Goal: Task Accomplishment & Management: Manage account settings

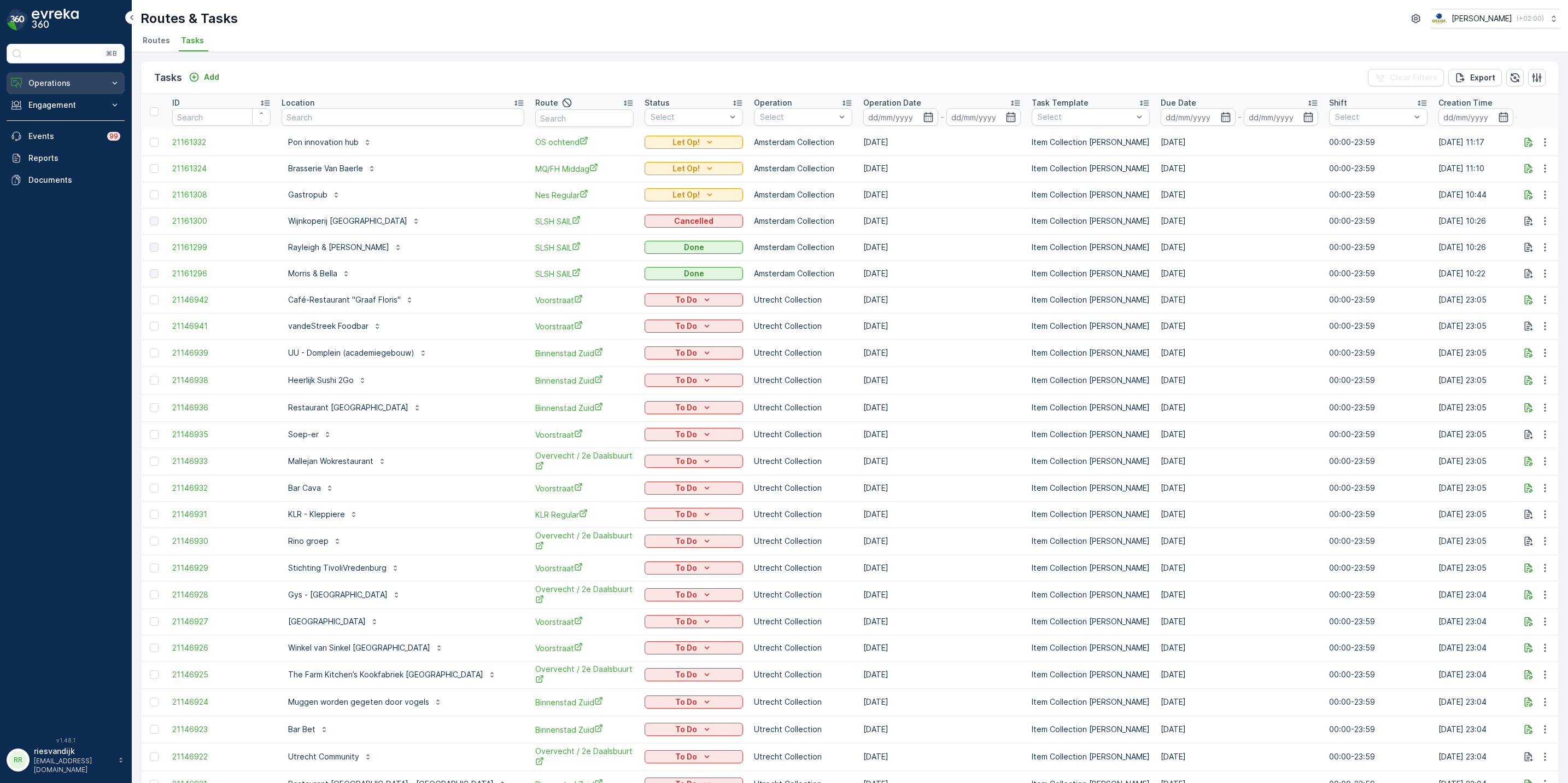
click at [76, 84] on p "Operations" at bounding box center [66, 82] width 74 height 11
click at [90, 150] on link "Cockpit" at bounding box center [74, 148] width 101 height 16
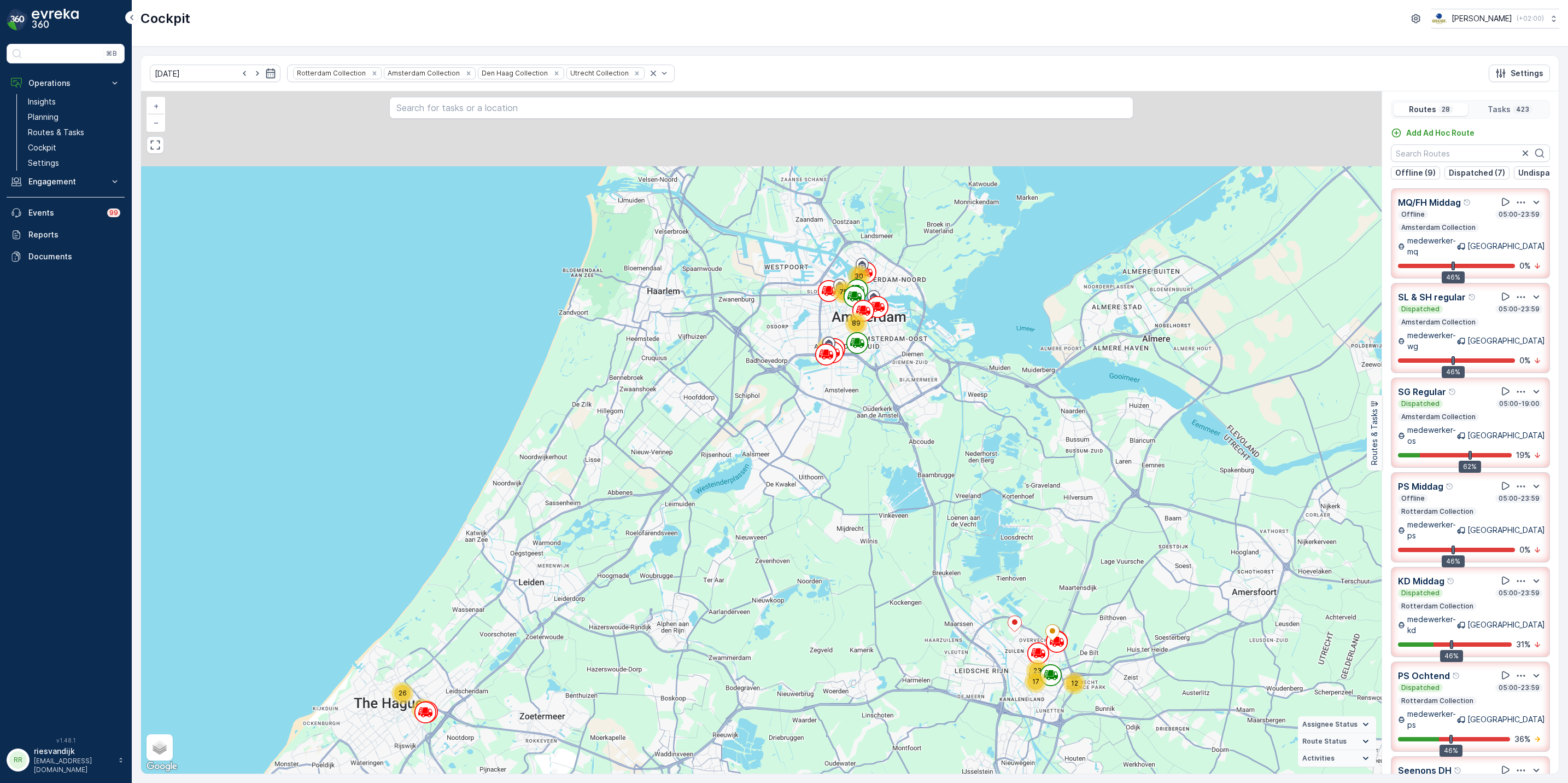
drag, startPoint x: 873, startPoint y: 248, endPoint x: 850, endPoint y: 424, distance: 177.5
click at [850, 424] on div "12 17 23 71 13 26 64 30 89 75 + − Satellite Roadmap Terrain Hybrid Leaflet Keyb…" at bounding box center [761, 432] width 1241 height 682
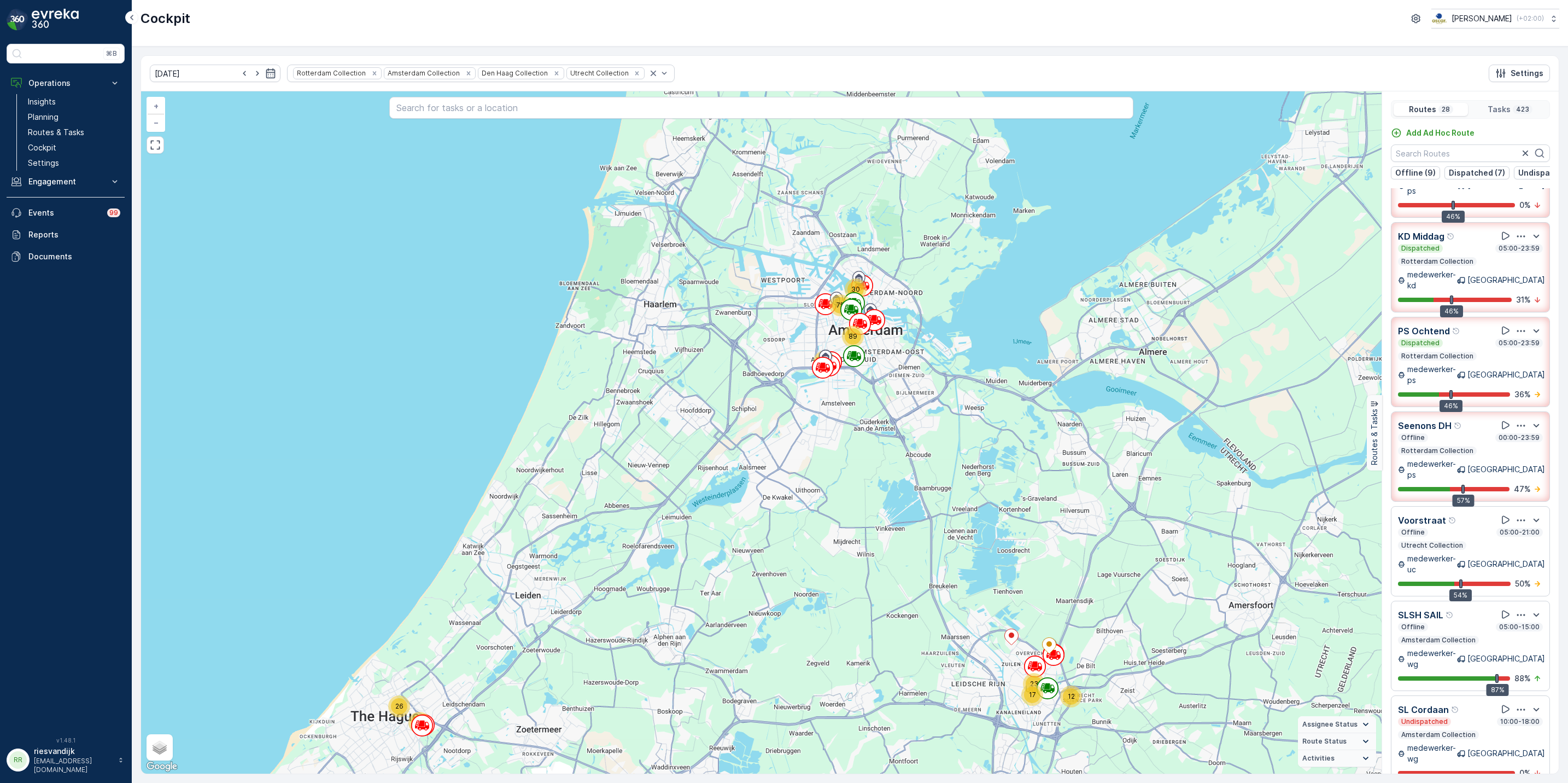
scroll to position [410, 0]
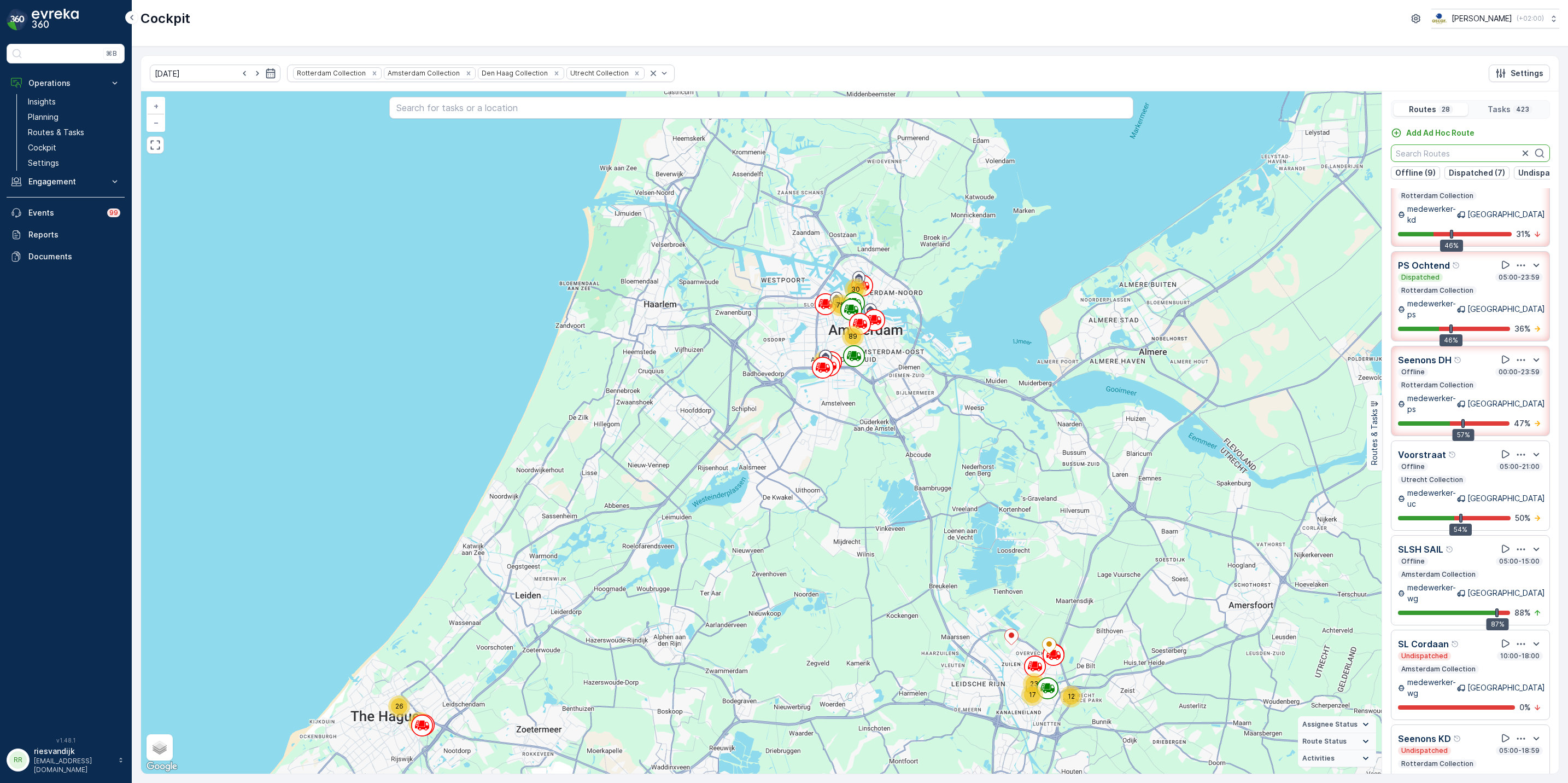
click at [1453, 152] on input "text" at bounding box center [1470, 152] width 159 height 17
drag, startPoint x: 353, startPoint y: 76, endPoint x: 386, endPoint y: 73, distance: 33.1
click at [371, 76] on icon "Remove Rotterdam Collection" at bounding box center [374, 73] width 7 height 7
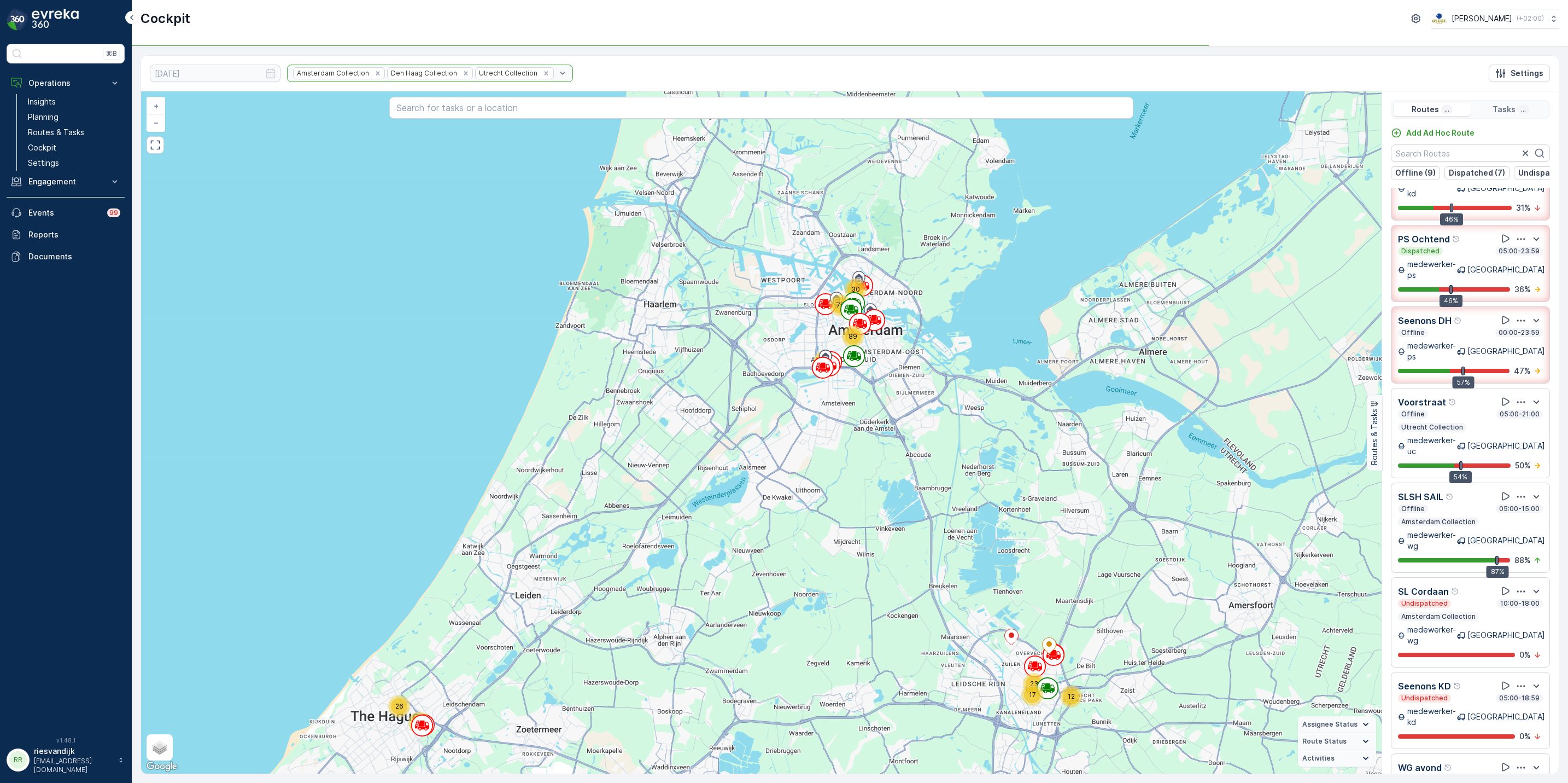
scroll to position [384, 0]
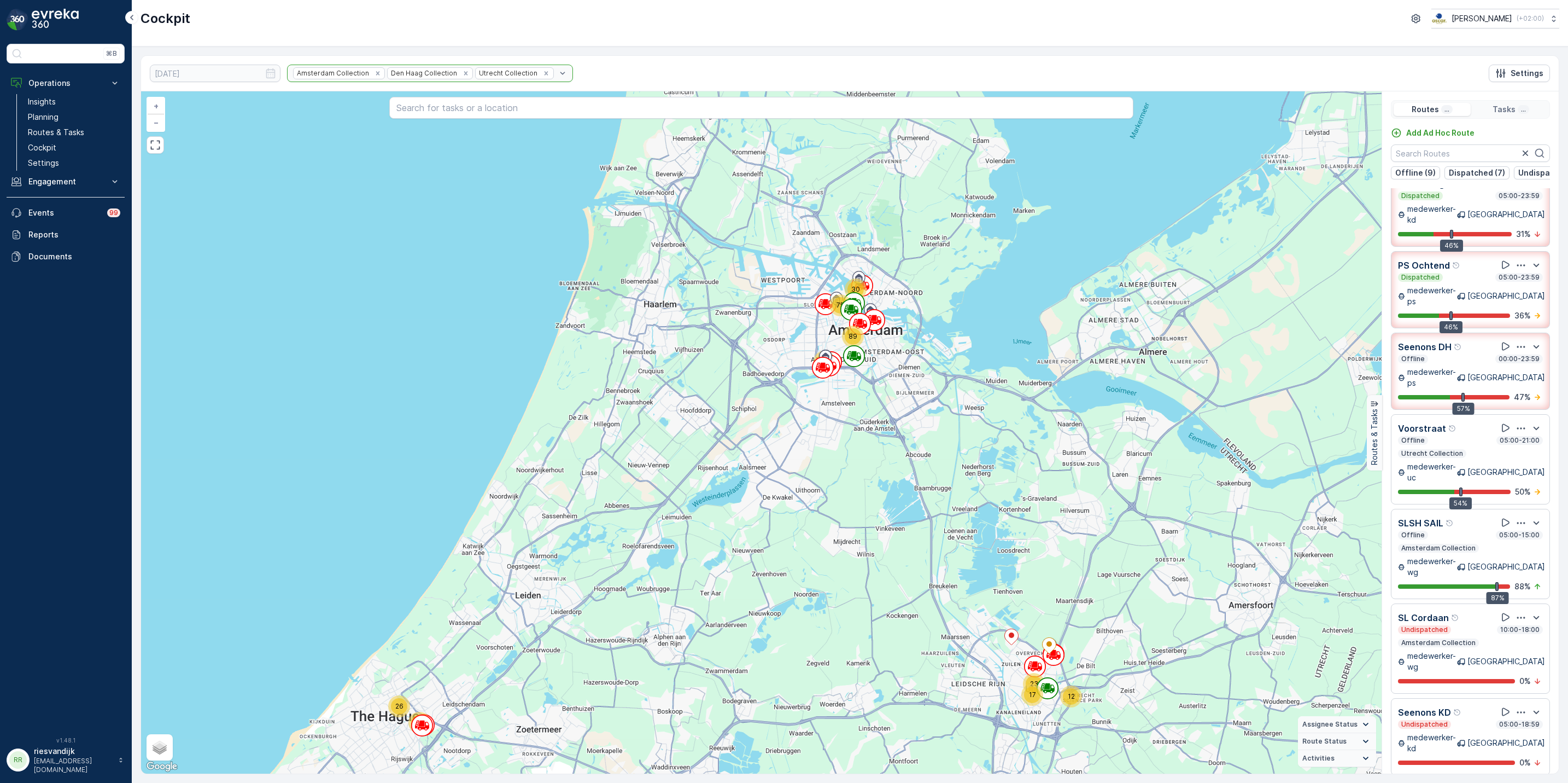
click at [442, 73] on div "Amsterdam Collection Den Haag Collection Utrecht Collection" at bounding box center [429, 73] width 286 height 17
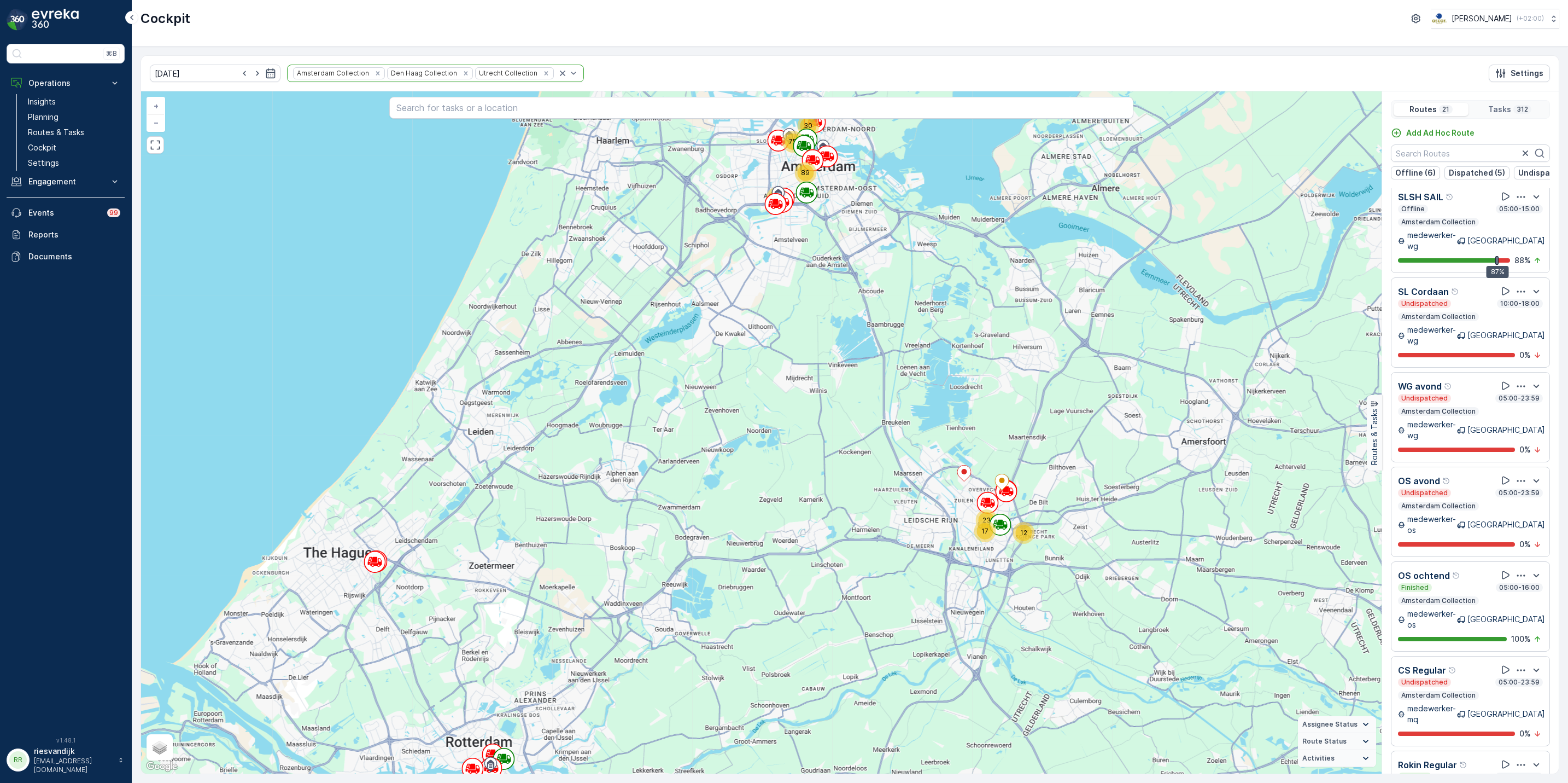
scroll to position [138, 0]
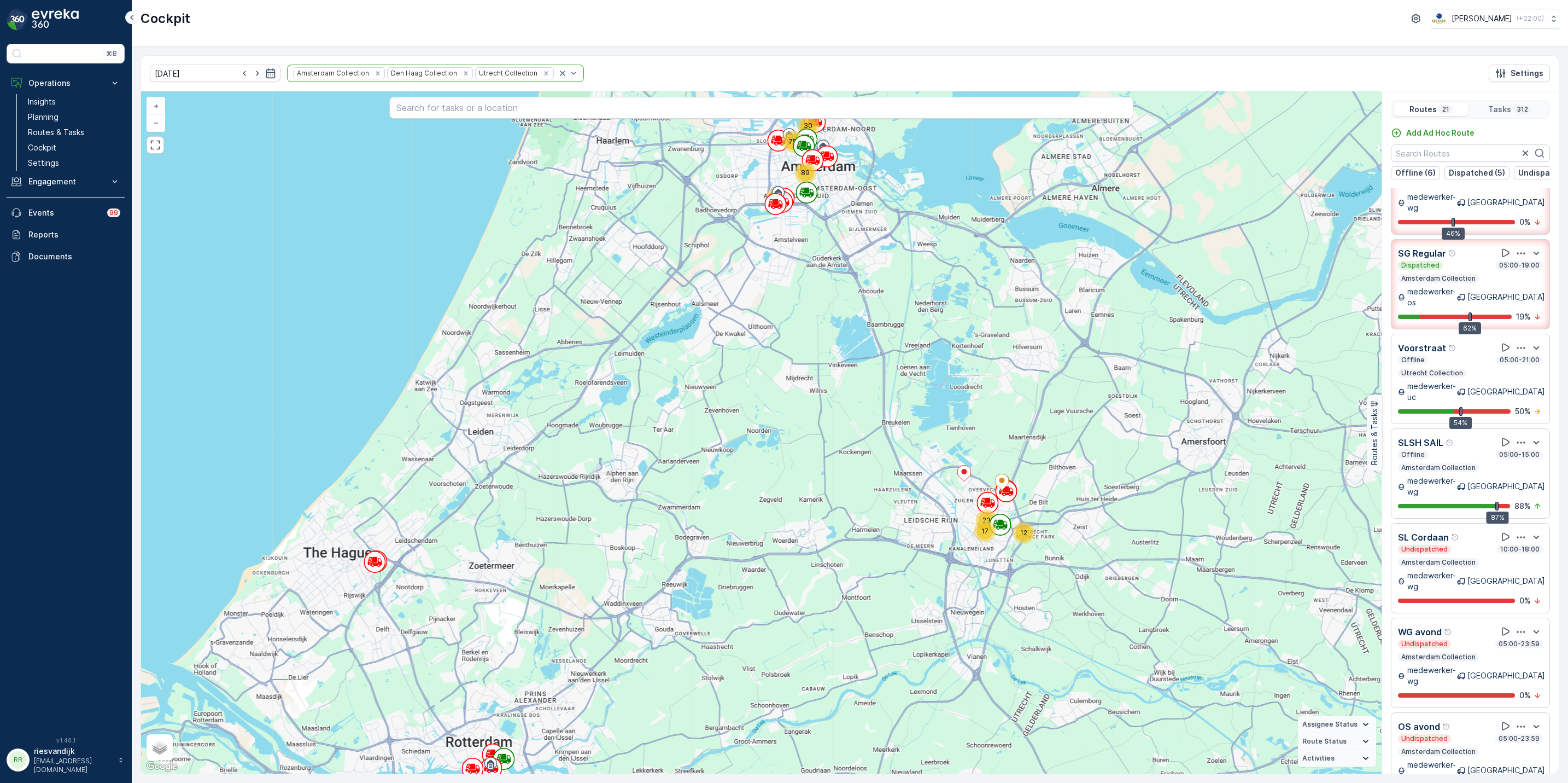
click at [462, 73] on icon "Remove Den Haag Collection" at bounding box center [466, 73] width 7 height 7
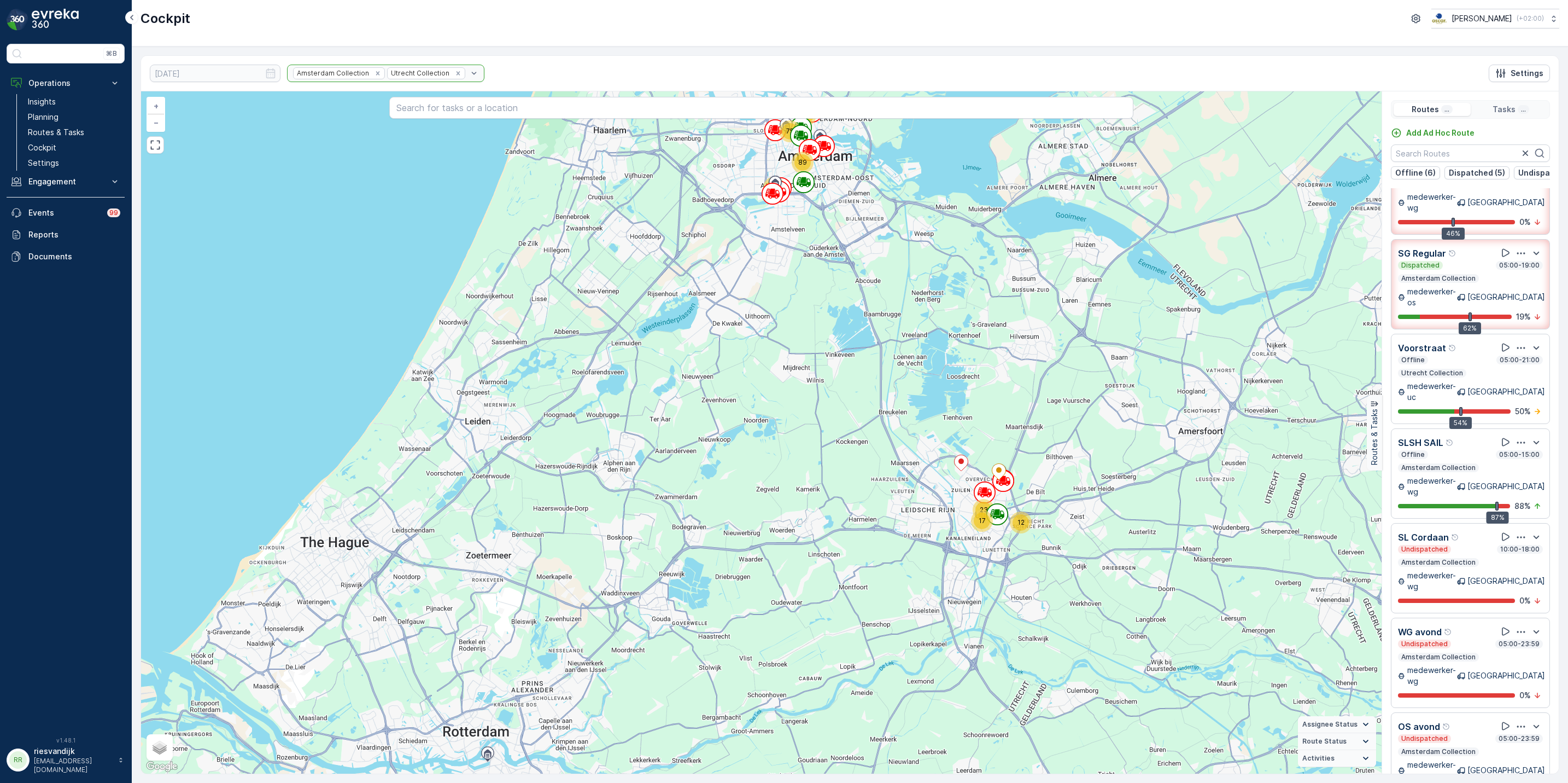
click at [430, 73] on div "Amsterdam Collection Utrecht Collection" at bounding box center [386, 73] width 198 height 17
click at [454, 73] on icon "Remove Utrecht Collection" at bounding box center [457, 73] width 7 height 7
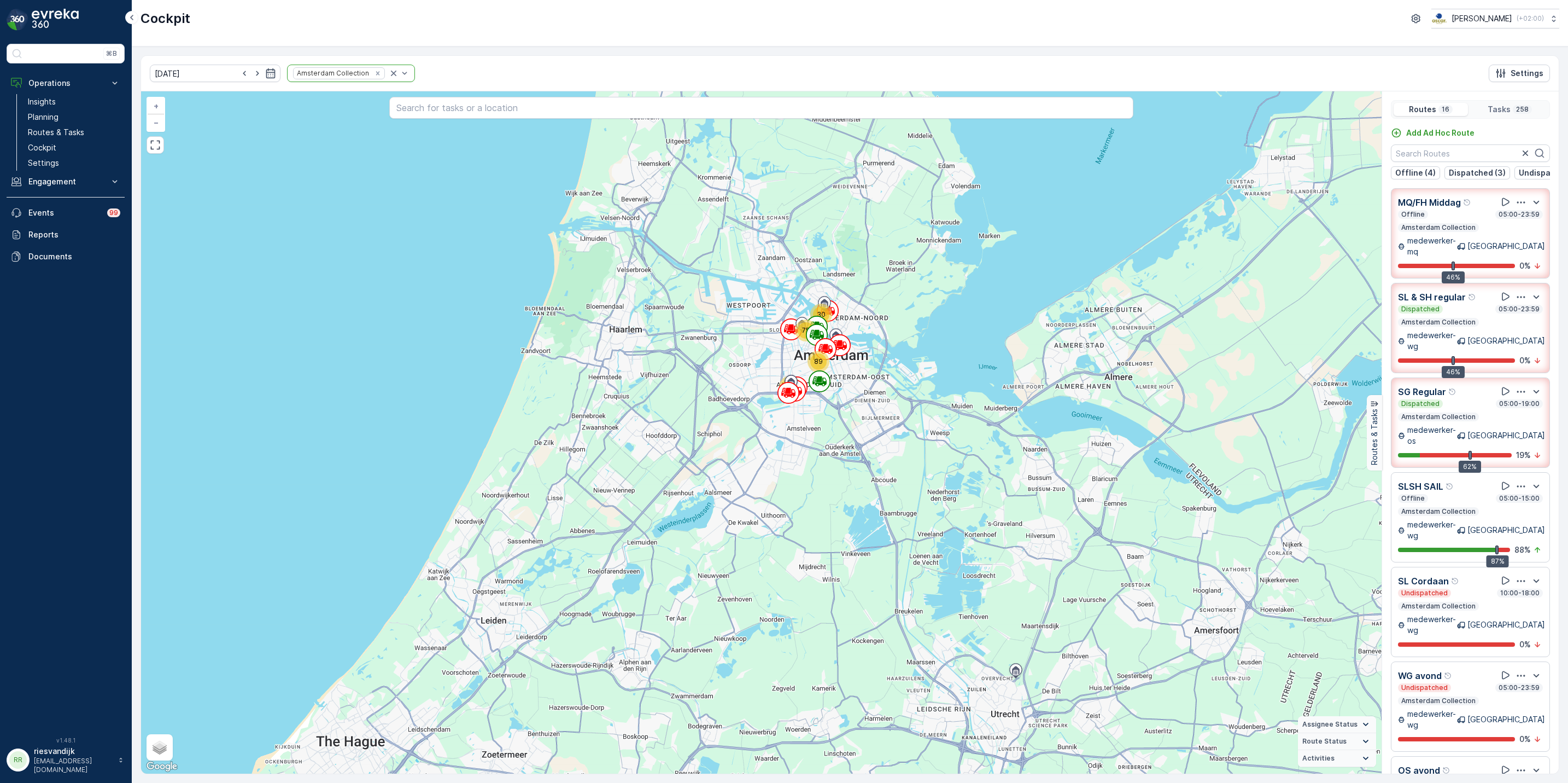
drag, startPoint x: 907, startPoint y: 374, endPoint x: 906, endPoint y: 409, distance: 35.0
click at [910, 406] on div "30 64 75 89 + − Satellite Roadmap Terrain Hybrid Leaflet Keyboard shortcuts Map…" at bounding box center [761, 432] width 1241 height 682
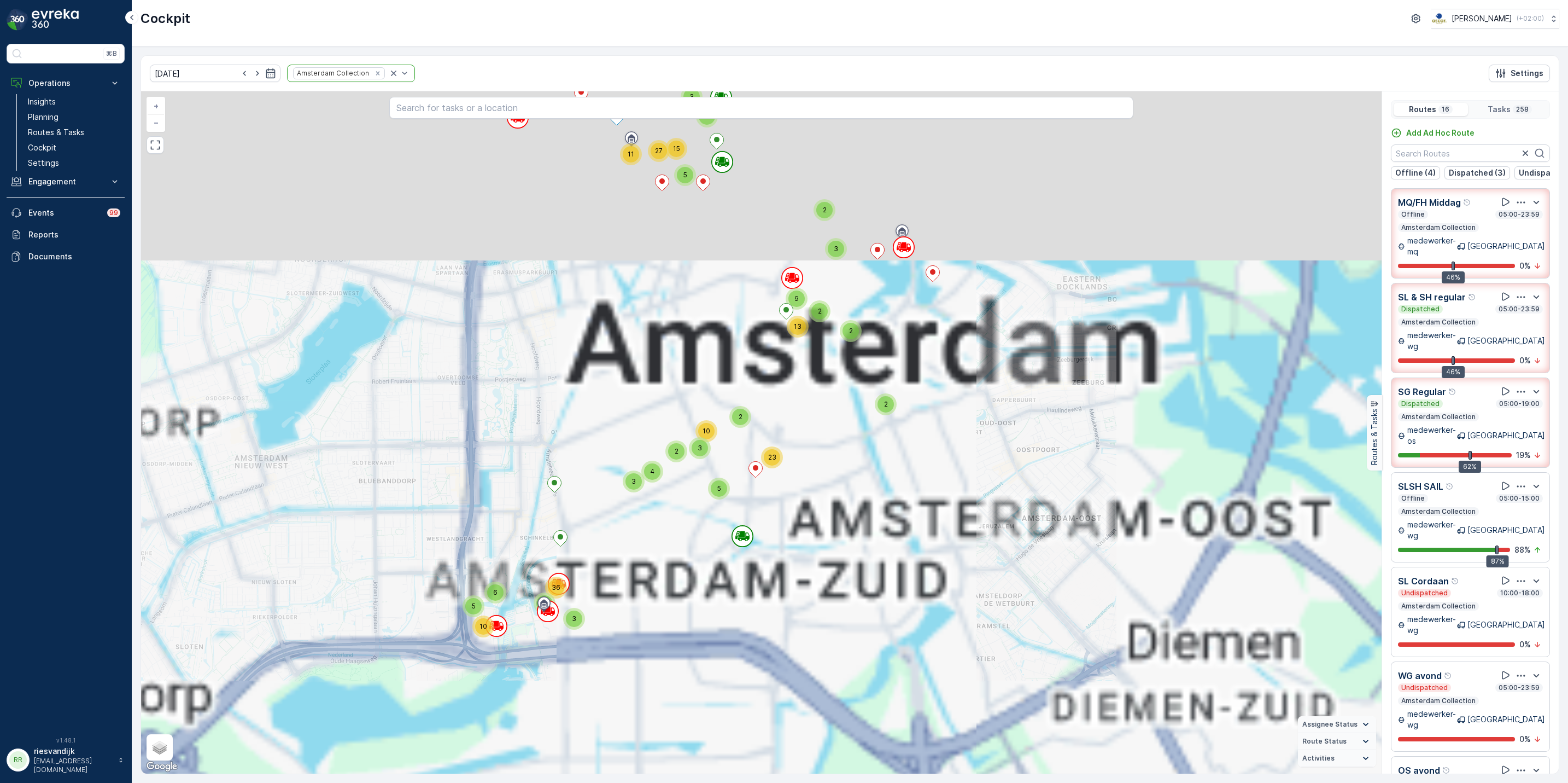
drag, startPoint x: 874, startPoint y: 584, endPoint x: 871, endPoint y: 607, distance: 23.2
click at [871, 607] on div "5 6 10 2 3 36 4 2 4 3 2 7 3 2 2 2 3 9 2 13 2 5 3 4 23 2 3 10 3 15 5 3 6 11 27 +…" at bounding box center [761, 432] width 1241 height 682
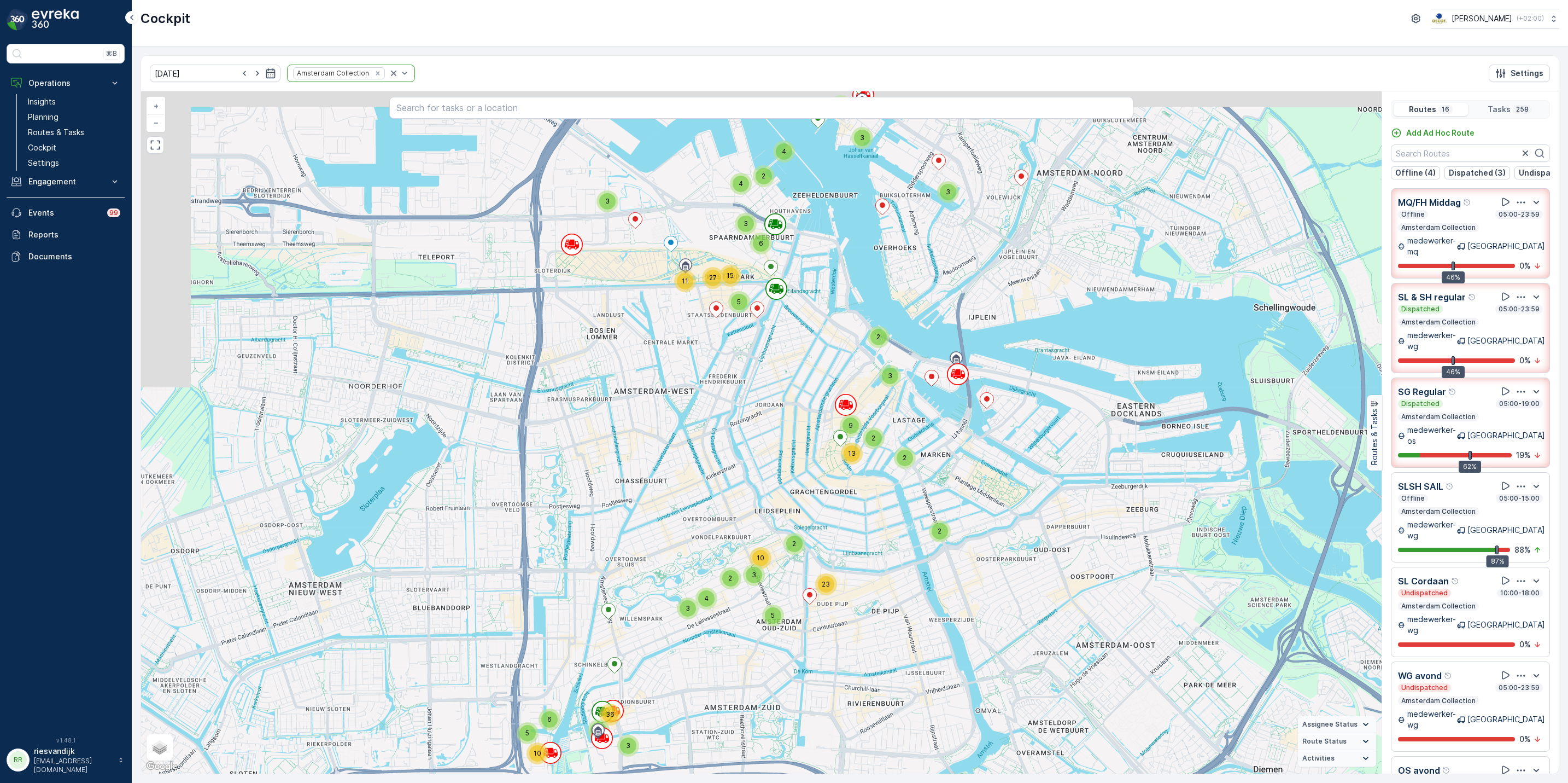
drag, startPoint x: 768, startPoint y: 424, endPoint x: 826, endPoint y: 527, distance: 118.2
click at [826, 527] on div "5 6 10 2 3 36 4 2 4 3 2 7 3 2 2 2 3 9 2 13 2 5 3 4 23 2 3 10 3 15 5 3 6 11 27 +…" at bounding box center [761, 432] width 1241 height 682
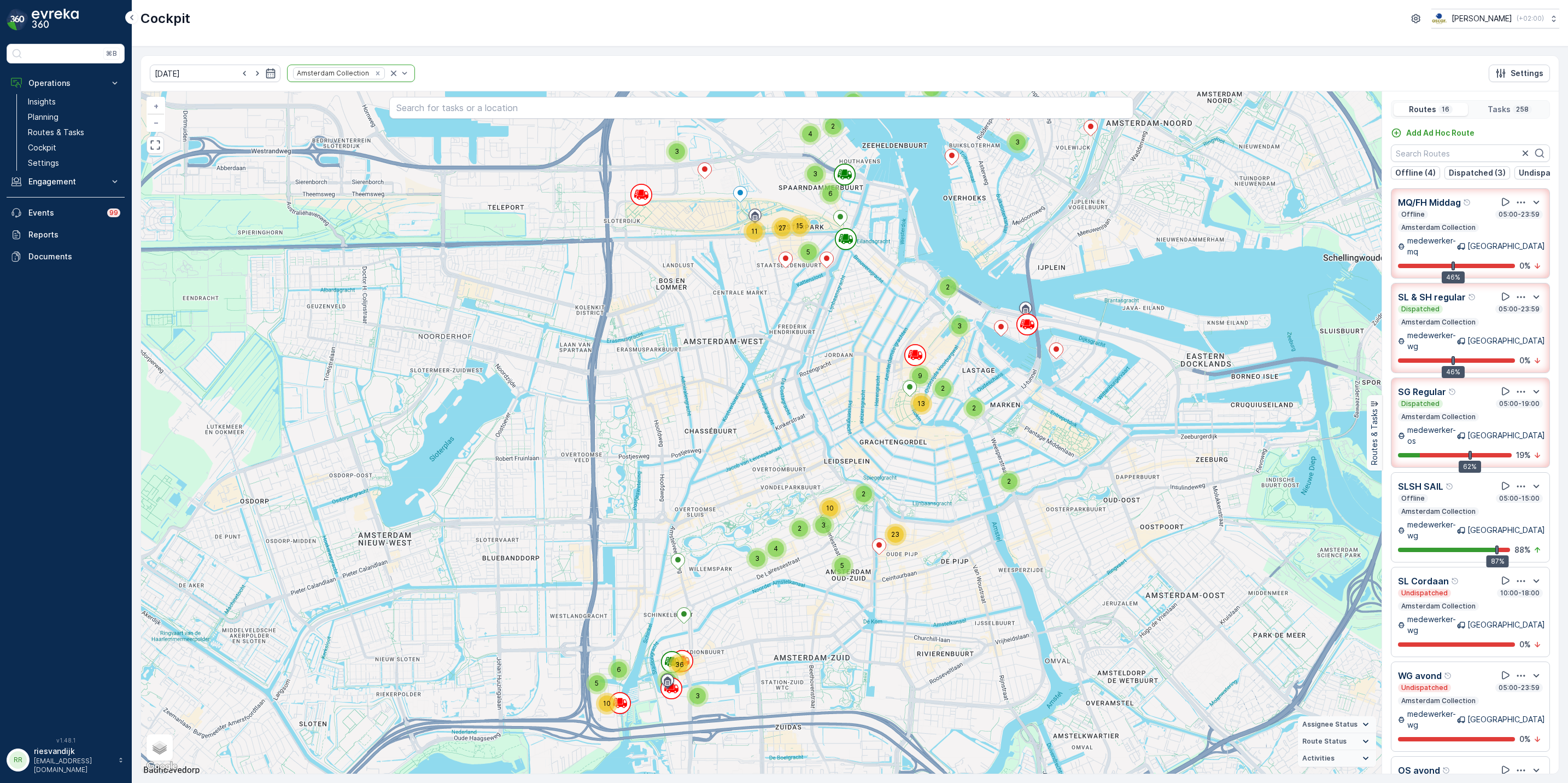
drag, startPoint x: 681, startPoint y: 680, endPoint x: 820, endPoint y: 607, distance: 157.0
click at [836, 593] on div "5 6 10 2 3 36 4 2 4 3 2 7 3 2 2 2 3 9 2 13 2 5 3 4 23 2 3 10 3 15 5 3 6 11 27 +…" at bounding box center [761, 432] width 1241 height 682
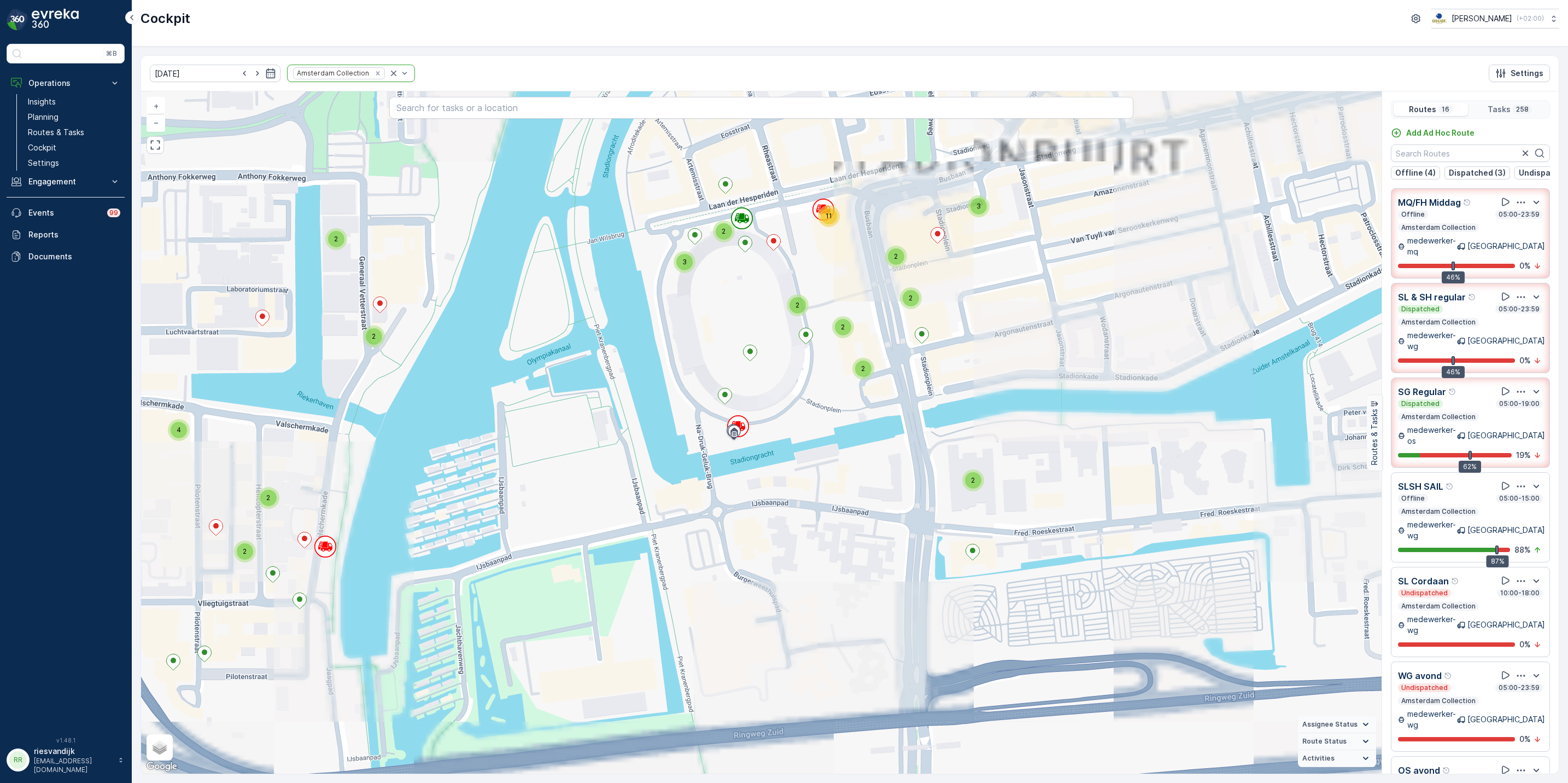
drag, startPoint x: 819, startPoint y: 460, endPoint x: 829, endPoint y: 499, distance: 40.3
click at [835, 498] on div "4 2 2 2 2 2 3 2 2 2 2 3 2 2 11 2 2 2 2 2 3 2 2 2 3 3 3 3 2 2 3 2 4 4 2 2 3 2 2 …" at bounding box center [761, 432] width 1241 height 682
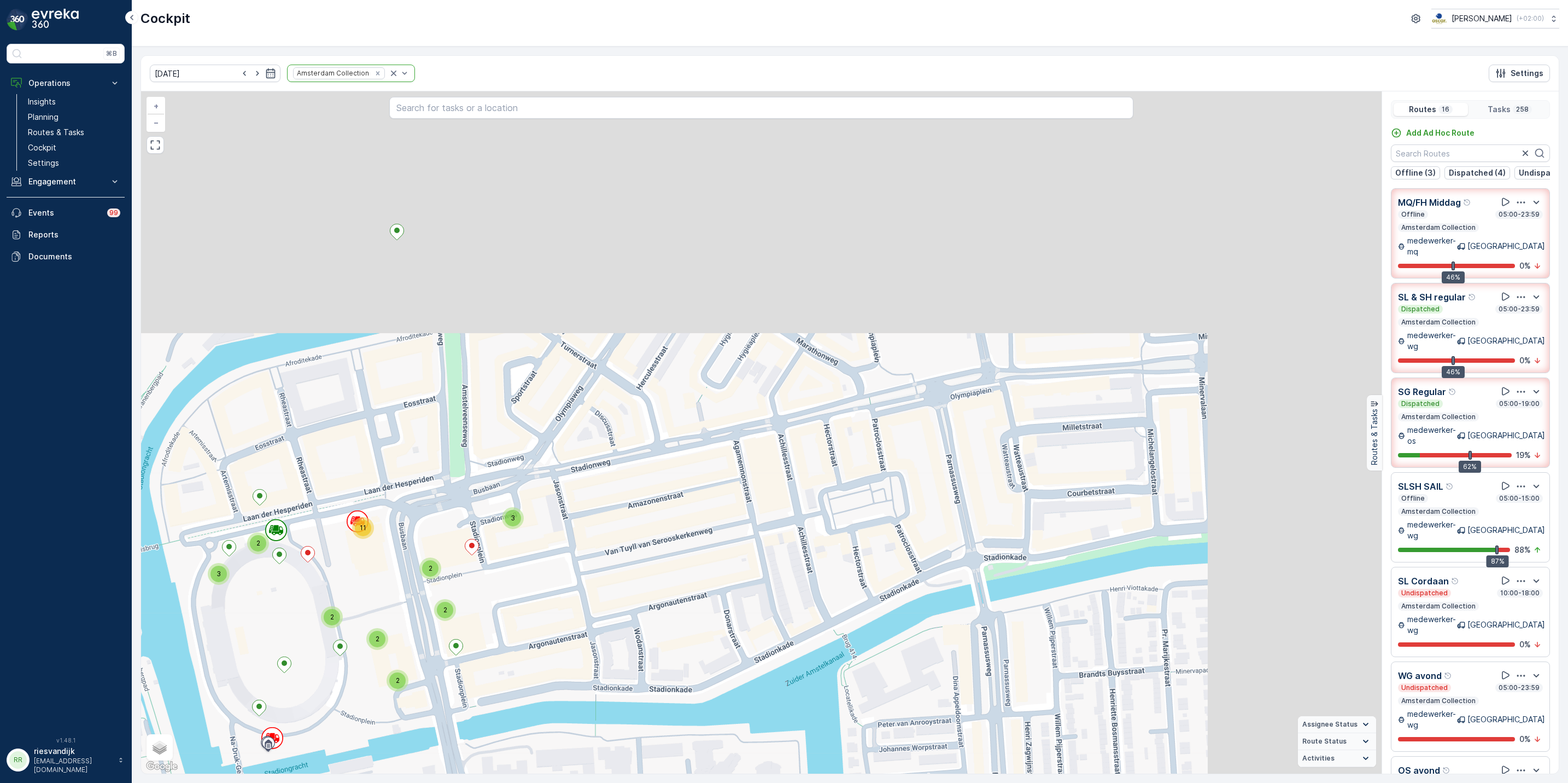
drag, startPoint x: 1094, startPoint y: 357, endPoint x: 516, endPoint y: 668, distance: 656.4
click at [592, 659] on div "2 2 4 2 2 2 2 2 4 3 2 4 2 2 4 4 2 2 2 3 4 3 4 2 6 2 2 2 2 3 2 4 2 2 2 4 3 2 3 2…" at bounding box center [761, 432] width 1241 height 682
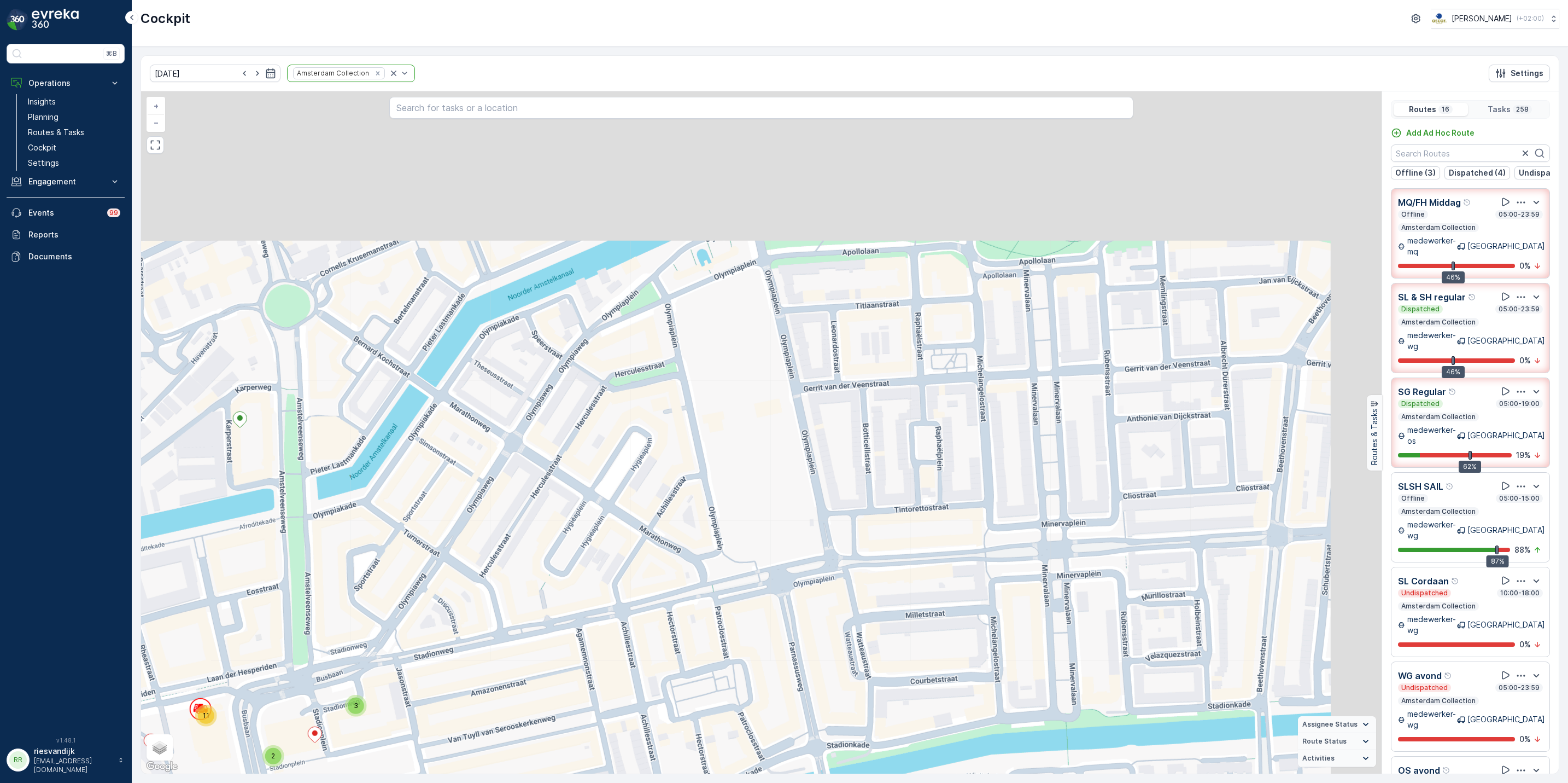
drag, startPoint x: 901, startPoint y: 274, endPoint x: 648, endPoint y: 657, distance: 459.0
click at [675, 639] on div "2 2 4 2 2 2 2 2 4 3 2 4 2 2 4 4 2 2 2 3 4 3 4 2 6 2 2 2 2 3 2 4 2 2 2 4 3 2 3 2…" at bounding box center [761, 432] width 1241 height 682
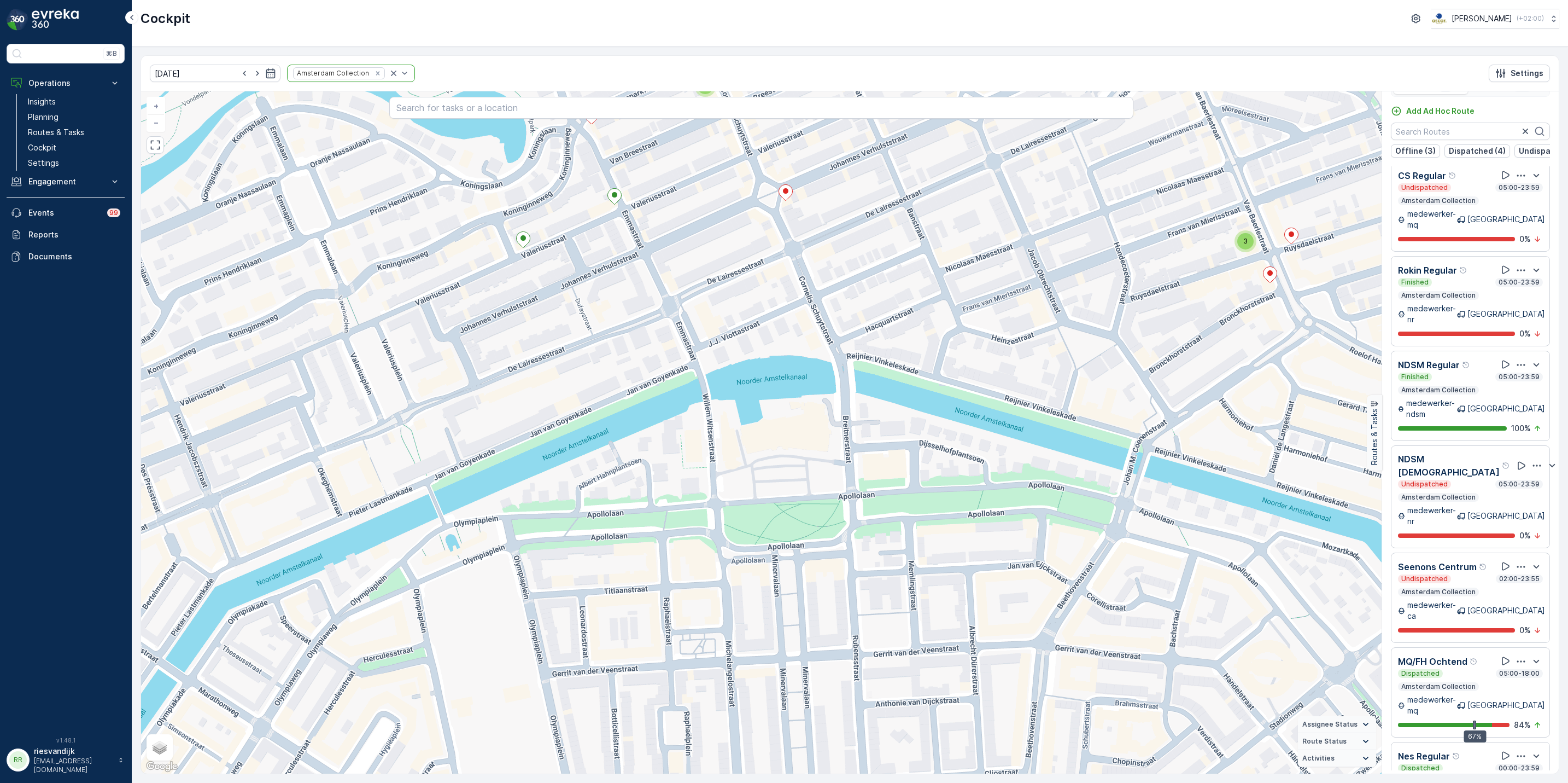
scroll to position [28, 0]
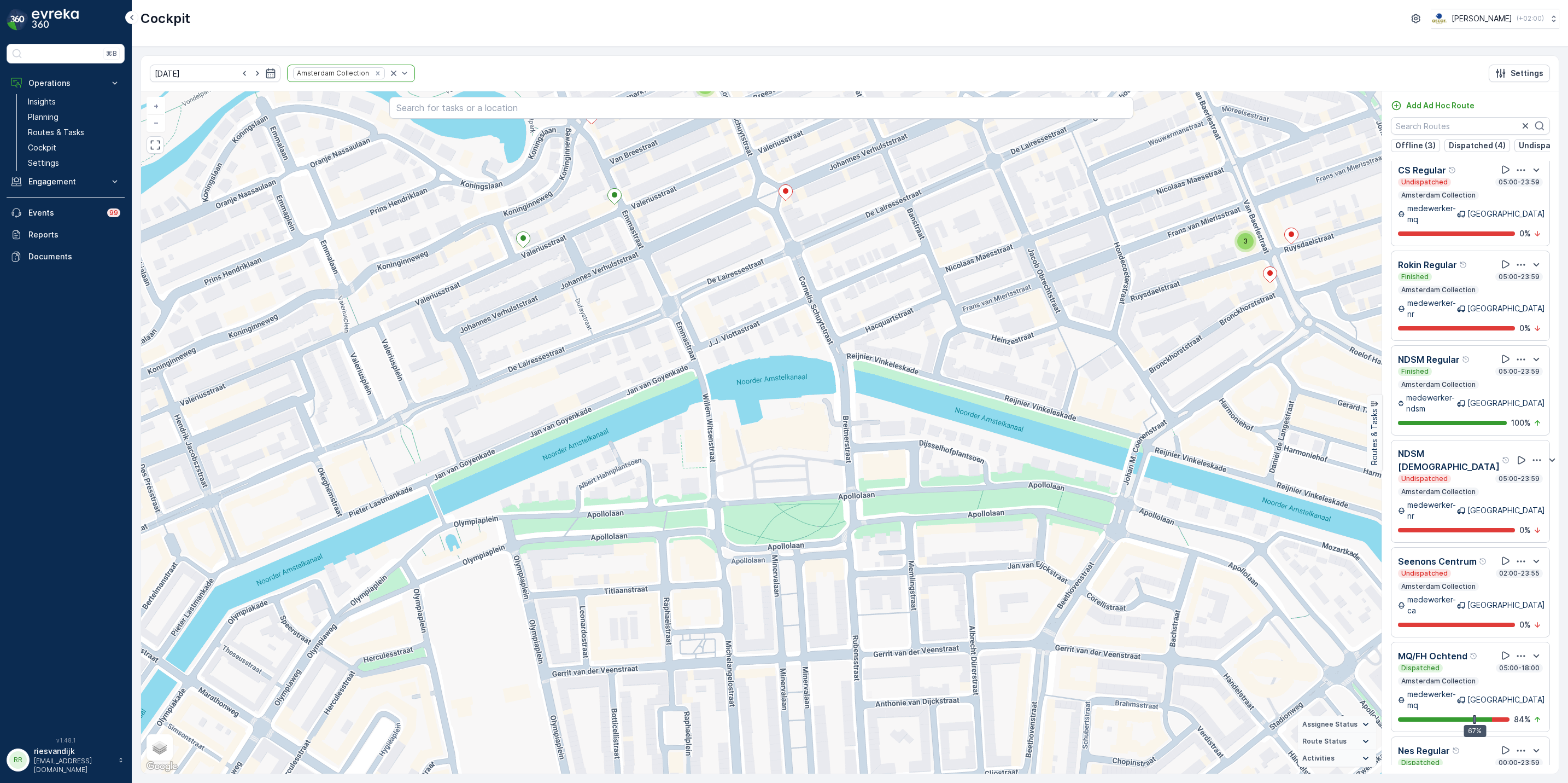
click at [1481, 758] on div "Dispatched 00:00-23:59" at bounding box center [1471, 762] width 145 height 9
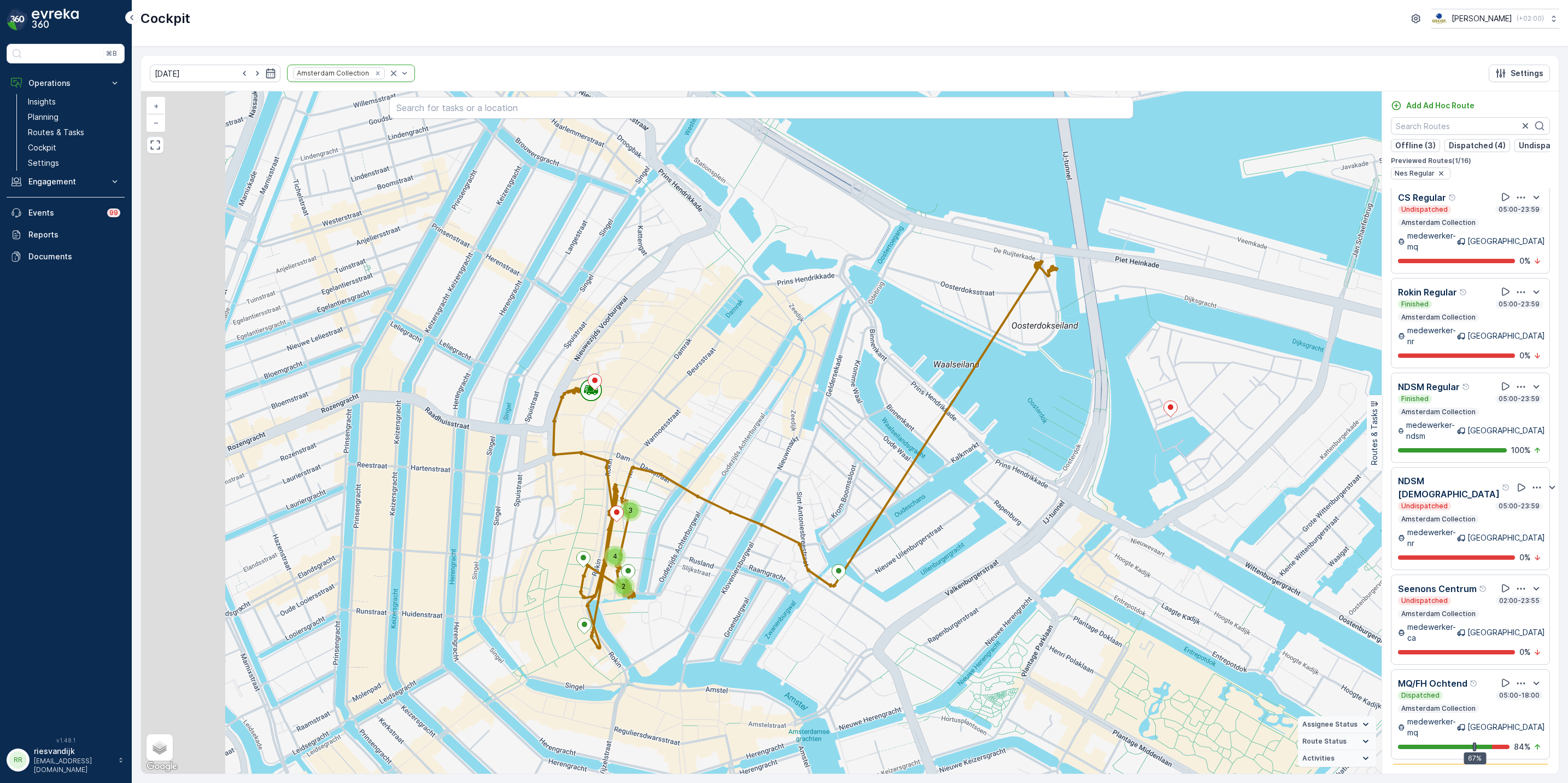
drag, startPoint x: 514, startPoint y: 320, endPoint x: 630, endPoint y: 401, distance: 141.5
click at [630, 401] on div "3 2 4 + − Satellite Roadmap Terrain Hybrid Leaflet Keyboard shortcuts Map Data …" at bounding box center [761, 432] width 1241 height 682
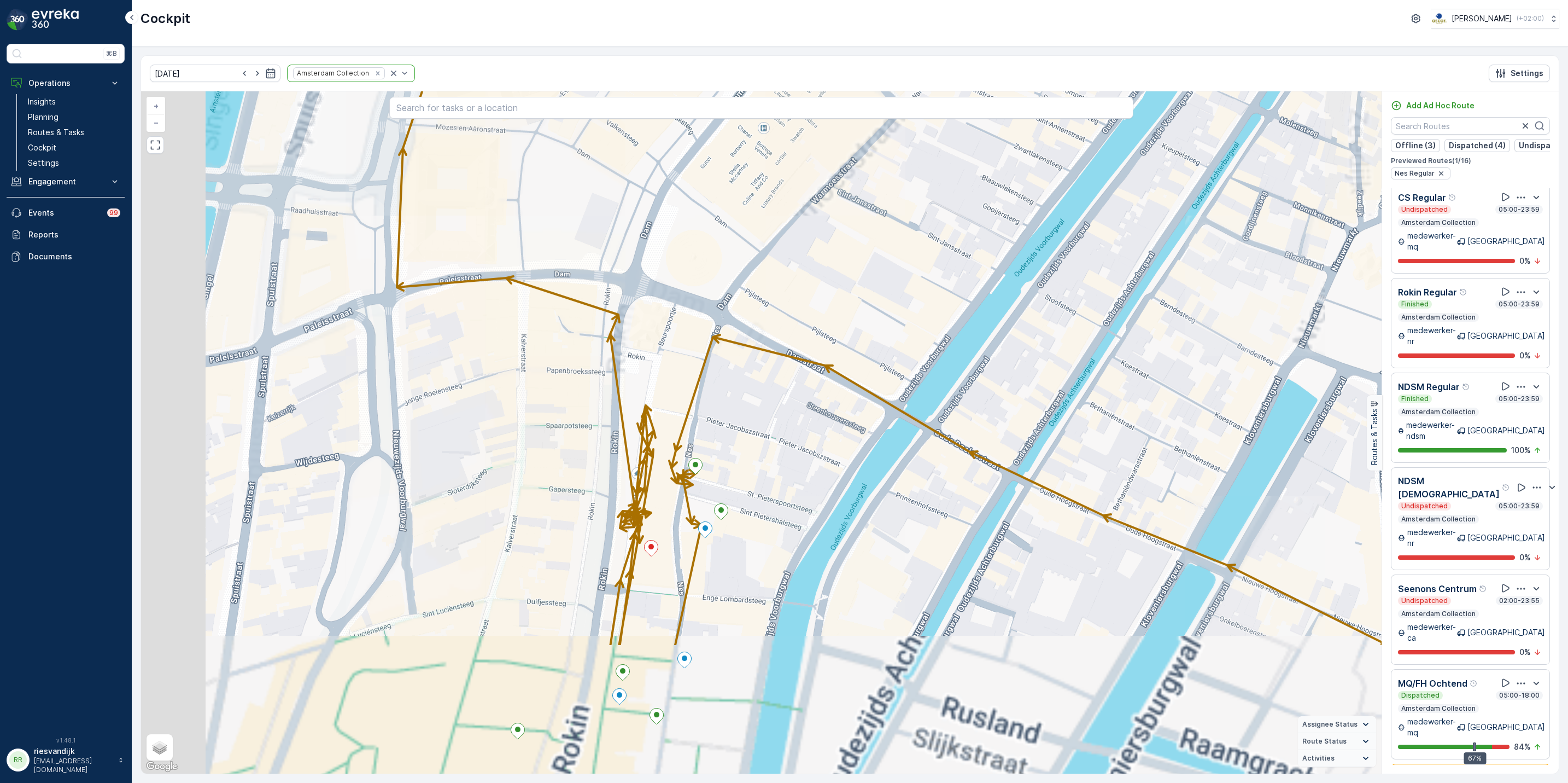
drag, startPoint x: 687, startPoint y: 422, endPoint x: 753, endPoint y: 327, distance: 115.7
click at [753, 327] on div "+ − Satellite Roadmap Terrain Hybrid Leaflet Keyboard shortcuts Map Data Map da…" at bounding box center [761, 432] width 1241 height 682
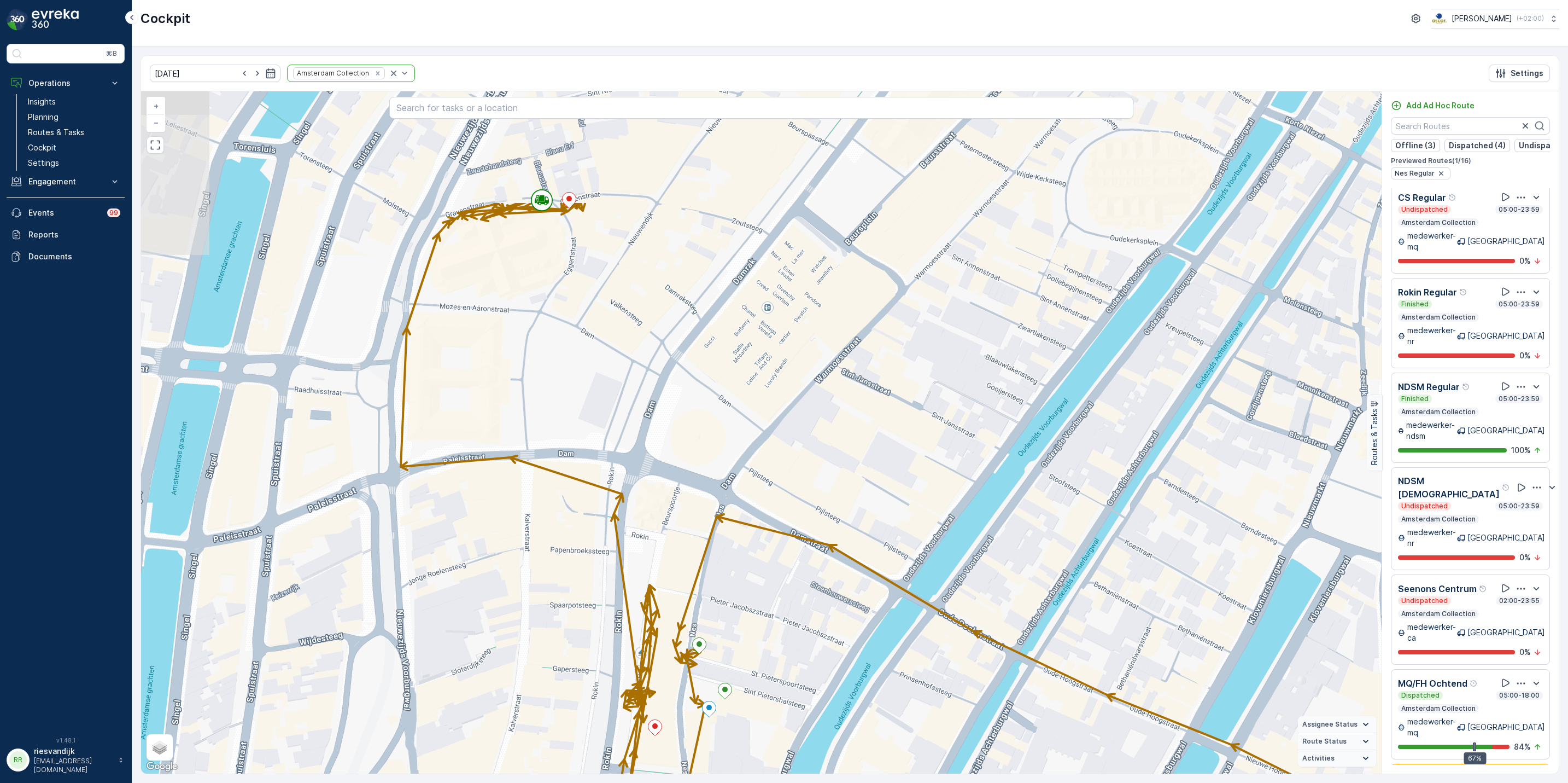
drag, startPoint x: 692, startPoint y: 387, endPoint x: 696, endPoint y: 570, distance: 183.0
click at [696, 570] on div "+ − Satellite Roadmap Terrain Hybrid Leaflet Keyboard shortcuts Map Data Map da…" at bounding box center [761, 432] width 1241 height 682
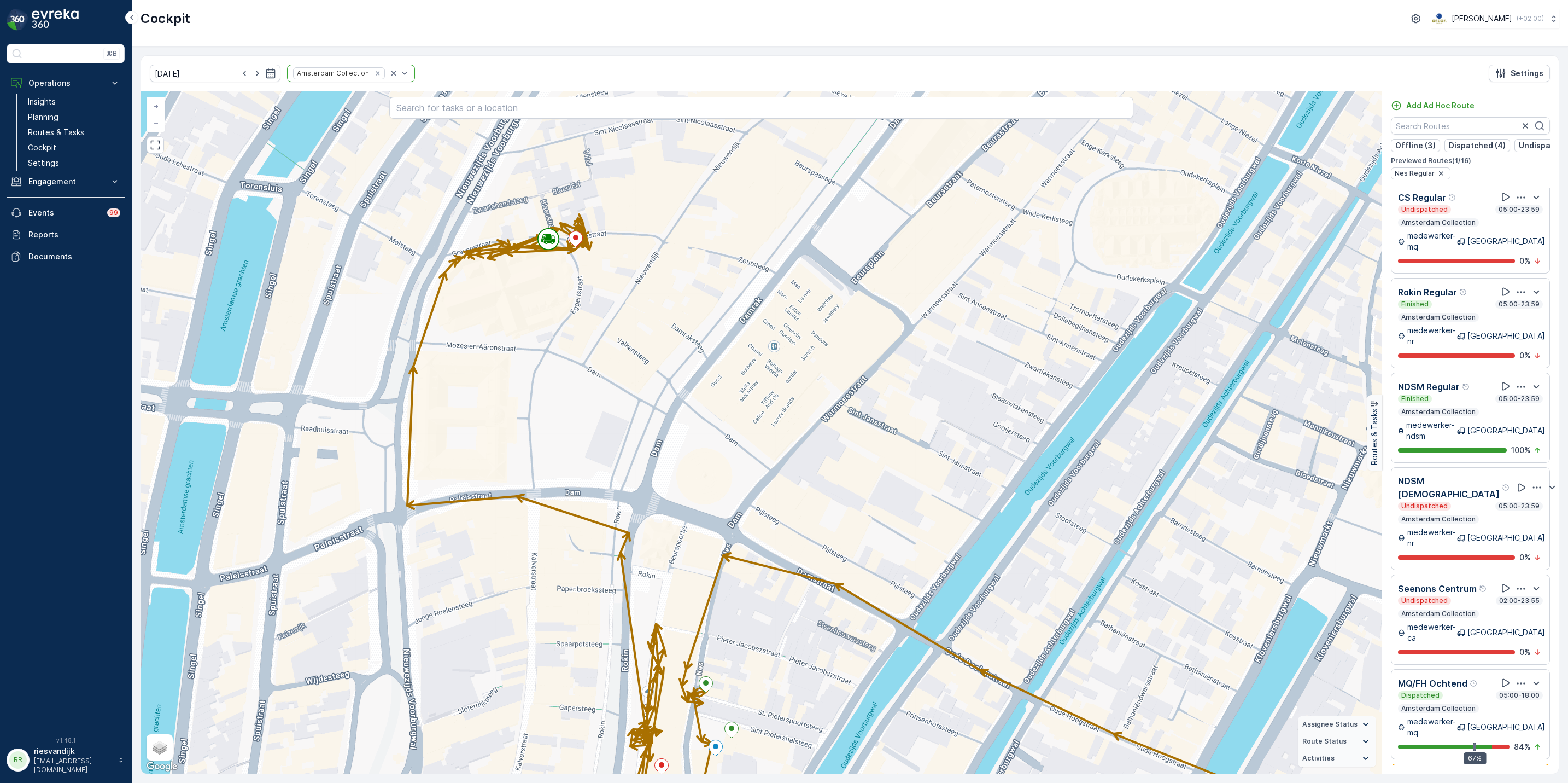
drag, startPoint x: 718, startPoint y: 349, endPoint x: 725, endPoint y: 414, distance: 65.4
click at [725, 414] on div "+ − Satellite Roadmap Terrain Hybrid Leaflet Keyboard shortcuts Map Data Map da…" at bounding box center [761, 432] width 1241 height 682
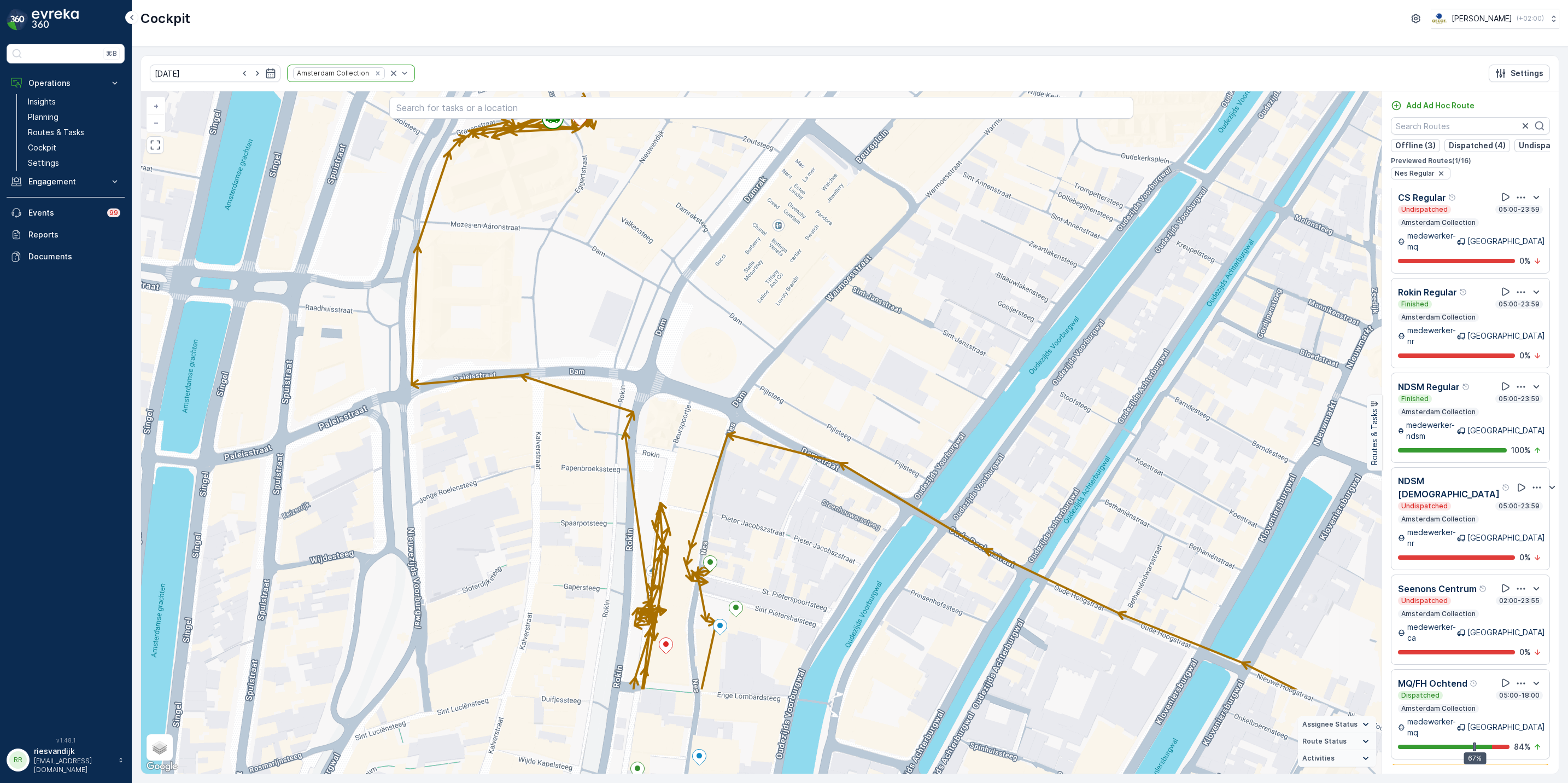
drag, startPoint x: 742, startPoint y: 404, endPoint x: 743, endPoint y: 265, distance: 139.0
click at [743, 265] on div "+ − Satellite Roadmap Terrain Hybrid Leaflet Keyboard shortcuts Map Data Map da…" at bounding box center [761, 432] width 1241 height 682
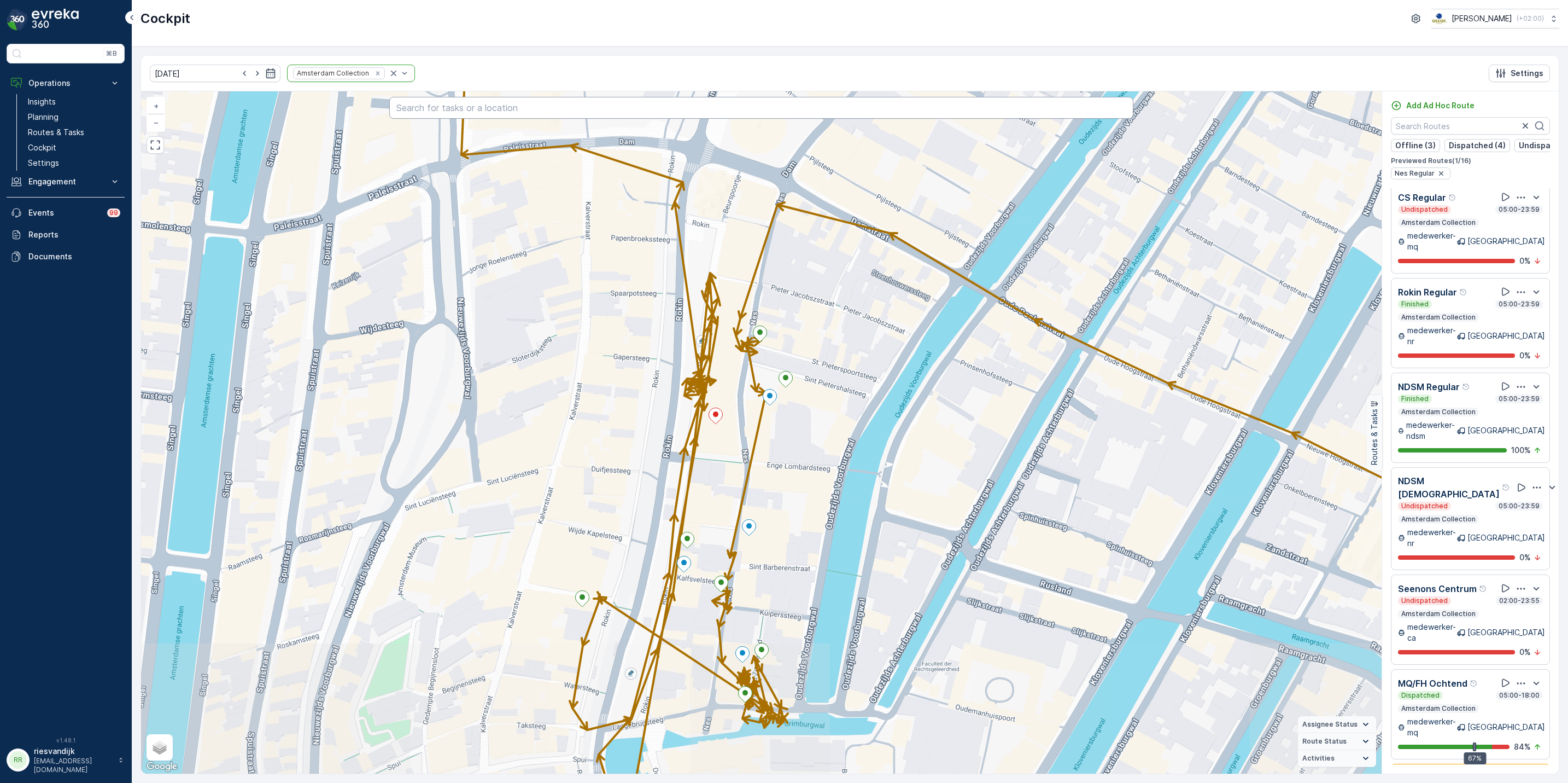
drag, startPoint x: 783, startPoint y: 317, endPoint x: 824, endPoint y: 105, distance: 215.9
click at [824, 105] on div "+ − Satellite Roadmap Terrain Hybrid Leaflet Keyboard shortcuts Map Data Map da…" at bounding box center [761, 432] width 1241 height 682
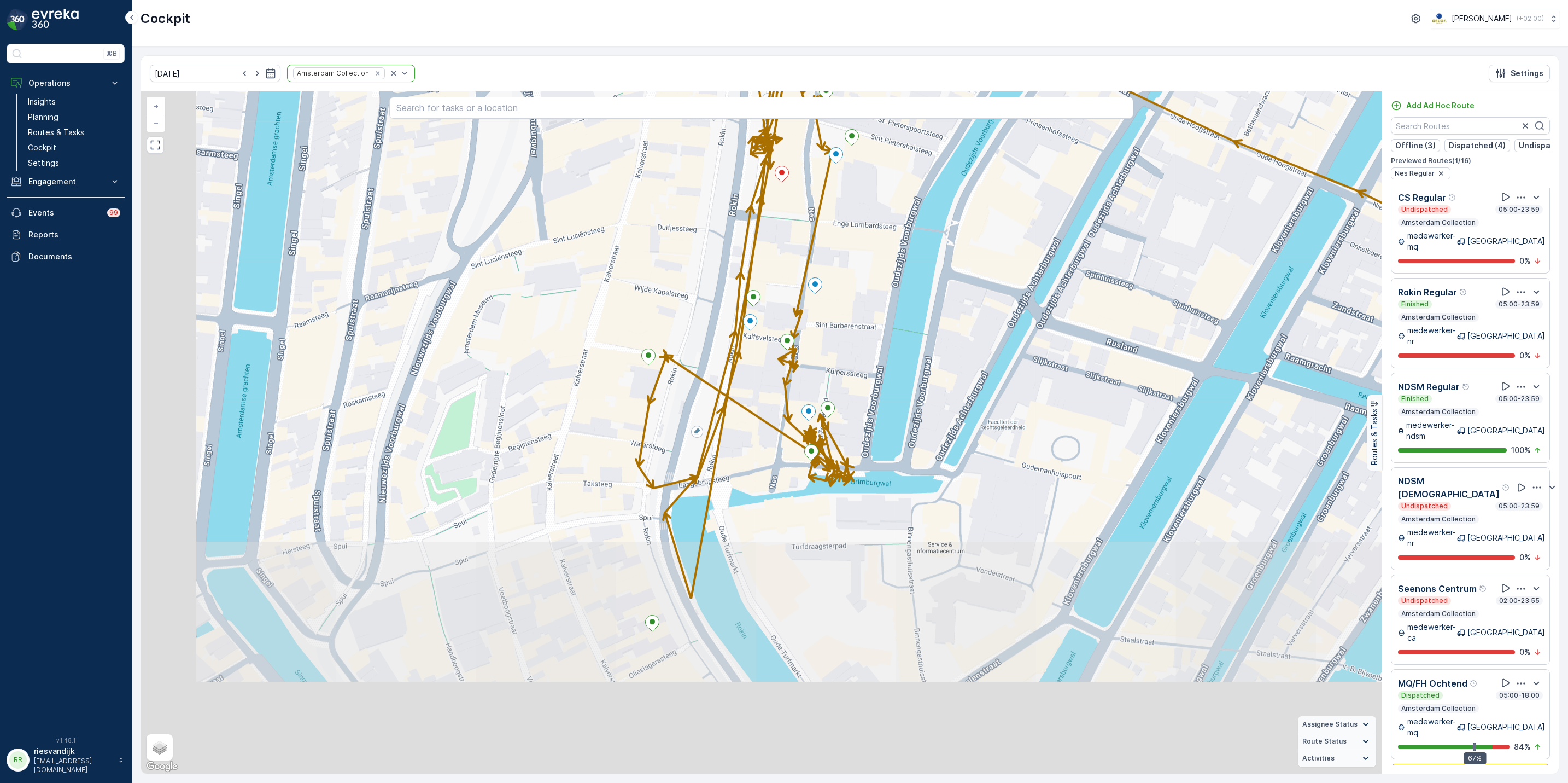
drag, startPoint x: 834, startPoint y: 455, endPoint x: 890, endPoint y: 233, distance: 229.0
click at [890, 233] on div "+ − Satellite Roadmap Terrain Hybrid Leaflet Keyboard shortcuts Map Data Map da…" at bounding box center [761, 432] width 1241 height 682
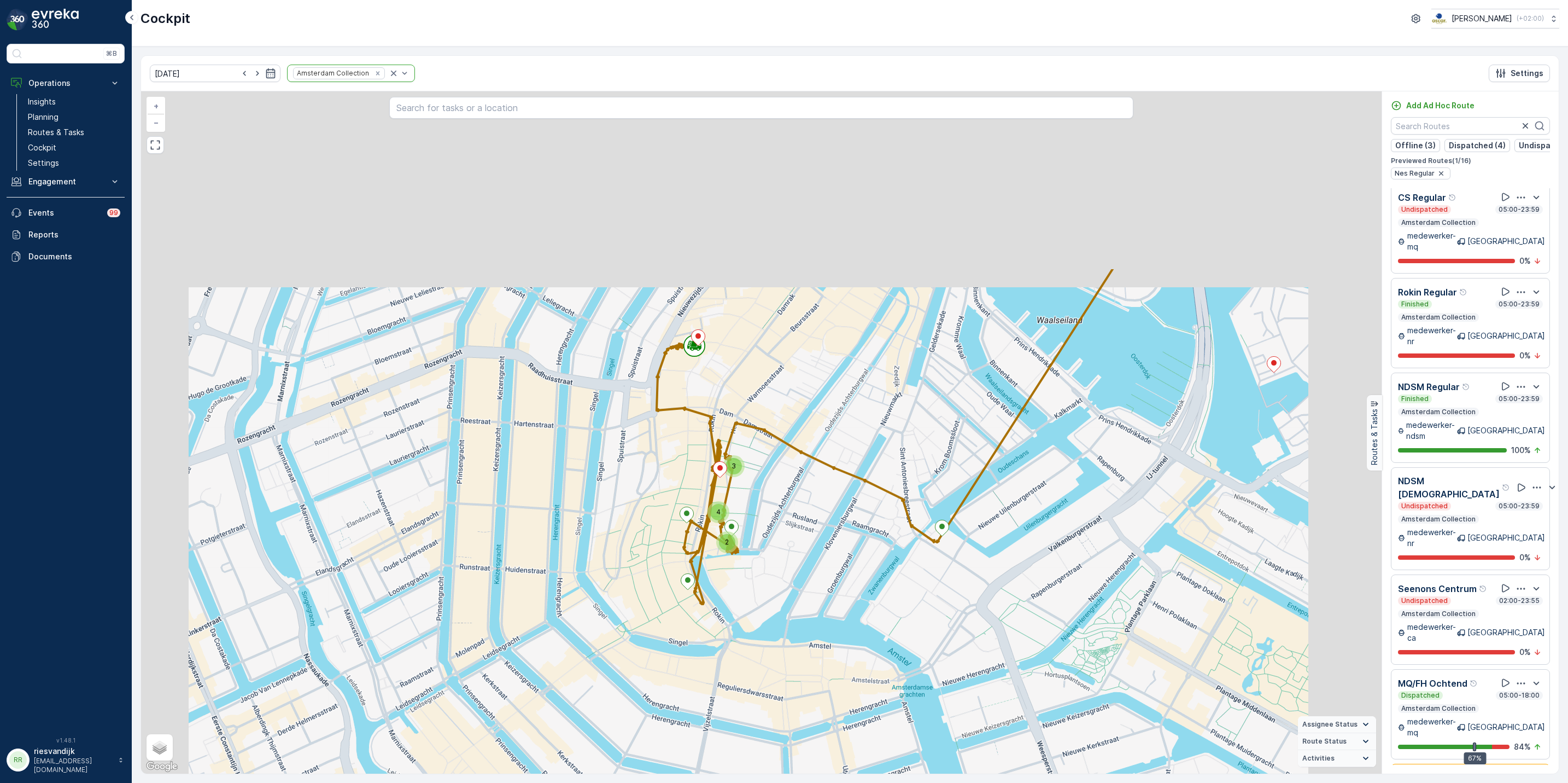
drag, startPoint x: 828, startPoint y: 432, endPoint x: 781, endPoint y: 478, distance: 65.8
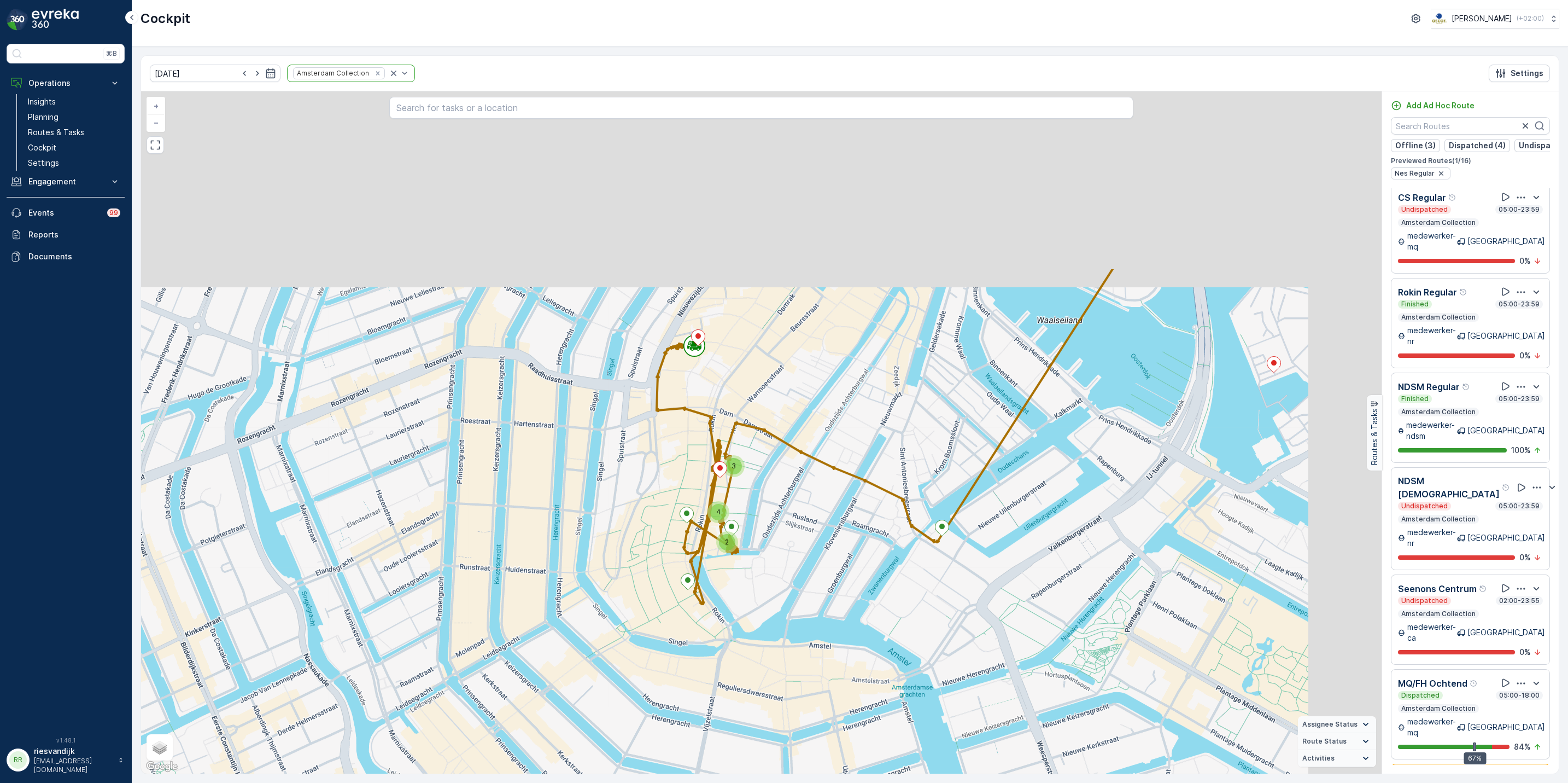
click at [783, 477] on div "3 2 4 + − Satellite Roadmap Terrain Hybrid Leaflet Keyboard shortcuts Map Data …" at bounding box center [761, 432] width 1241 height 682
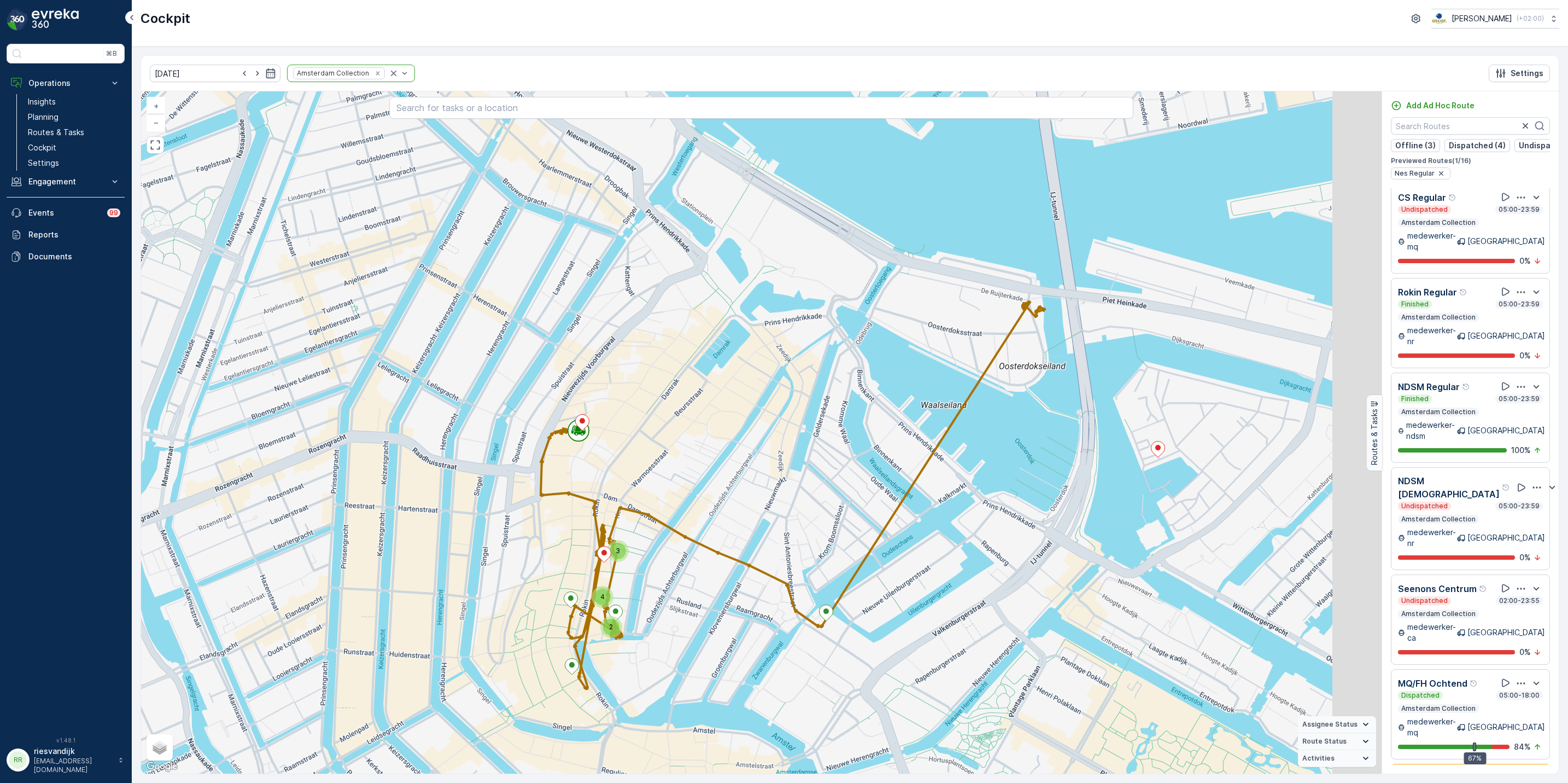
drag, startPoint x: 909, startPoint y: 261, endPoint x: 704, endPoint y: 314, distance: 211.7
click at [704, 314] on div "3 2 4 + − Satellite Roadmap Terrain Hybrid Leaflet Keyboard shortcuts Map Data …" at bounding box center [761, 432] width 1241 height 682
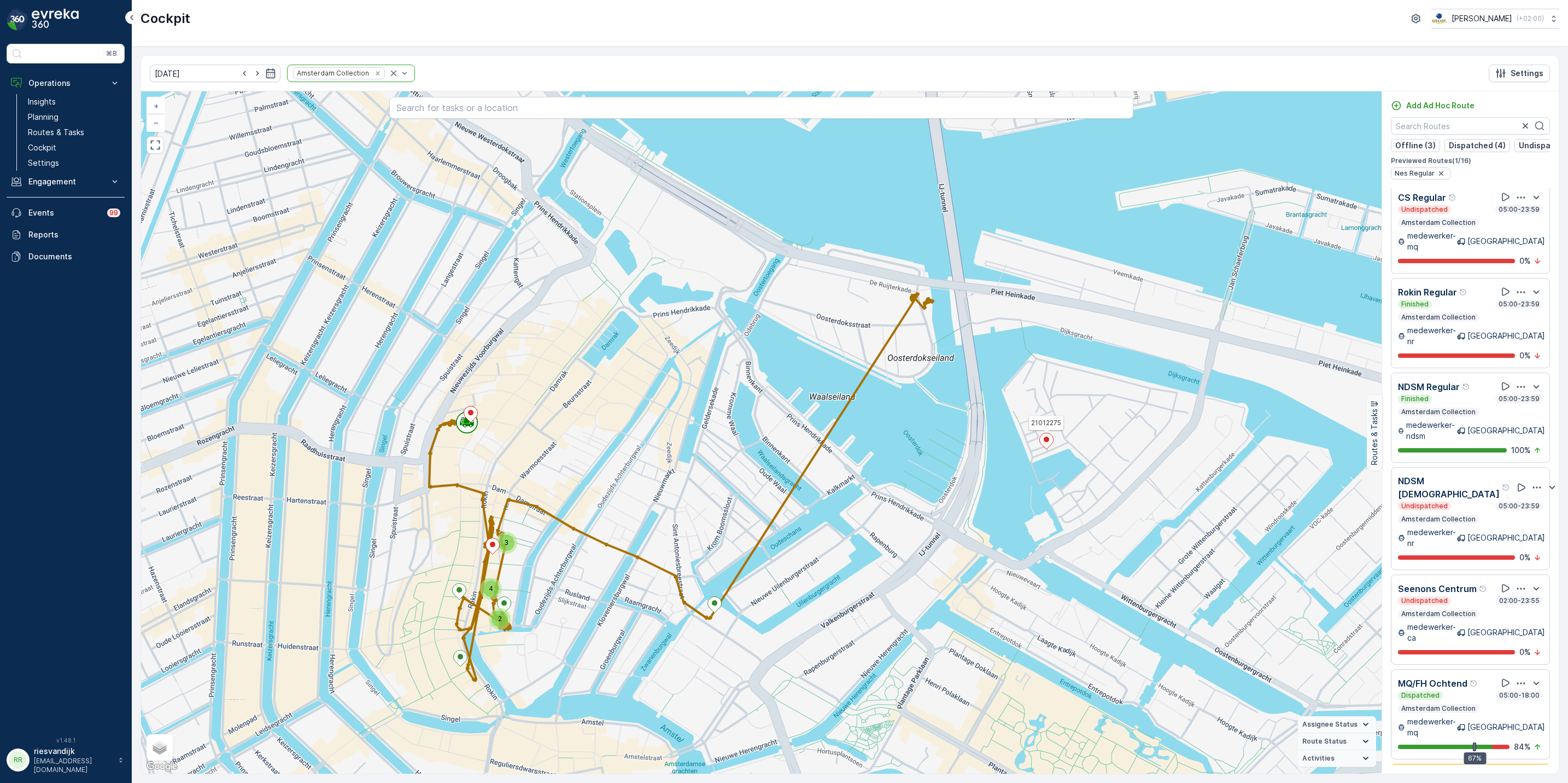
click at [1046, 438] on ellipse at bounding box center [1046, 439] width 6 height 6
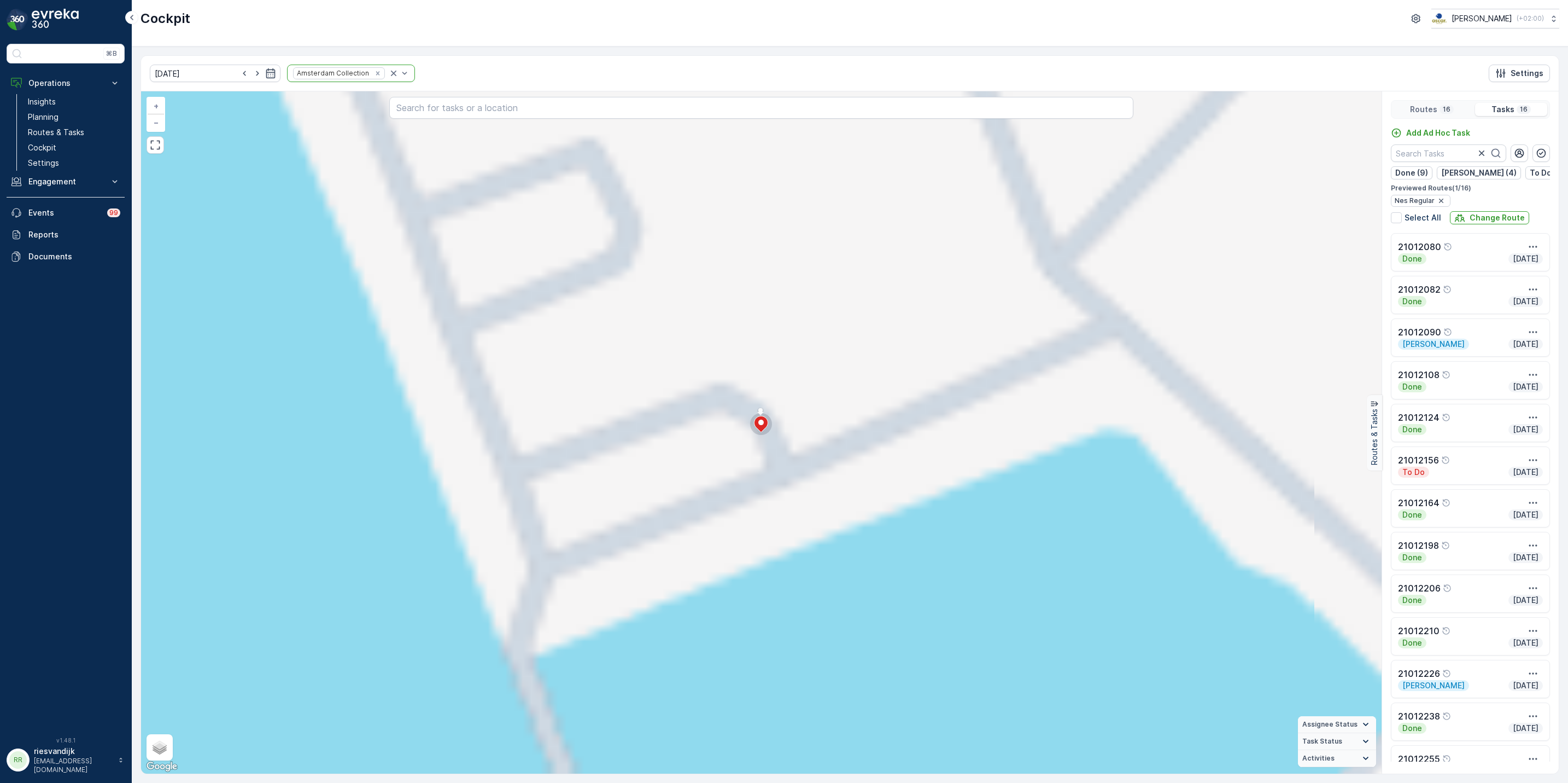
scroll to position [0, 0]
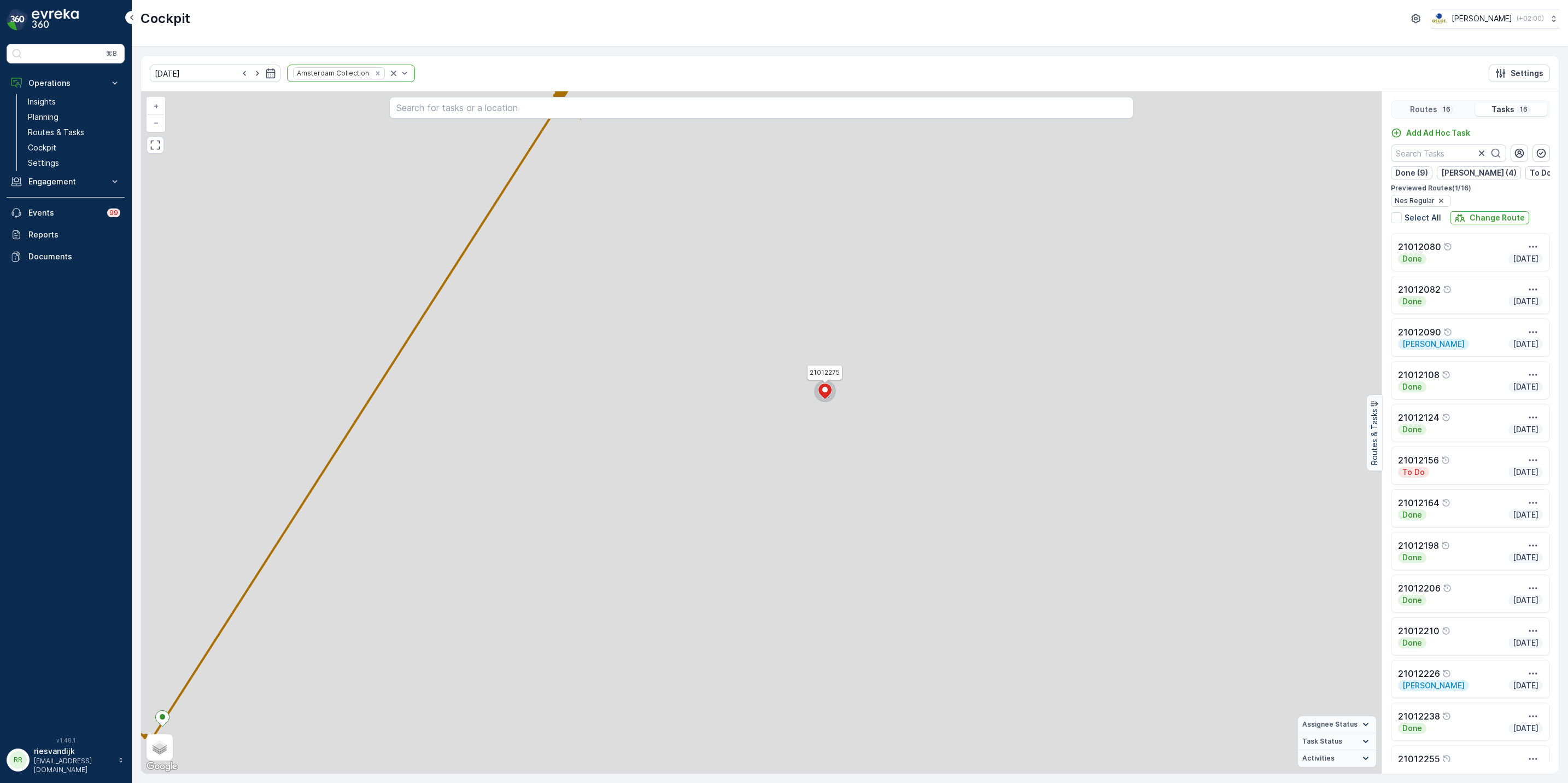
drag, startPoint x: 826, startPoint y: 478, endPoint x: 895, endPoint y: 314, distance: 177.9
click at [887, 333] on div "2 2 3 21012275 + − Satellite Roadmap Terrain Hybrid Leaflet Keyboard shortcuts …" at bounding box center [761, 432] width 1241 height 682
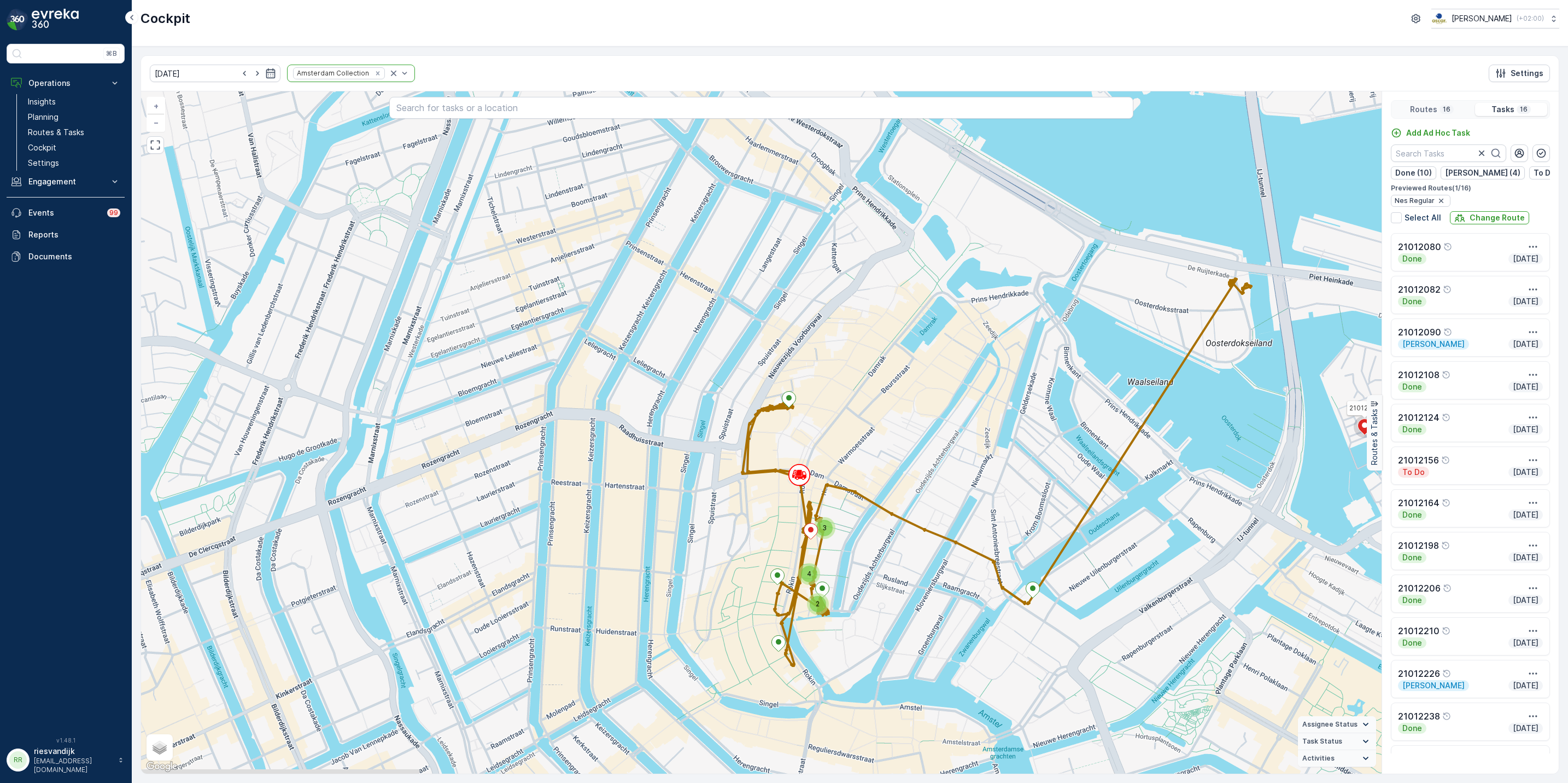
drag, startPoint x: 651, startPoint y: 261, endPoint x: 1063, endPoint y: 324, distance: 416.8
click at [1063, 324] on div "3 2 4 21012275 + − Satellite Roadmap Terrain Hybrid Leaflet Keyboard shortcuts …" at bounding box center [761, 432] width 1241 height 682
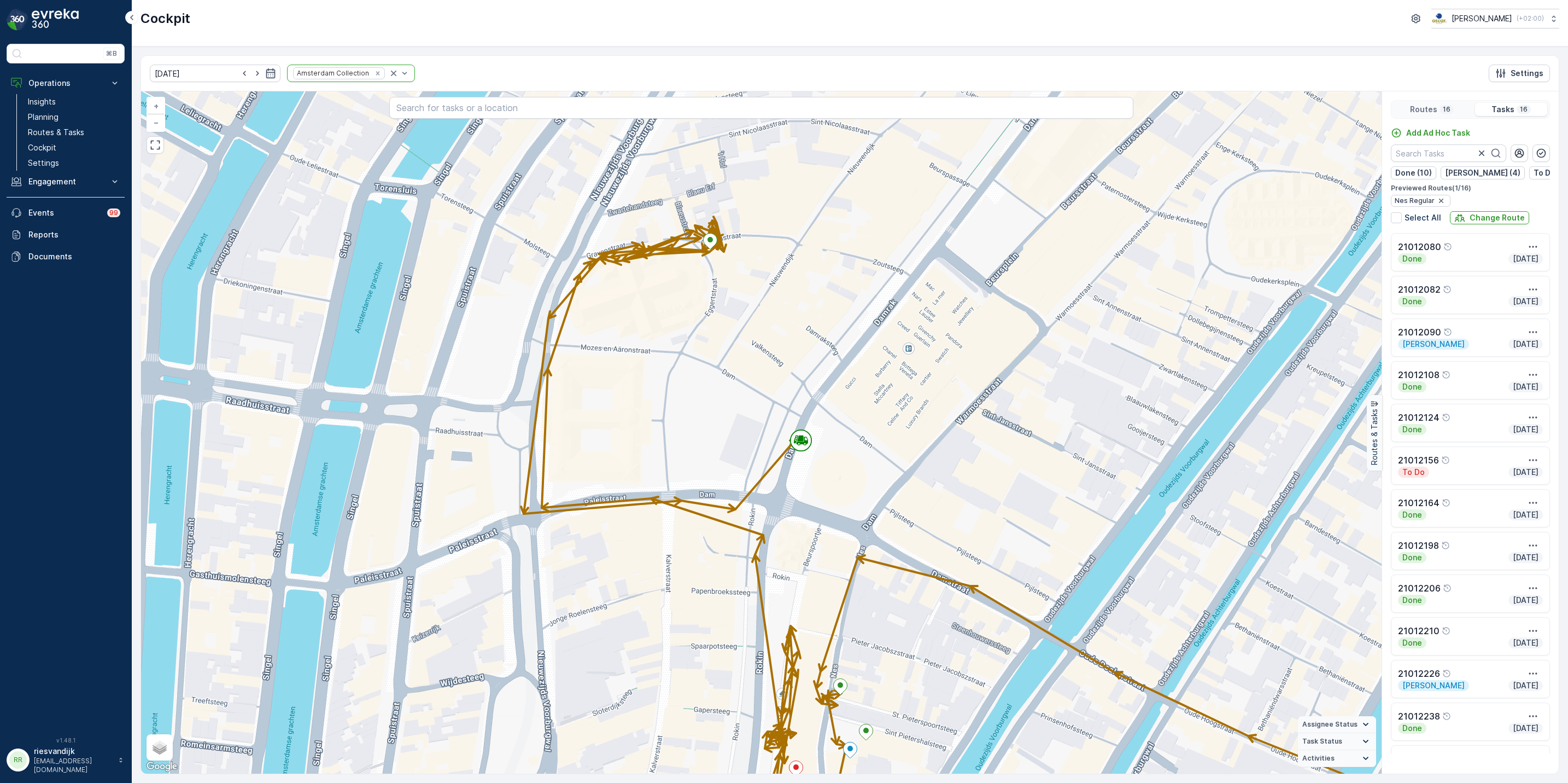
drag, startPoint x: 878, startPoint y: 387, endPoint x: 806, endPoint y: 476, distance: 114.5
click at [806, 476] on div "21012275 + − Satellite Roadmap Terrain Hybrid Leaflet Keyboard shortcuts Map Da…" at bounding box center [761, 432] width 1241 height 682
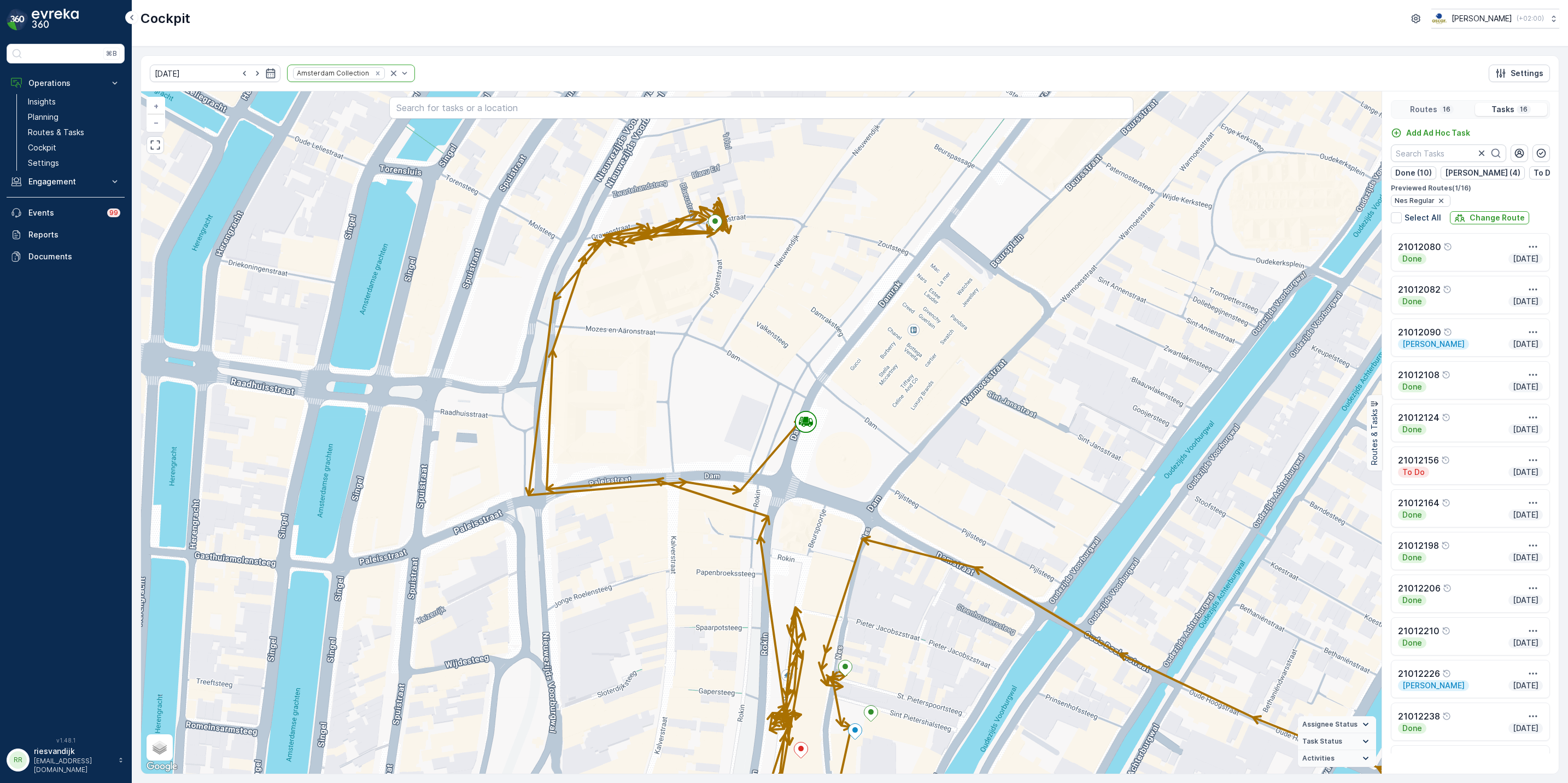
drag, startPoint x: 899, startPoint y: 364, endPoint x: 907, endPoint y: 302, distance: 62.5
click at [904, 331] on div "21012275 + − Satellite Roadmap Terrain Hybrid Leaflet Keyboard shortcuts Map Da…" at bounding box center [761, 432] width 1241 height 682
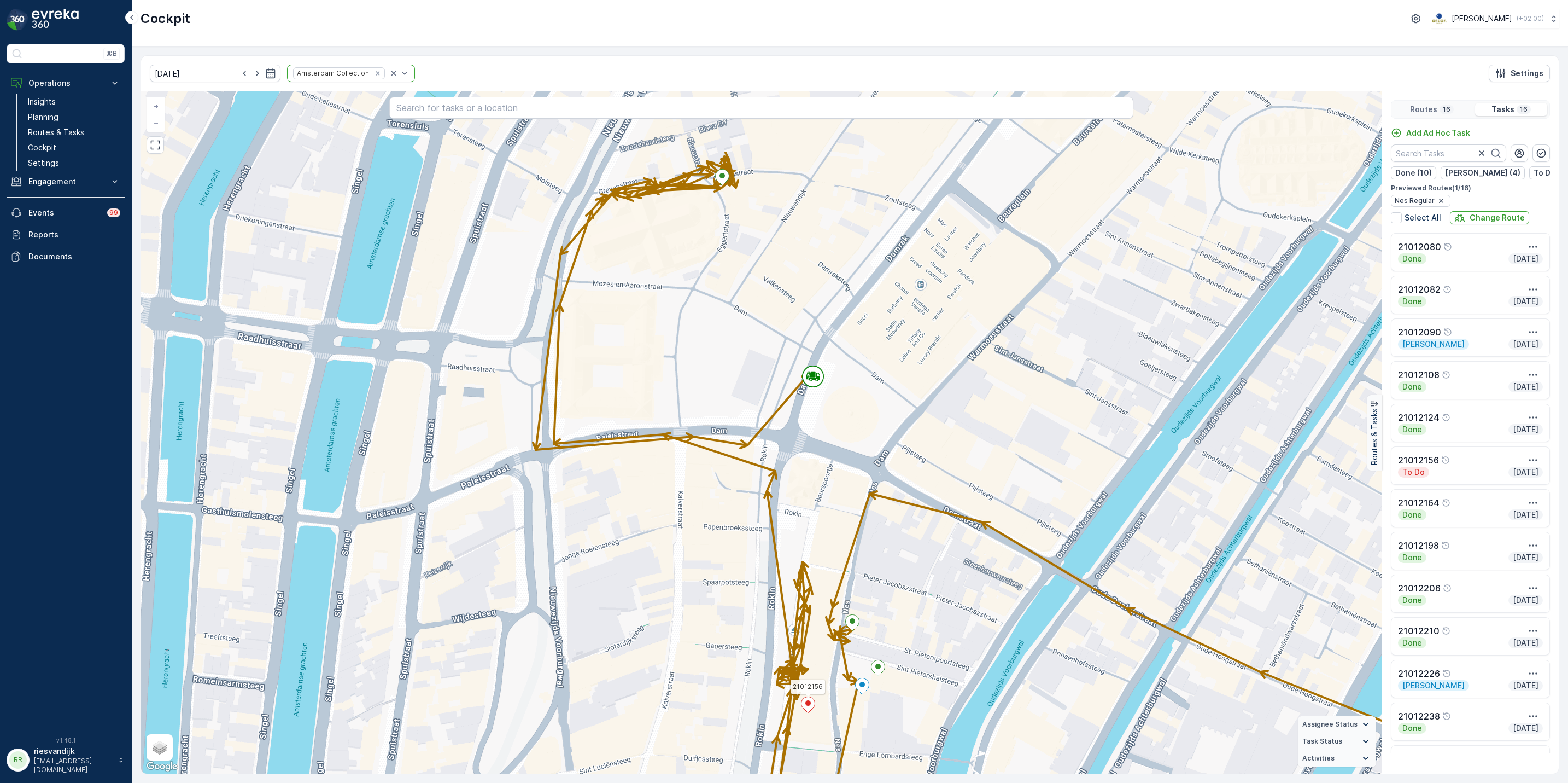
click at [806, 710] on icon at bounding box center [808, 704] width 14 height 16
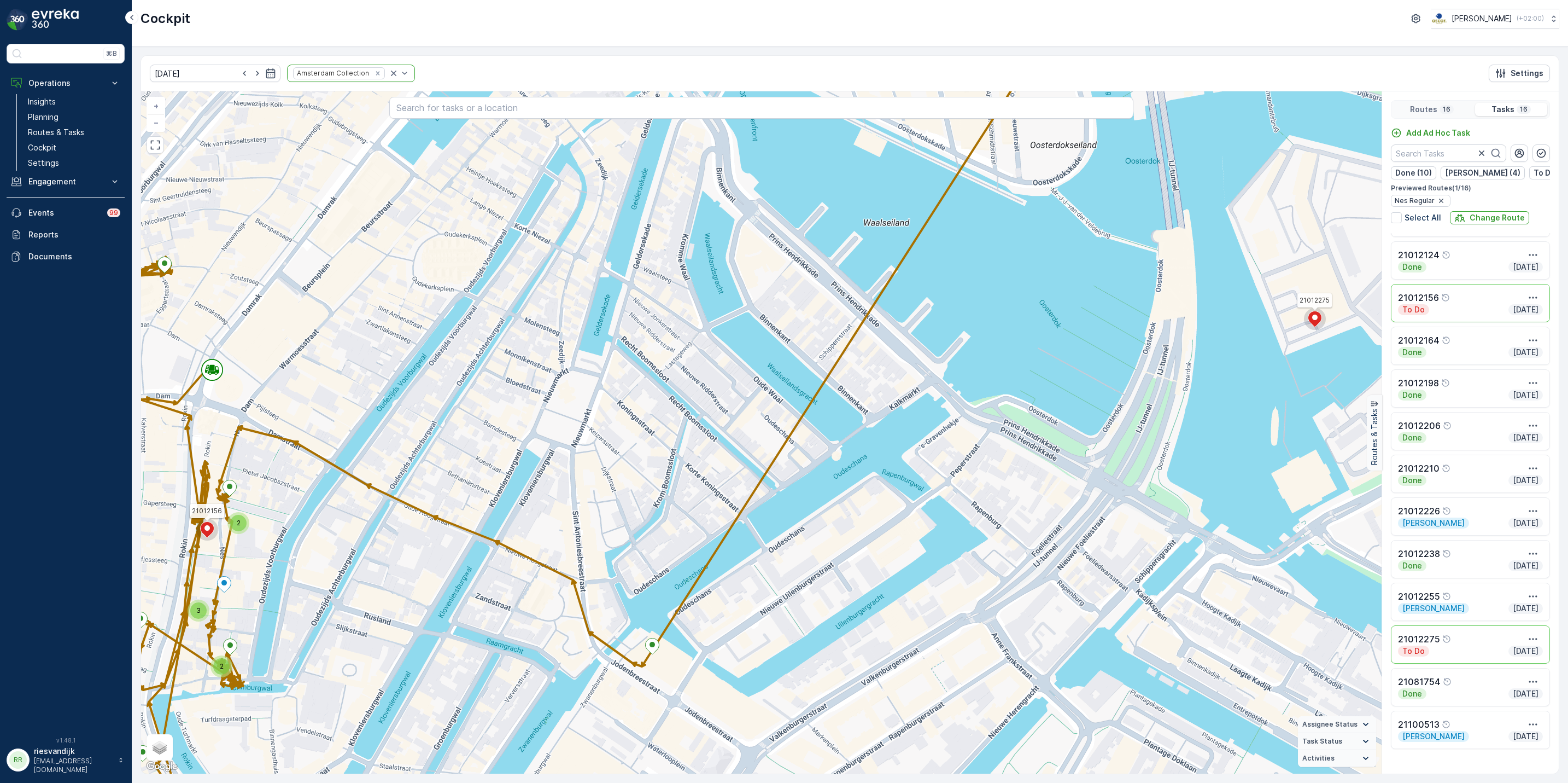
click at [1465, 304] on div "21012156" at bounding box center [1471, 298] width 145 height 13
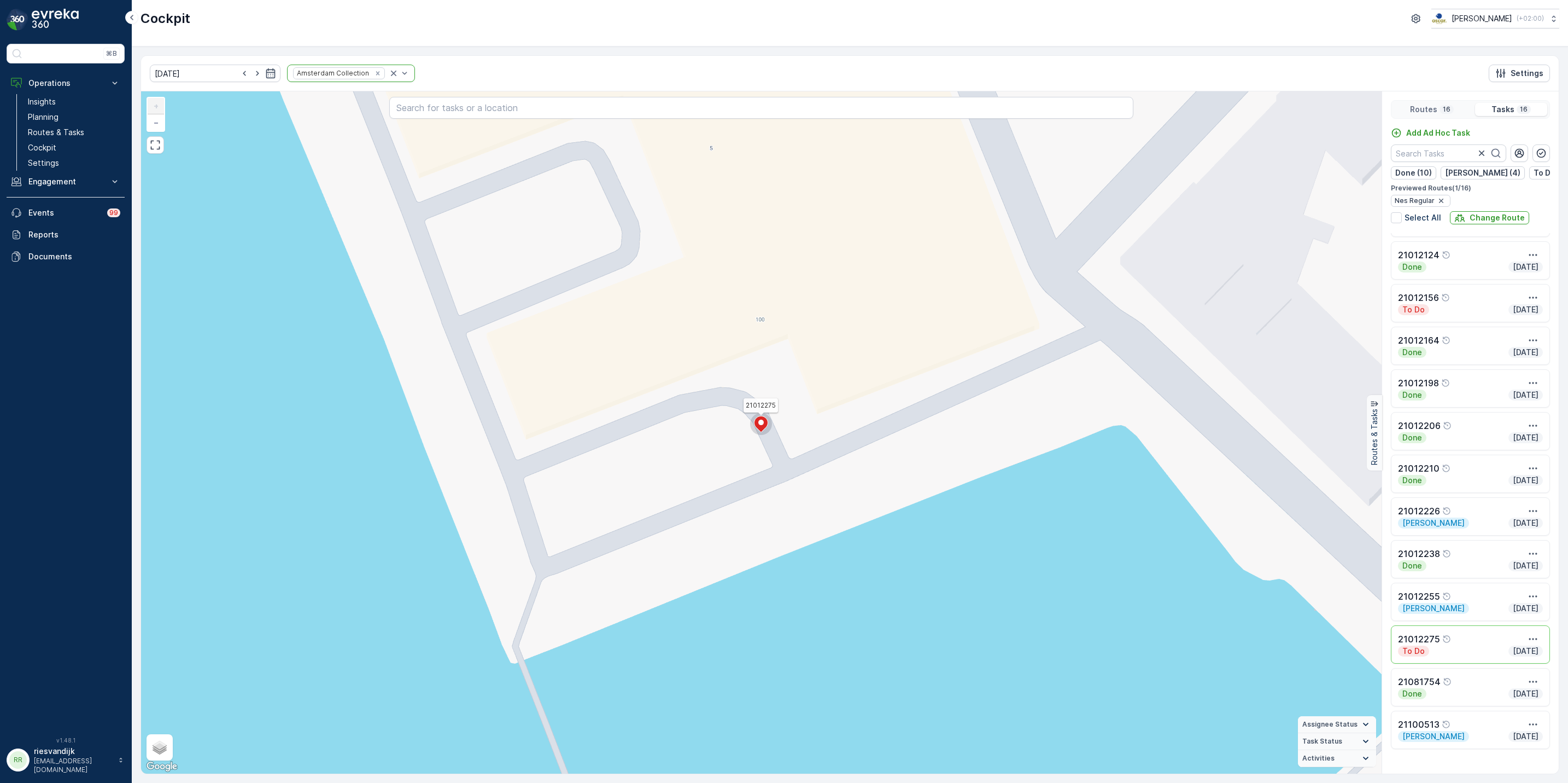
click at [1468, 315] on div "To Do Today" at bounding box center [1471, 309] width 145 height 11
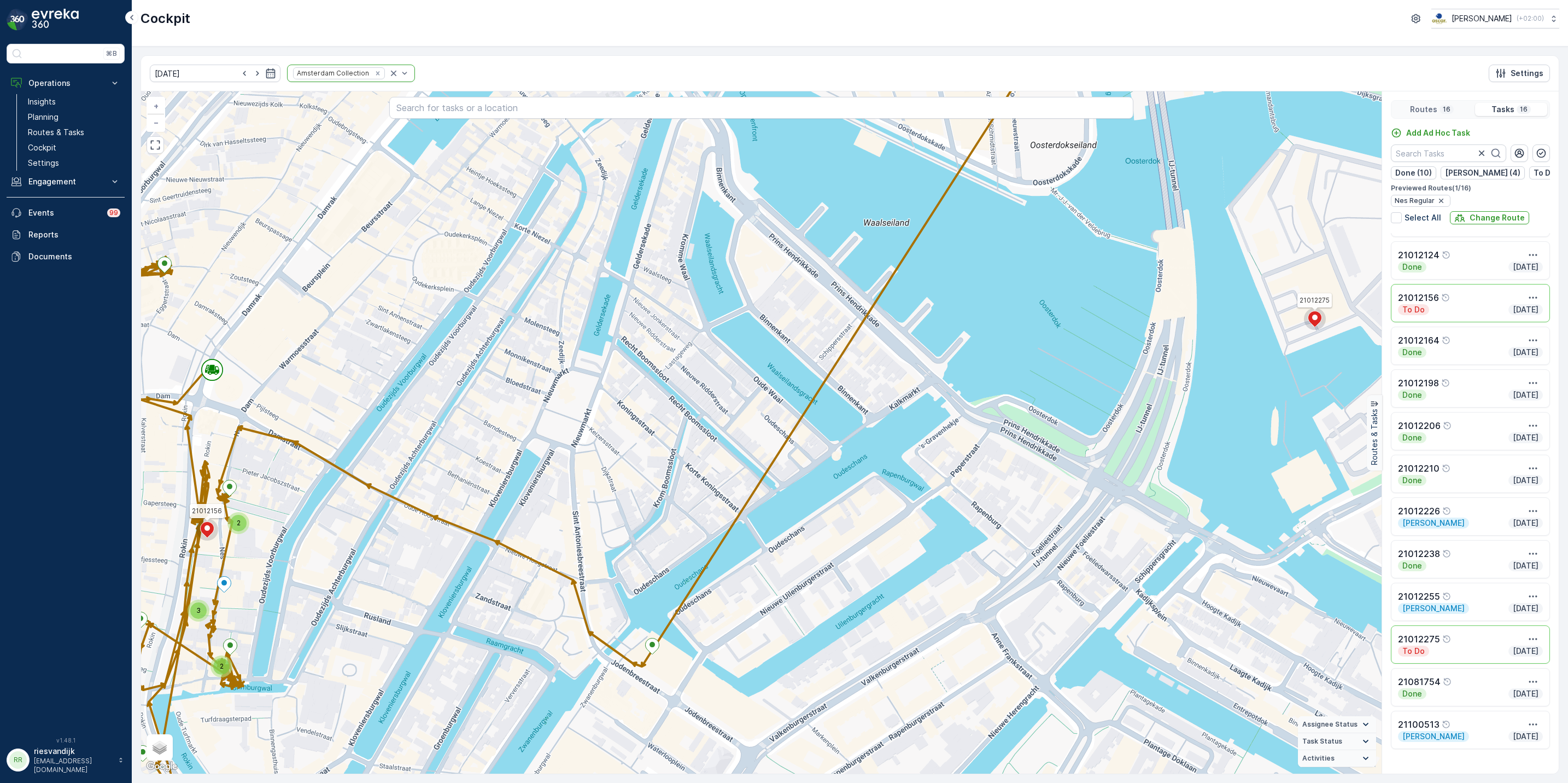
click at [1457, 656] on div "To Do Today" at bounding box center [1471, 650] width 145 height 11
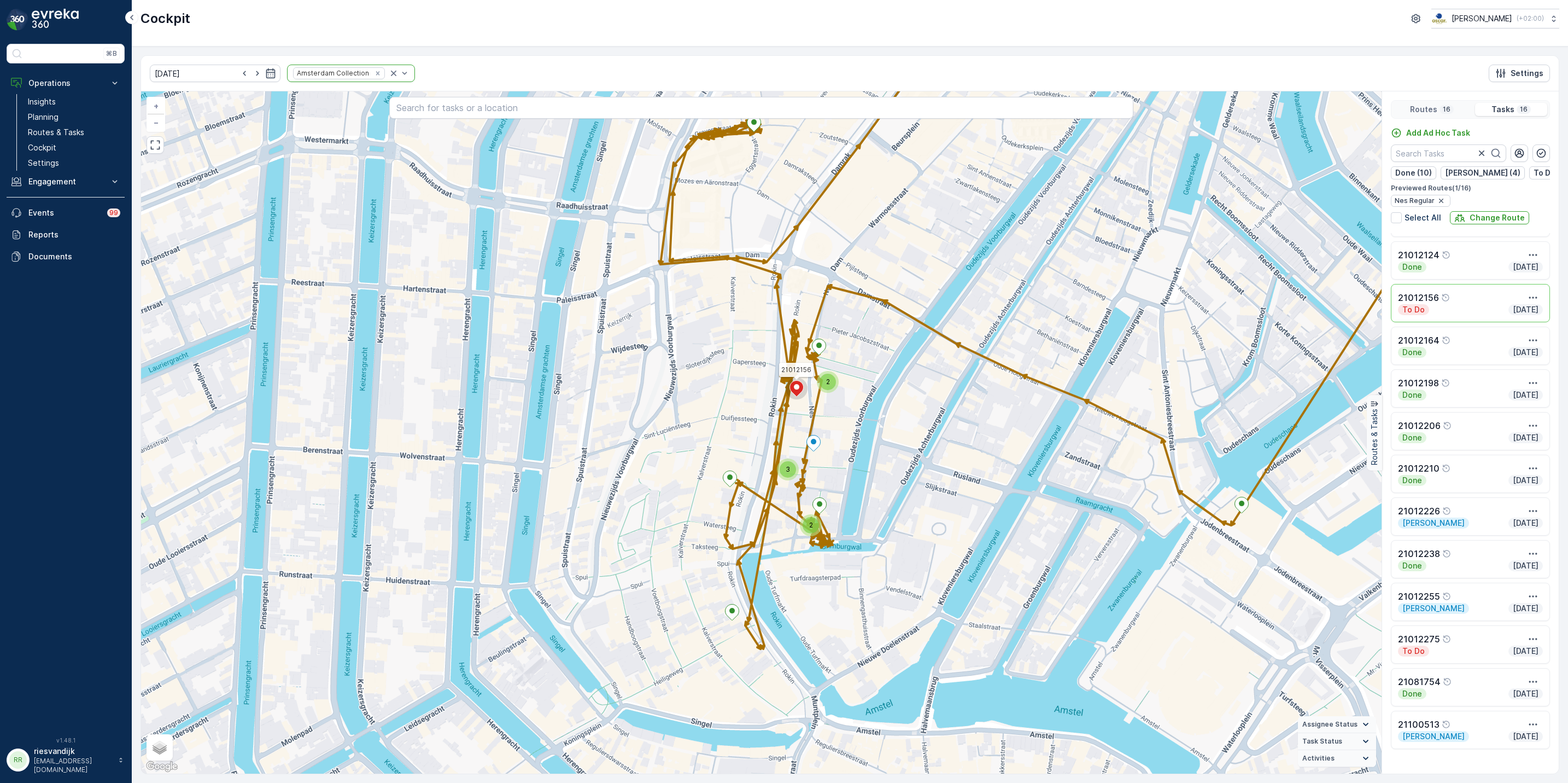
drag, startPoint x: 881, startPoint y: 434, endPoint x: 816, endPoint y: 386, distance: 80.8
click at [816, 391] on div "2 2 3 21012156 + − Satellite Roadmap Terrain Hybrid Leaflet Keyboard shortcuts …" at bounding box center [761, 432] width 1241 height 682
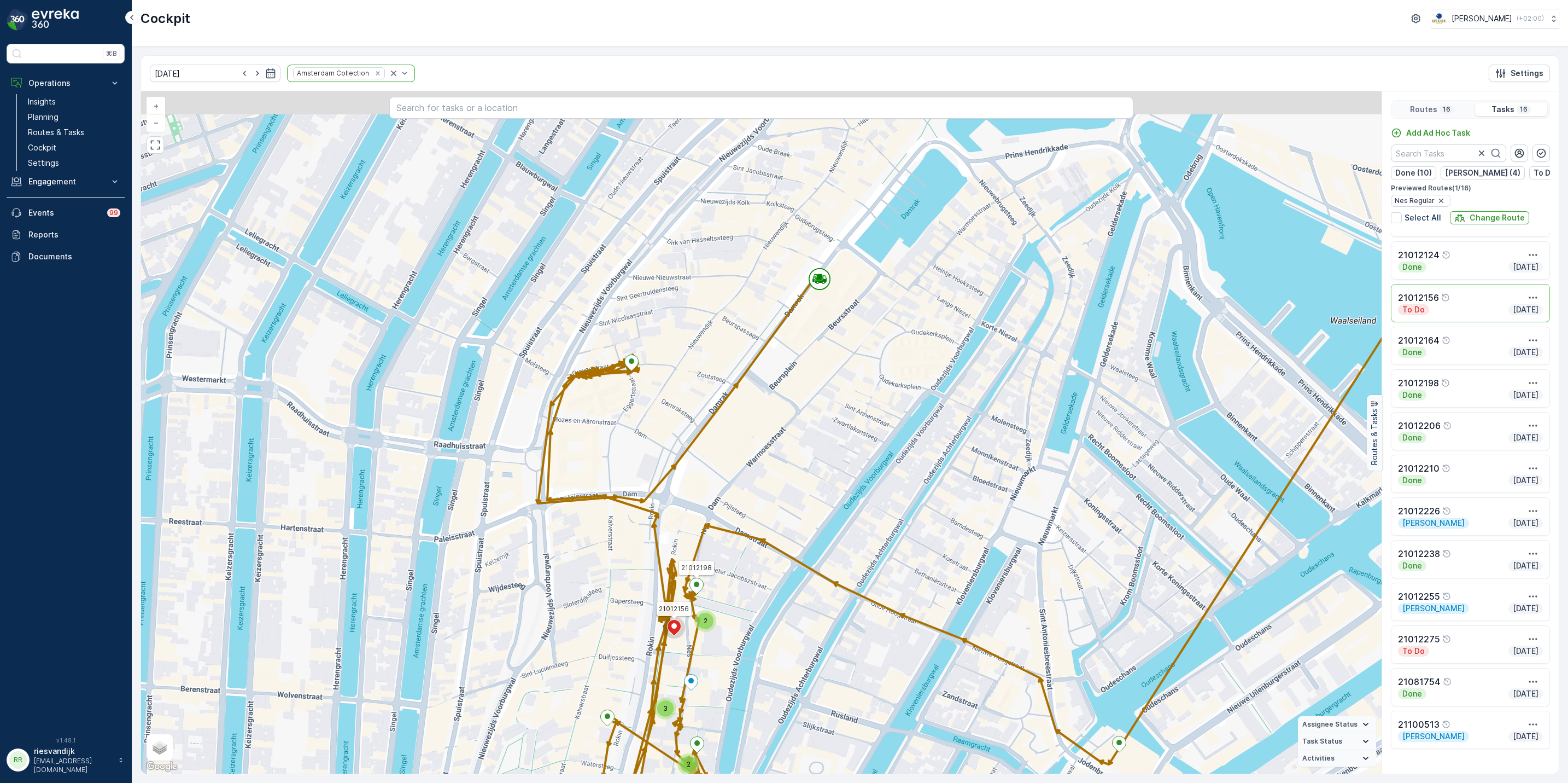
drag, startPoint x: 817, startPoint y: 355, endPoint x: 691, endPoint y: 596, distance: 272.0
click at [694, 593] on icon at bounding box center [696, 585] width 14 height 16
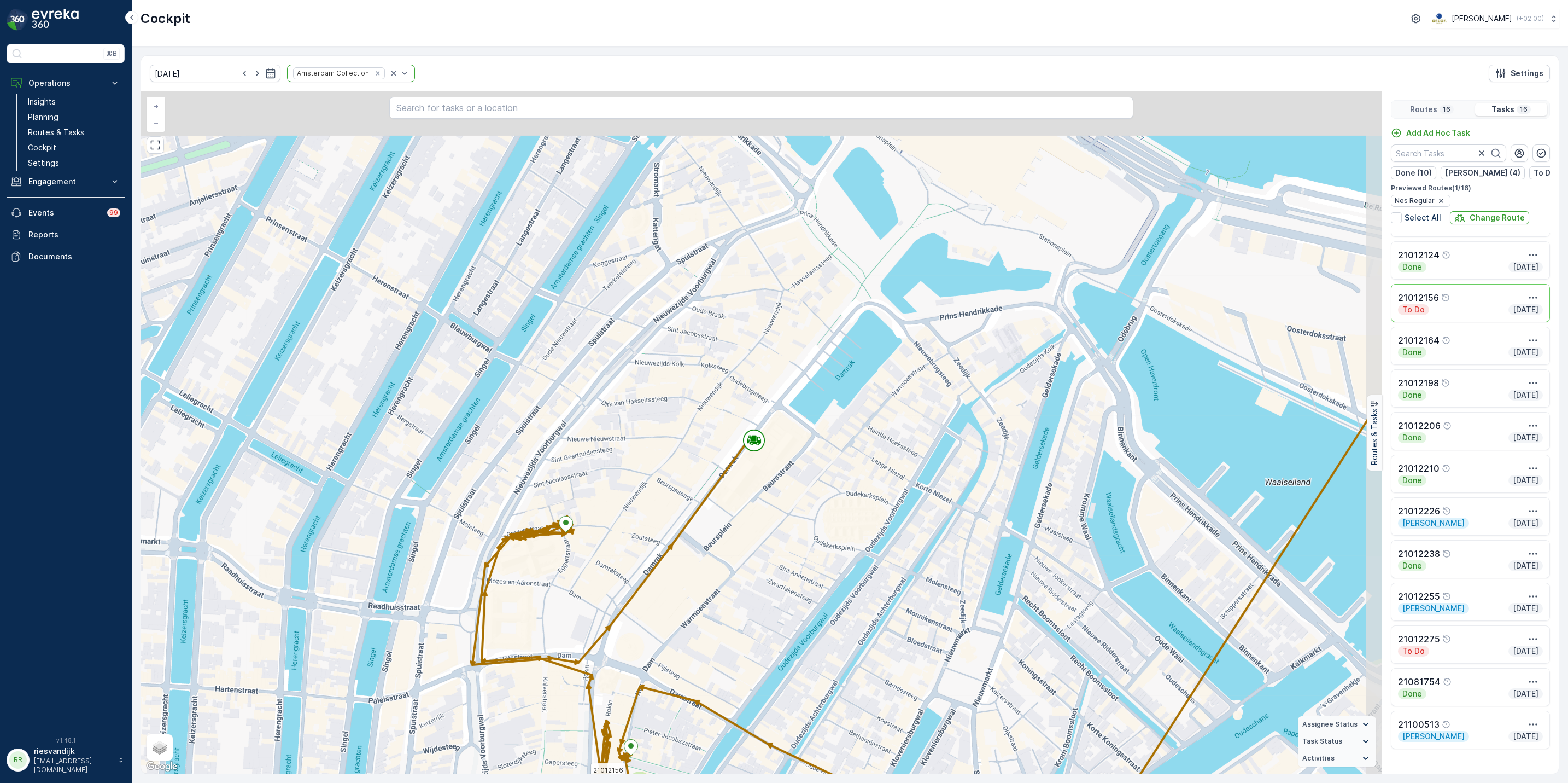
drag, startPoint x: 802, startPoint y: 265, endPoint x: 730, endPoint y: 391, distance: 145.1
click at [738, 424] on div "2 2 3 21012156 + − Satellite Roadmap Terrain Hybrid Leaflet Keyboard shortcuts …" at bounding box center [761, 432] width 1241 height 682
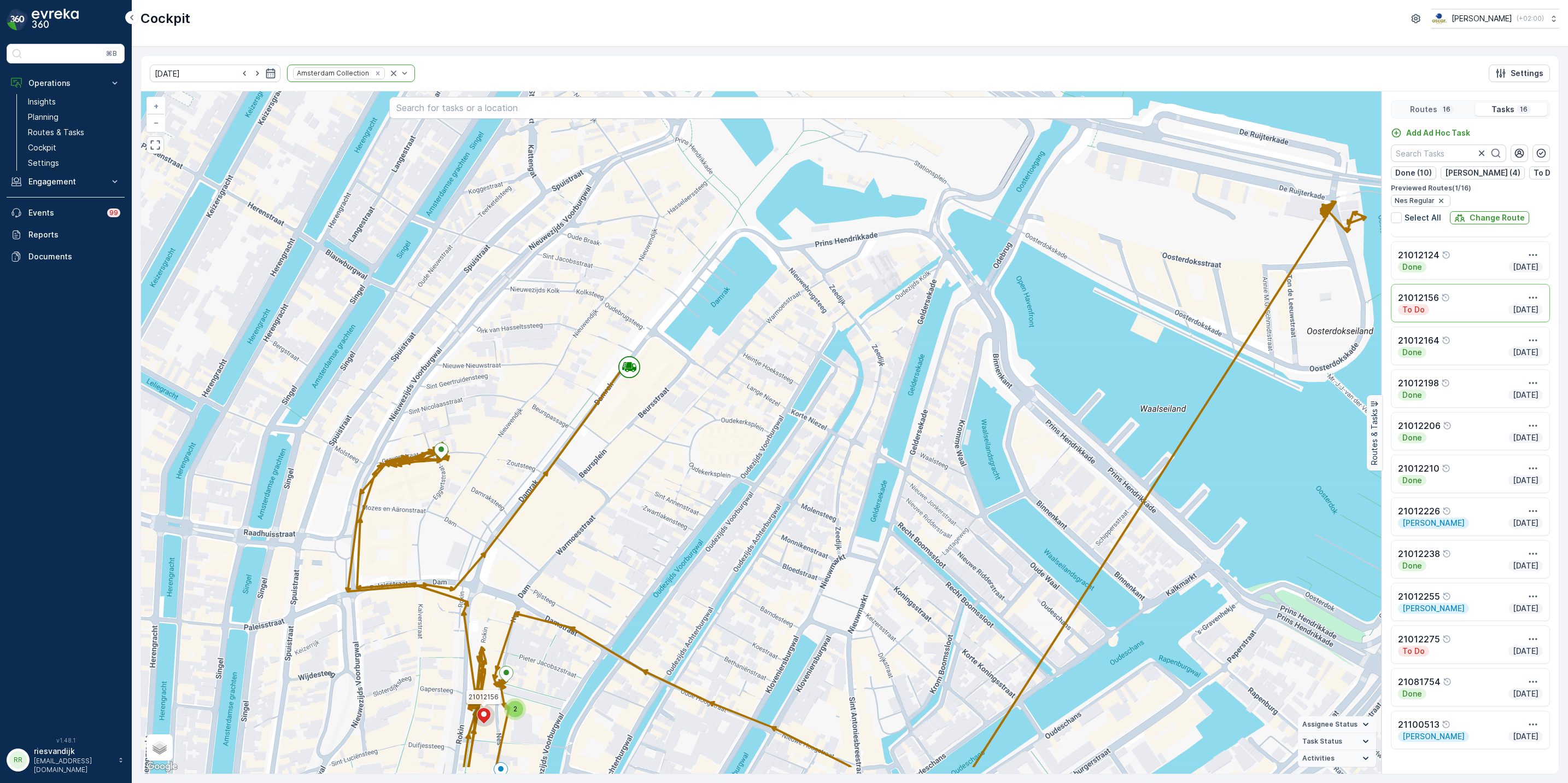
drag, startPoint x: 789, startPoint y: 310, endPoint x: 687, endPoint y: 235, distance: 126.6
click at [687, 235] on div "2 2 3 21012156 + − Satellite Roadmap Terrain Hybrid Leaflet Keyboard shortcuts …" at bounding box center [761, 432] width 1241 height 682
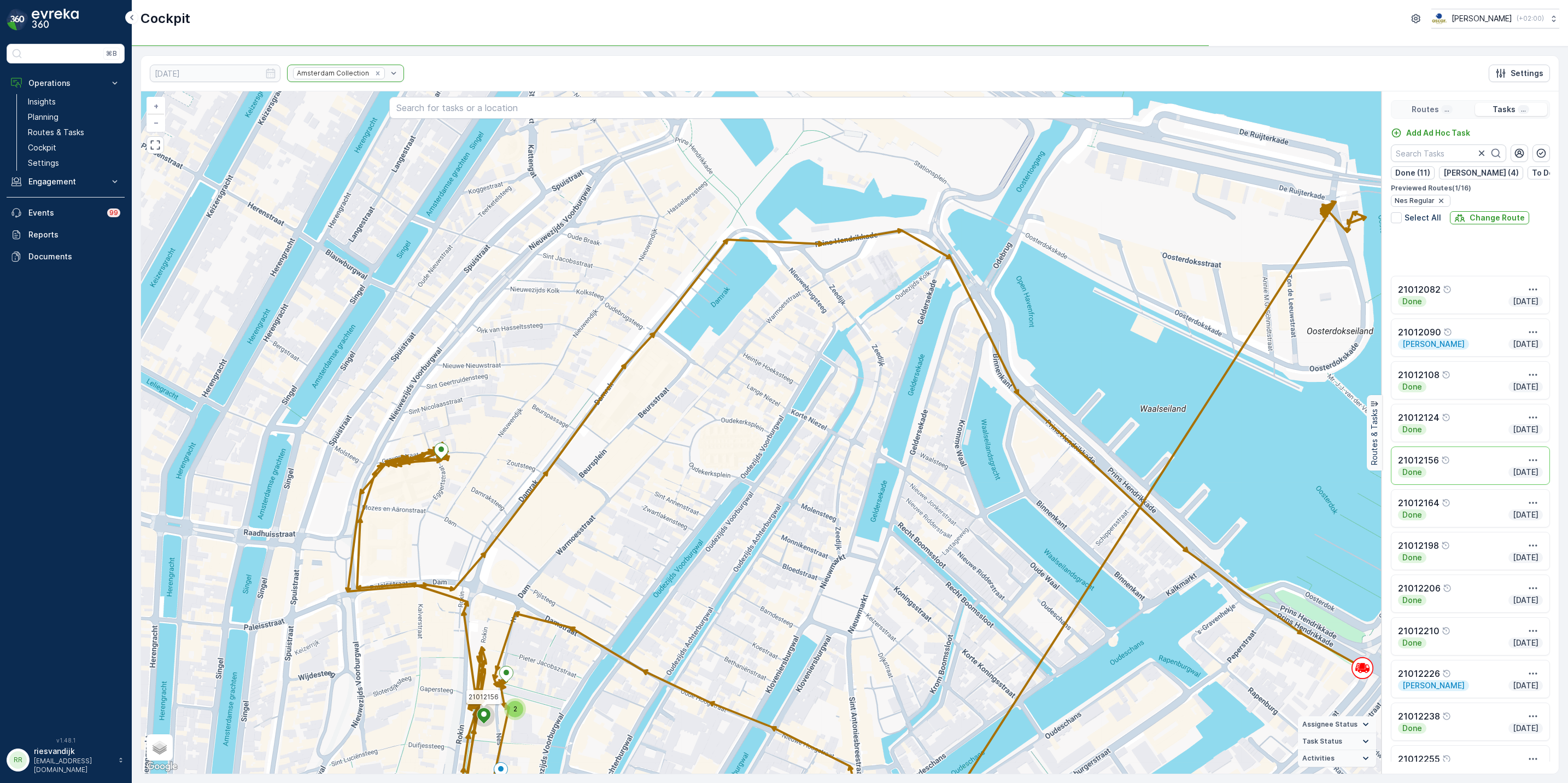
scroll to position [154, 0]
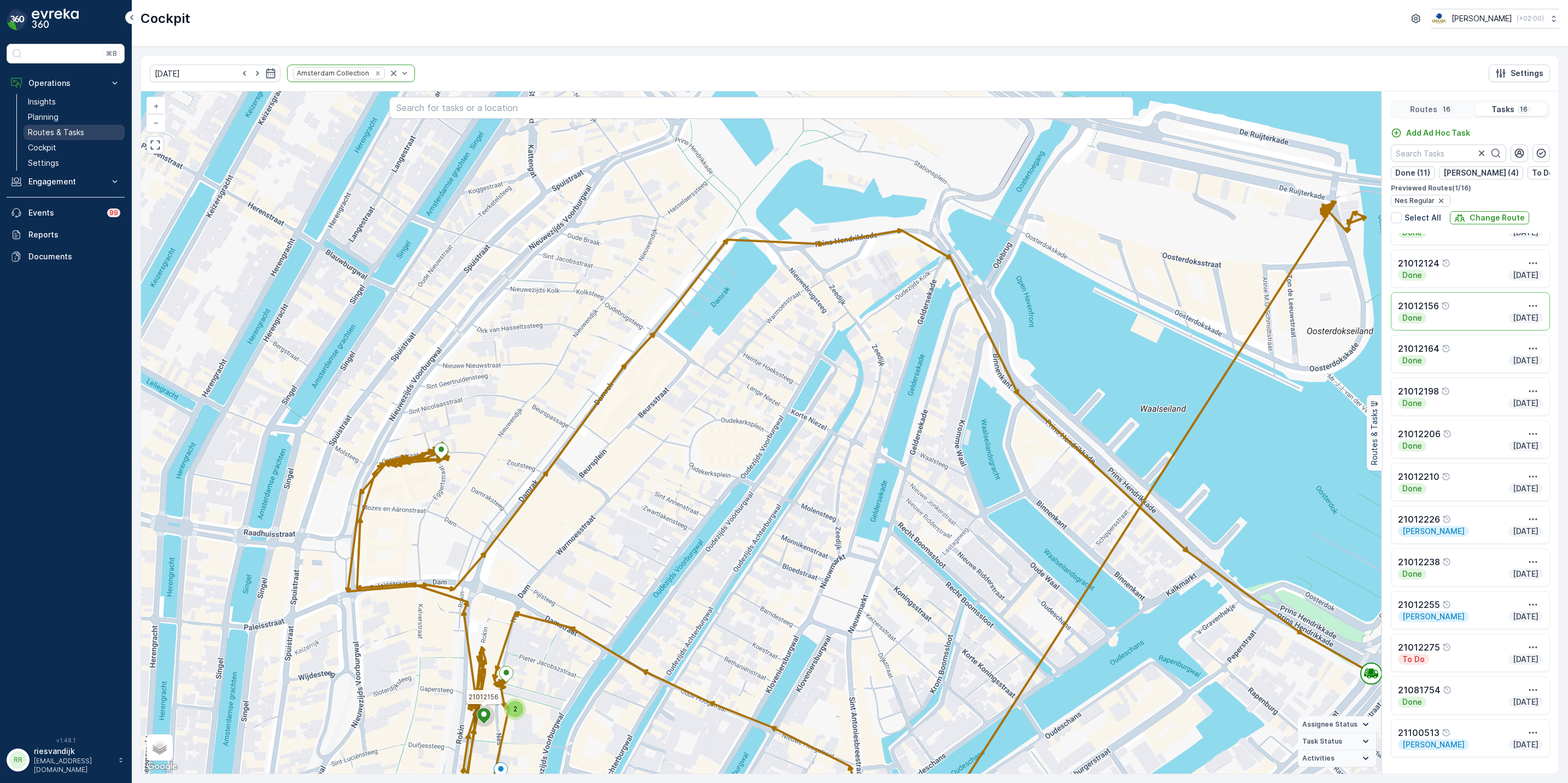
click at [48, 126] on link "Routes & Tasks" at bounding box center [74, 132] width 101 height 16
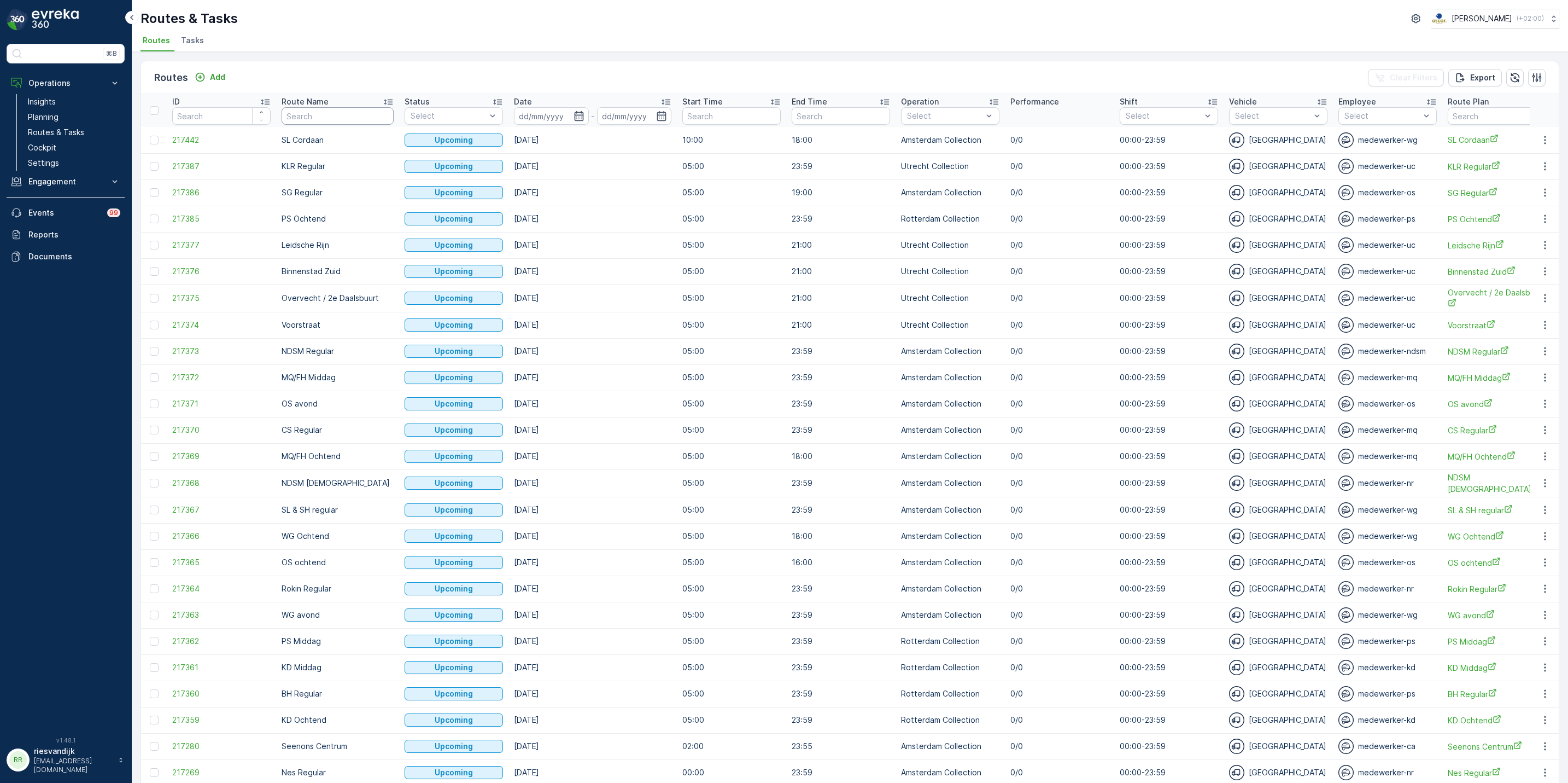
click at [347, 121] on input "text" at bounding box center [338, 115] width 112 height 17
type input "sl"
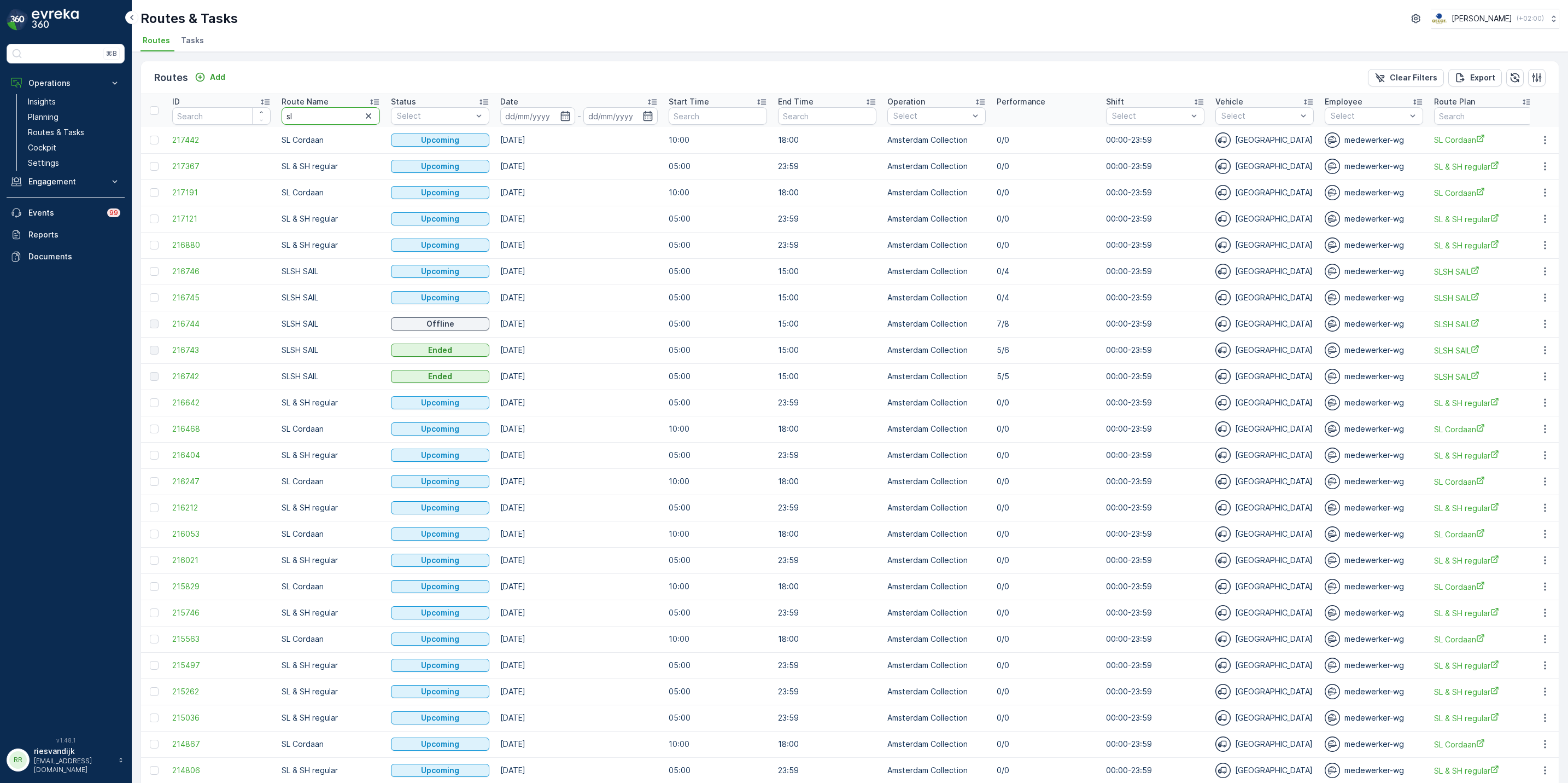
click at [325, 112] on input "sl" at bounding box center [330, 115] width 98 height 17
type input "slsh"
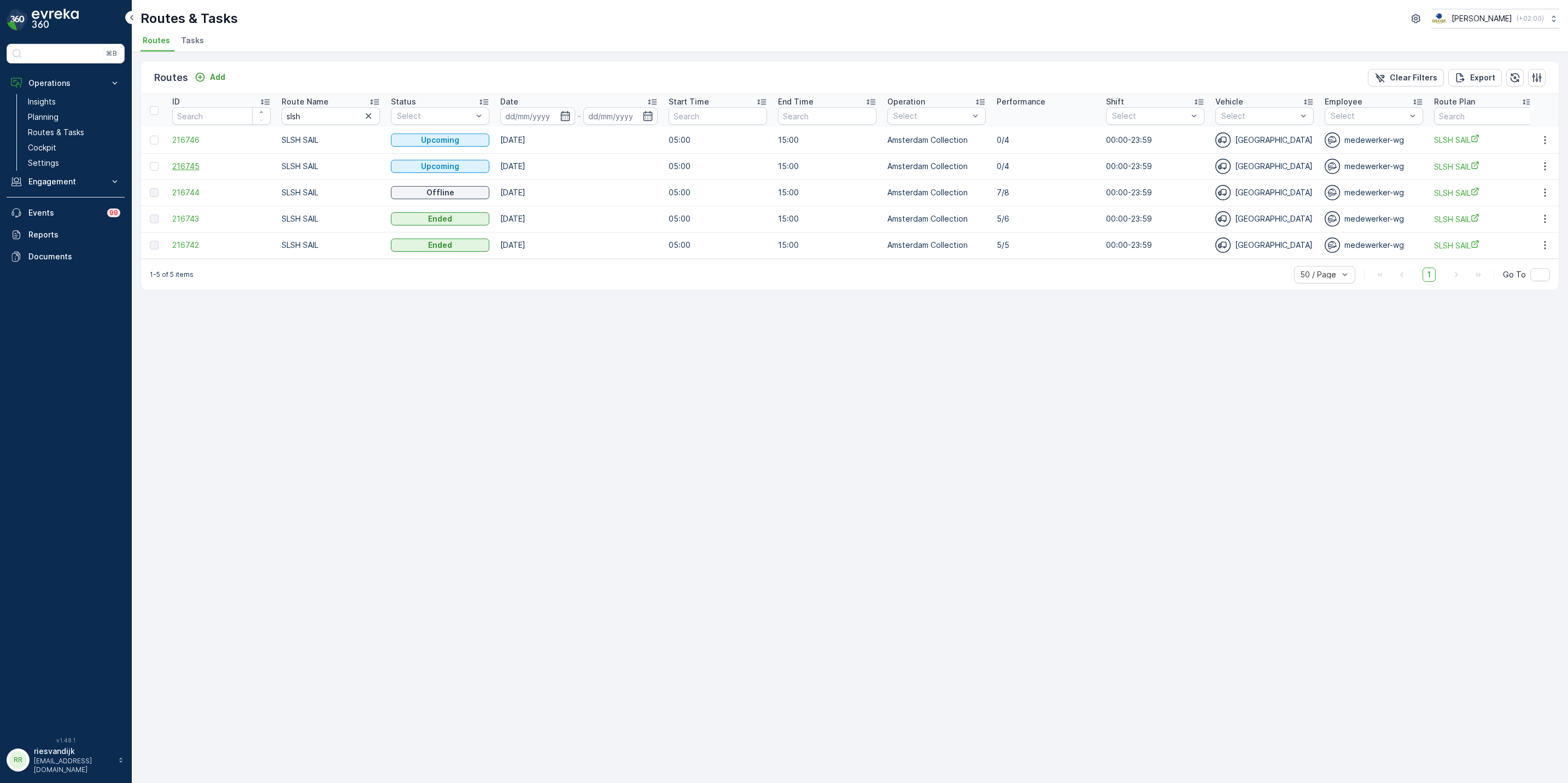
click at [187, 166] on span "216745" at bounding box center [221, 166] width 98 height 11
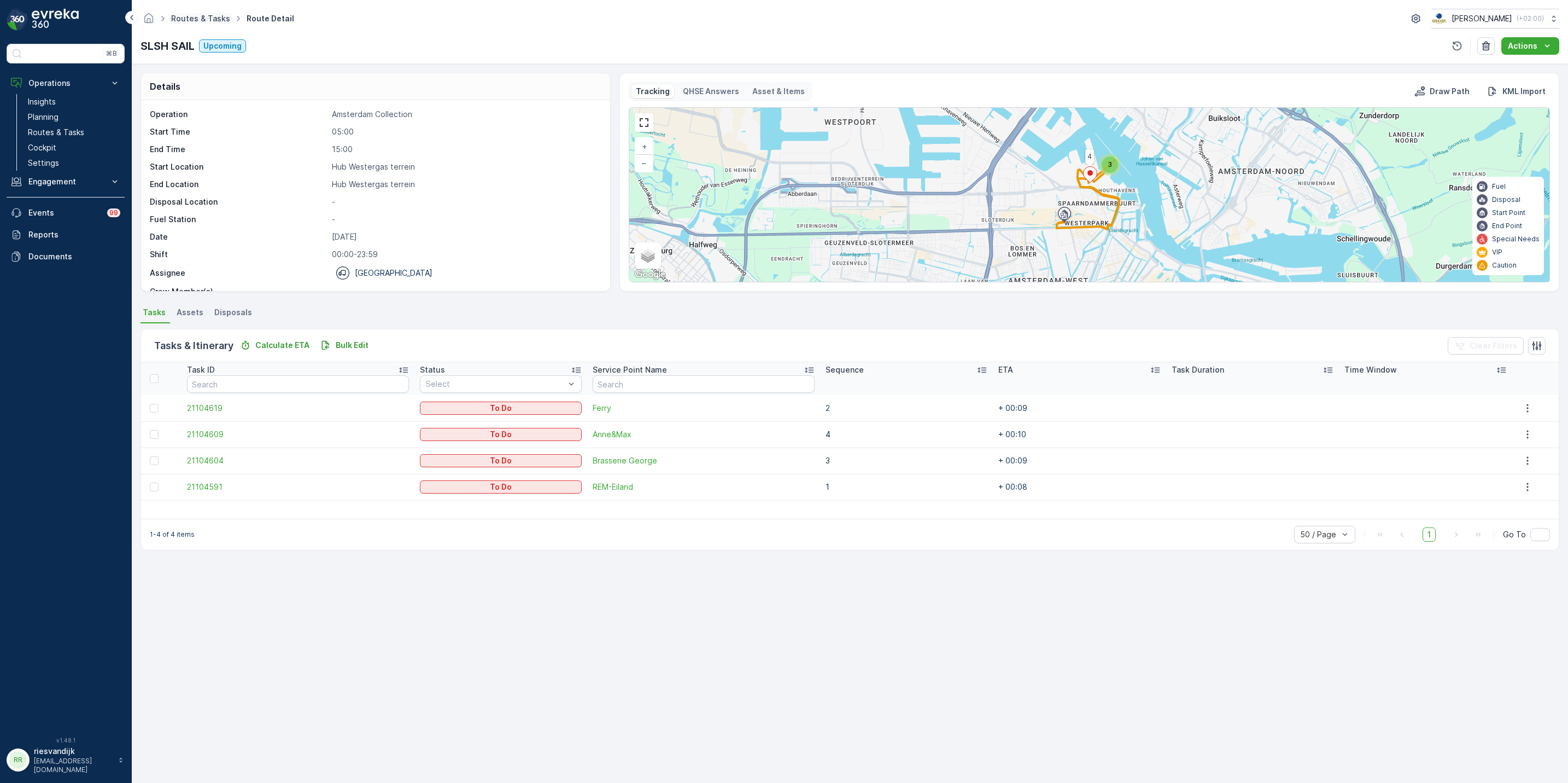
click at [200, 19] on link "Routes & Tasks" at bounding box center [201, 18] width 59 height 9
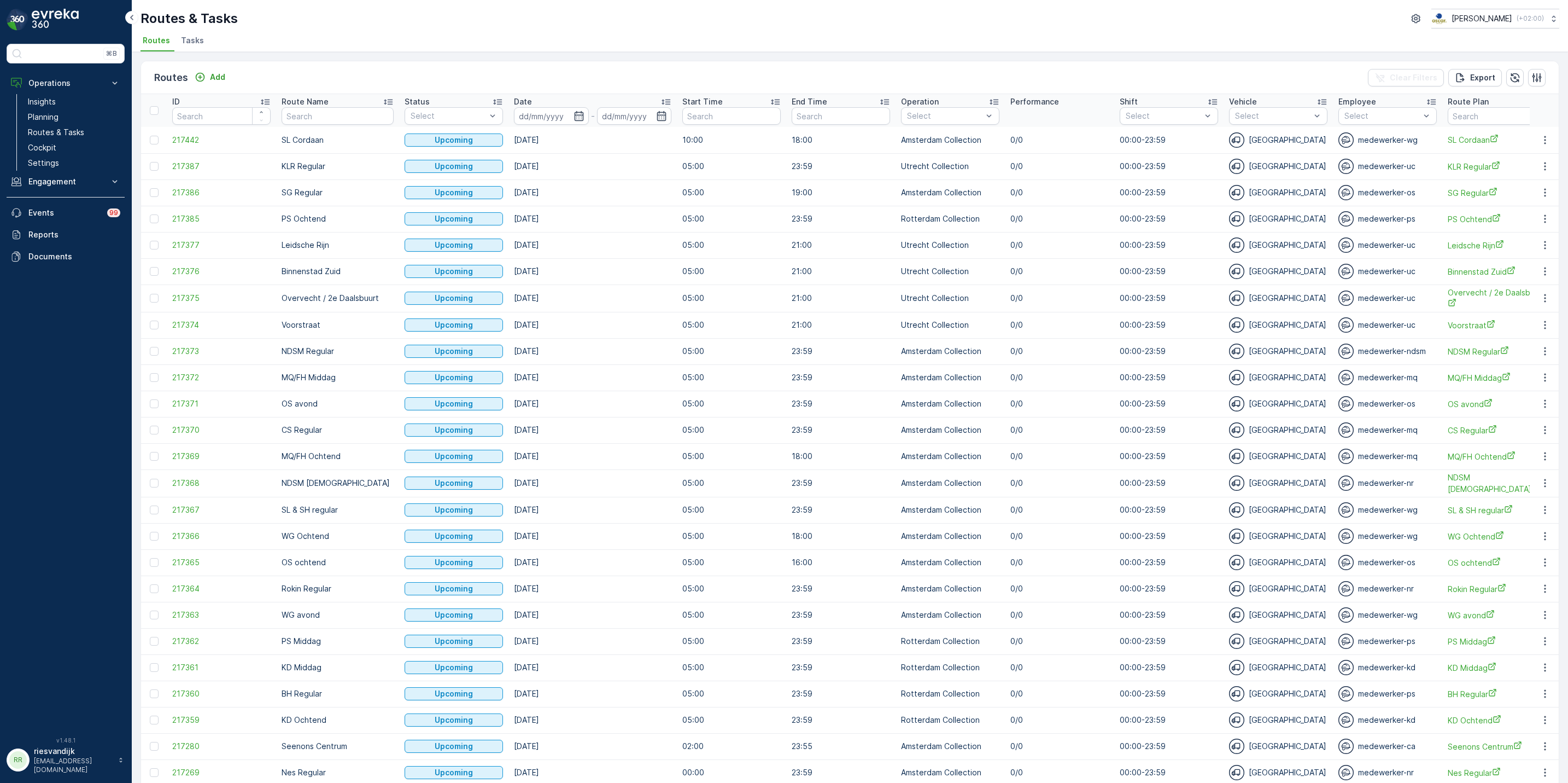
click at [189, 45] on span "Tasks" at bounding box center [193, 40] width 23 height 11
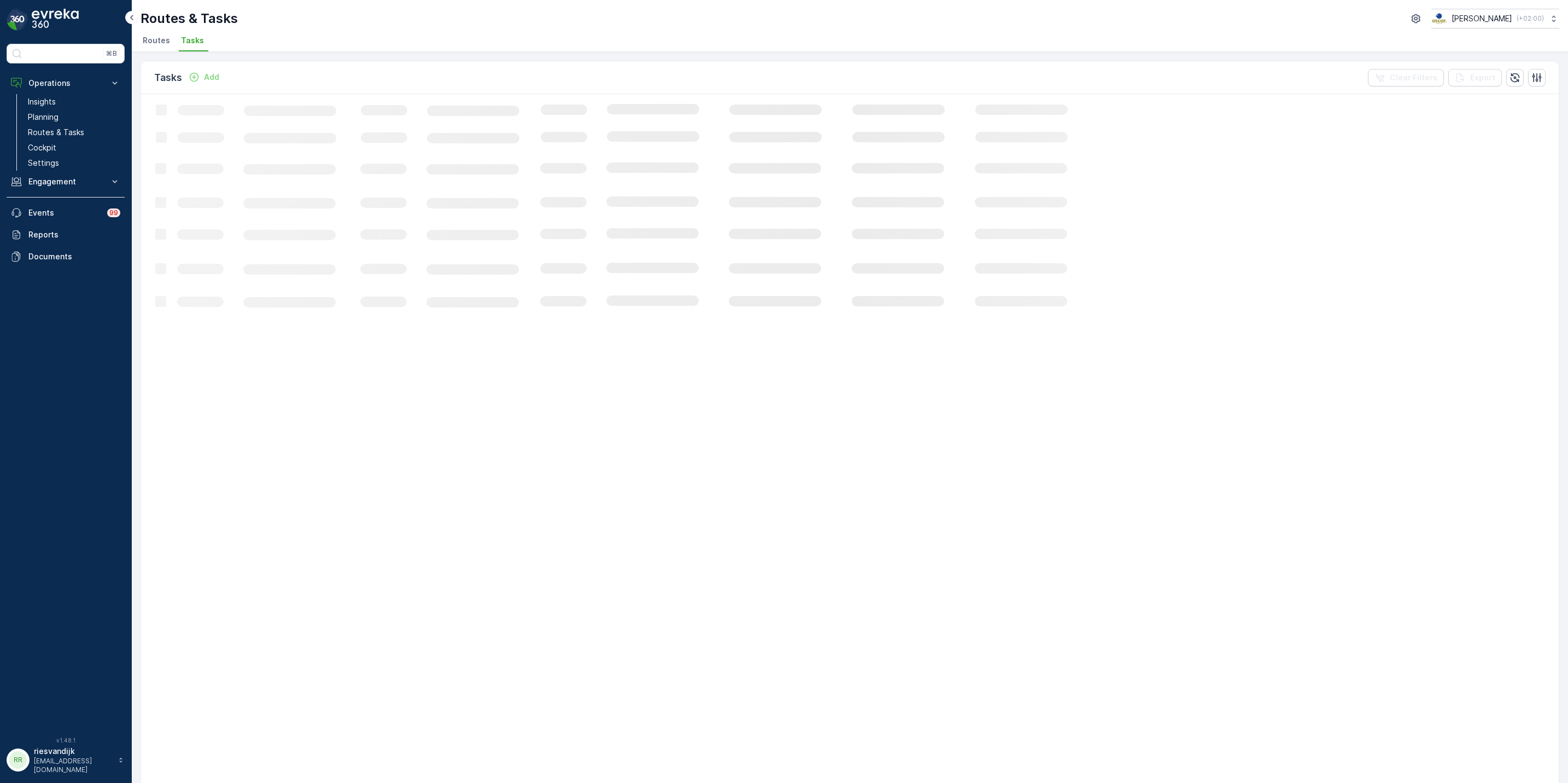
click at [213, 82] on button "Add" at bounding box center [204, 77] width 40 height 13
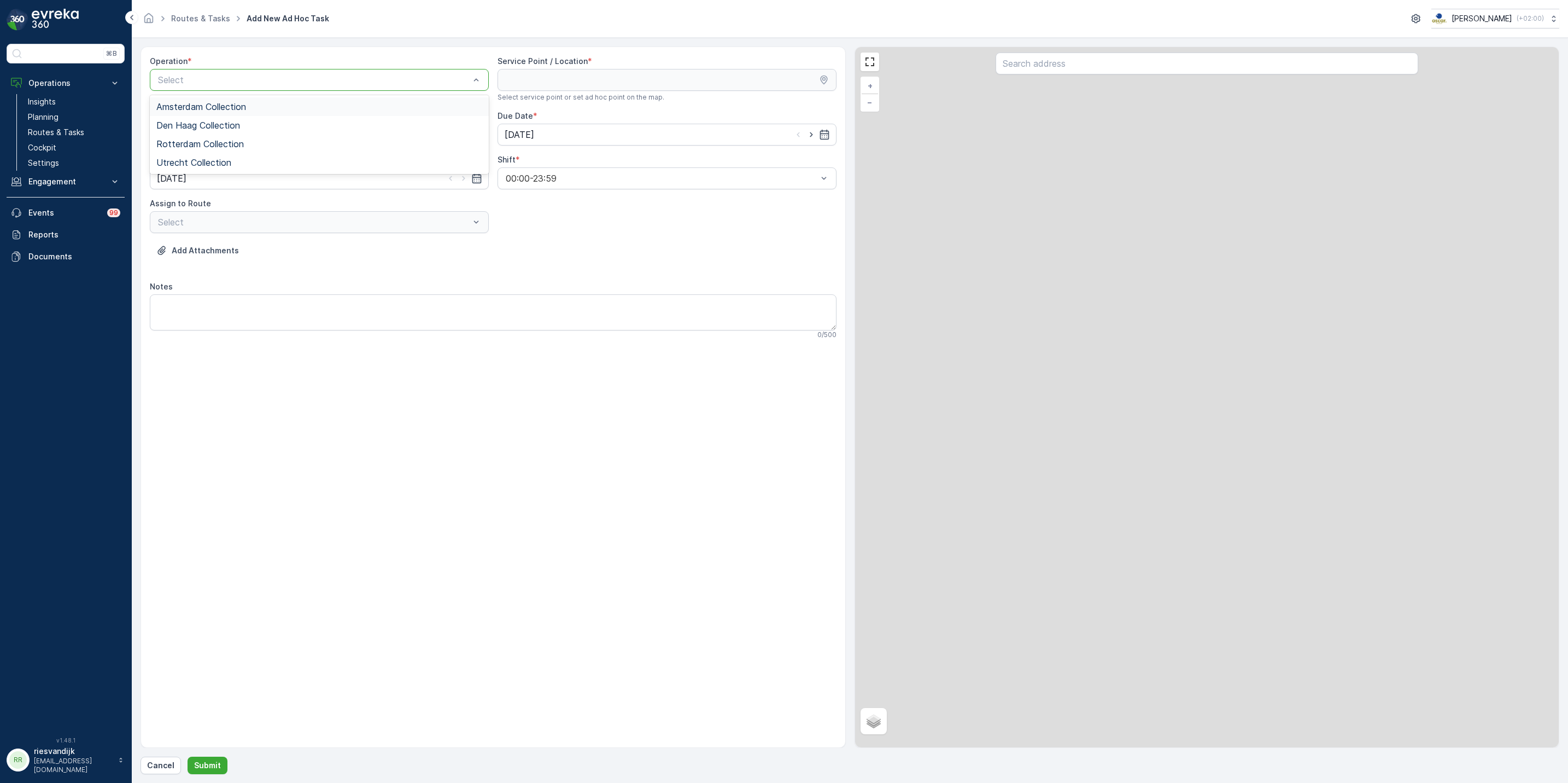
drag, startPoint x: 228, startPoint y: 82, endPoint x: 235, endPoint y: 76, distance: 9.2
click at [235, 76] on div at bounding box center [313, 80] width 314 height 10
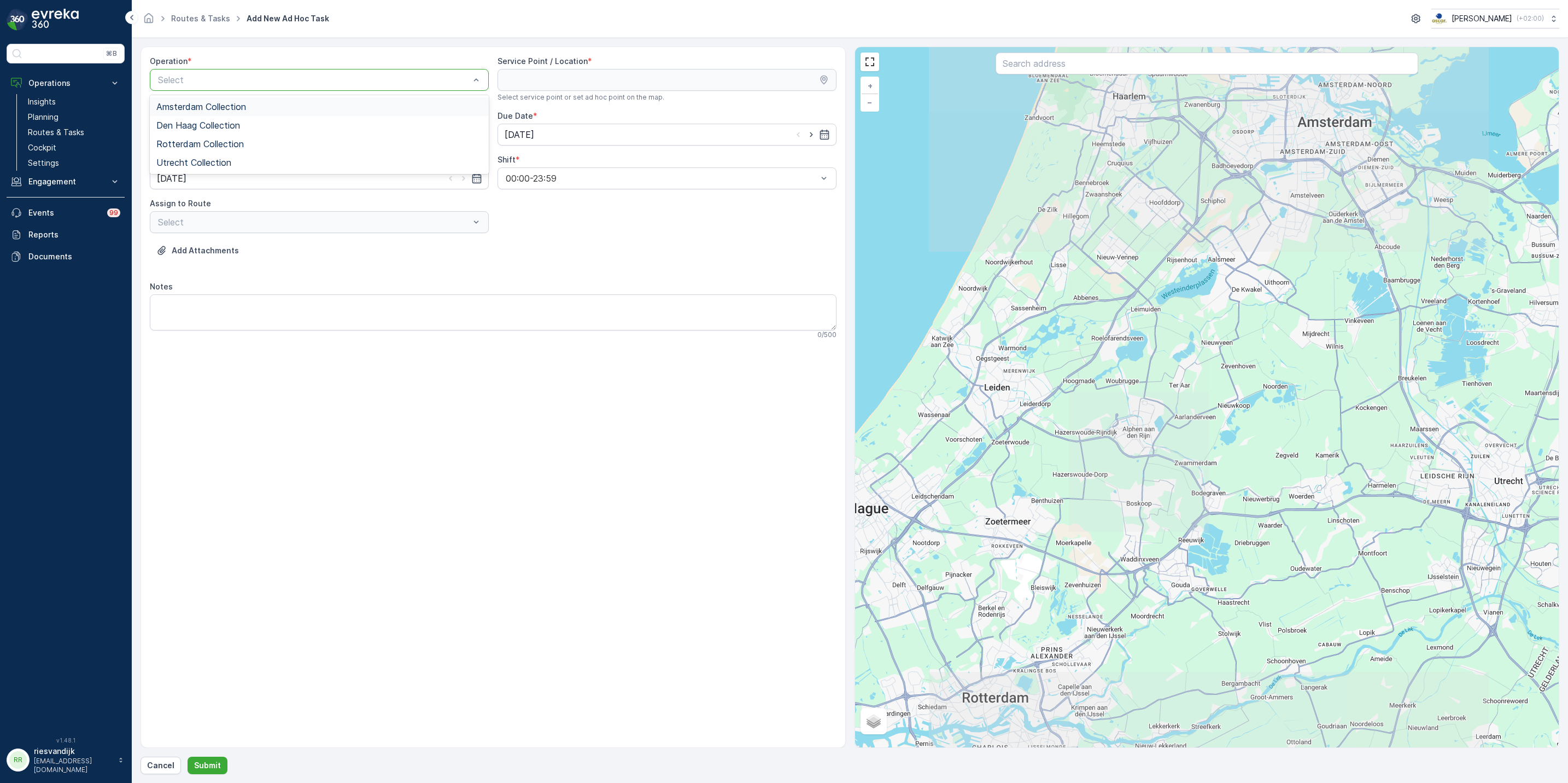
click at [250, 101] on div "Amsterdam Collection" at bounding box center [319, 106] width 339 height 19
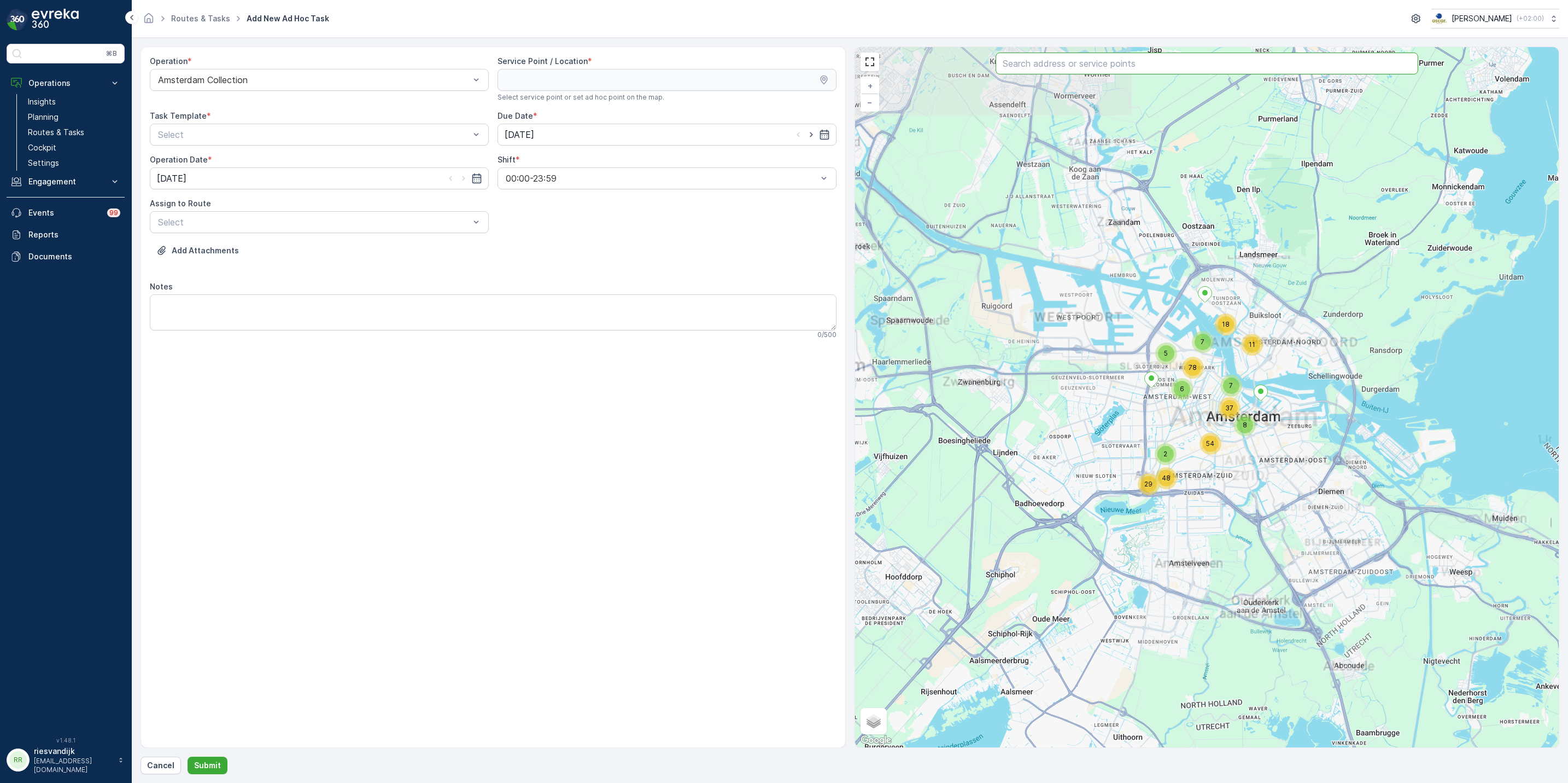
click at [1055, 73] on input "text" at bounding box center [1206, 63] width 423 height 22
type input "statiegeld"
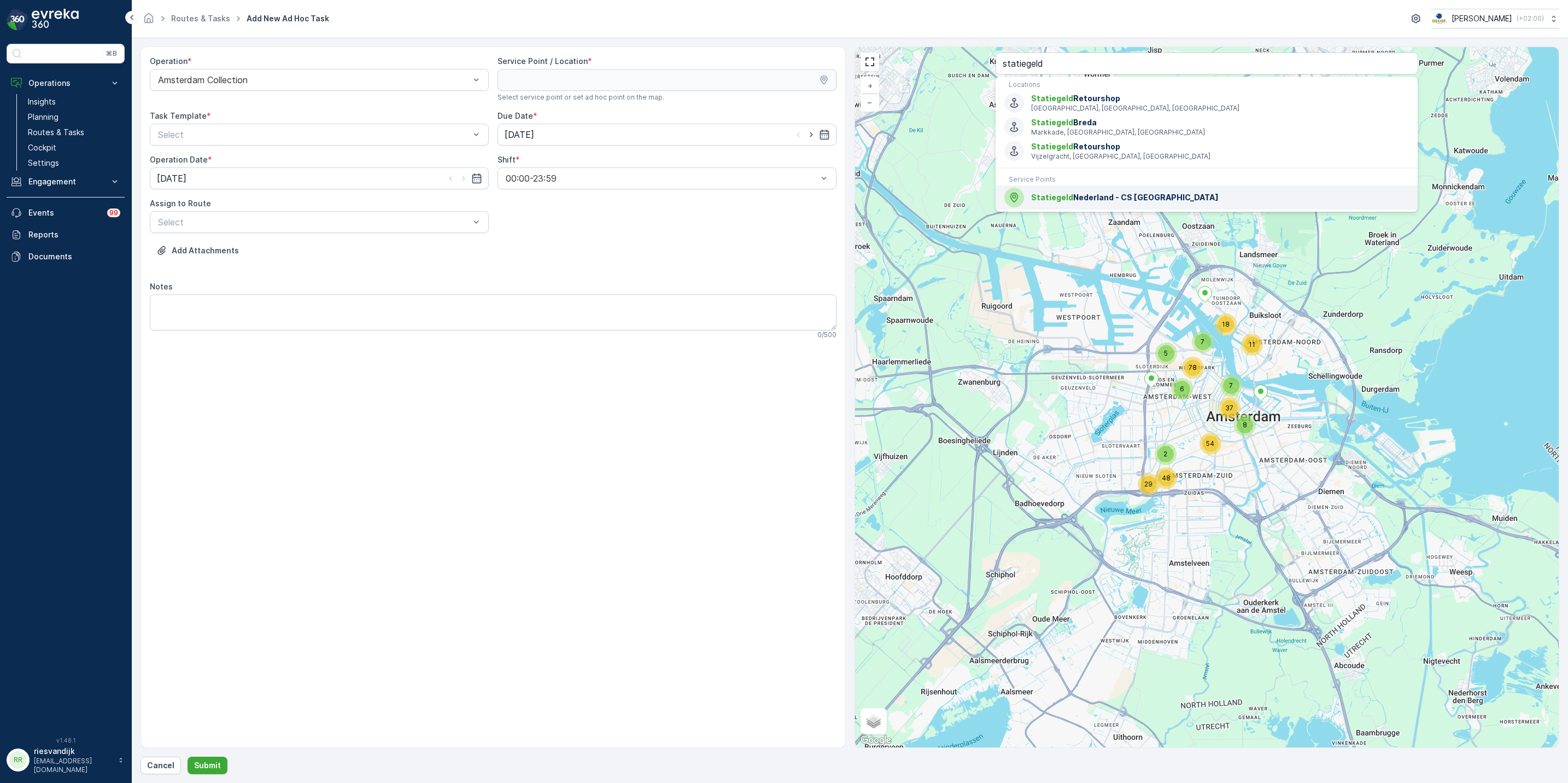
click at [1101, 202] on span "Statiegeld Nederland - CS Amsterdam" at bounding box center [1219, 197] width 378 height 11
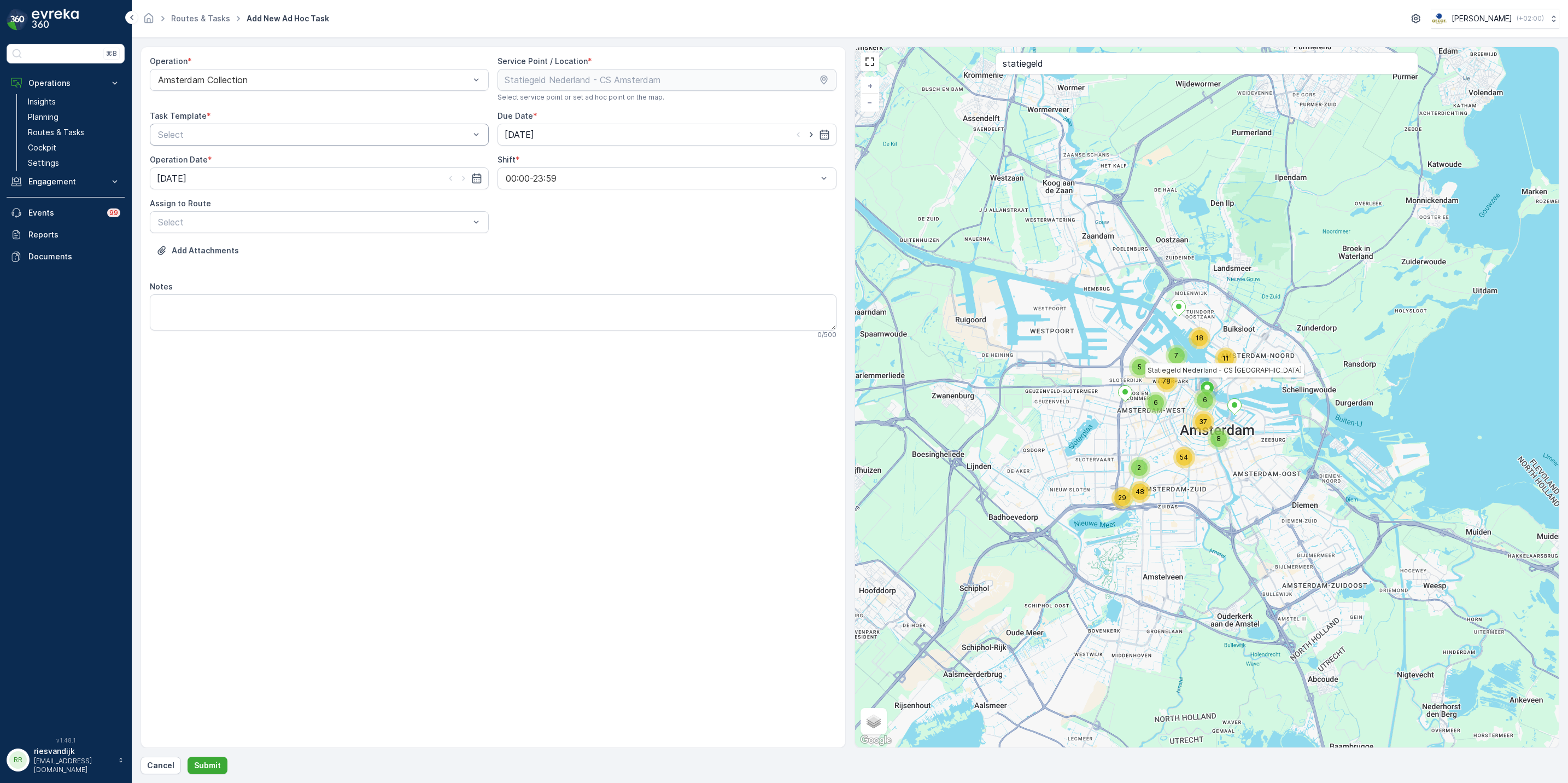
click at [376, 139] on div at bounding box center [313, 134] width 314 height 10
click at [372, 158] on div "Item Collection [PERSON_NAME]" at bounding box center [319, 162] width 325 height 10
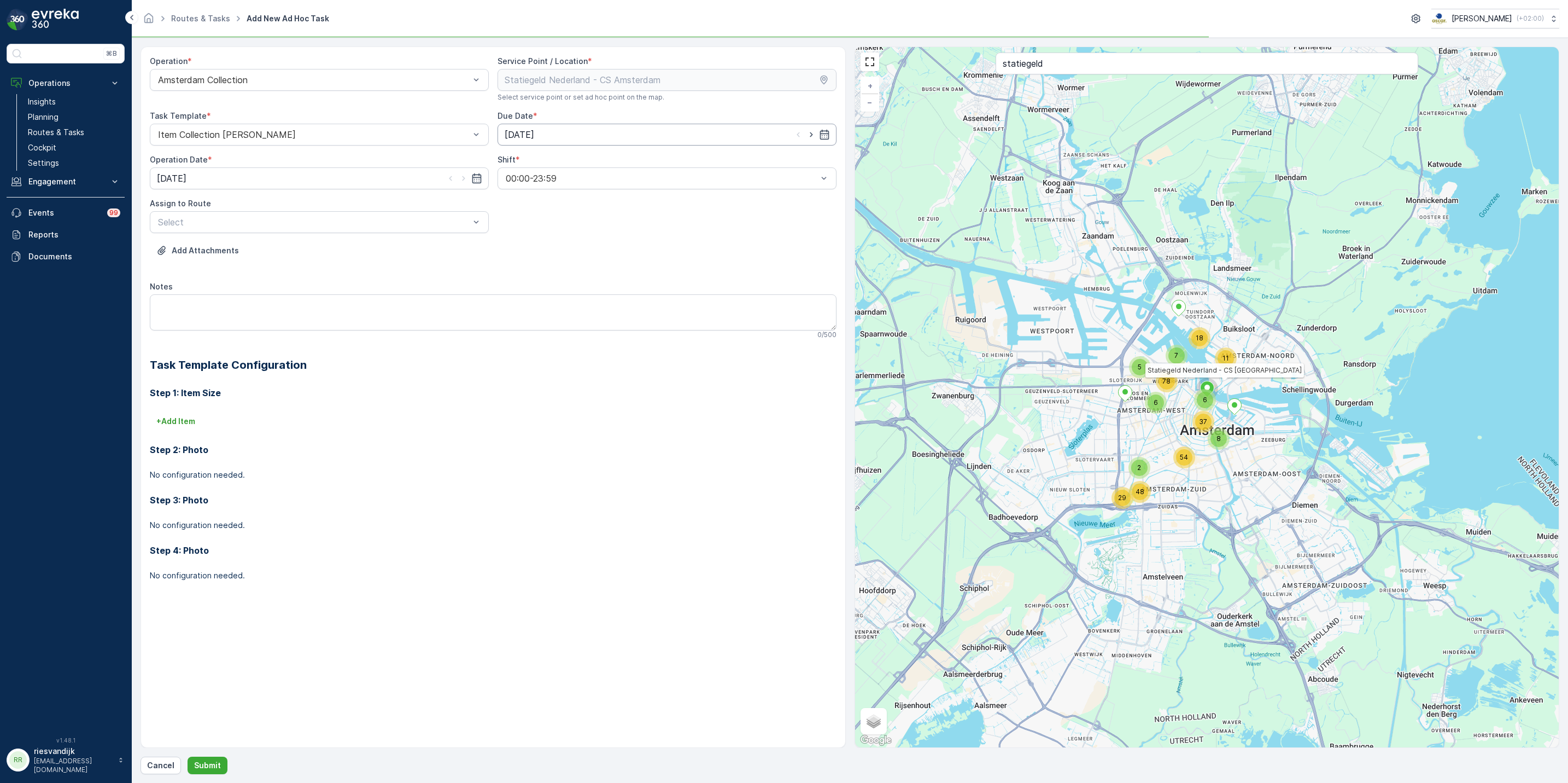
click at [612, 129] on input "[DATE]" at bounding box center [667, 134] width 339 height 22
click at [633, 272] on div "23" at bounding box center [633, 270] width 17 height 17
type input "[DATE]"
click at [277, 187] on input "[DATE]" at bounding box center [319, 178] width 339 height 22
click at [286, 309] on div "23" at bounding box center [287, 314] width 17 height 17
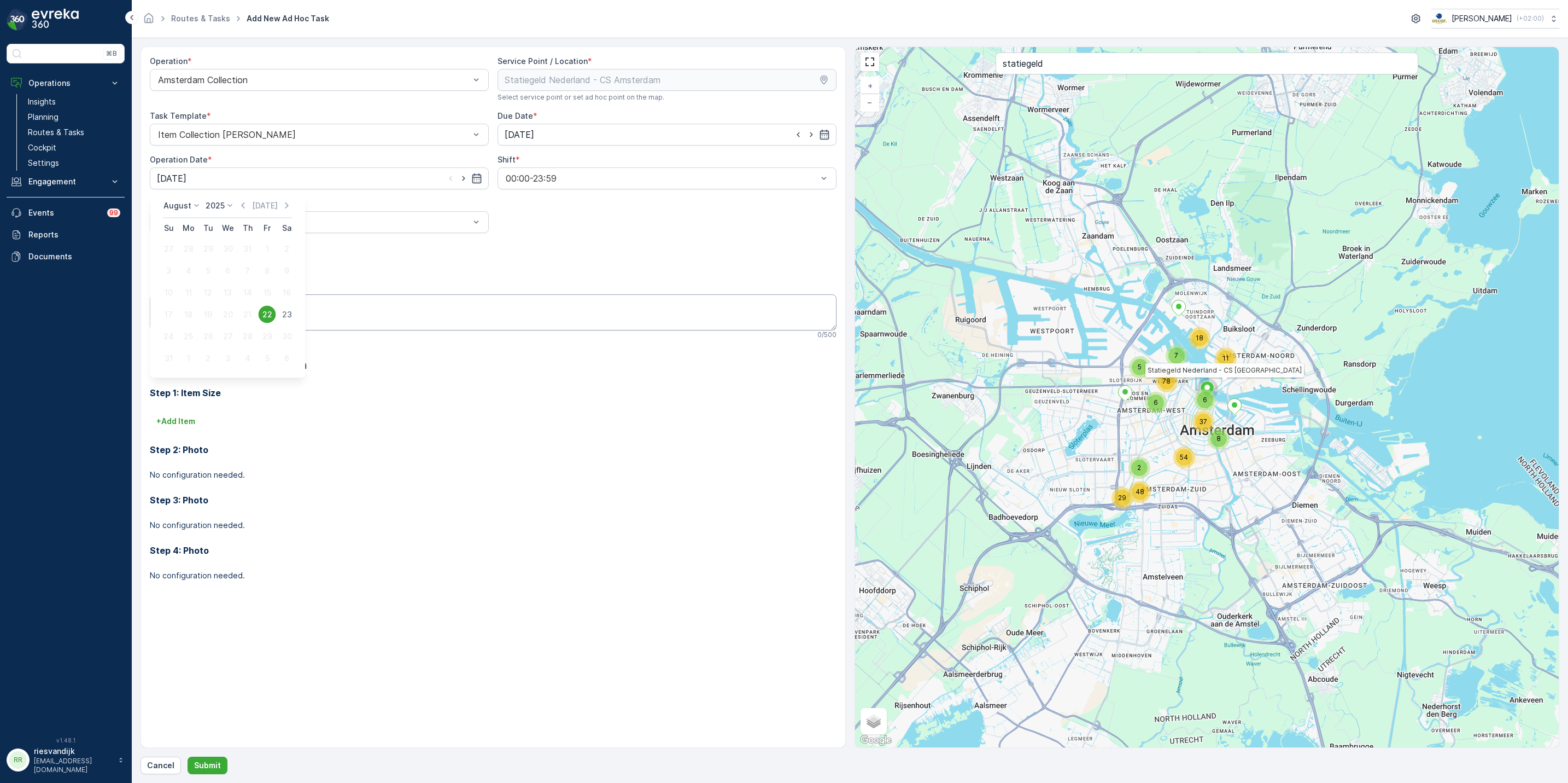
type input "[DATE]"
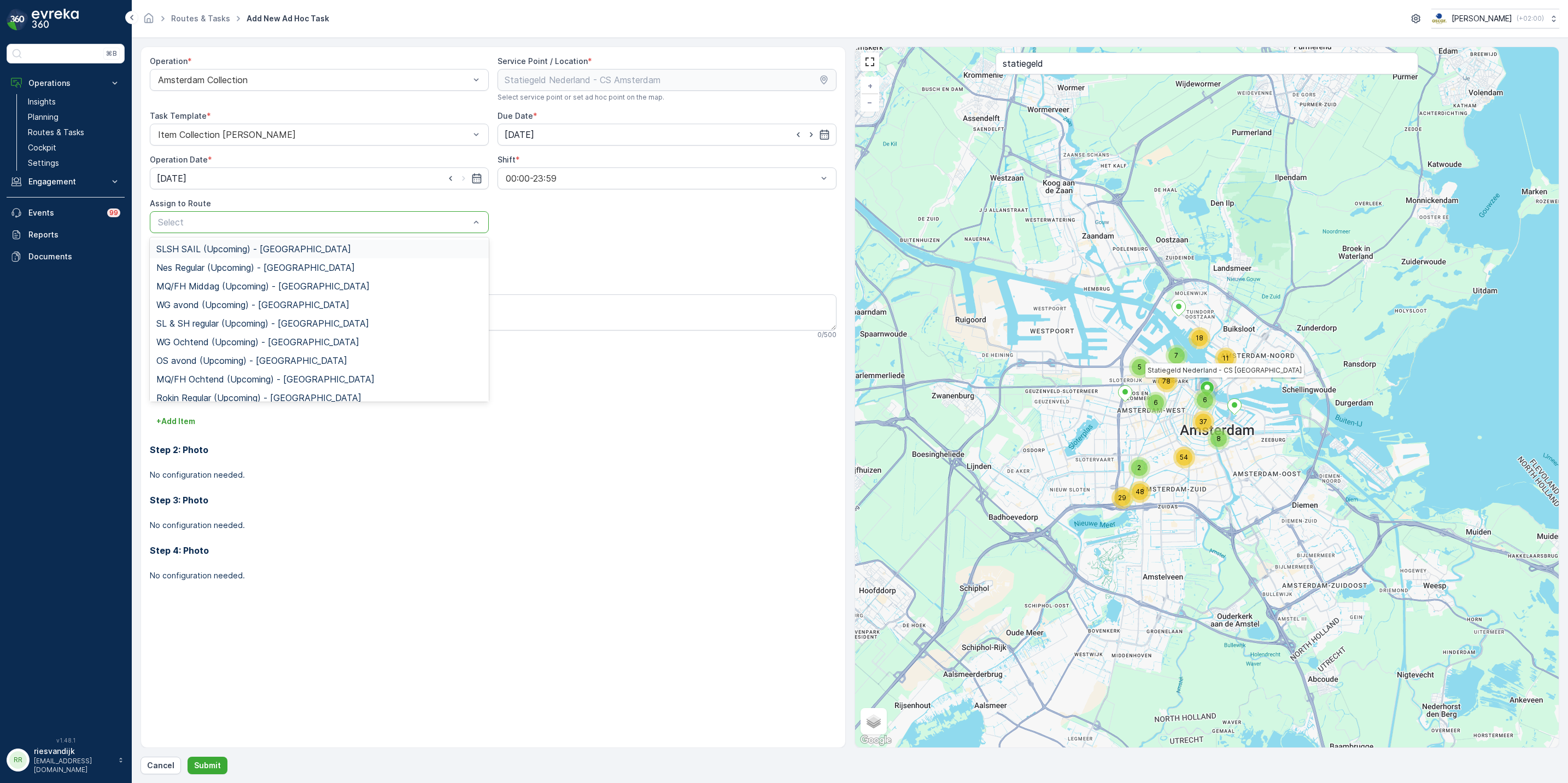
click at [290, 245] on span "SLSH SAIL (Upcoming) - Amsterdam" at bounding box center [254, 249] width 194 height 10
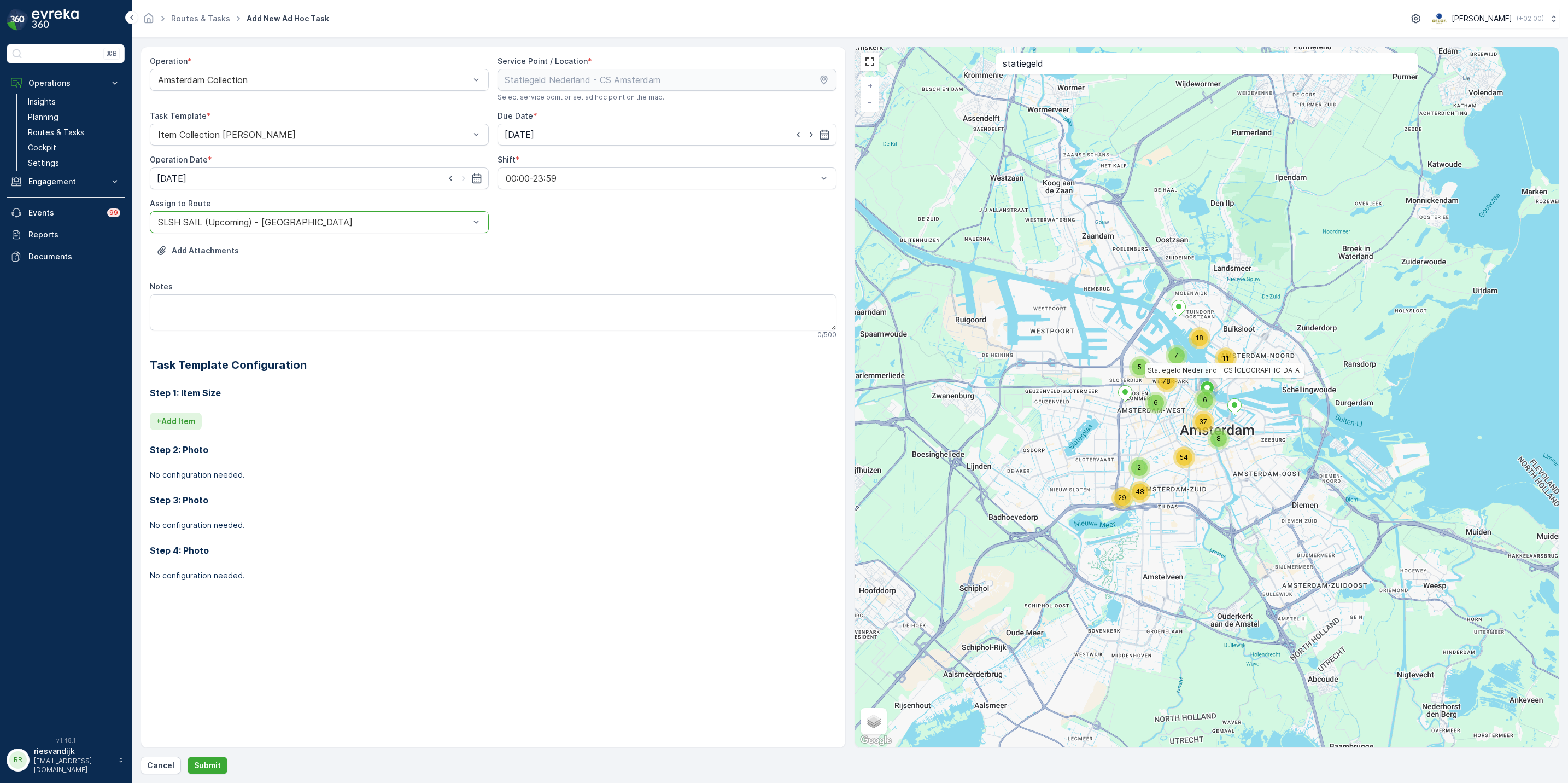
click at [186, 429] on button "+ Add Item" at bounding box center [176, 420] width 52 height 17
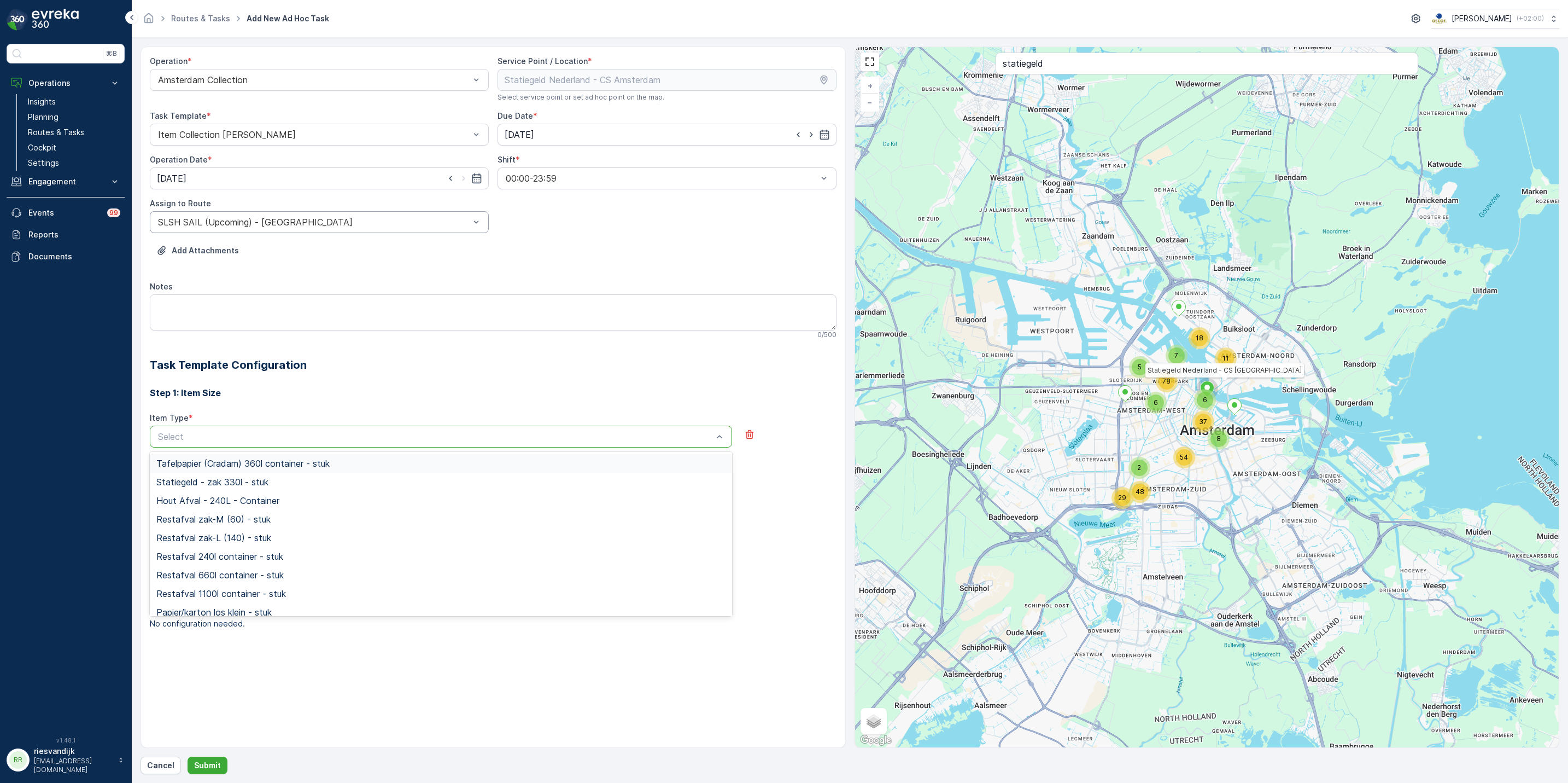
click at [222, 437] on div at bounding box center [435, 437] width 557 height 10
type input "pd"
click at [282, 518] on div "PD zak-XL (240) - stuk" at bounding box center [441, 519] width 569 height 10
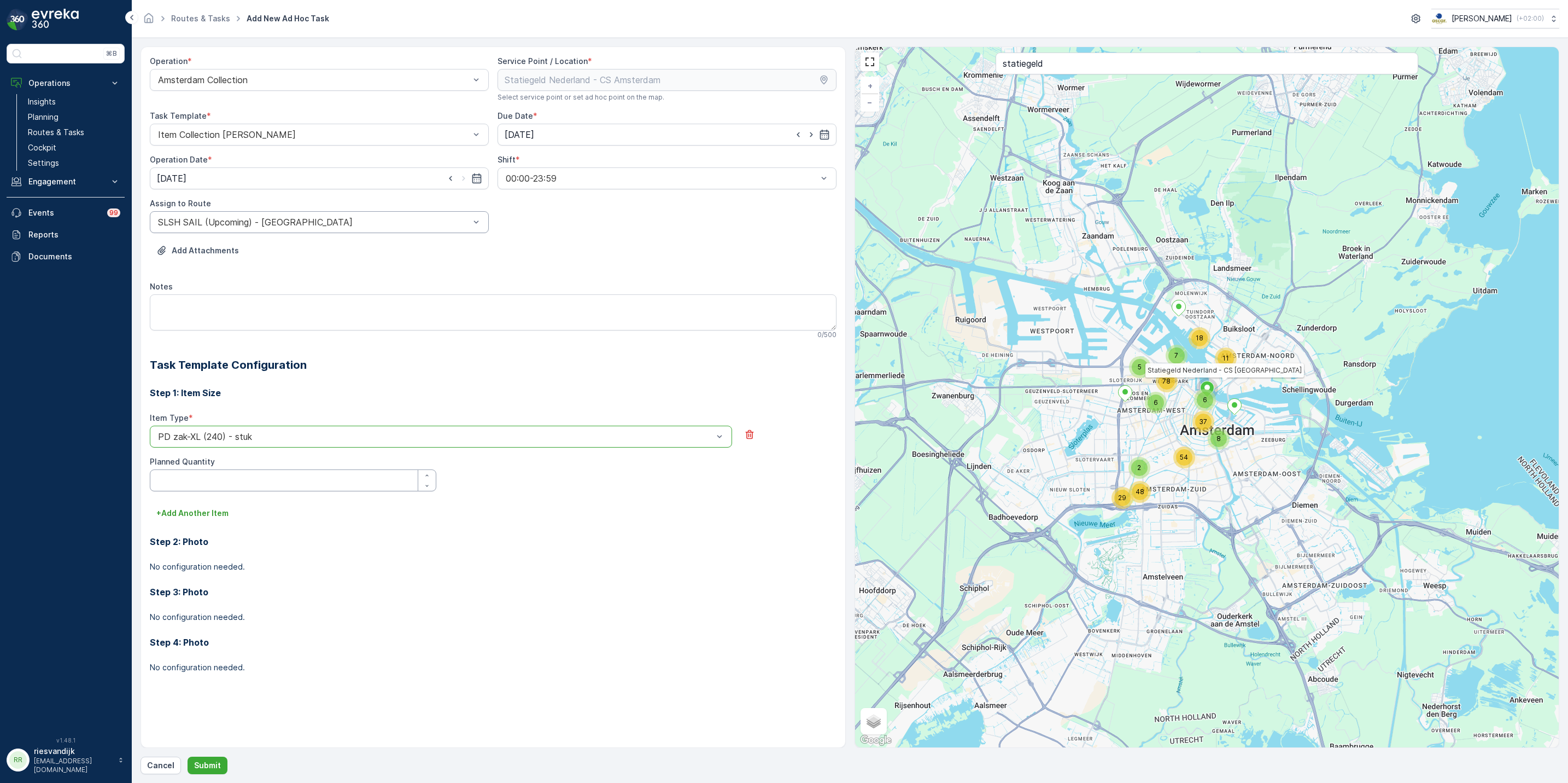
click at [372, 476] on Quantity "Planned Quantity" at bounding box center [293, 480] width 287 height 22
type Quantity "50"
click at [316, 318] on textarea "Notes" at bounding box center [493, 312] width 686 height 36
type textarea "met lege wagen en aanhanger die kant op (Busbaan bij CS oprijden)"
click at [213, 762] on p "Submit" at bounding box center [208, 765] width 27 height 11
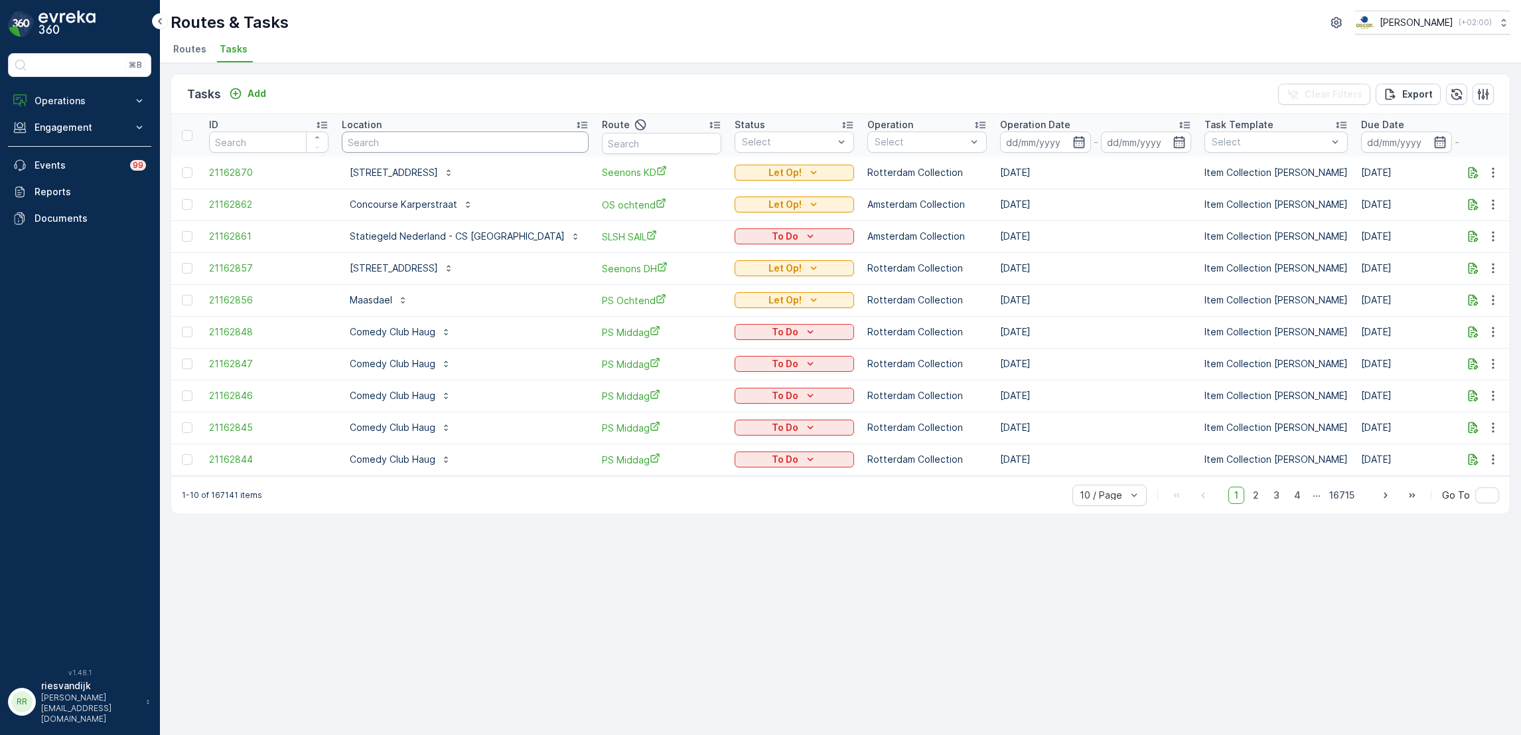
click at [445, 135] on input "text" at bounding box center [465, 141] width 247 height 21
click at [638, 139] on input "text" at bounding box center [661, 143] width 119 height 21
type input "seenons kd"
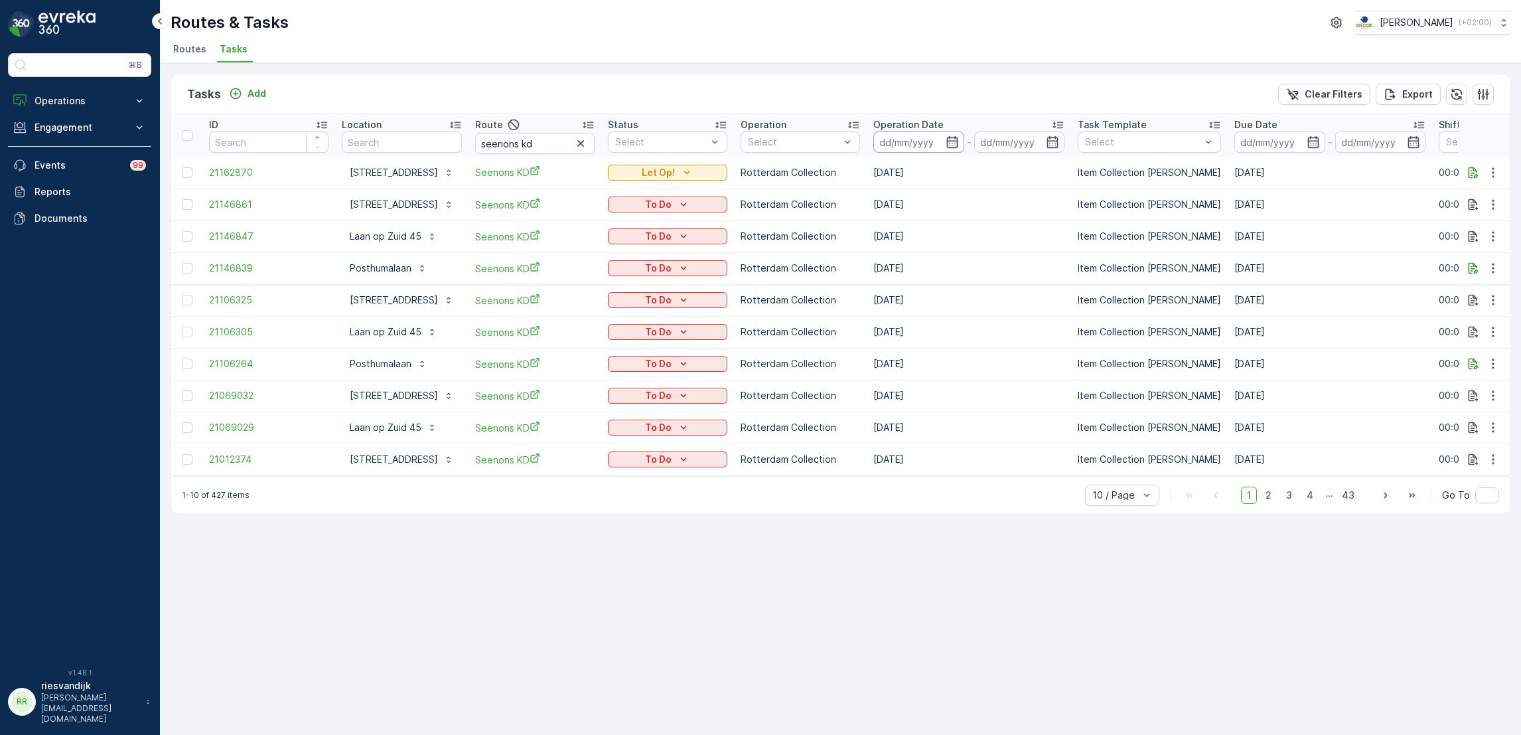
click at [907, 140] on input at bounding box center [918, 141] width 91 height 21
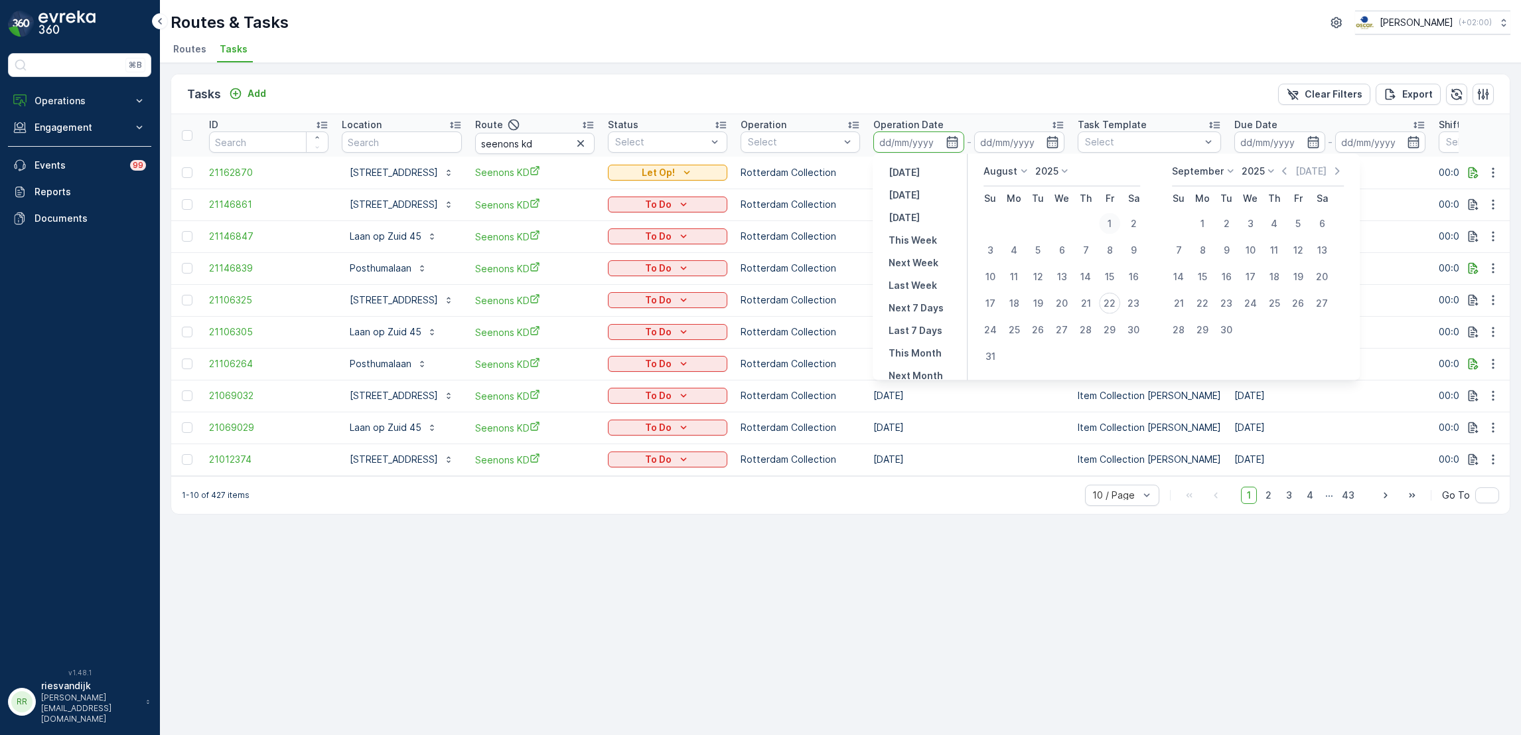
click at [1114, 218] on div "1" at bounding box center [1109, 223] width 21 height 21
type input "[DATE]"
click at [1088, 302] on div "21" at bounding box center [1085, 303] width 21 height 21
type input "21.08.2025"
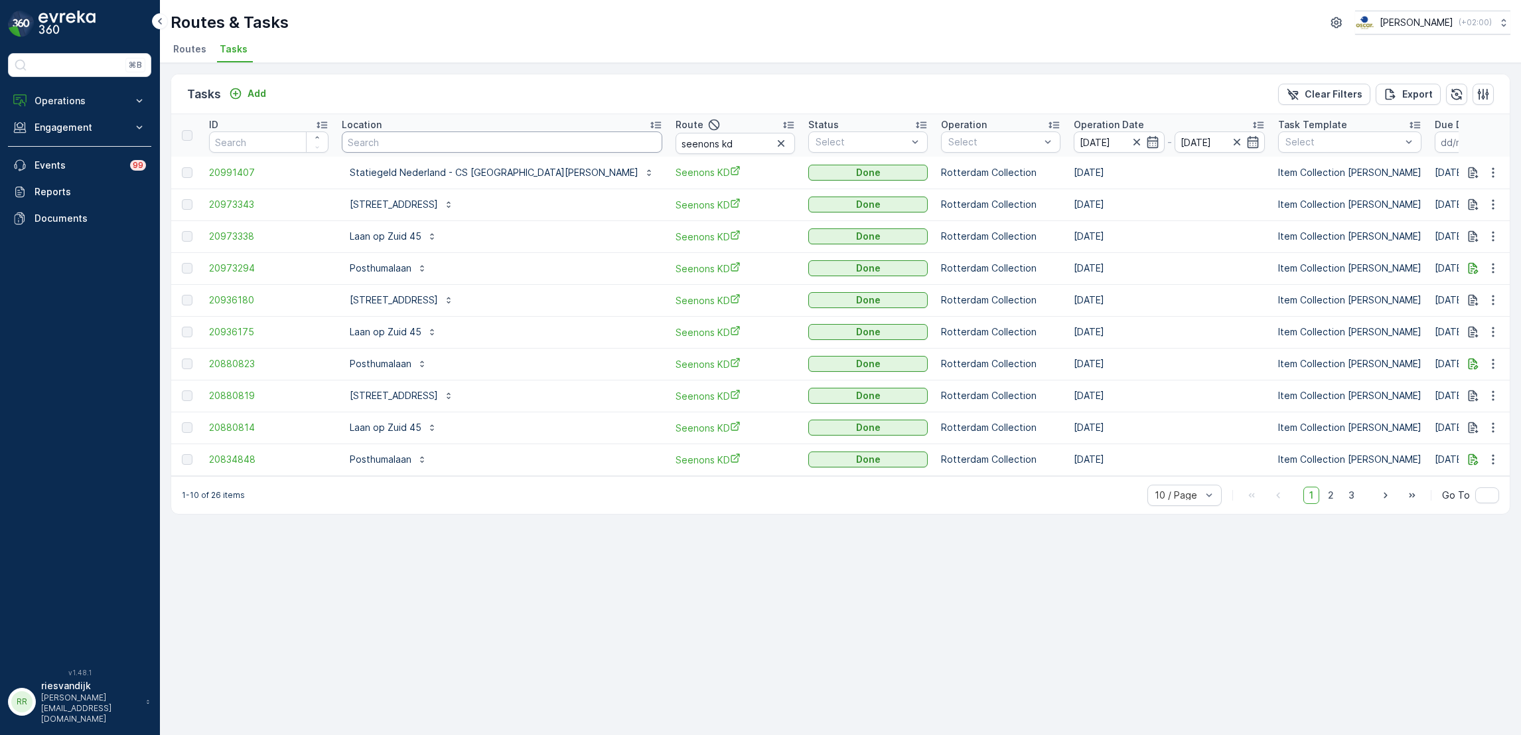
click at [447, 138] on input "text" at bounding box center [502, 141] width 320 height 21
type input "wilhel"
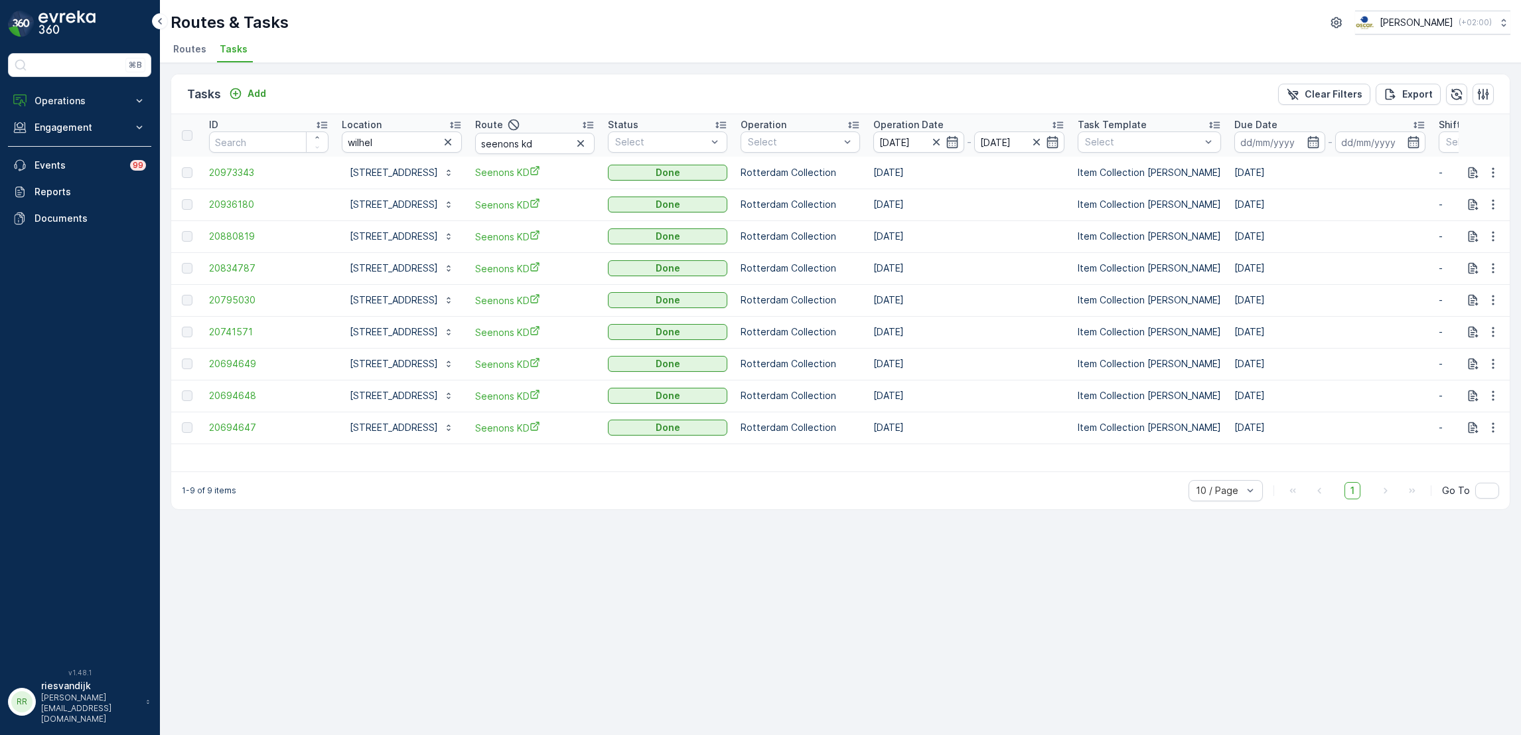
click at [960, 127] on div "Operation Date" at bounding box center [968, 124] width 191 height 13
click at [234, 173] on span "20694647" at bounding box center [268, 172] width 119 height 13
click at [188, 174] on div at bounding box center [187, 172] width 11 height 11
click at [188, 173] on div at bounding box center [187, 172] width 11 height 11
click at [222, 204] on span "20694648" at bounding box center [268, 204] width 119 height 13
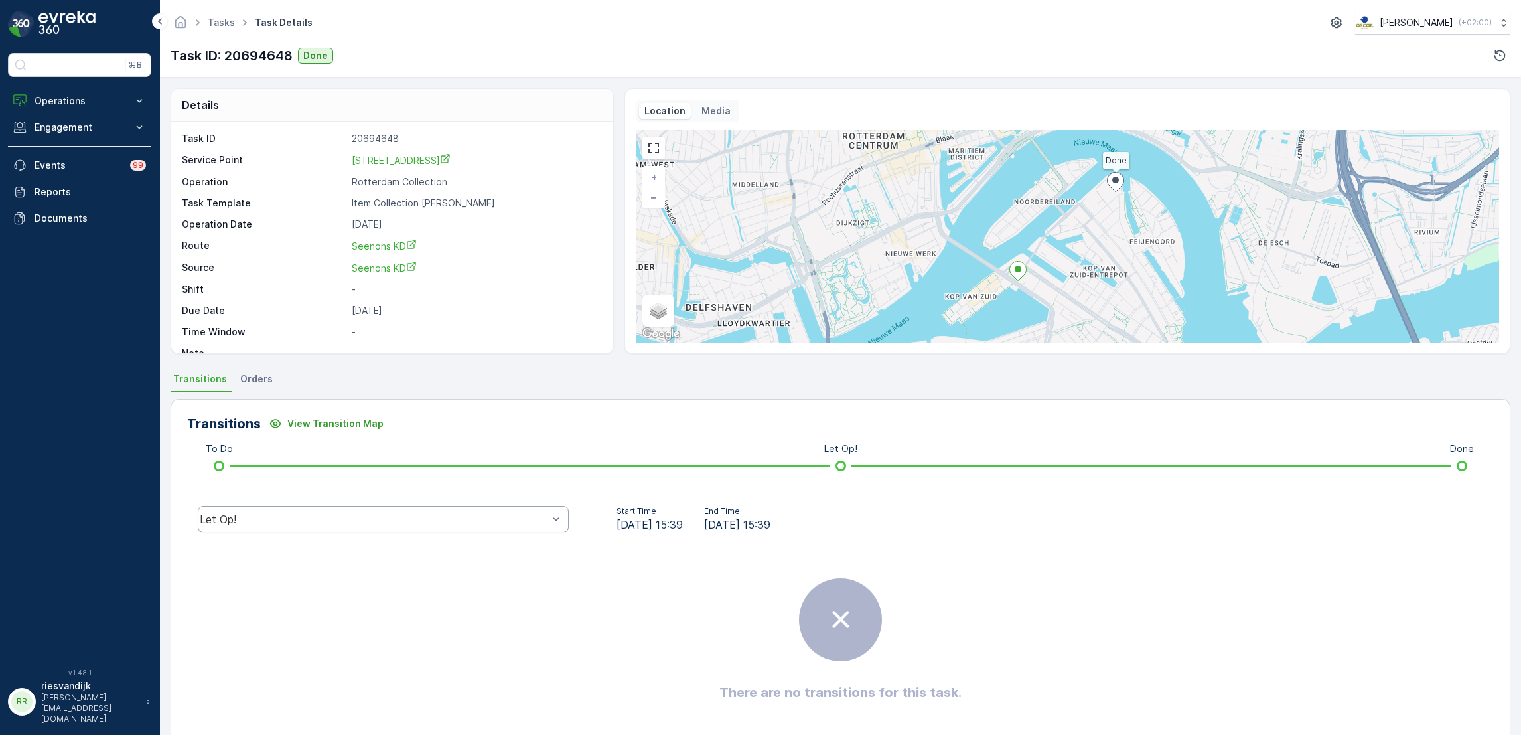
click at [337, 526] on div "Let Op!" at bounding box center [383, 519] width 371 height 27
click at [331, 413] on div "Done" at bounding box center [383, 419] width 355 height 12
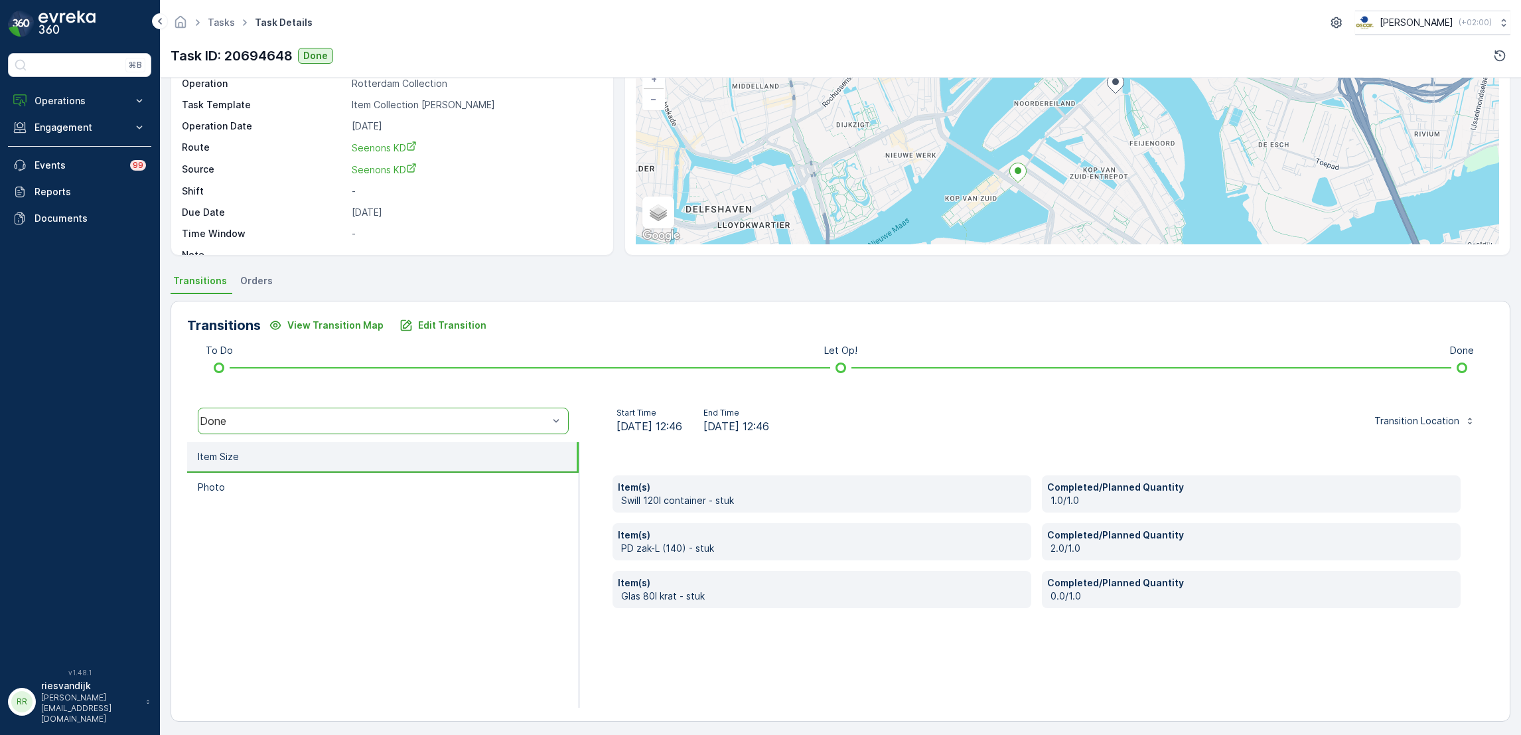
scroll to position [102, 0]
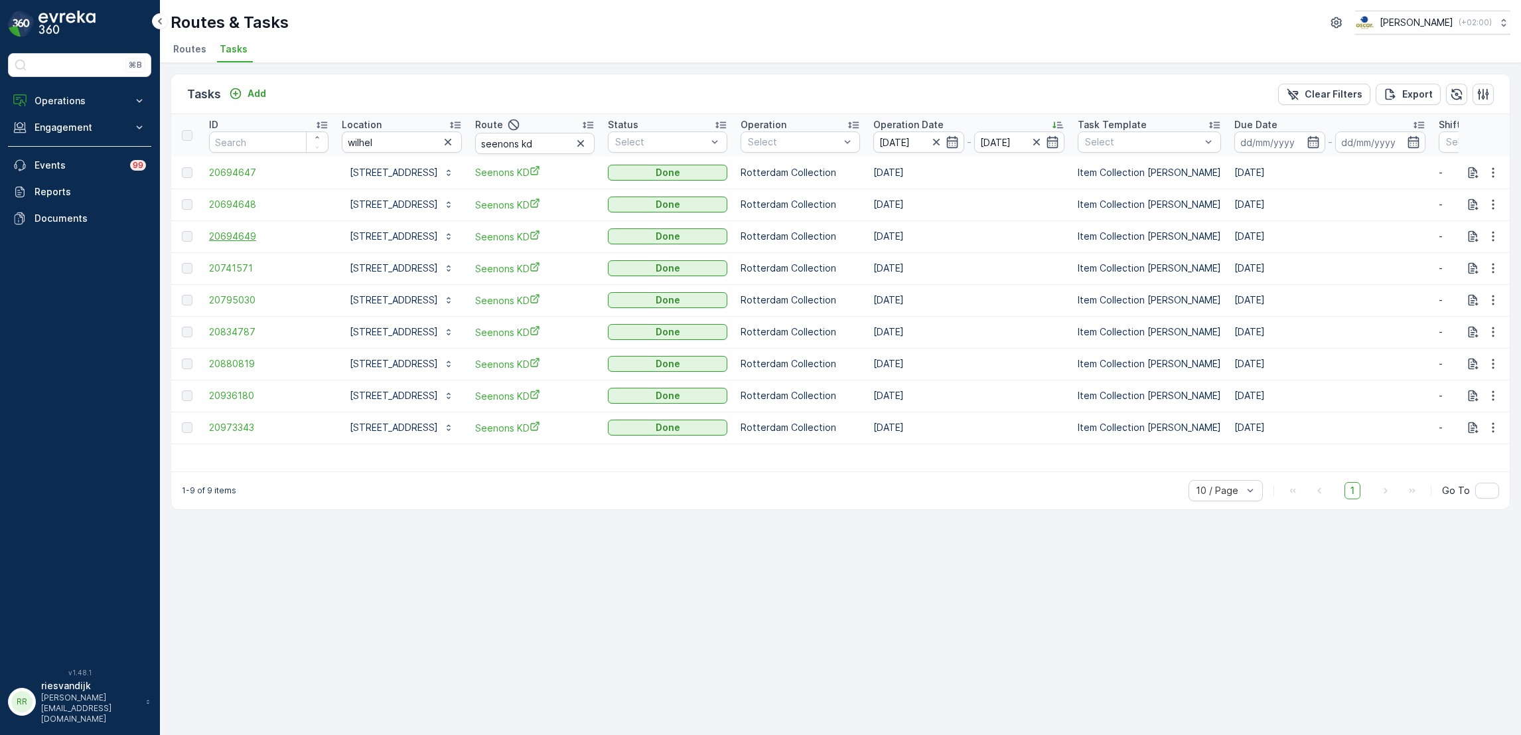
click at [240, 236] on span "20694649" at bounding box center [268, 236] width 119 height 13
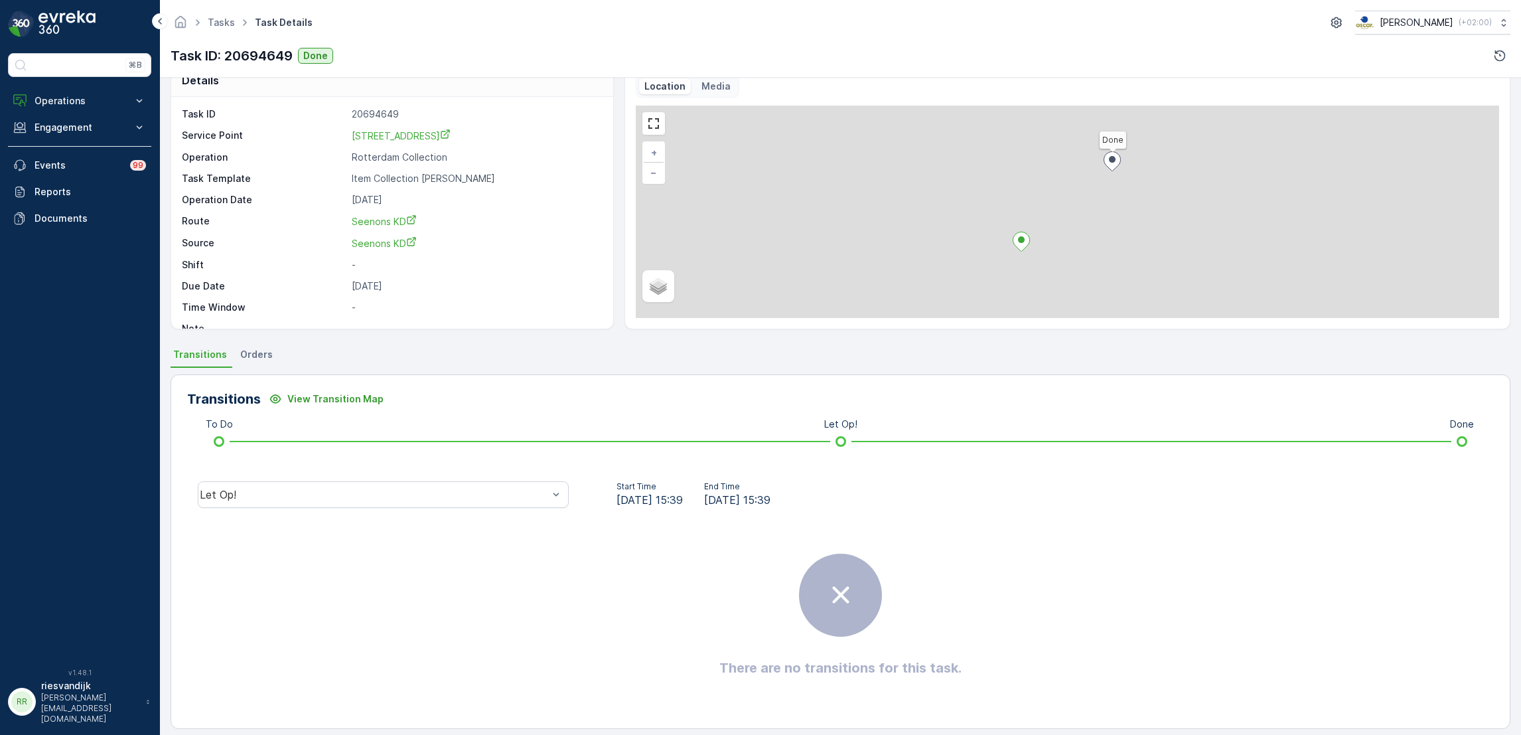
scroll to position [35, 0]
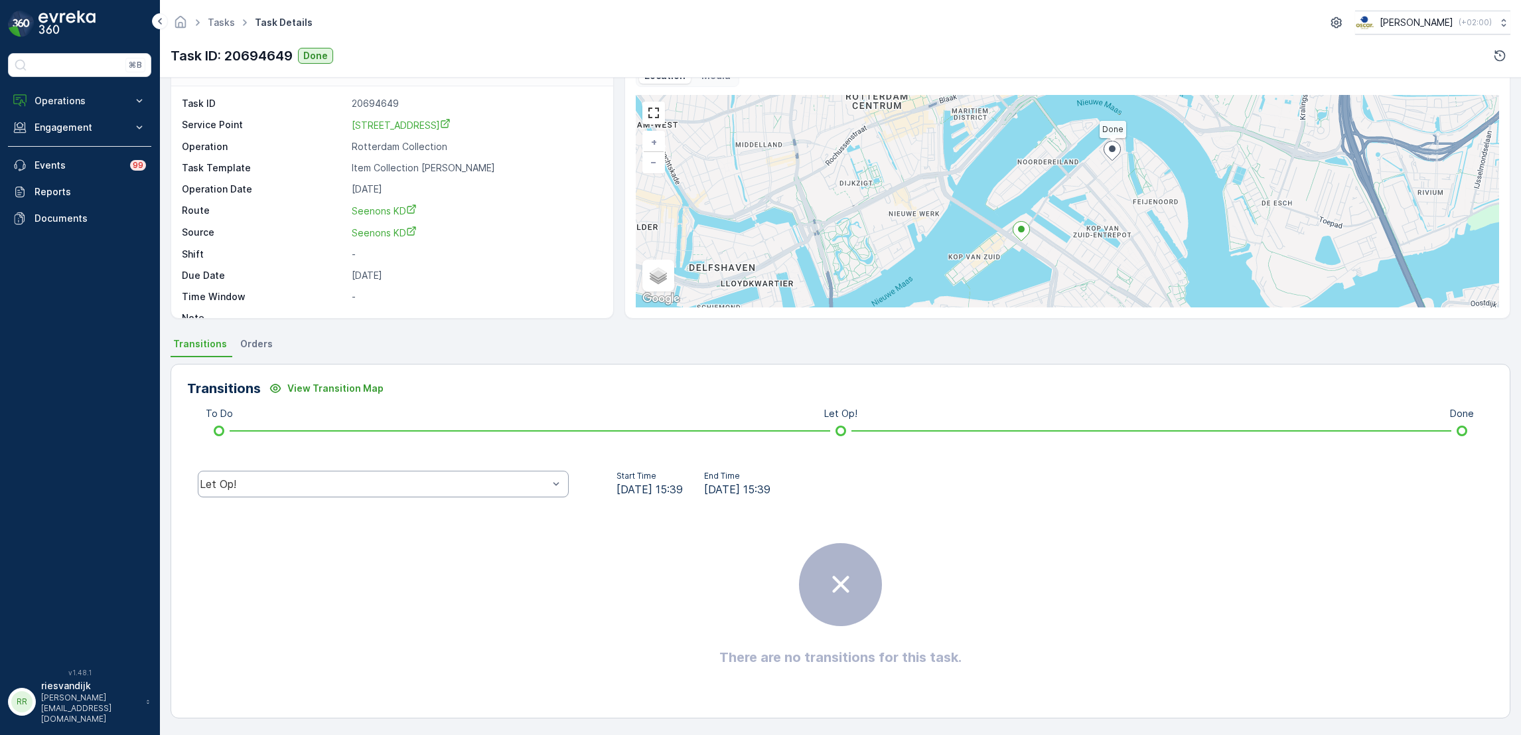
drag, startPoint x: 424, startPoint y: 499, endPoint x: 413, endPoint y: 473, distance: 28.0
click at [423, 498] on div "Let Op!" at bounding box center [383, 483] width 392 height 42
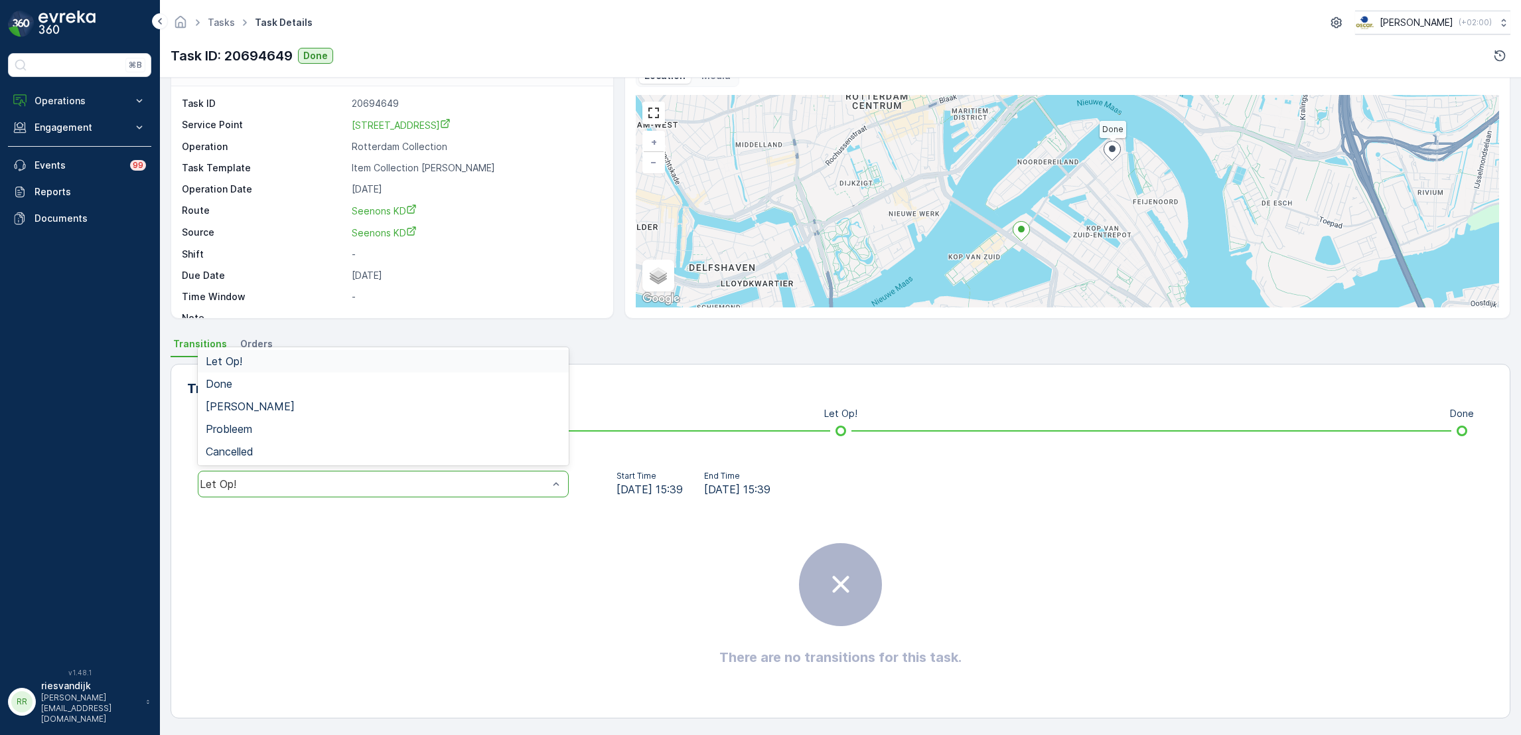
click at [413, 473] on div "Let Op!" at bounding box center [383, 483] width 371 height 27
click at [358, 391] on div "Done" at bounding box center [383, 383] width 371 height 23
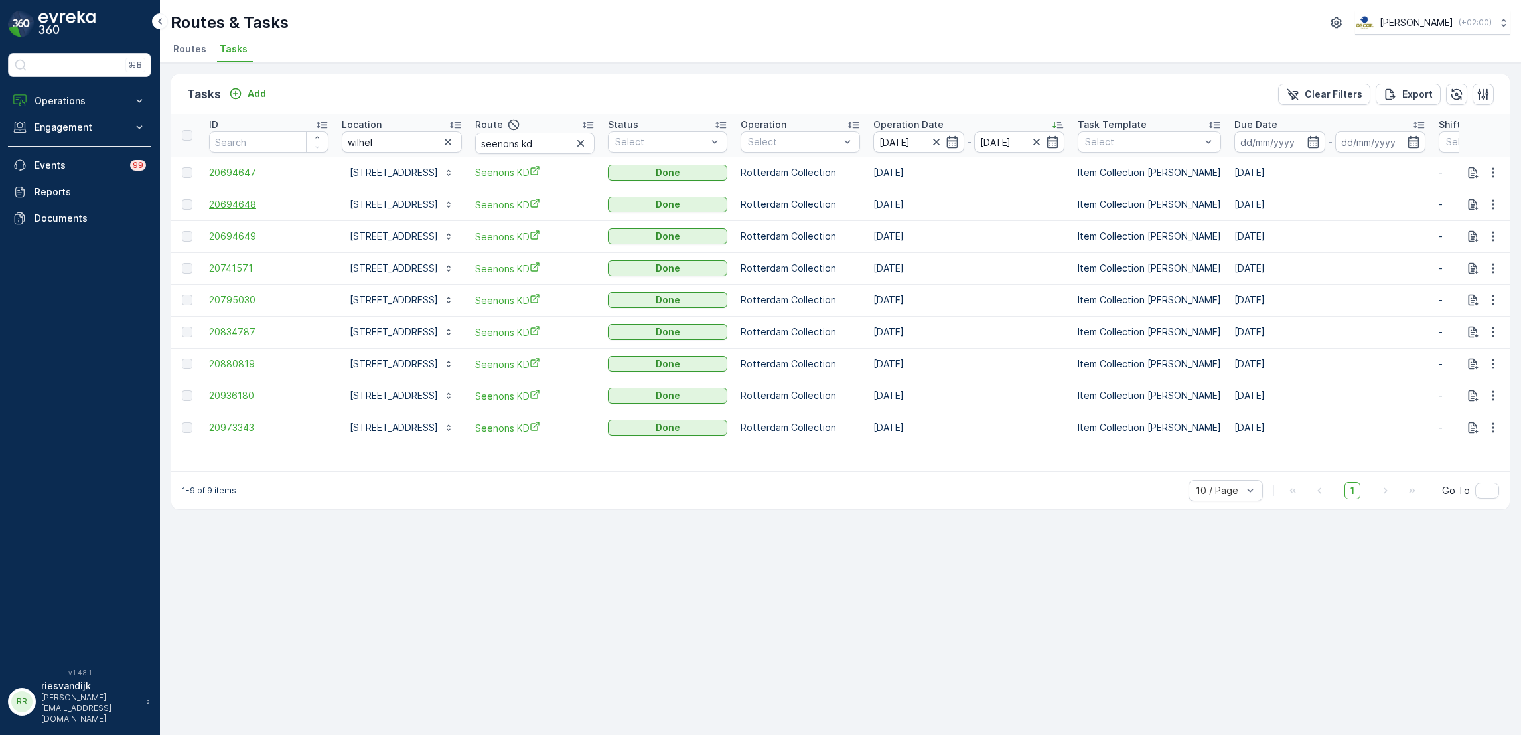
click at [233, 206] on span "20694648" at bounding box center [268, 204] width 119 height 13
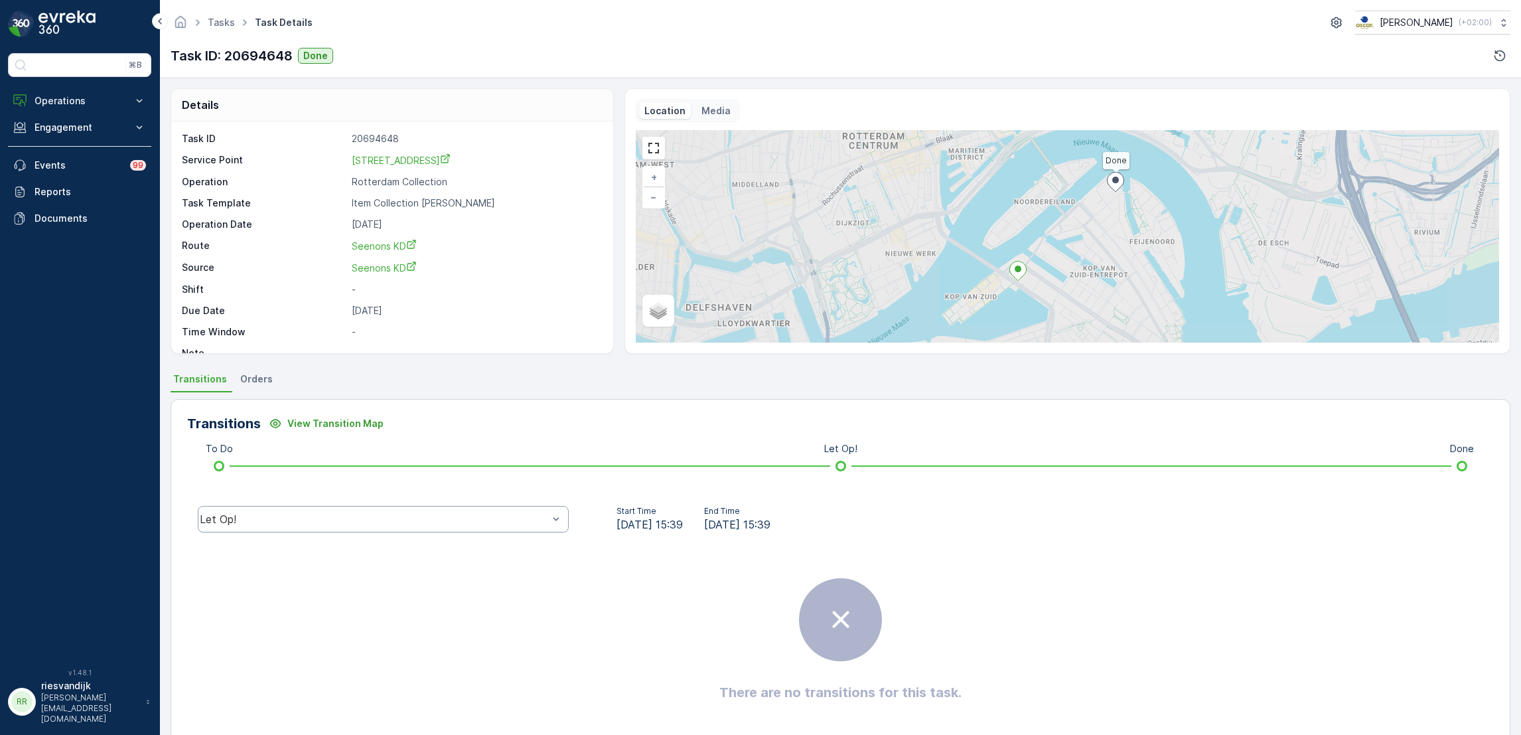
drag, startPoint x: 503, startPoint y: 522, endPoint x: 490, endPoint y: 511, distance: 16.5
click at [500, 522] on div "Let Op!" at bounding box center [374, 519] width 348 height 12
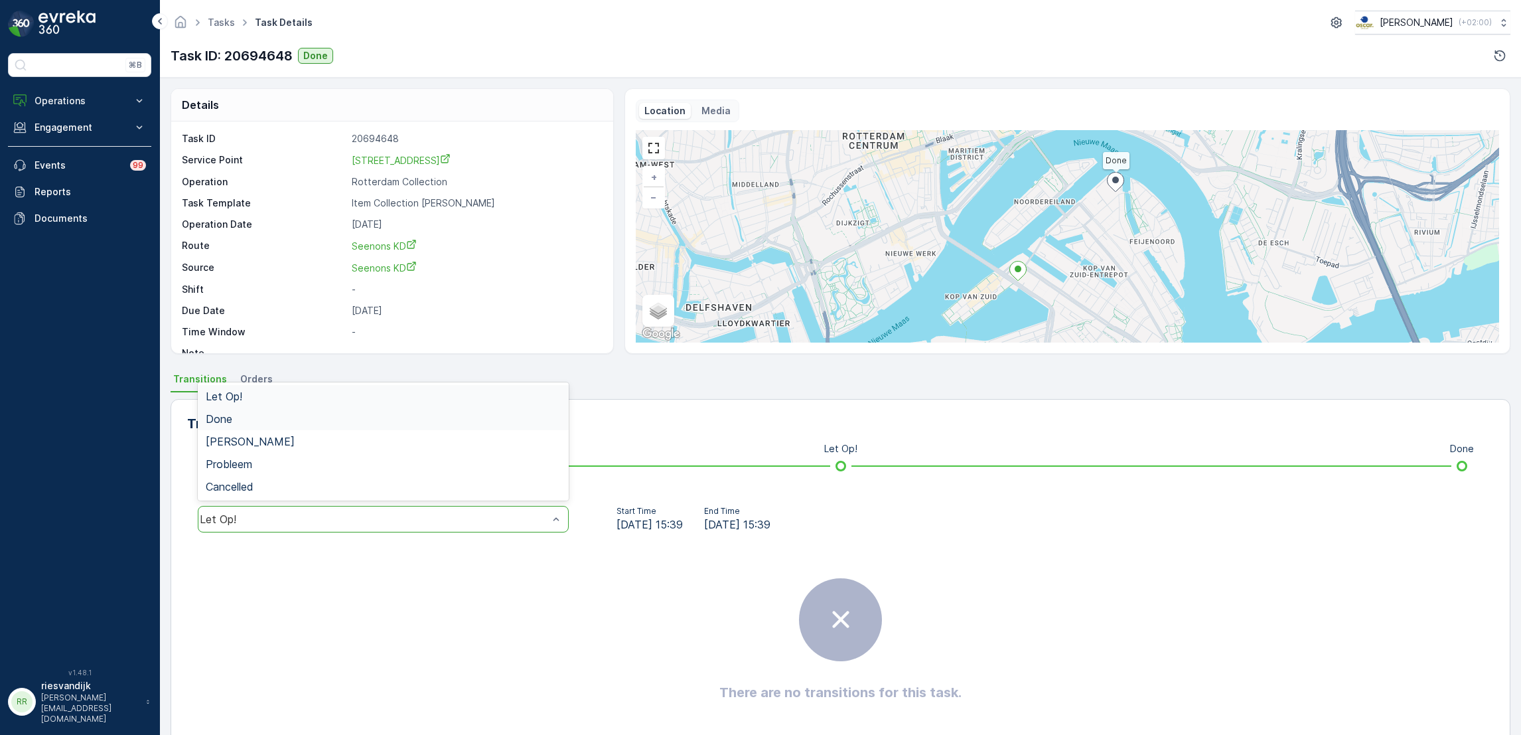
drag, startPoint x: 419, startPoint y: 385, endPoint x: 415, endPoint y: 423, distance: 38.0
click at [415, 423] on div "Let Op! Done Geen Afval Probleem Cancelled" at bounding box center [383, 441] width 371 height 118
click at [413, 423] on div "Done" at bounding box center [383, 419] width 355 height 12
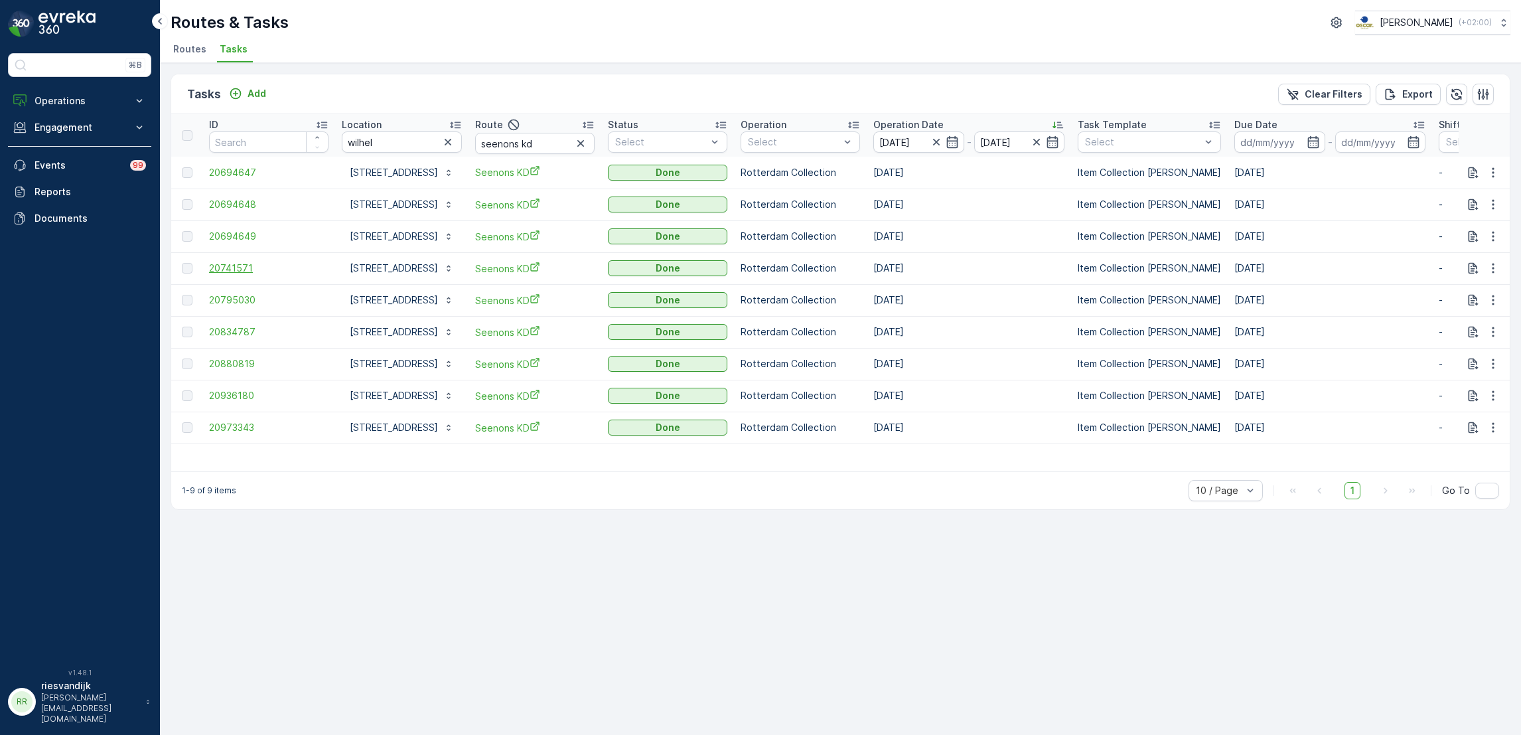
click at [236, 263] on span "20741571" at bounding box center [268, 267] width 119 height 13
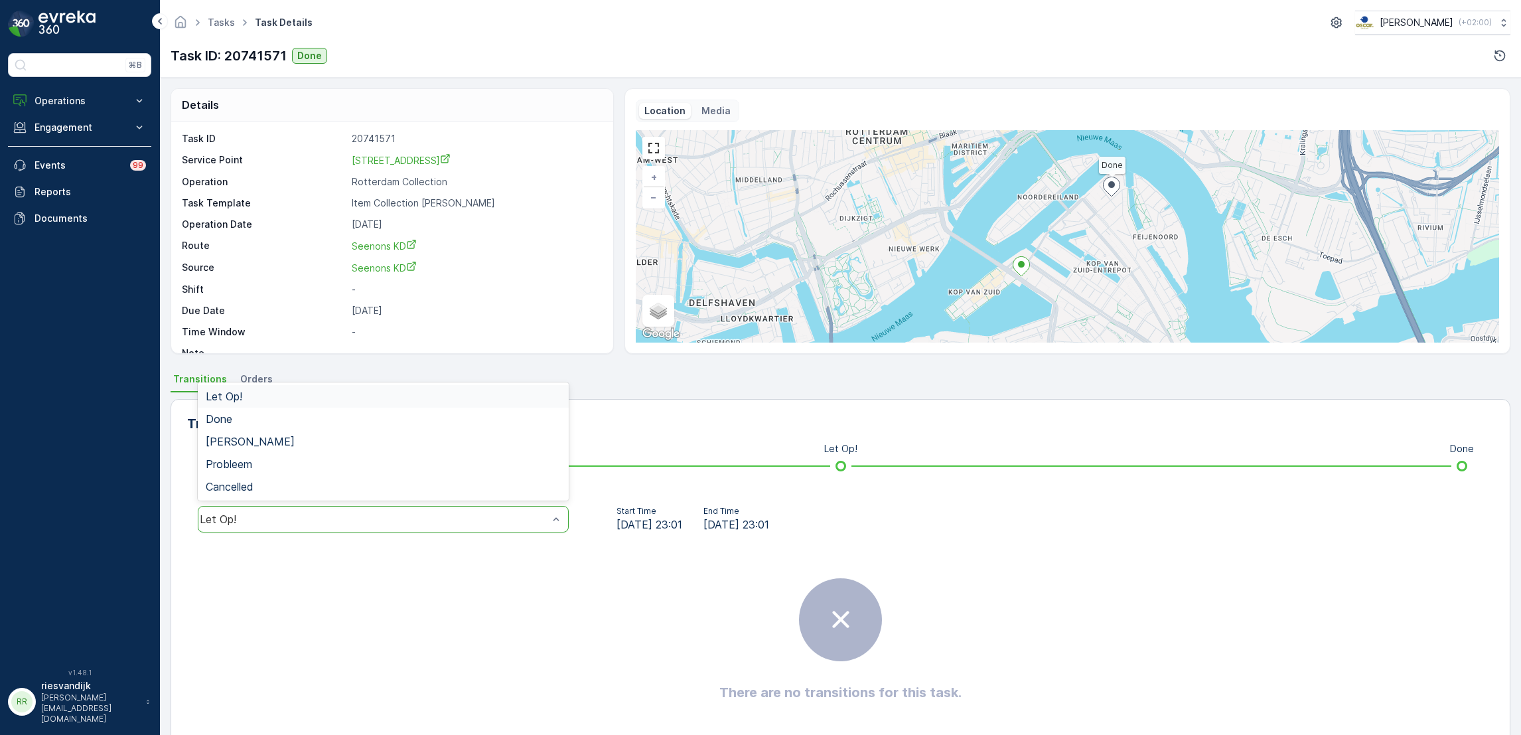
click at [459, 506] on div "Let Op!" at bounding box center [383, 519] width 371 height 27
click at [302, 422] on div "Done" at bounding box center [383, 419] width 355 height 12
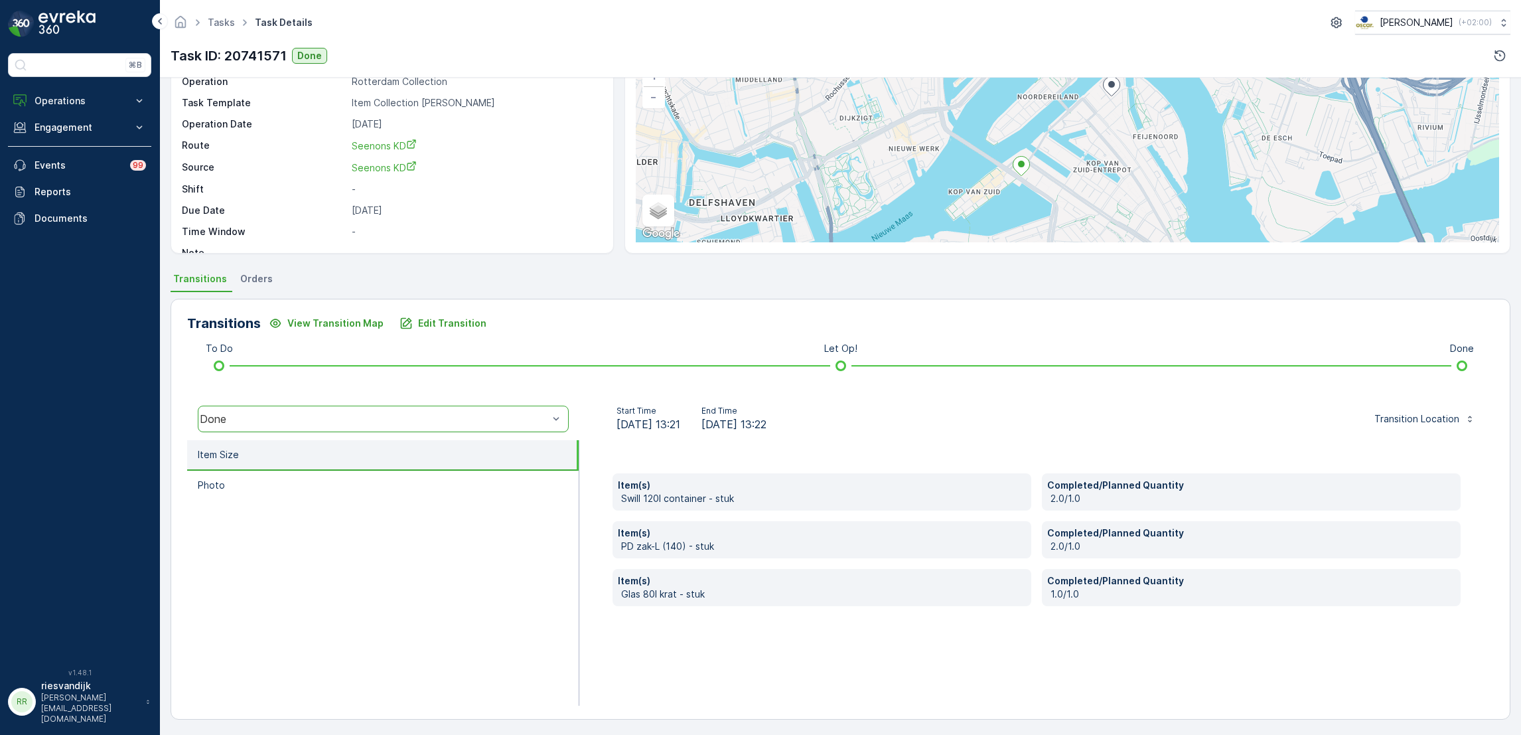
scroll to position [102, 0]
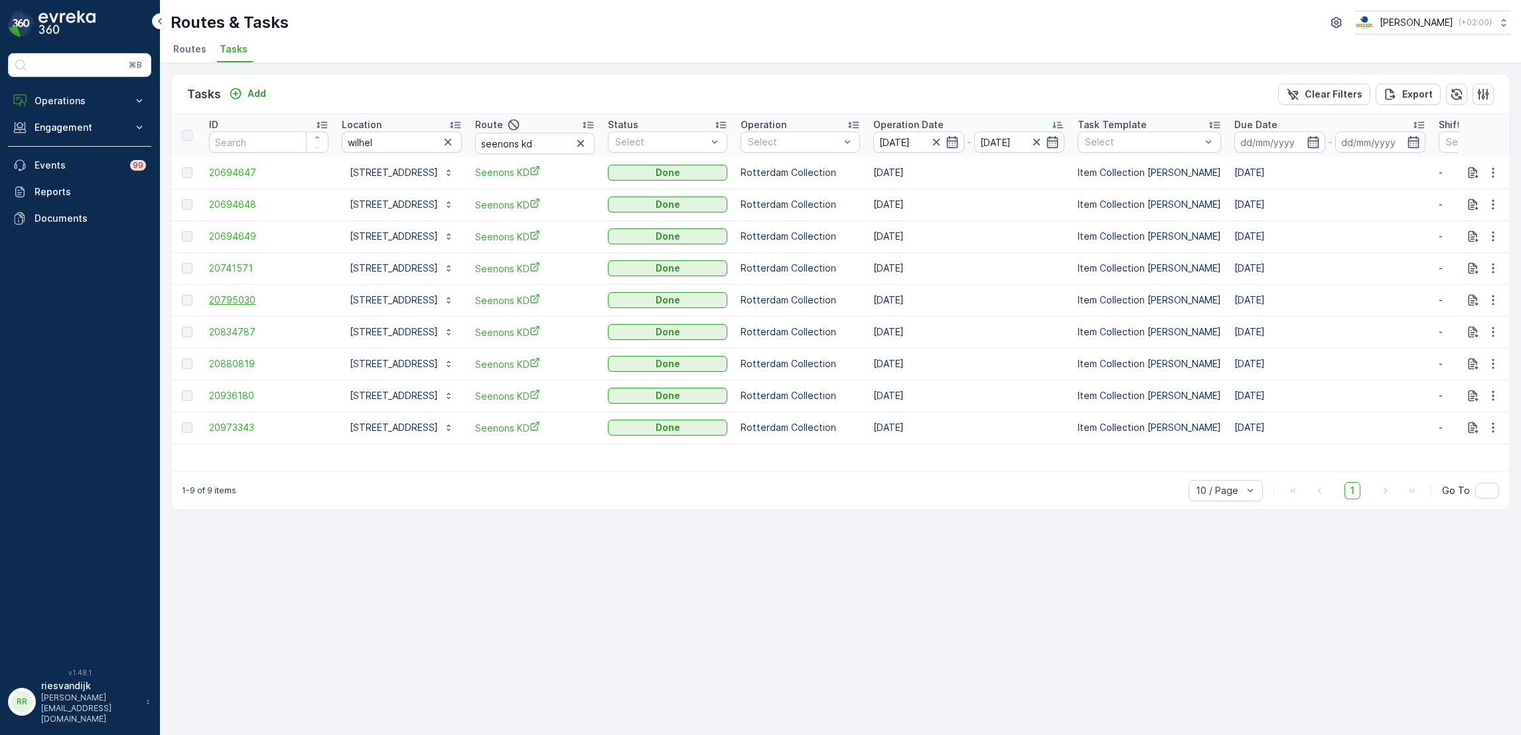
click at [251, 295] on span "20795030" at bounding box center [268, 299] width 119 height 13
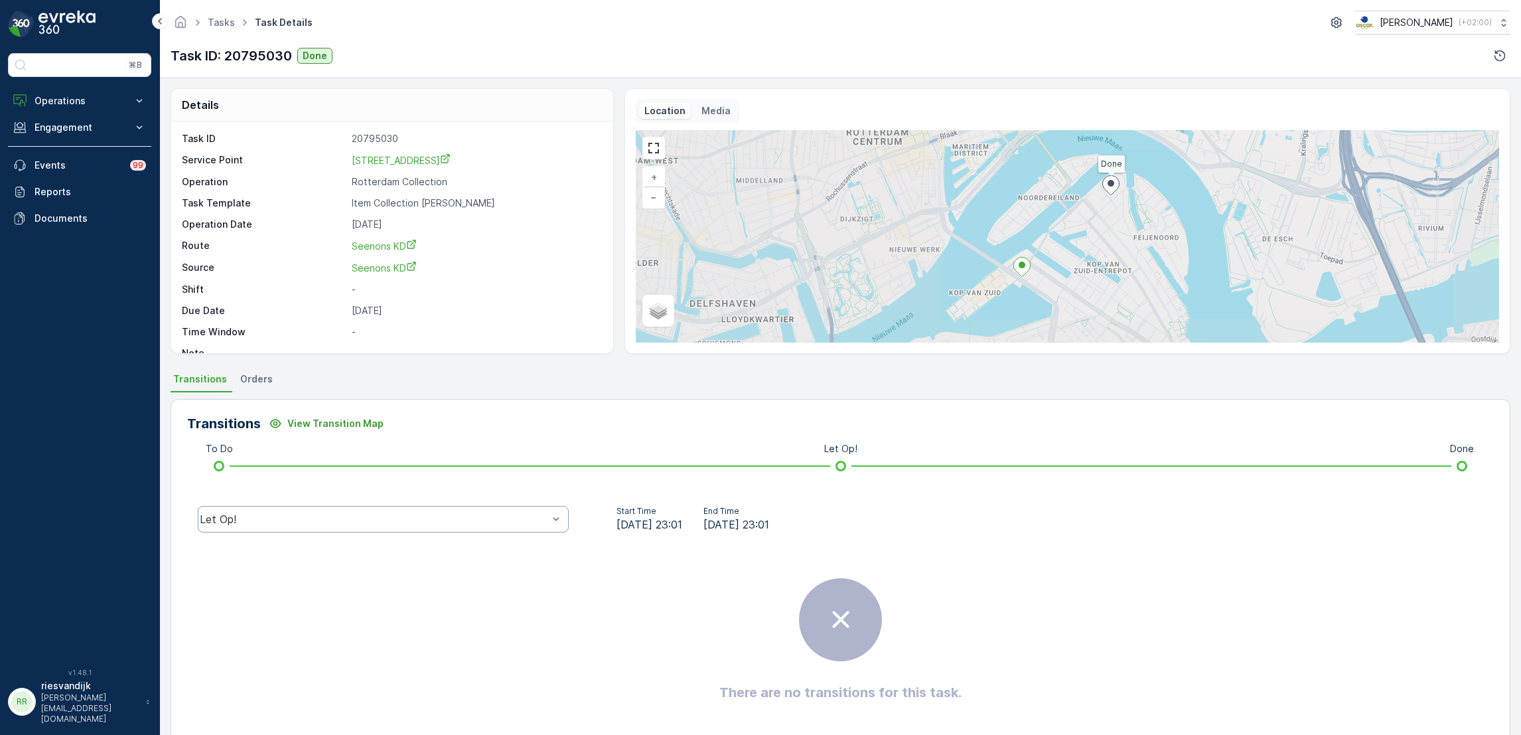
click at [468, 518] on div "Let Op!" at bounding box center [374, 519] width 348 height 12
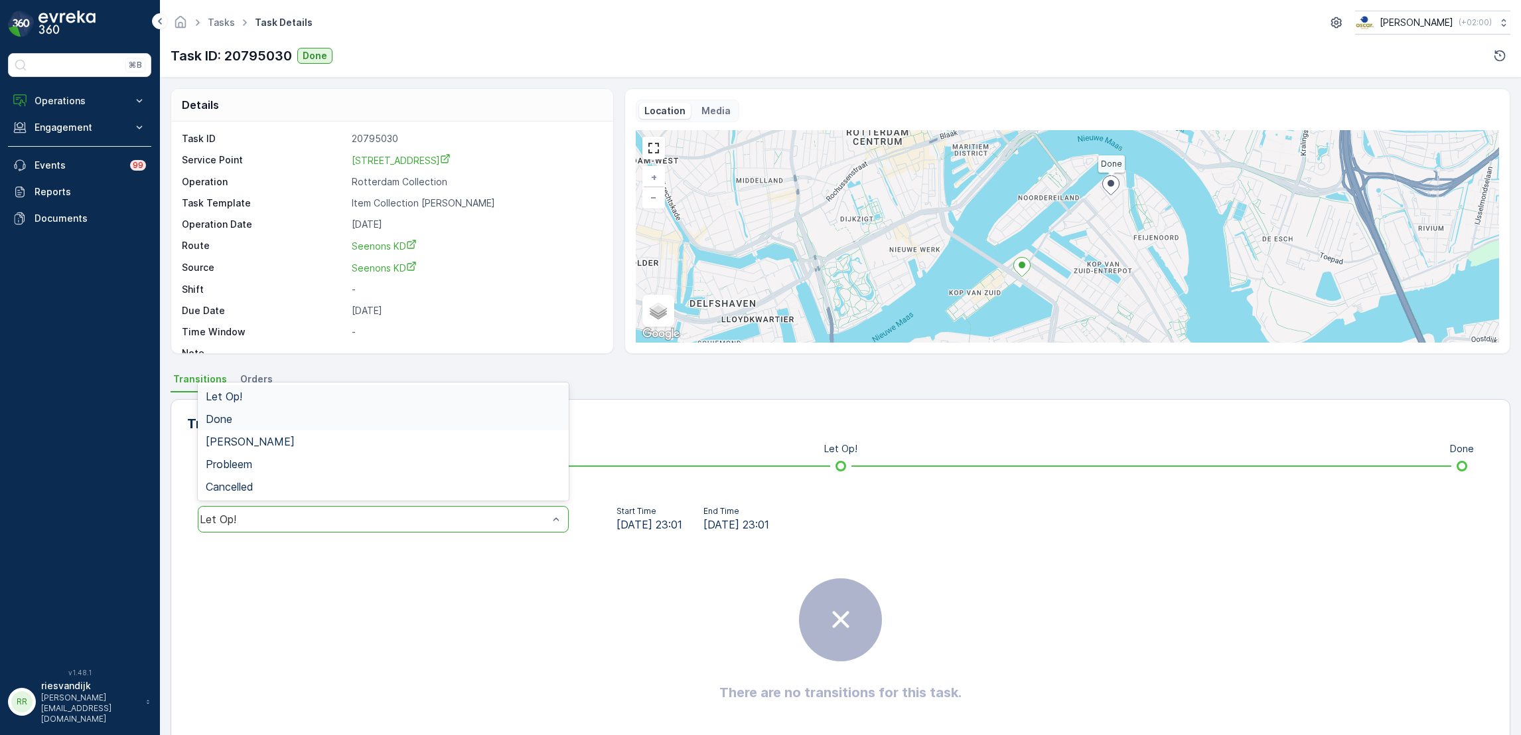
click at [470, 422] on div "Done" at bounding box center [383, 419] width 355 height 12
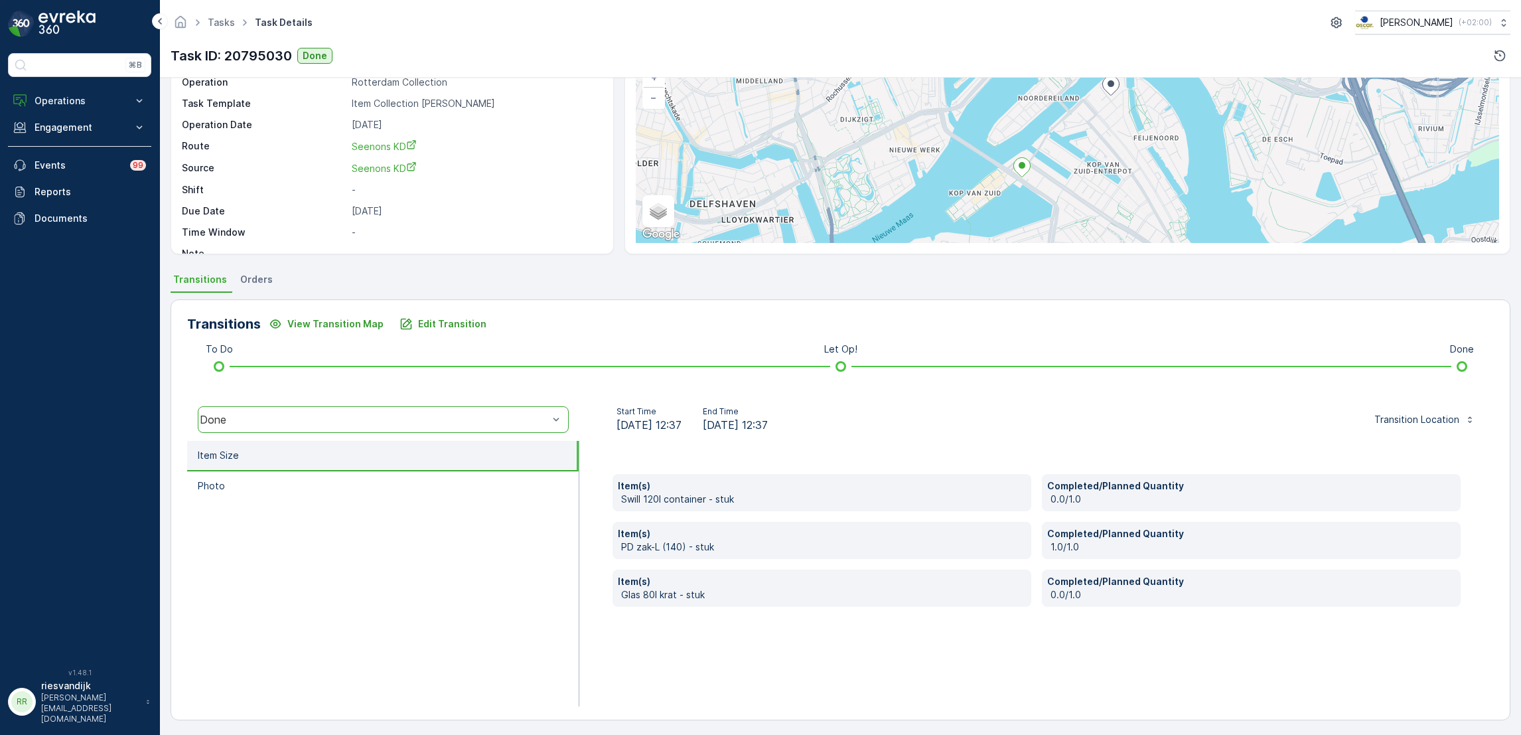
scroll to position [102, 0]
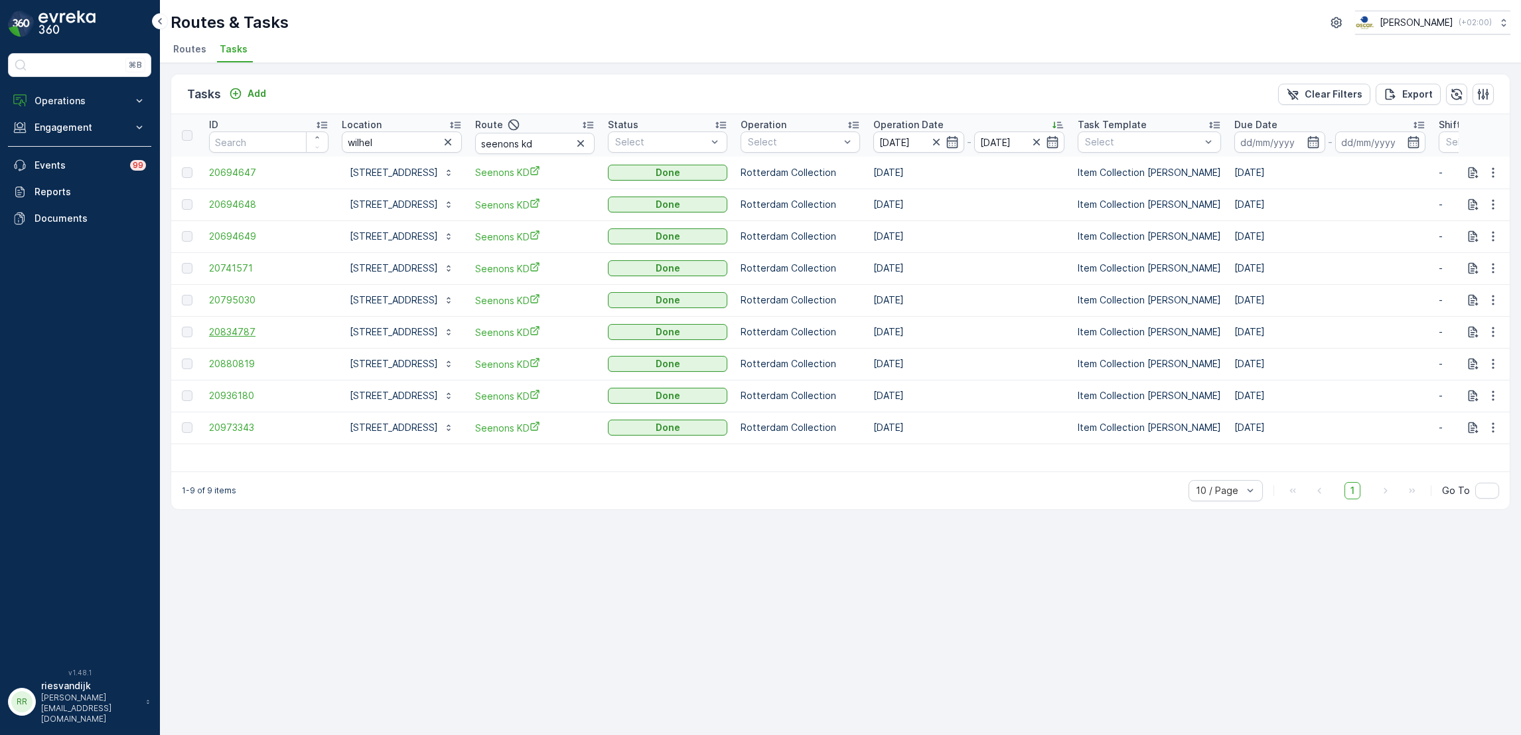
click at [230, 328] on span "20834787" at bounding box center [268, 331] width 119 height 13
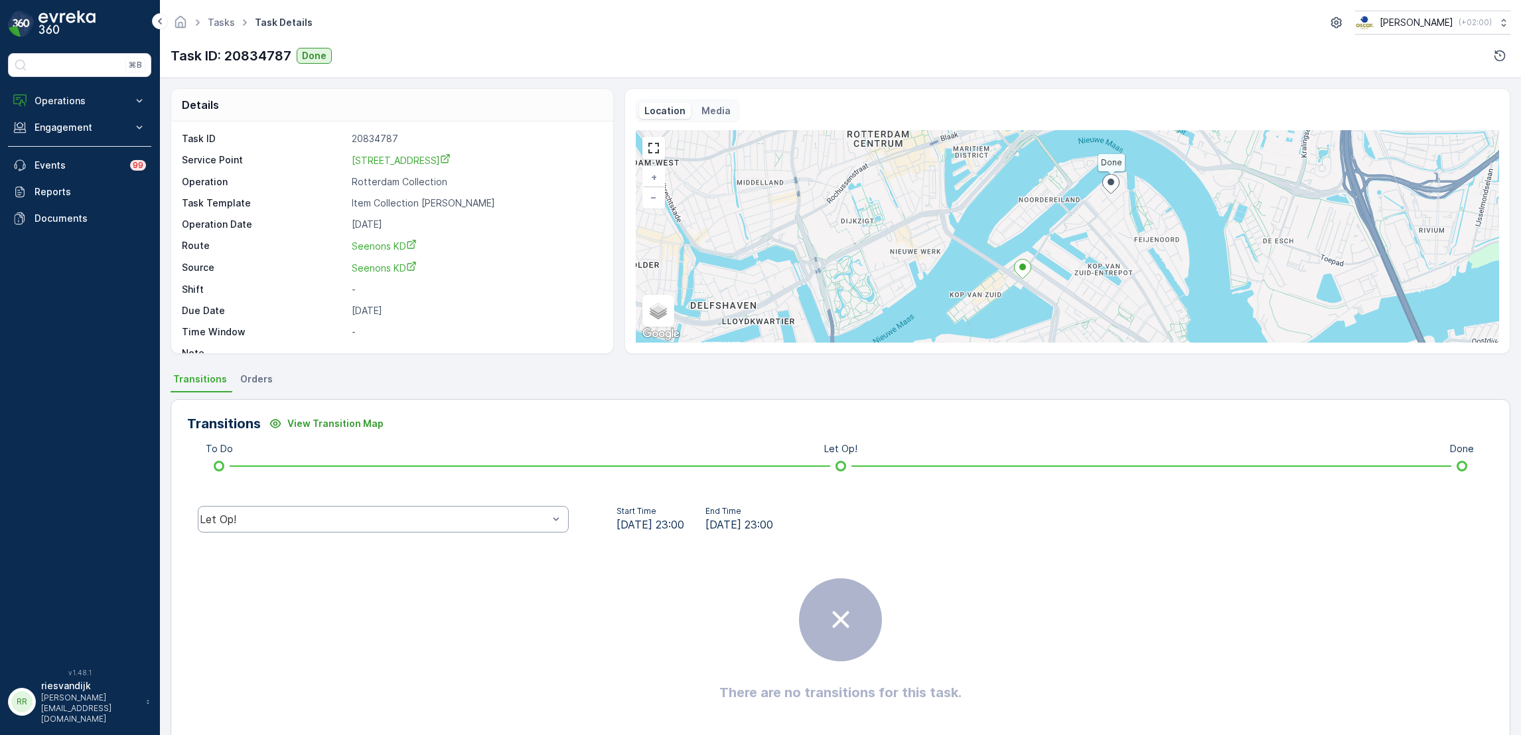
click at [395, 527] on div "Let Op!" at bounding box center [383, 519] width 371 height 27
click at [367, 423] on div "Done" at bounding box center [383, 419] width 355 height 12
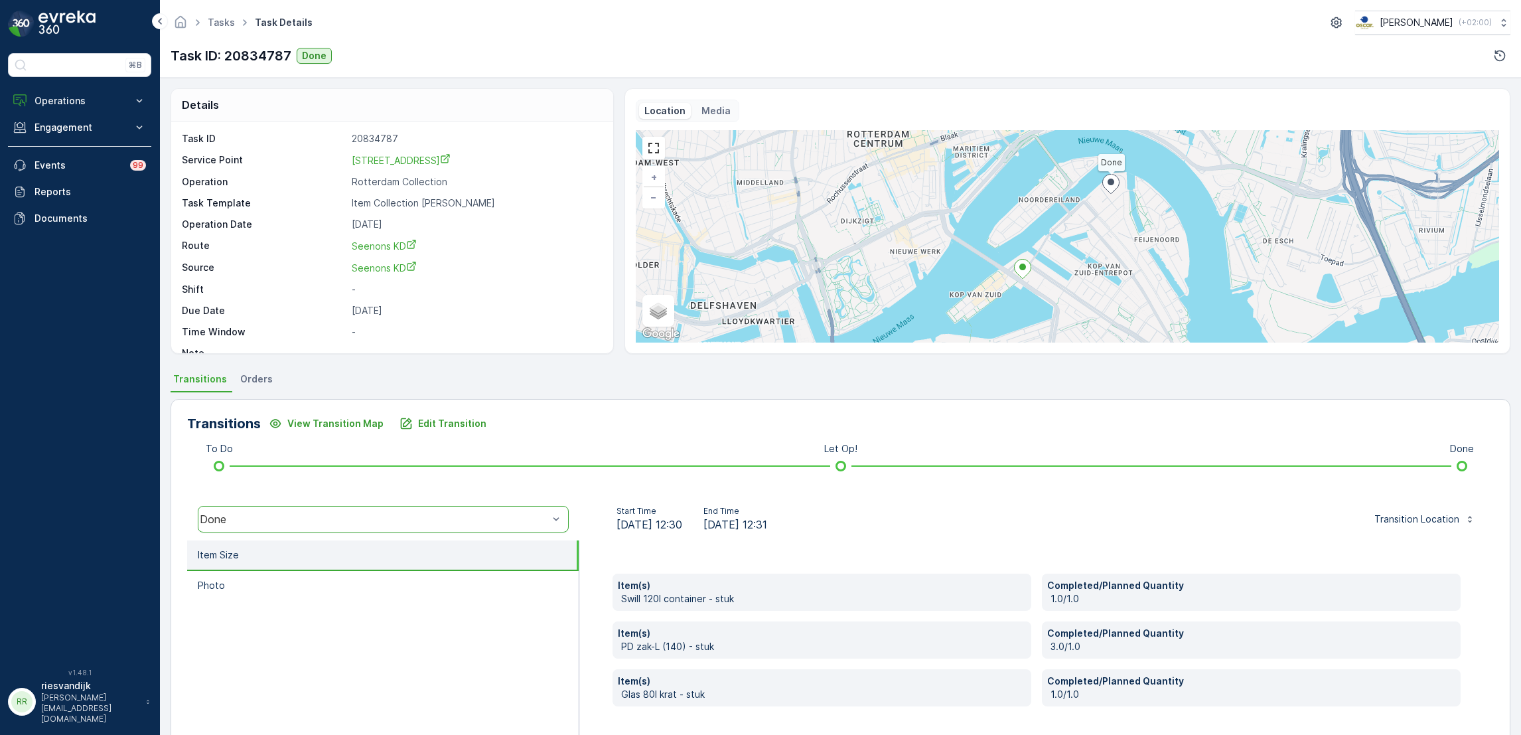
scroll to position [100, 0]
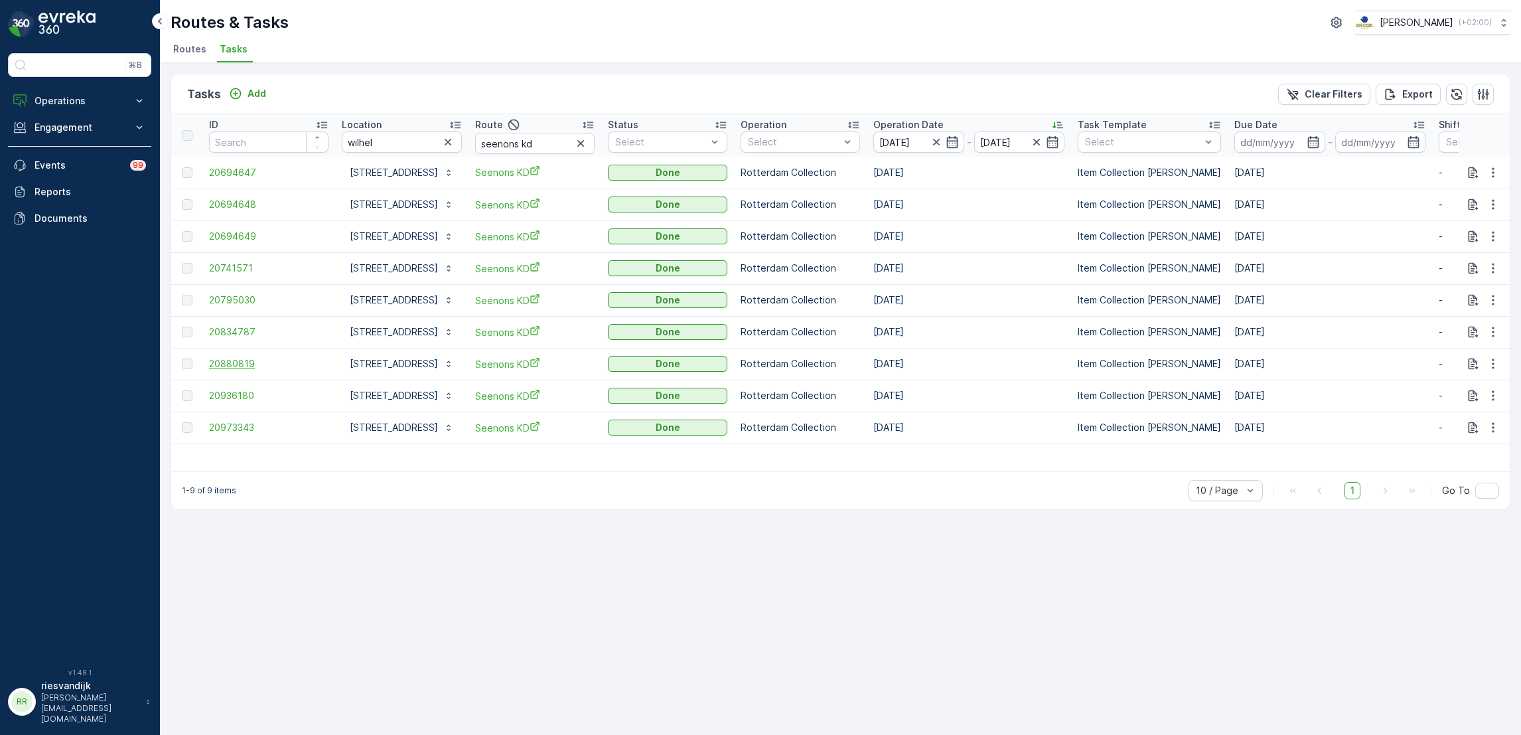
click at [241, 362] on span "20880819" at bounding box center [268, 363] width 119 height 13
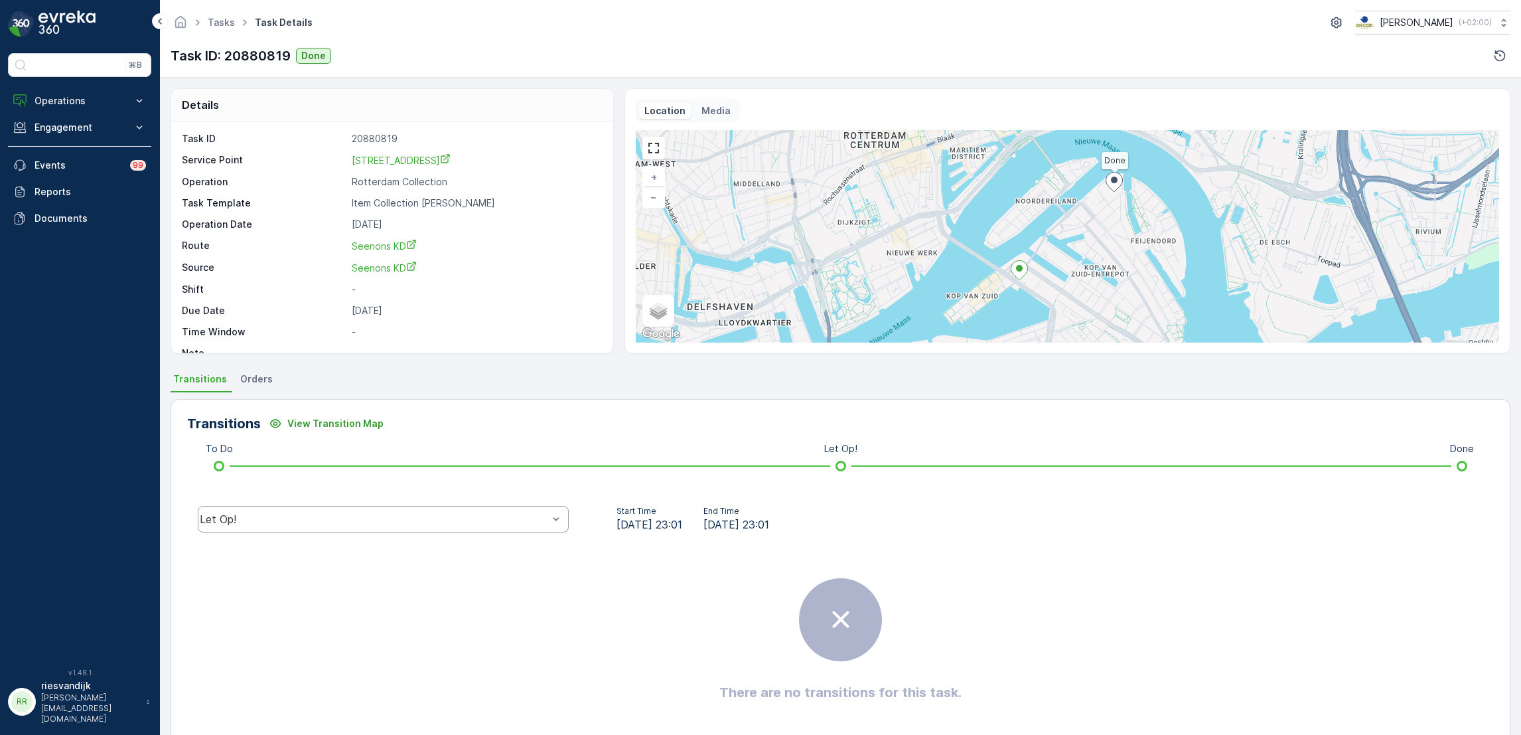
click at [468, 509] on div "Transitions View Transition Map To Do Let Op! Done Let Op! Start Time 07.08.202…" at bounding box center [841, 576] width 1340 height 354
click at [468, 509] on div "Let Op!" at bounding box center [383, 519] width 371 height 27
click at [440, 419] on div "Done" at bounding box center [383, 419] width 355 height 12
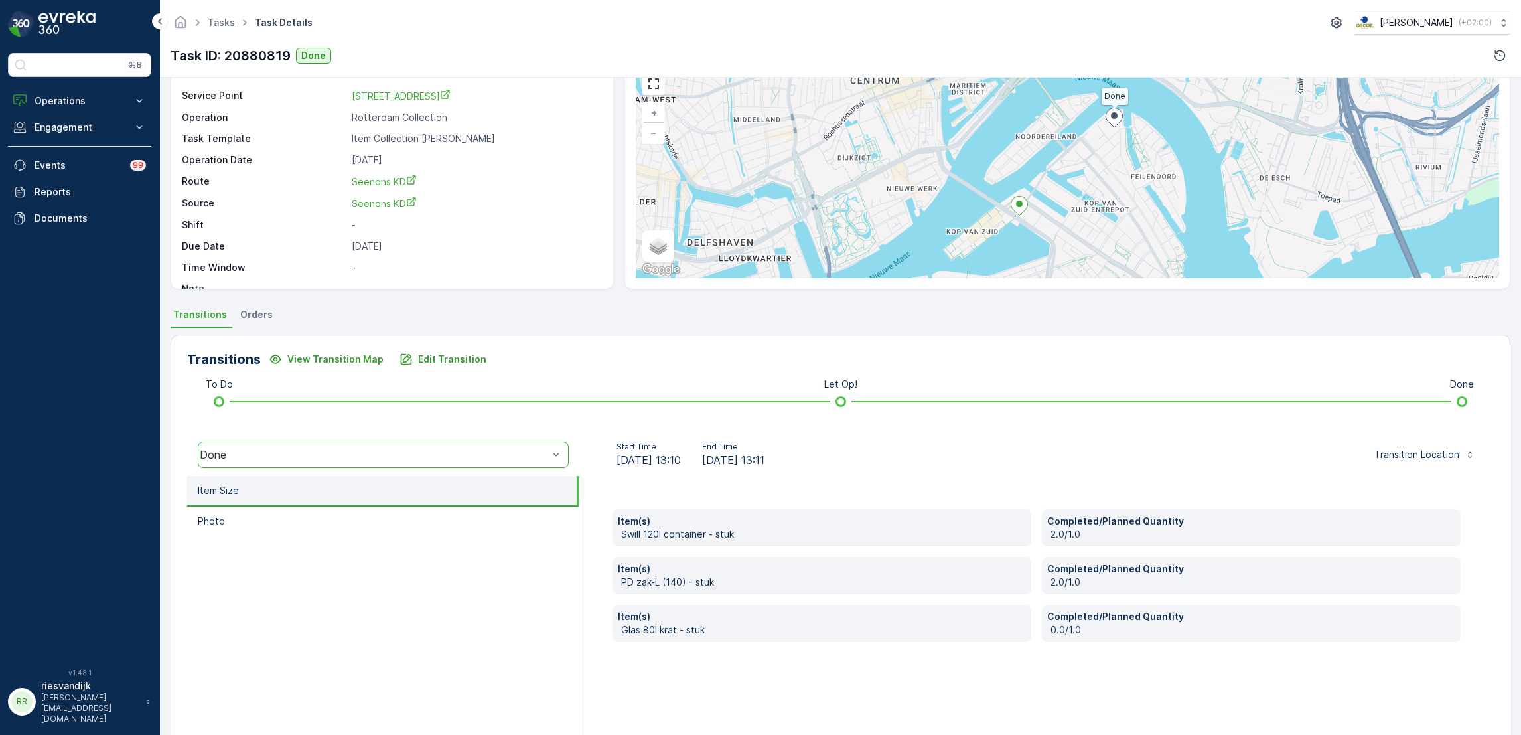
scroll to position [100, 0]
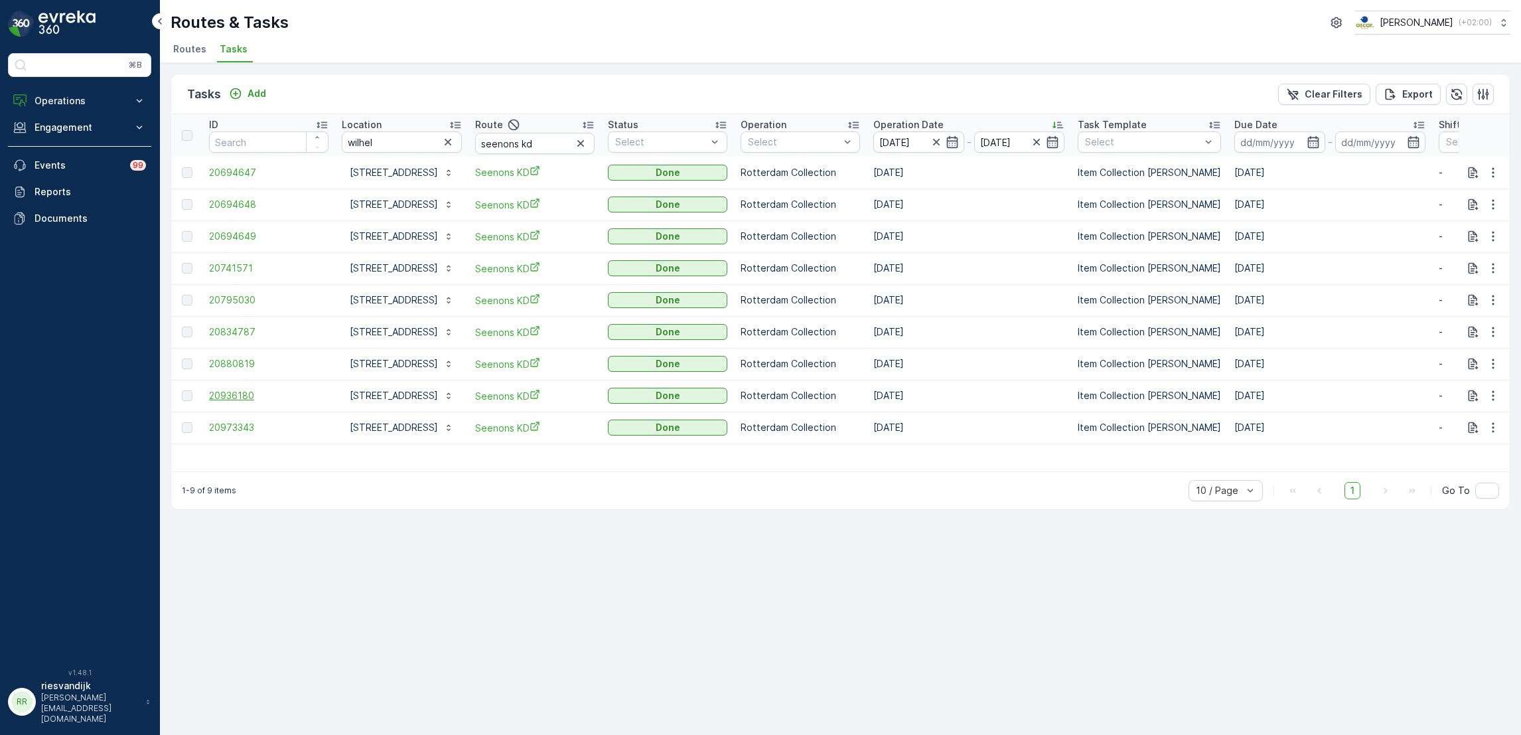
click at [232, 399] on span "20936180" at bounding box center [268, 395] width 119 height 13
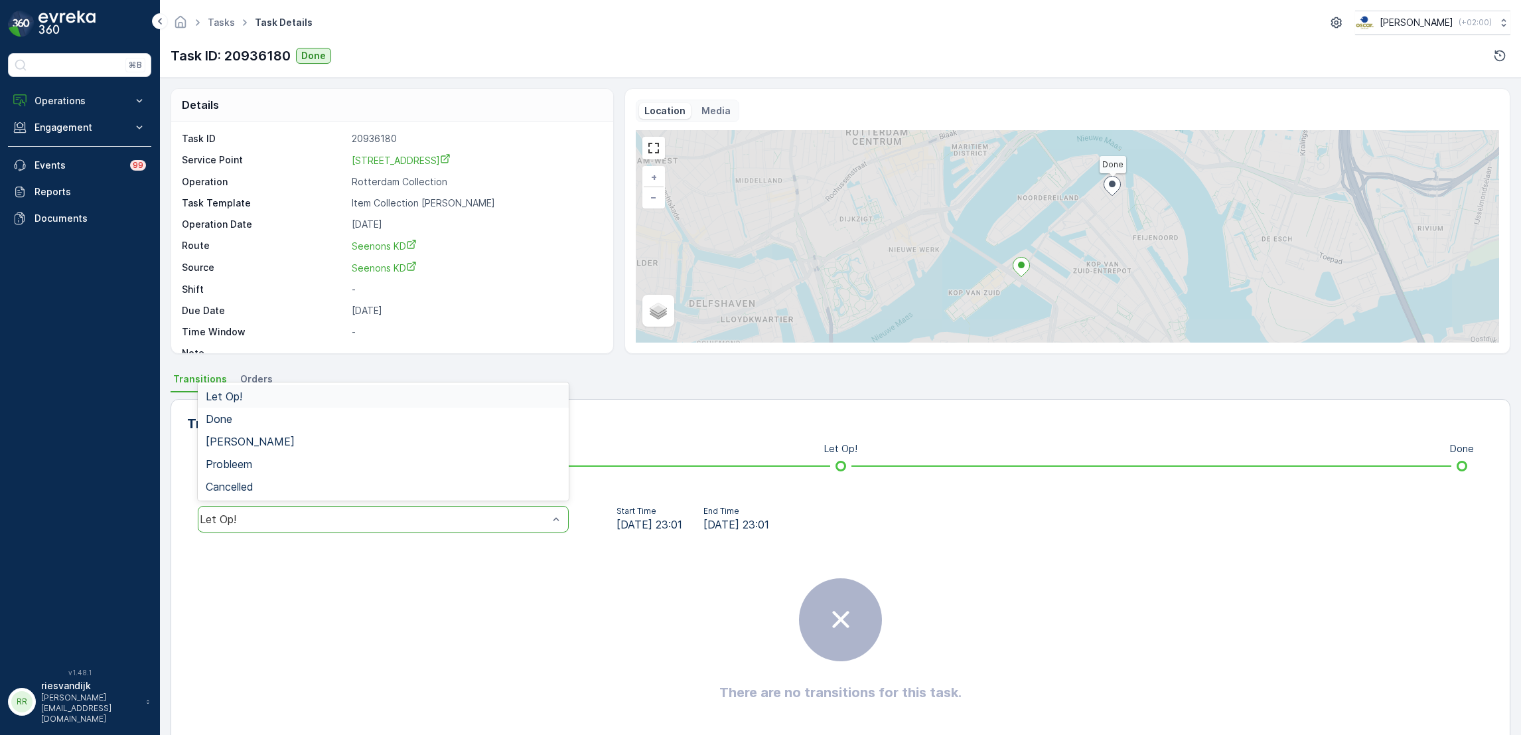
click at [384, 522] on div "Let Op!" at bounding box center [374, 519] width 348 height 12
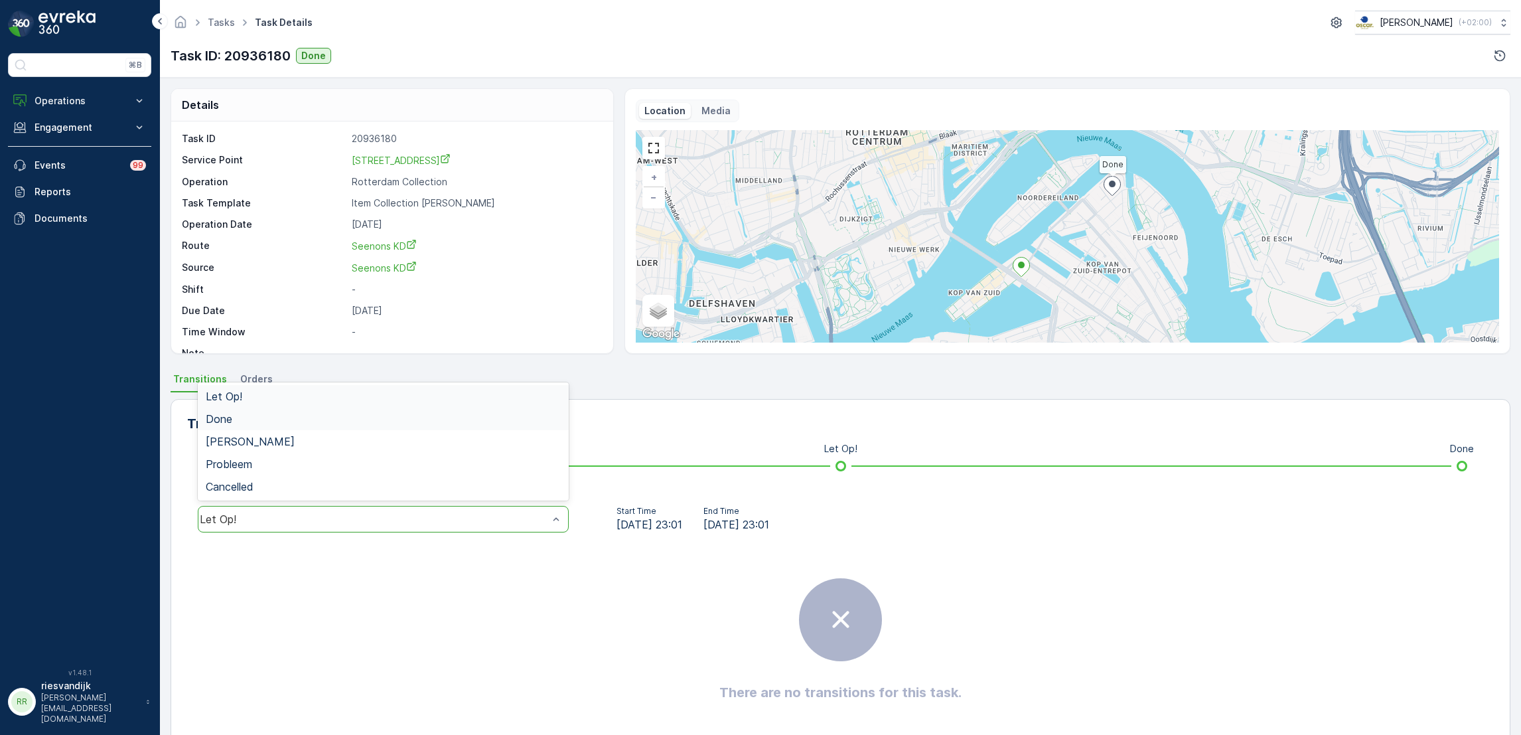
click at [351, 429] on div "Done" at bounding box center [383, 418] width 371 height 23
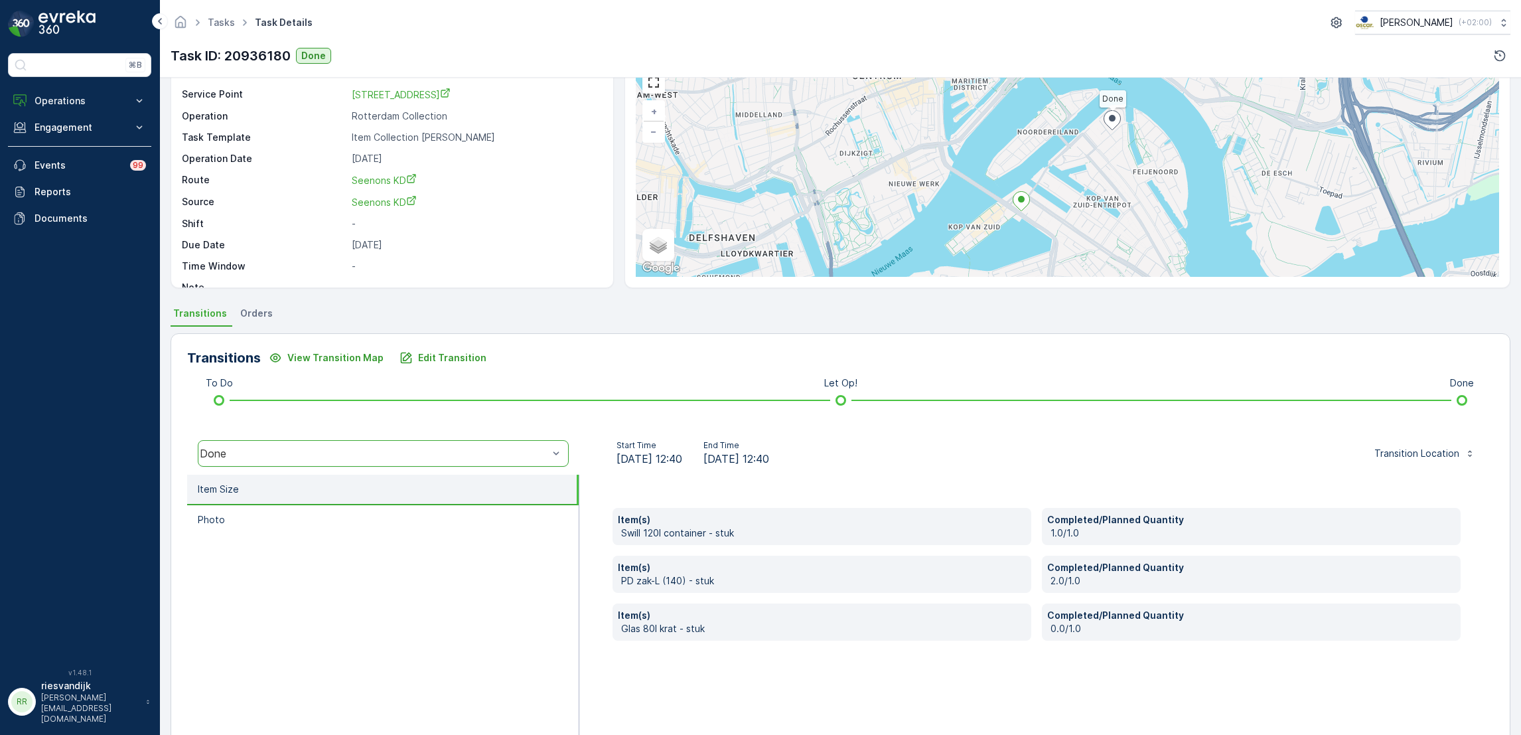
scroll to position [100, 0]
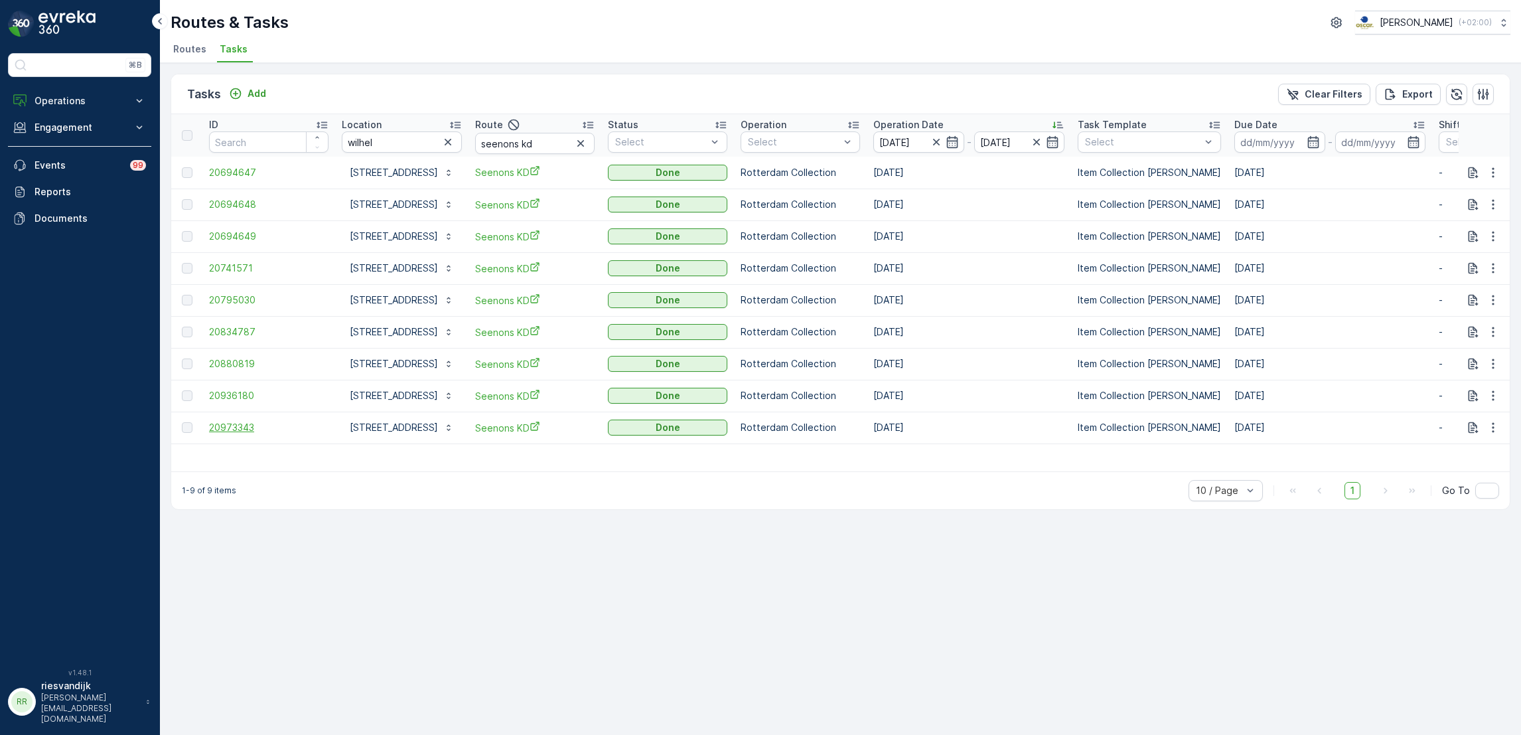
click at [228, 431] on span "20973343" at bounding box center [268, 427] width 119 height 13
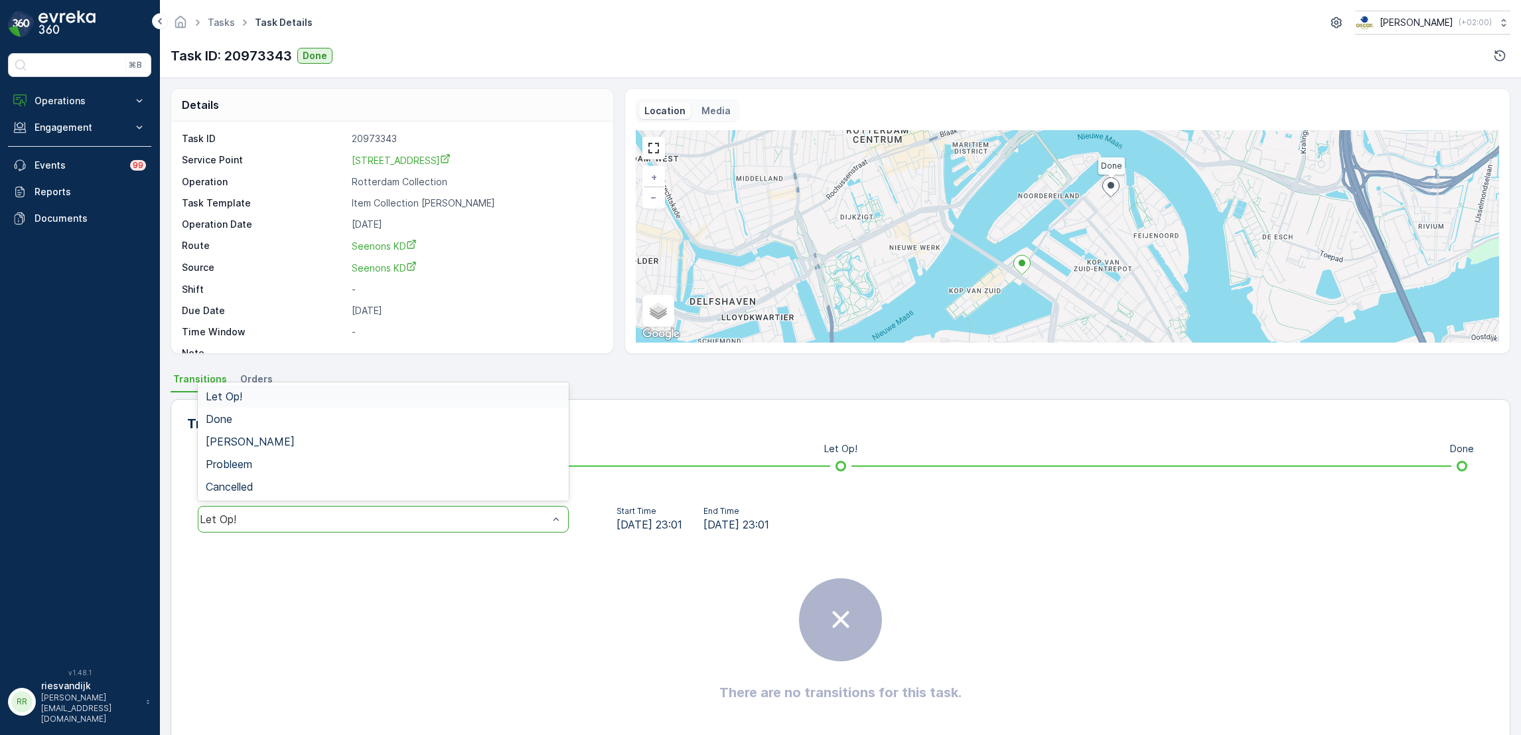
click at [306, 522] on div "Let Op!" at bounding box center [374, 519] width 348 height 12
click at [313, 417] on div "Done" at bounding box center [383, 419] width 355 height 12
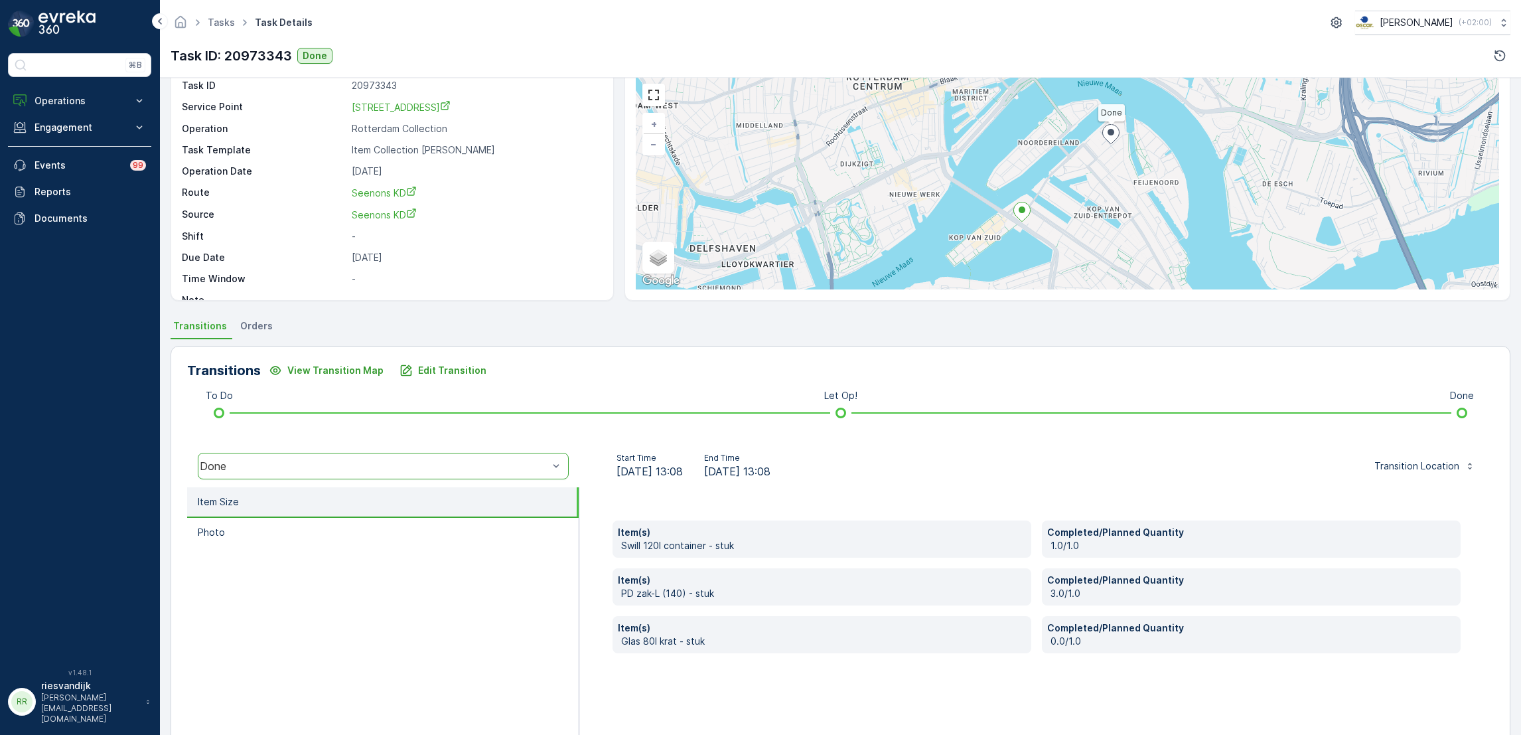
scroll to position [100, 0]
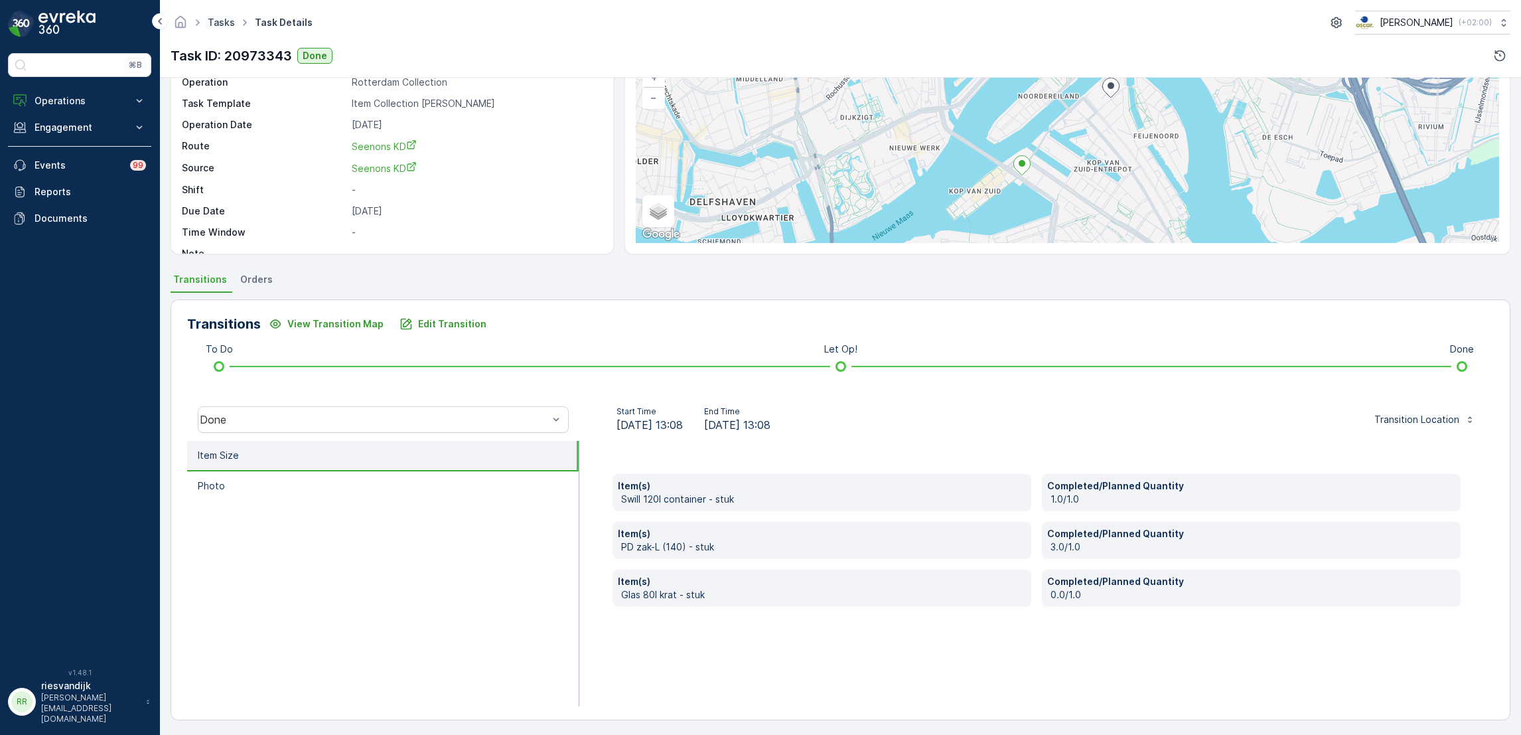
click at [221, 19] on link "Tasks" at bounding box center [221, 22] width 27 height 11
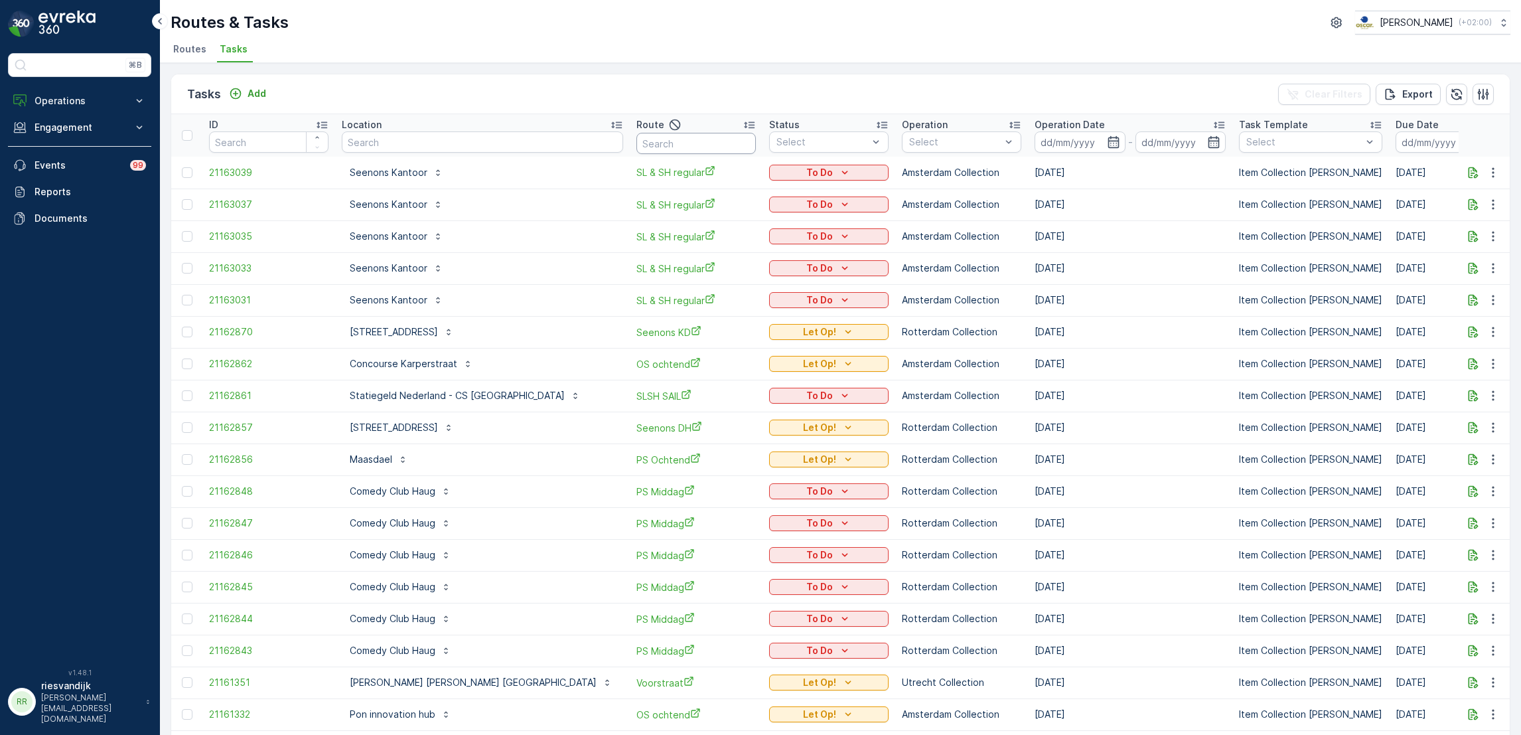
click at [636, 143] on input "text" at bounding box center [695, 143] width 119 height 21
type input "seen"
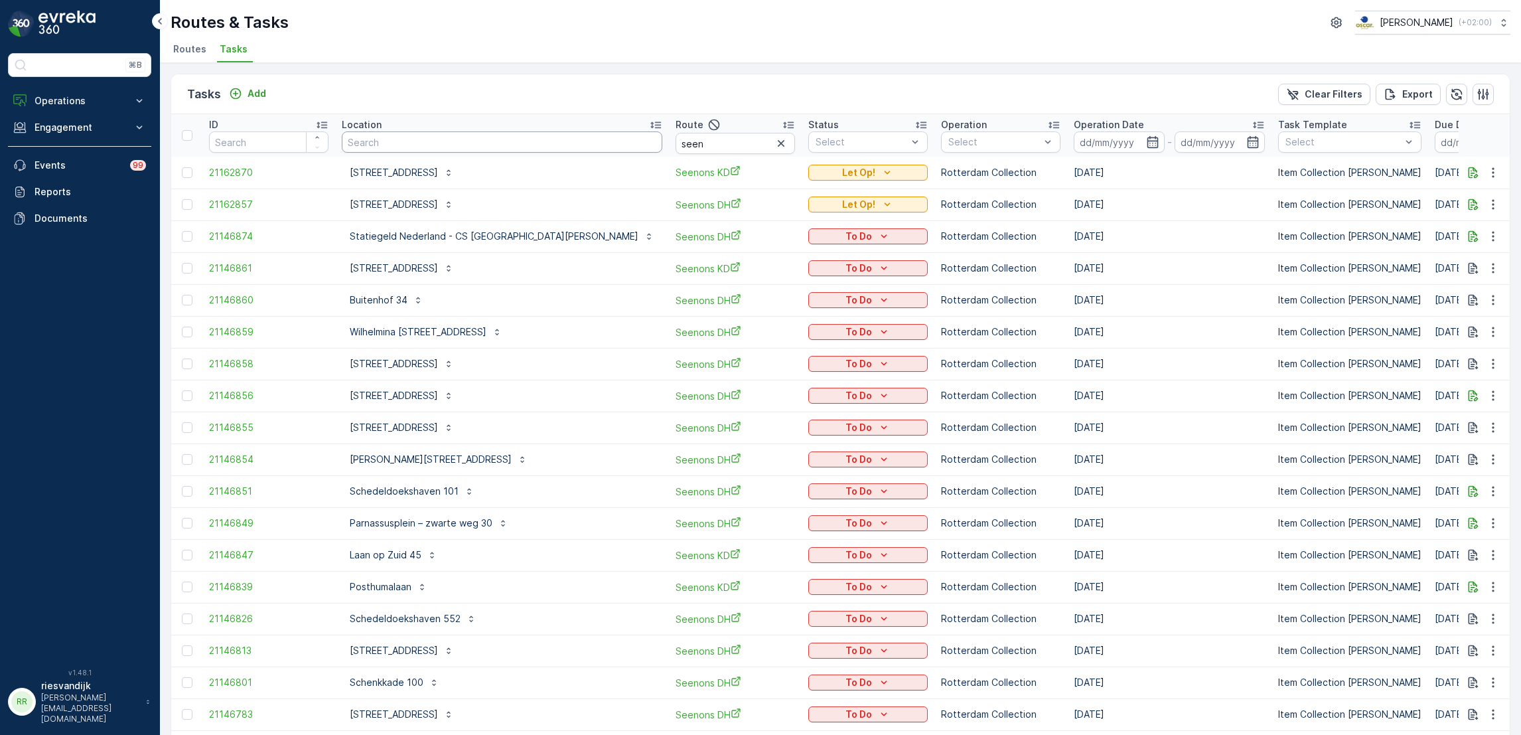
click at [505, 151] on input "text" at bounding box center [502, 141] width 320 height 21
click at [675, 140] on input "seen" at bounding box center [734, 143] width 119 height 21
click at [685, 121] on div "Route" at bounding box center [734, 125] width 119 height 16
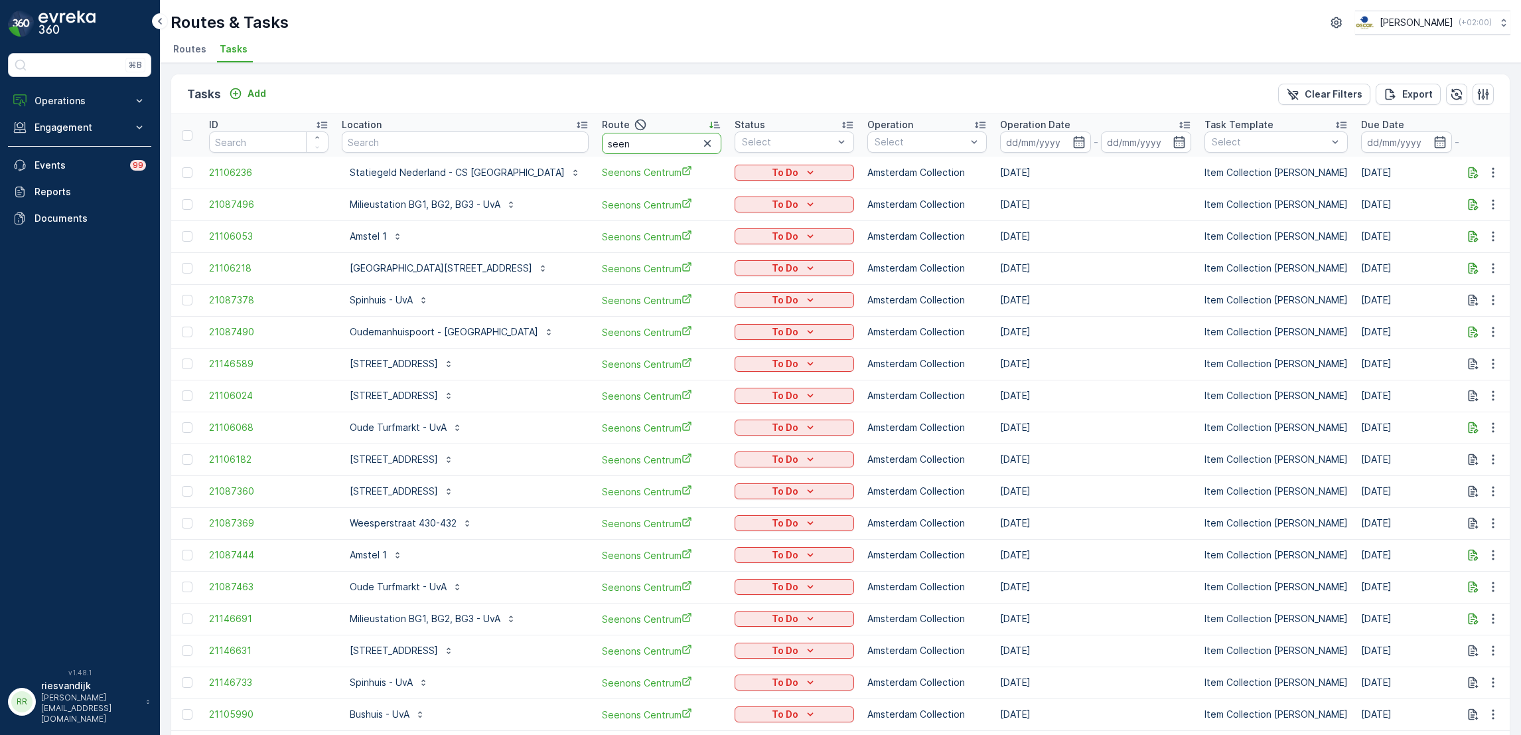
click at [602, 147] on input "seen" at bounding box center [661, 143] width 119 height 21
click at [910, 144] on div at bounding box center [920, 142] width 94 height 11
click at [875, 275] on div "Utrecht Collection" at bounding box center [926, 284] width 119 height 24
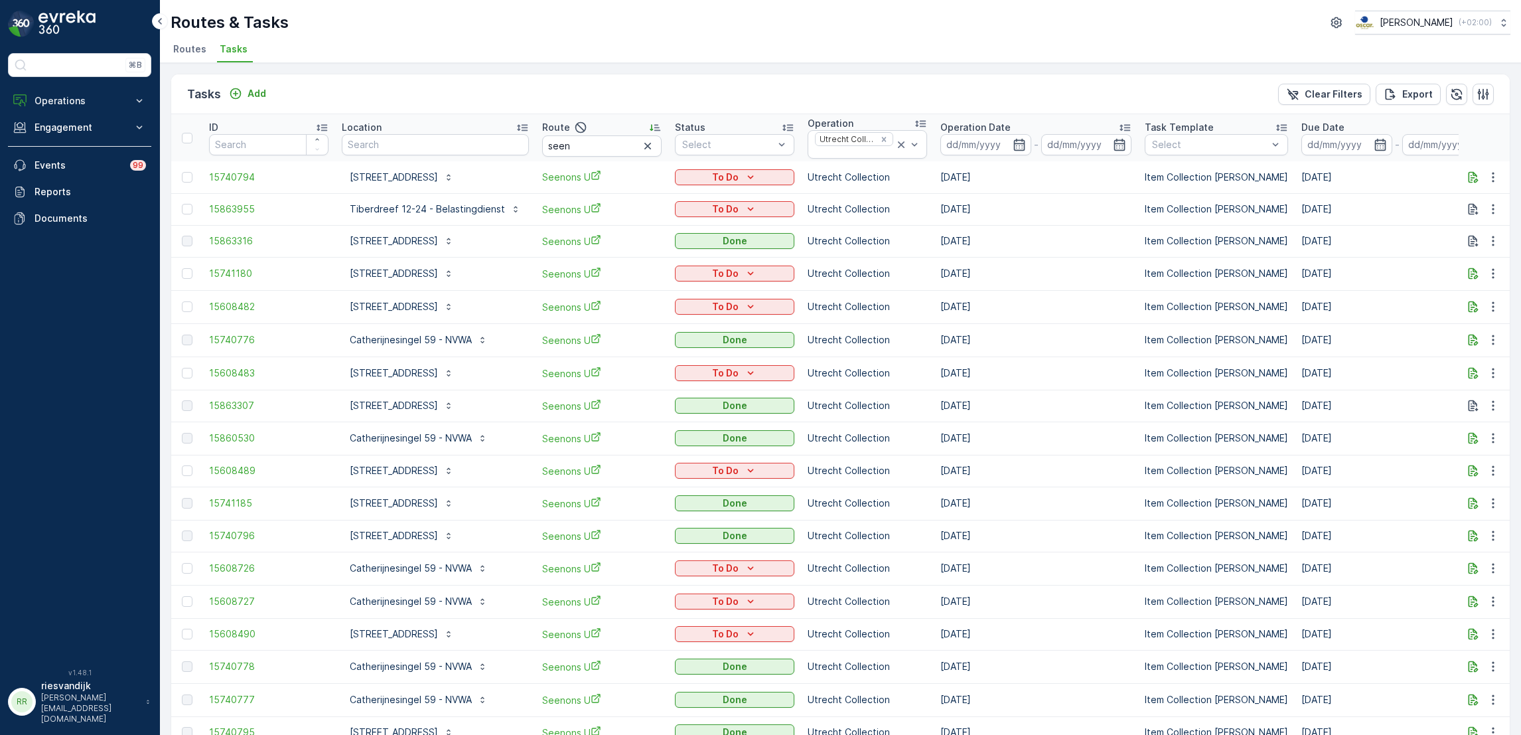
click at [1011, 123] on p "Operation Date" at bounding box center [975, 127] width 70 height 13
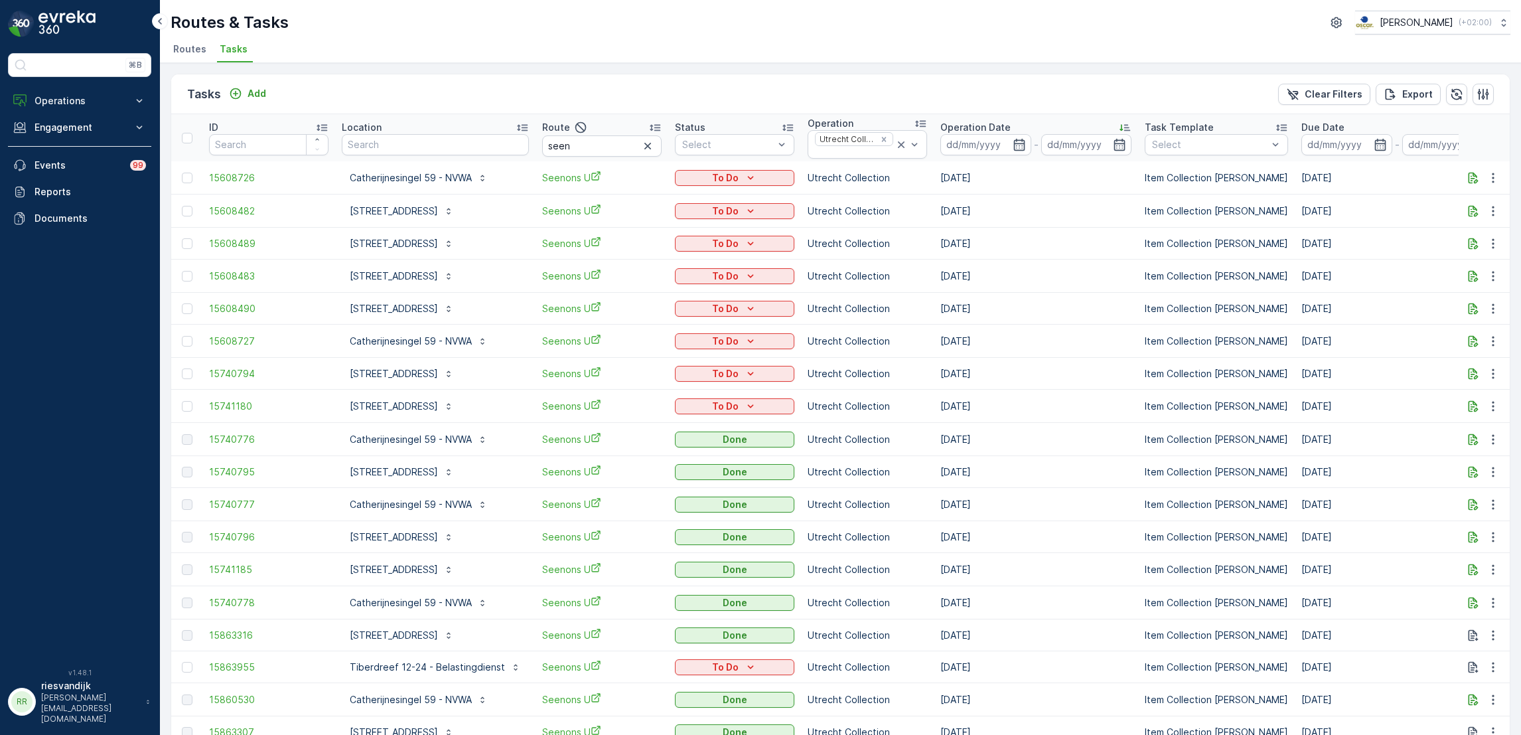
click at [1011, 123] on p "Operation Date" at bounding box center [975, 127] width 70 height 13
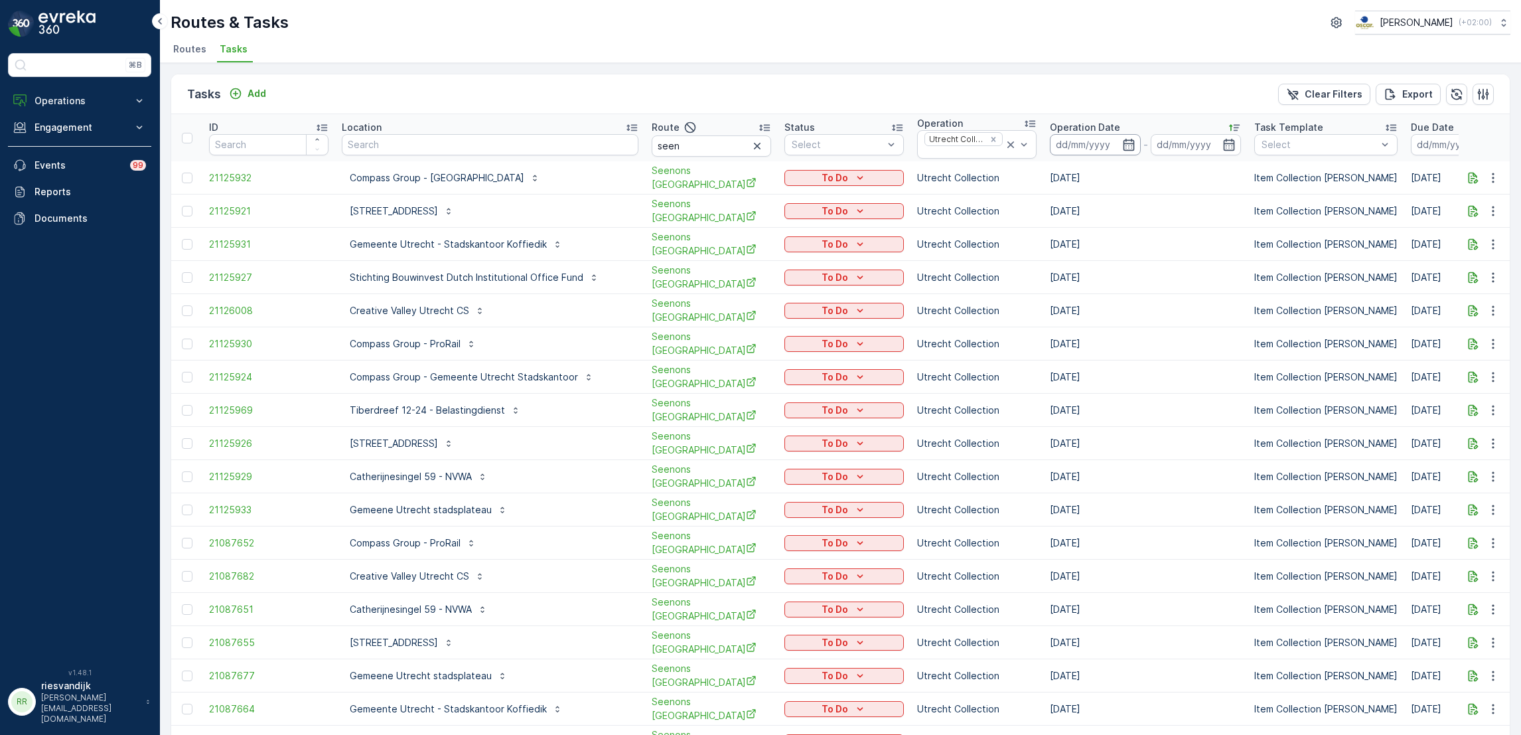
click at [1072, 143] on input at bounding box center [1095, 144] width 91 height 21
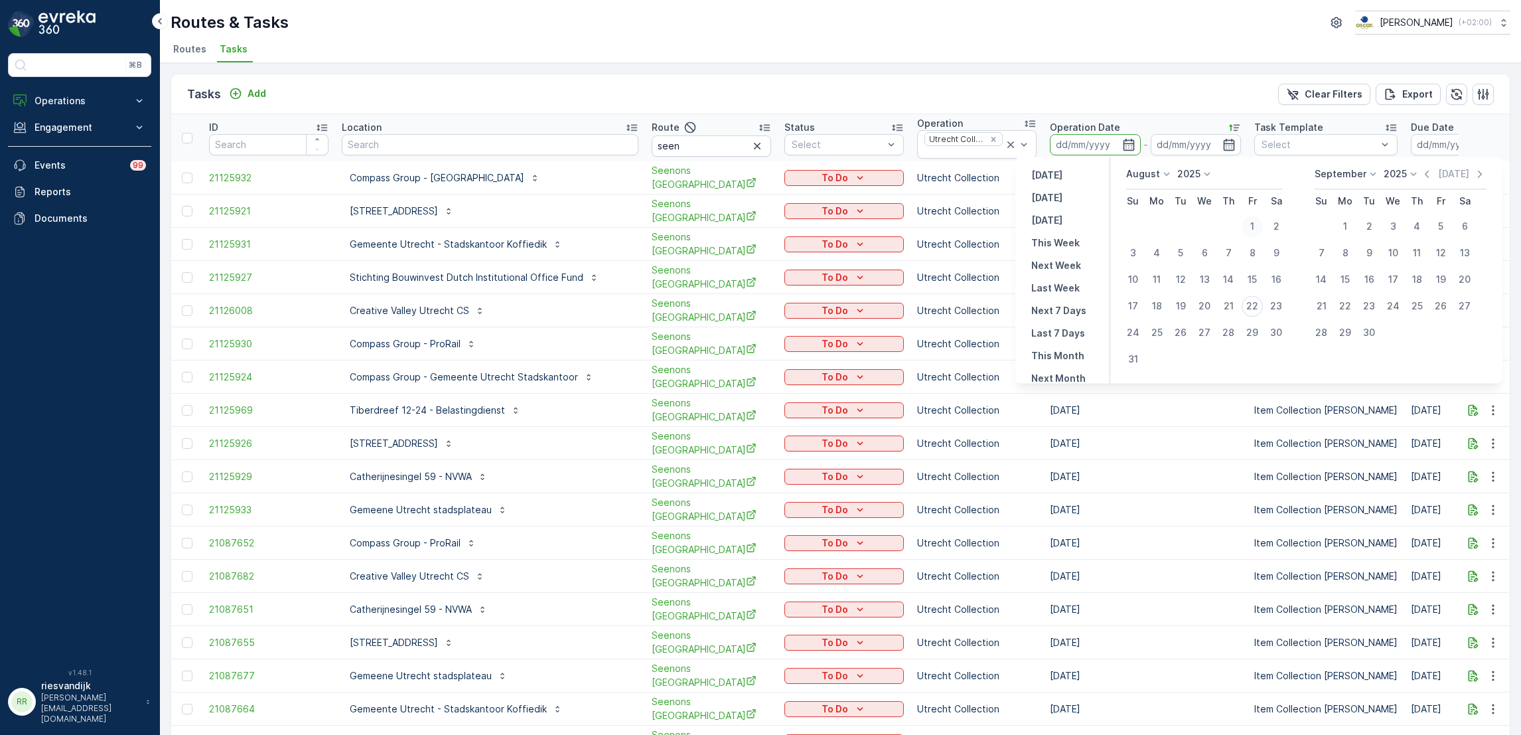
click at [1251, 226] on div "1" at bounding box center [1251, 226] width 21 height 21
type input "01.08.2025"
click at [1206, 301] on div "20" at bounding box center [1204, 305] width 21 height 21
type input "20.08.2025"
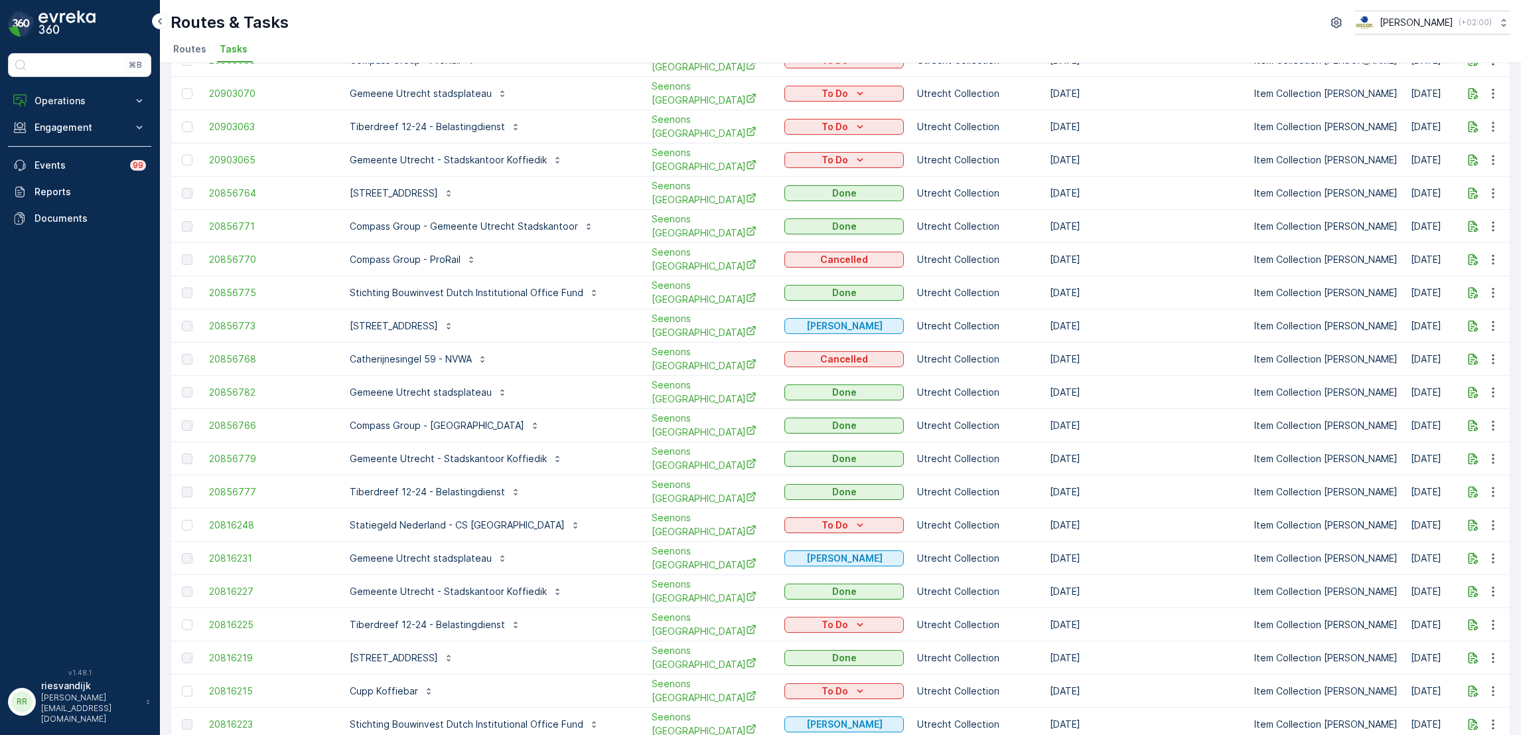
scroll to position [1076, 0]
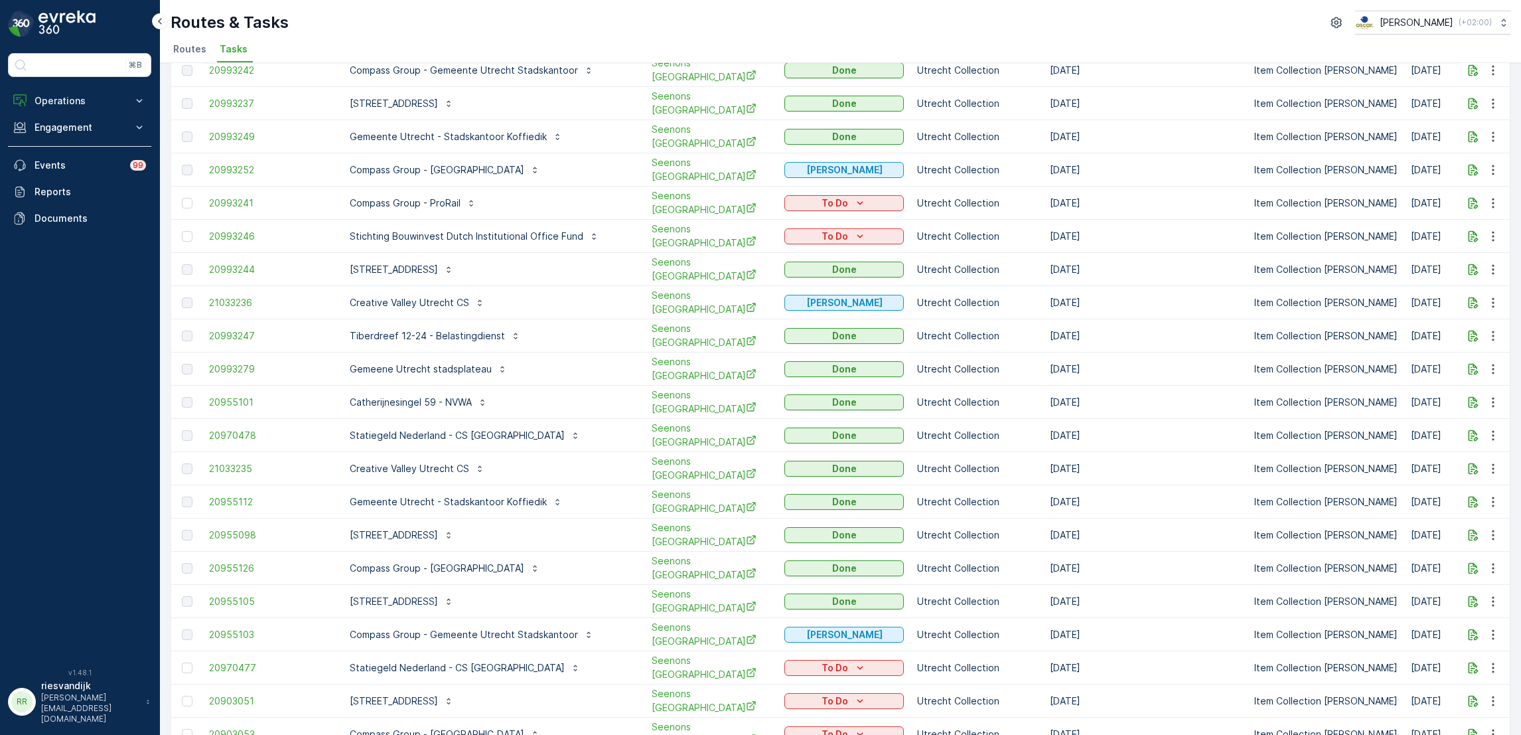
scroll to position [0, 0]
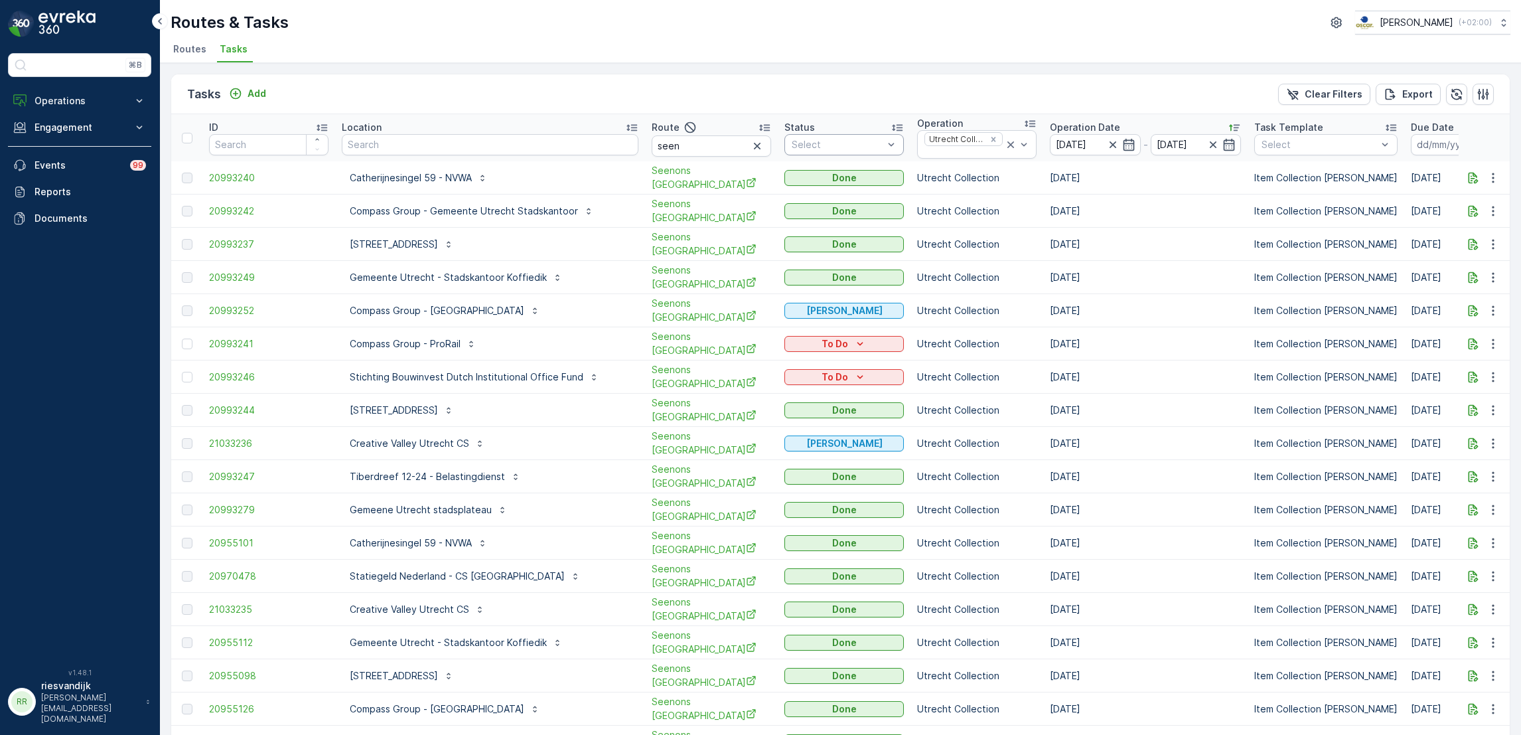
click at [827, 148] on div at bounding box center [837, 144] width 94 height 11
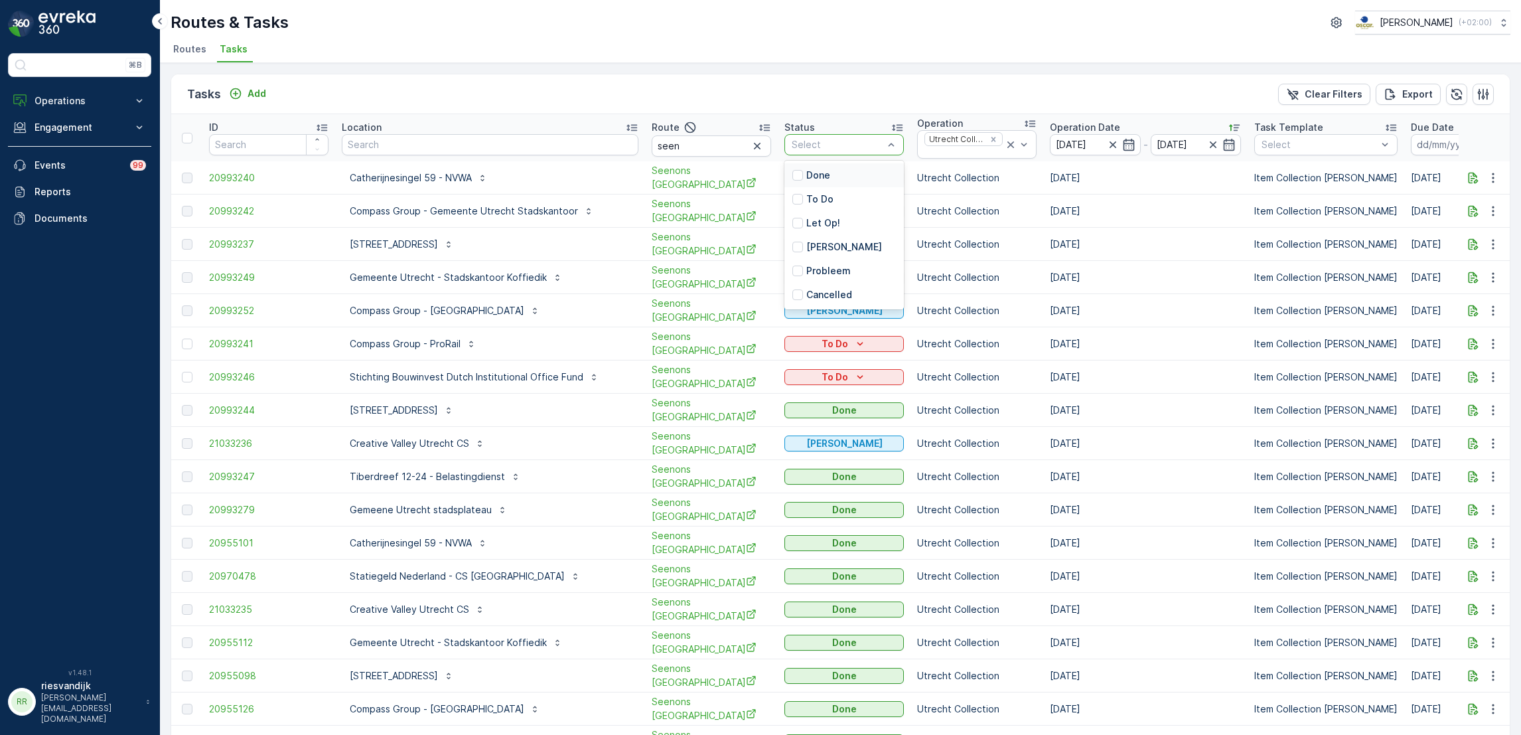
click at [818, 176] on div "Done" at bounding box center [843, 175] width 119 height 24
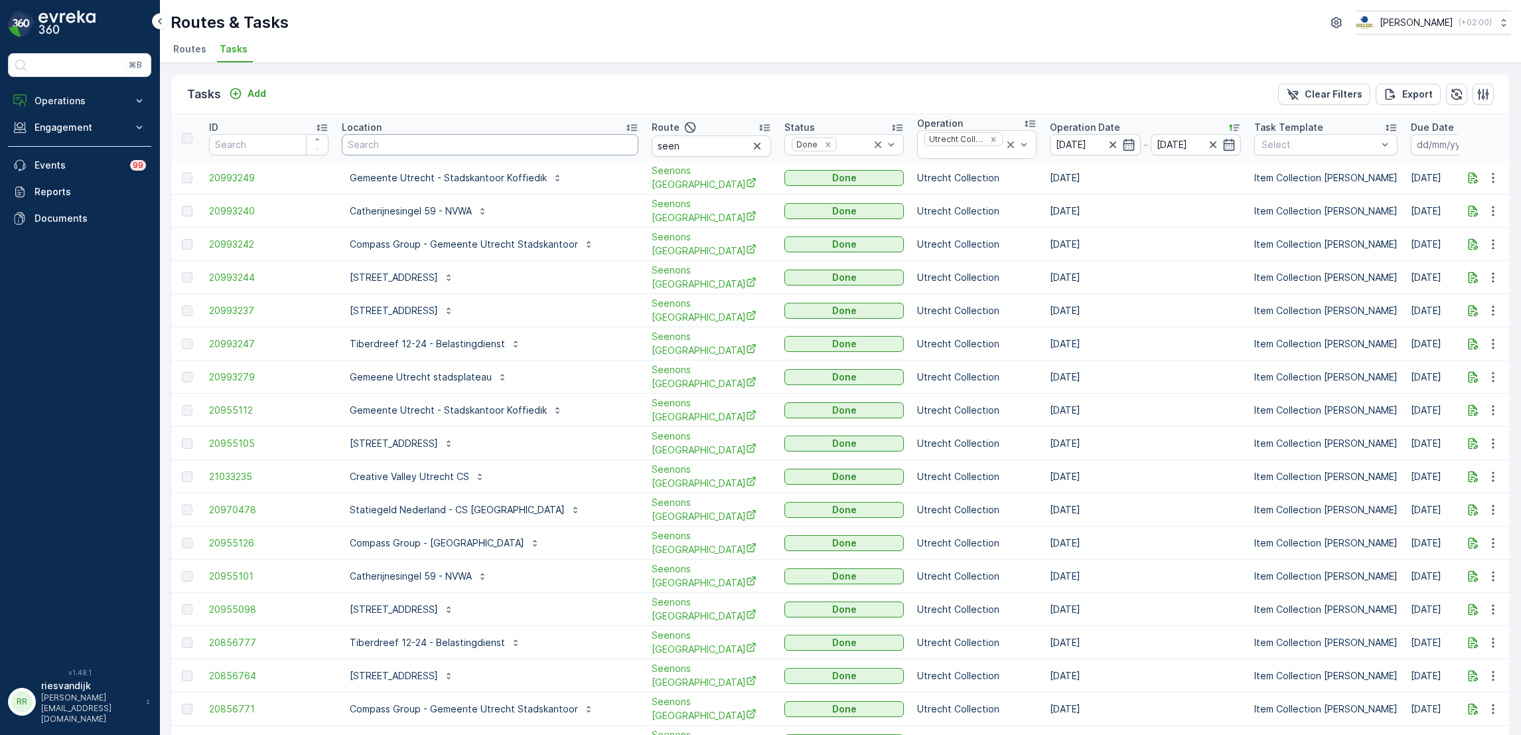
click at [539, 139] on input "text" at bounding box center [490, 144] width 297 height 21
click at [421, 147] on input "text" at bounding box center [490, 144] width 297 height 21
click at [448, 145] on input "text" at bounding box center [490, 144] width 297 height 21
paste input "Catherijnesingel"
type input "Catherijnesingel"
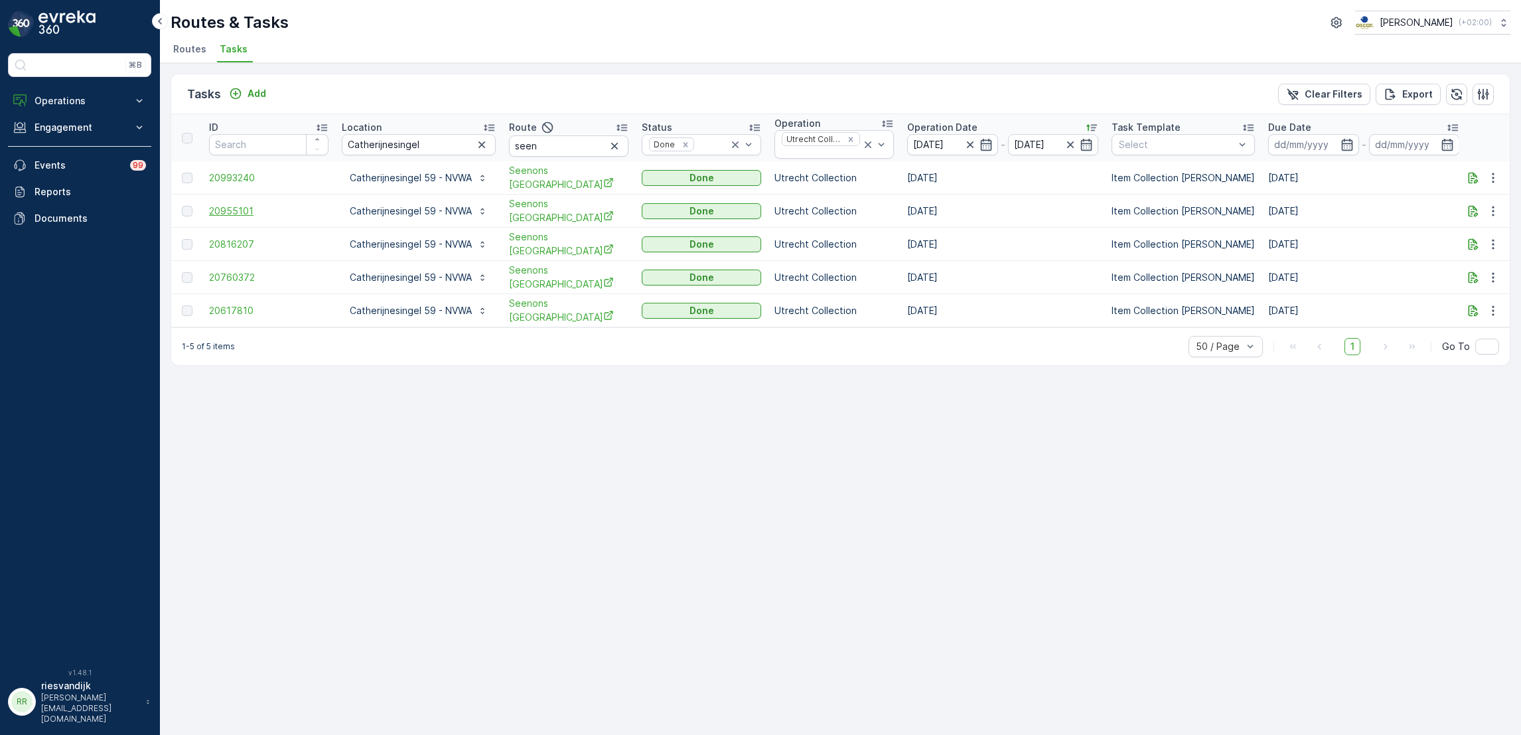
click at [212, 207] on span "20955101" at bounding box center [268, 210] width 119 height 13
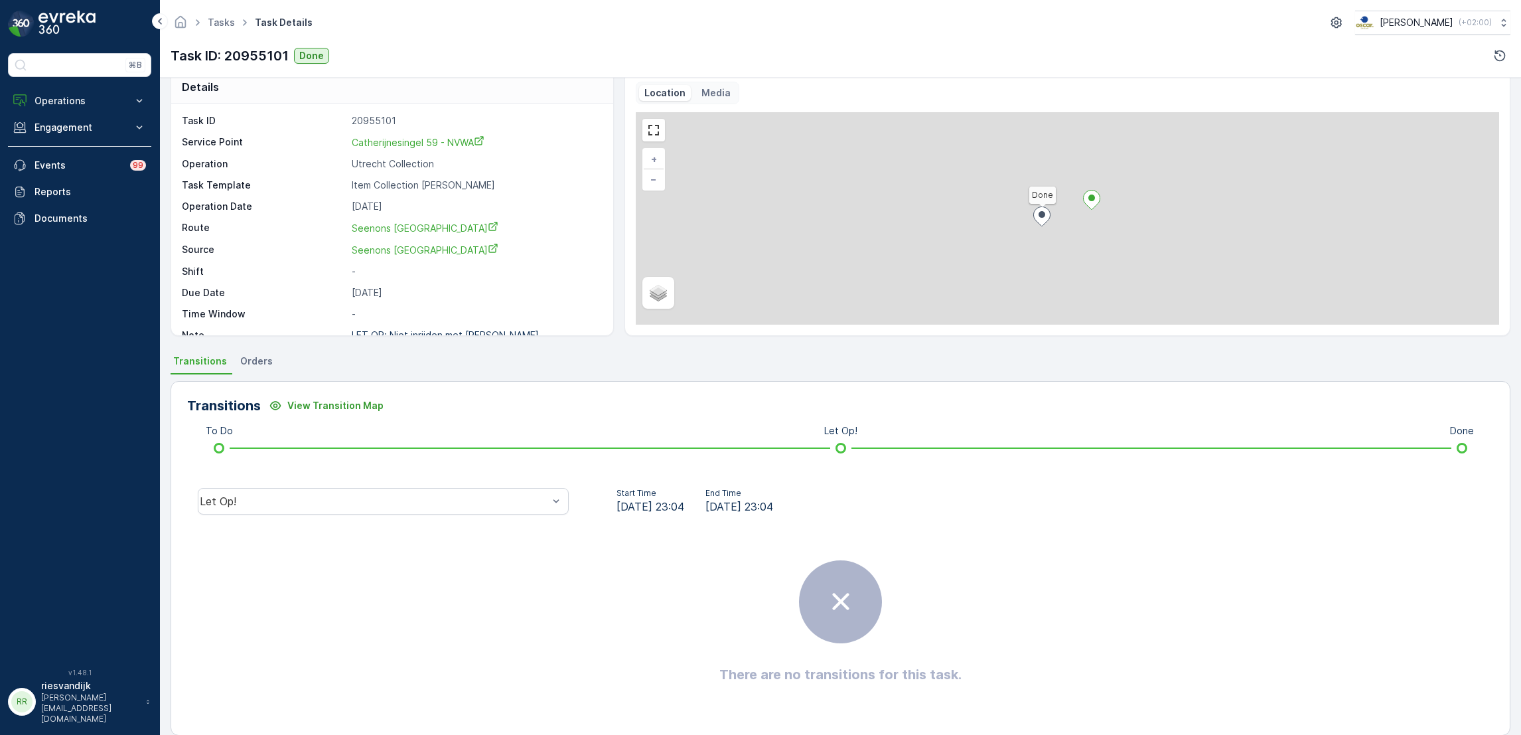
scroll to position [35, 0]
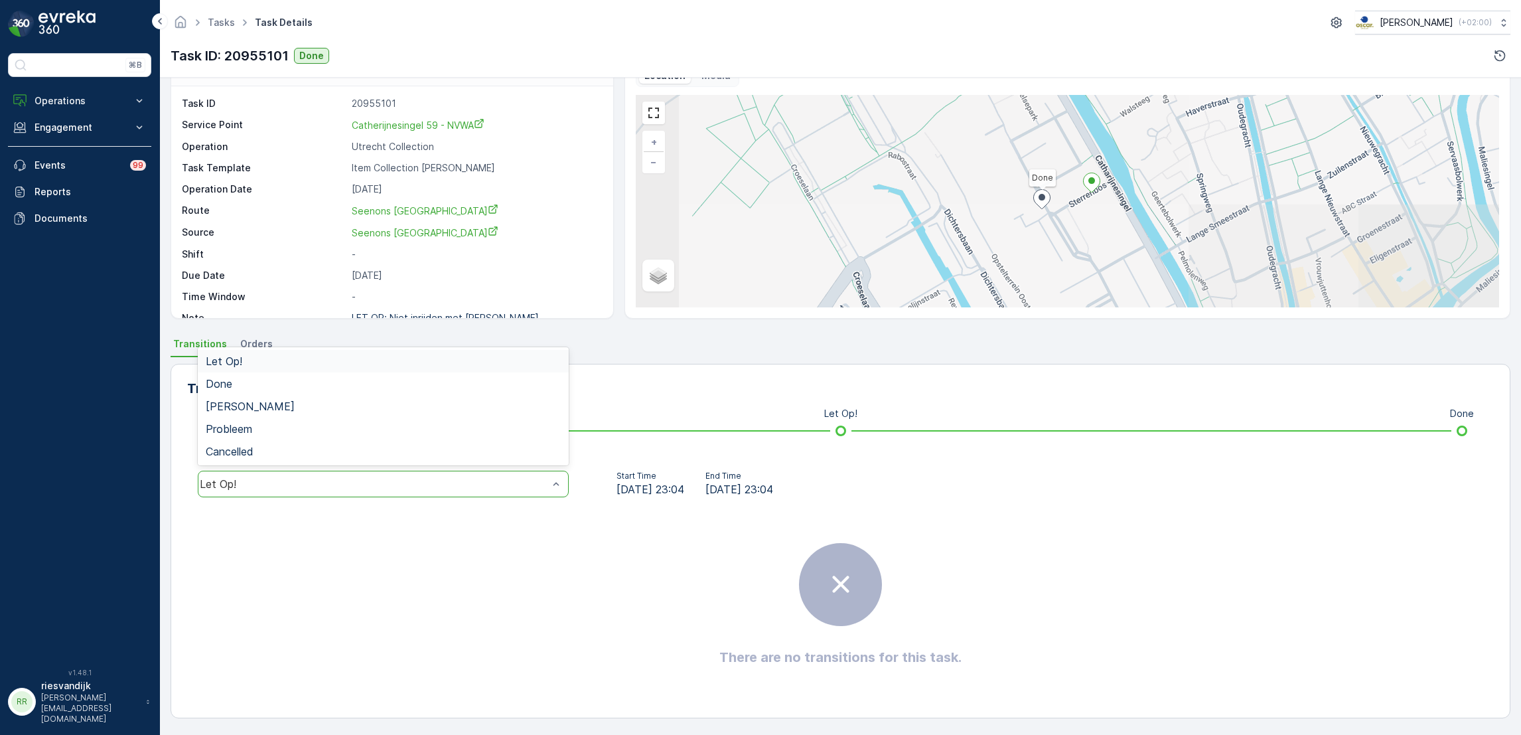
click at [484, 474] on div "Let Op!" at bounding box center [383, 483] width 371 height 27
click at [451, 395] on div "Geen Afval" at bounding box center [383, 406] width 371 height 23
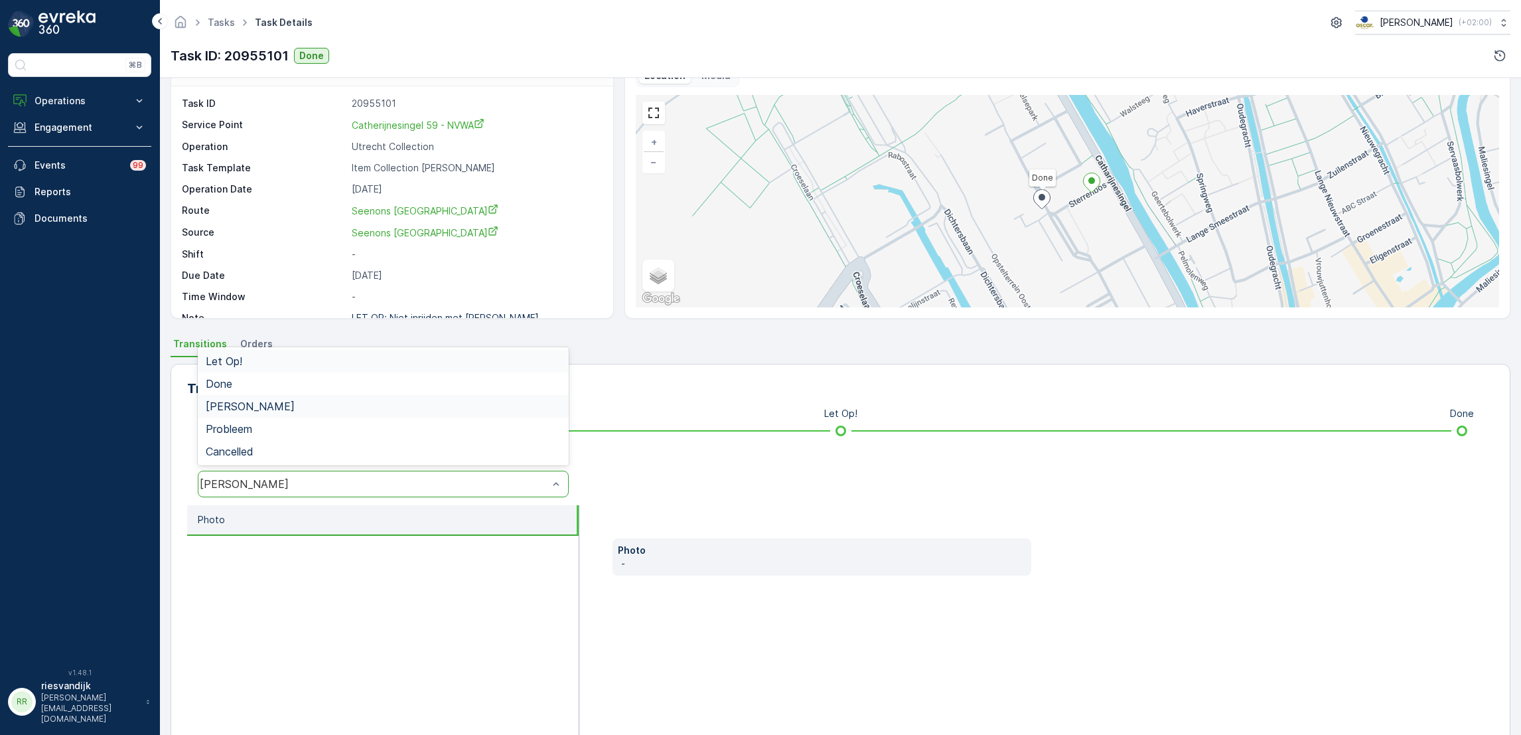
click at [449, 487] on div "Geen Afval" at bounding box center [374, 484] width 348 height 12
click at [405, 384] on div "Done" at bounding box center [383, 384] width 355 height 12
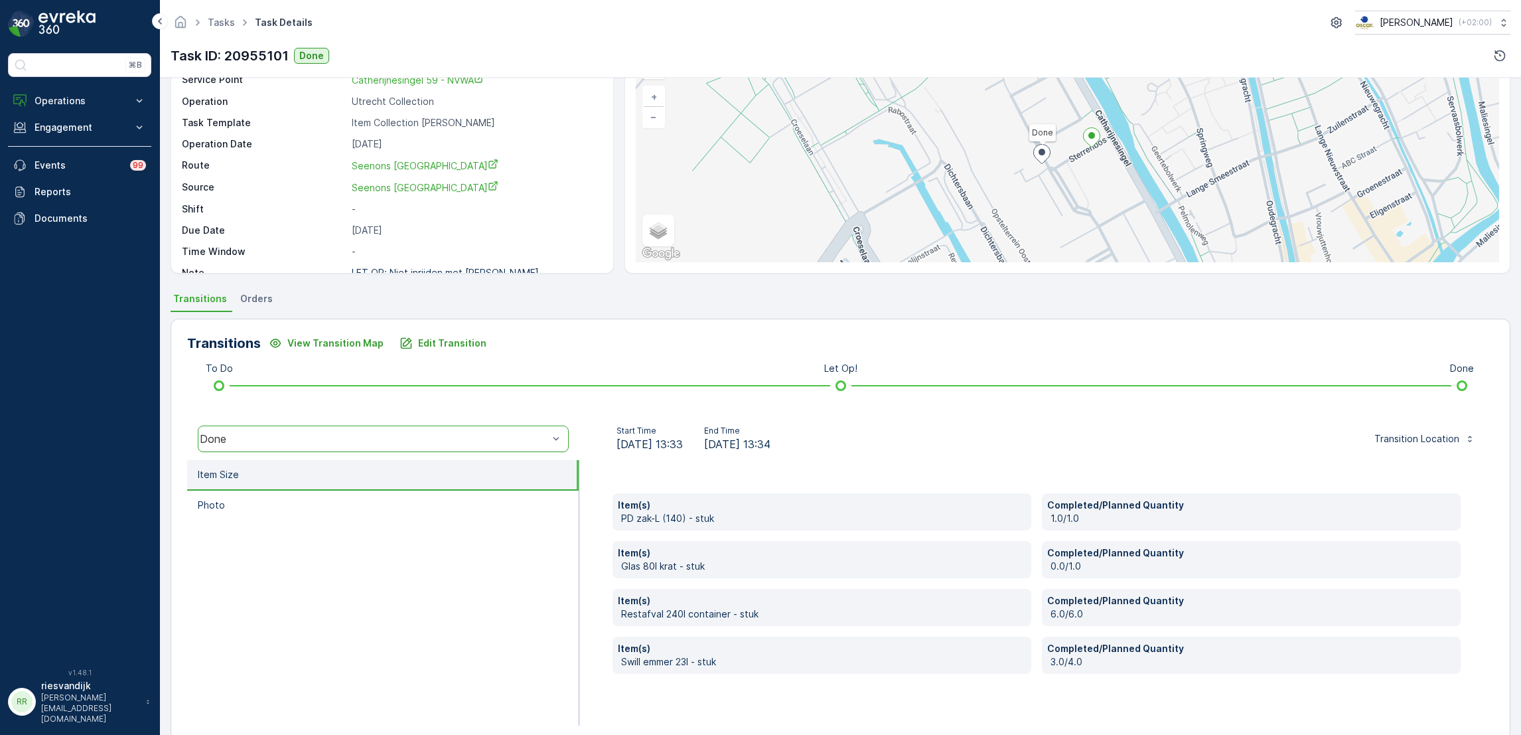
scroll to position [102, 0]
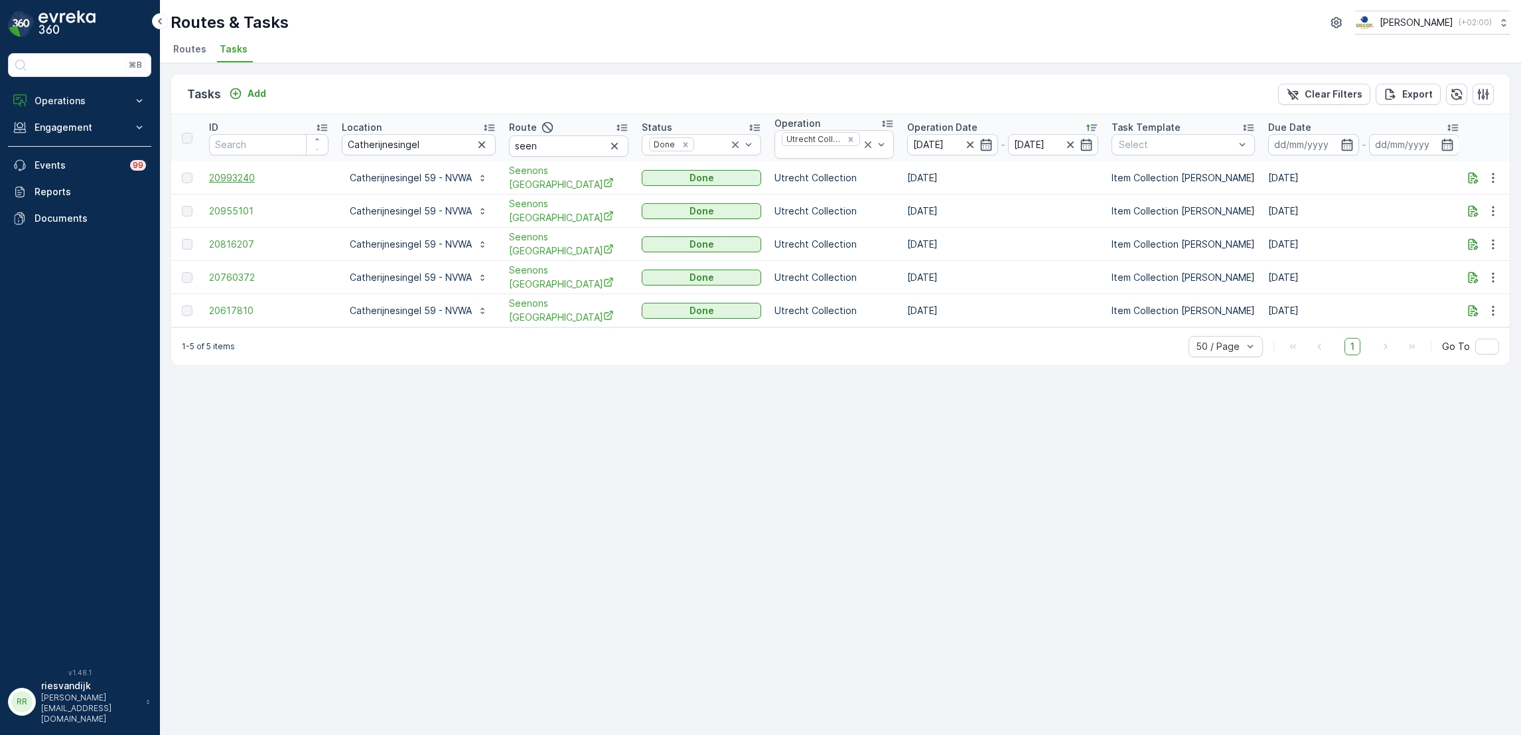
click at [249, 176] on span "20993240" at bounding box center [268, 177] width 119 height 13
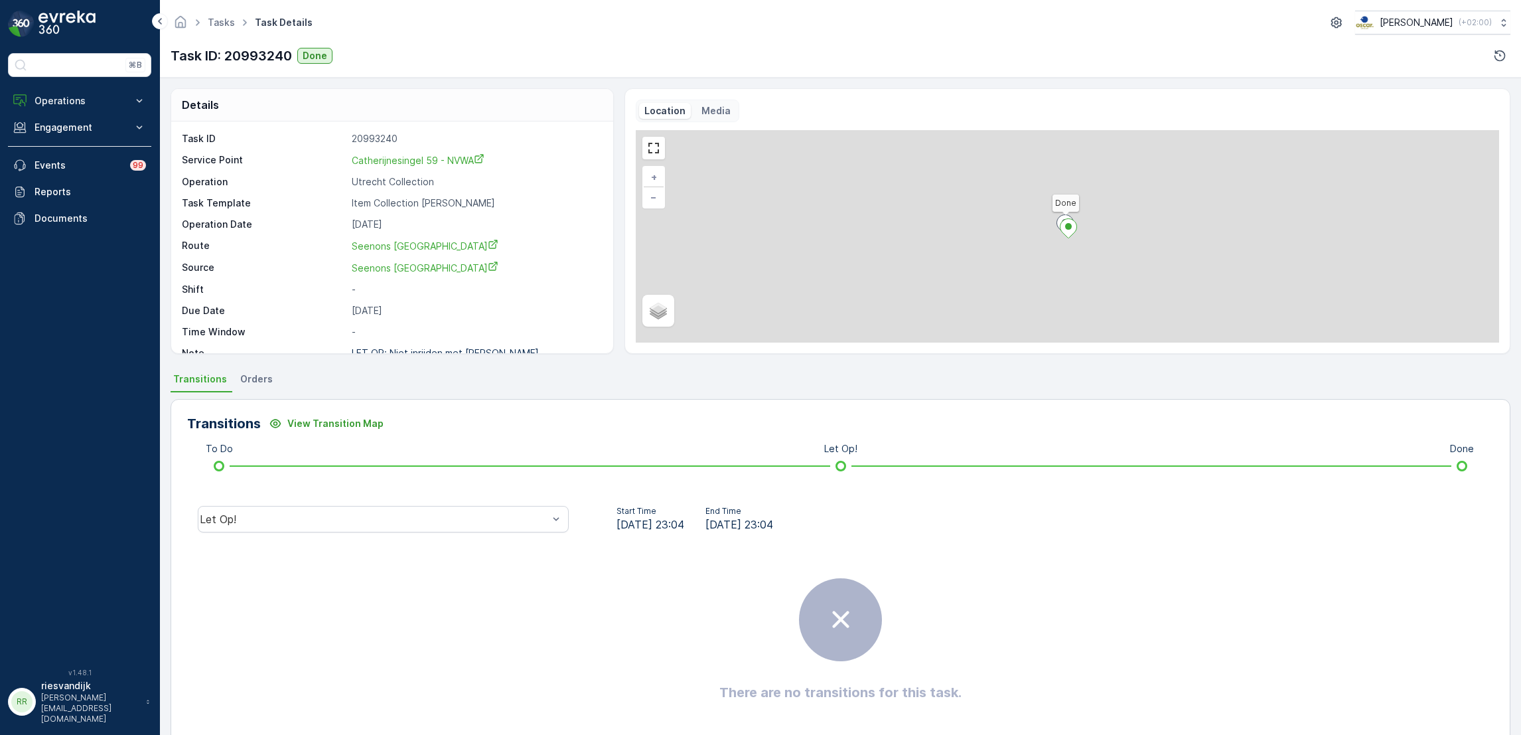
click at [457, 498] on div "Let Op!" at bounding box center [383, 519] width 392 height 42
click at [445, 519] on div "Let Op!" at bounding box center [374, 519] width 348 height 12
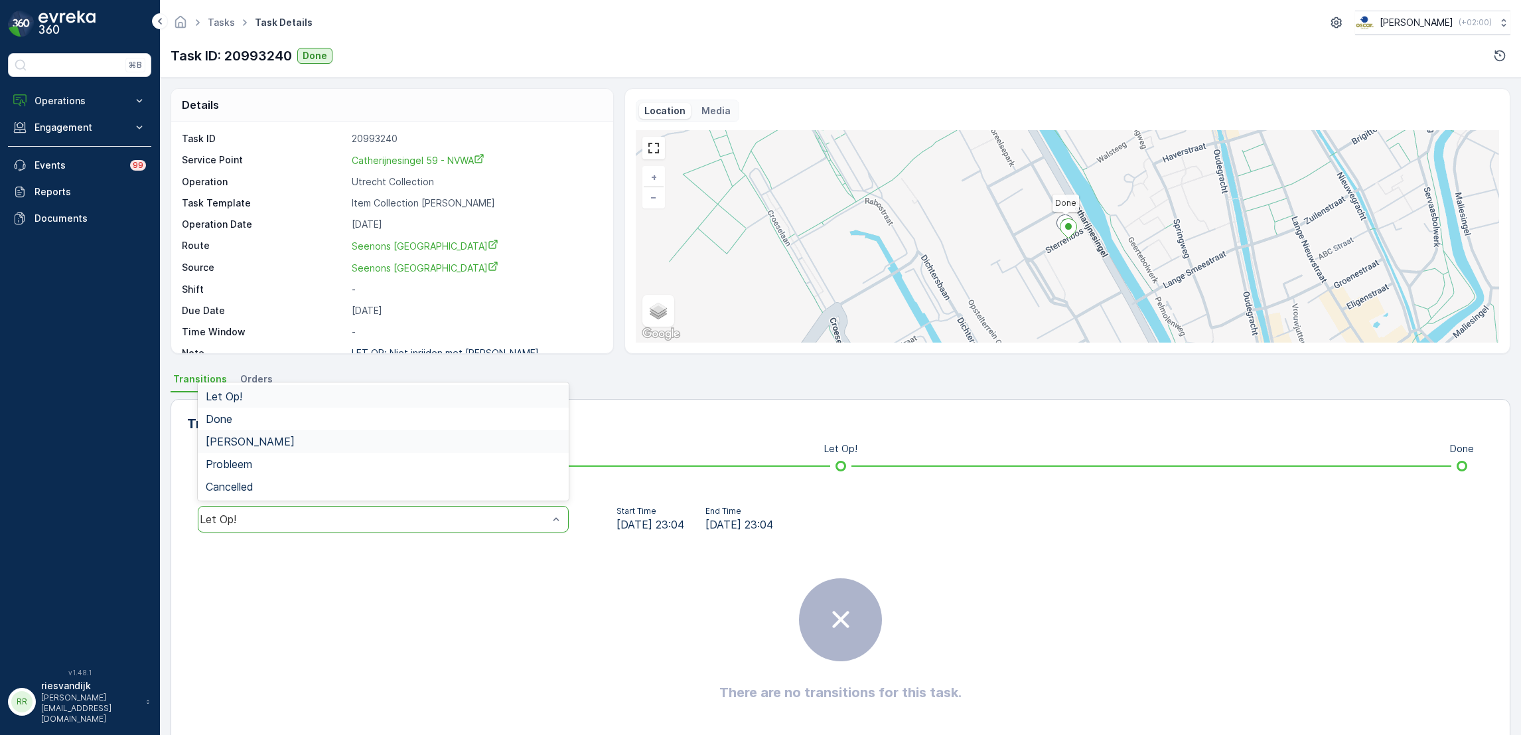
click at [383, 441] on div "Geen Afval" at bounding box center [383, 441] width 355 height 12
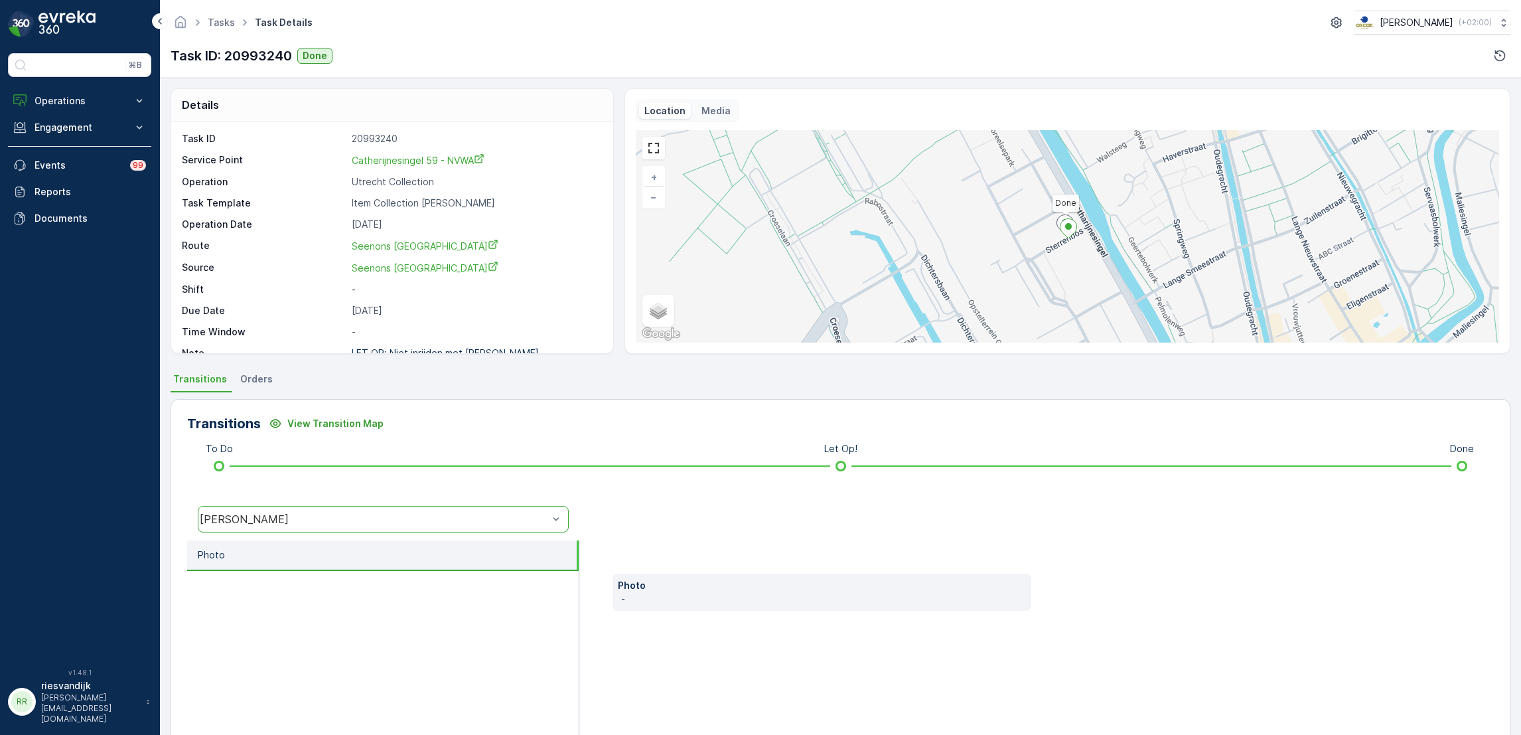
click at [344, 513] on div "Geen Afval" at bounding box center [374, 519] width 348 height 12
click at [335, 421] on div "Done" at bounding box center [383, 419] width 355 height 12
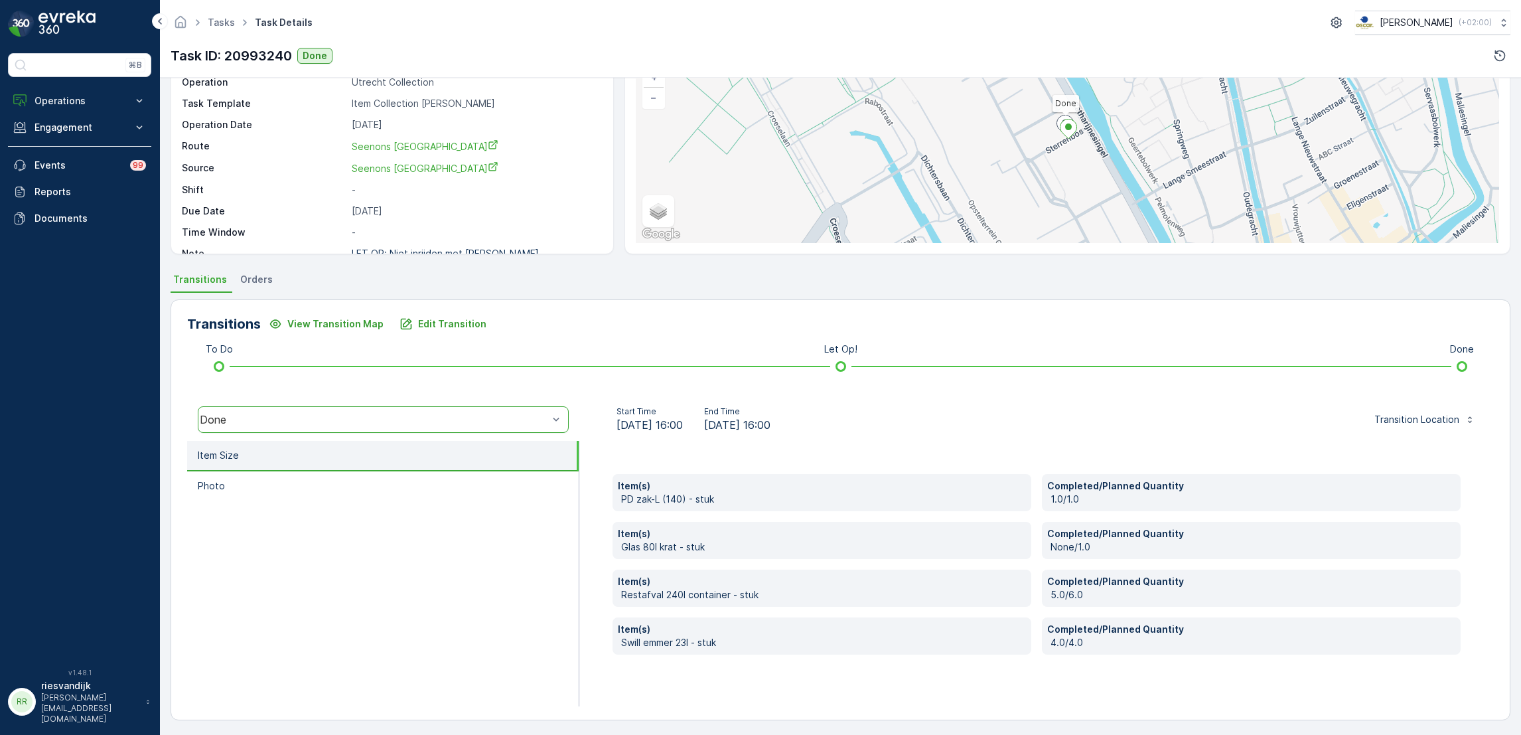
scroll to position [102, 0]
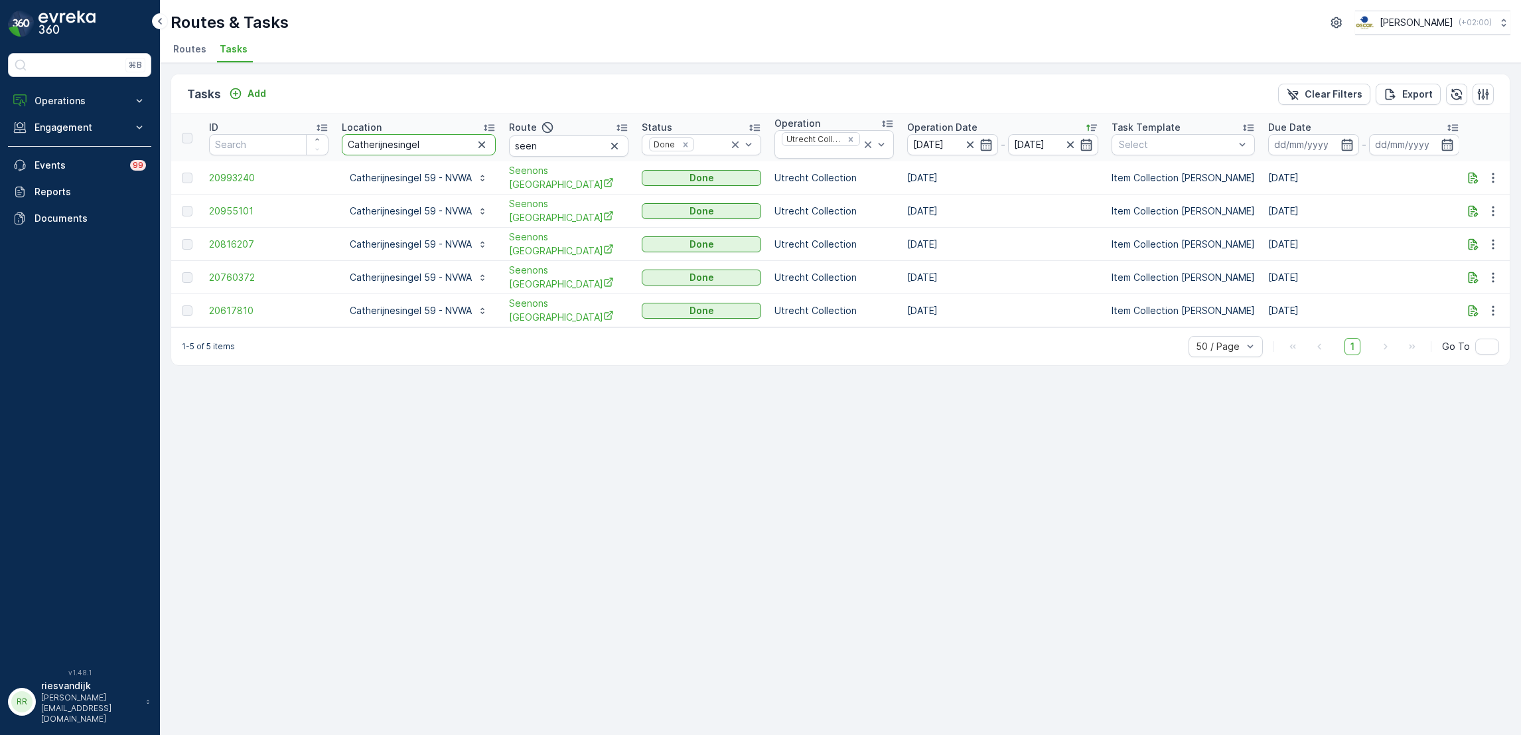
click at [429, 147] on input "Catherijnesingel" at bounding box center [419, 144] width 154 height 21
click at [429, 145] on input "Catherijnesingel" at bounding box center [419, 144] width 154 height 21
click at [429, 144] on input "Catherijnesingel" at bounding box center [419, 144] width 154 height 21
paste input "St.-Jacobsstraat"
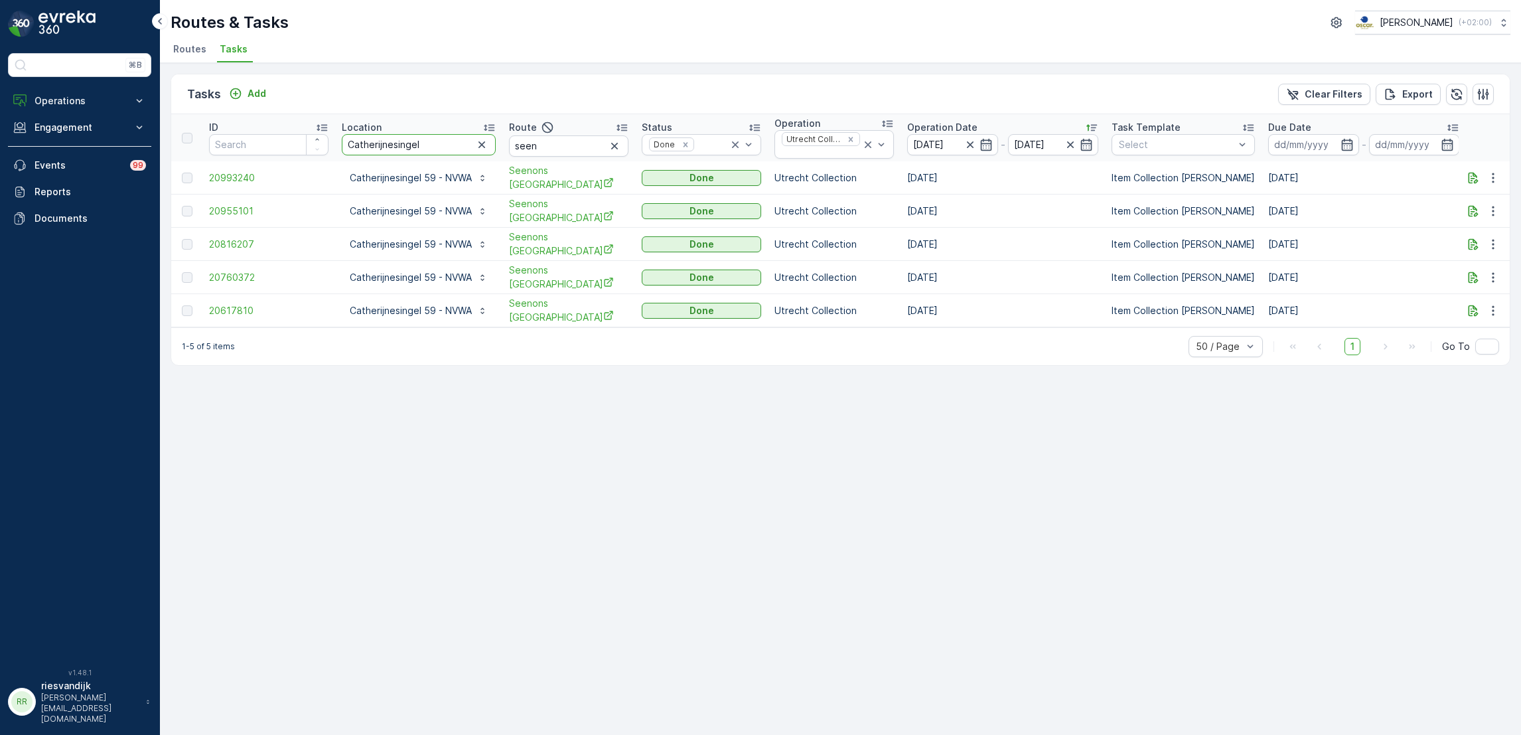
type input "St.-Jacobsstraat"
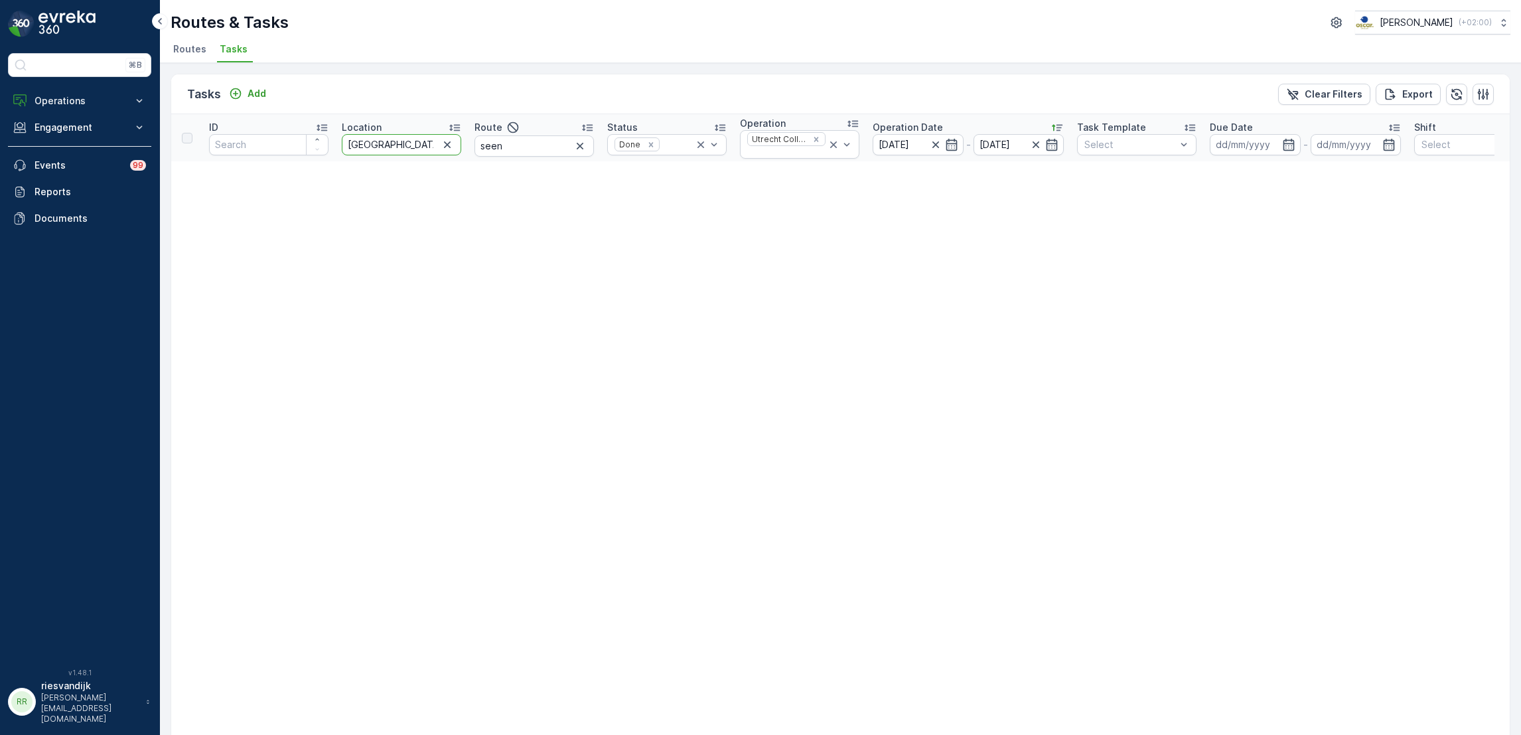
click at [355, 147] on input "St.-Jacobsstraat" at bounding box center [401, 144] width 119 height 21
click at [363, 143] on input "St.-Jacobsstraat" at bounding box center [401, 144] width 119 height 21
type input "StJacobsstraat"
click at [349, 151] on input "StJacobsstraat" at bounding box center [401, 144] width 119 height 21
click at [358, 146] on input "StJacobsstraat" at bounding box center [401, 144] width 119 height 21
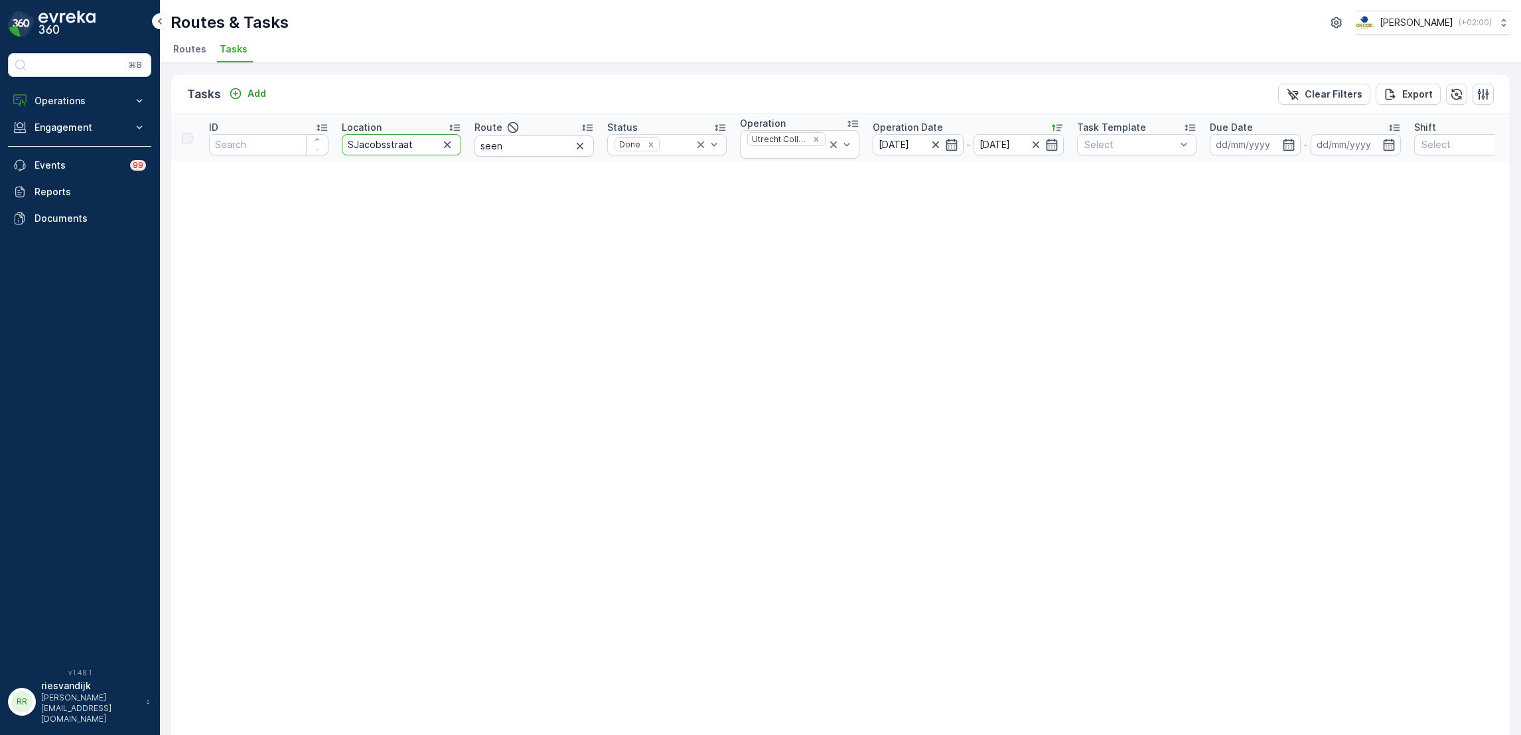
type input "Jacobsstraat"
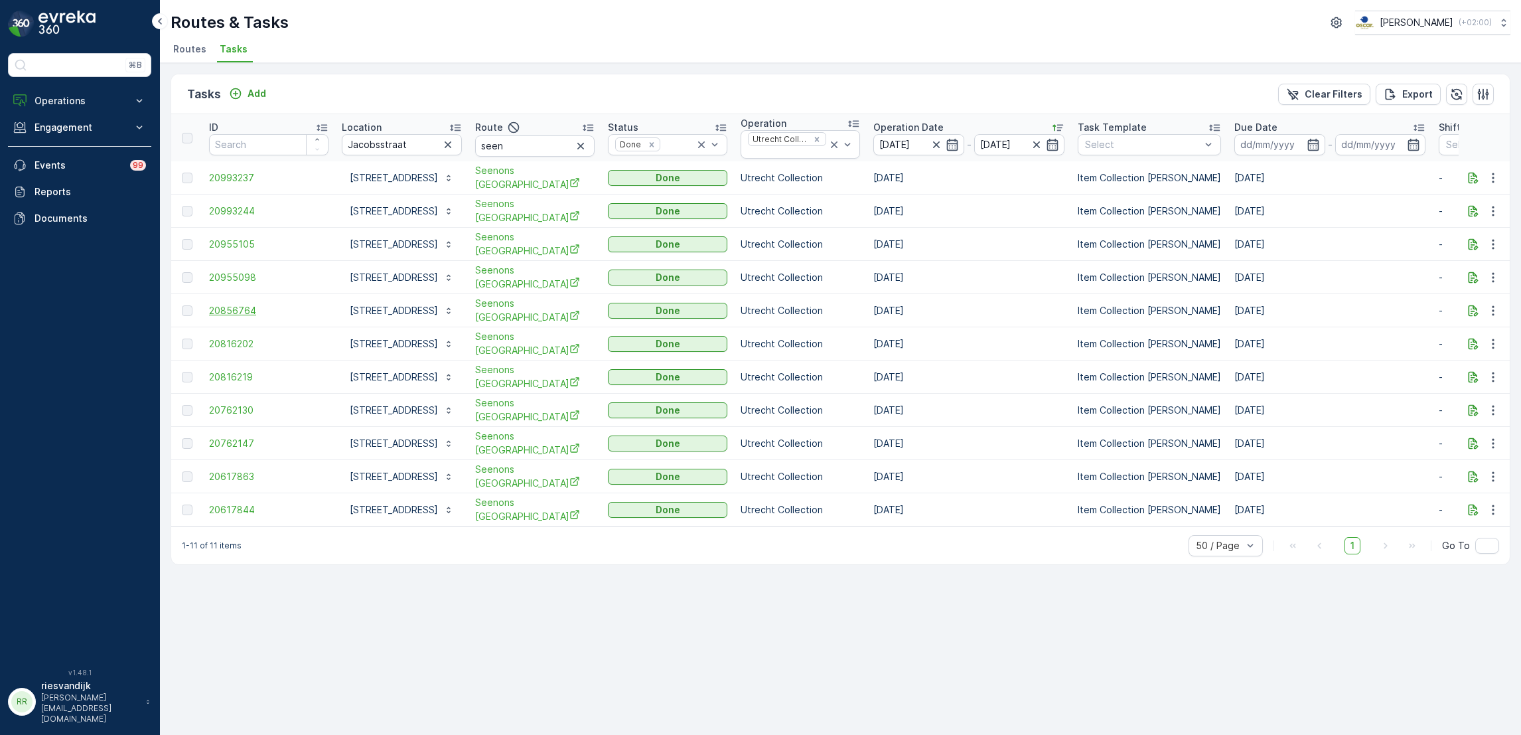
click at [241, 304] on span "20856764" at bounding box center [268, 310] width 119 height 13
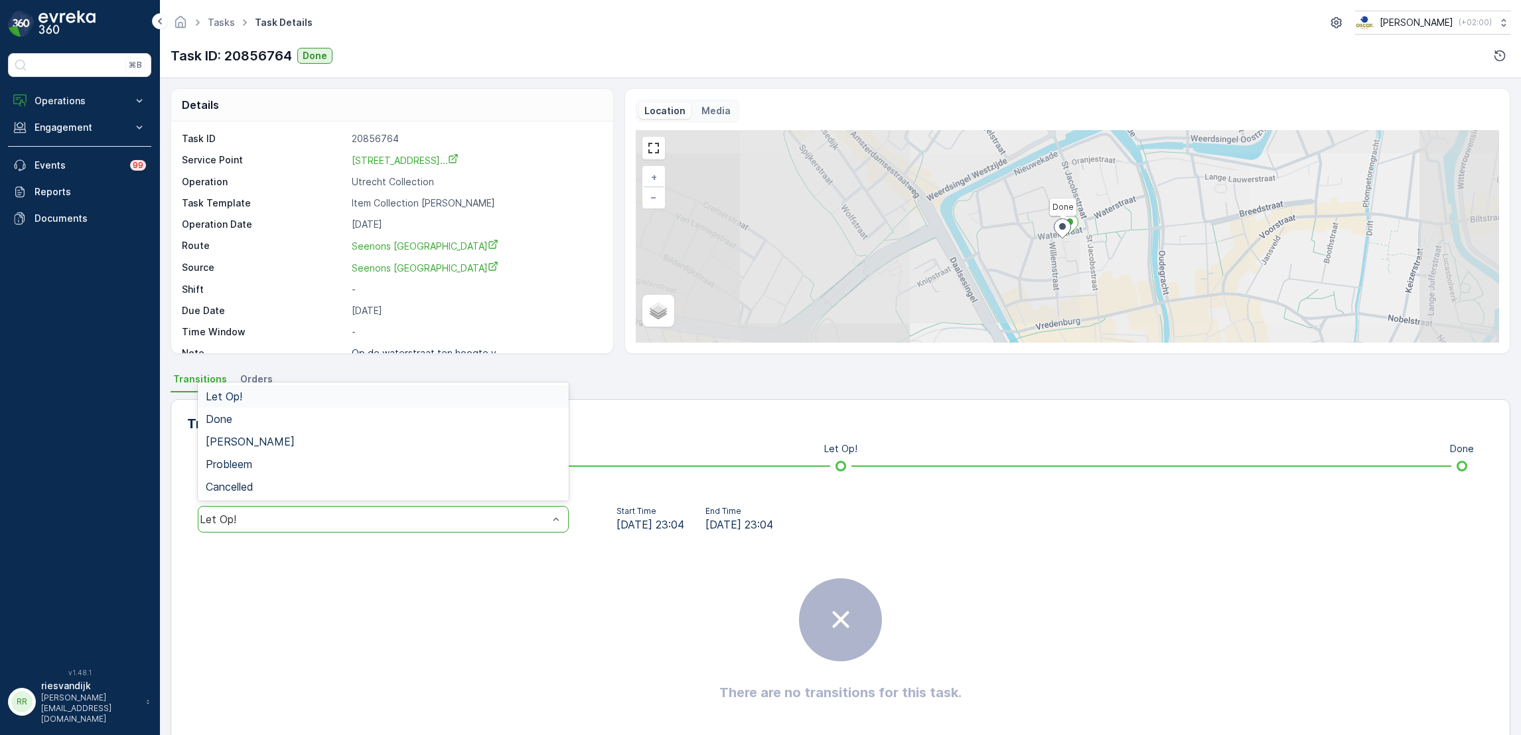
click at [400, 514] on div "Let Op!" at bounding box center [374, 519] width 348 height 12
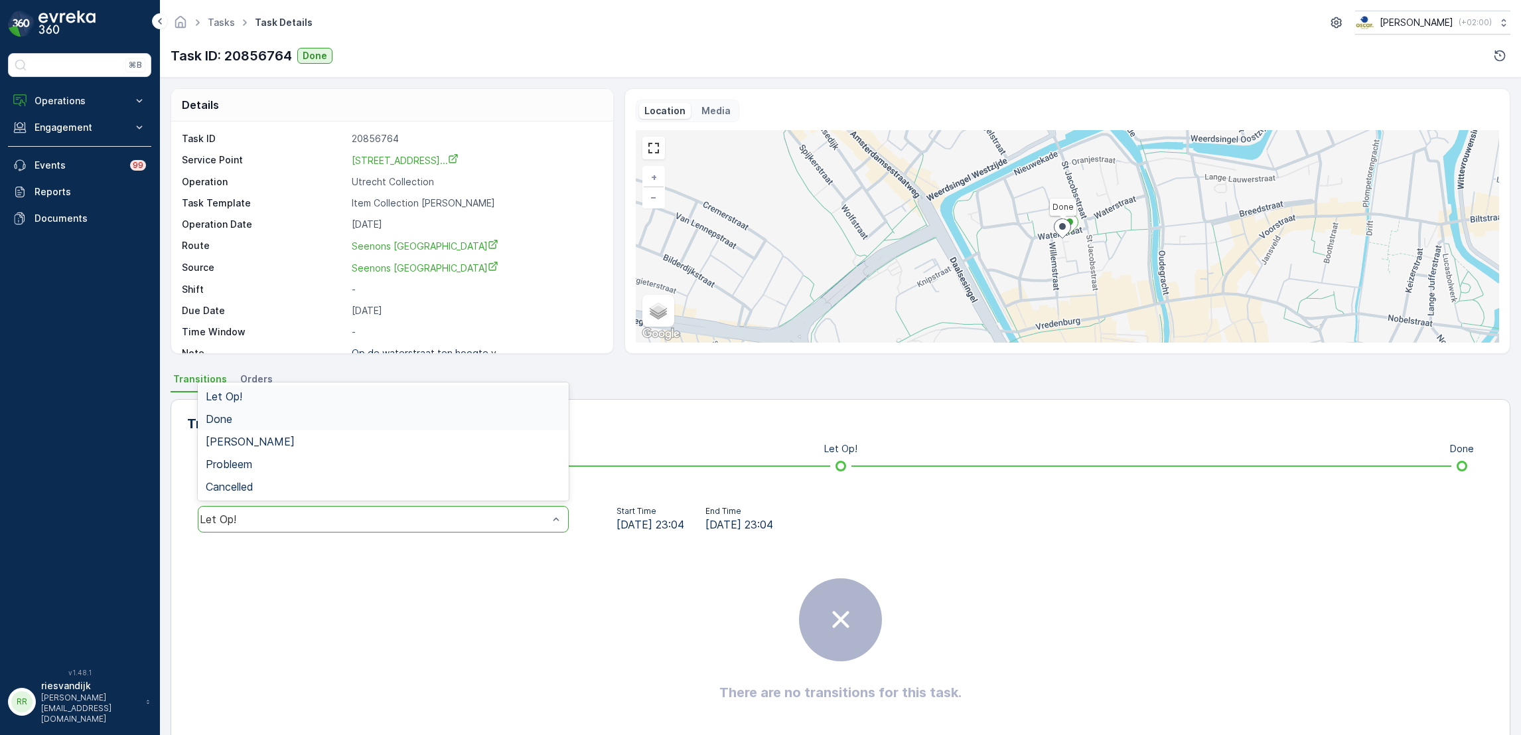
click at [385, 427] on div "Done" at bounding box center [383, 418] width 371 height 23
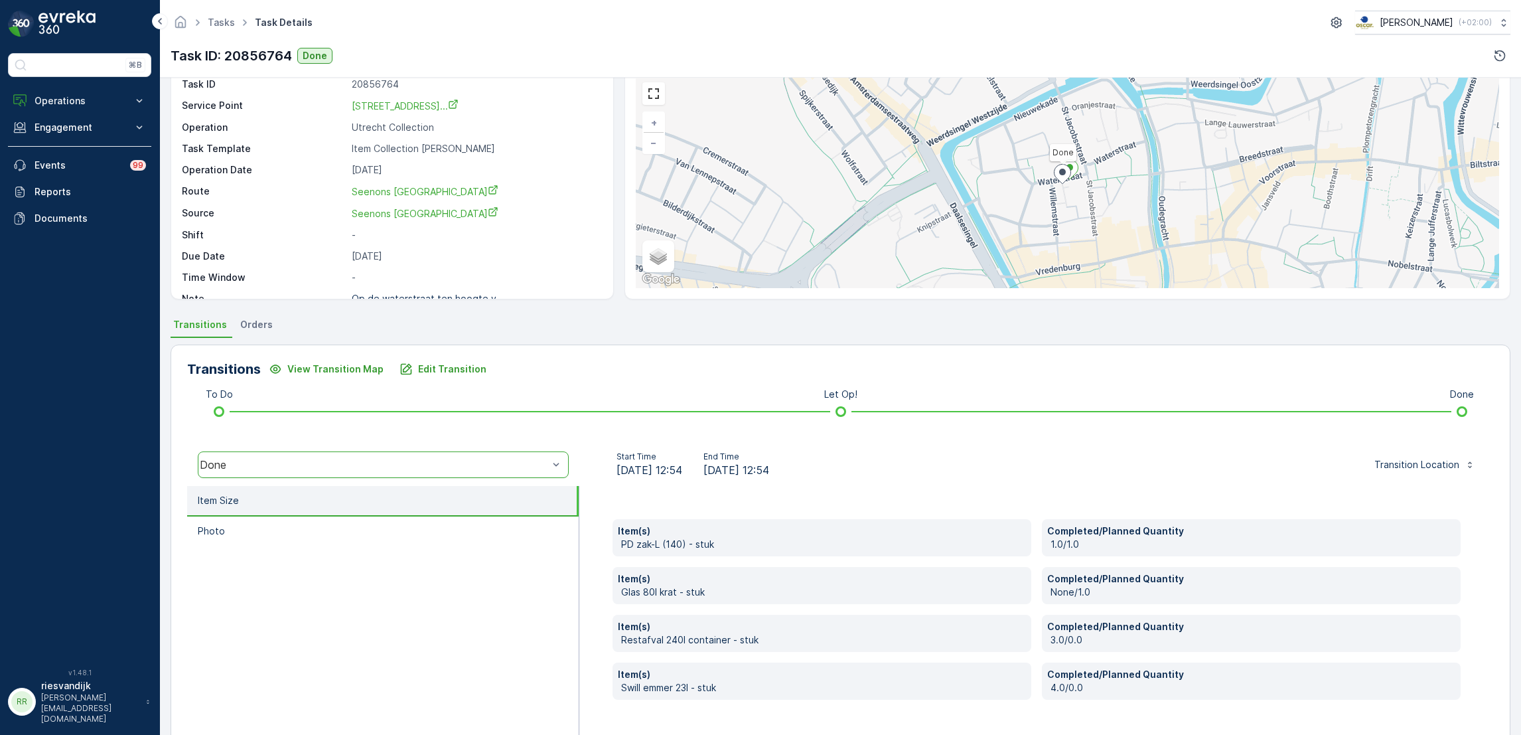
scroll to position [102, 0]
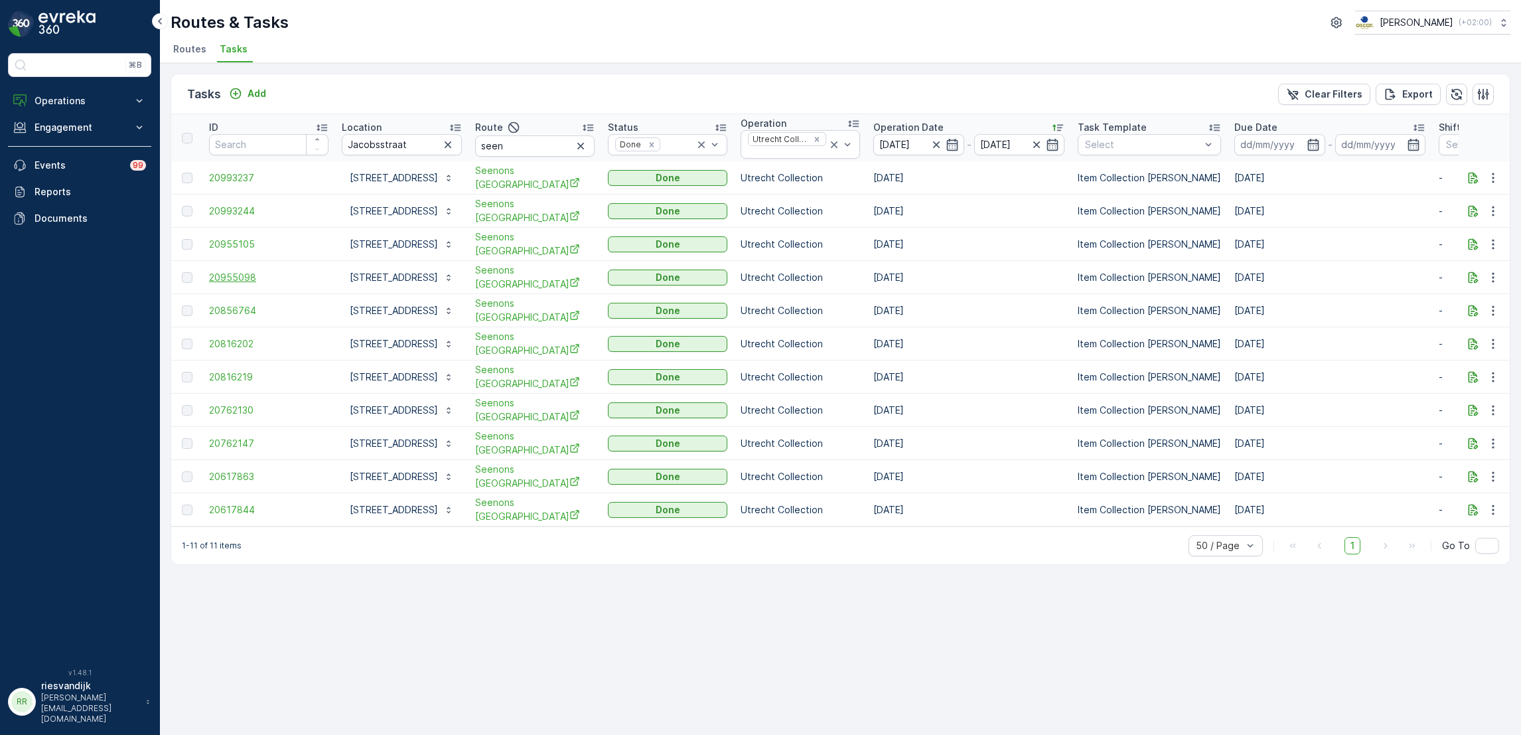
click at [226, 274] on span "20955098" at bounding box center [268, 277] width 119 height 13
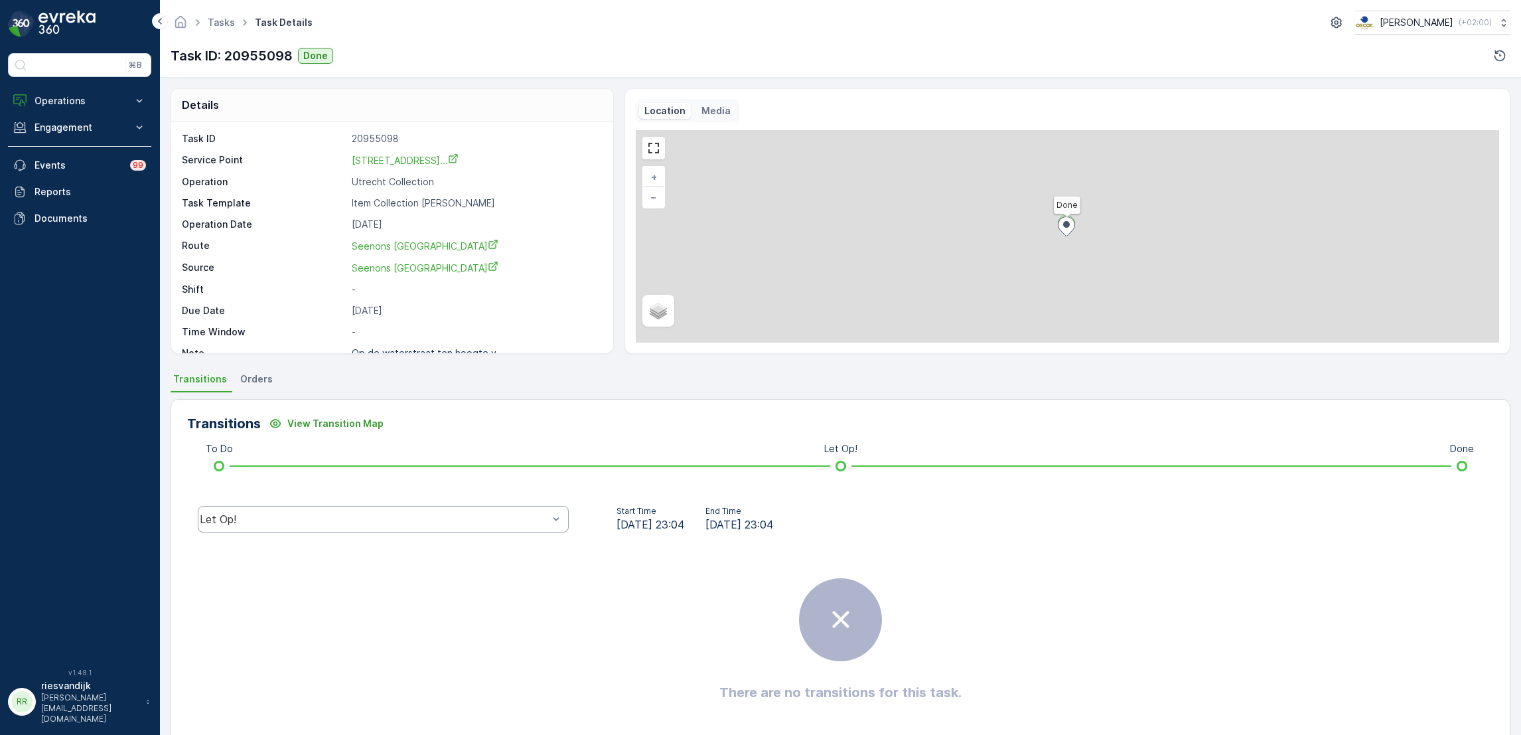
click at [455, 530] on div "Let Op!" at bounding box center [383, 519] width 371 height 27
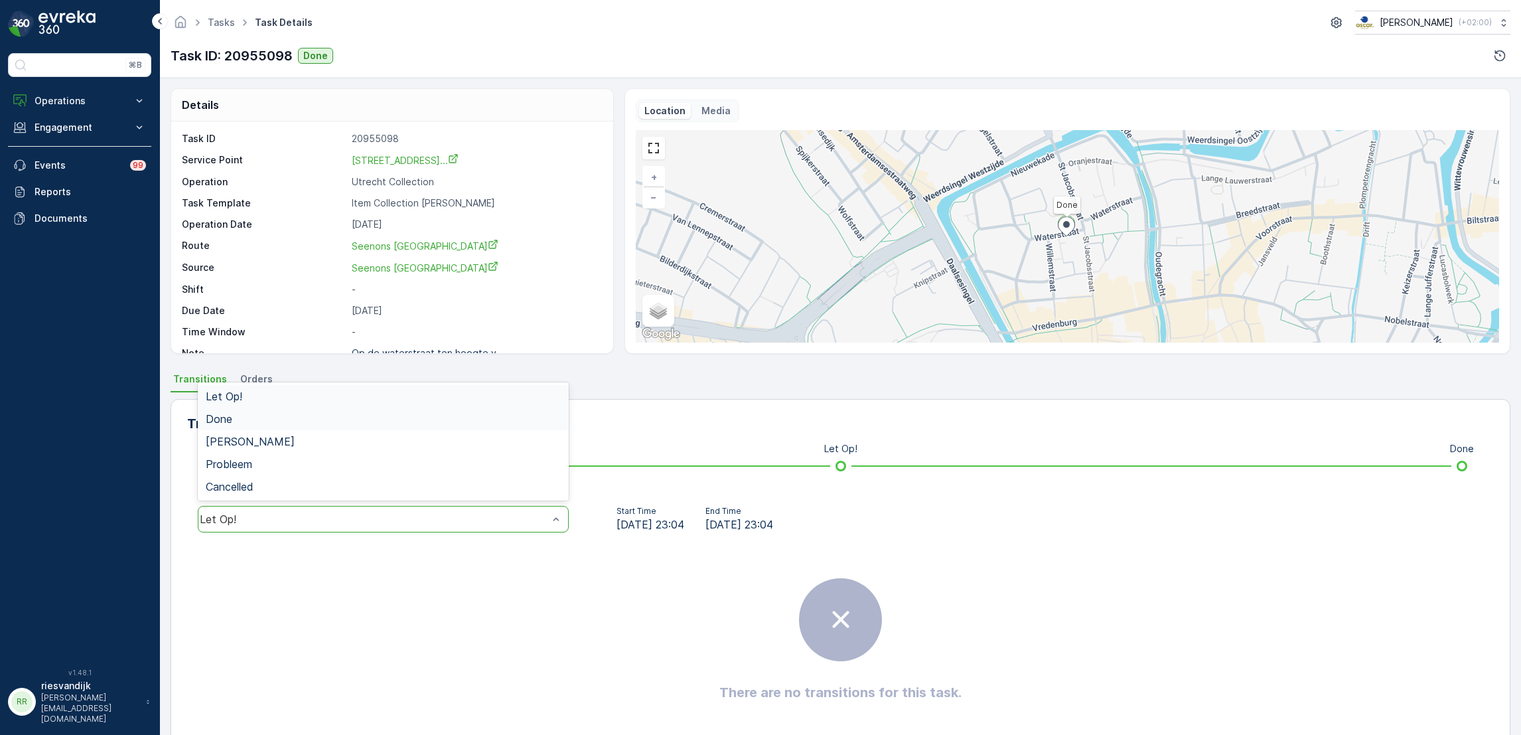
click at [397, 419] on div "Done" at bounding box center [383, 419] width 355 height 12
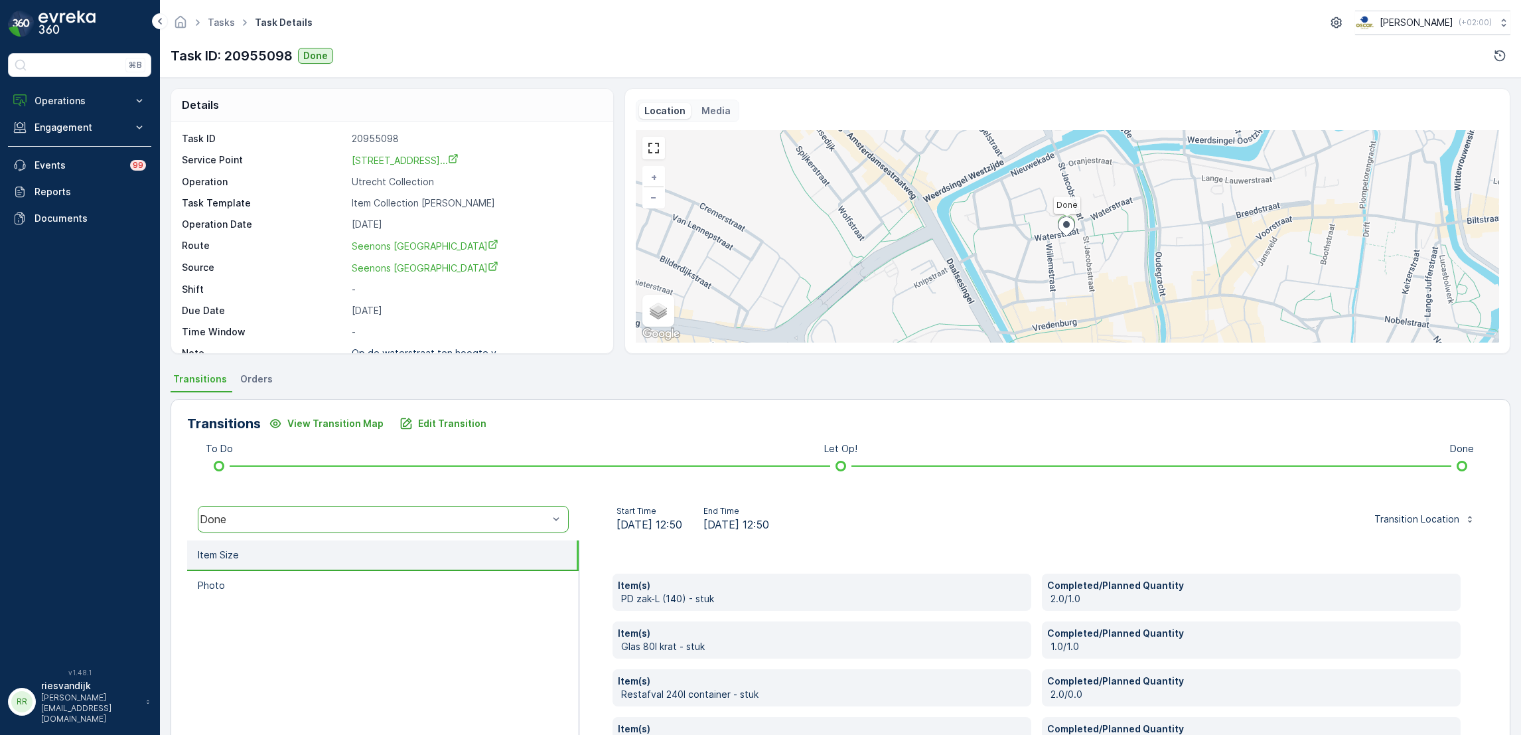
scroll to position [100, 0]
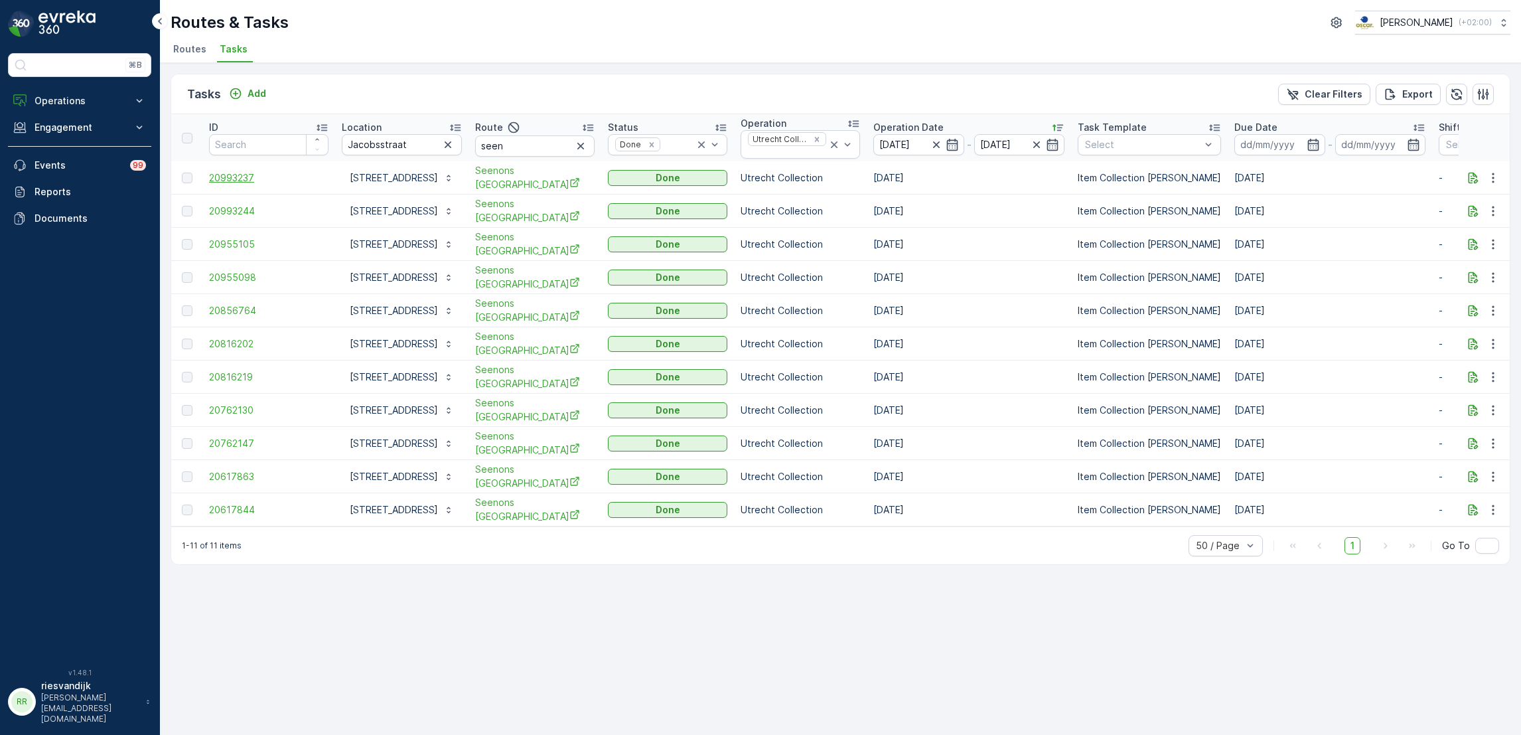
click at [234, 178] on span "20993237" at bounding box center [268, 177] width 119 height 13
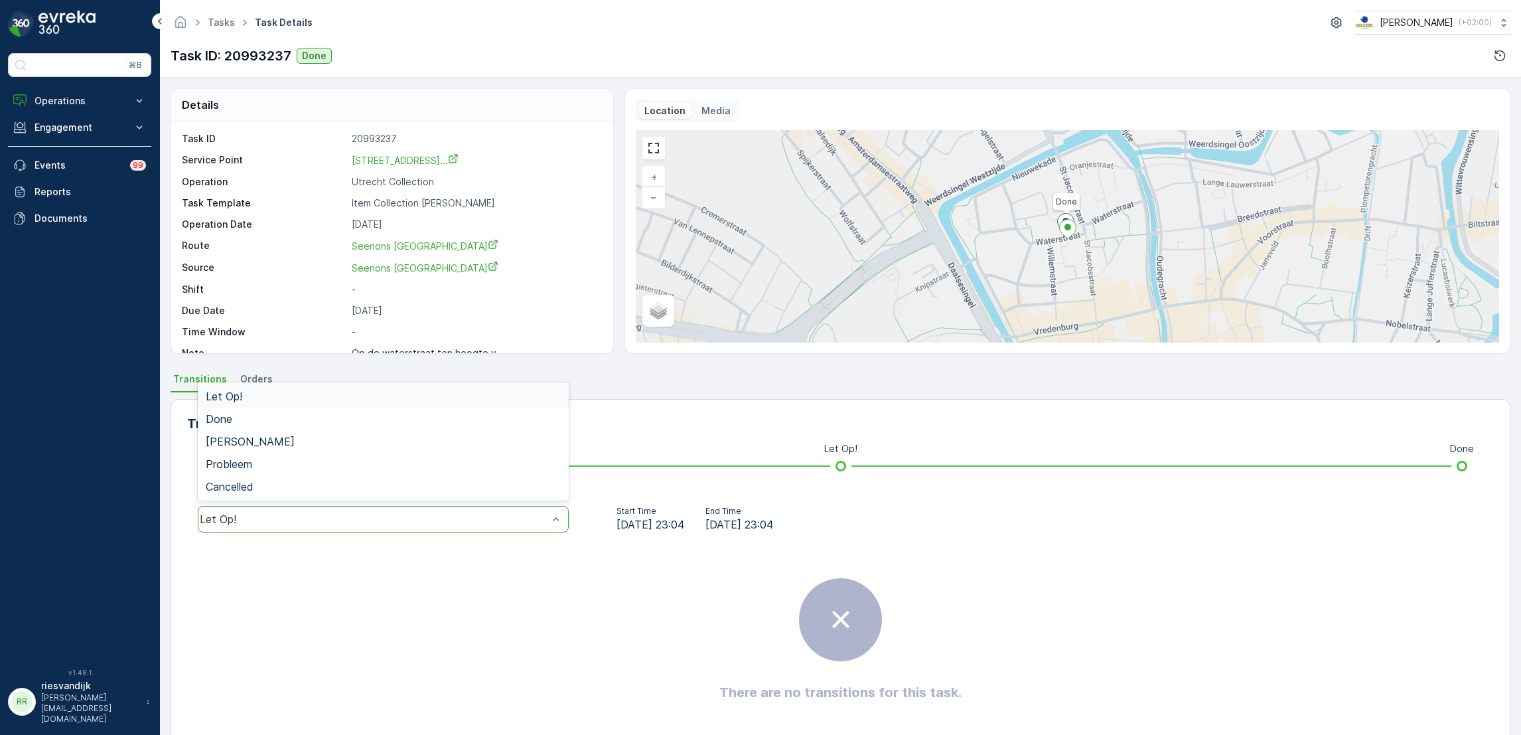
click at [380, 517] on div "Let Op!" at bounding box center [374, 519] width 348 height 12
click at [332, 422] on div "Done" at bounding box center [383, 419] width 355 height 12
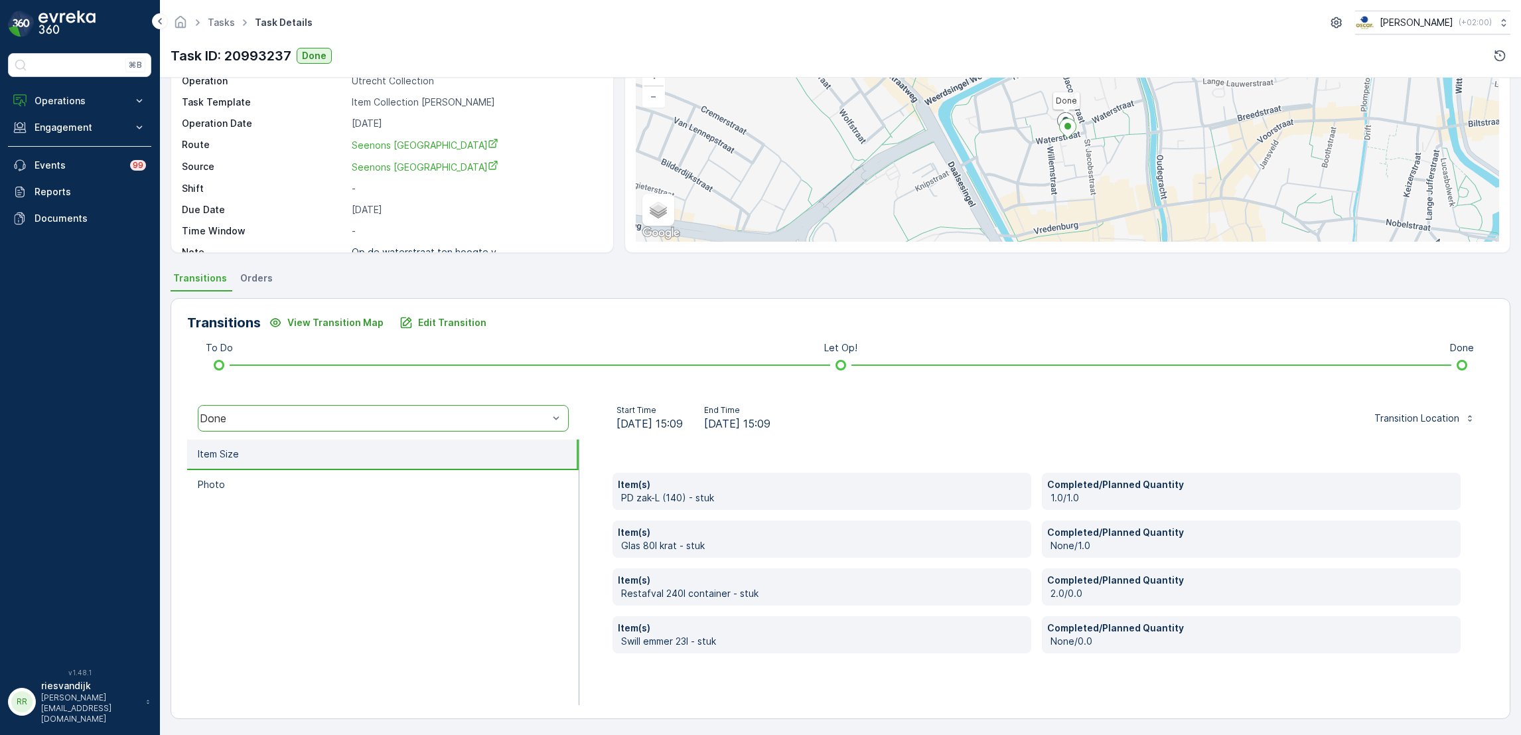
scroll to position [102, 0]
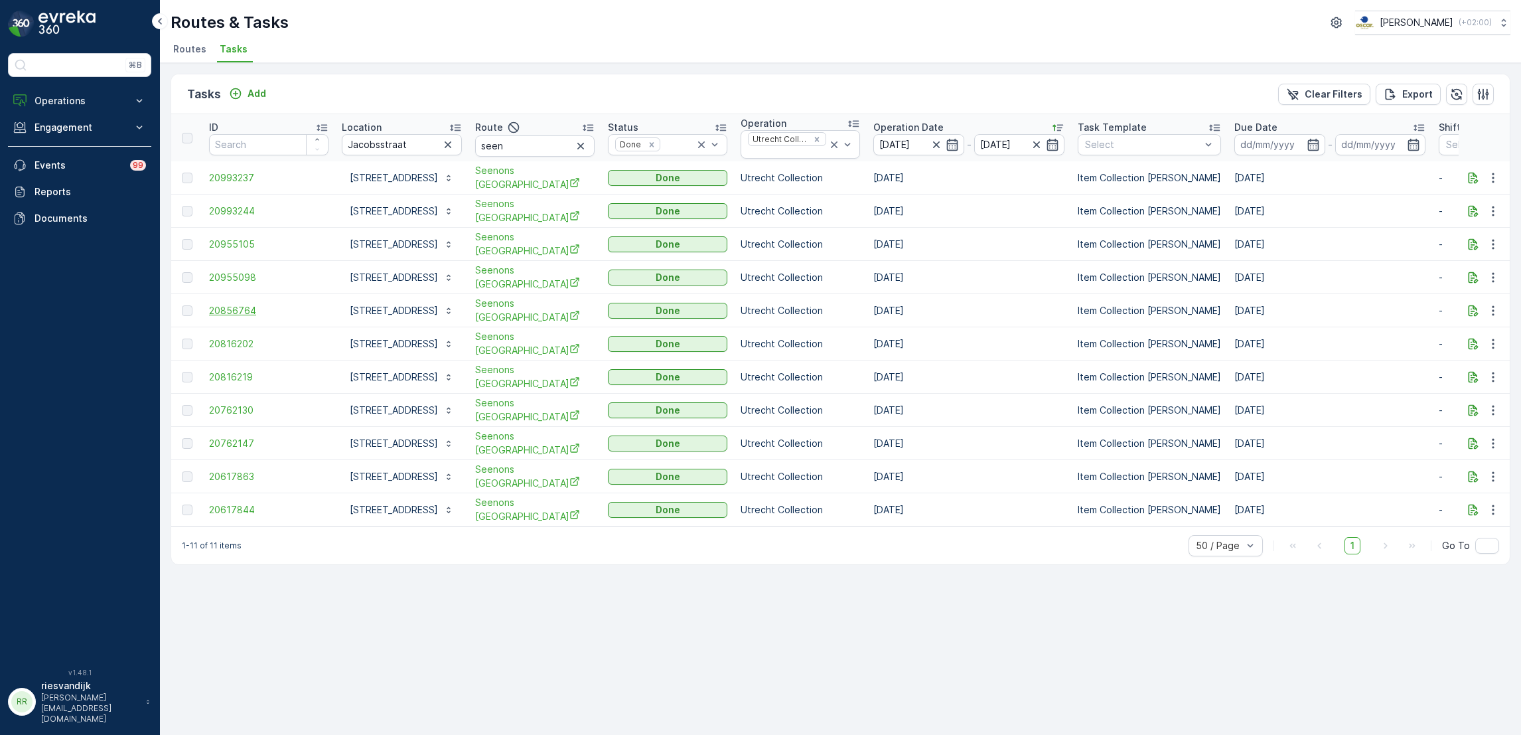
click at [244, 306] on span "20856764" at bounding box center [268, 310] width 119 height 13
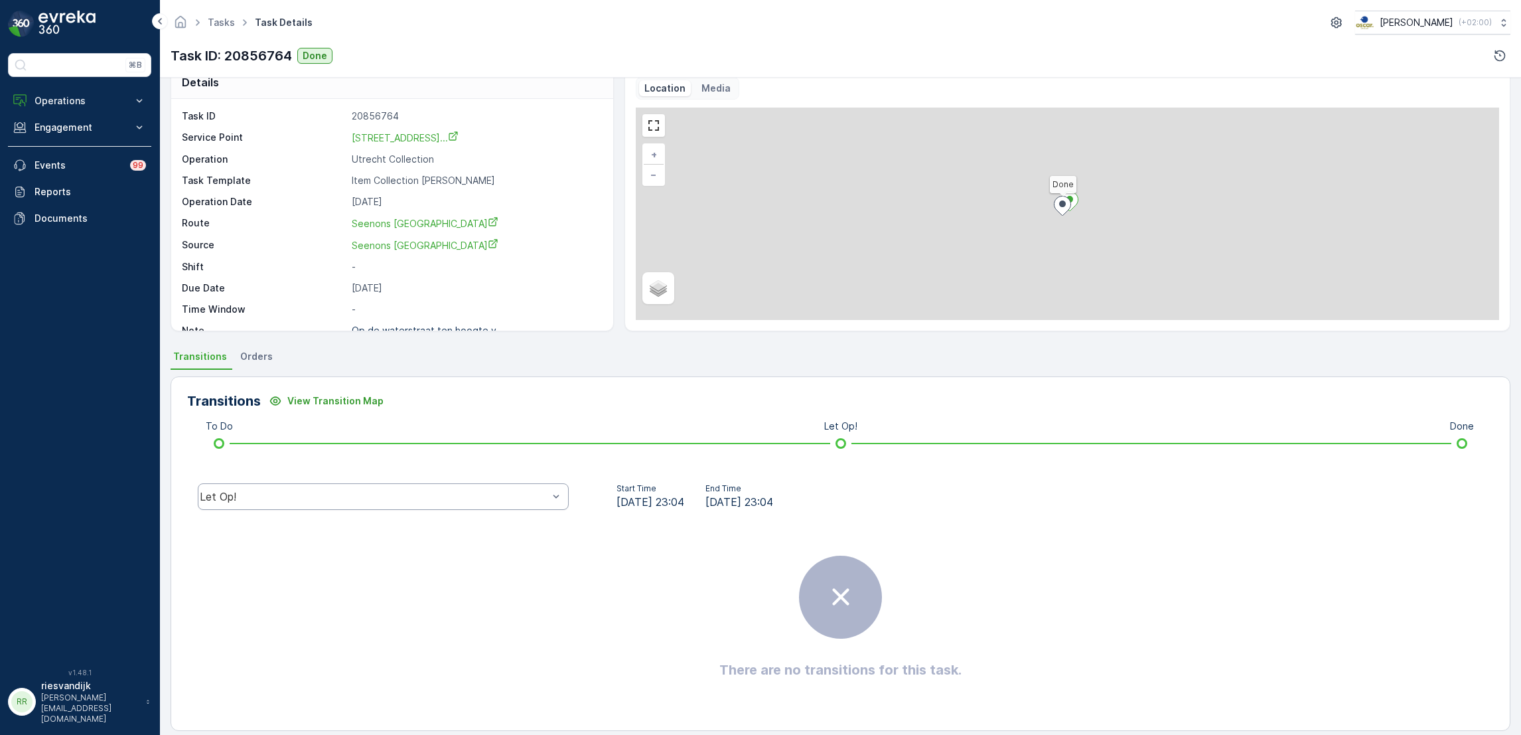
scroll to position [35, 0]
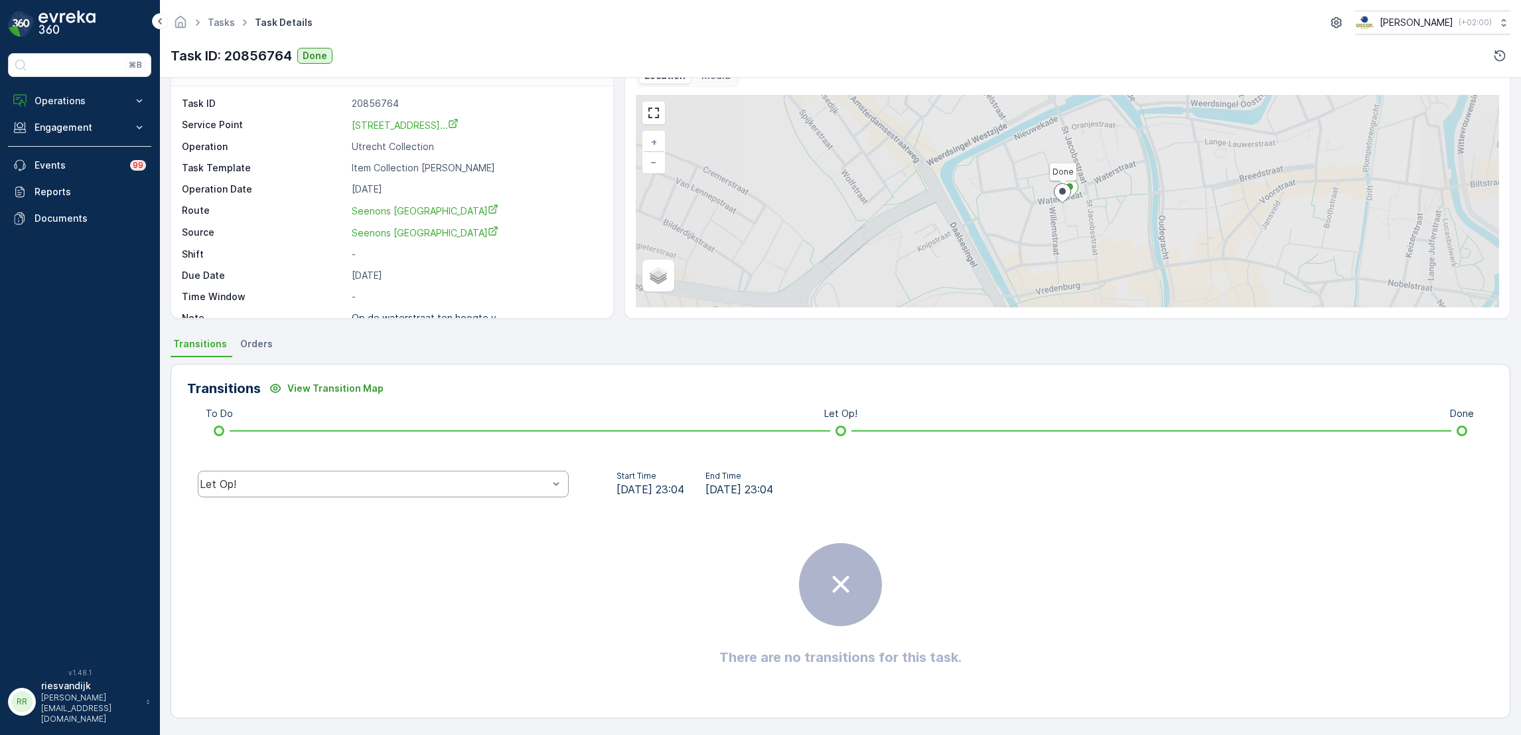
drag, startPoint x: 460, startPoint y: 482, endPoint x: 455, endPoint y: 479, distance: 6.8
click at [460, 482] on div "Let Op!" at bounding box center [374, 484] width 348 height 12
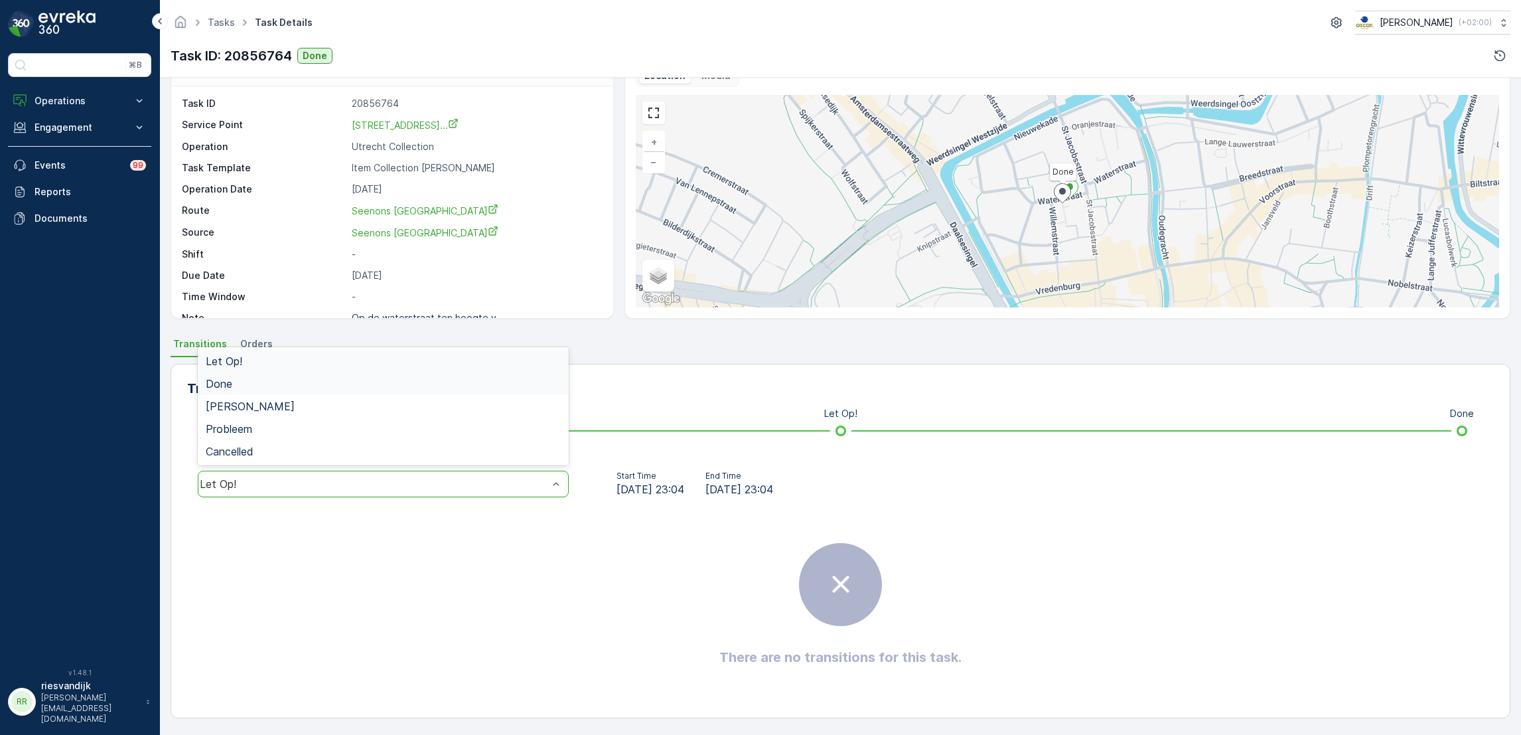
click at [322, 389] on div "Done" at bounding box center [383, 383] width 371 height 23
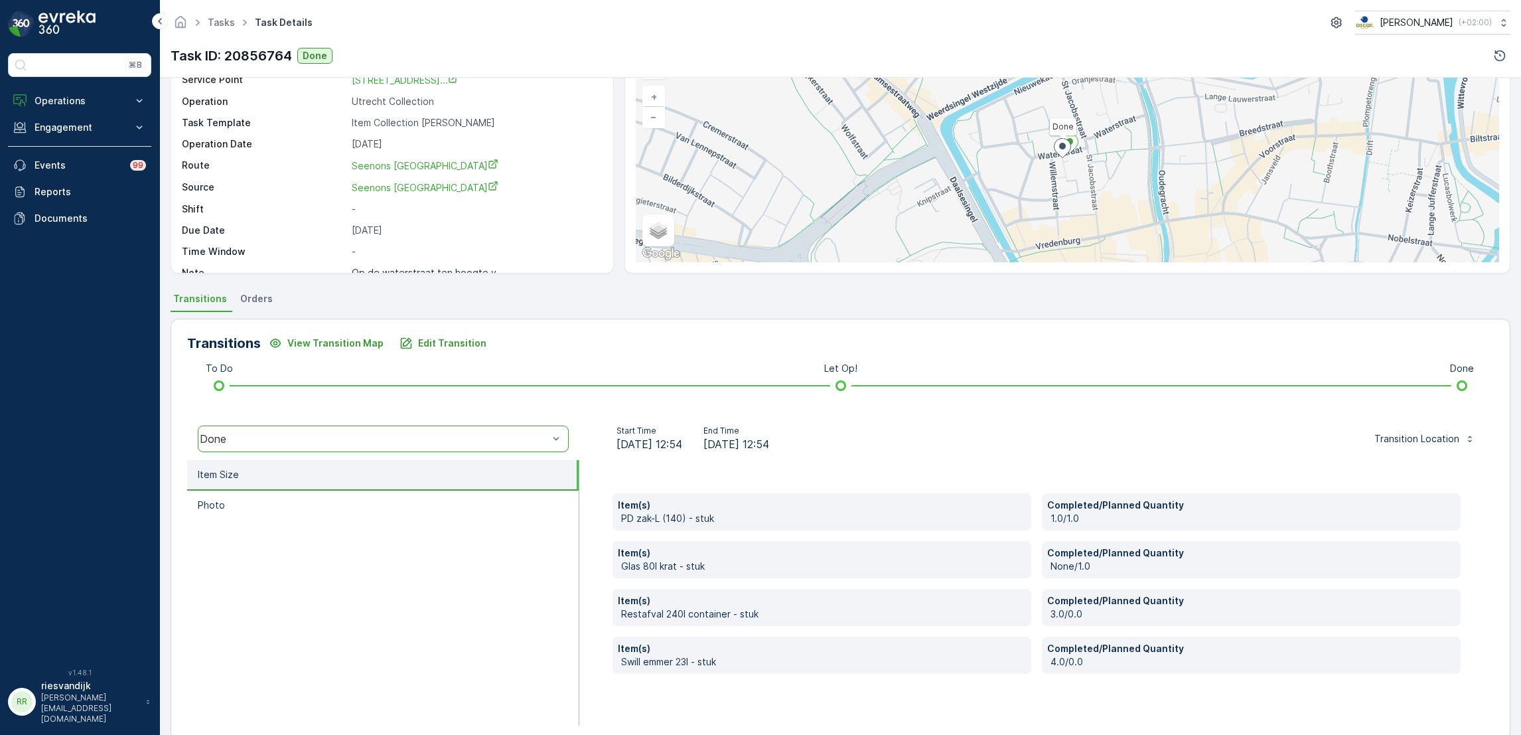
scroll to position [102, 0]
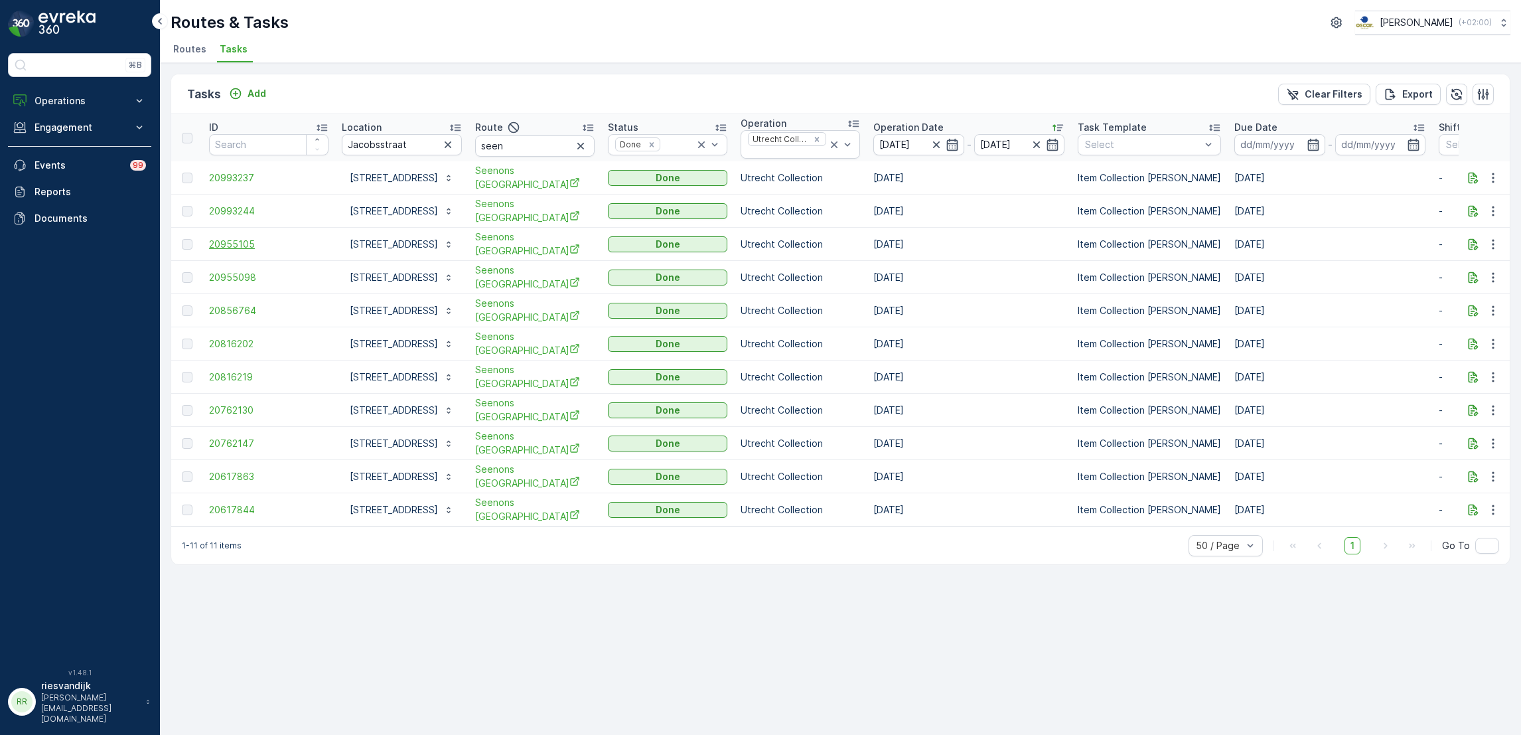
click at [255, 243] on span "20955105" at bounding box center [268, 244] width 119 height 13
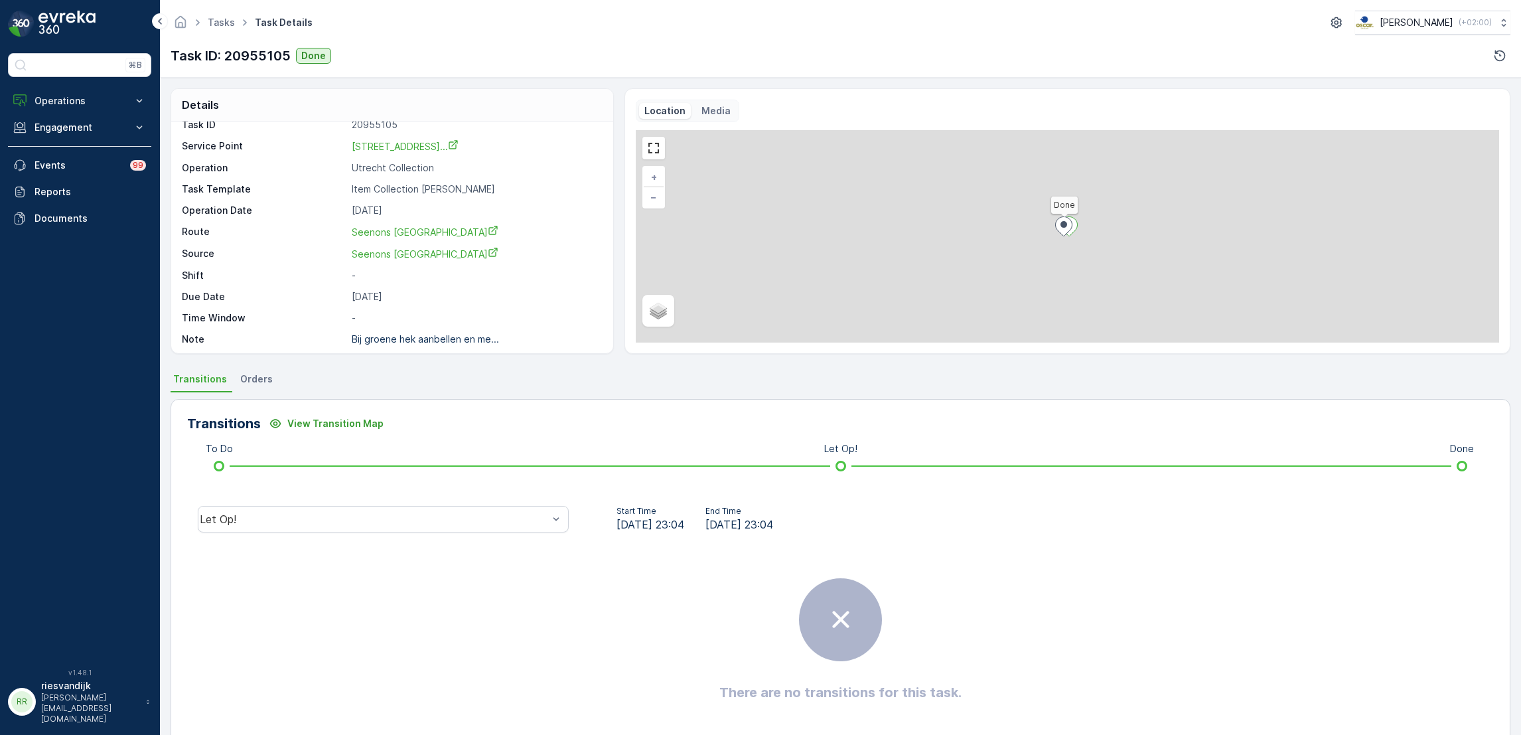
scroll to position [18, 0]
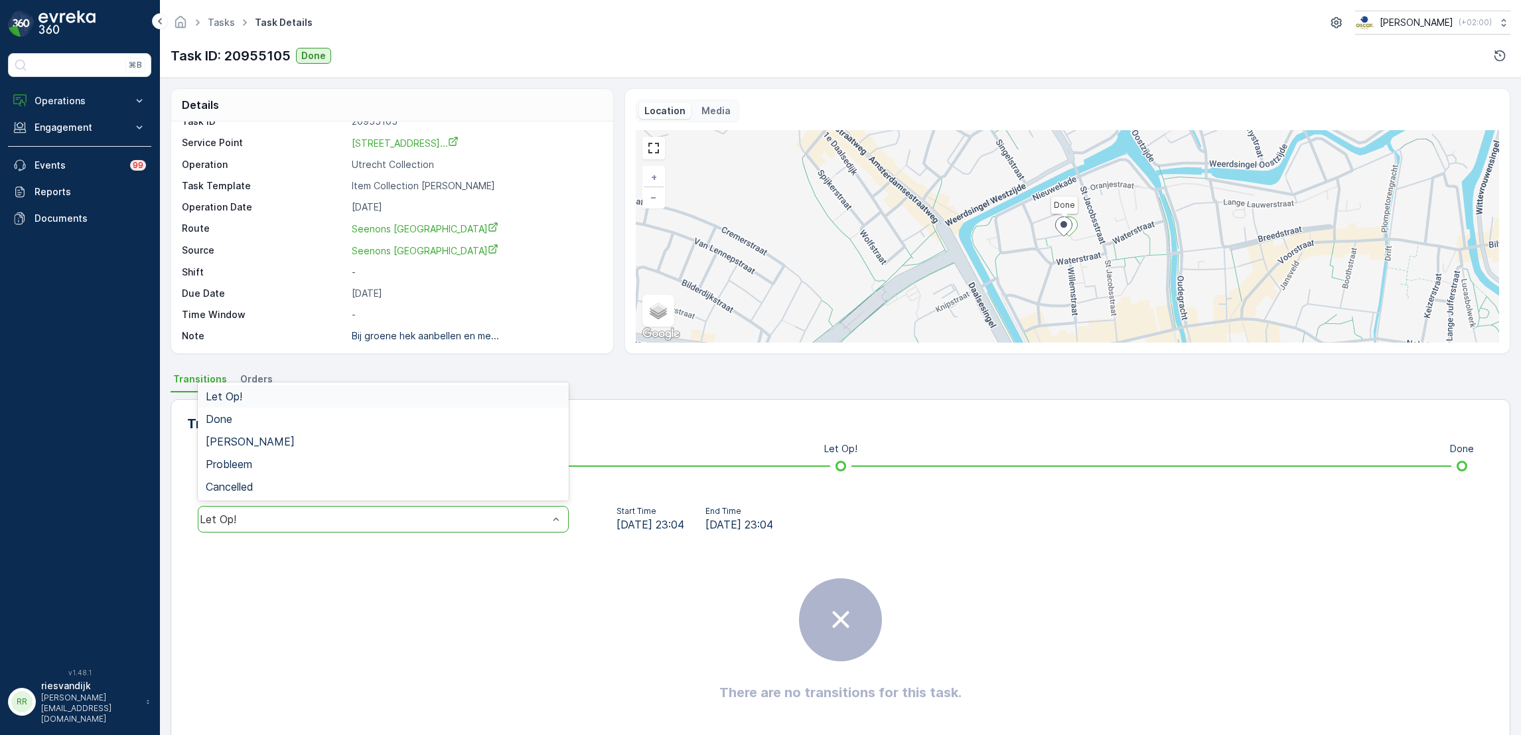
click at [338, 531] on div "Let Op!" at bounding box center [383, 519] width 371 height 27
click at [297, 413] on div "Done" at bounding box center [383, 419] width 355 height 12
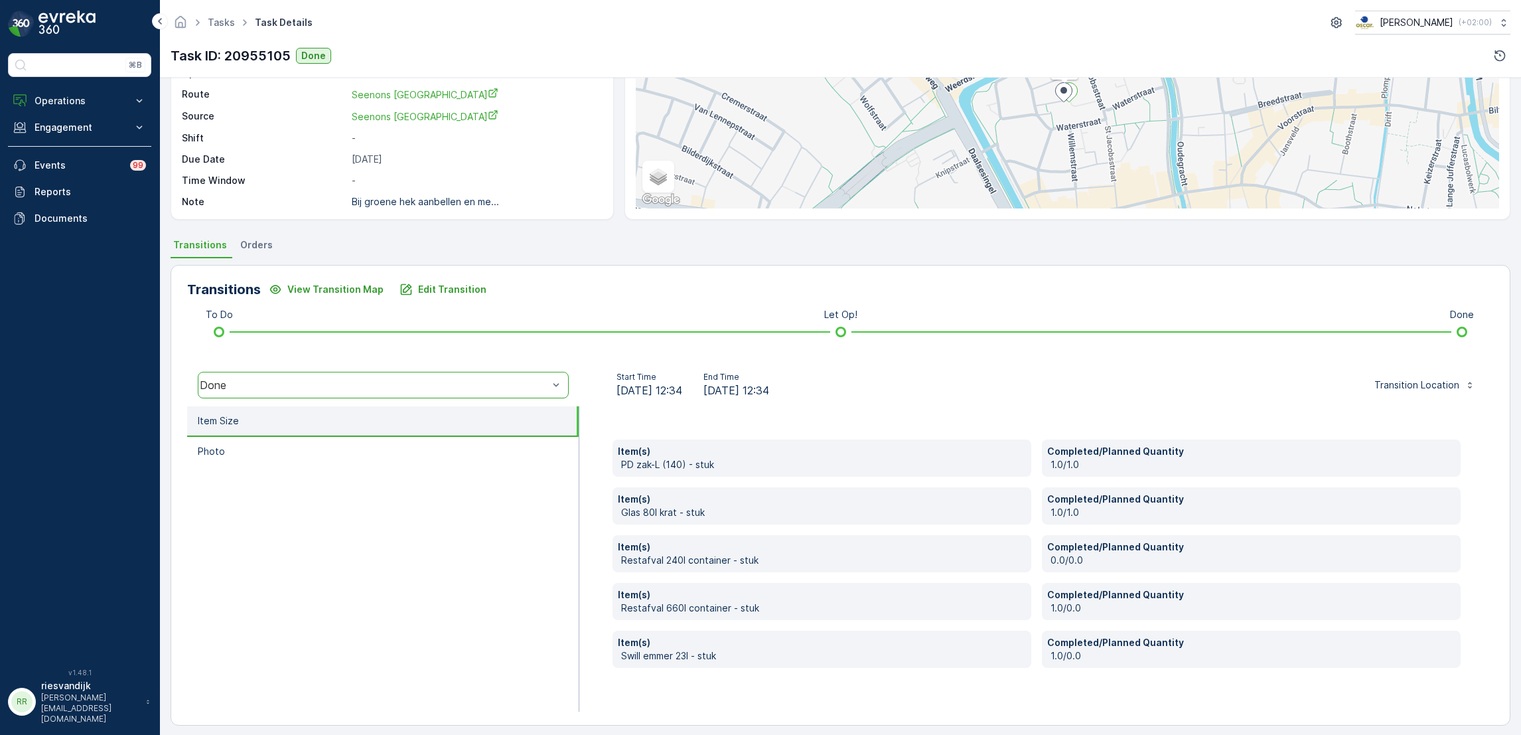
scroll to position [141, 0]
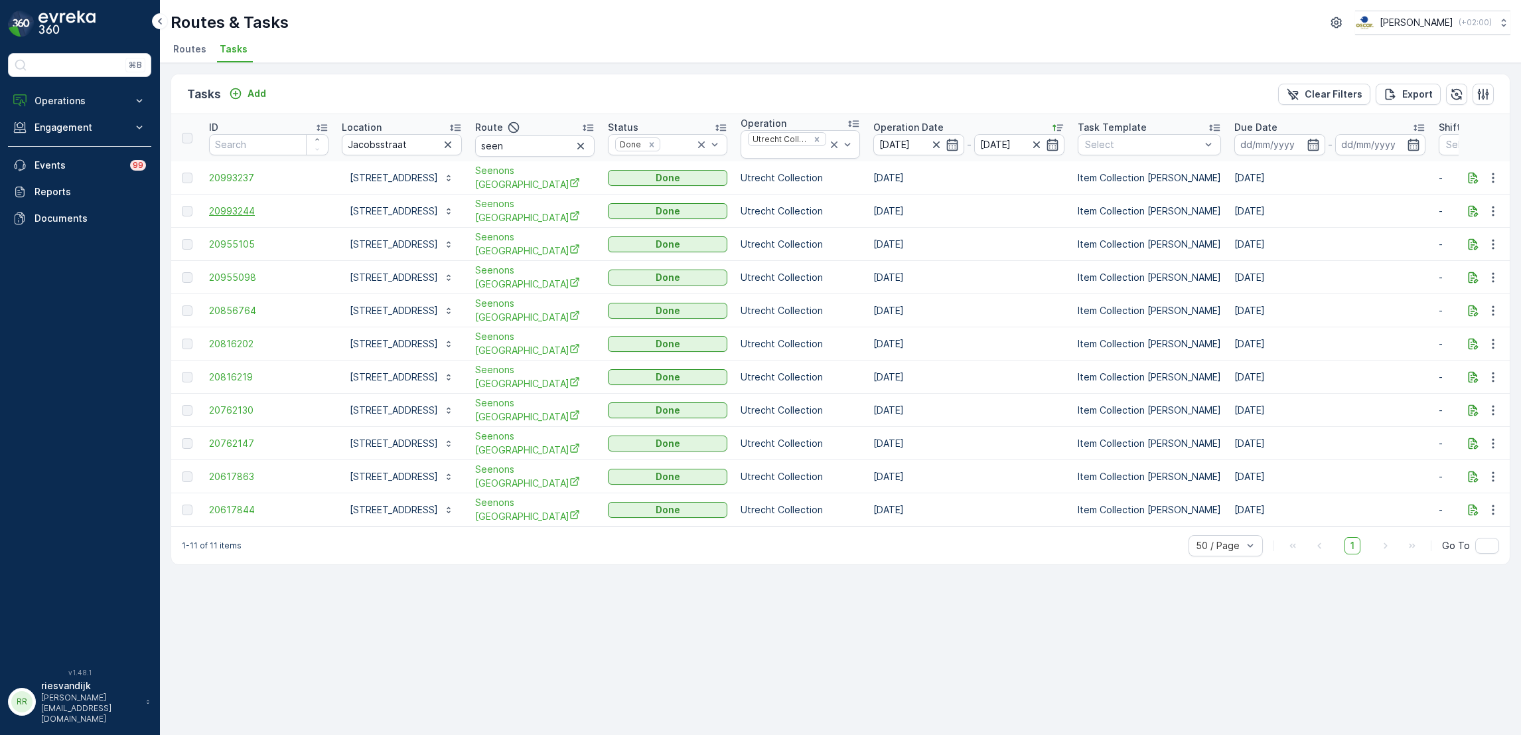
click at [217, 210] on span "20993244" at bounding box center [268, 210] width 119 height 13
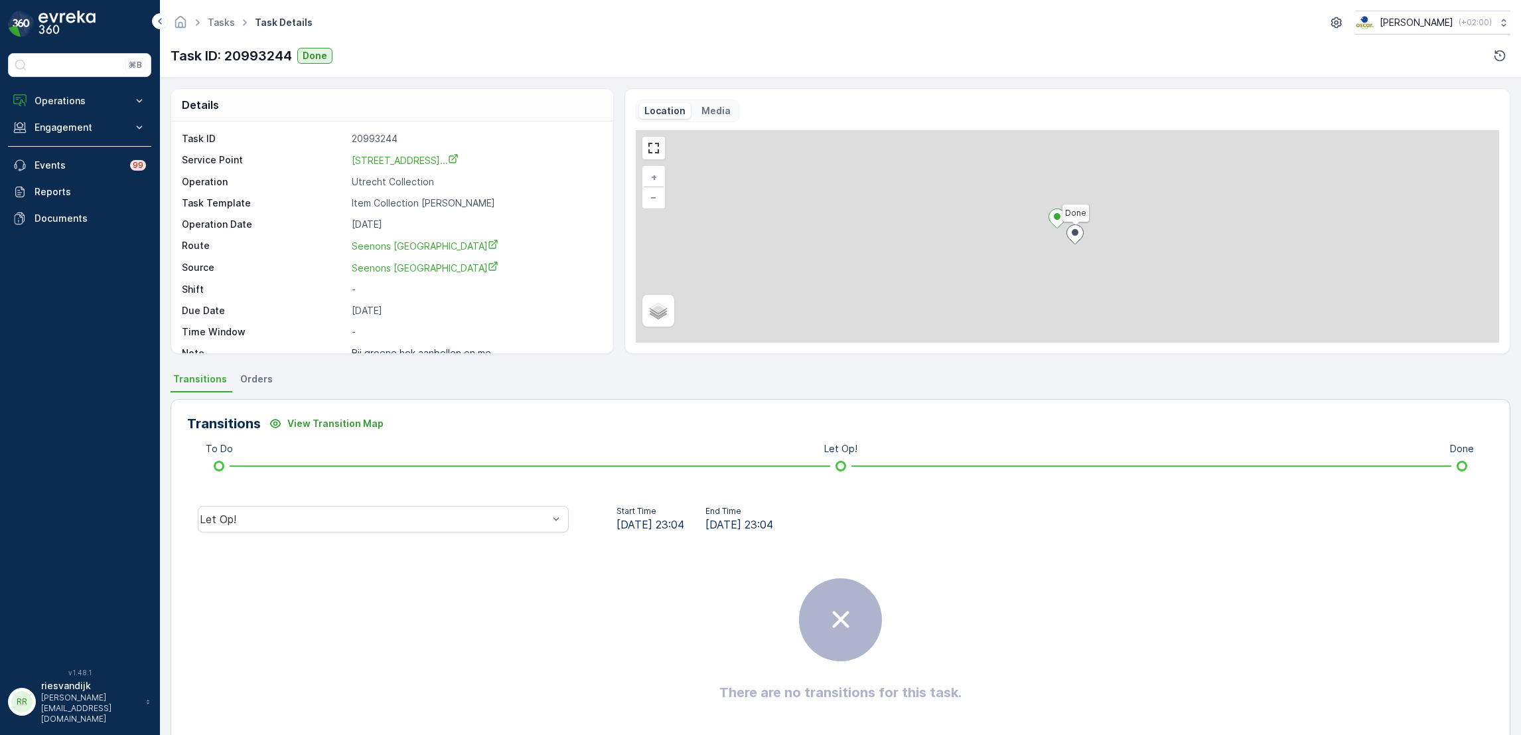
scroll to position [35, 0]
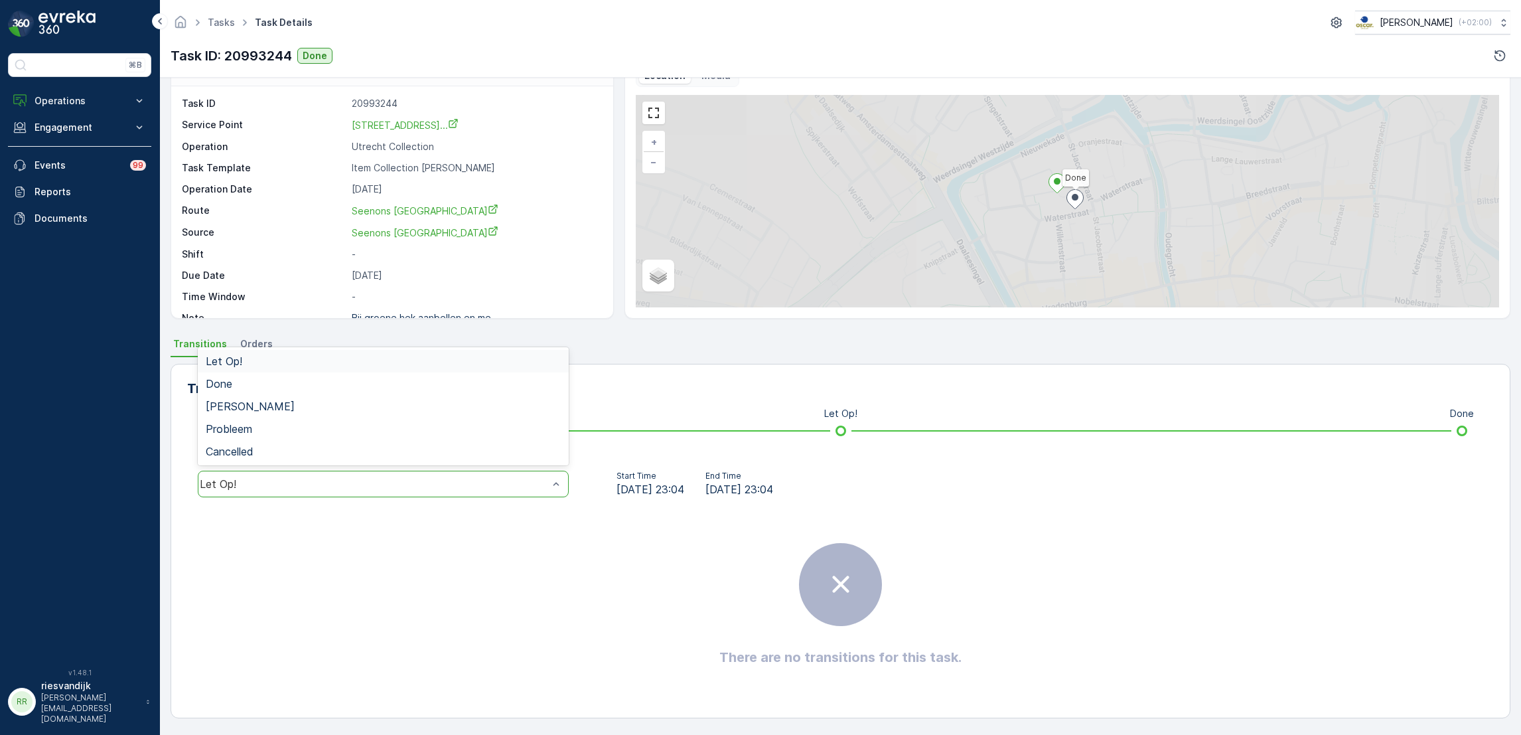
click at [444, 480] on div "Let Op!" at bounding box center [374, 484] width 348 height 12
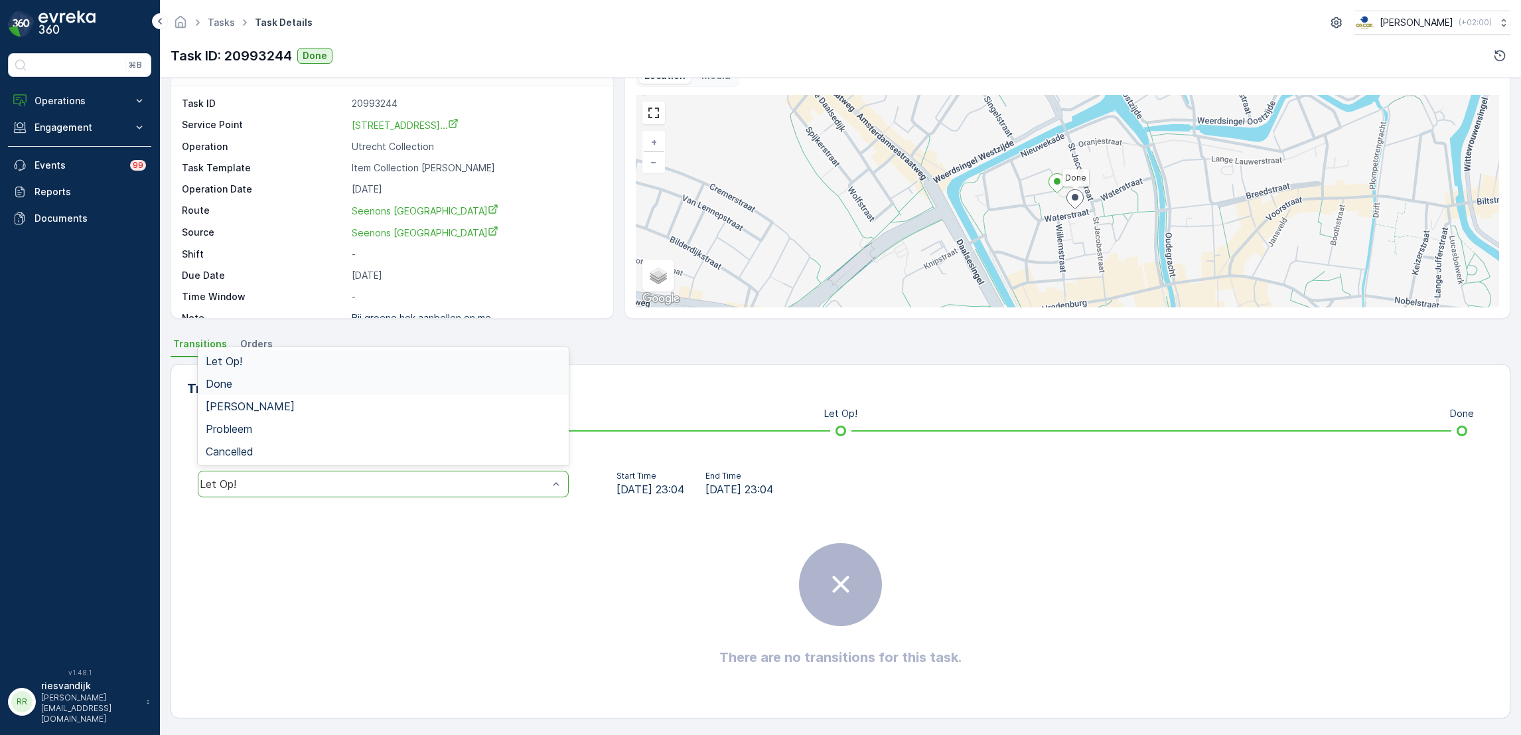
click at [366, 382] on div "Done" at bounding box center [383, 384] width 355 height 12
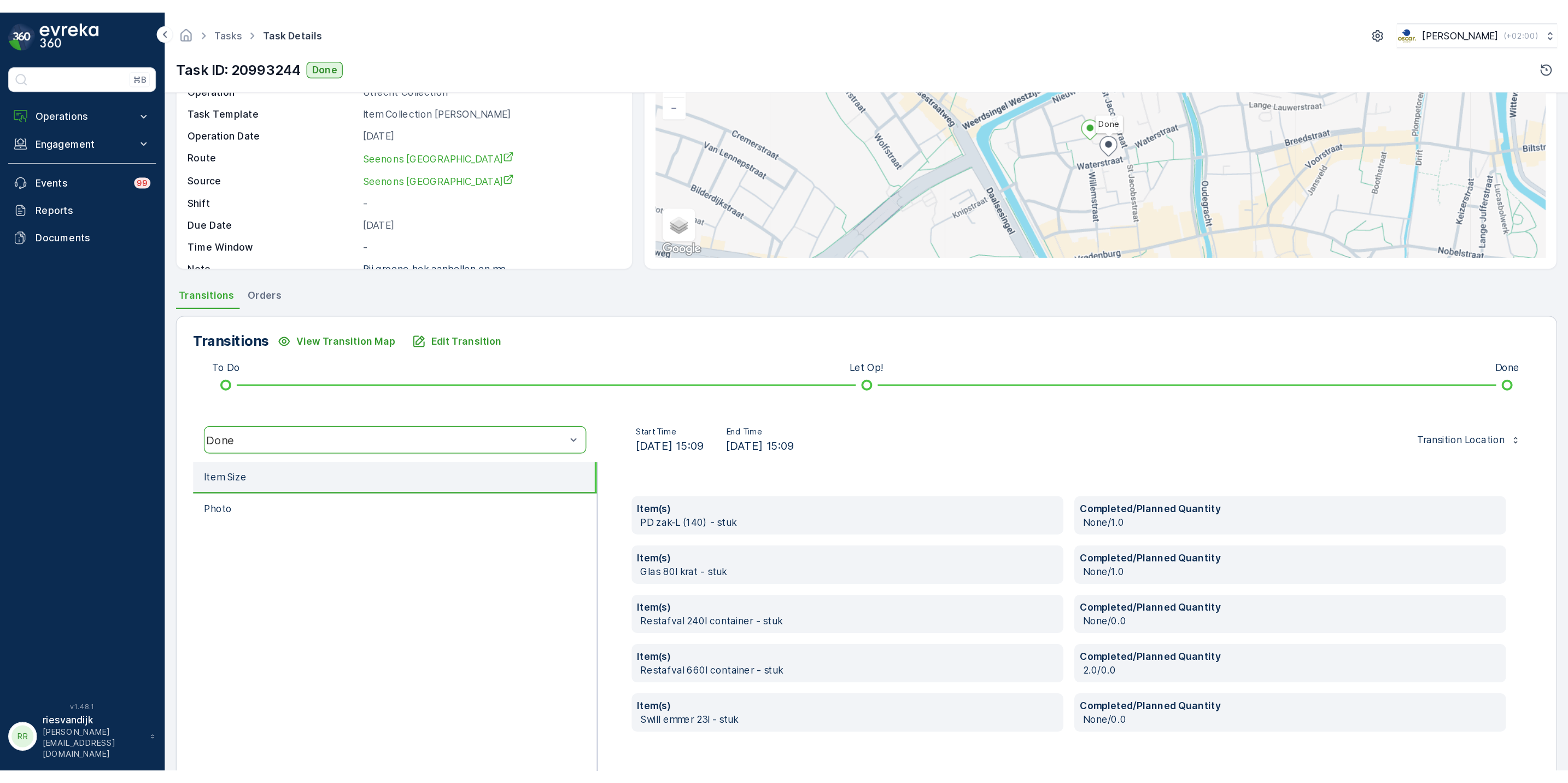
scroll to position [116, 0]
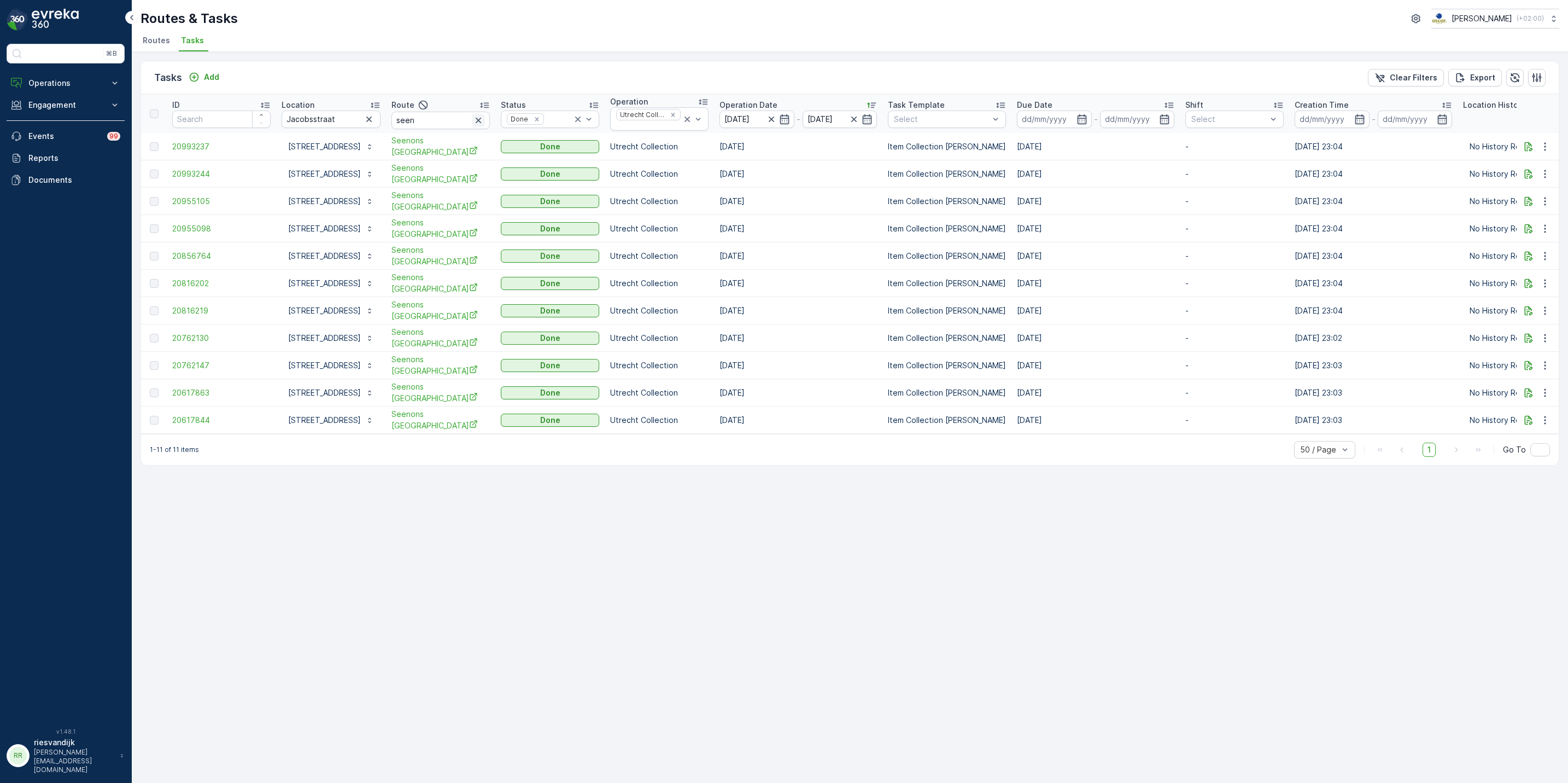
click at [484, 119] on icon "button" at bounding box center [478, 120] width 11 height 11
click at [581, 119] on icon at bounding box center [578, 119] width 6 height 6
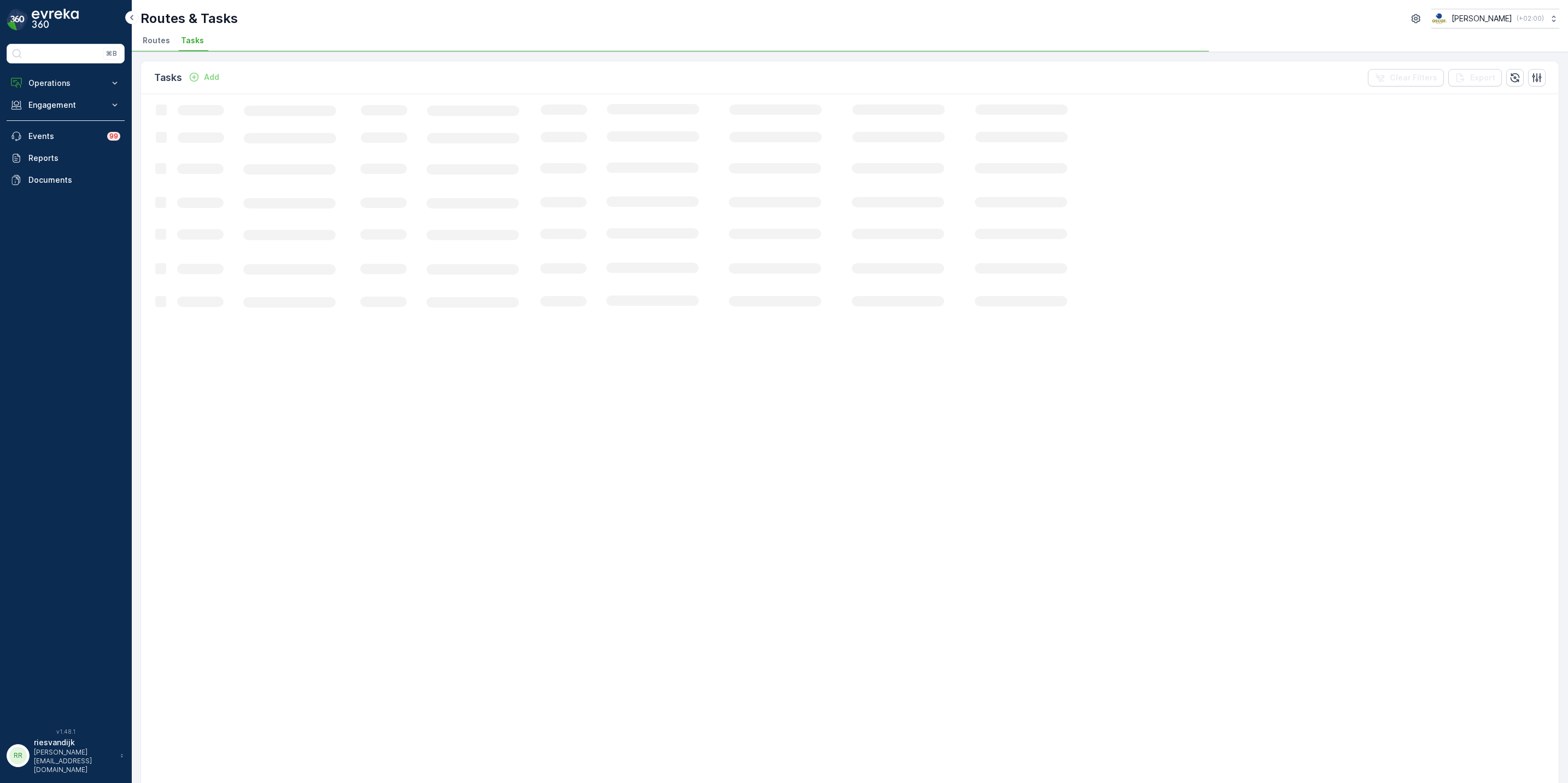
click at [438, 121] on icon "Loading..." at bounding box center [666, 686] width 1050 height 1184
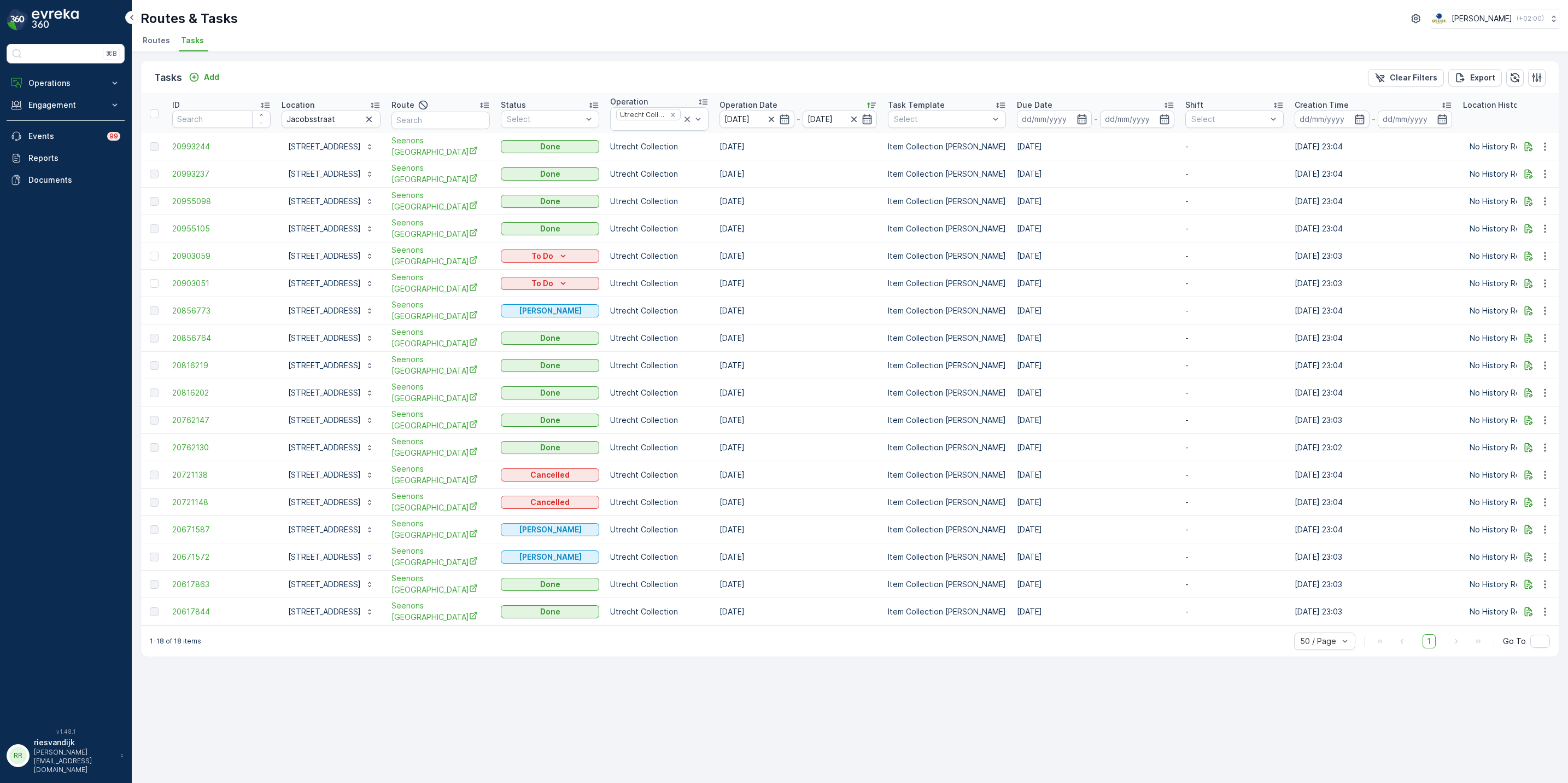
click at [375, 121] on icon "button" at bounding box center [368, 119] width 11 height 11
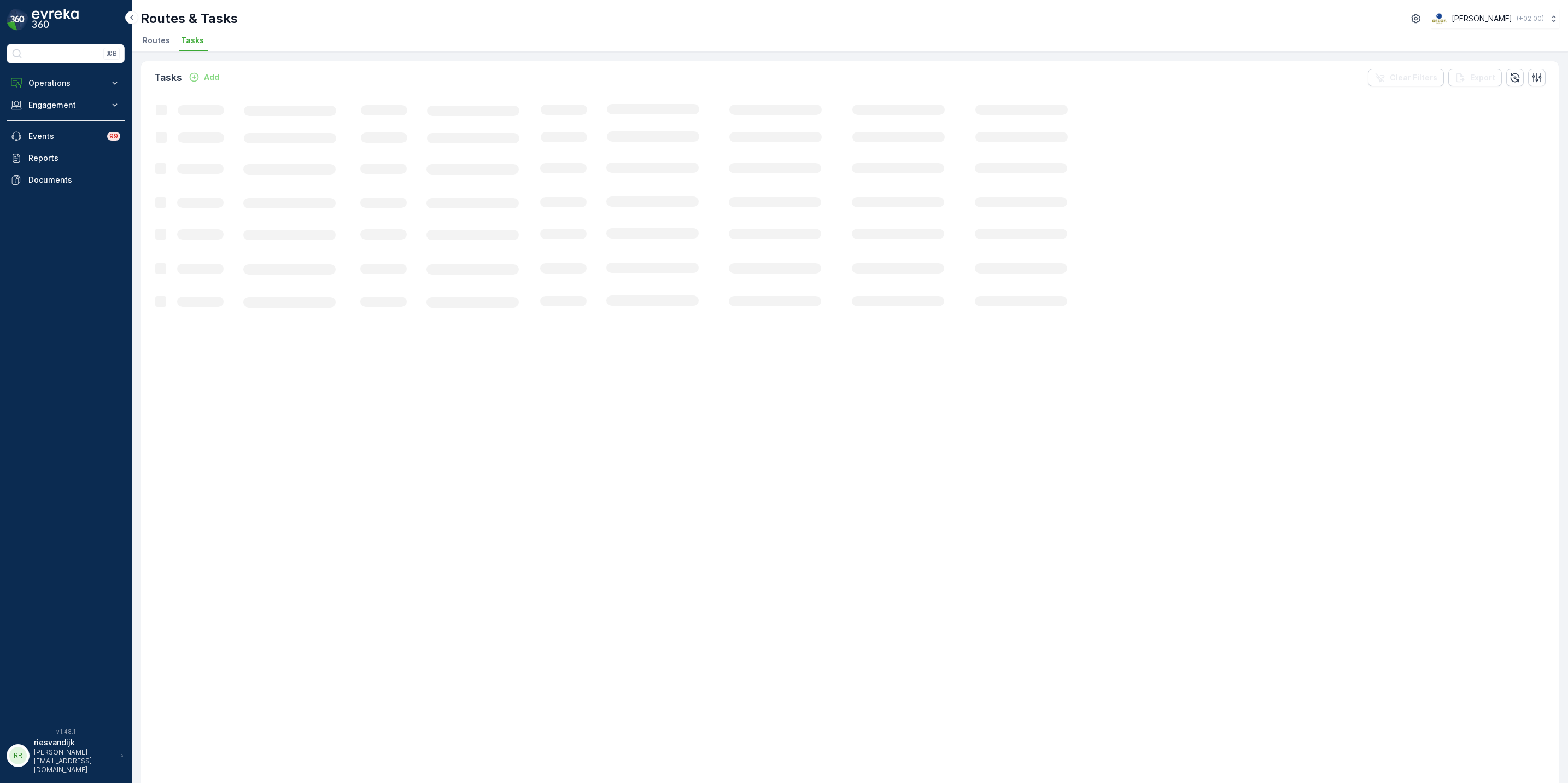
click at [833, 120] on icon "Loading..." at bounding box center [666, 686] width 1050 height 1184
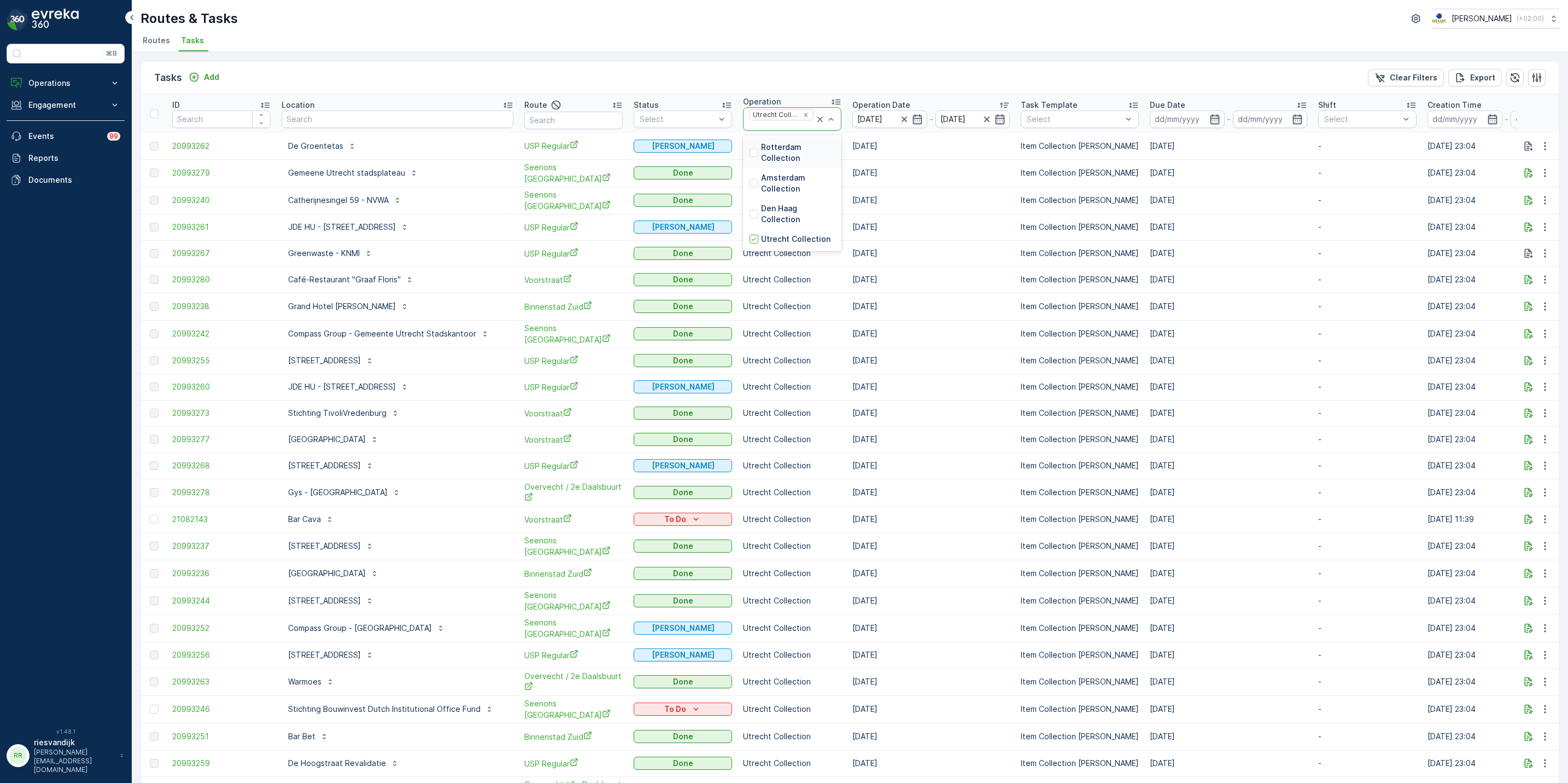
click at [821, 120] on div "Utrecht Collection" at bounding box center [792, 119] width 98 height 24
click at [815, 120] on icon at bounding box center [820, 119] width 11 height 11
click at [865, 117] on input "01.08.2025" at bounding box center [889, 119] width 75 height 17
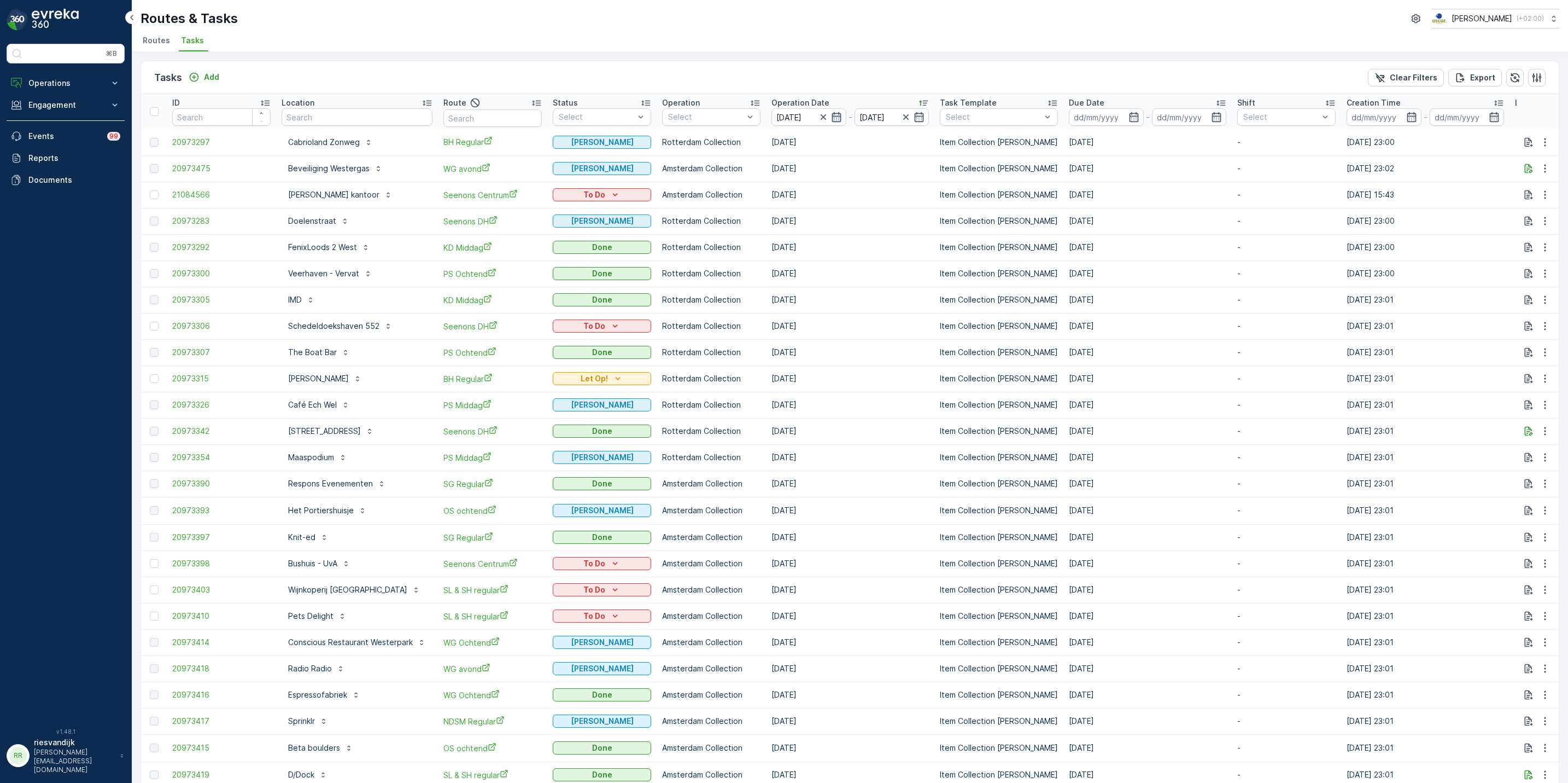
click at [832, 119] on icon "button" at bounding box center [835, 117] width 9 height 10
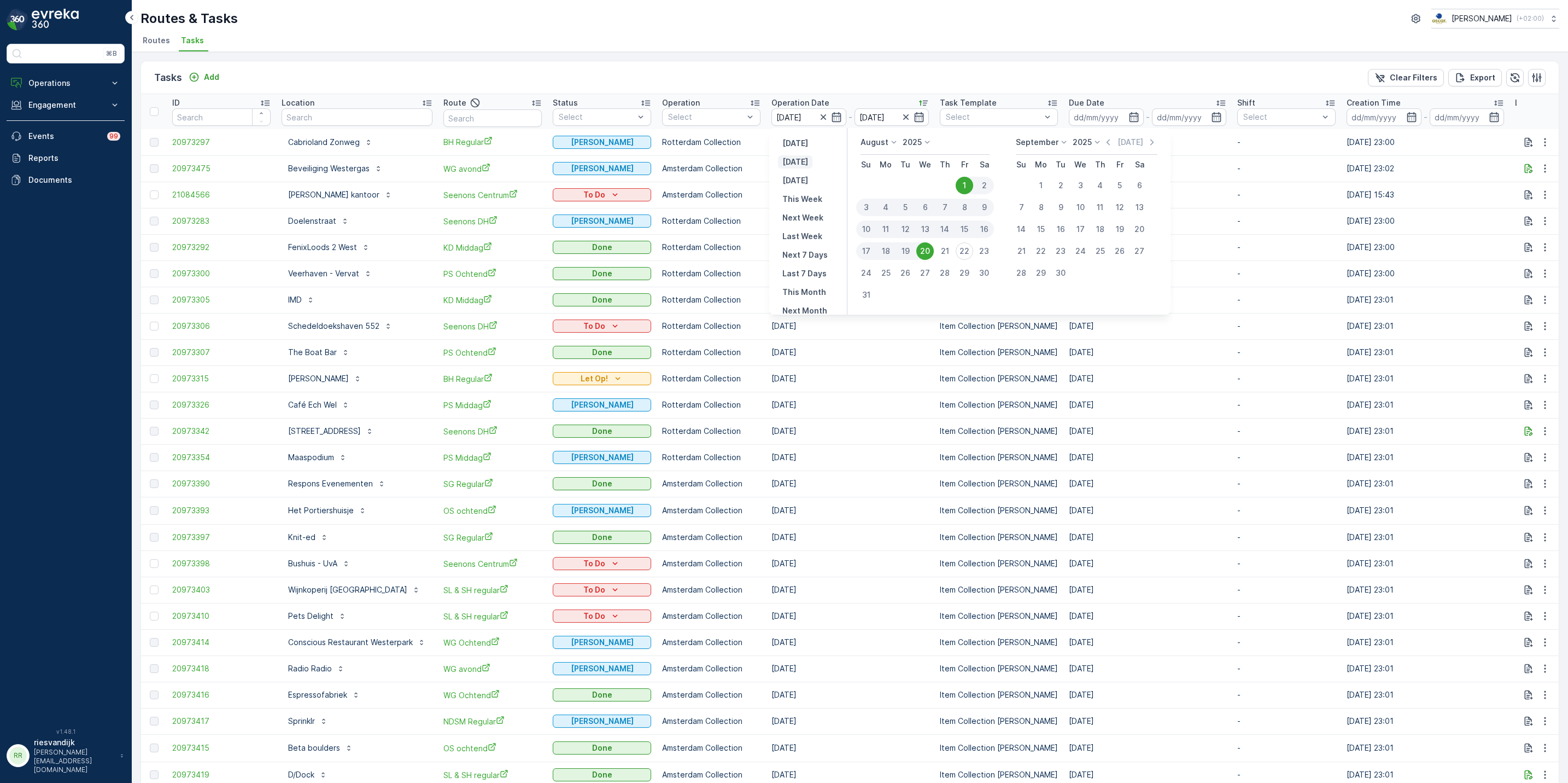
click at [789, 162] on p "Today" at bounding box center [795, 162] width 26 height 11
type input "22.08.2025"
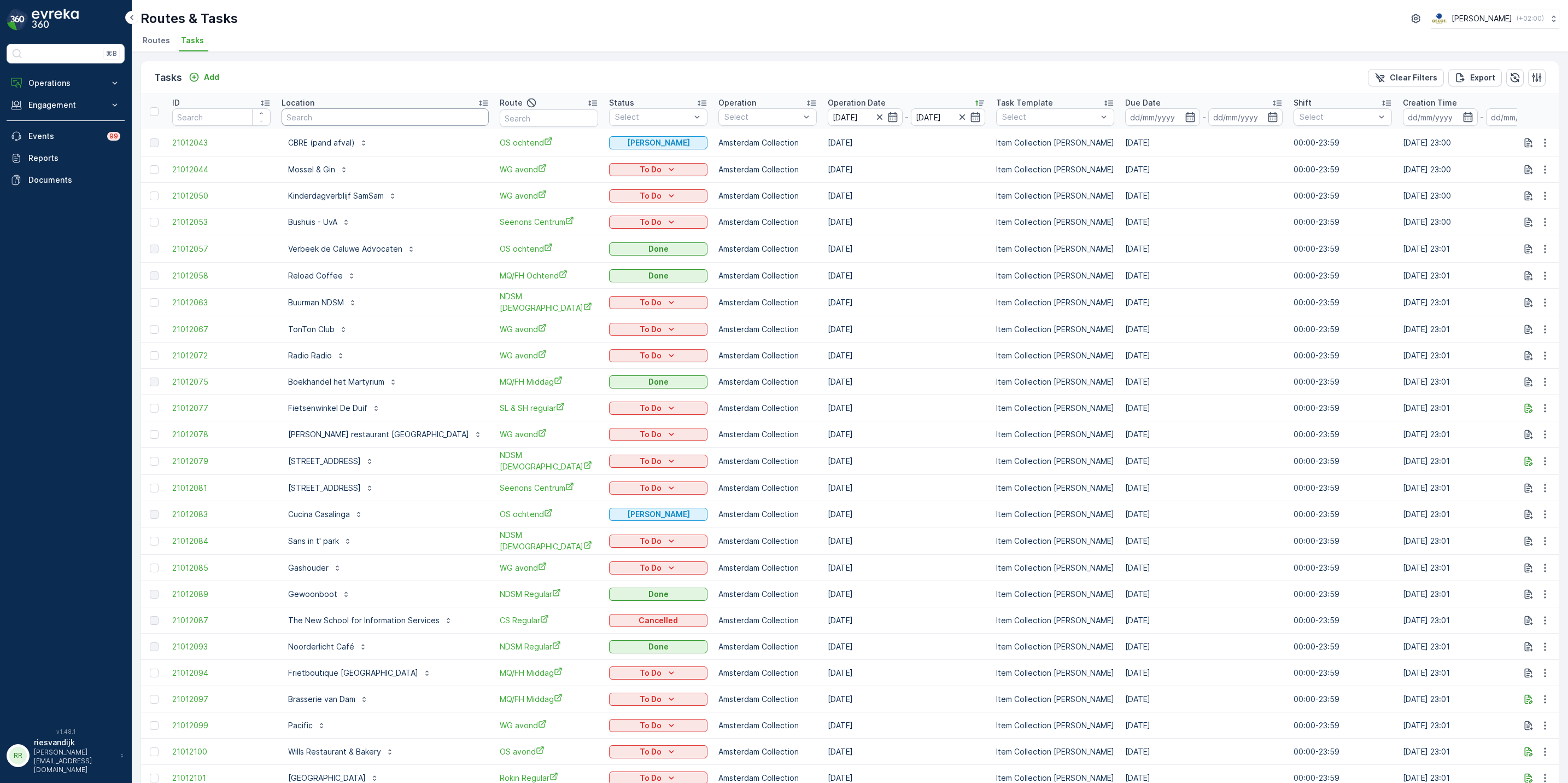
click at [381, 117] on input "text" at bounding box center [385, 116] width 207 height 17
type input "s"
click at [503, 121] on input "text" at bounding box center [548, 118] width 98 height 17
type input "slsh"
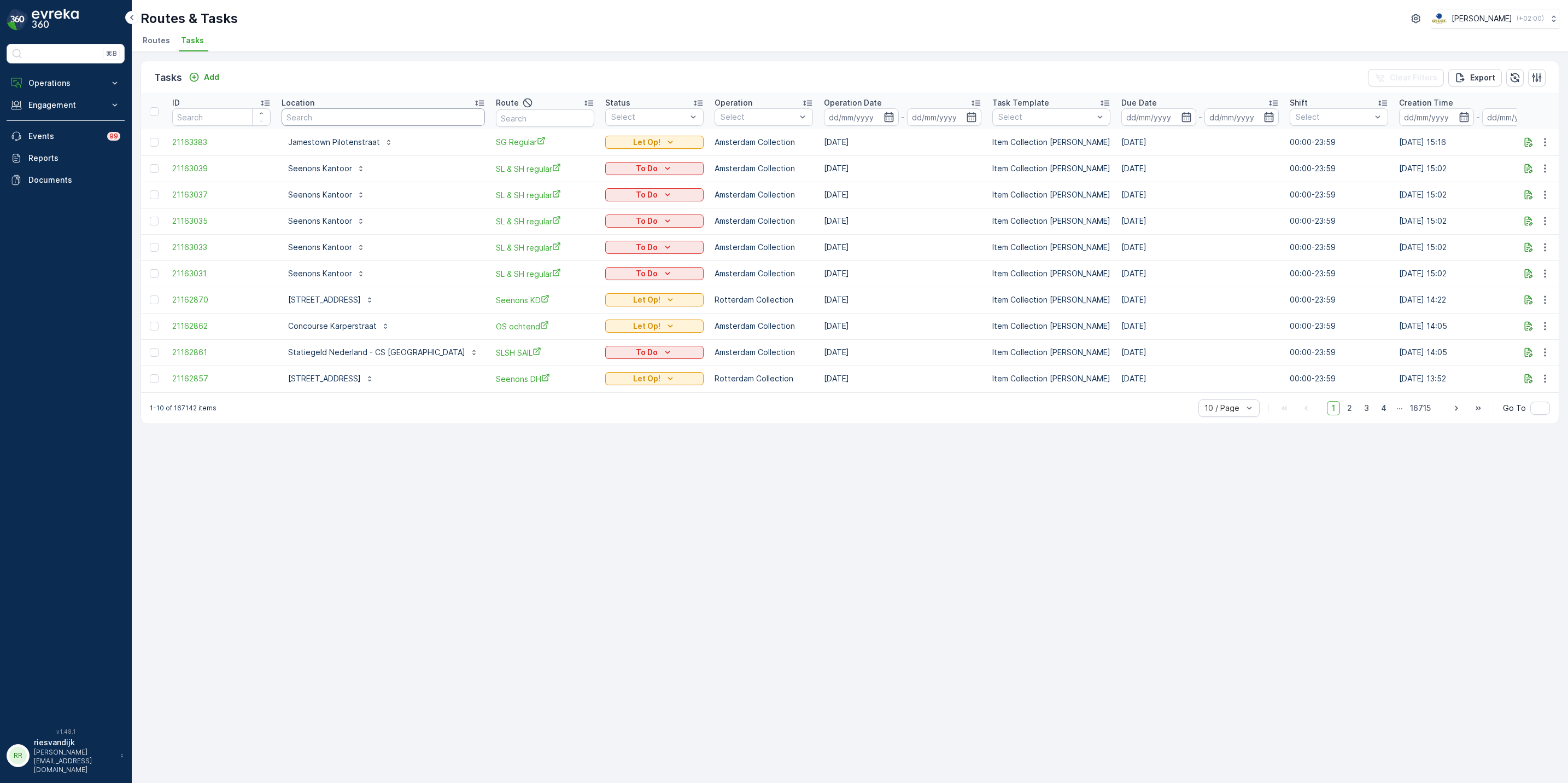
click at [435, 116] on input "text" at bounding box center [383, 116] width 204 height 17
click at [496, 110] on input "text" at bounding box center [545, 118] width 98 height 17
type input "mq"
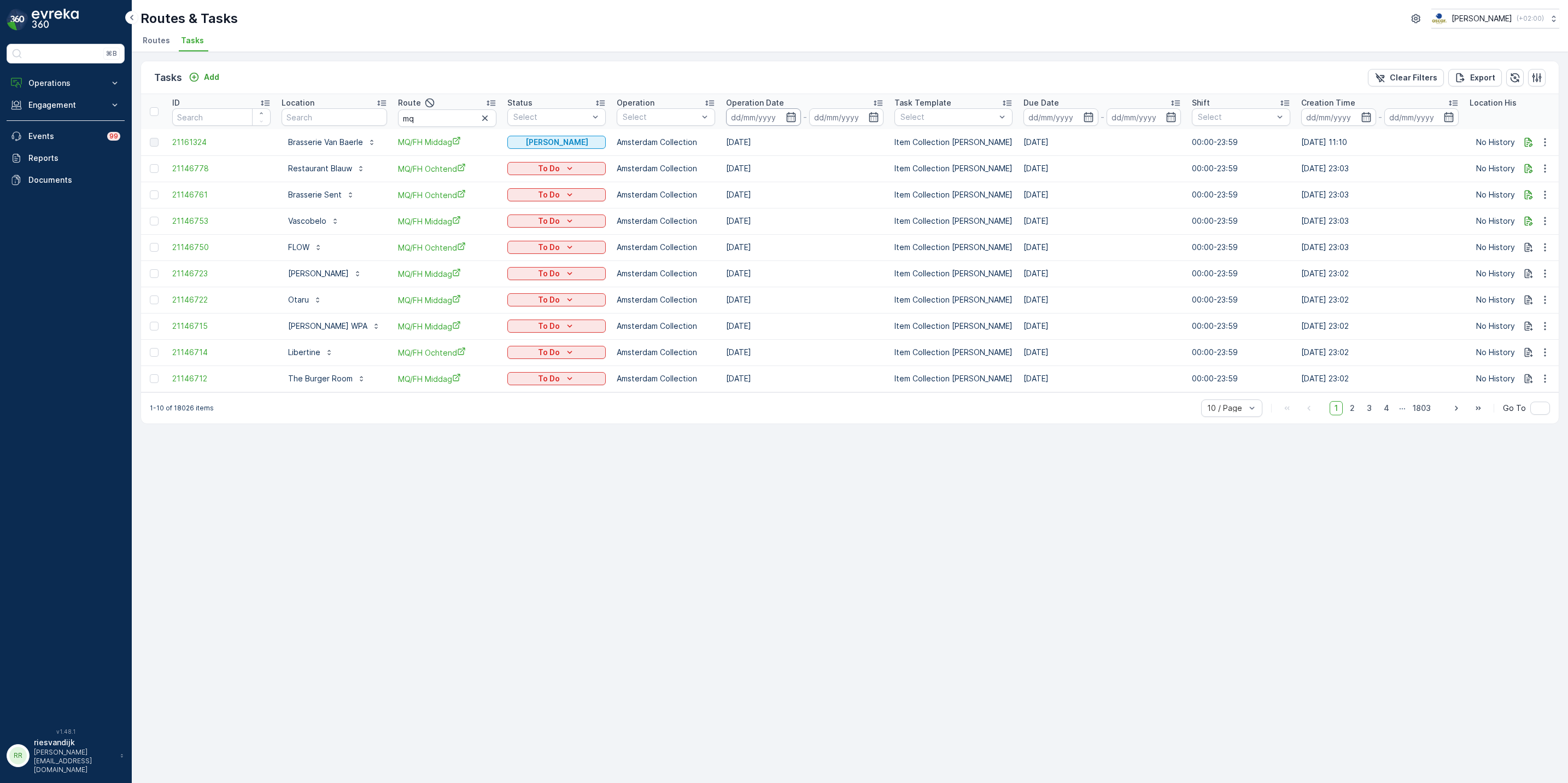
click at [747, 114] on input at bounding box center [763, 116] width 75 height 17
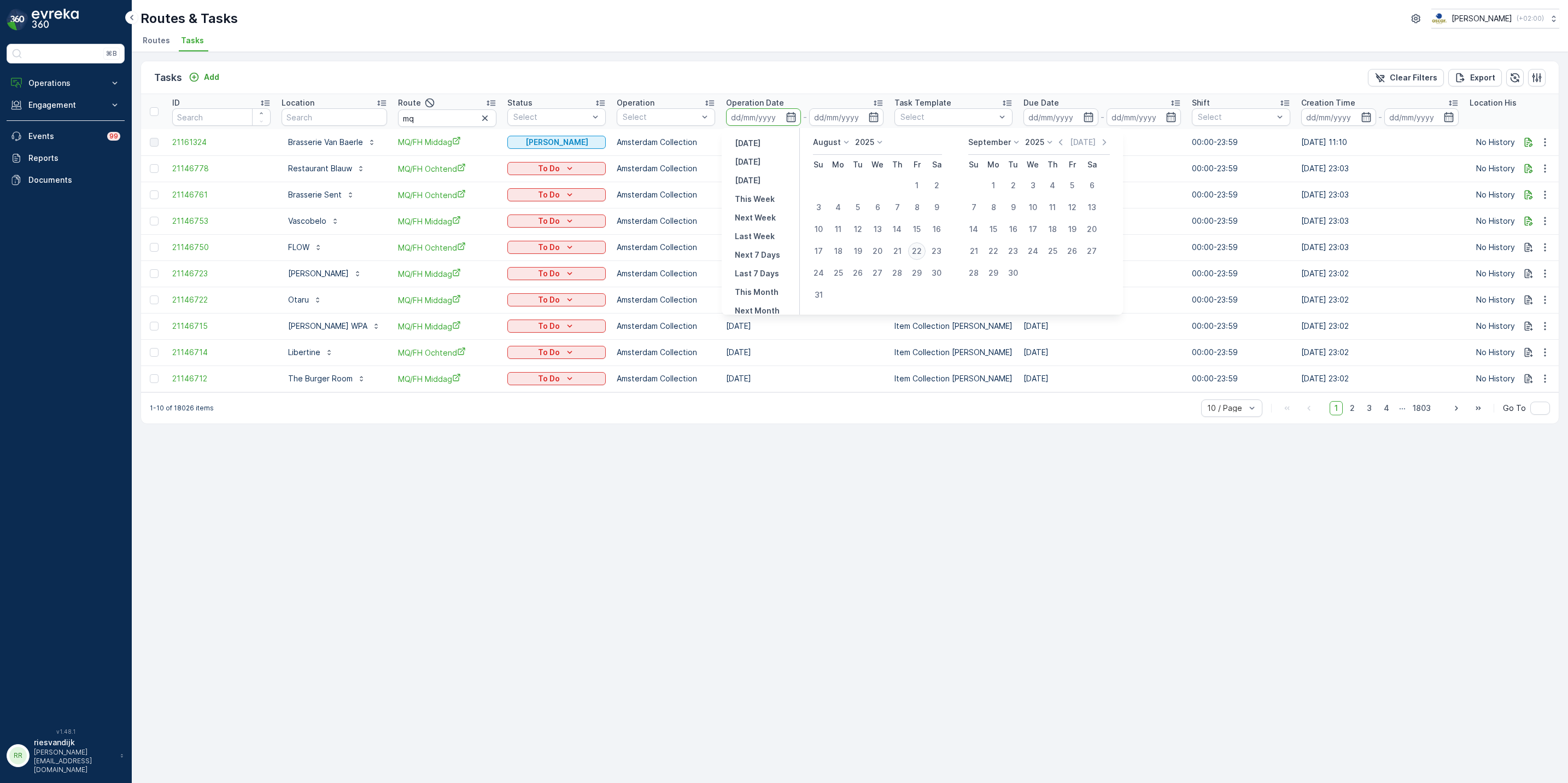
click at [920, 250] on div "22" at bounding box center [916, 251] width 17 height 17
type input "[DATE]"
click at [920, 251] on div "22" at bounding box center [916, 251] width 17 height 17
type input "[DATE]"
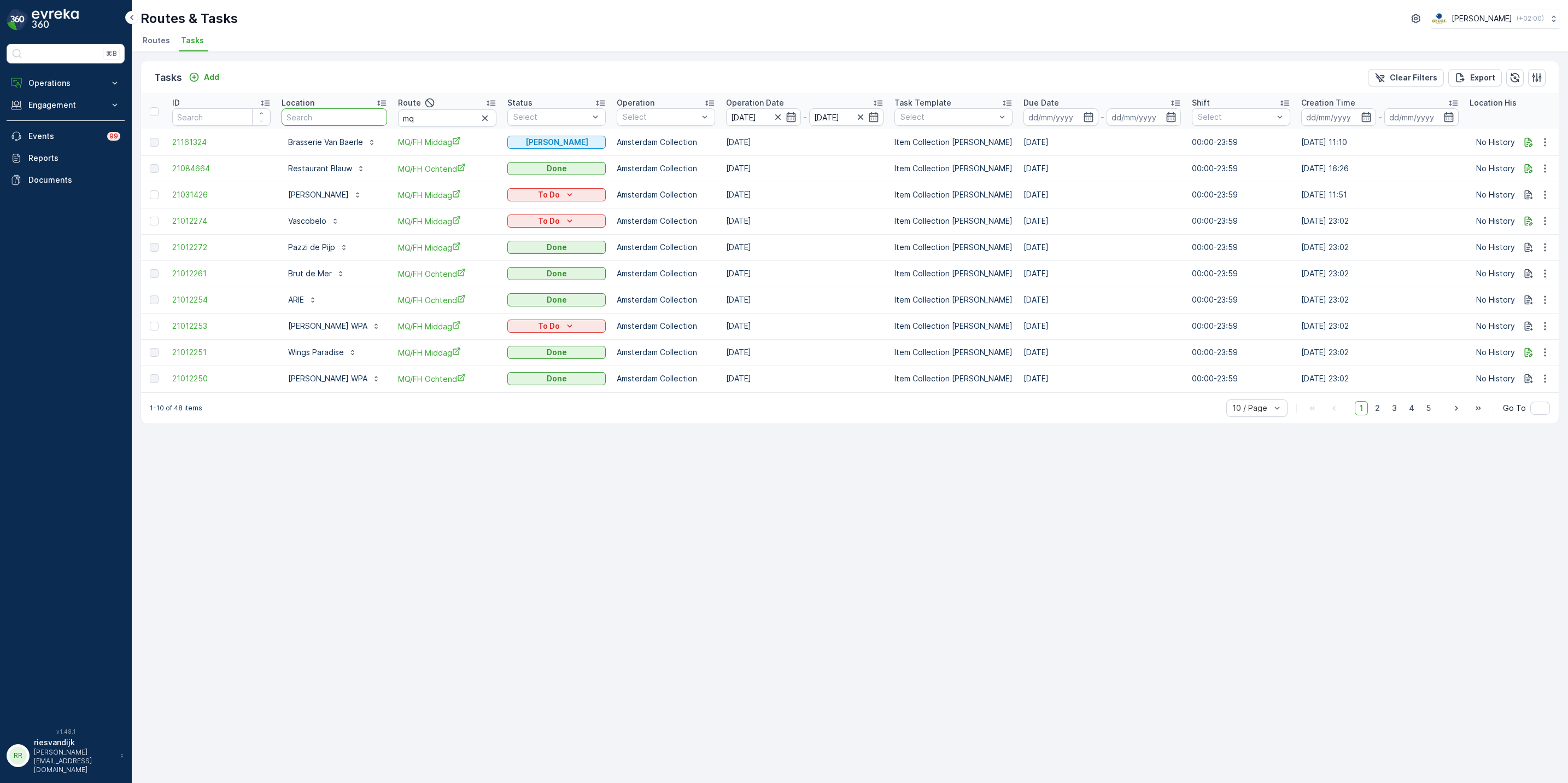
click at [360, 112] on input "text" at bounding box center [335, 116] width 105 height 17
type input "pet"
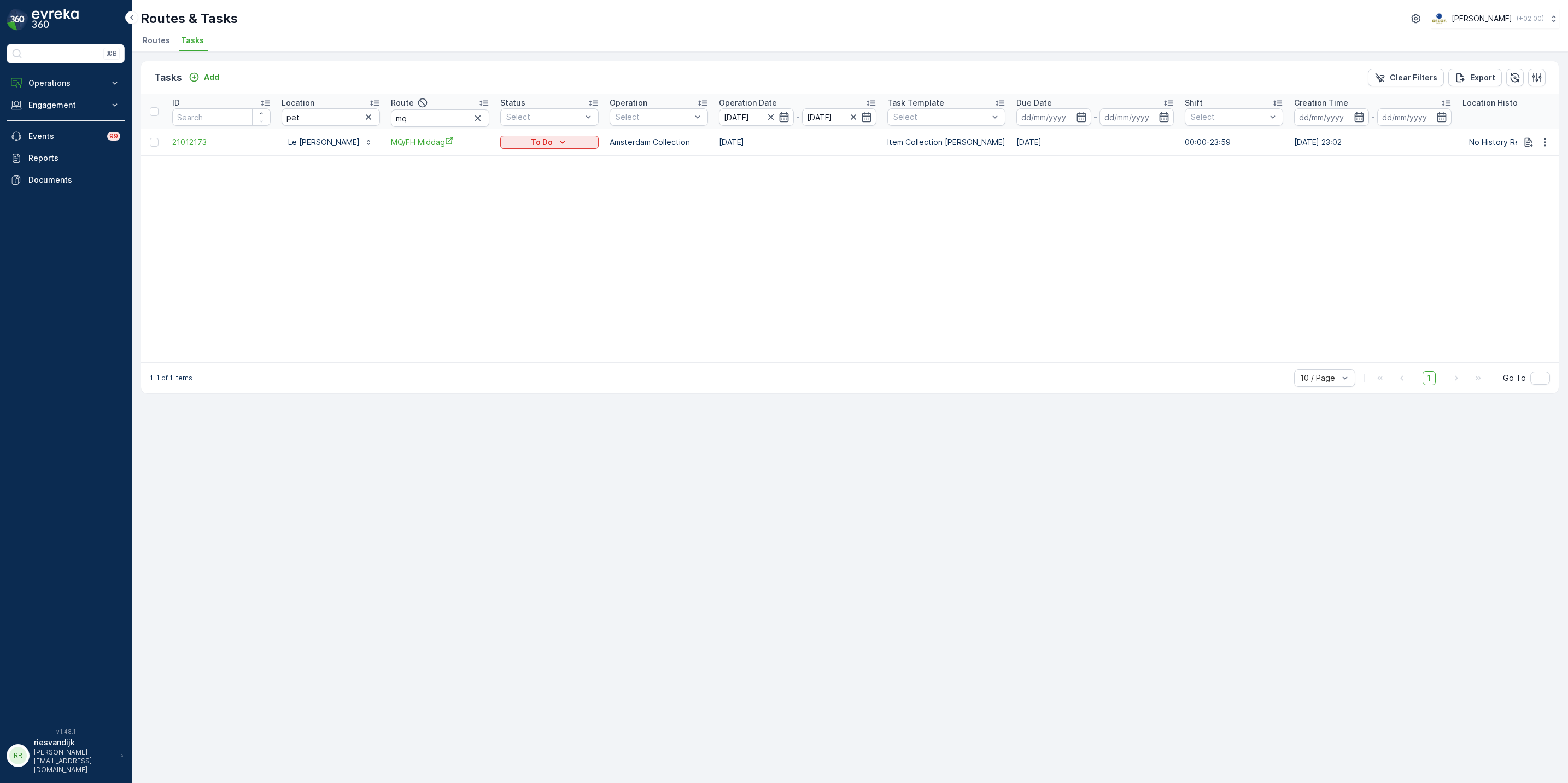
click at [425, 147] on span "MQ/FH Middag" at bounding box center [439, 142] width 98 height 12
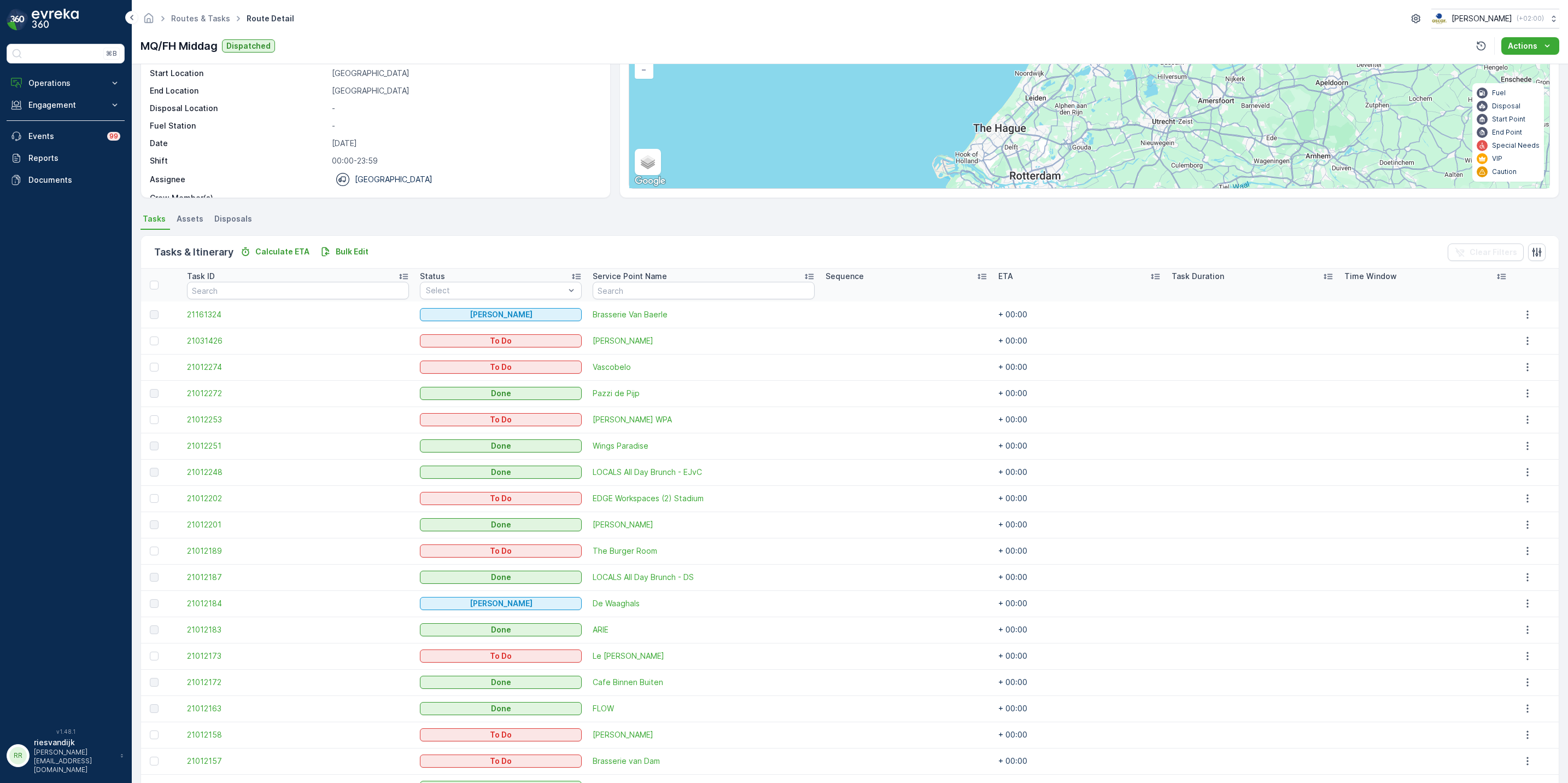
scroll to position [11, 0]
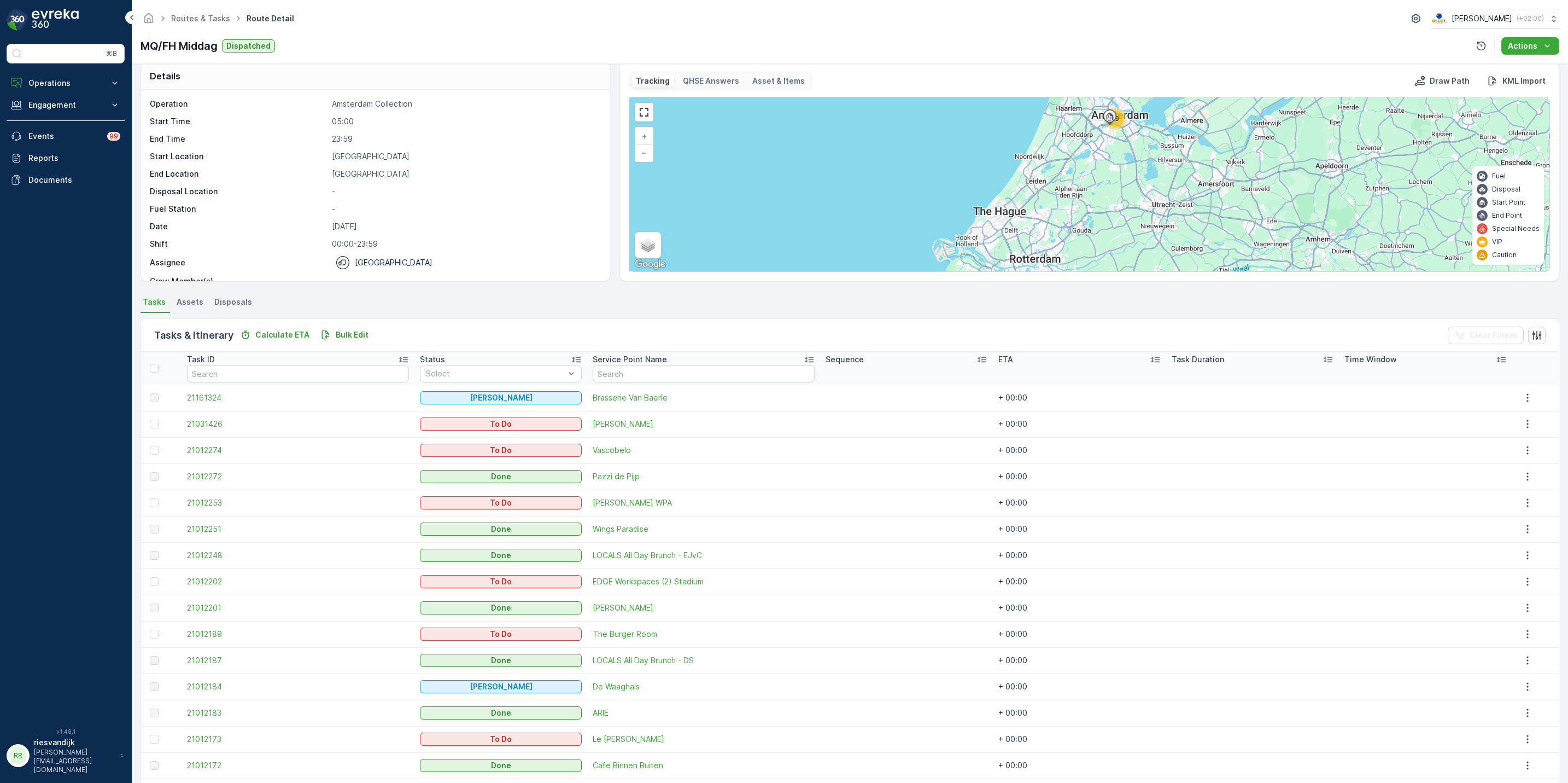
click at [540, 363] on div "Status" at bounding box center [501, 359] width 161 height 11
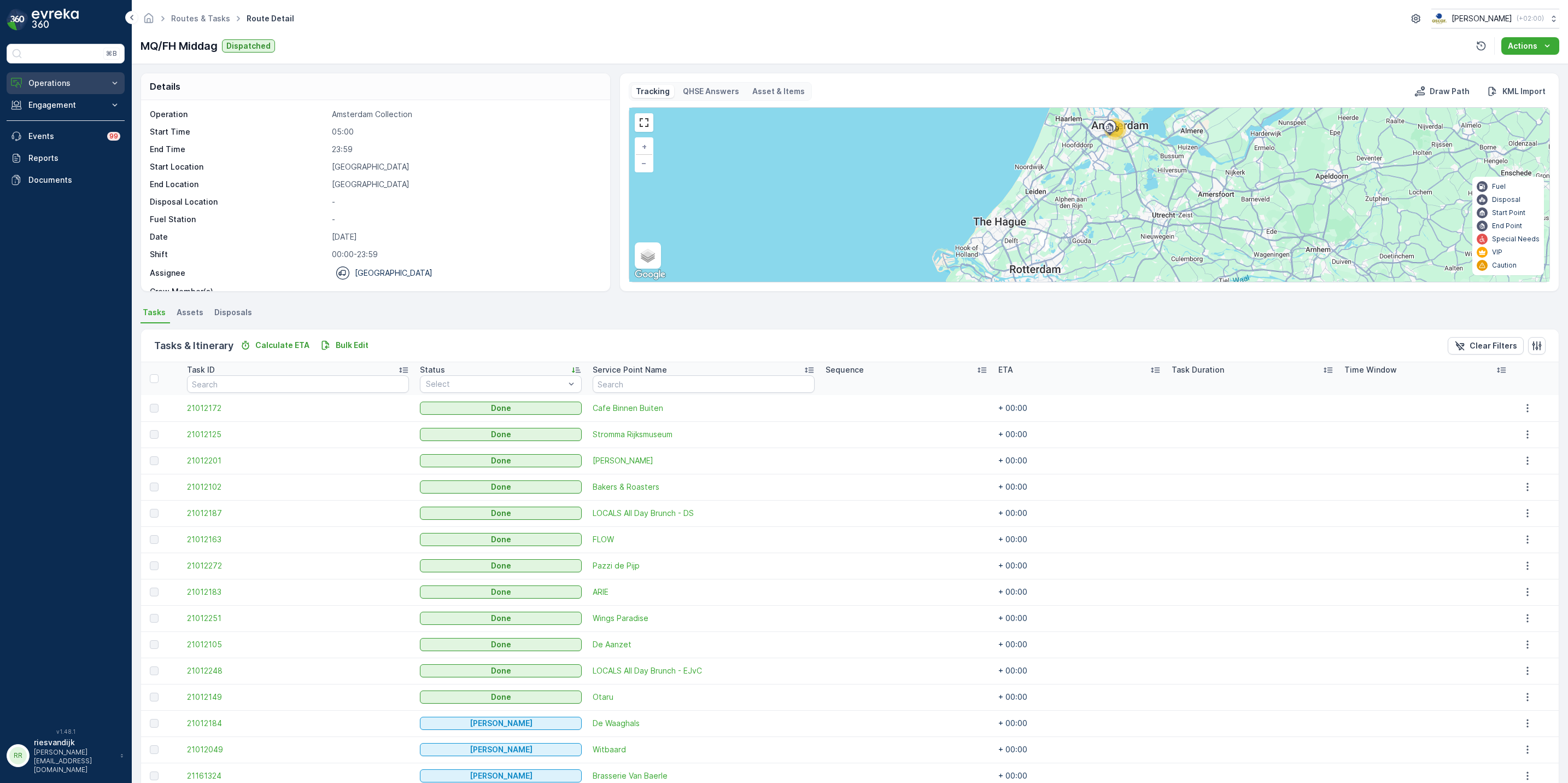
click at [92, 79] on p "Operations" at bounding box center [66, 82] width 74 height 11
drag, startPoint x: 64, startPoint y: 132, endPoint x: 63, endPoint y: 125, distance: 7.1
click at [63, 133] on p "Routes & Tasks" at bounding box center [56, 132] width 56 height 11
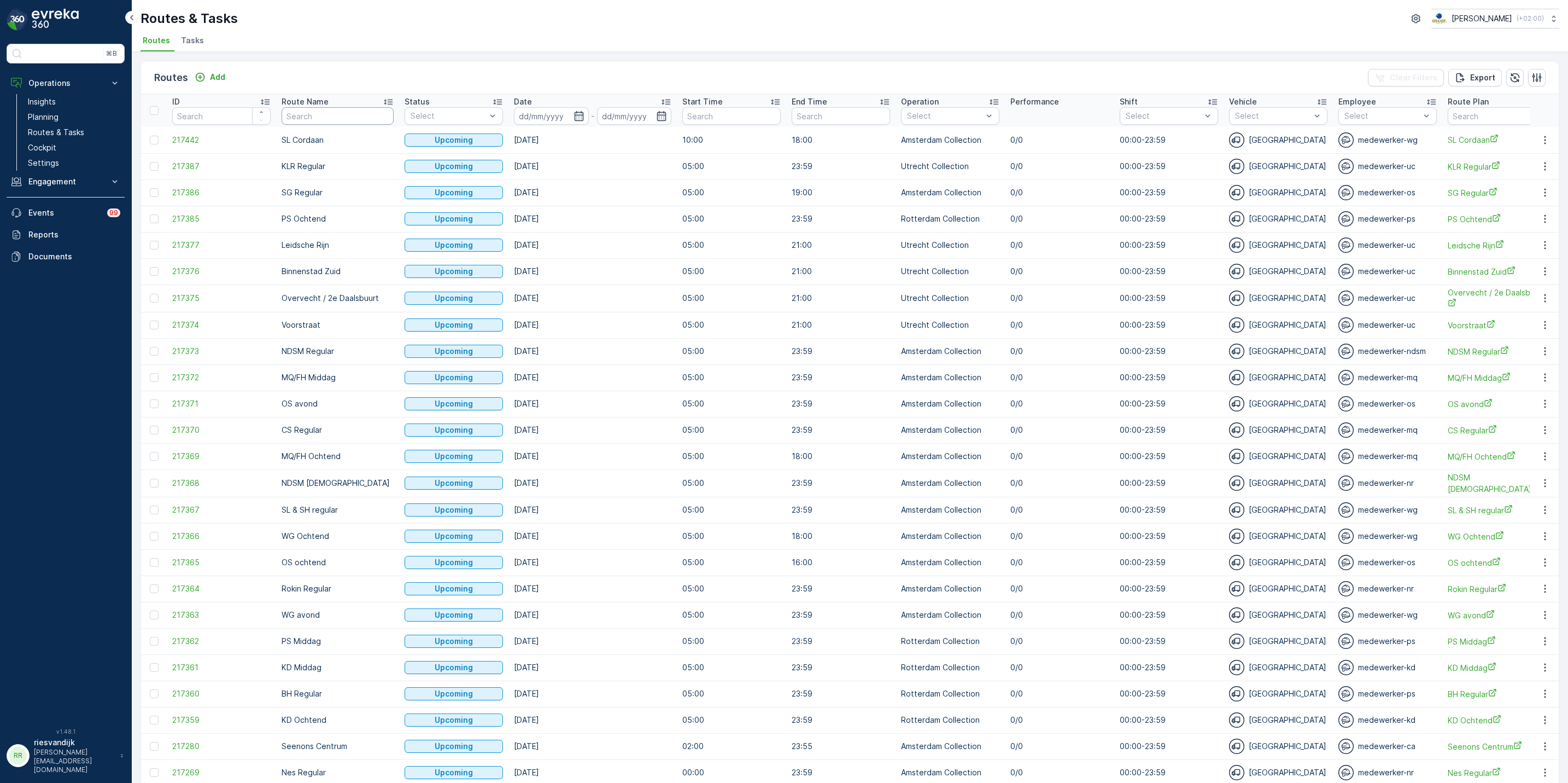
click at [327, 122] on input "text" at bounding box center [338, 115] width 112 height 17
type input "u"
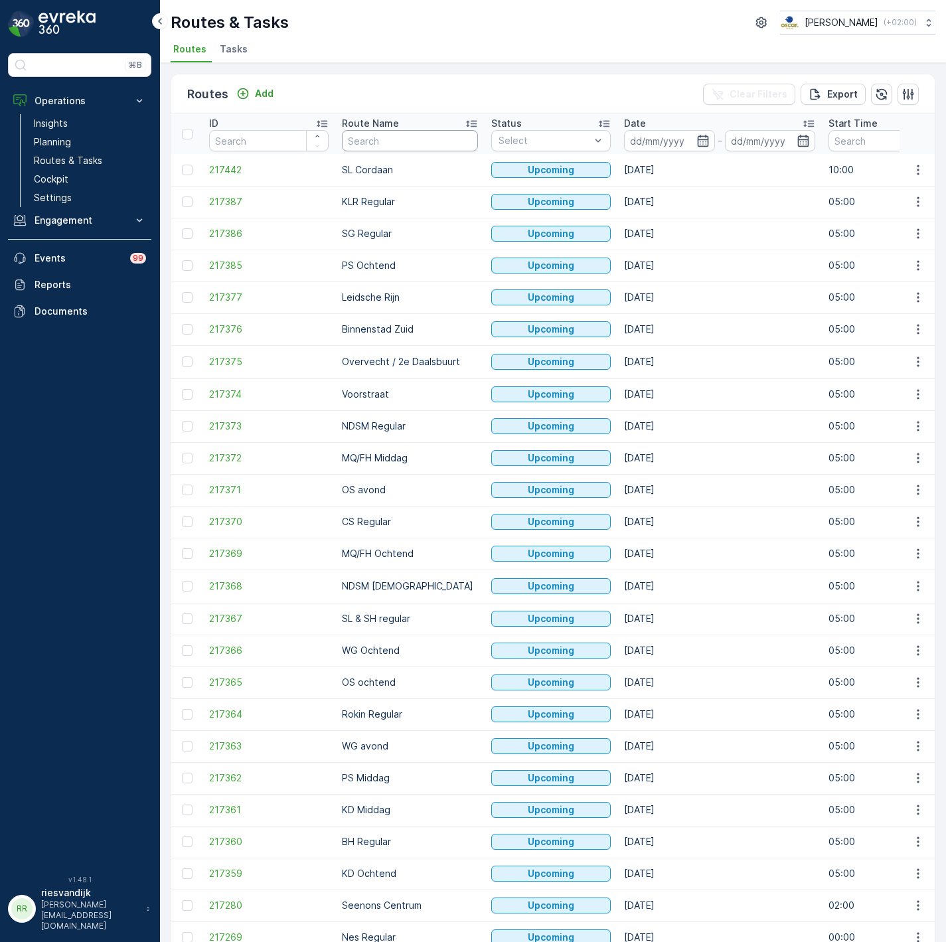
click at [377, 140] on input "text" at bounding box center [410, 140] width 136 height 21
click at [247, 54] on li "Tasks" at bounding box center [235, 51] width 36 height 23
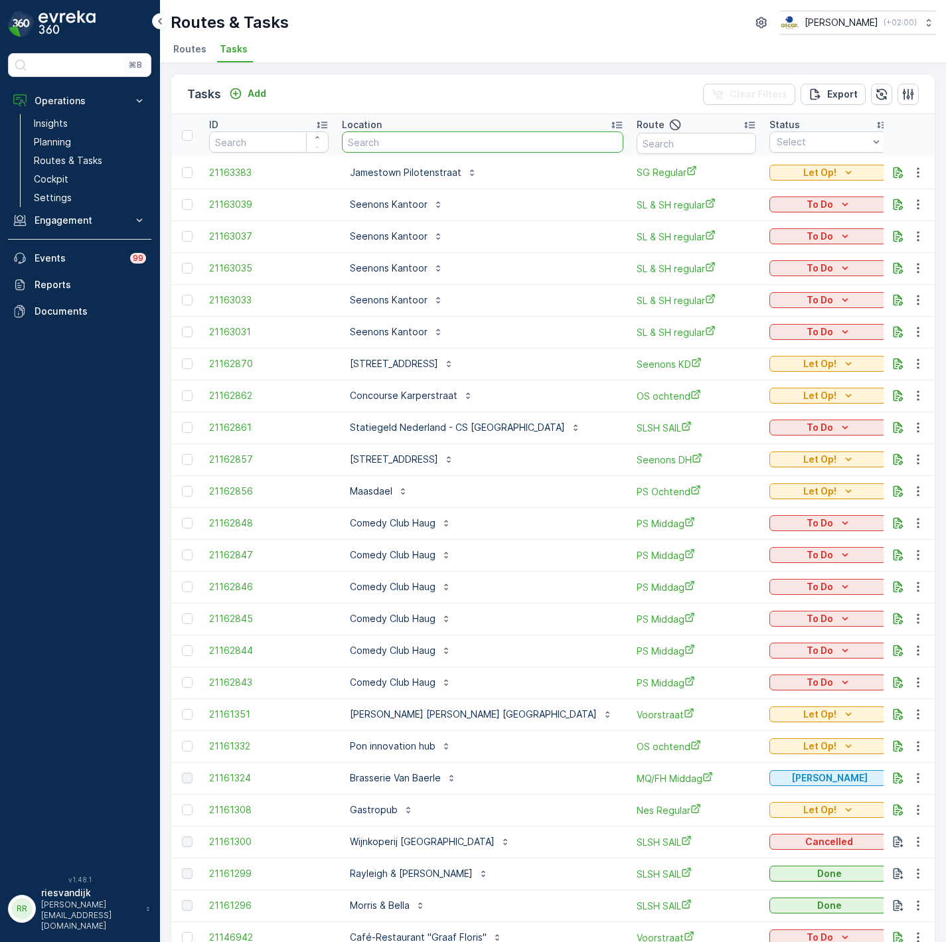
click at [393, 141] on input "text" at bounding box center [482, 141] width 281 height 21
paste input "Tiberdreef"
type input "Tiberdreef"
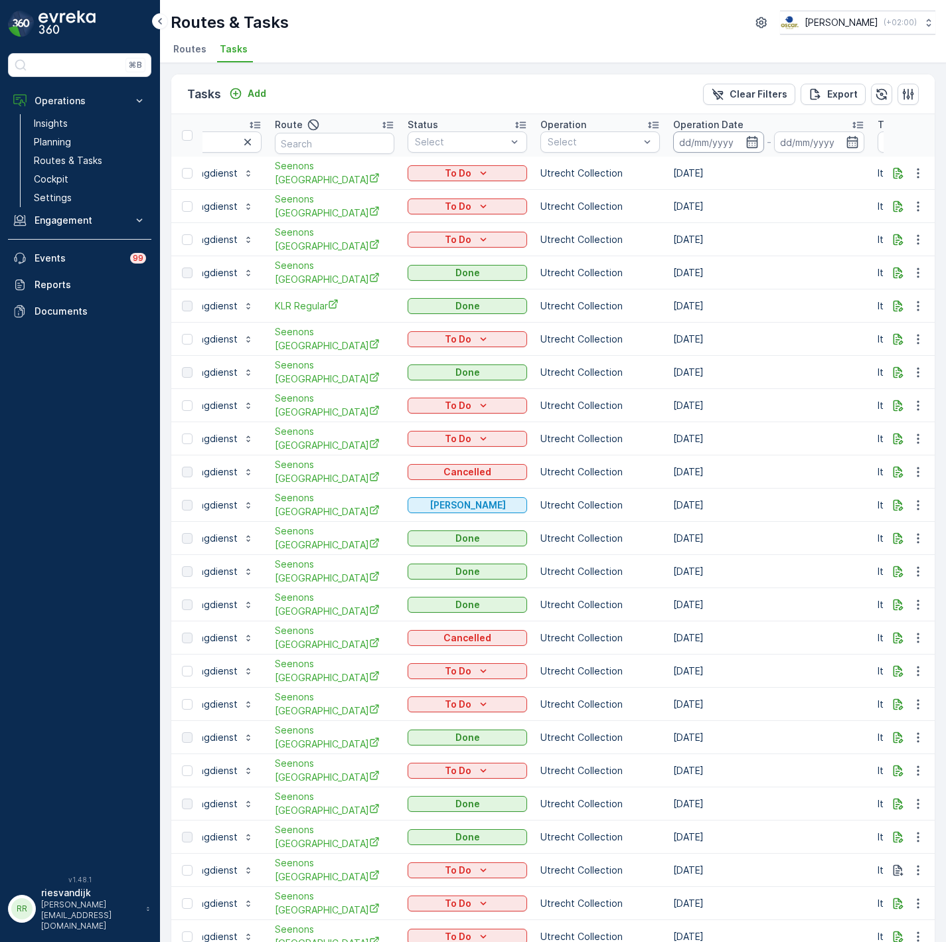
scroll to position [0, 299]
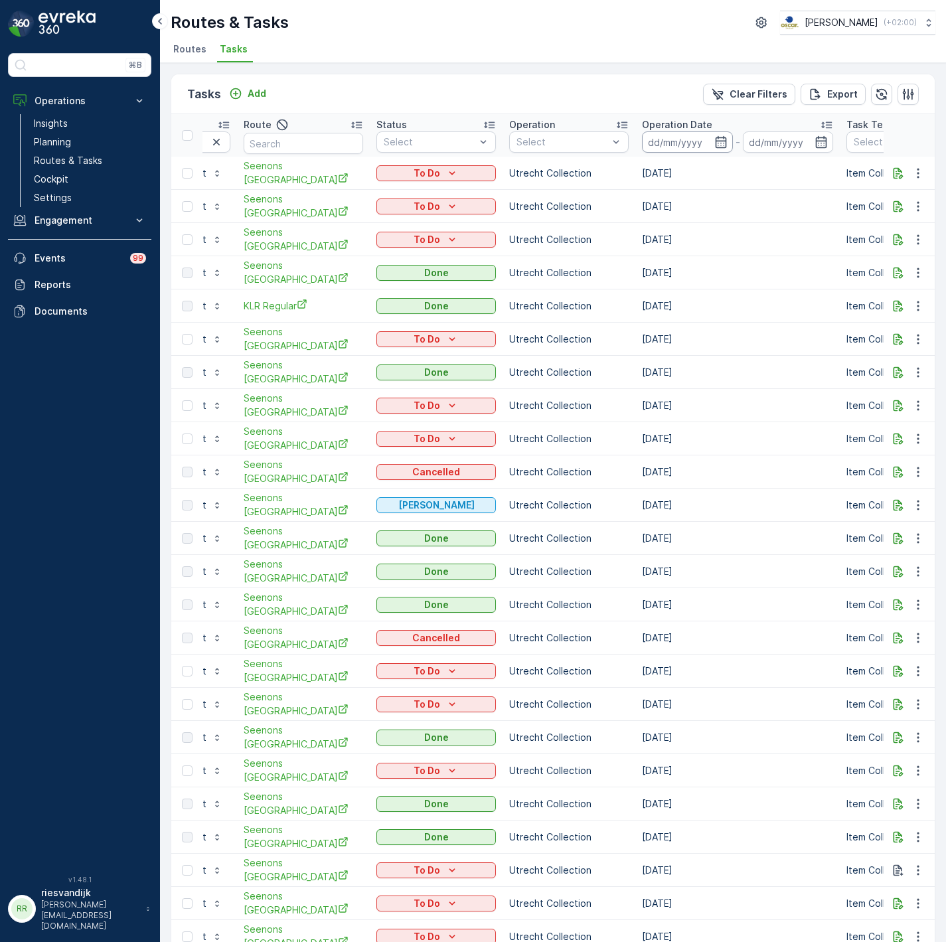
click at [667, 134] on input at bounding box center [687, 141] width 91 height 21
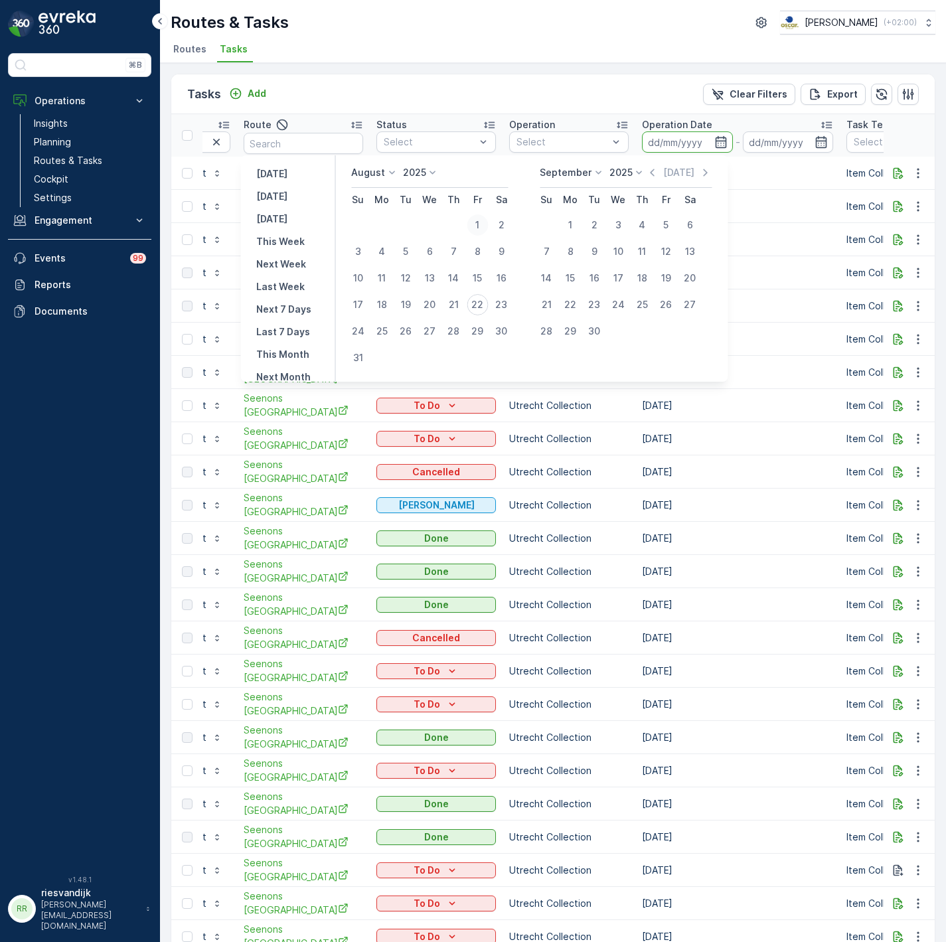
click at [488, 225] on div "1" at bounding box center [476, 224] width 21 height 21
type input "01.08.2025"
click at [436, 307] on div "20" at bounding box center [429, 304] width 21 height 21
type input "20.08.2025"
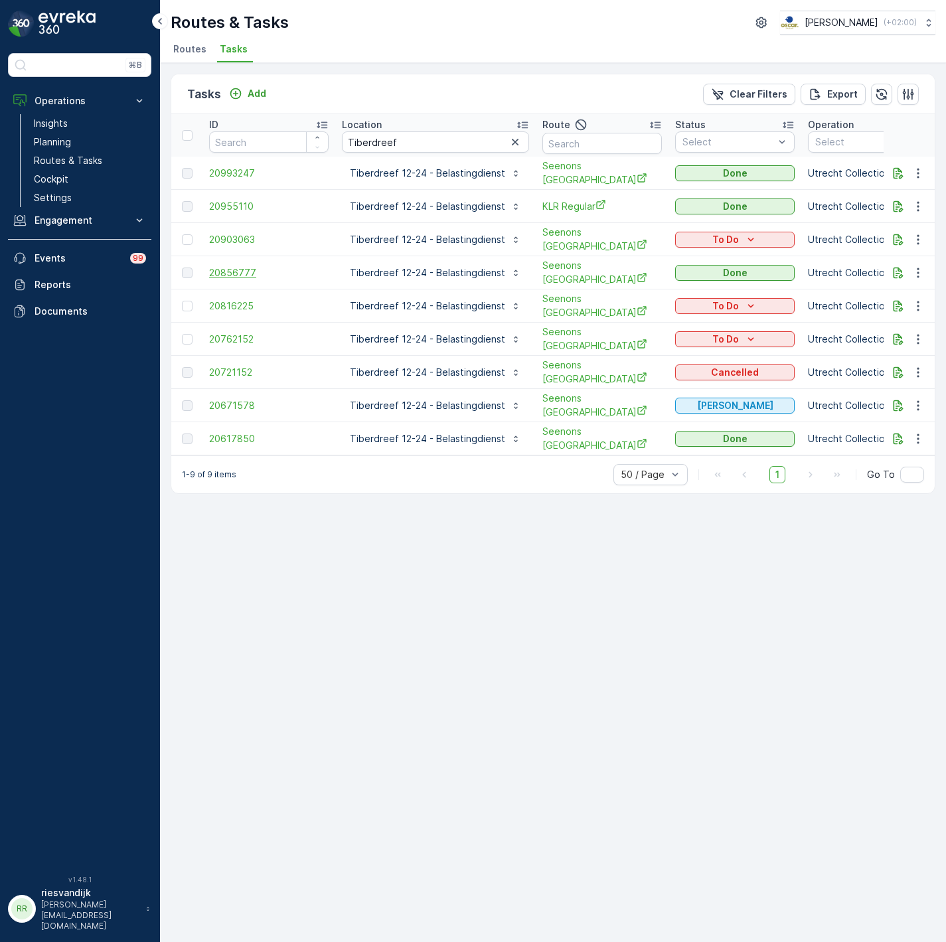
click at [255, 271] on span "20856777" at bounding box center [268, 272] width 119 height 13
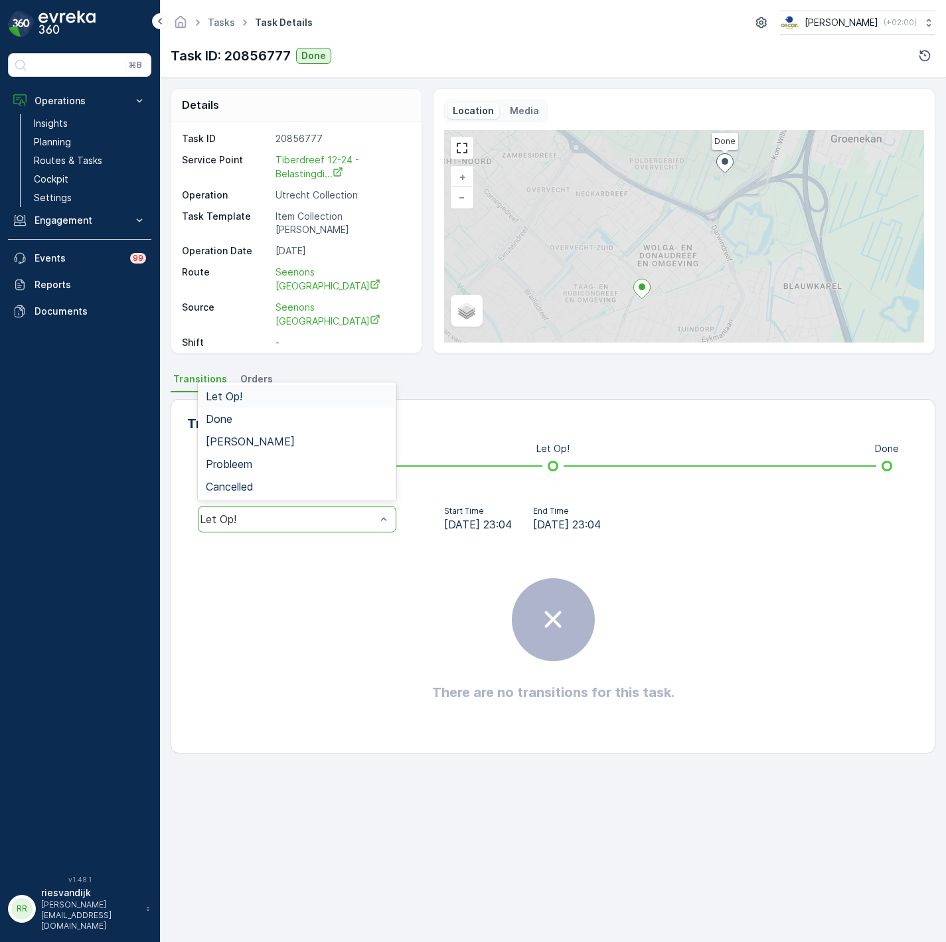
click at [299, 510] on div "Let Op!" at bounding box center [297, 519] width 198 height 27
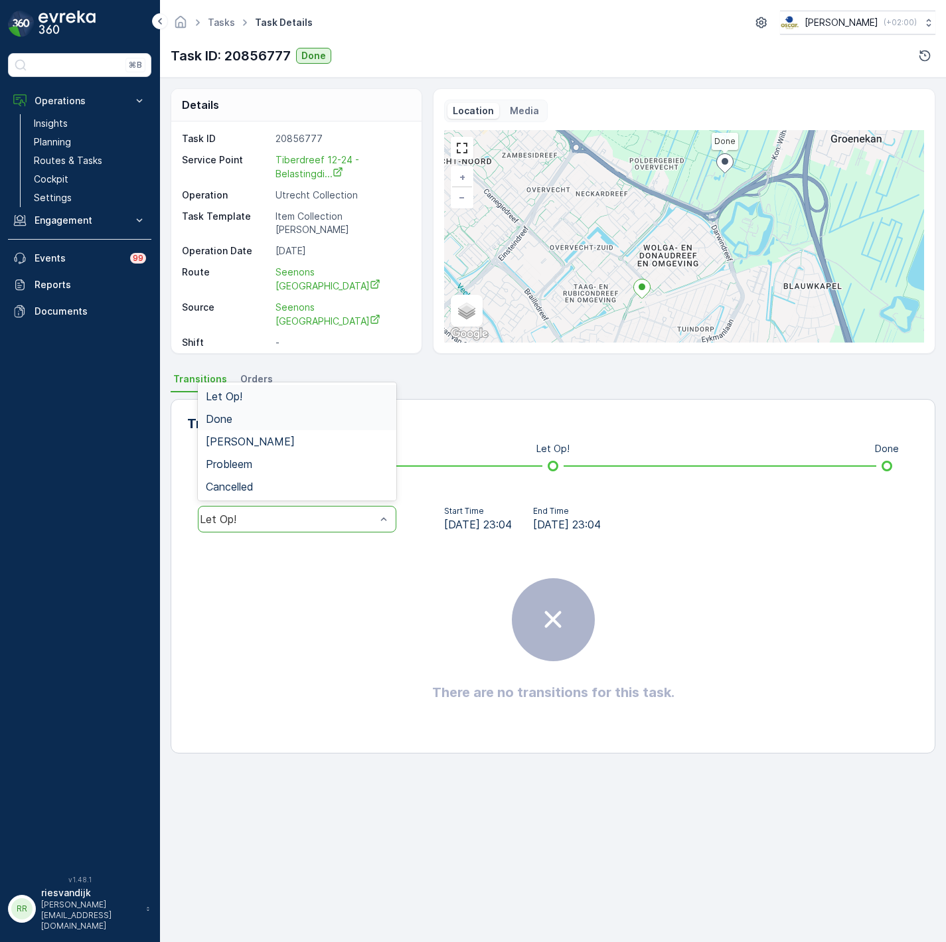
click at [283, 422] on div "Done" at bounding box center [297, 419] width 182 height 12
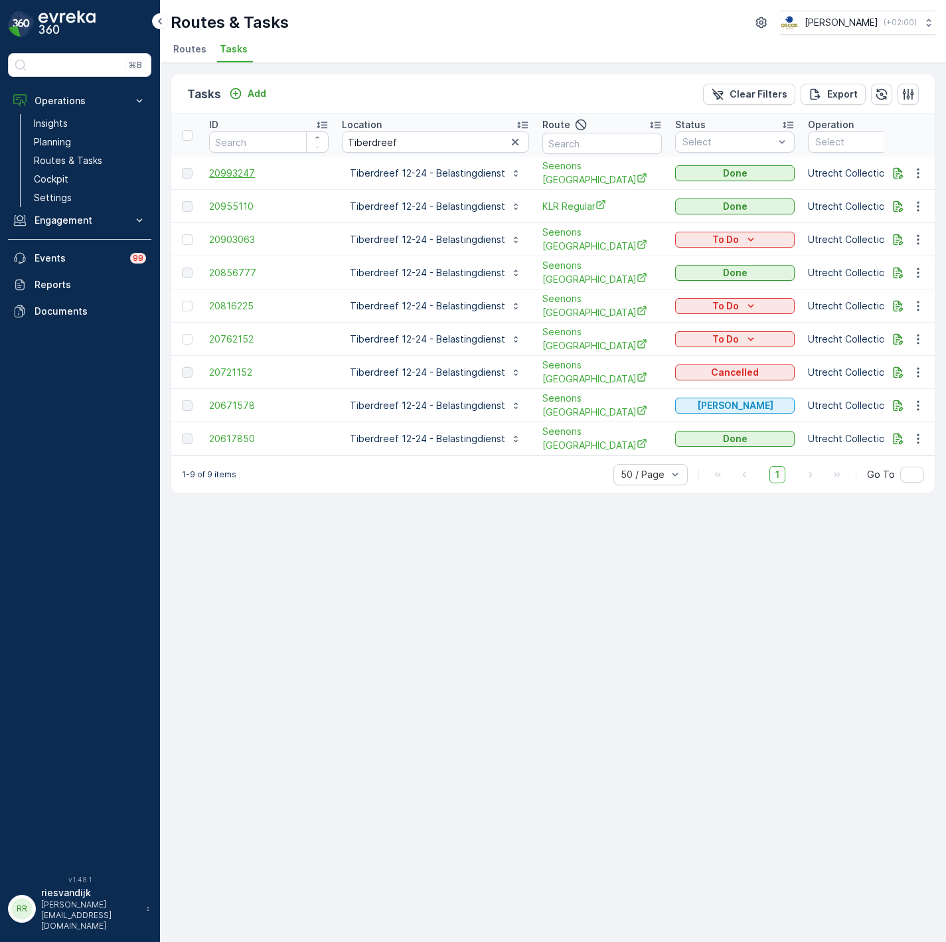
click at [239, 176] on span "20993247" at bounding box center [268, 173] width 119 height 13
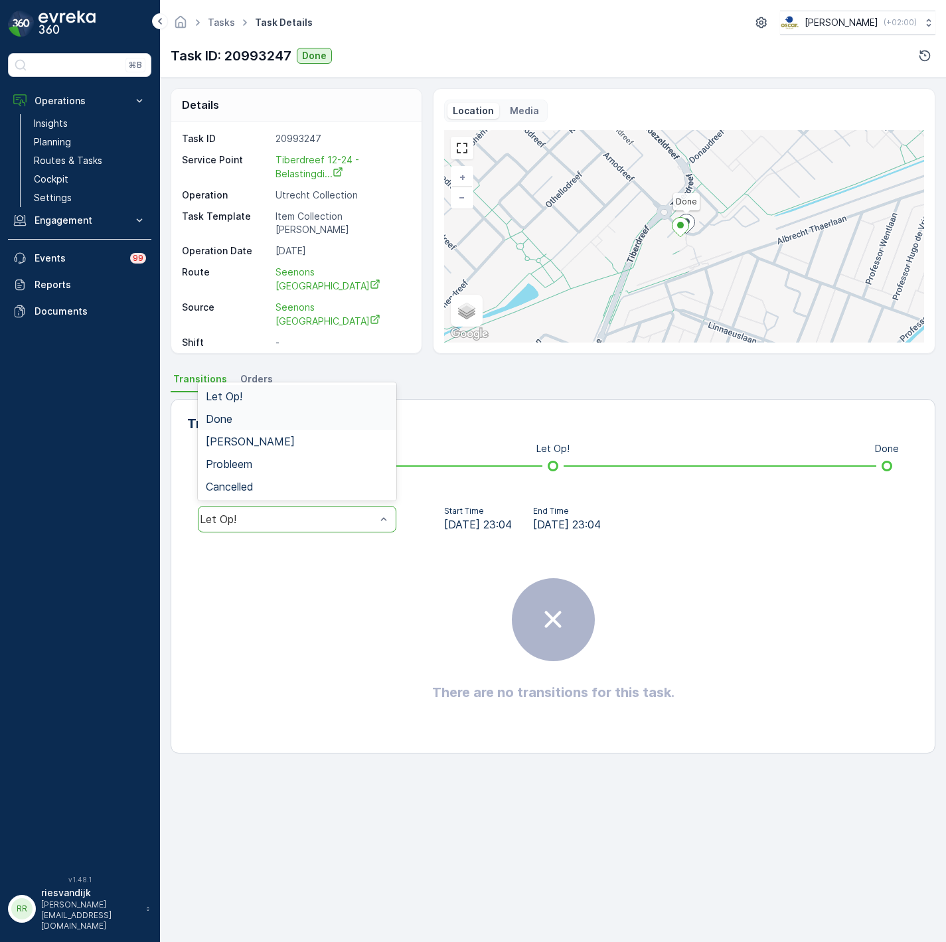
click at [303, 405] on div "Let Op!" at bounding box center [297, 396] width 198 height 23
click at [283, 514] on div "Let Op!" at bounding box center [288, 519] width 176 height 12
click at [281, 421] on div "Done" at bounding box center [297, 419] width 182 height 12
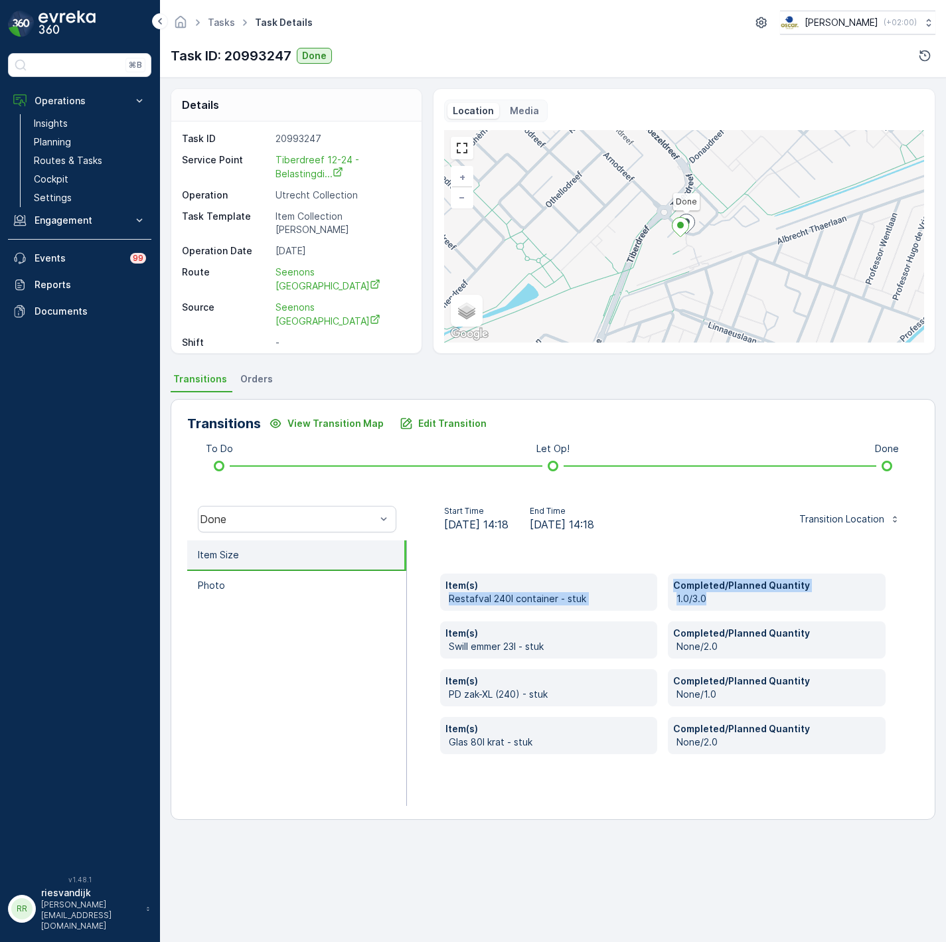
drag, startPoint x: 715, startPoint y: 598, endPoint x: 424, endPoint y: 600, distance: 290.6
click at [424, 600] on div "Item(s) Restafval 240l container - stuk Completed/Planned Quantity 1.0/3.0 Item…" at bounding box center [663, 672] width 512 height 265
drag, startPoint x: 424, startPoint y: 600, endPoint x: 856, endPoint y: 603, distance: 432.0
click at [856, 603] on p "1.0/3.0" at bounding box center [778, 598] width 204 height 13
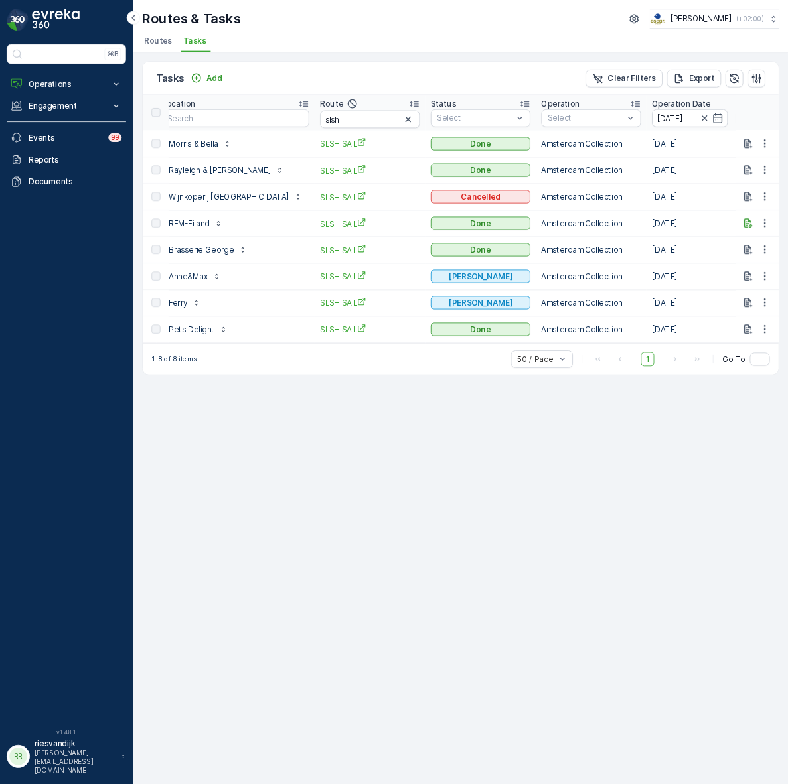
scroll to position [0, 199]
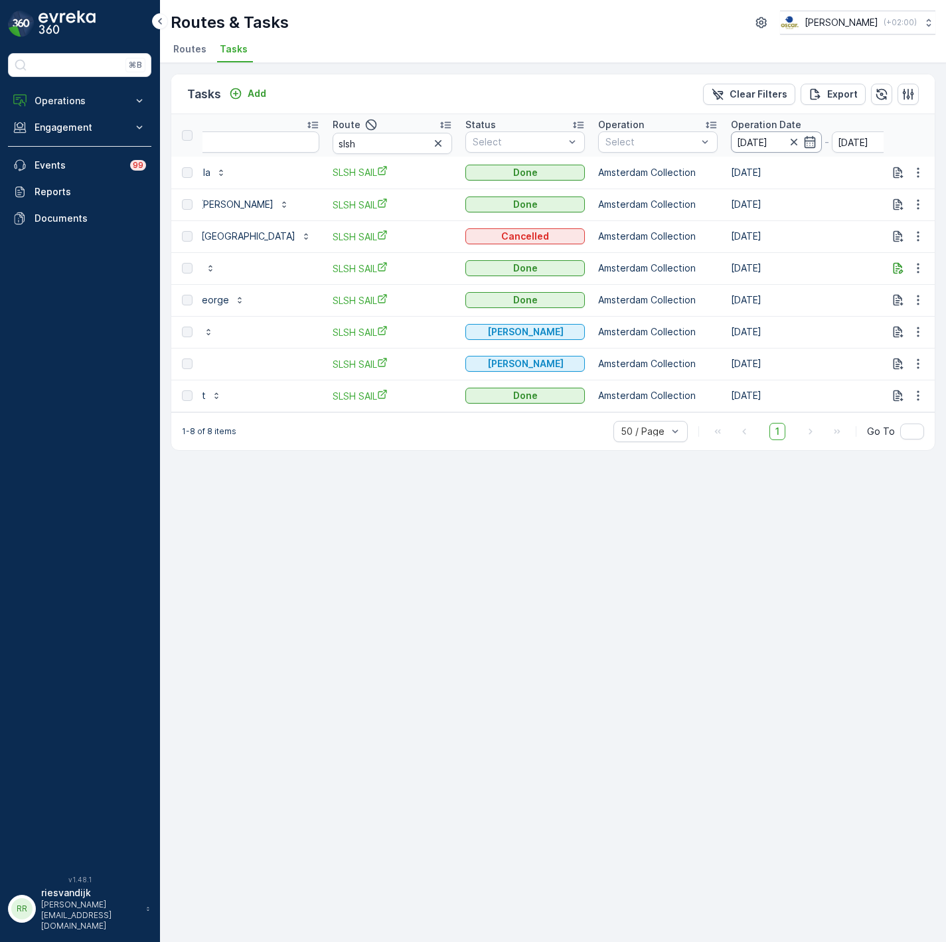
click at [731, 142] on input "[DATE]" at bounding box center [776, 141] width 91 height 21
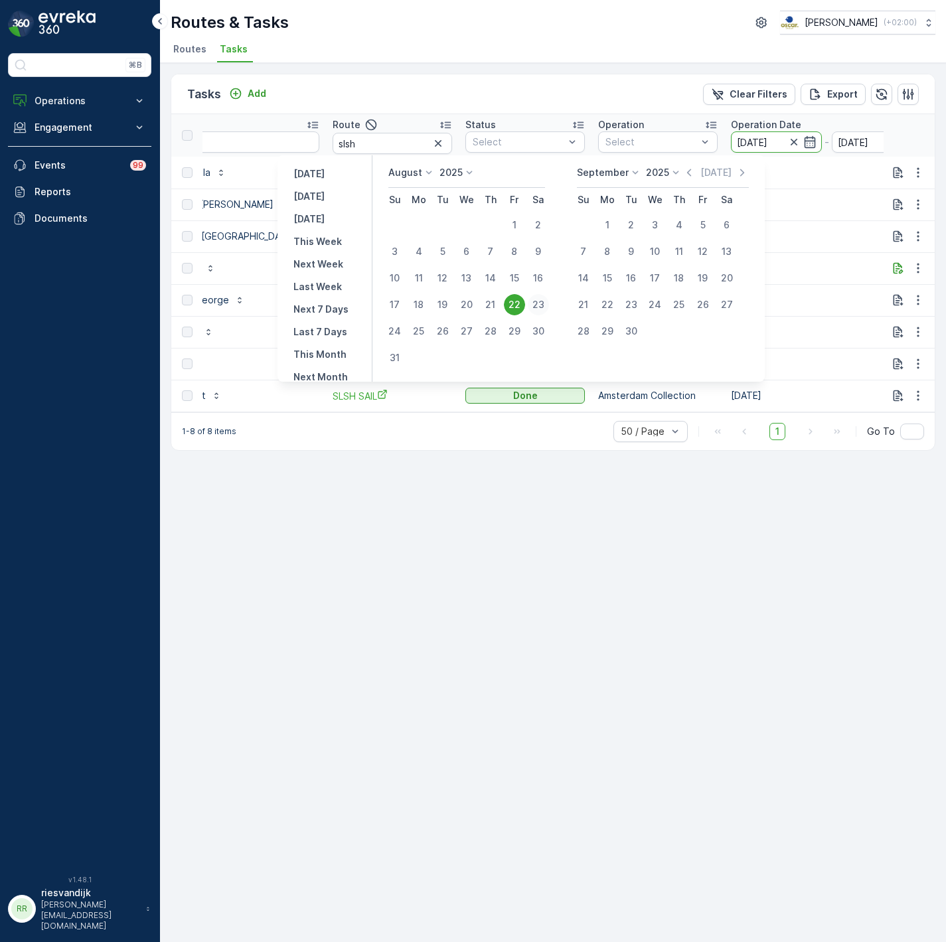
click at [543, 307] on div "23" at bounding box center [538, 304] width 21 height 21
type input "[DATE]"
click at [543, 307] on div "23" at bounding box center [538, 304] width 21 height 21
type input "[DATE]"
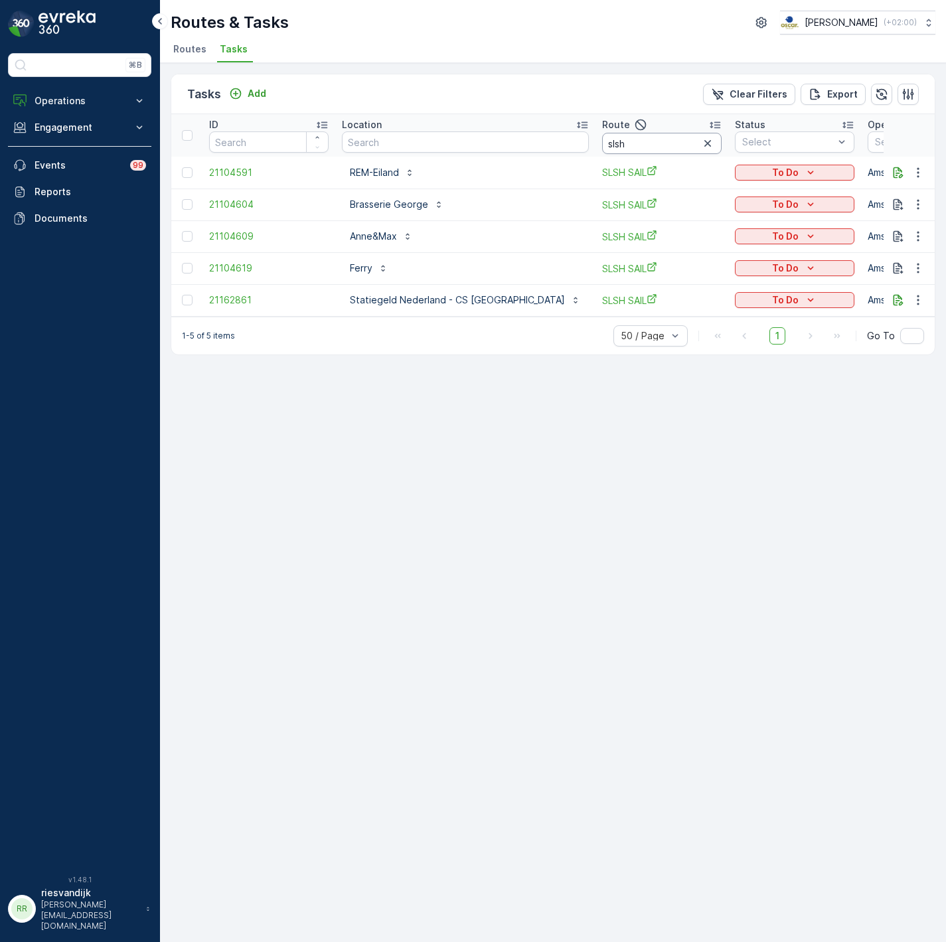
click at [602, 146] on input "slsh" at bounding box center [661, 143] width 119 height 21
type input "slsh"
click at [604, 146] on input "slsh" at bounding box center [661, 143] width 119 height 21
click at [602, 143] on input "slsh" at bounding box center [661, 143] width 119 height 21
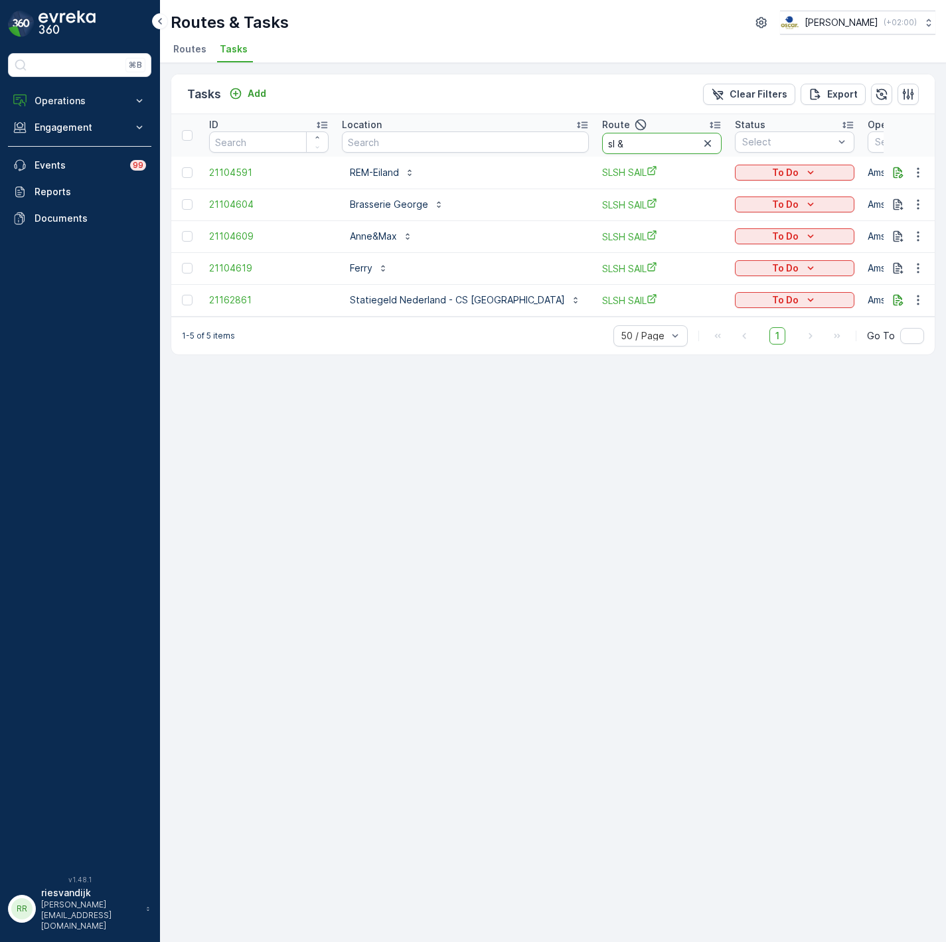
type input "sl &"
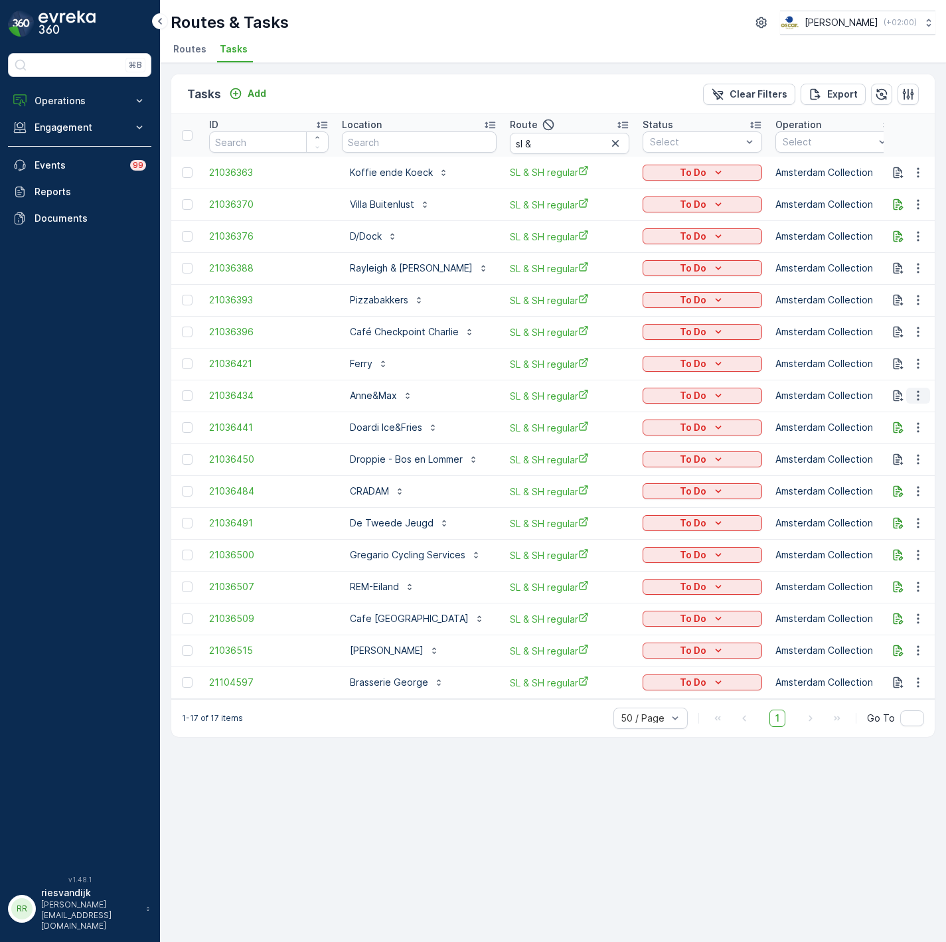
click at [920, 395] on icon "button" at bounding box center [917, 395] width 13 height 13
click at [906, 450] on span "Change Route" at bounding box center [883, 453] width 64 height 13
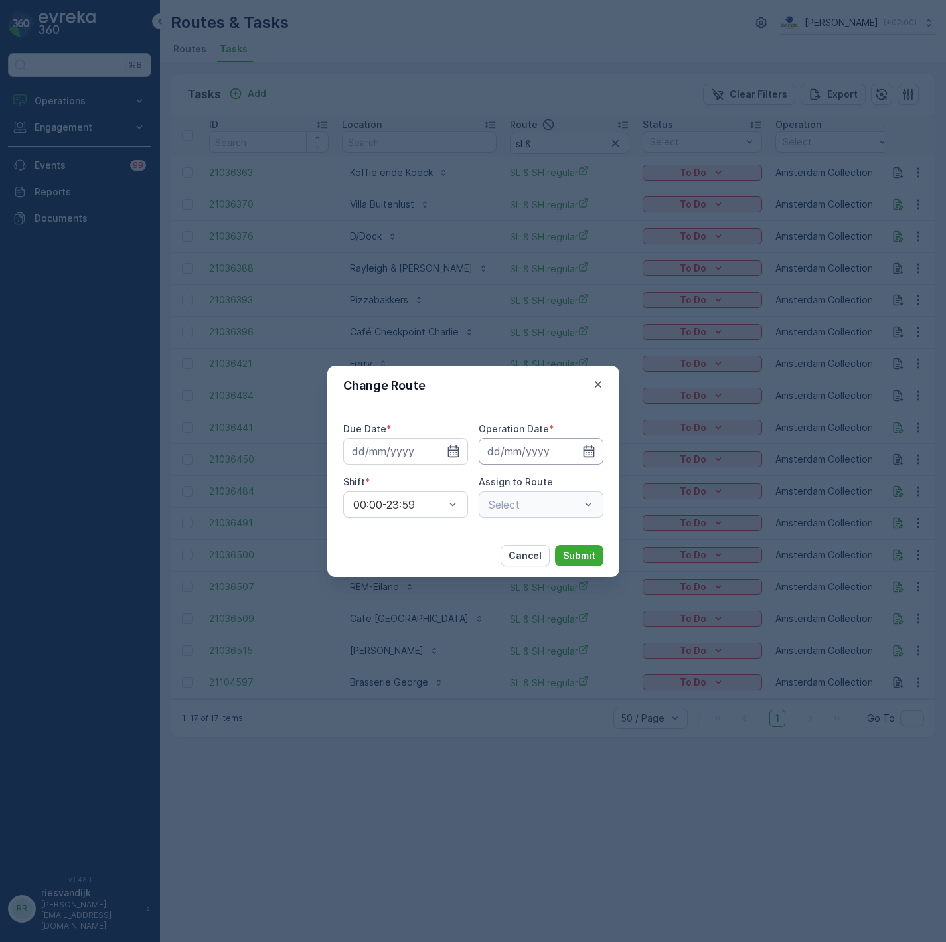
type input "[DATE]"
click at [543, 510] on div "SL & SH regular (Upcoming) - [GEOGRAPHIC_DATA]" at bounding box center [540, 504] width 125 height 27
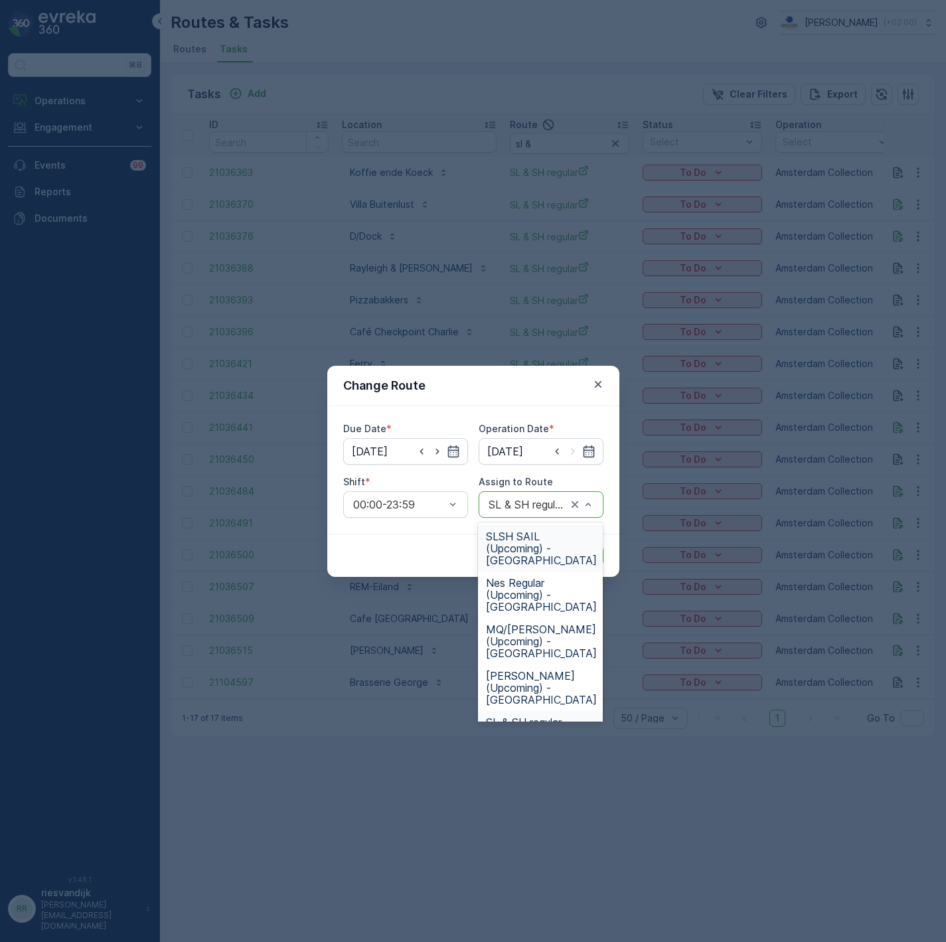
click at [535, 547] on span "SLSH SAIL (Upcoming) - [GEOGRAPHIC_DATA]" at bounding box center [541, 548] width 111 height 36
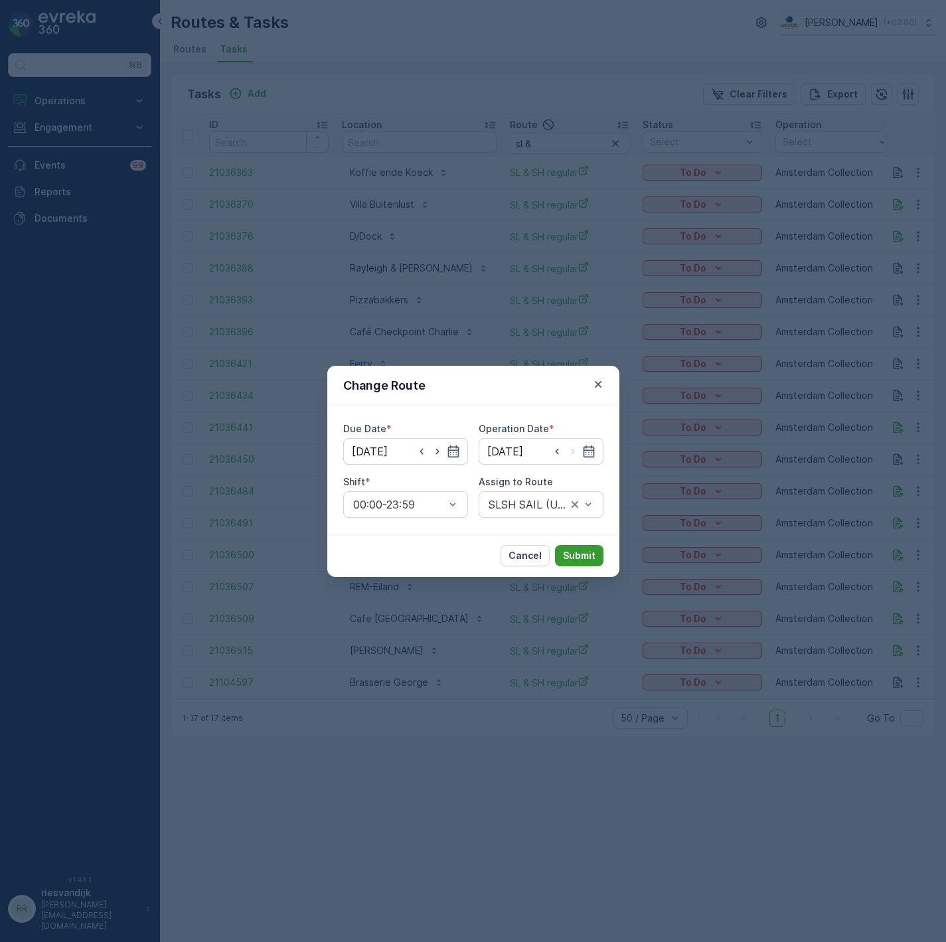
click at [579, 555] on p "Submit" at bounding box center [579, 555] width 33 height 13
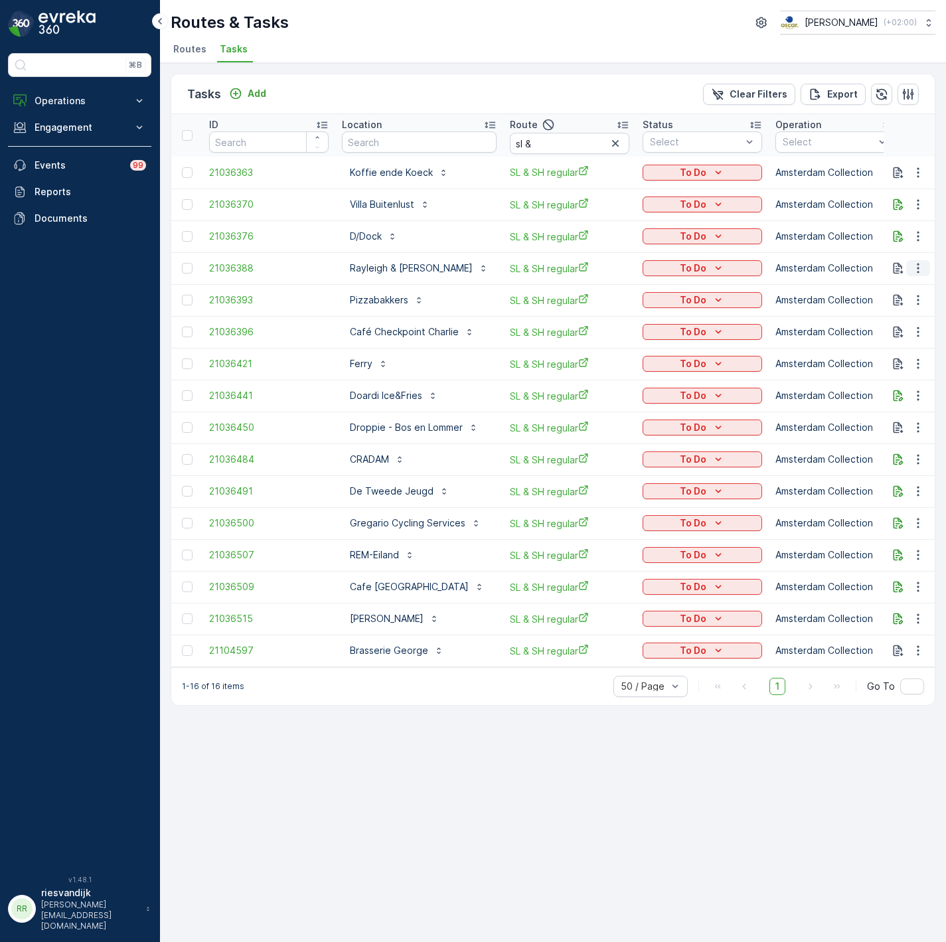
click at [916, 263] on icon "button" at bounding box center [917, 267] width 13 height 13
click at [888, 325] on span "Change Route" at bounding box center [883, 325] width 64 height 13
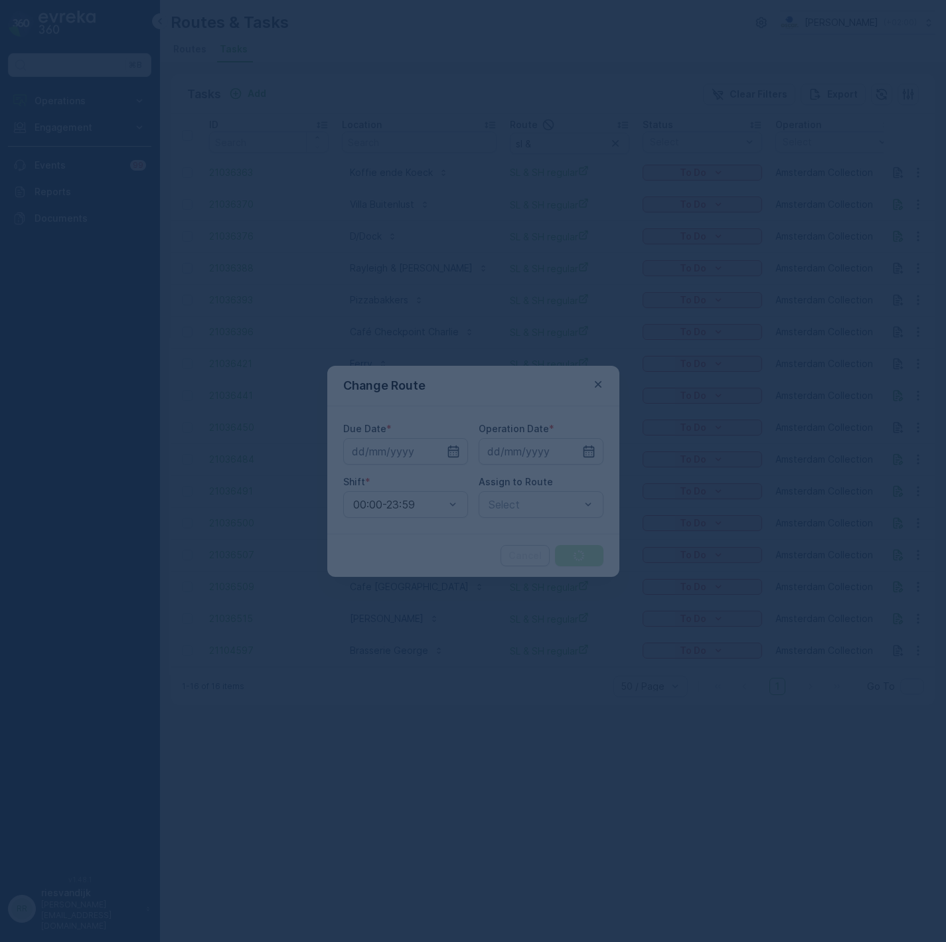
type input "[DATE]"
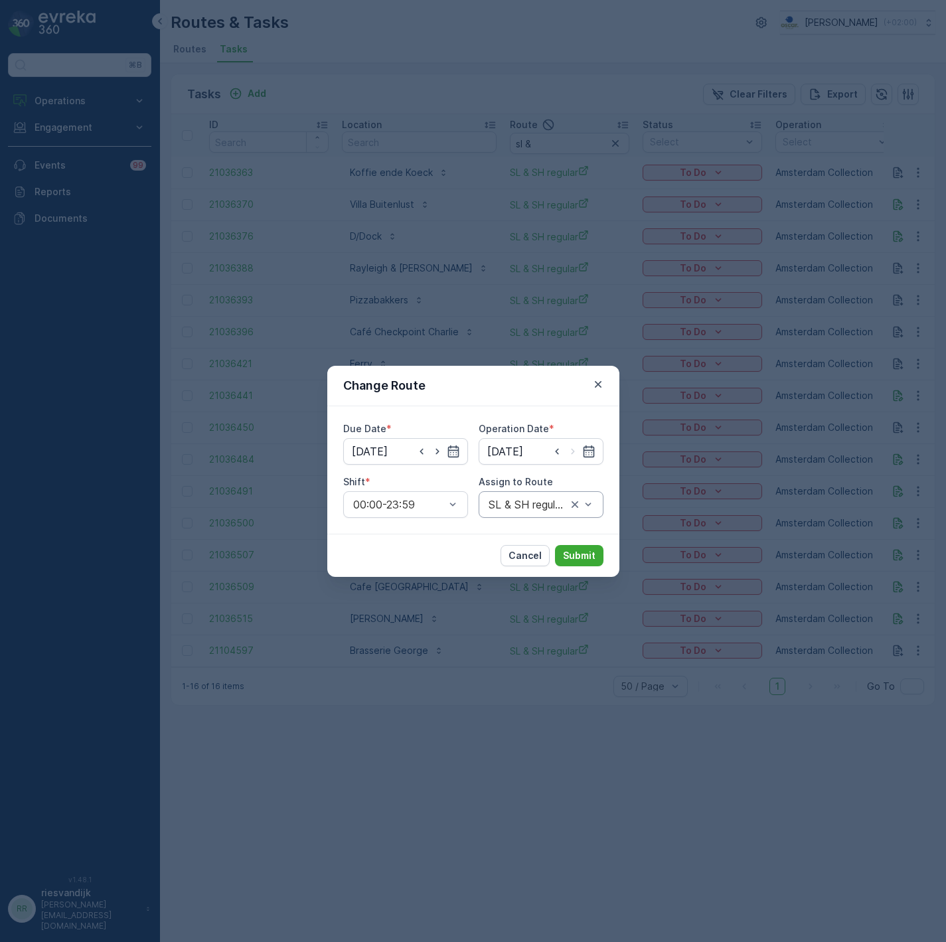
click at [520, 500] on div at bounding box center [527, 504] width 81 height 12
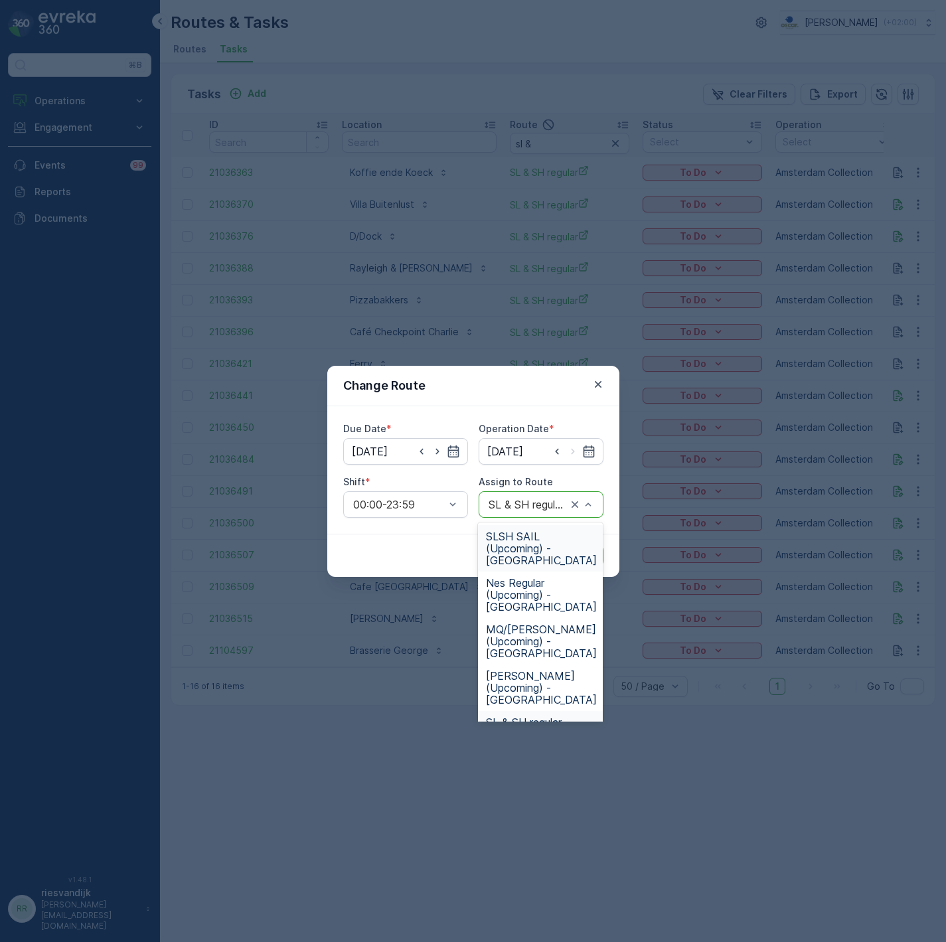
click at [526, 533] on span "SLSH SAIL (Upcoming) - [GEOGRAPHIC_DATA]" at bounding box center [541, 548] width 111 height 36
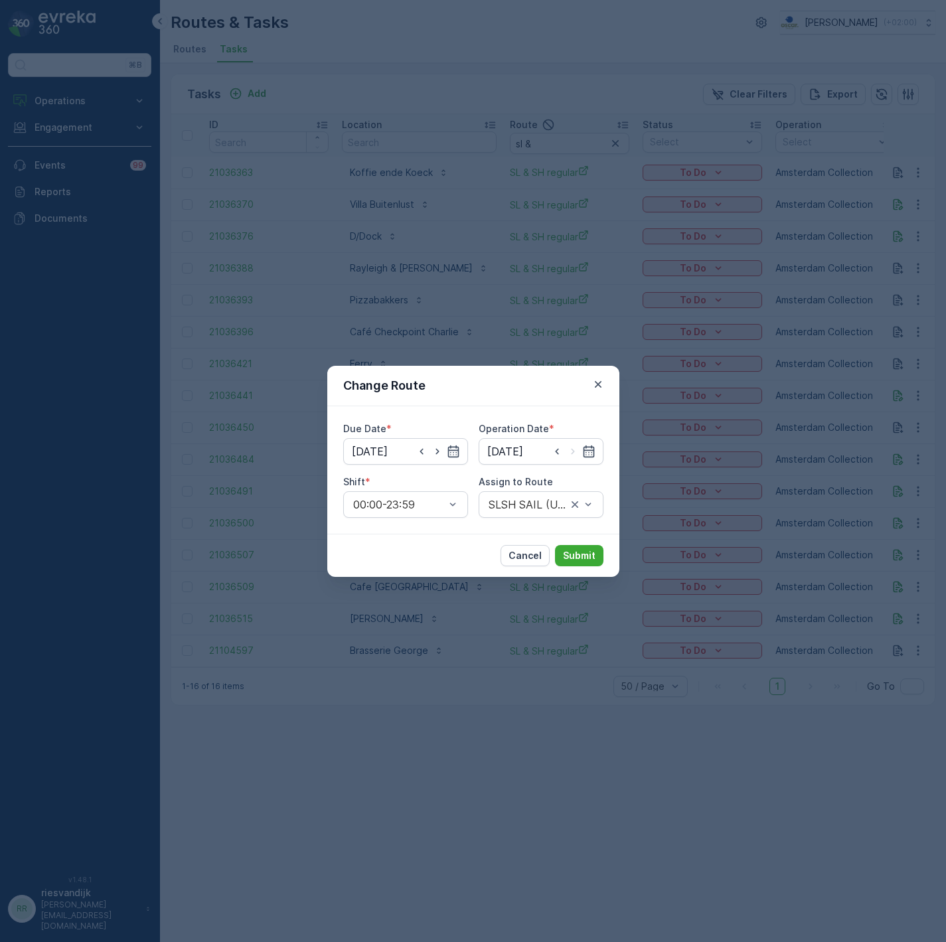
click at [587, 566] on div "Cancel Submit" at bounding box center [473, 554] width 292 height 43
click at [586, 559] on p "Submit" at bounding box center [579, 555] width 33 height 13
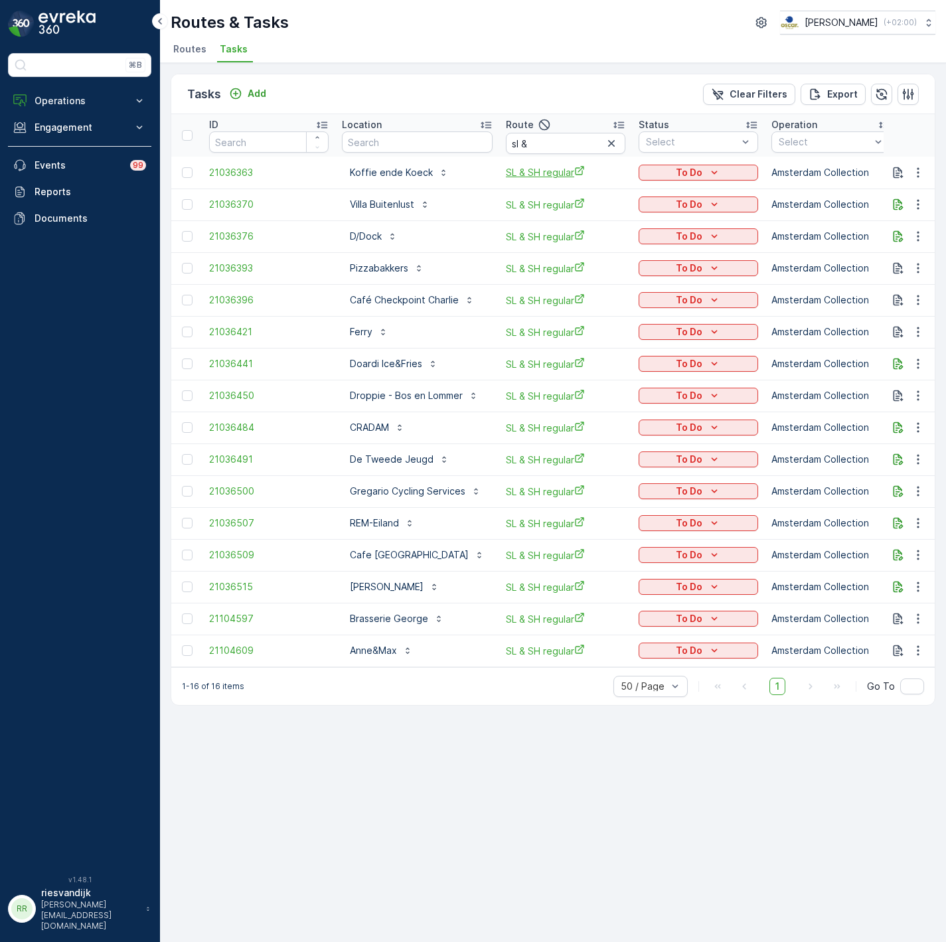
click at [524, 173] on span "SL & SH regular" at bounding box center [565, 172] width 119 height 14
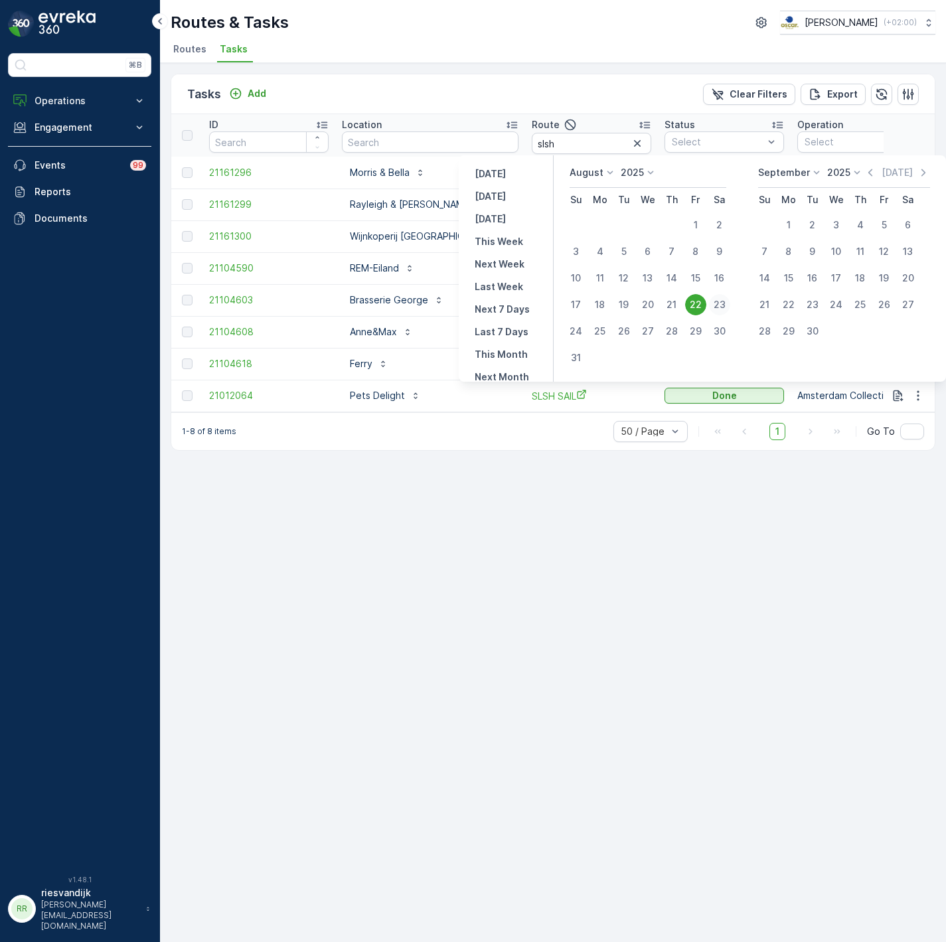
click at [729, 307] on div "23" at bounding box center [719, 304] width 21 height 21
type input "[DATE]"
click at [729, 307] on div "23" at bounding box center [719, 304] width 21 height 21
type input "[DATE]"
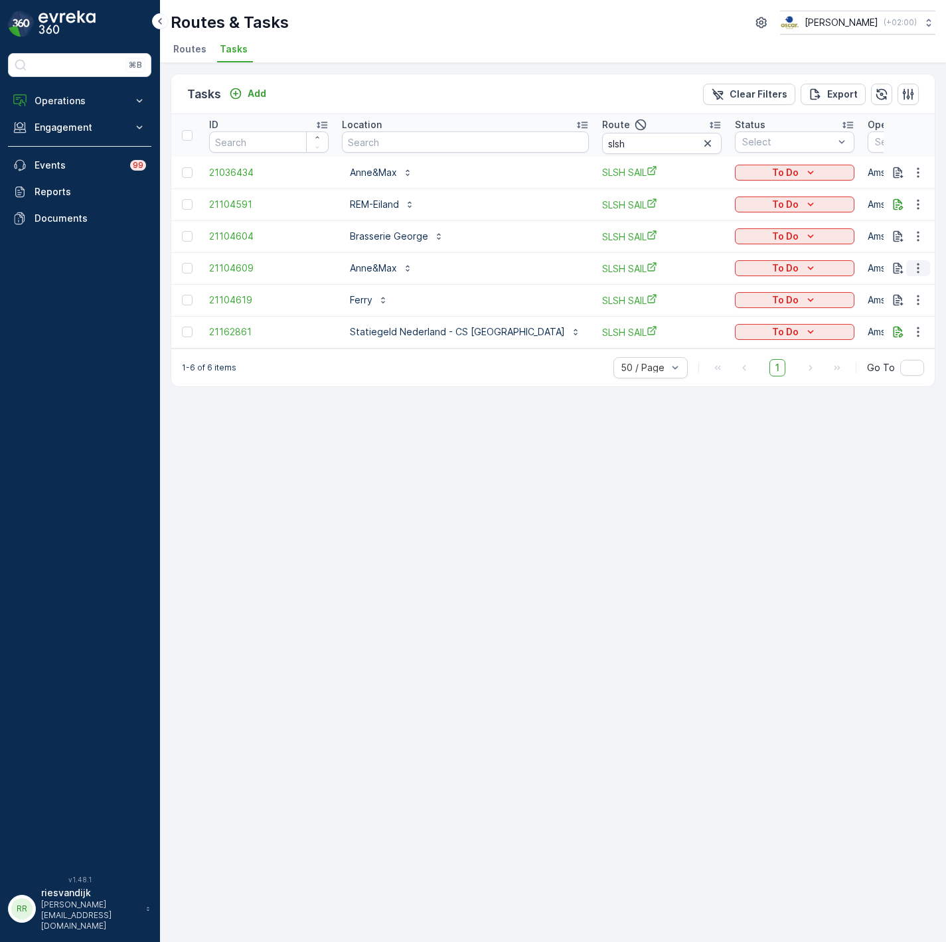
click at [912, 267] on icon "button" at bounding box center [917, 267] width 13 height 13
click at [920, 331] on div "Change Route" at bounding box center [896, 326] width 100 height 19
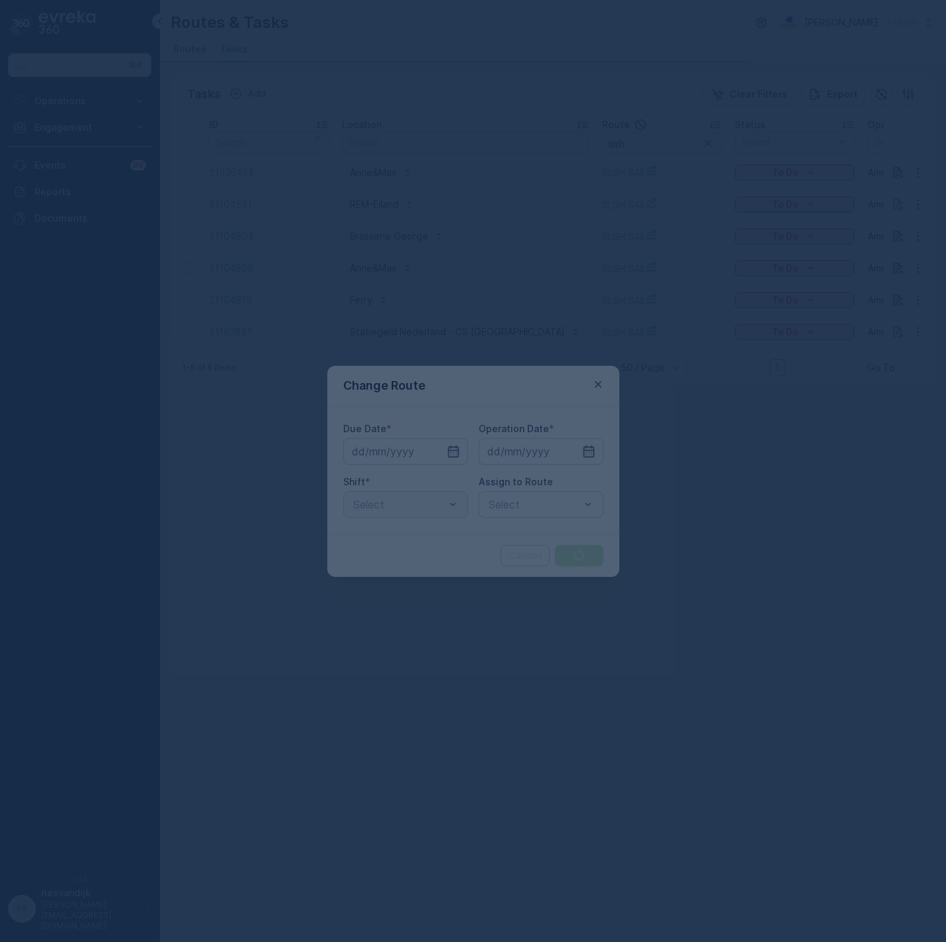
type input "[DATE]"
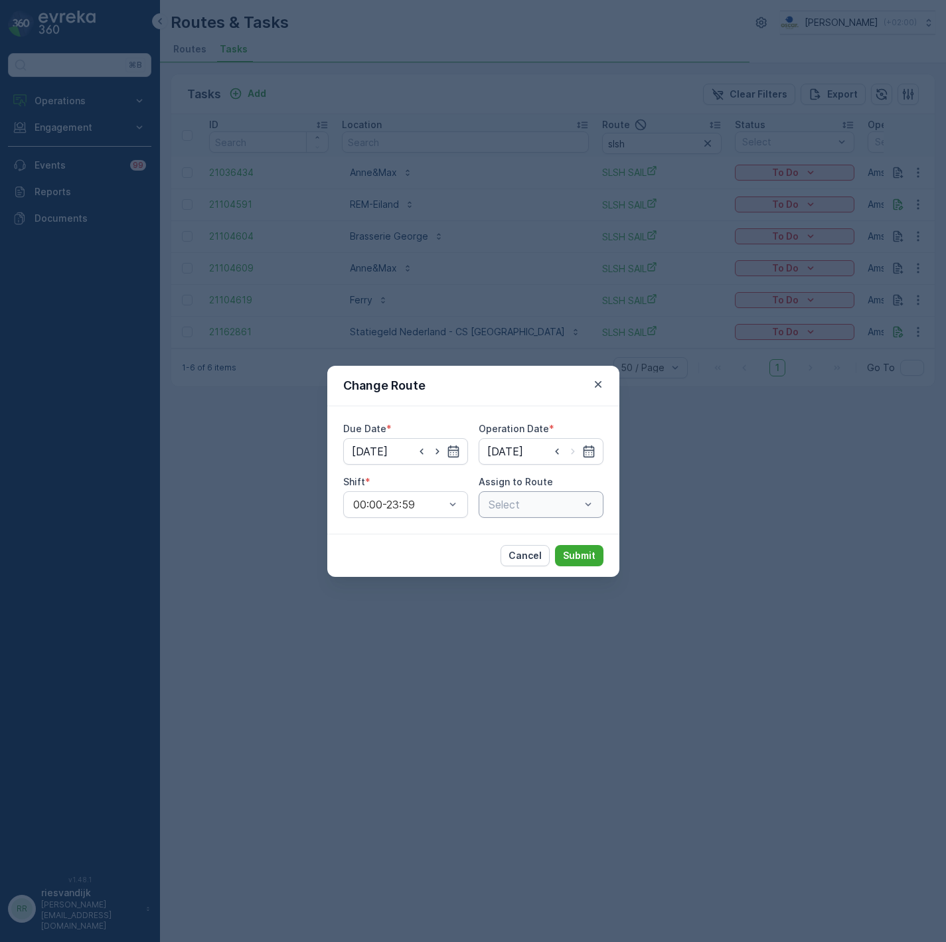
click at [522, 488] on div "Assign to Route Select" at bounding box center [540, 496] width 125 height 42
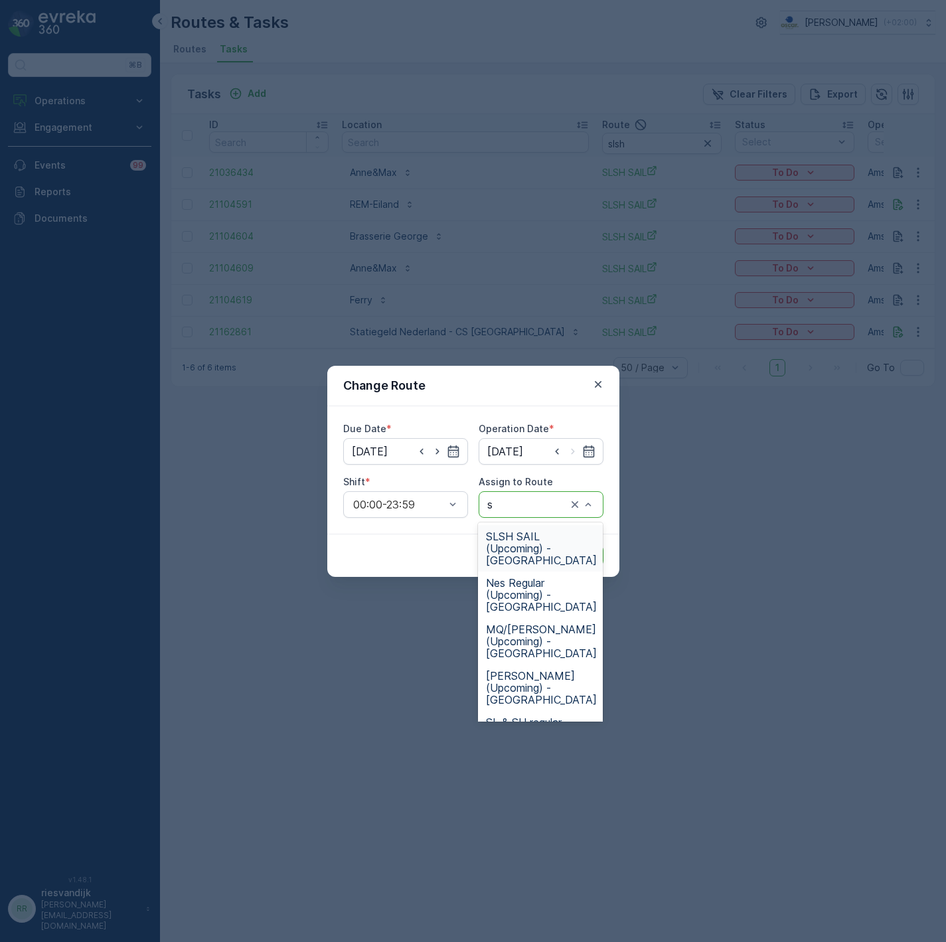
type input "sl"
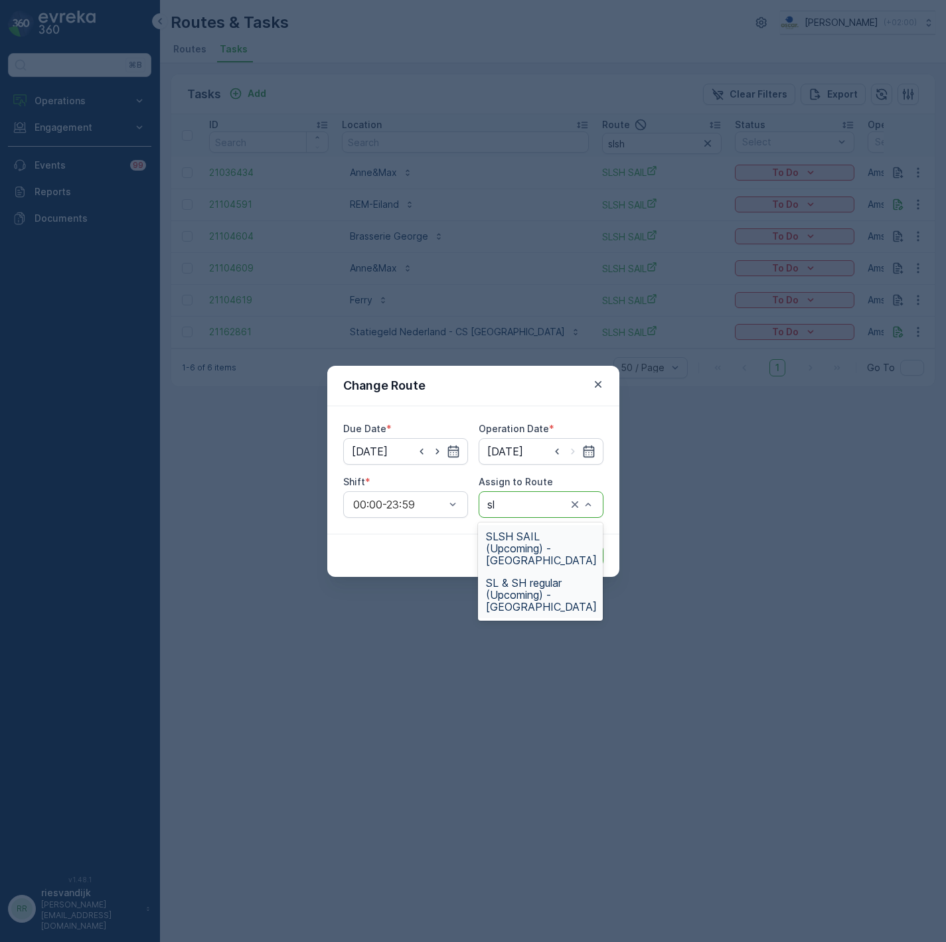
click at [508, 588] on span "SL & SH regular (Upcoming) - [GEOGRAPHIC_DATA]" at bounding box center [541, 595] width 111 height 36
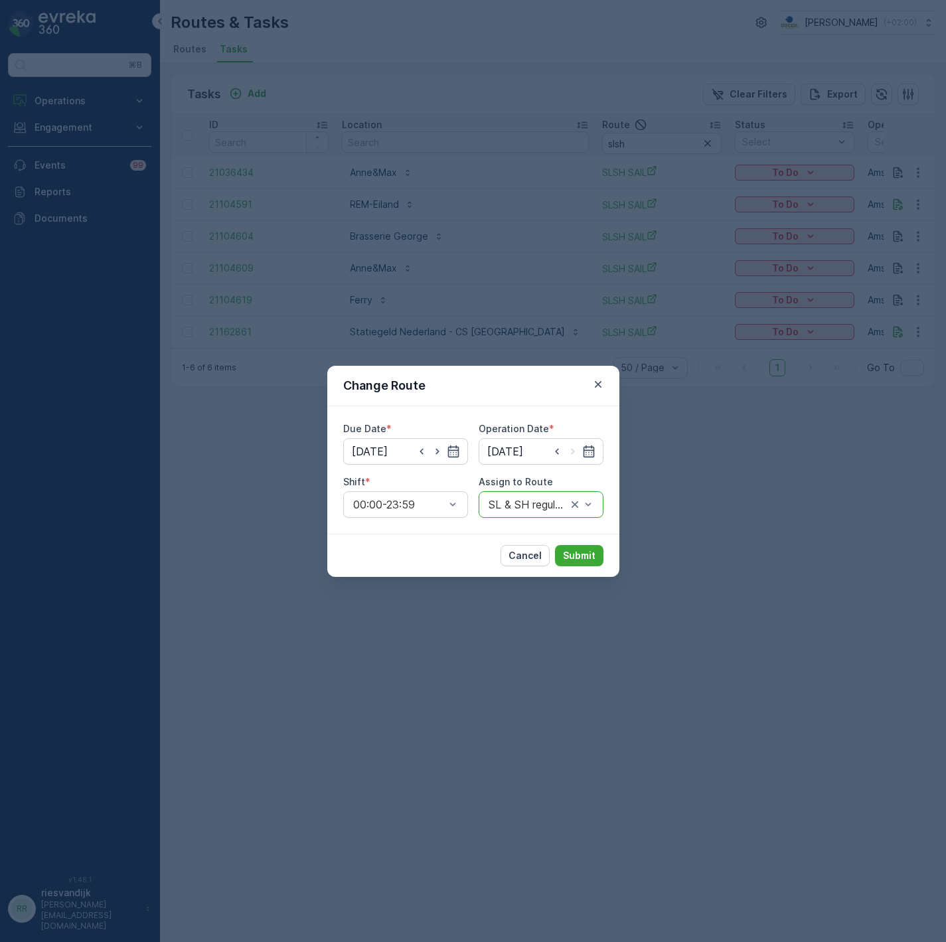
click at [605, 548] on div "Cancel Submit" at bounding box center [473, 554] width 292 height 43
click at [590, 556] on p "Submit" at bounding box center [579, 555] width 33 height 13
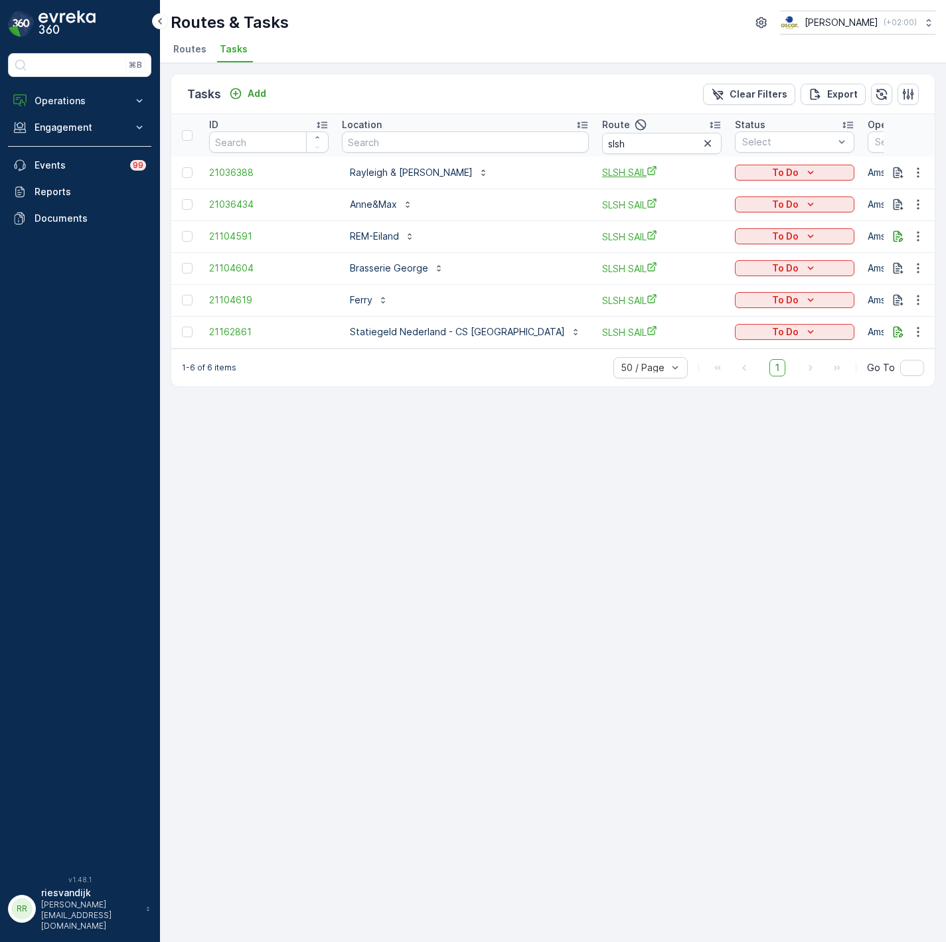
click at [602, 173] on span "SLSH SAIL" at bounding box center [661, 172] width 119 height 14
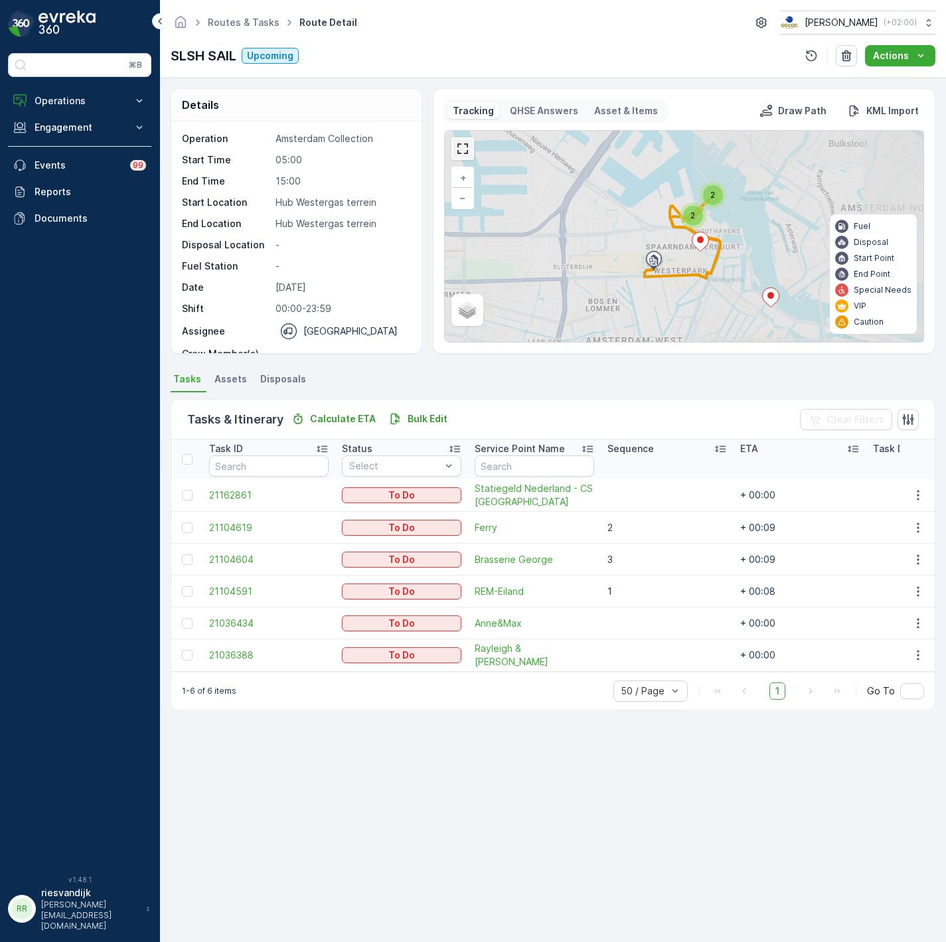
click at [466, 155] on link at bounding box center [463, 149] width 20 height 20
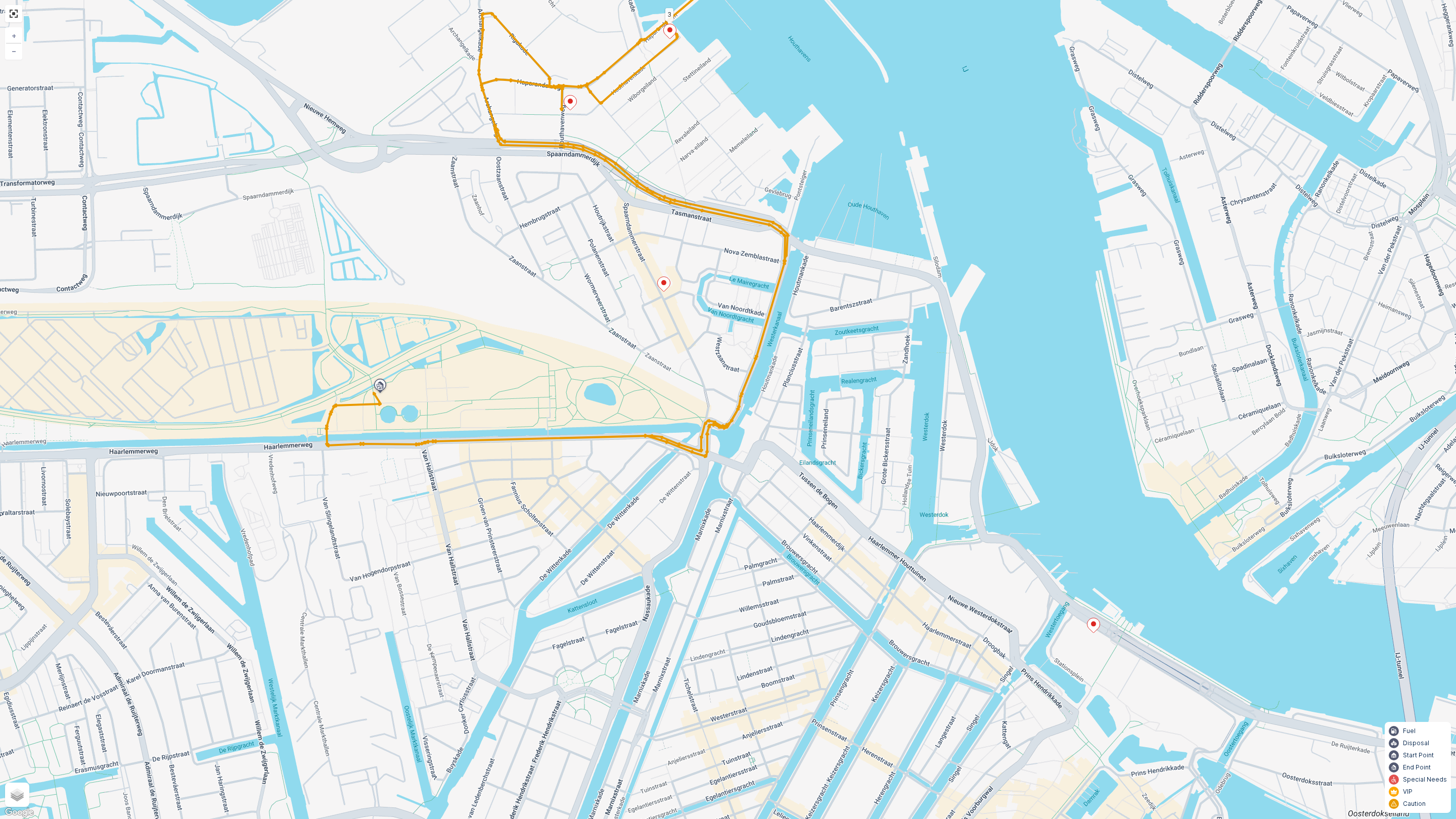
drag, startPoint x: 686, startPoint y: 341, endPoint x: 654, endPoint y: 366, distance: 40.6
click at [654, 366] on div "2 1 3 + − Satellite Roadmap Terrain Hybrid Leaflet Keyboard shortcuts Map Data …" at bounding box center [728, 409] width 1456 height 819
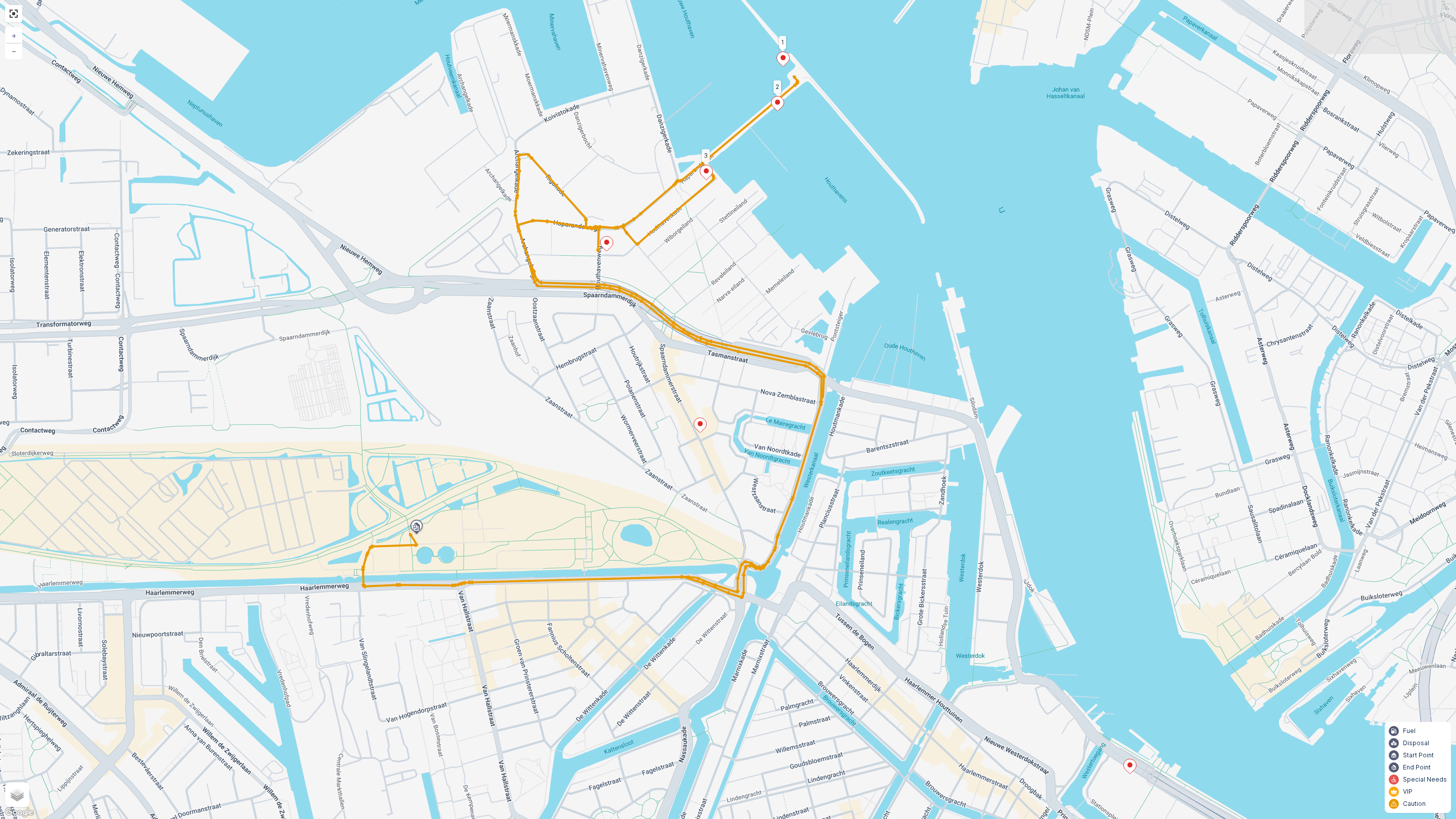
drag, startPoint x: 605, startPoint y: 473, endPoint x: 623, endPoint y: 548, distance: 77.1
click at [623, 548] on div "2 1 3 + − Satellite Roadmap Terrain Hybrid Leaflet Keyboard shortcuts Map Data …" at bounding box center [728, 409] width 1456 height 819
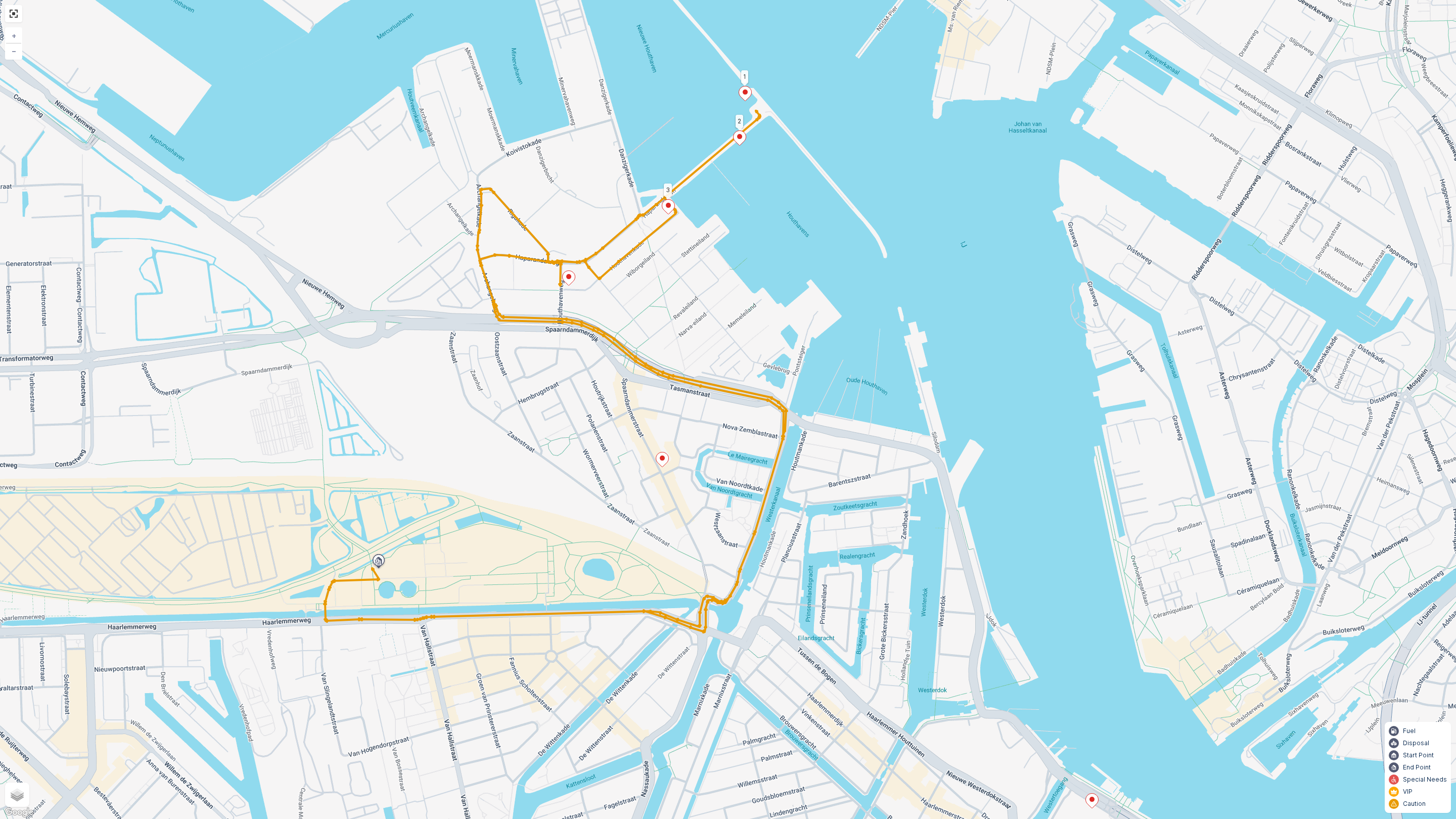
drag, startPoint x: 613, startPoint y: 478, endPoint x: 573, endPoint y: 512, distance: 52.5
click at [573, 512] on div "2 1 3 + − Satellite Roadmap Terrain Hybrid Leaflet Keyboard shortcuts Map Data …" at bounding box center [728, 409] width 1456 height 819
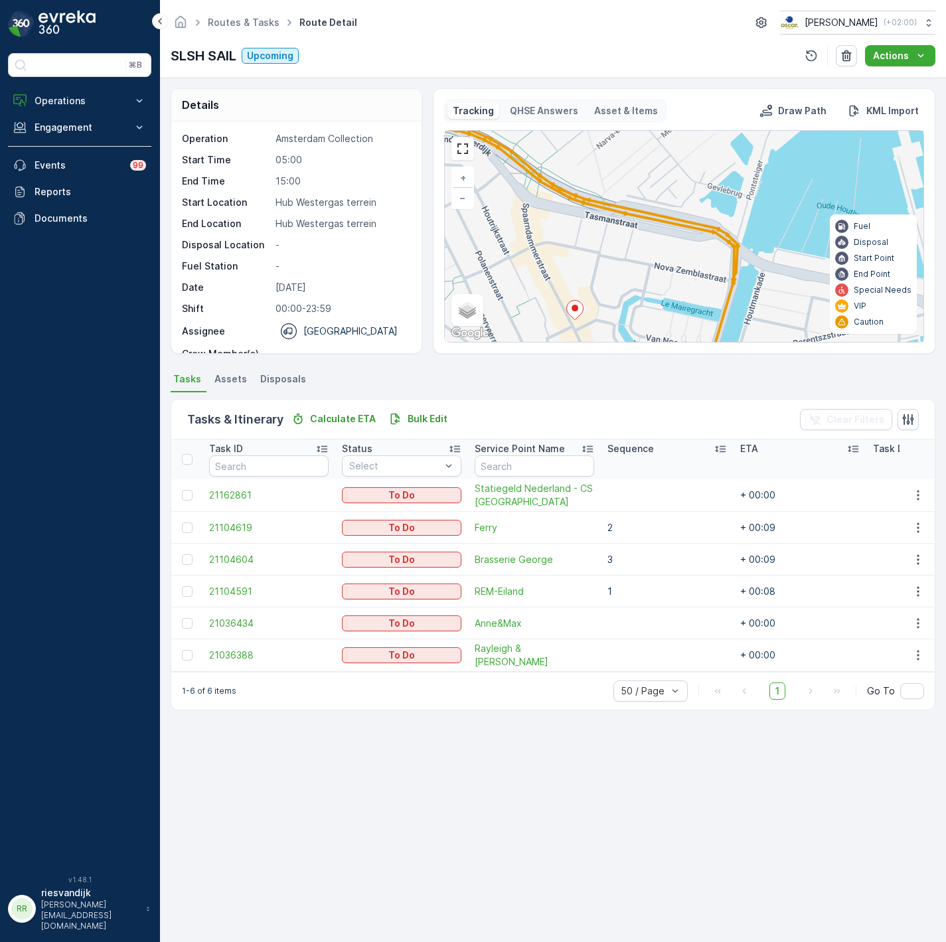
drag, startPoint x: 715, startPoint y: 257, endPoint x: 637, endPoint y: 287, distance: 83.4
click at [640, 289] on div "2 1 3 + − Satellite Roadmap Terrain Hybrid Leaflet Keyboard shortcuts Map Data …" at bounding box center [684, 236] width 478 height 211
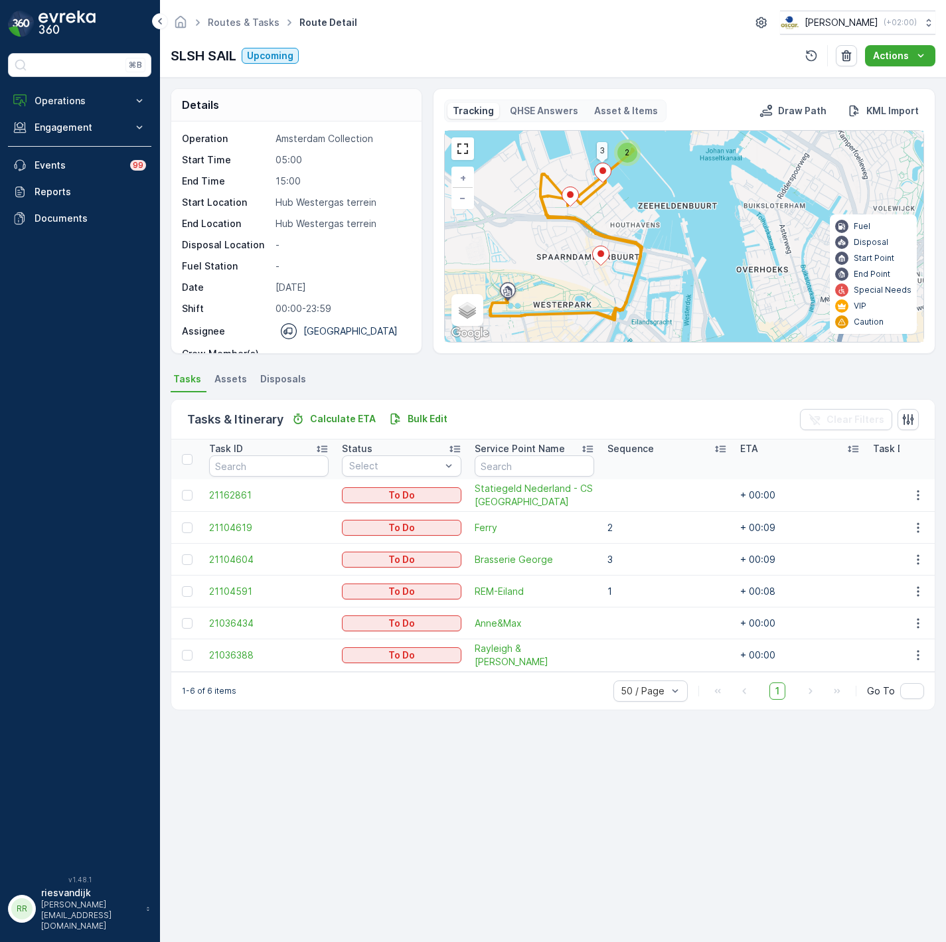
drag, startPoint x: 675, startPoint y: 242, endPoint x: 681, endPoint y: 208, distance: 34.3
click at [673, 213] on div "2 3 + − Satellite Roadmap Terrain Hybrid Leaflet Keyboard shortcuts Map Data Ma…" at bounding box center [684, 236] width 478 height 211
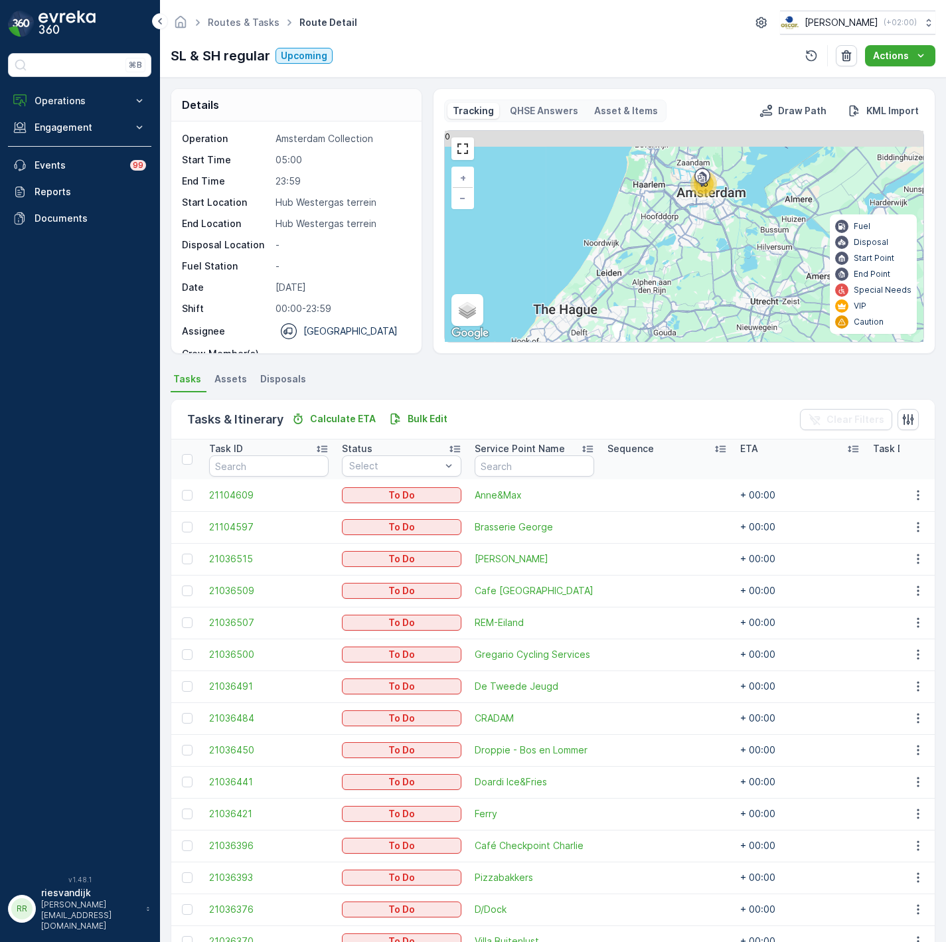
drag, startPoint x: 705, startPoint y: 248, endPoint x: 701, endPoint y: 261, distance: 14.7
click at [701, 261] on div "16 + − Satellite Roadmap Terrain Hybrid Leaflet Keyboard shortcuts Map Data Map…" at bounding box center [684, 236] width 478 height 211
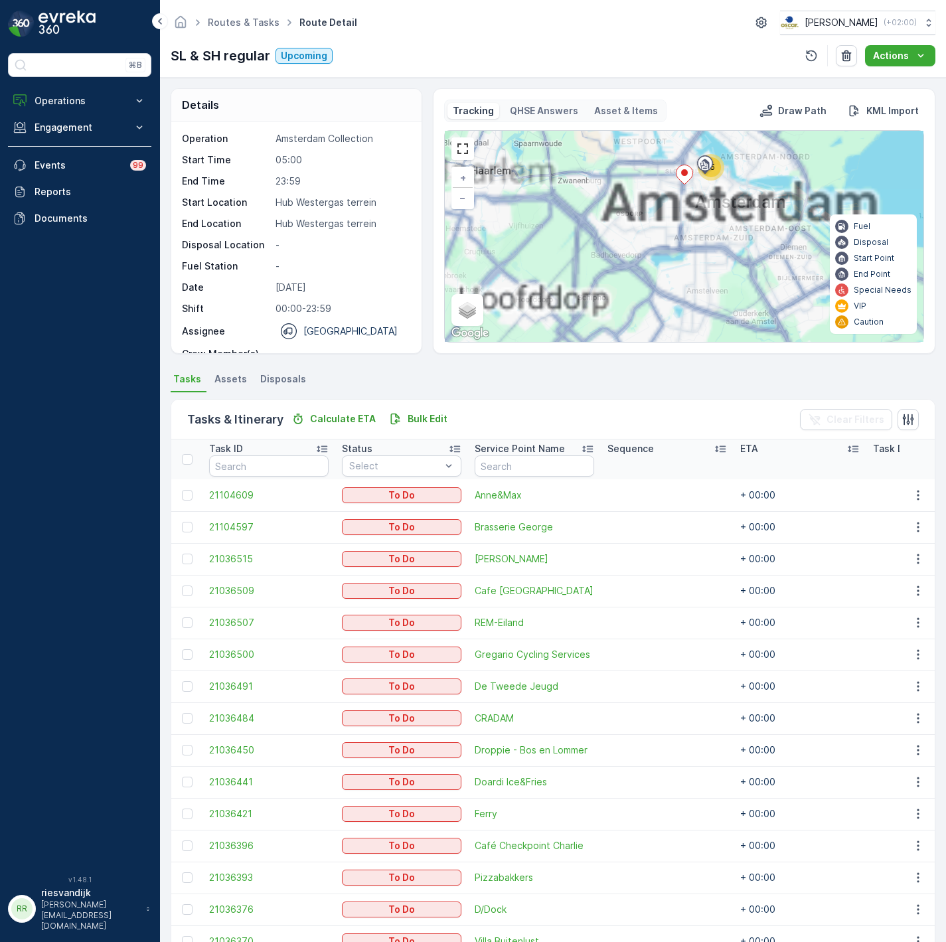
drag, startPoint x: 695, startPoint y: 201, endPoint x: 677, endPoint y: 297, distance: 97.1
click at [677, 297] on div "16 15 + − Satellite Roadmap Terrain Hybrid Leaflet Keyboard shortcuts Map Data …" at bounding box center [684, 236] width 478 height 211
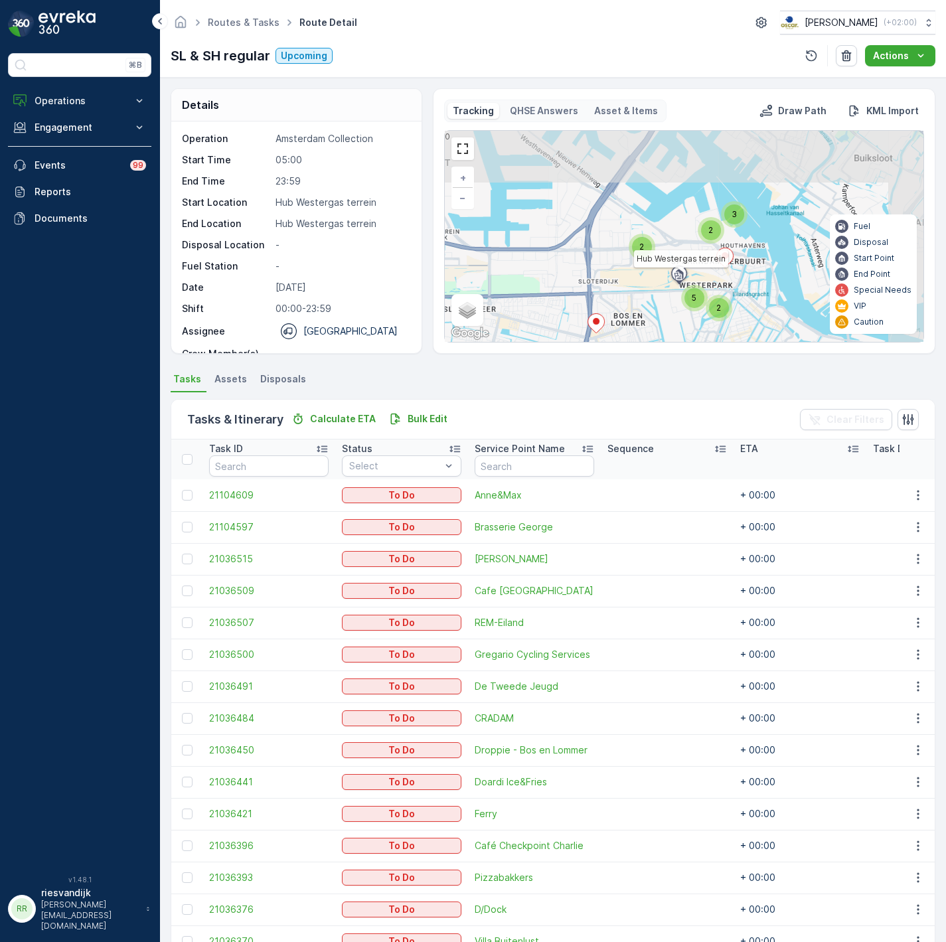
drag, startPoint x: 719, startPoint y: 236, endPoint x: 675, endPoint y: 291, distance: 70.4
click at [675, 291] on div at bounding box center [680, 277] width 25 height 27
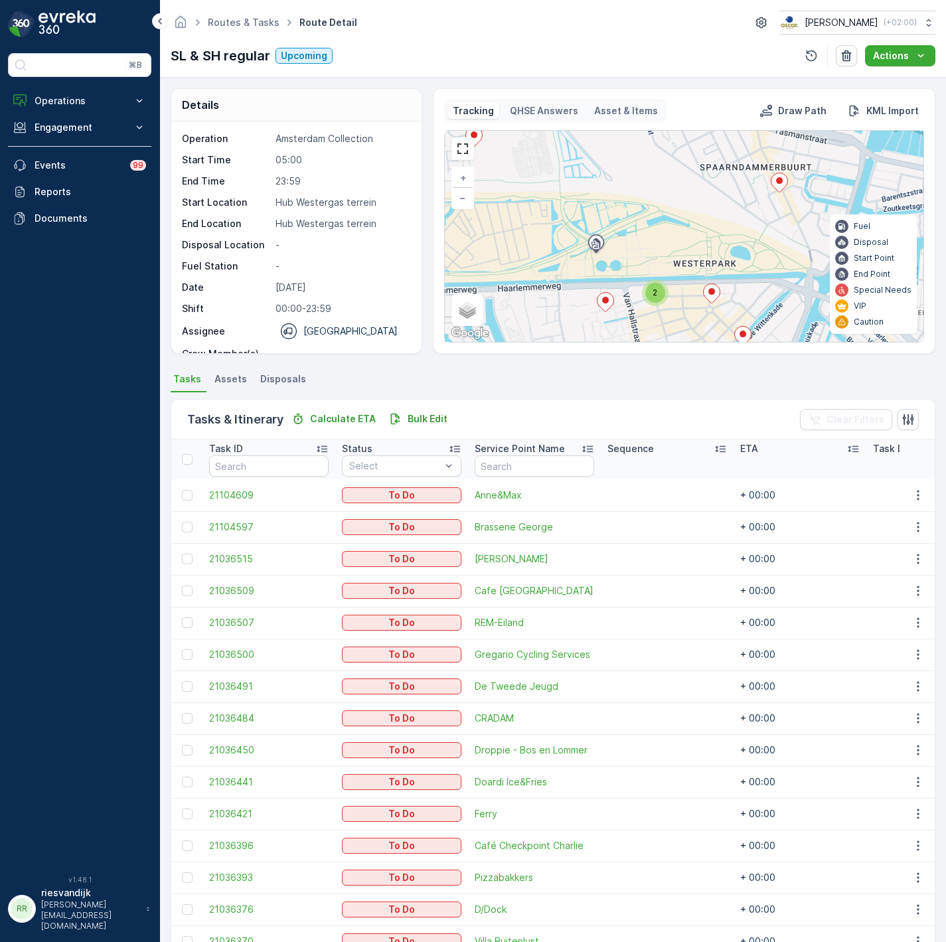
drag, startPoint x: 713, startPoint y: 293, endPoint x: 666, endPoint y: 189, distance: 114.6
click at [666, 189] on div "2 + − Satellite Roadmap Terrain Hybrid Leaflet Keyboard shortcuts Map Data Map …" at bounding box center [684, 236] width 478 height 211
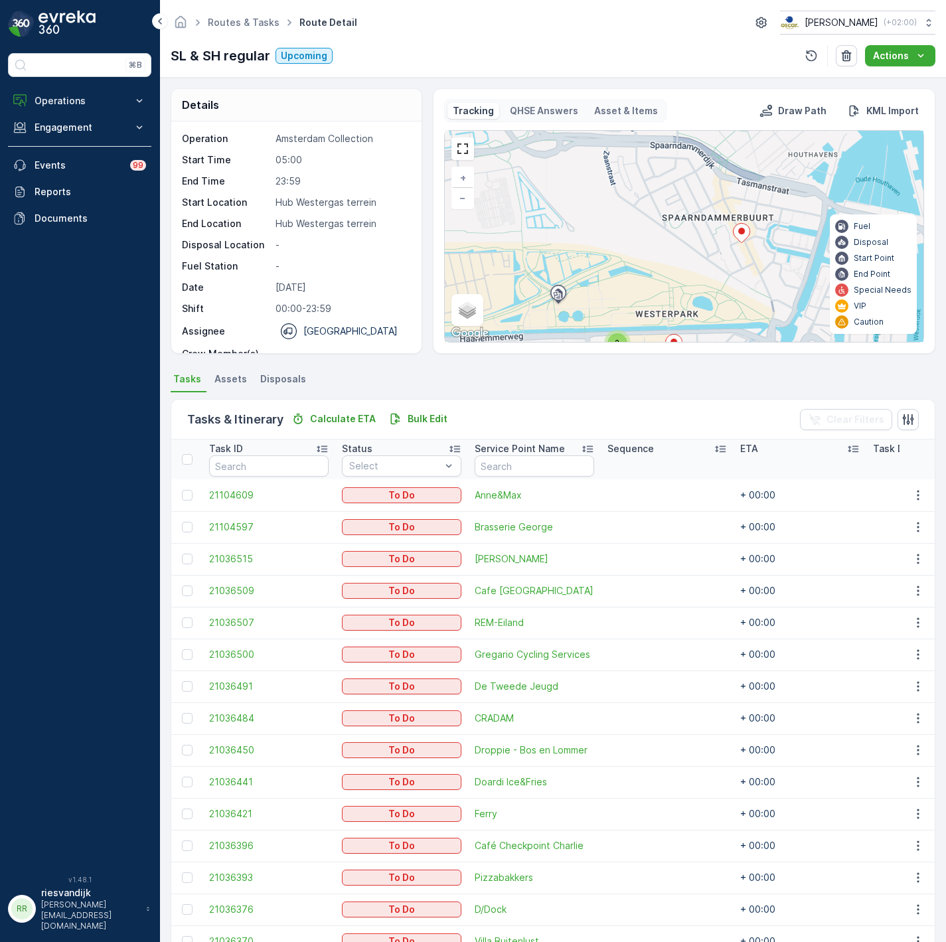
drag, startPoint x: 697, startPoint y: 227, endPoint x: 685, endPoint y: 249, distance: 24.9
click at [685, 249] on div "2 + − Satellite Roadmap Terrain Hybrid Leaflet Keyboard shortcuts Map Data Map …" at bounding box center [684, 236] width 478 height 211
click at [741, 238] on icon at bounding box center [741, 233] width 17 height 19
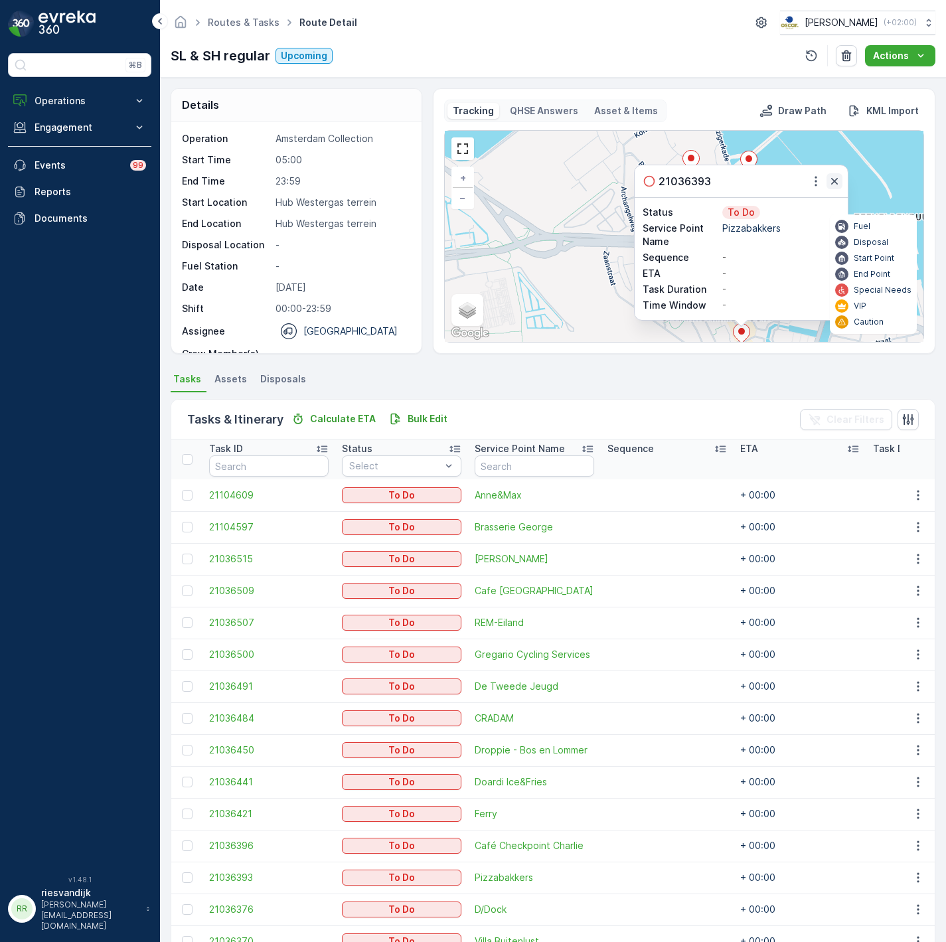
click at [833, 177] on icon "button" at bounding box center [833, 181] width 13 height 13
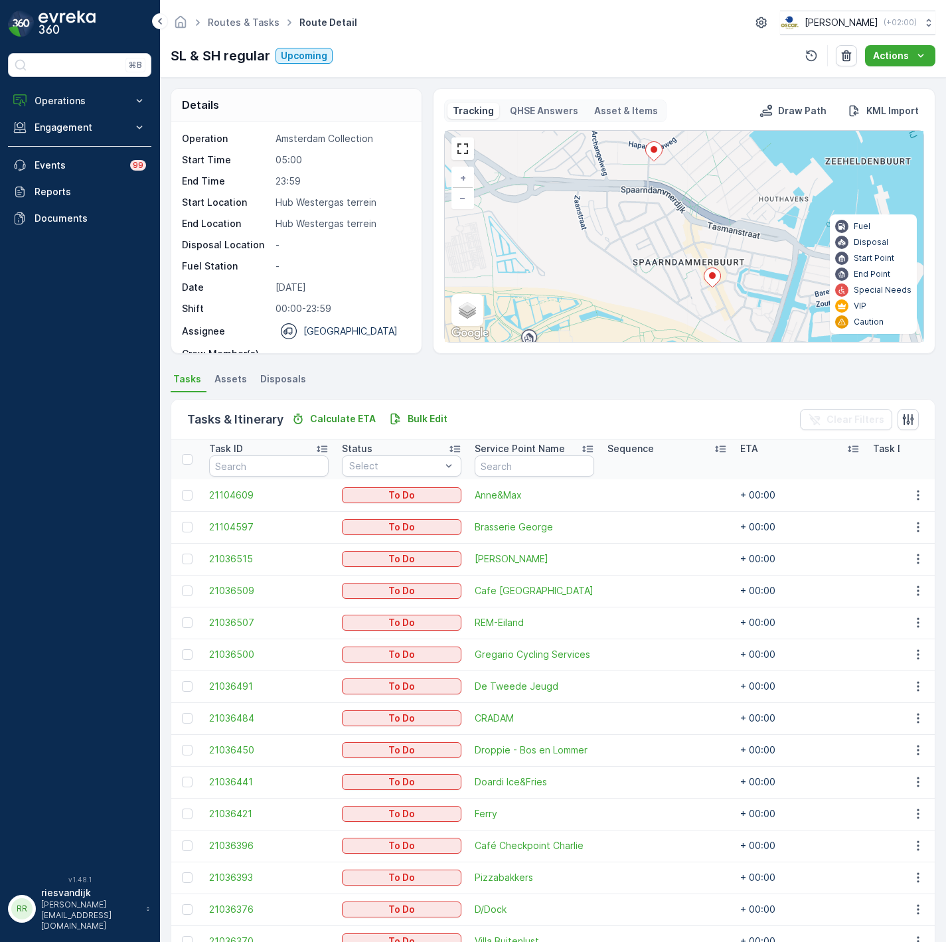
drag, startPoint x: 711, startPoint y: 224, endPoint x: 675, endPoint y: 175, distance: 60.3
click at [677, 160] on div "2 + − Satellite Roadmap Terrain Hybrid Leaflet Keyboard shortcuts Map Data Map …" at bounding box center [684, 236] width 478 height 211
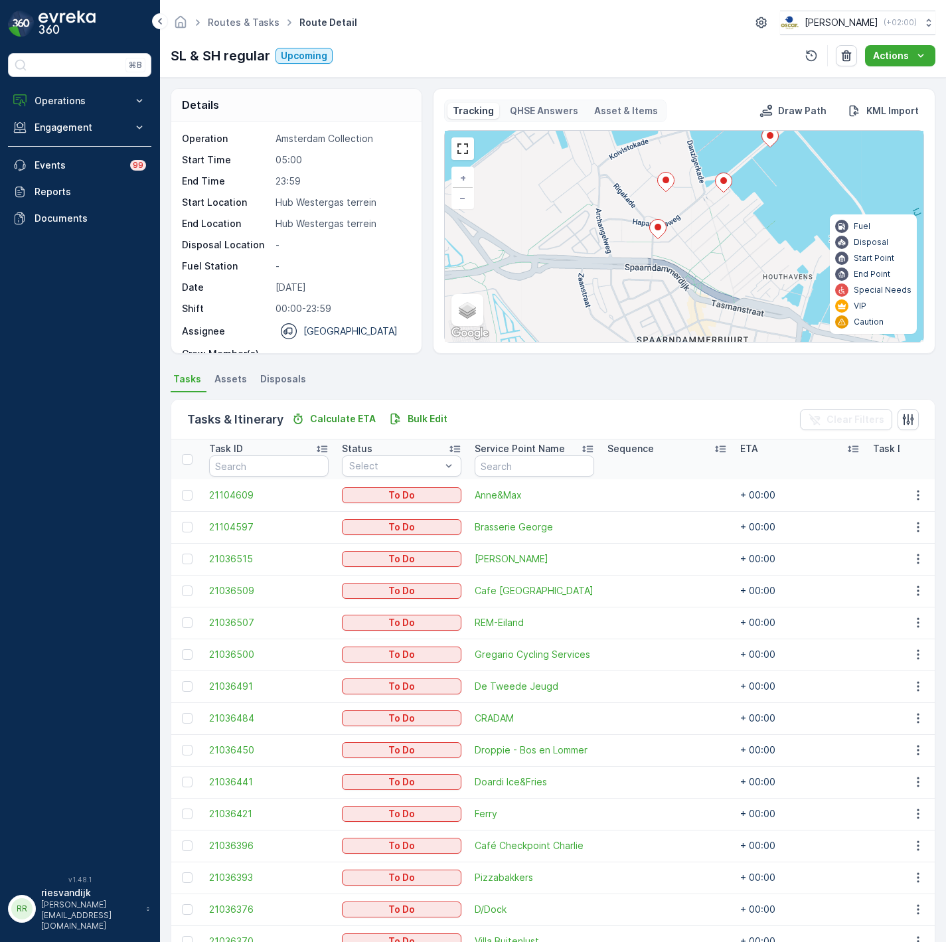
drag, startPoint x: 655, startPoint y: 218, endPoint x: 658, endPoint y: 283, distance: 65.7
click at [658, 283] on div "2 + − Satellite Roadmap Terrain Hybrid Leaflet Keyboard shortcuts Map Data Map …" at bounding box center [684, 236] width 478 height 211
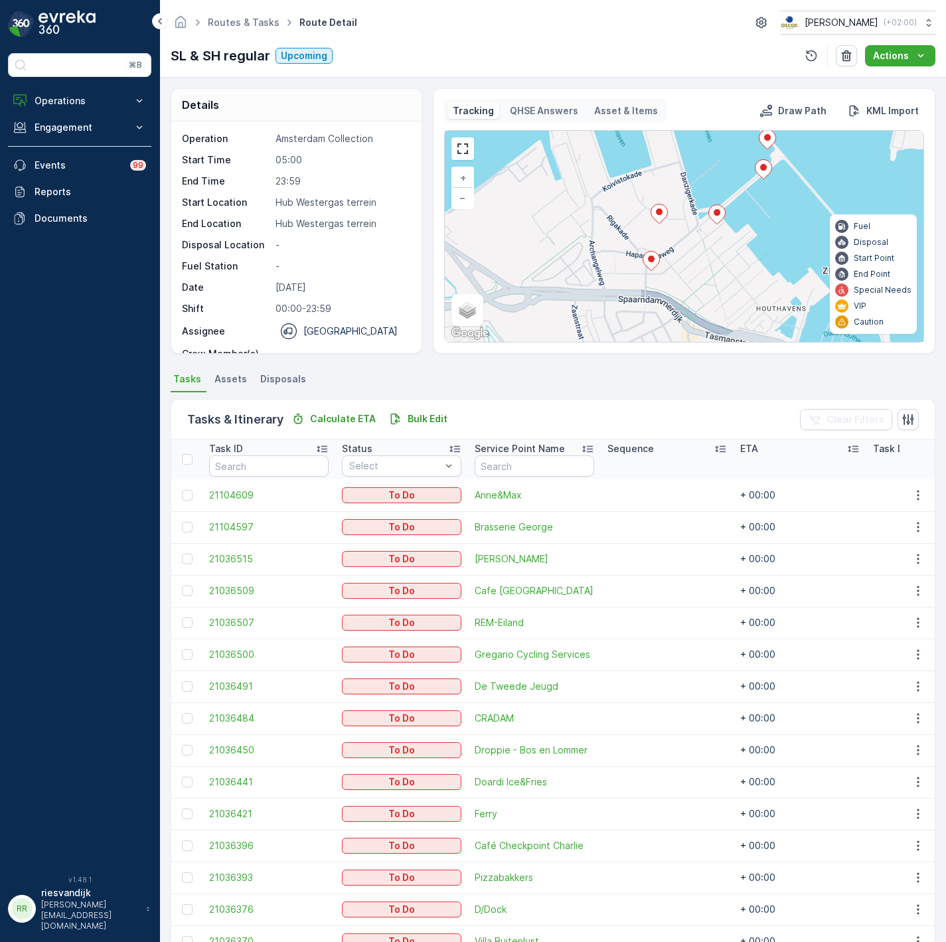
drag, startPoint x: 681, startPoint y: 226, endPoint x: 675, endPoint y: 231, distance: 7.5
click at [675, 231] on div "2 + − Satellite Roadmap Terrain Hybrid Leaflet Keyboard shortcuts Map Data Map …" at bounding box center [684, 236] width 478 height 211
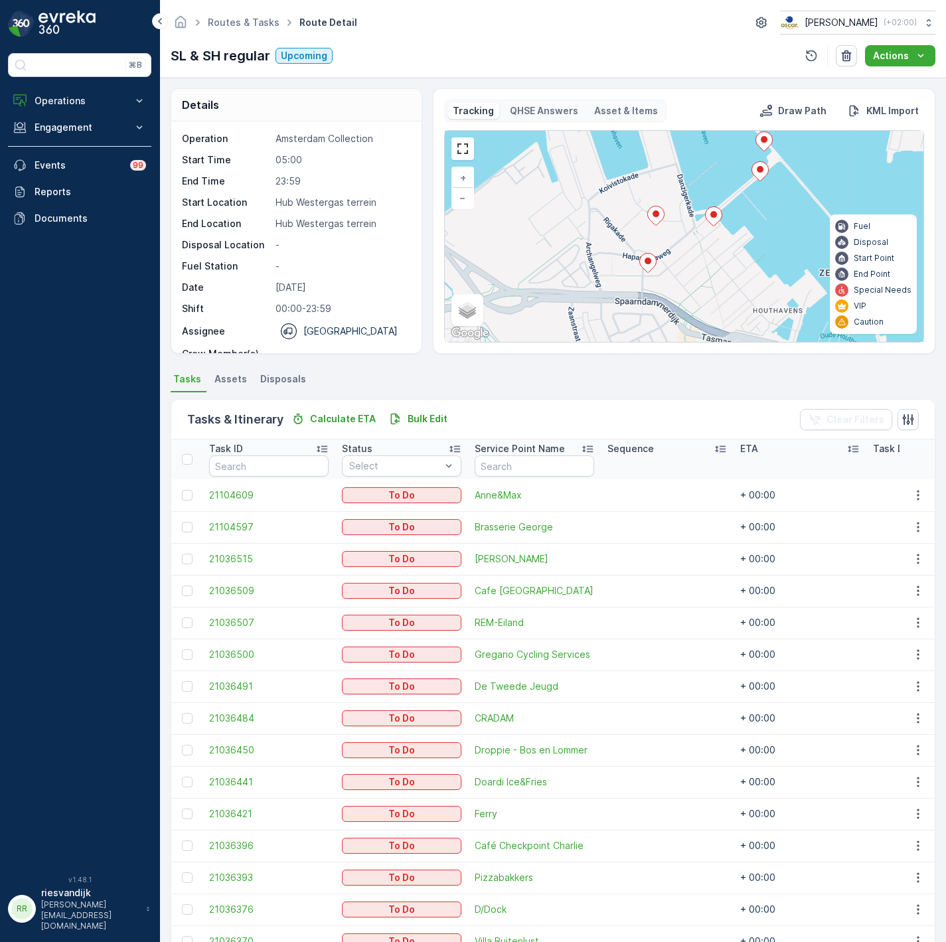
click at [652, 219] on icon at bounding box center [655, 215] width 17 height 19
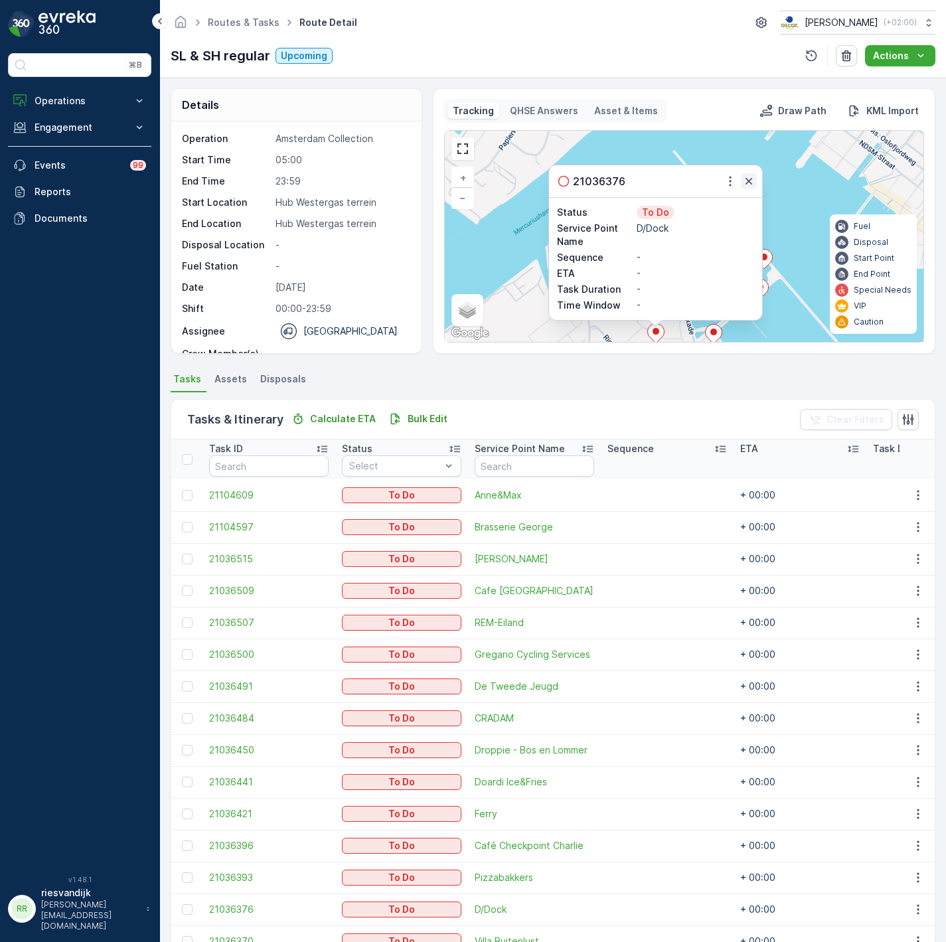
click at [743, 185] on icon "button" at bounding box center [748, 181] width 13 height 13
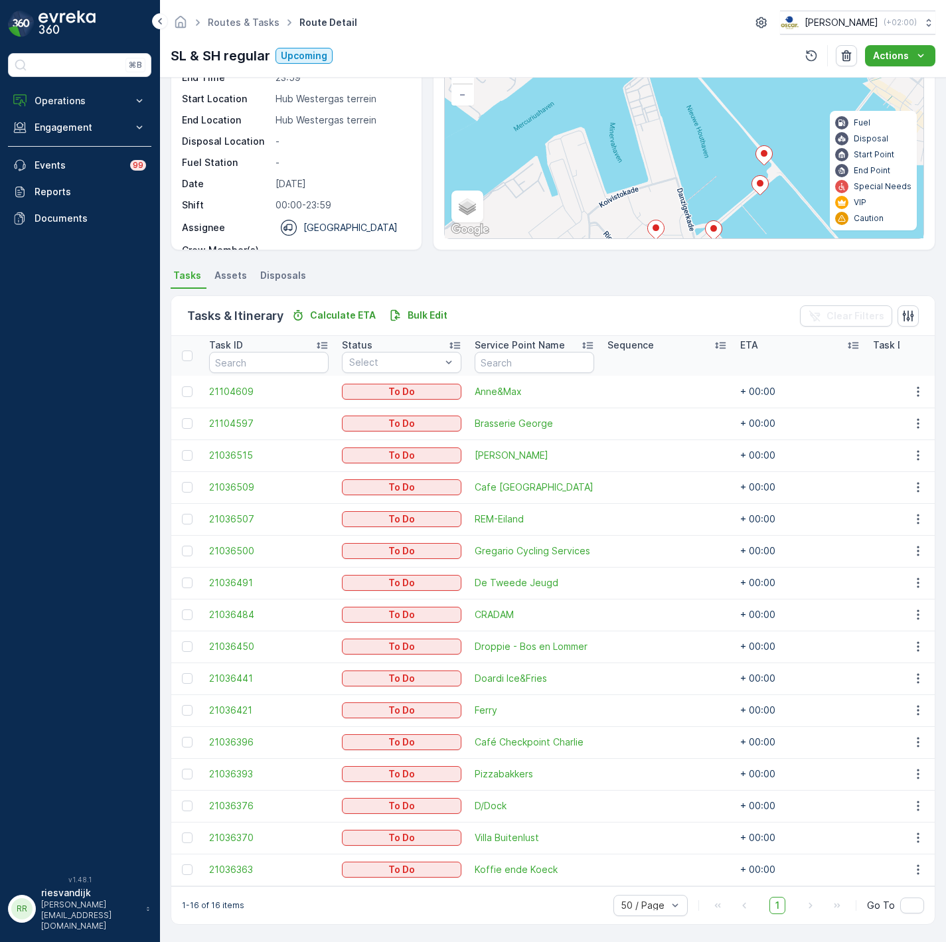
scroll to position [110, 0]
click at [918, 799] on icon "button" at bounding box center [917, 805] width 13 height 13
click at [906, 857] on span "Change Route" at bounding box center [883, 856] width 64 height 13
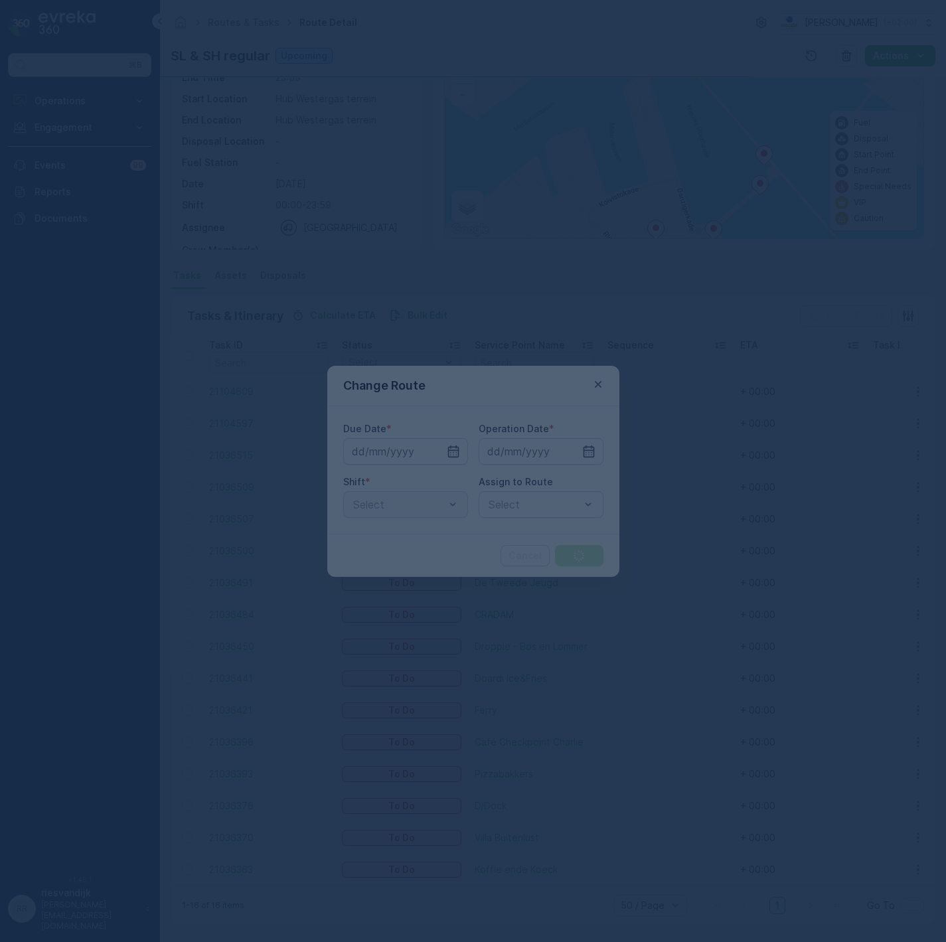
type input "[DATE]"
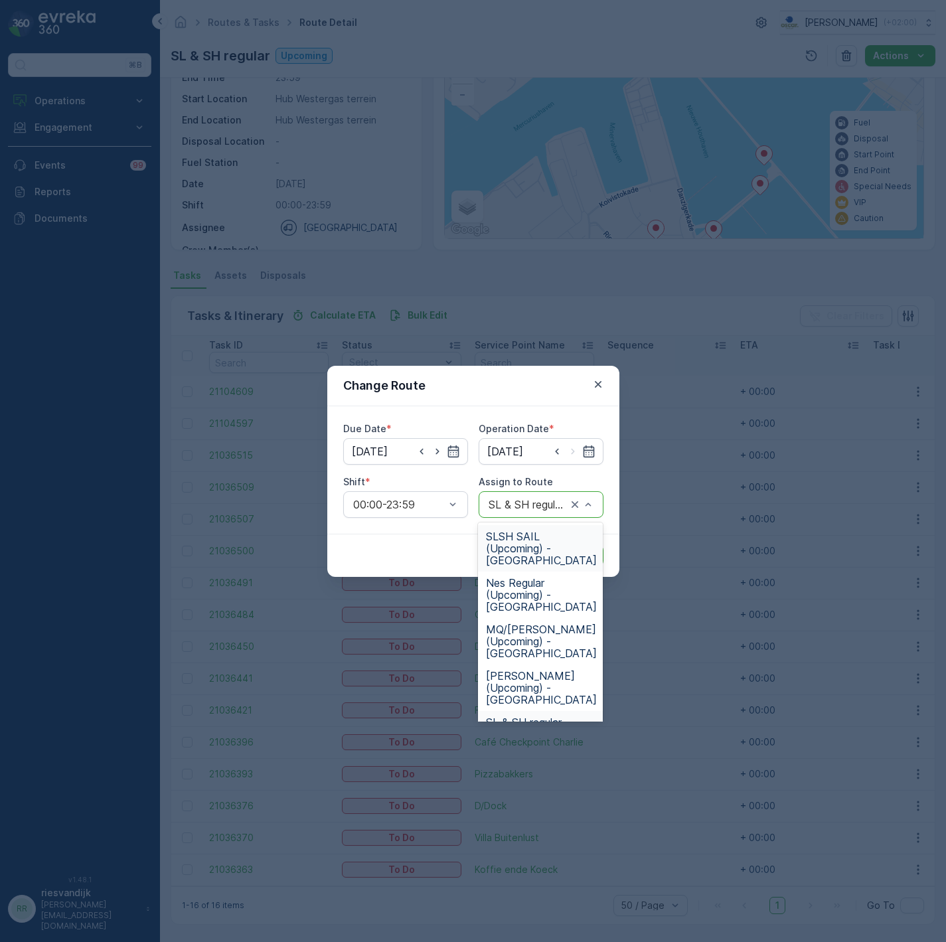
click at [506, 506] on div at bounding box center [527, 504] width 81 height 12
click at [516, 540] on span "SLSH SAIL (Upcoming) - [GEOGRAPHIC_DATA]" at bounding box center [541, 548] width 111 height 36
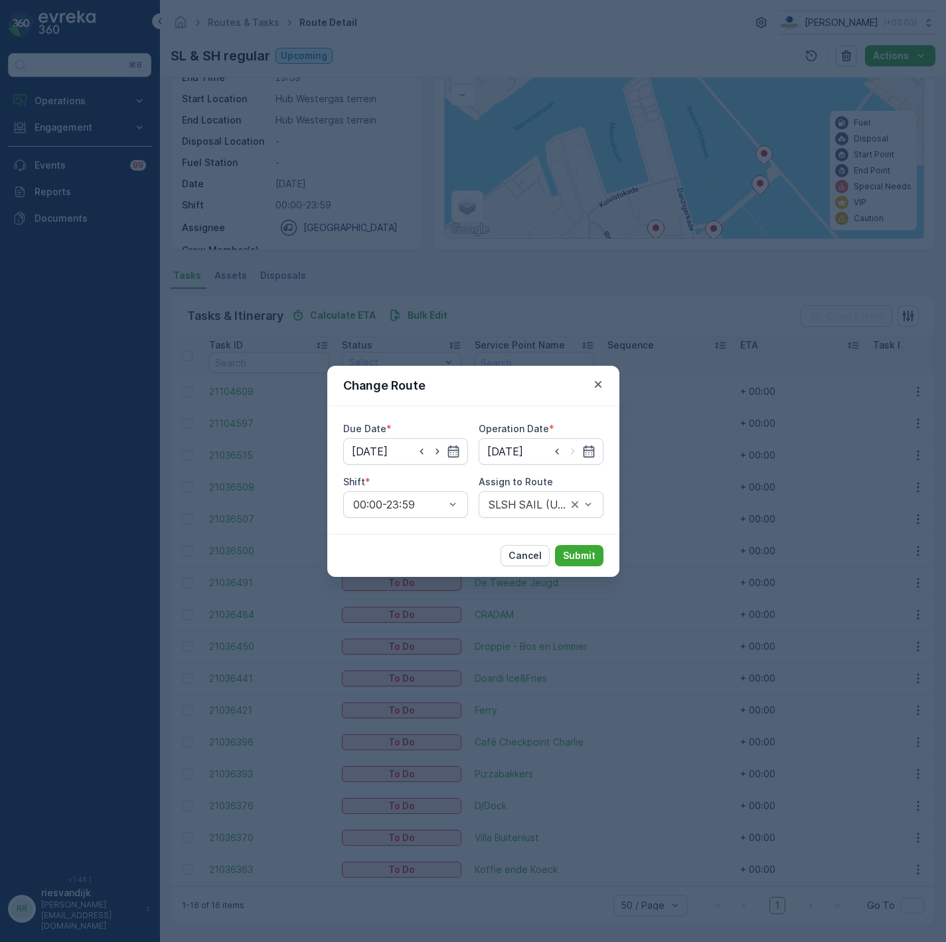
click at [565, 539] on div "Cancel Submit" at bounding box center [473, 554] width 292 height 43
click at [571, 545] on button "Submit" at bounding box center [579, 555] width 48 height 21
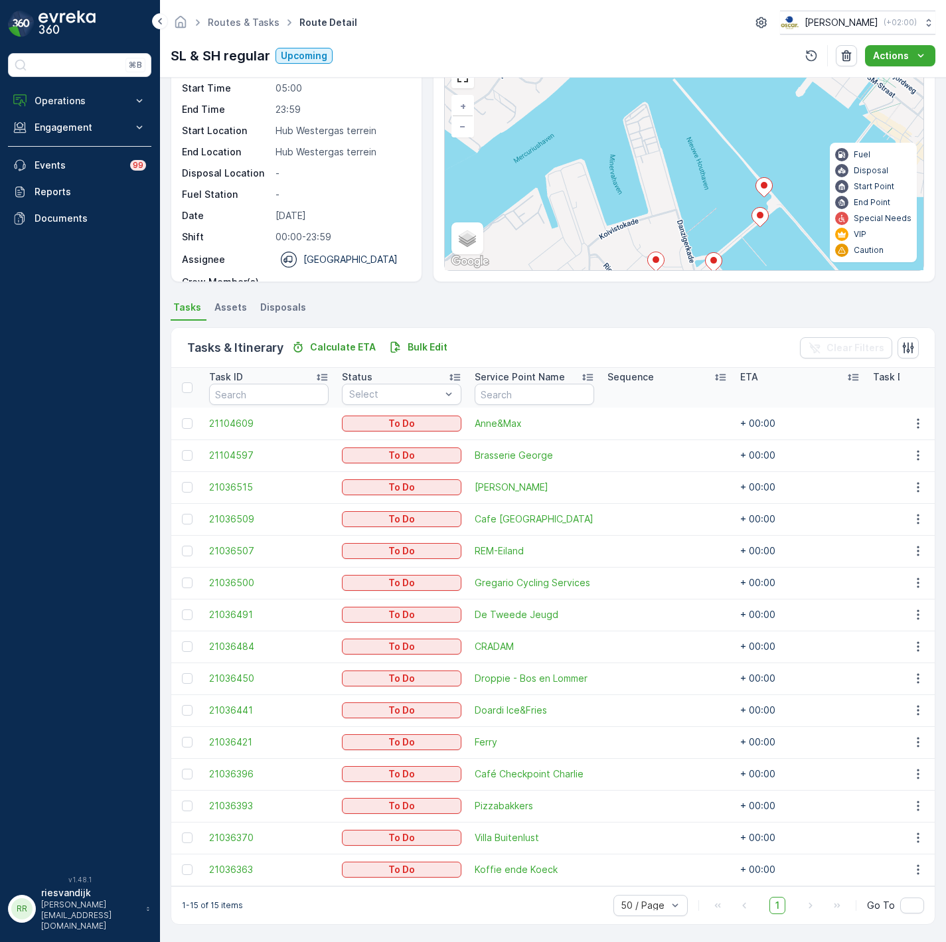
scroll to position [54, 0]
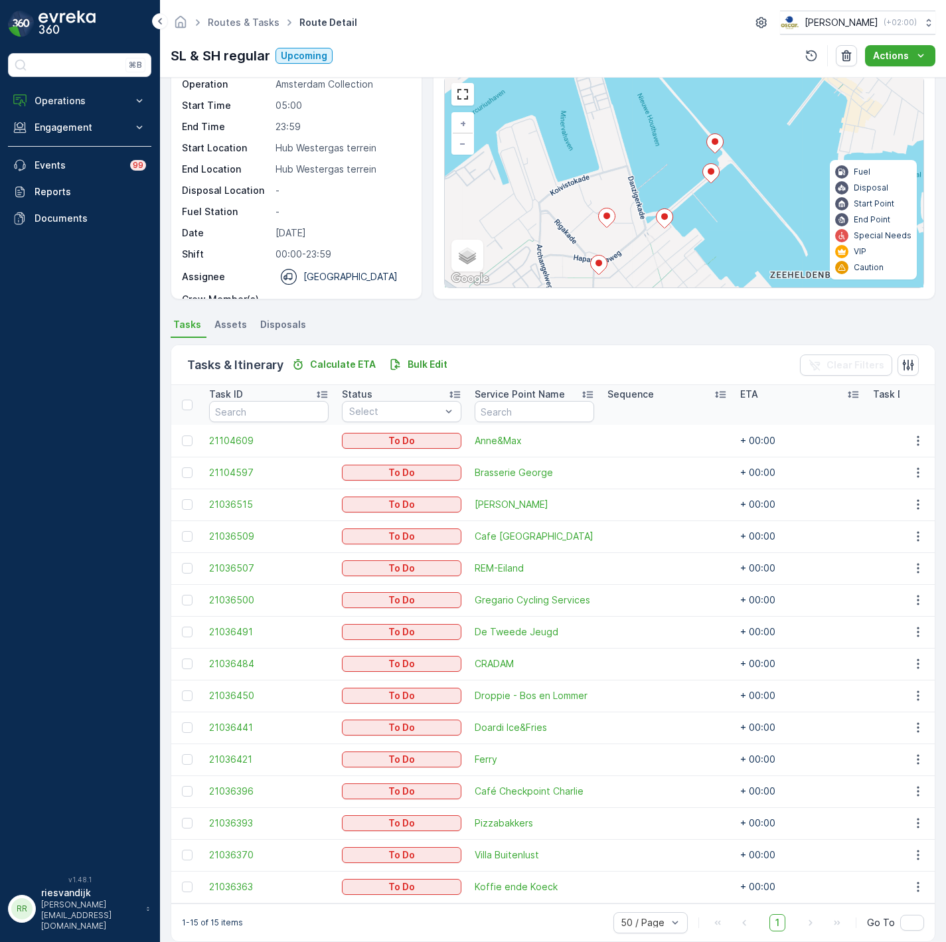
drag, startPoint x: 705, startPoint y: 201, endPoint x: 624, endPoint y: 125, distance: 111.3
click at [624, 125] on div "2 + − Satellite Roadmap Terrain Hybrid Leaflet Keyboard shortcuts Map Data Map …" at bounding box center [684, 181] width 478 height 211
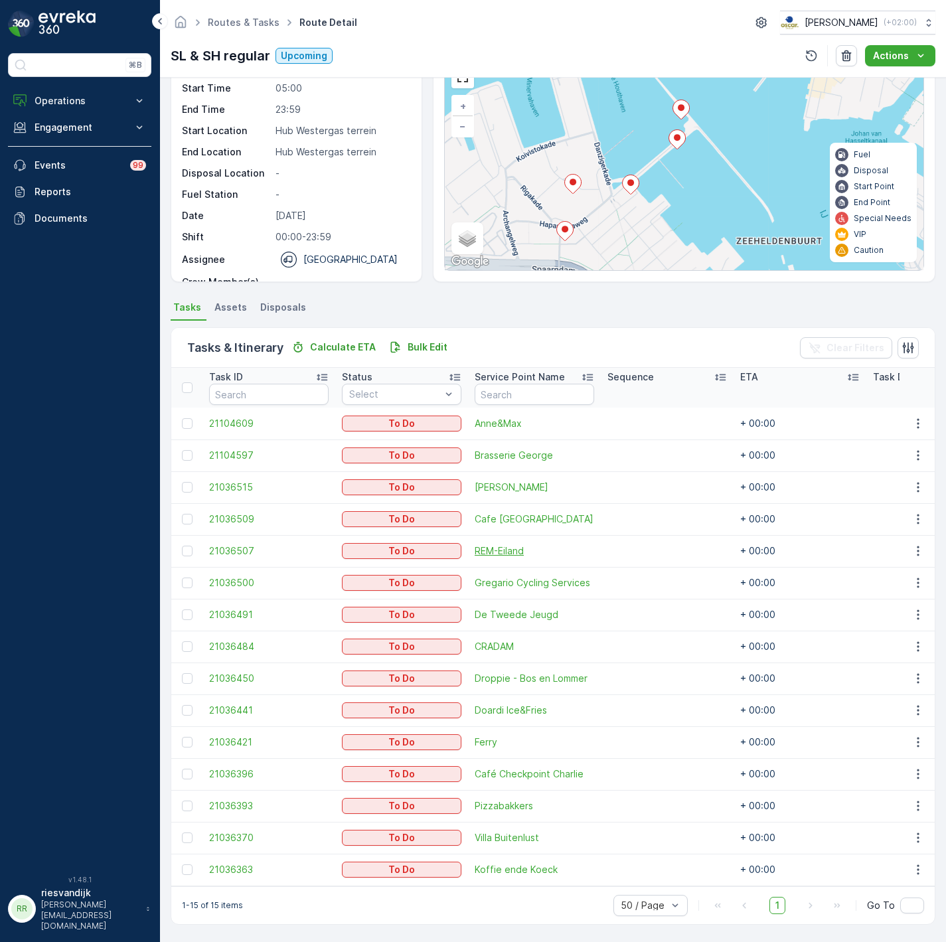
scroll to position [78, 0]
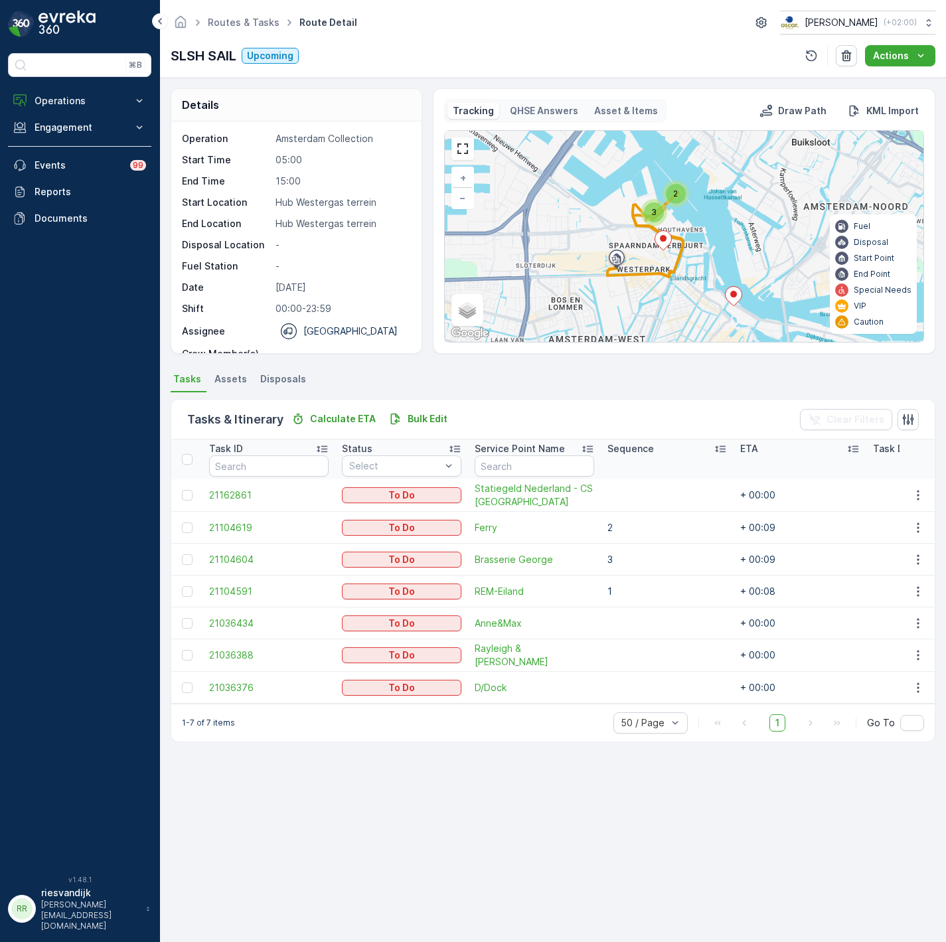
drag, startPoint x: 741, startPoint y: 253, endPoint x: 703, endPoint y: 251, distance: 37.2
click at [703, 251] on div "2 3 + − Satellite Roadmap Terrain Hybrid Leaflet Keyboard shortcuts Map Data Ma…" at bounding box center [684, 236] width 478 height 211
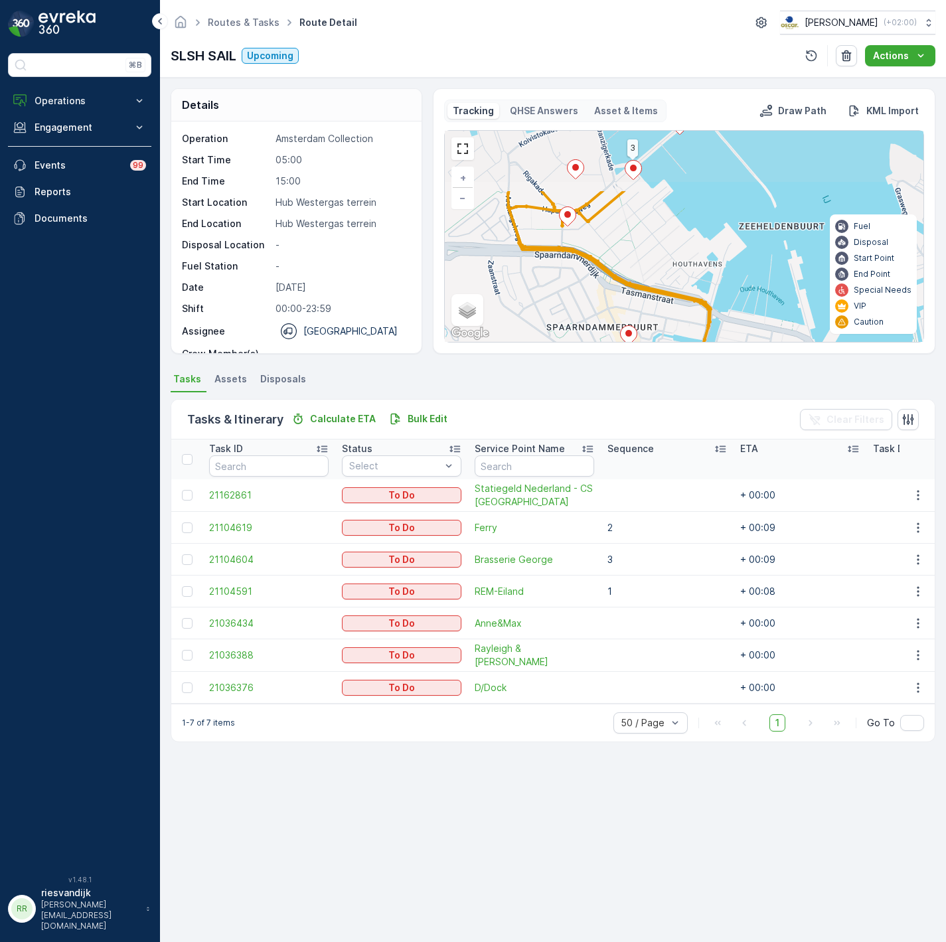
drag, startPoint x: 672, startPoint y: 179, endPoint x: 715, endPoint y: 261, distance: 93.2
click at [715, 261] on div "2 1 3 + − Satellite Roadmap Terrain Hybrid Leaflet Keyboard shortcuts Map Data …" at bounding box center [684, 236] width 478 height 211
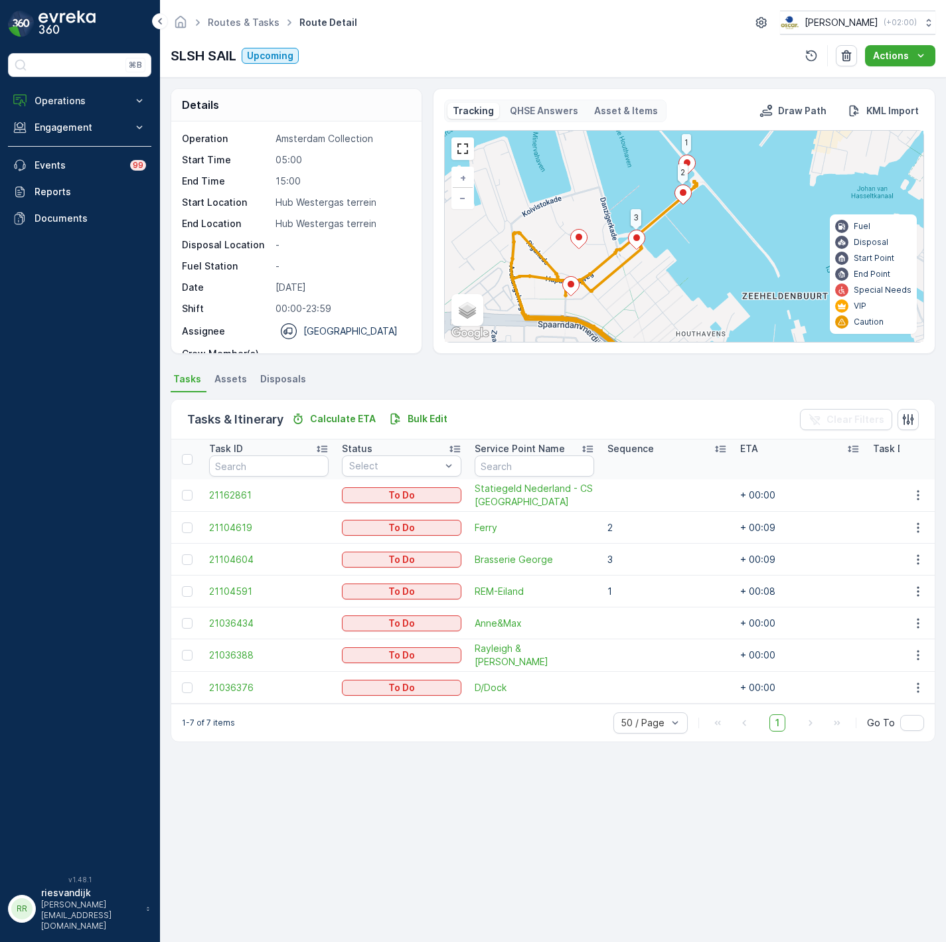
drag, startPoint x: 713, startPoint y: 238, endPoint x: 715, endPoint y: 307, distance: 69.1
click at [715, 307] on div "2 1 3 + − Satellite Roadmap Terrain Hybrid Leaflet Keyboard shortcuts Map Data …" at bounding box center [684, 236] width 478 height 211
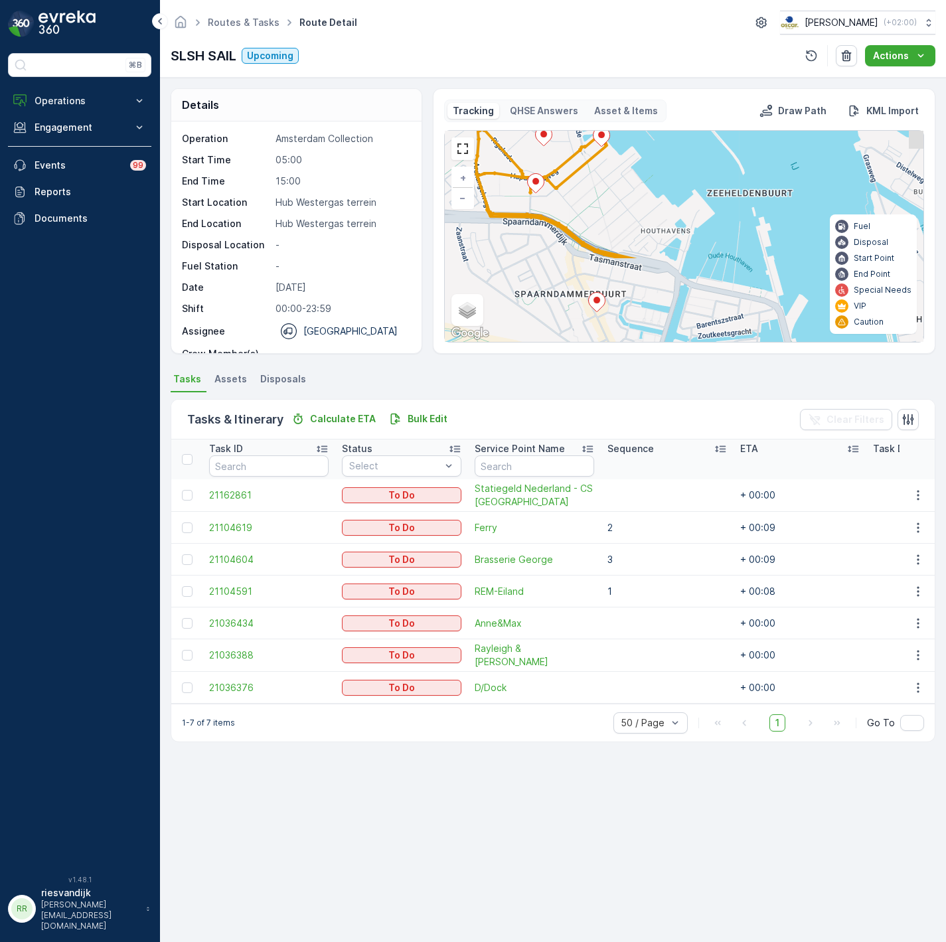
drag, startPoint x: 762, startPoint y: 249, endPoint x: 725, endPoint y: 138, distance: 116.9
click at [725, 138] on div "2 1 3 + − Satellite Roadmap Terrain Hybrid Leaflet Keyboard shortcuts Map Data …" at bounding box center [684, 236] width 478 height 211
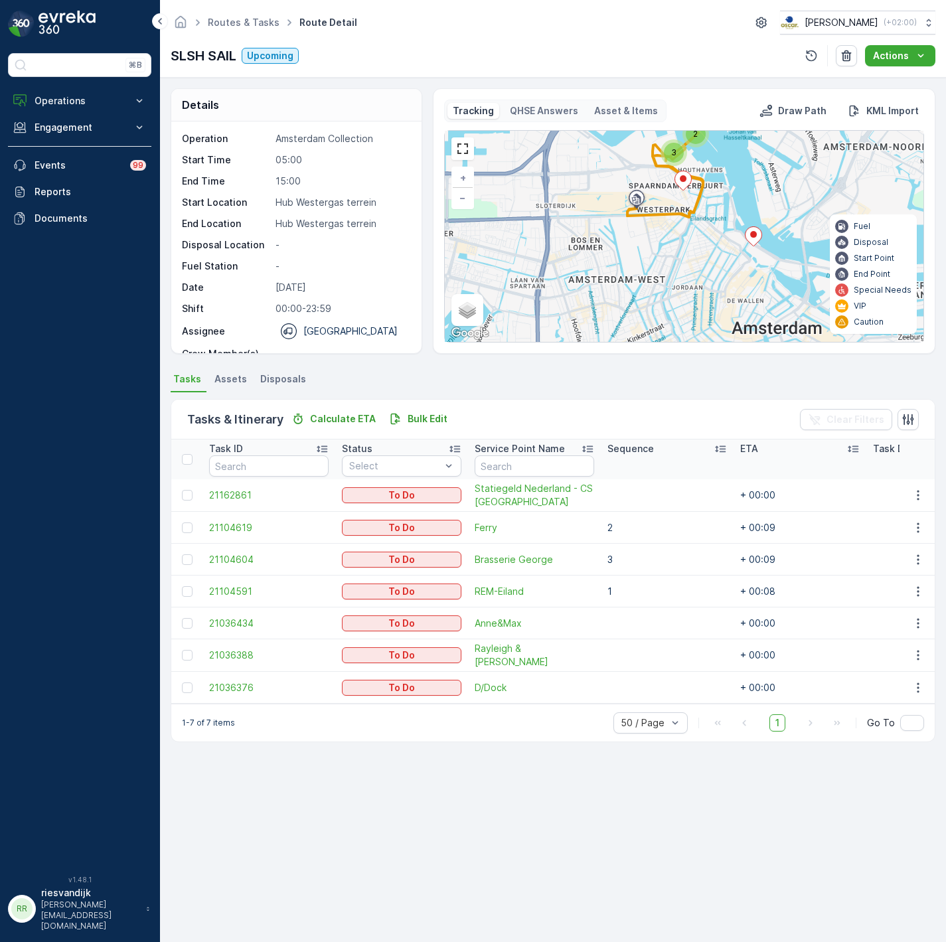
drag, startPoint x: 723, startPoint y: 216, endPoint x: 713, endPoint y: 202, distance: 17.5
click at [713, 202] on div "2 3 + − Satellite Roadmap Terrain Hybrid Leaflet Keyboard shortcuts Map Data Ma…" at bounding box center [684, 236] width 478 height 211
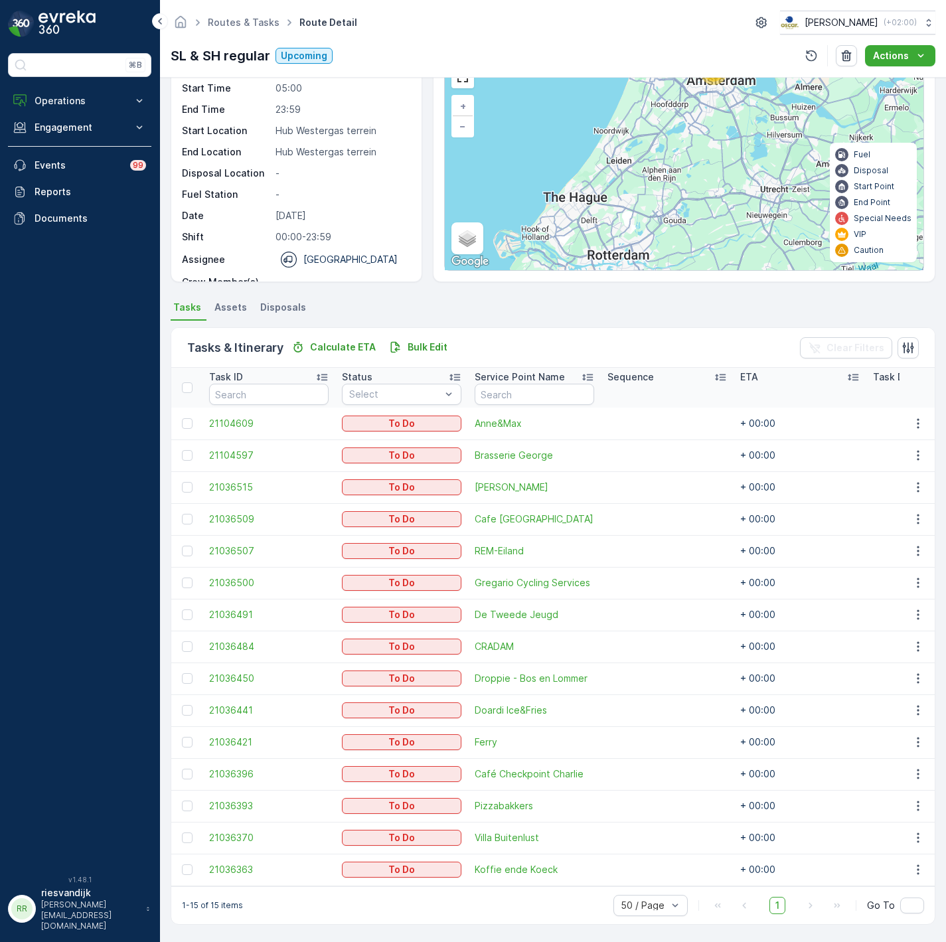
scroll to position [54, 0]
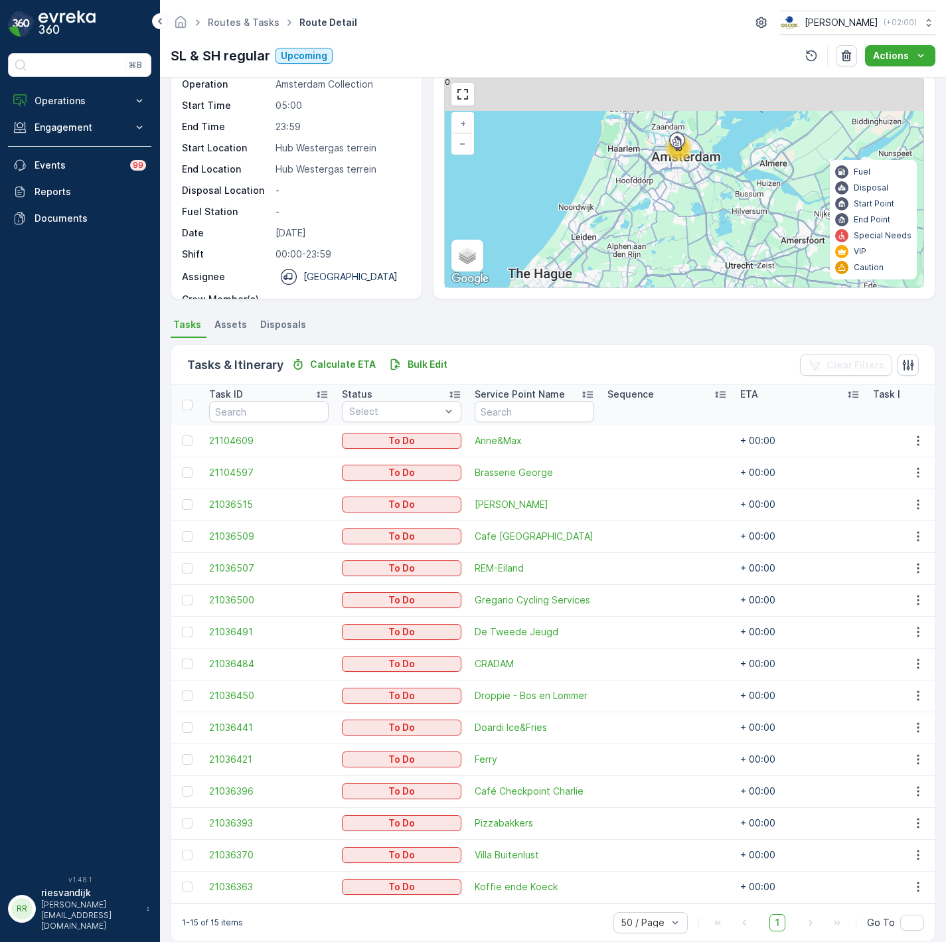
drag, startPoint x: 776, startPoint y: 199, endPoint x: 733, endPoint y: 243, distance: 61.5
click at [739, 247] on div "15 + − Satellite Roadmap Terrain Hybrid Leaflet Keyboard shortcuts Map Data Map…" at bounding box center [684, 181] width 478 height 211
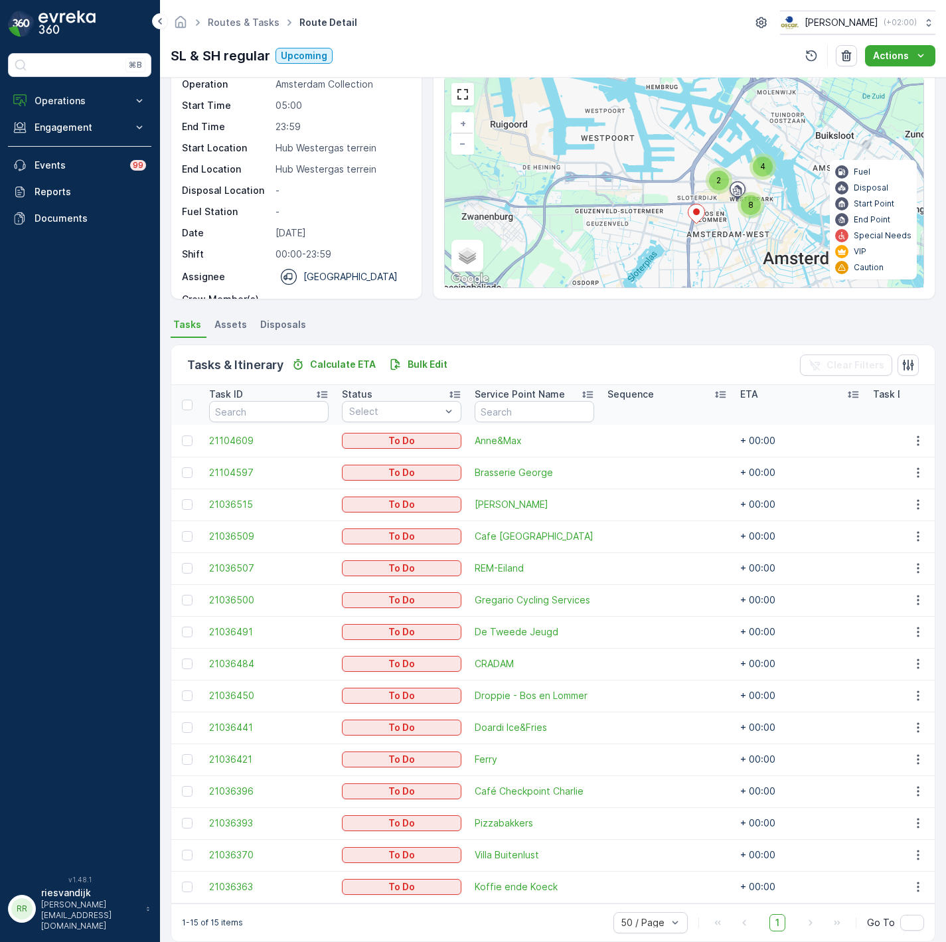
drag, startPoint x: 808, startPoint y: 181, endPoint x: 668, endPoint y: 201, distance: 142.1
click at [669, 201] on div "4 2 8 + − Satellite Roadmap Terrain Hybrid Leaflet Keyboard shortcuts Map Data …" at bounding box center [684, 181] width 478 height 211
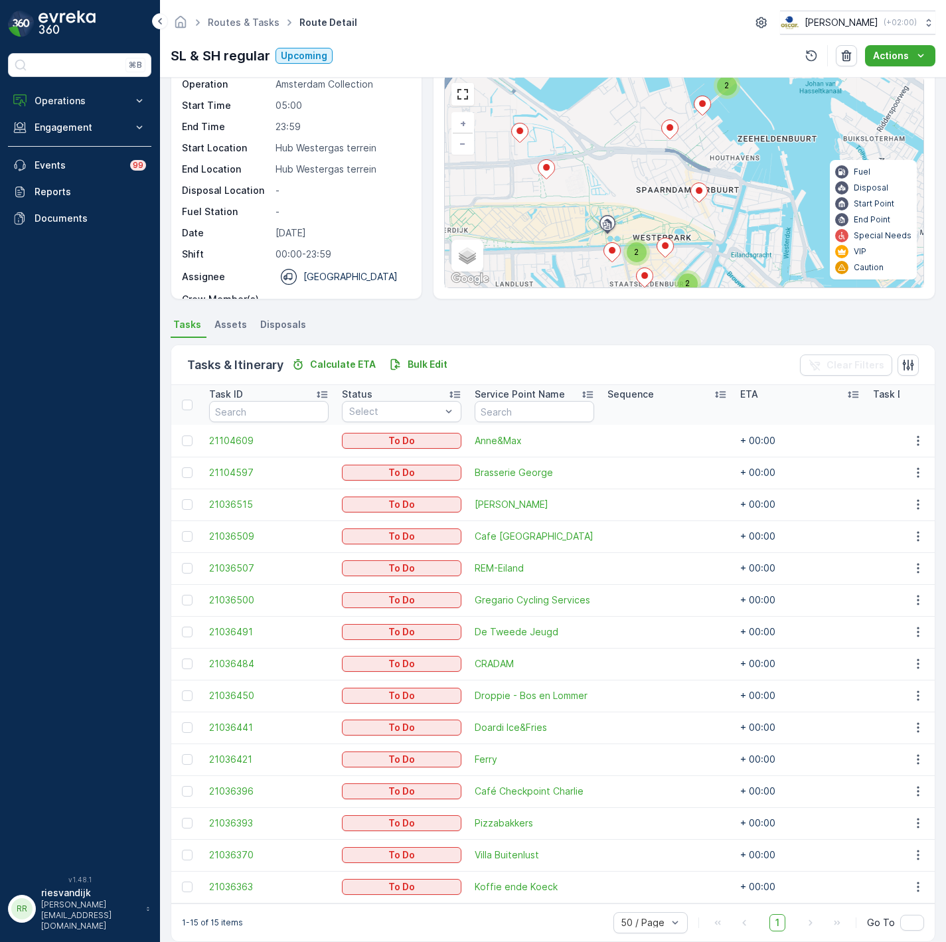
drag, startPoint x: 655, startPoint y: 231, endPoint x: 701, endPoint y: 201, distance: 55.2
click at [701, 201] on div "2 2 2 + − Satellite Roadmap Terrain Hybrid Leaflet Keyboard shortcuts Map Data …" at bounding box center [684, 181] width 478 height 211
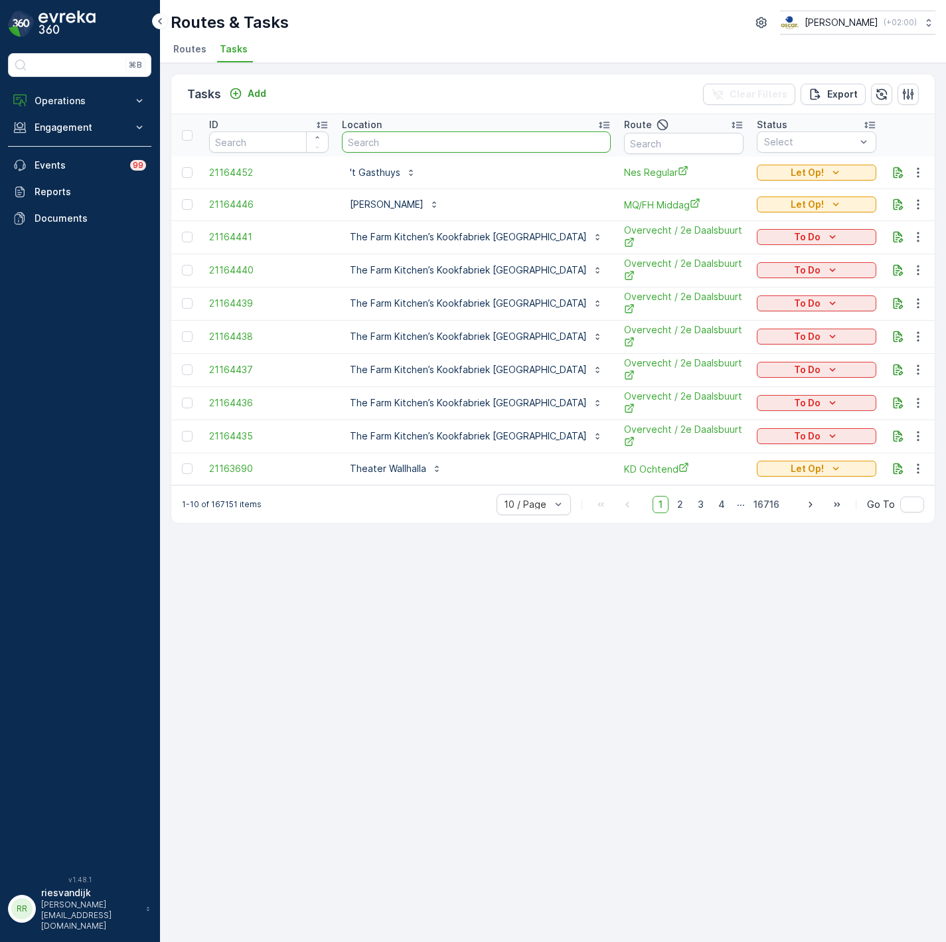
click at [442, 146] on input "text" at bounding box center [476, 141] width 269 height 21
click at [442, 140] on input "text" at bounding box center [476, 141] width 269 height 21
type input "brasserie van dam"
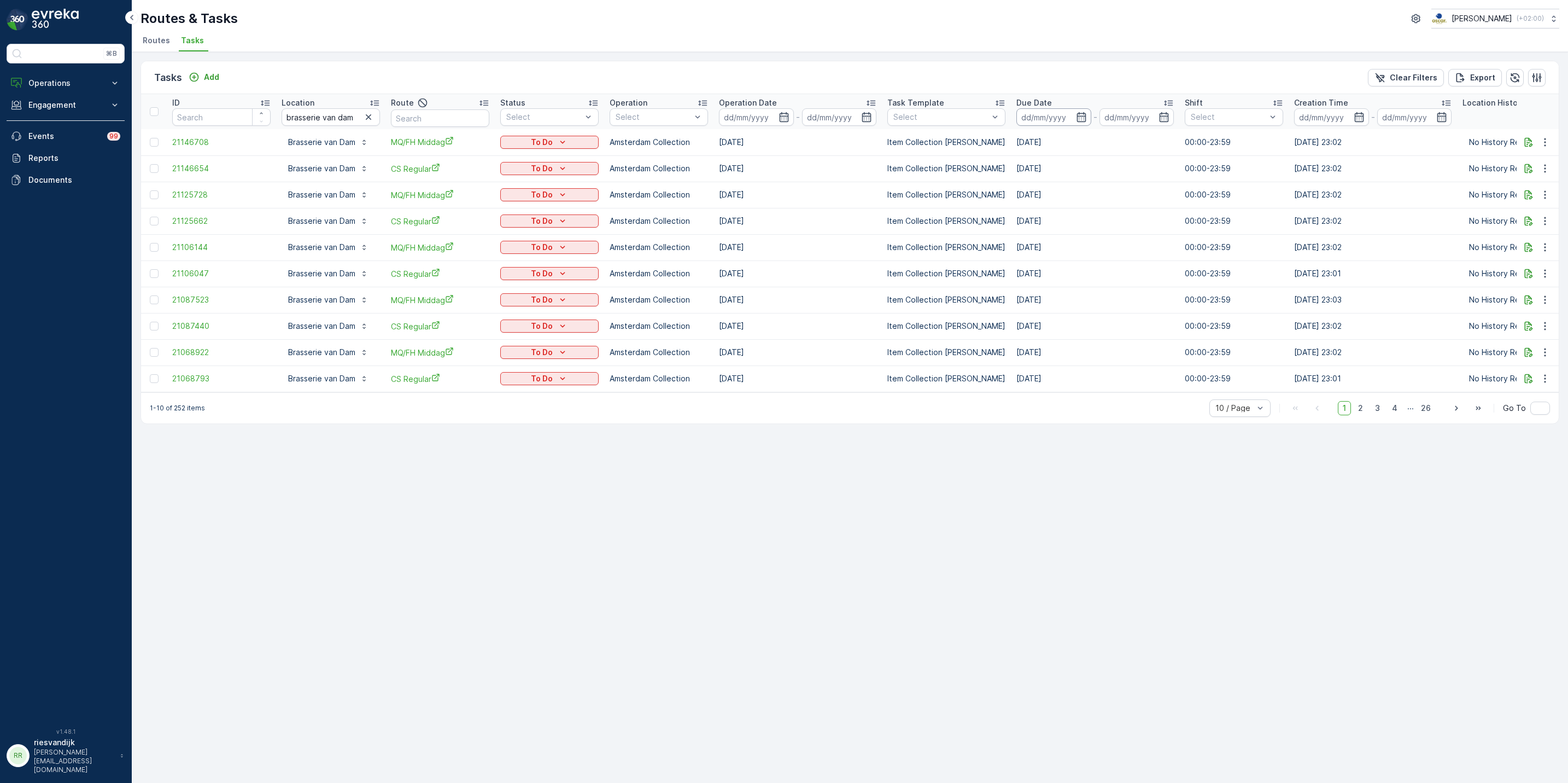
click at [779, 116] on input at bounding box center [1054, 116] width 75 height 17
click at [779, 255] on div "21" at bounding box center [1183, 251] width 17 height 17
type input "[DATE]"
click at [779, 255] on div "23" at bounding box center [1223, 251] width 17 height 17
type input "[DATE]"
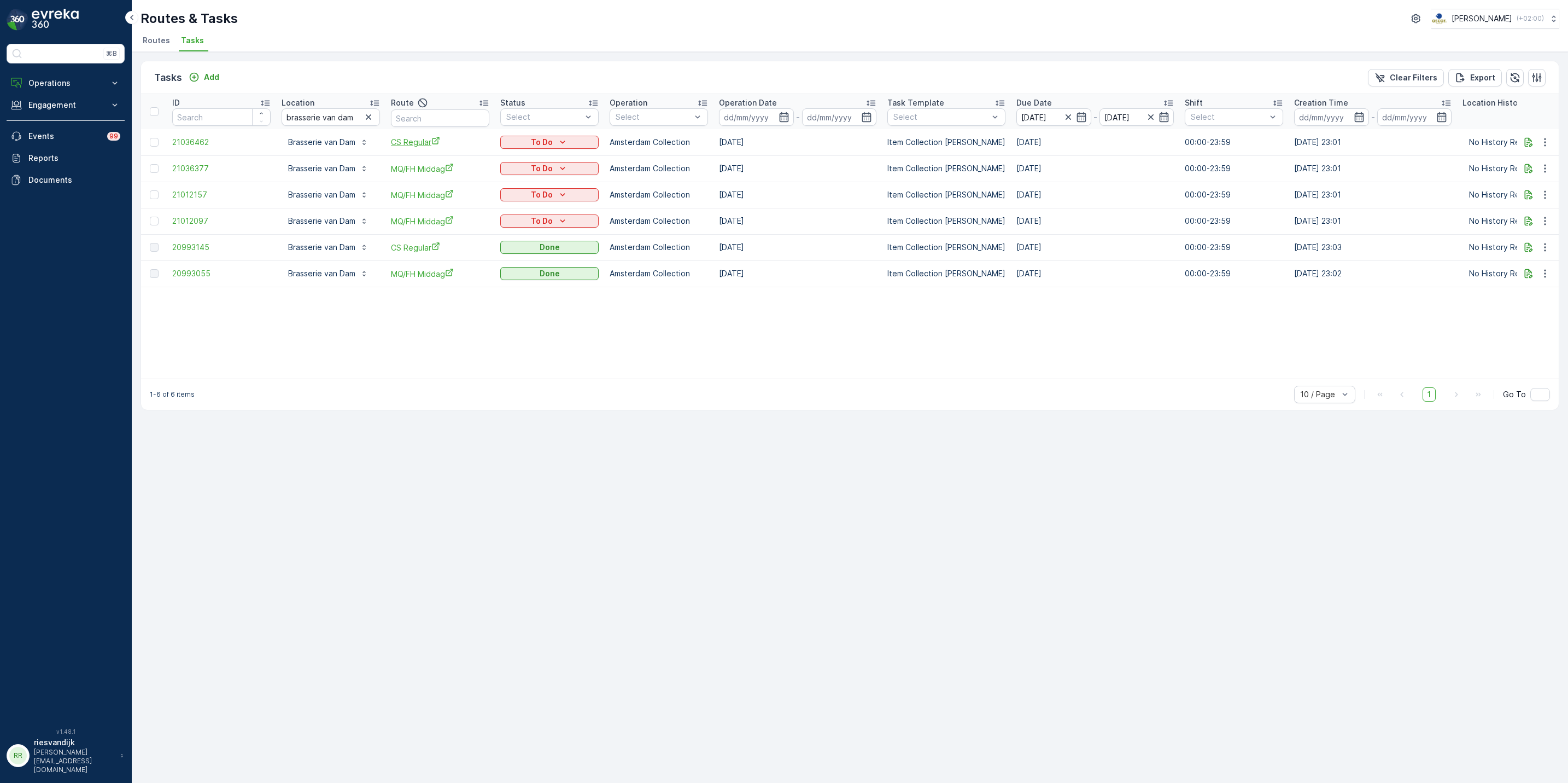
click at [424, 145] on span "CS Regular" at bounding box center [439, 142] width 98 height 12
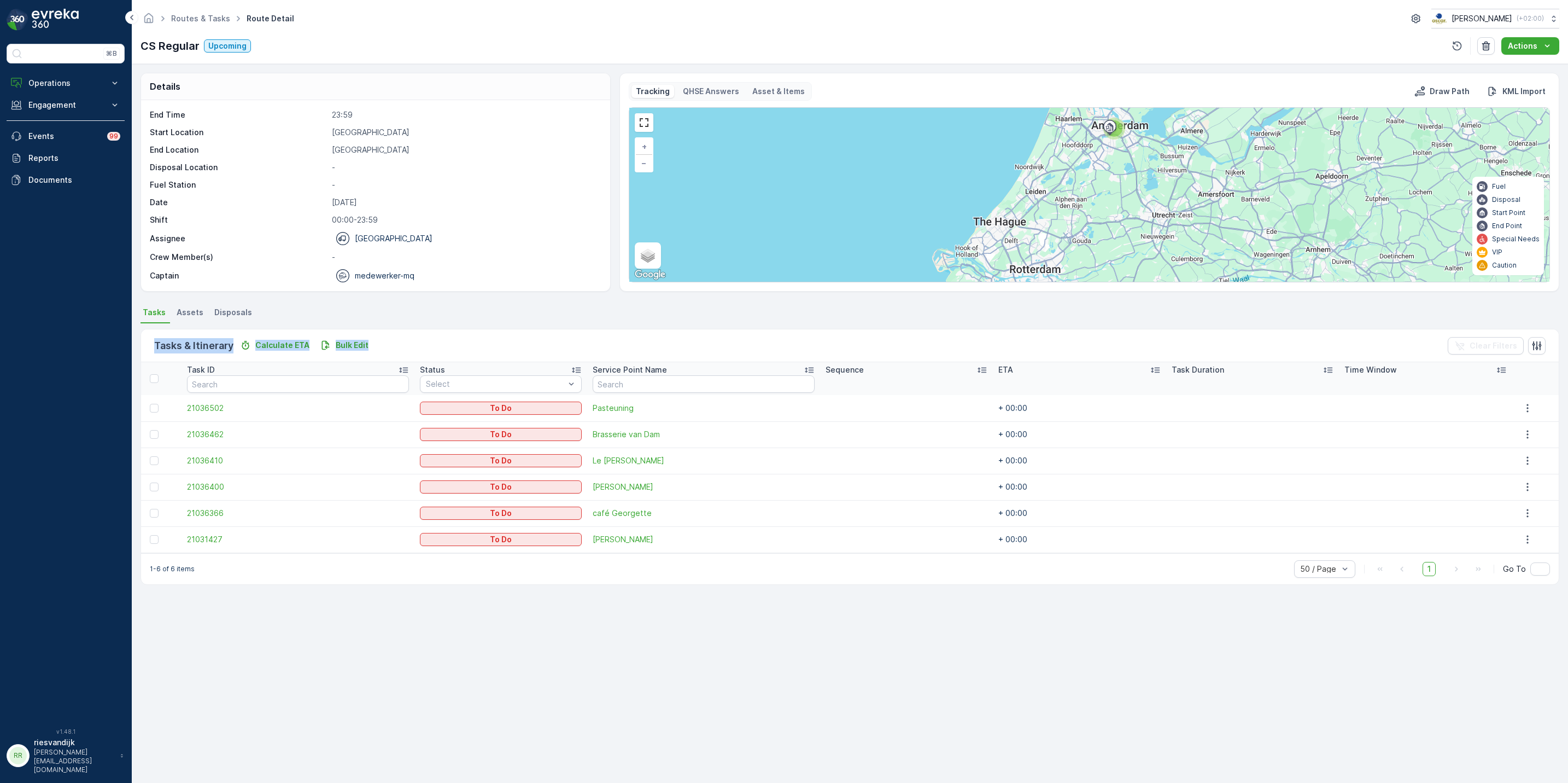
drag, startPoint x: 1116, startPoint y: 322, endPoint x: 1117, endPoint y: 336, distance: 14.0
click at [1117, 336] on div "Tasks Assets Disposals Tasks & Itinerary Calculate ETA Bulk Edit Clear Filters …" at bounding box center [850, 448] width 1419 height 285
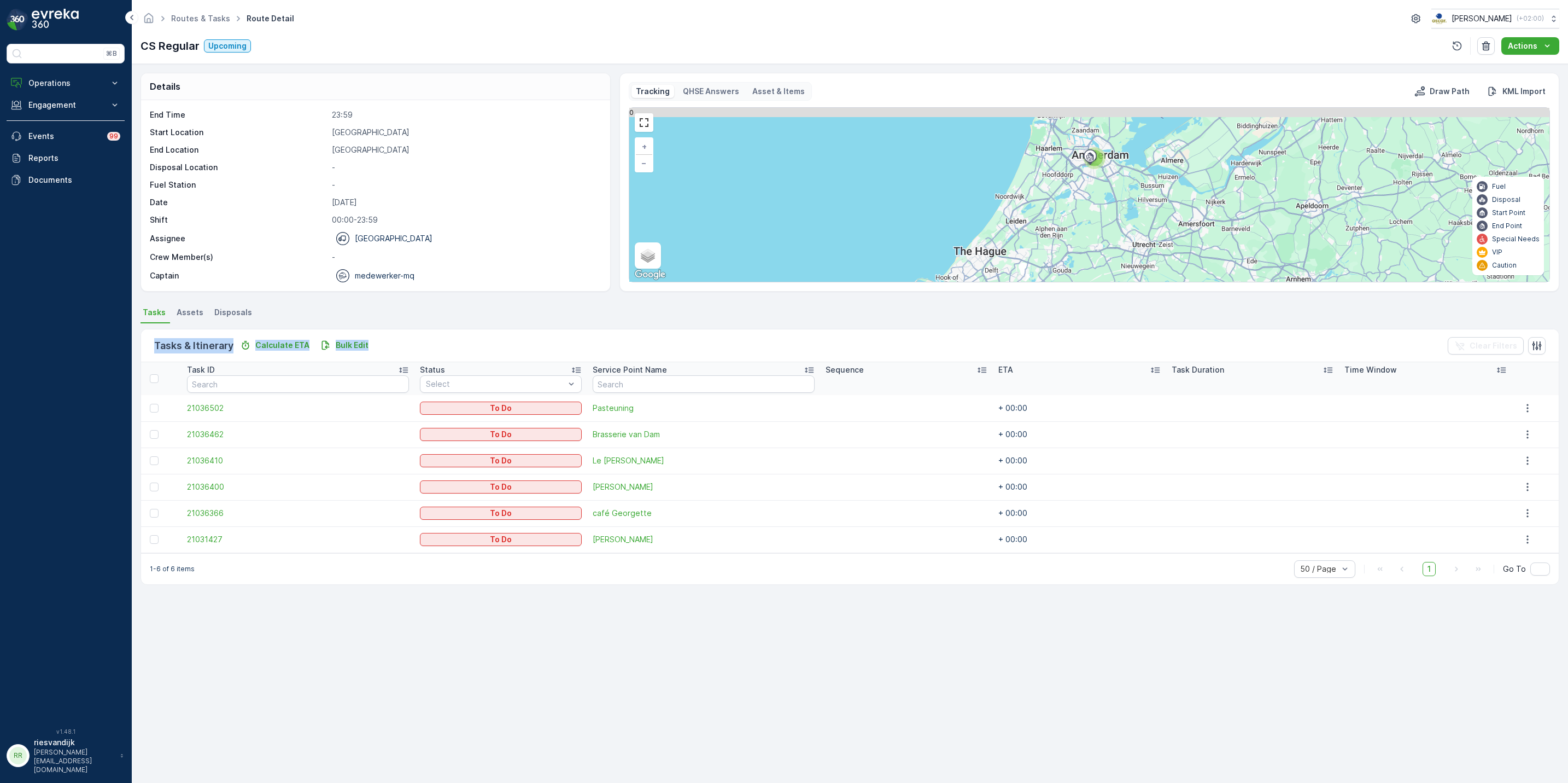
drag, startPoint x: 1117, startPoint y: 336, endPoint x: 1117, endPoint y: 213, distance: 123.0
click at [1117, 213] on div "6 + − Satellite Roadmap Terrain Hybrid Leaflet Keyboard shortcuts Map Data Map …" at bounding box center [1089, 195] width 920 height 174
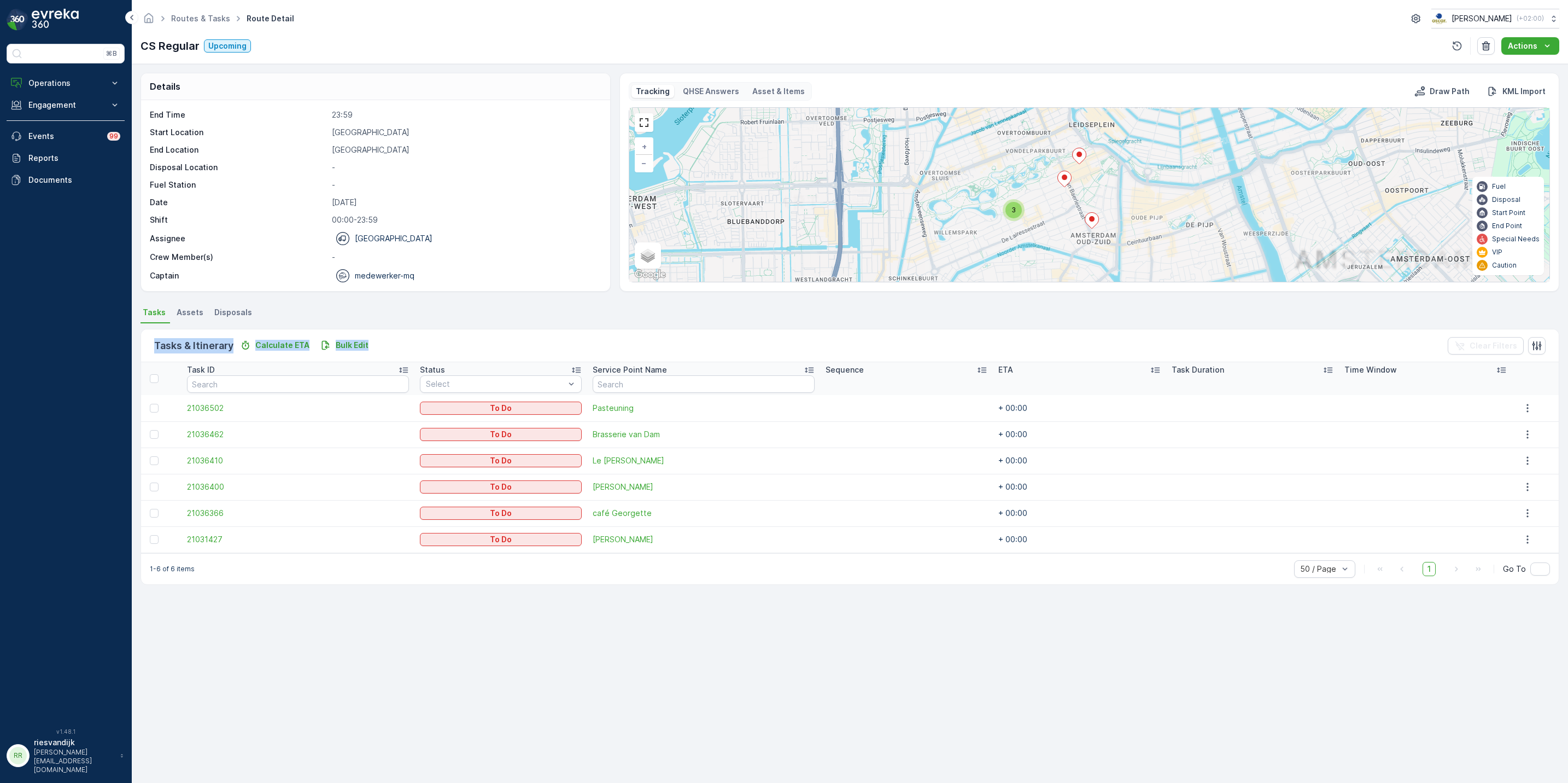
drag, startPoint x: 1041, startPoint y: 212, endPoint x: 1068, endPoint y: 218, distance: 27.7
click at [1068, 218] on div "3 + − Satellite Roadmap Terrain Hybrid Leaflet Keyboard shortcuts Map Data Map …" at bounding box center [1089, 195] width 920 height 174
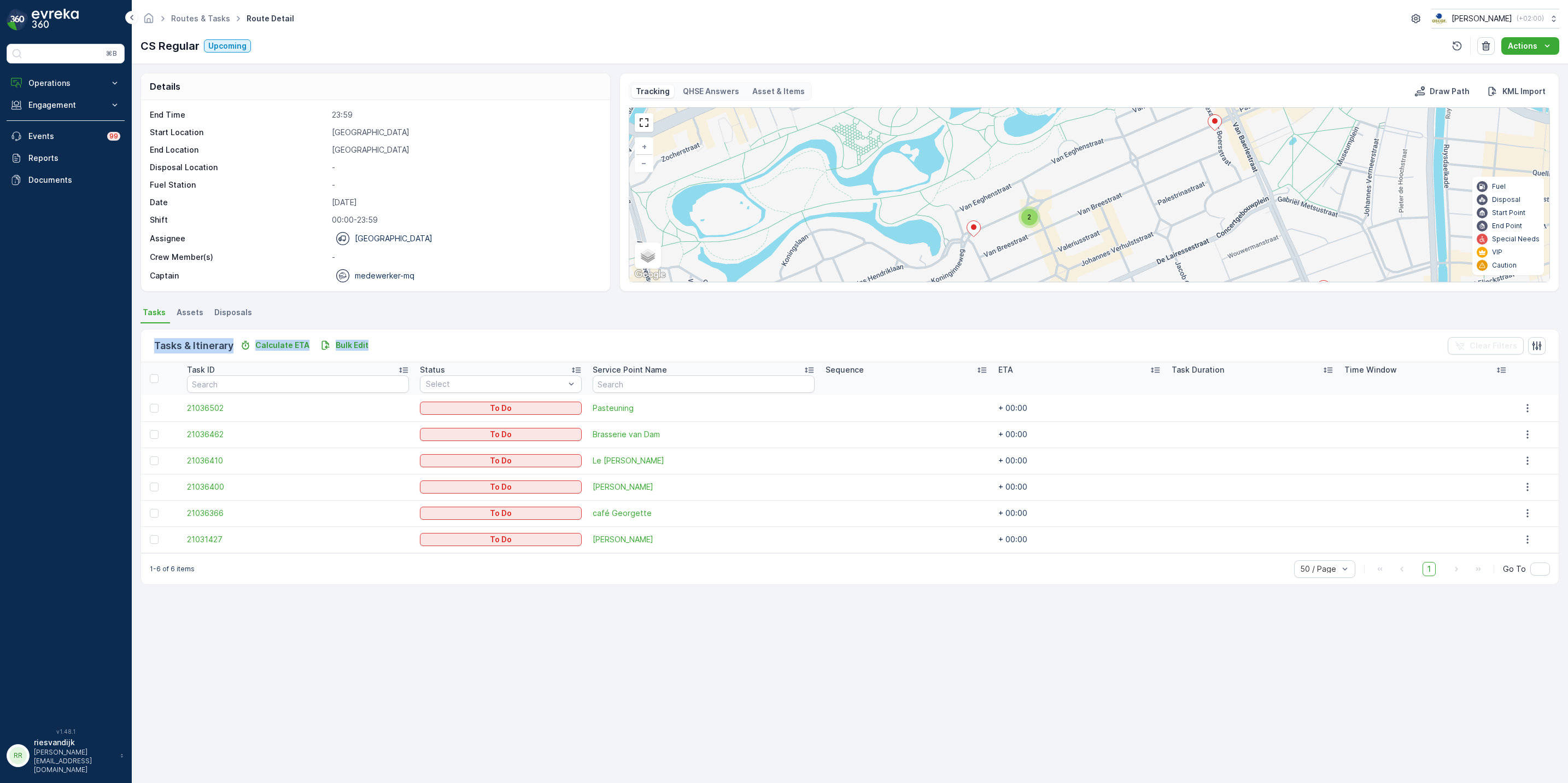
drag, startPoint x: 1029, startPoint y: 204, endPoint x: 1049, endPoint y: 246, distance: 46.5
click at [1049, 246] on div "2 + − Satellite Roadmap Terrain Hybrid Leaflet Keyboard shortcuts Map Data Map …" at bounding box center [1089, 195] width 920 height 174
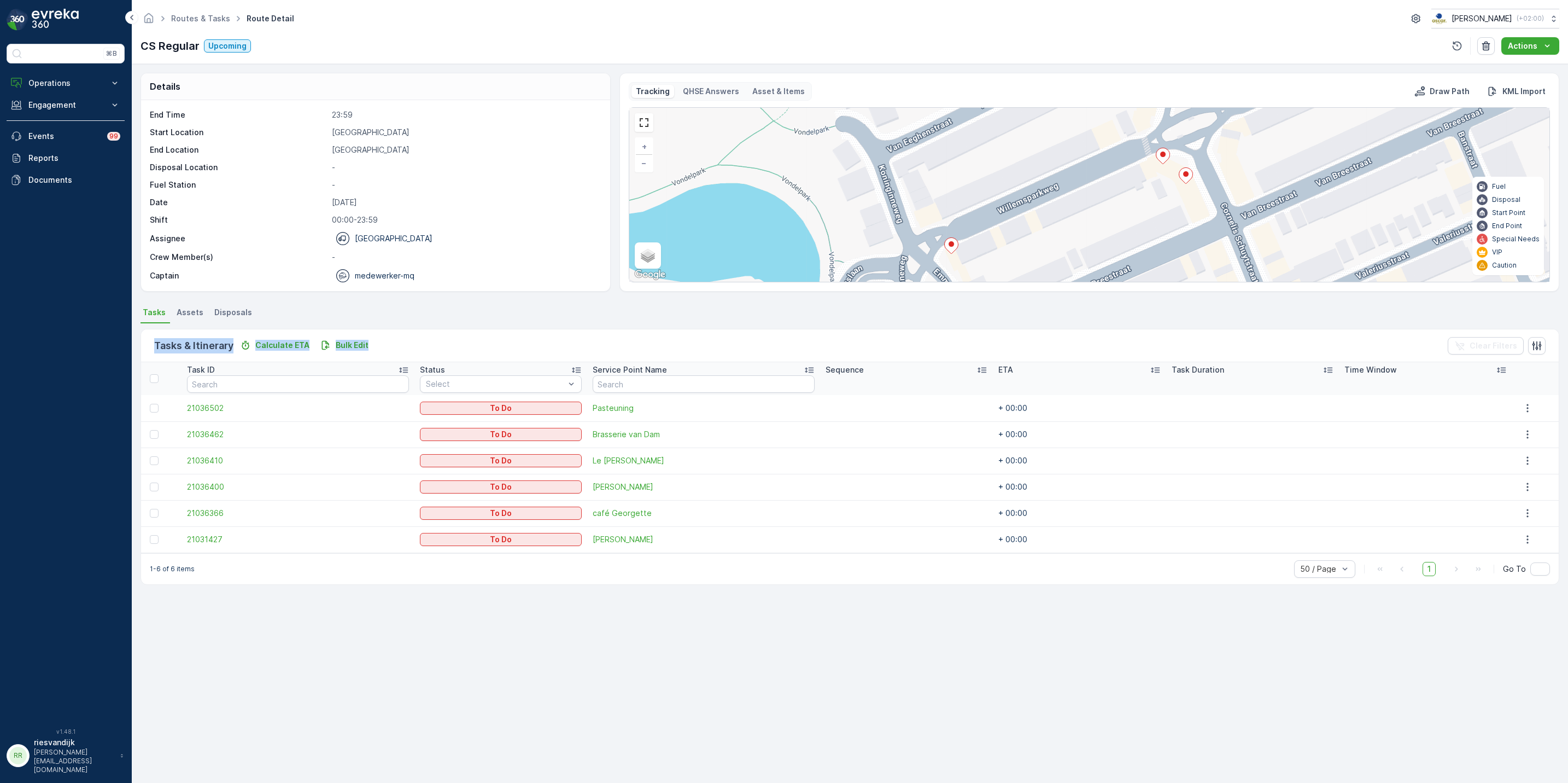
drag, startPoint x: 1065, startPoint y: 223, endPoint x: 1038, endPoint y: 227, distance: 27.3
click at [1038, 227] on div "+ − Satellite Roadmap Terrain Hybrid Leaflet Keyboard shortcuts Map Data Map da…" at bounding box center [1089, 195] width 920 height 174
click at [947, 253] on icon at bounding box center [951, 246] width 14 height 16
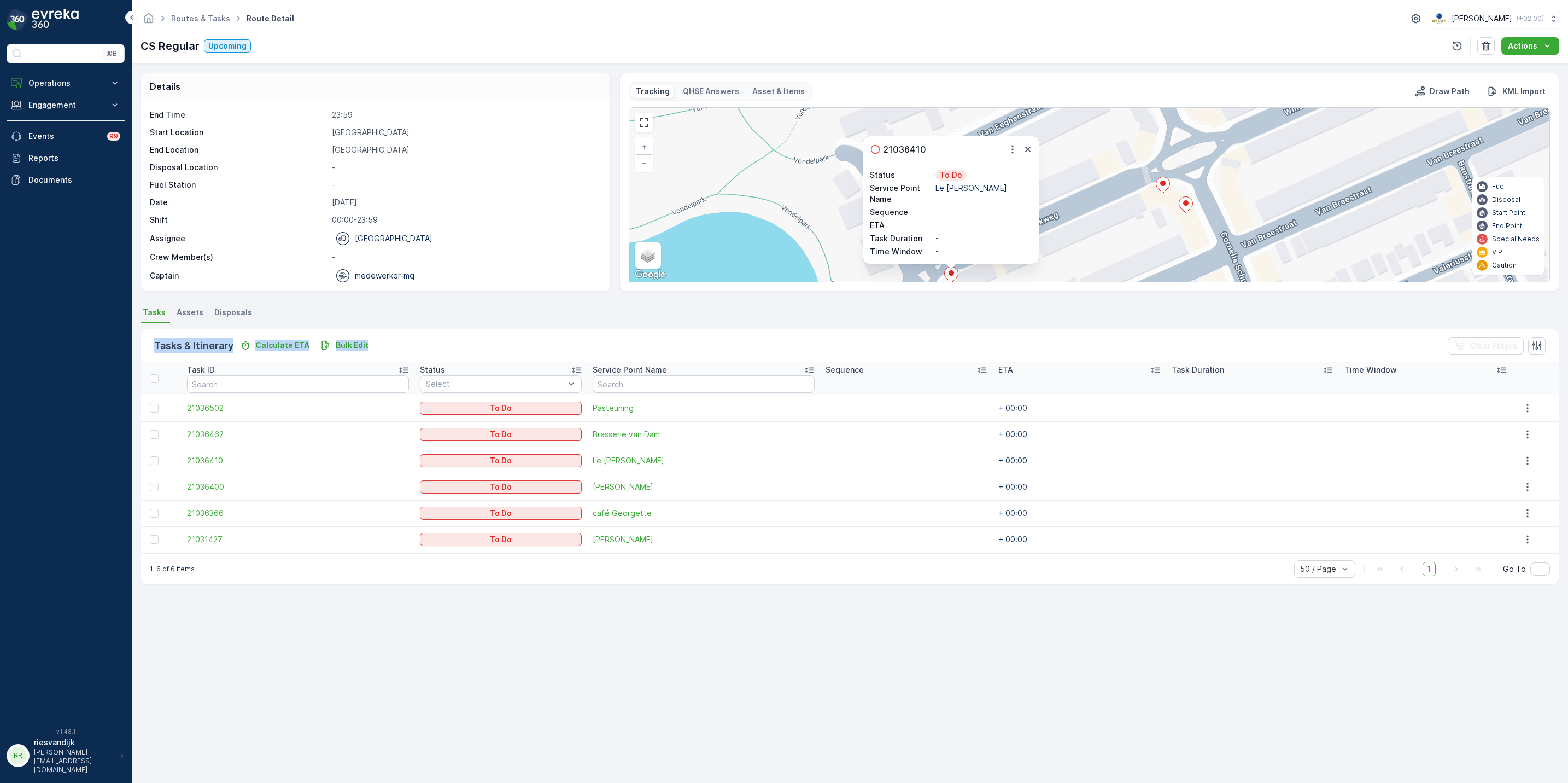
click at [1163, 190] on icon at bounding box center [1163, 185] width 14 height 16
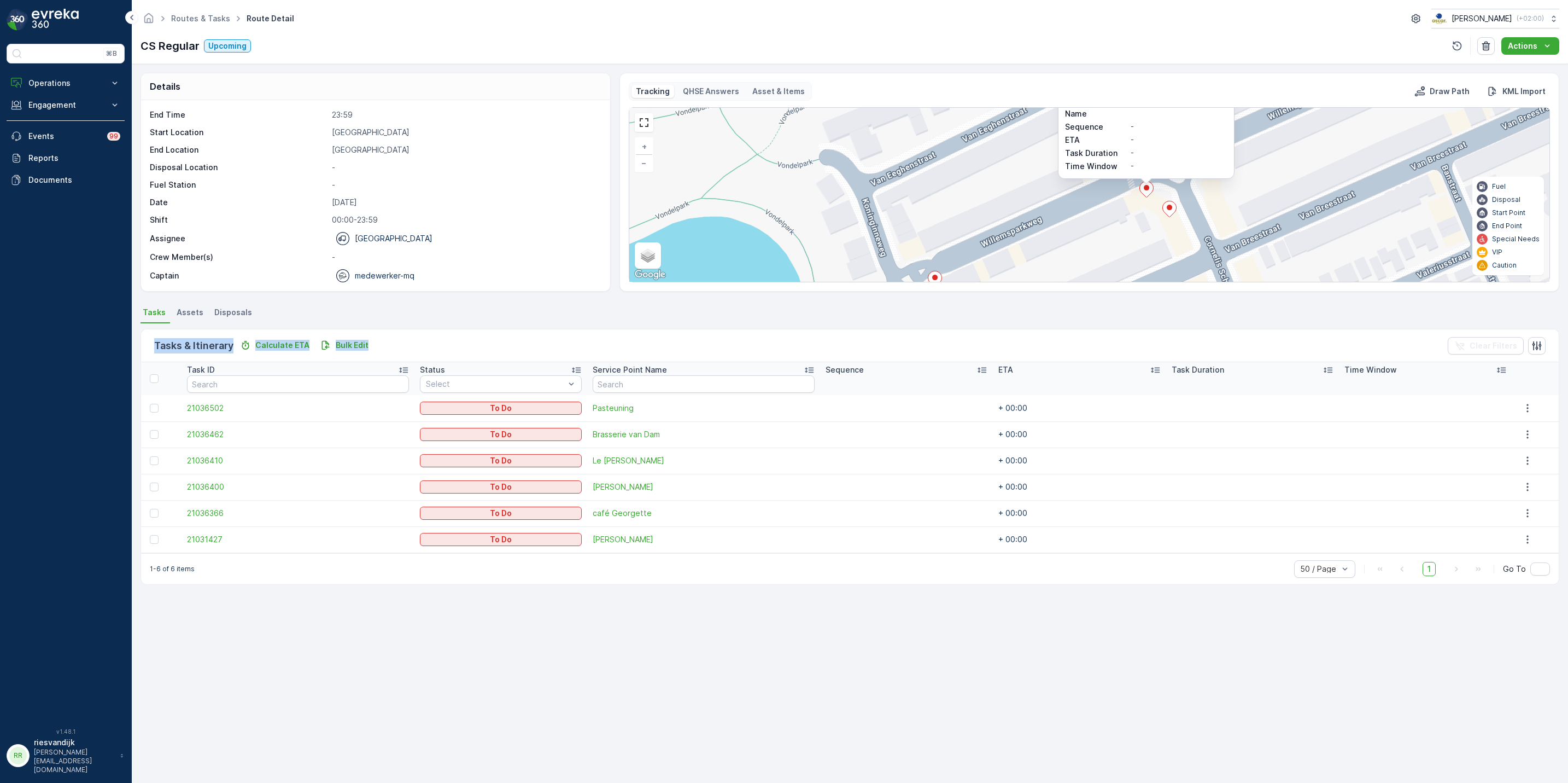
drag, startPoint x: 1255, startPoint y: 256, endPoint x: 1226, endPoint y: 155, distance: 105.1
click at [1233, 152] on div "21031427 Status To Do Service Point Name Batoni Khinkali Sequence - ETA - Task …" at bounding box center [1089, 195] width 920 height 174
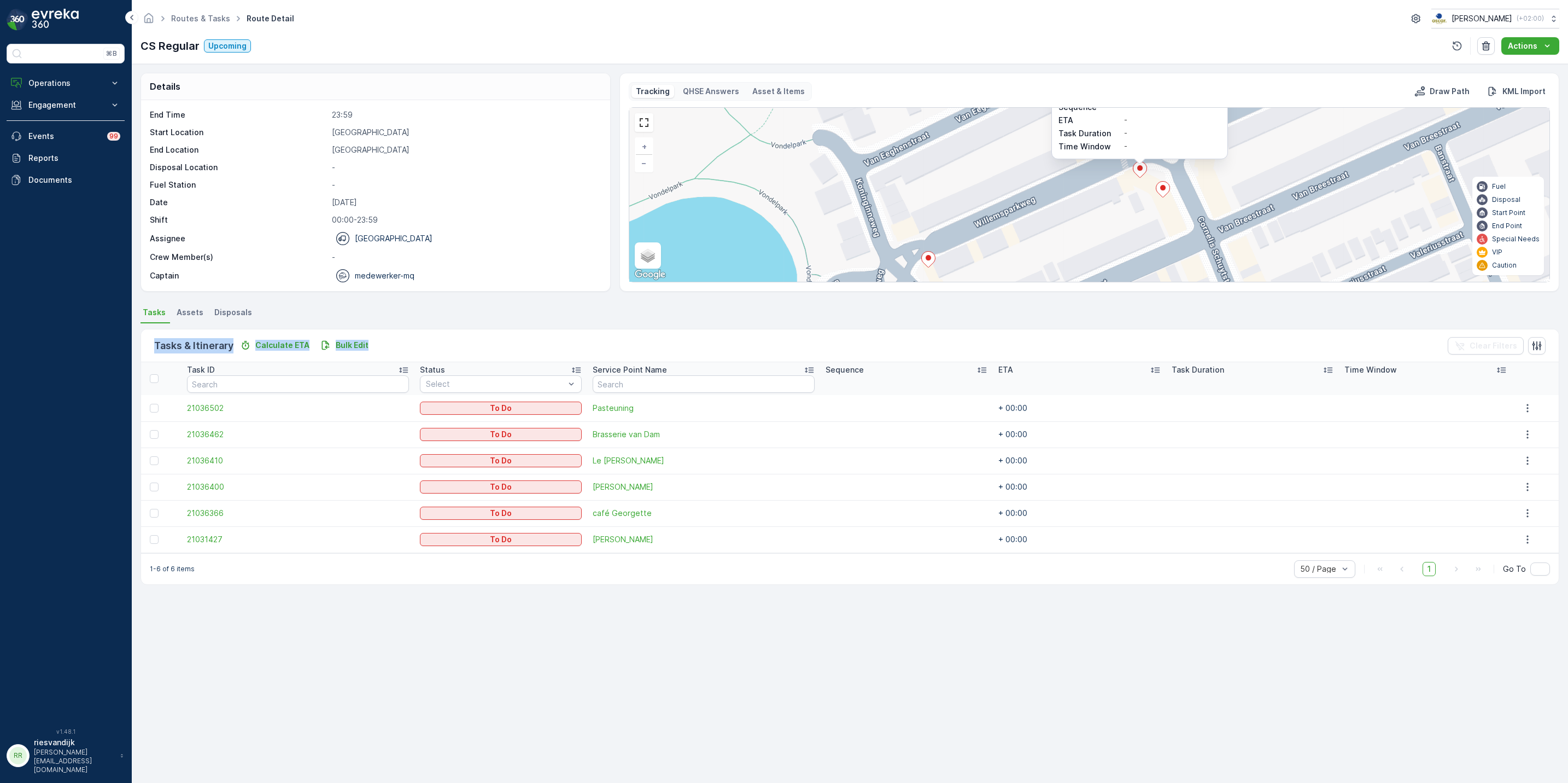
click at [1159, 190] on icon at bounding box center [1163, 189] width 14 height 16
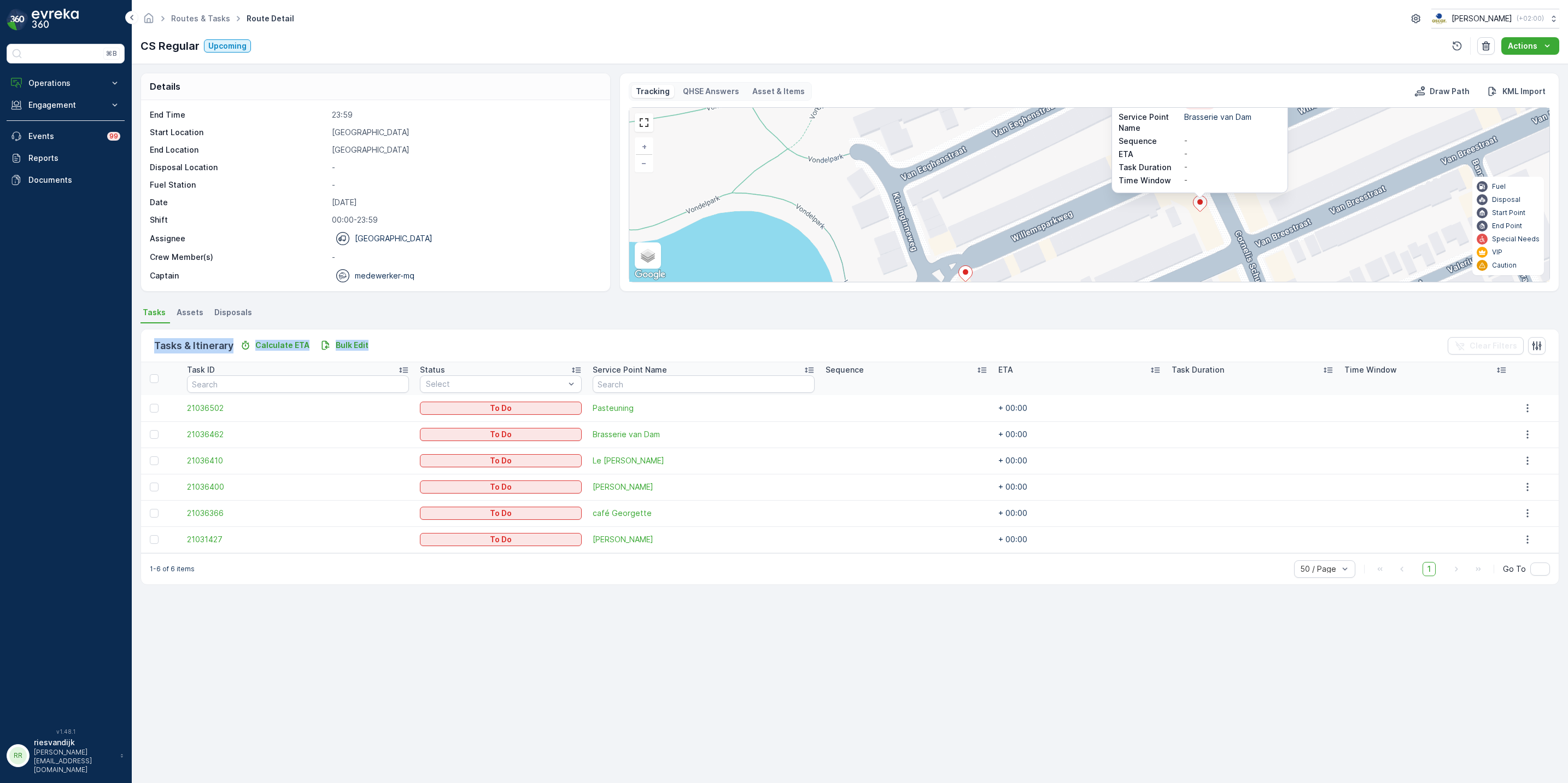
drag, startPoint x: 902, startPoint y: 245, endPoint x: 930, endPoint y: 195, distance: 57.3
click at [930, 195] on div "21036462 Status To Do Service Point Name Brasserie van Dam Sequence - ETA - Tas…" at bounding box center [1089, 195] width 920 height 174
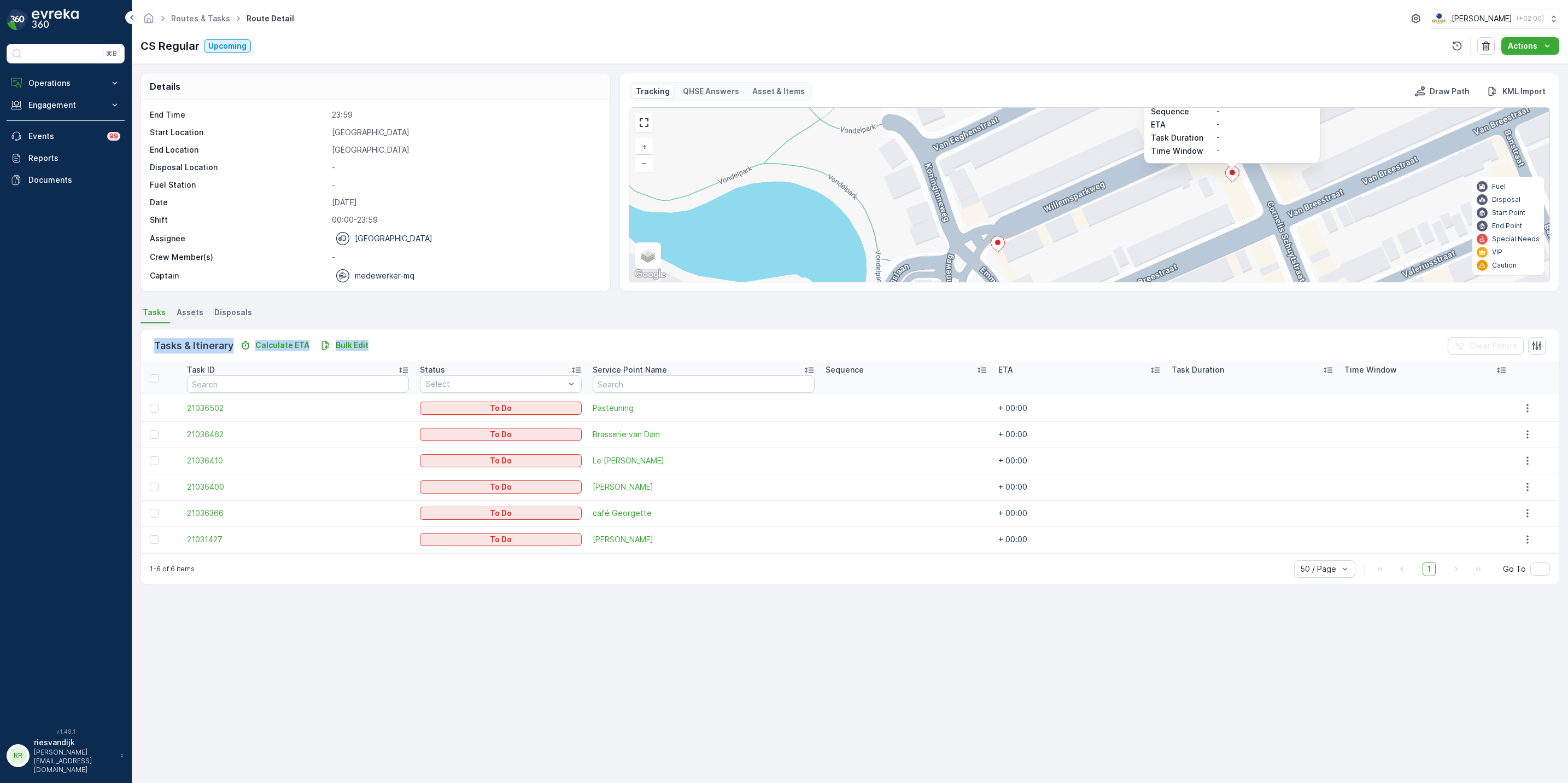
drag, startPoint x: 1158, startPoint y: 213, endPoint x: 1175, endPoint y: 196, distance: 24.0
click at [1175, 196] on div "21036462 Status To Do Service Point Name Brasserie van Dam Sequence - ETA - Tas…" at bounding box center [1089, 195] width 920 height 174
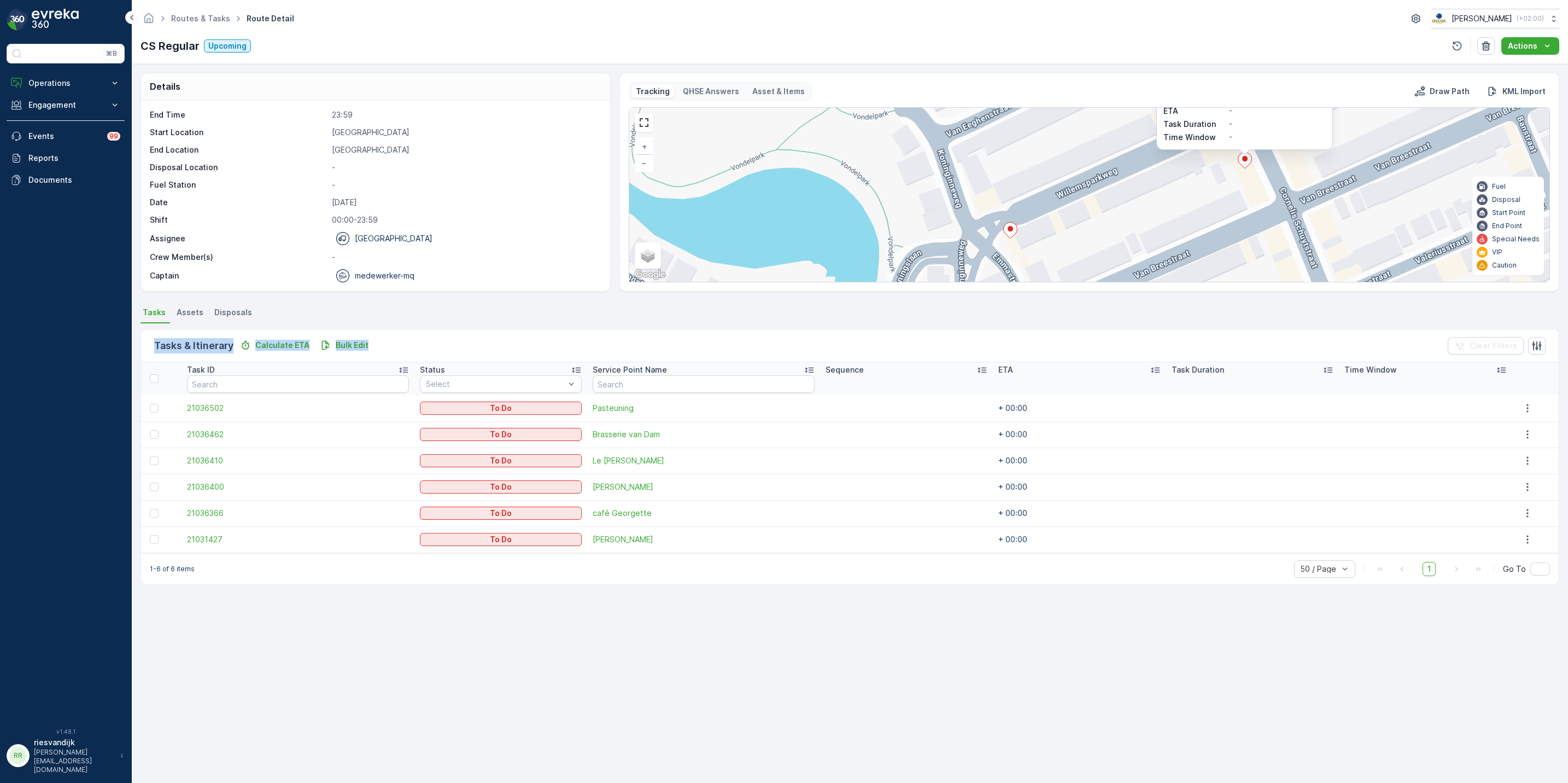
click at [1013, 237] on icon at bounding box center [1010, 230] width 14 height 16
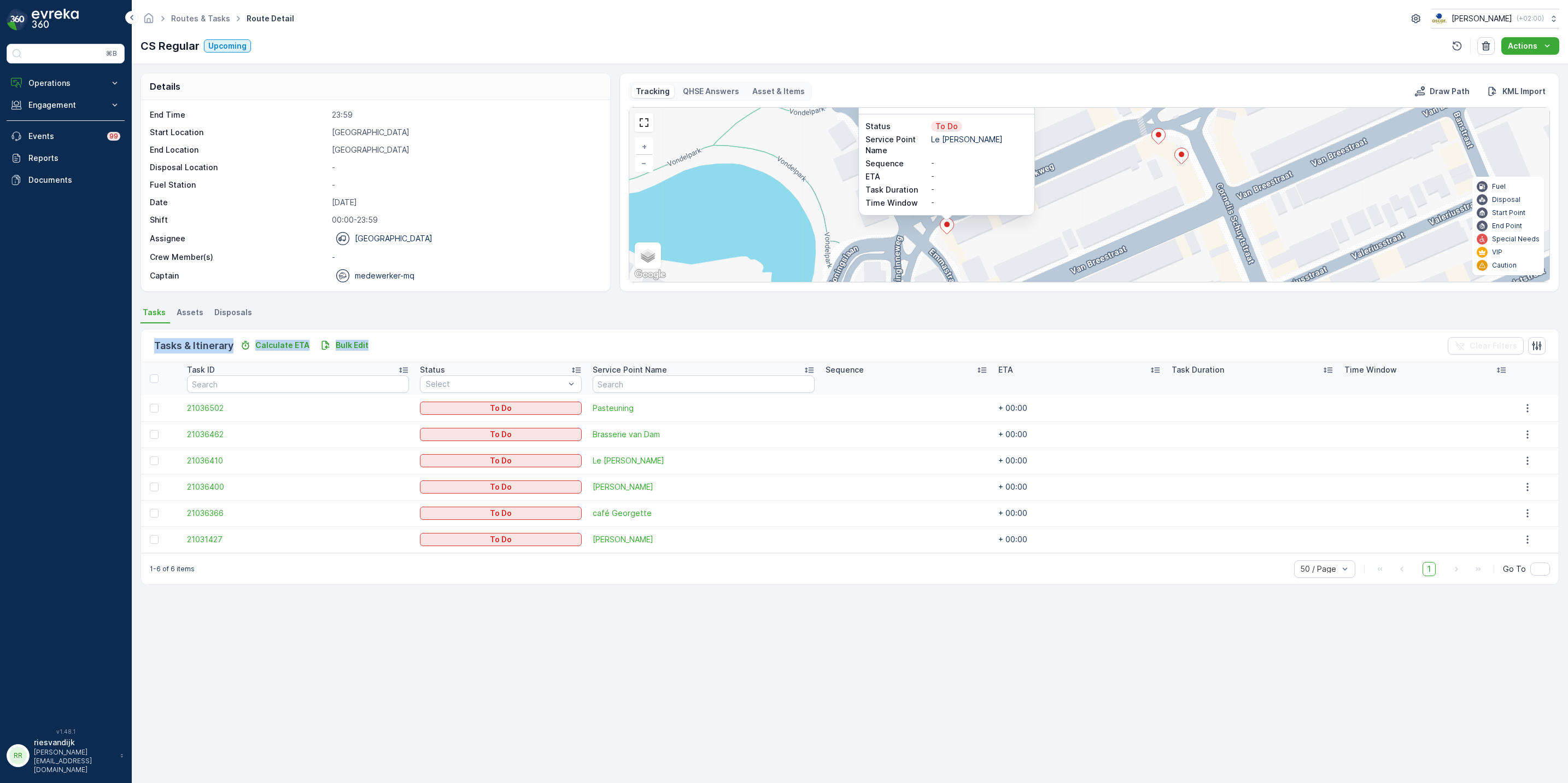
drag, startPoint x: 1288, startPoint y: 258, endPoint x: 1104, endPoint y: 157, distance: 209.9
click at [1099, 160] on div "21036410 Status To Do Service Point Name Le [PERSON_NAME] Sequence - ETA - Task…" at bounding box center [1089, 195] width 920 height 174
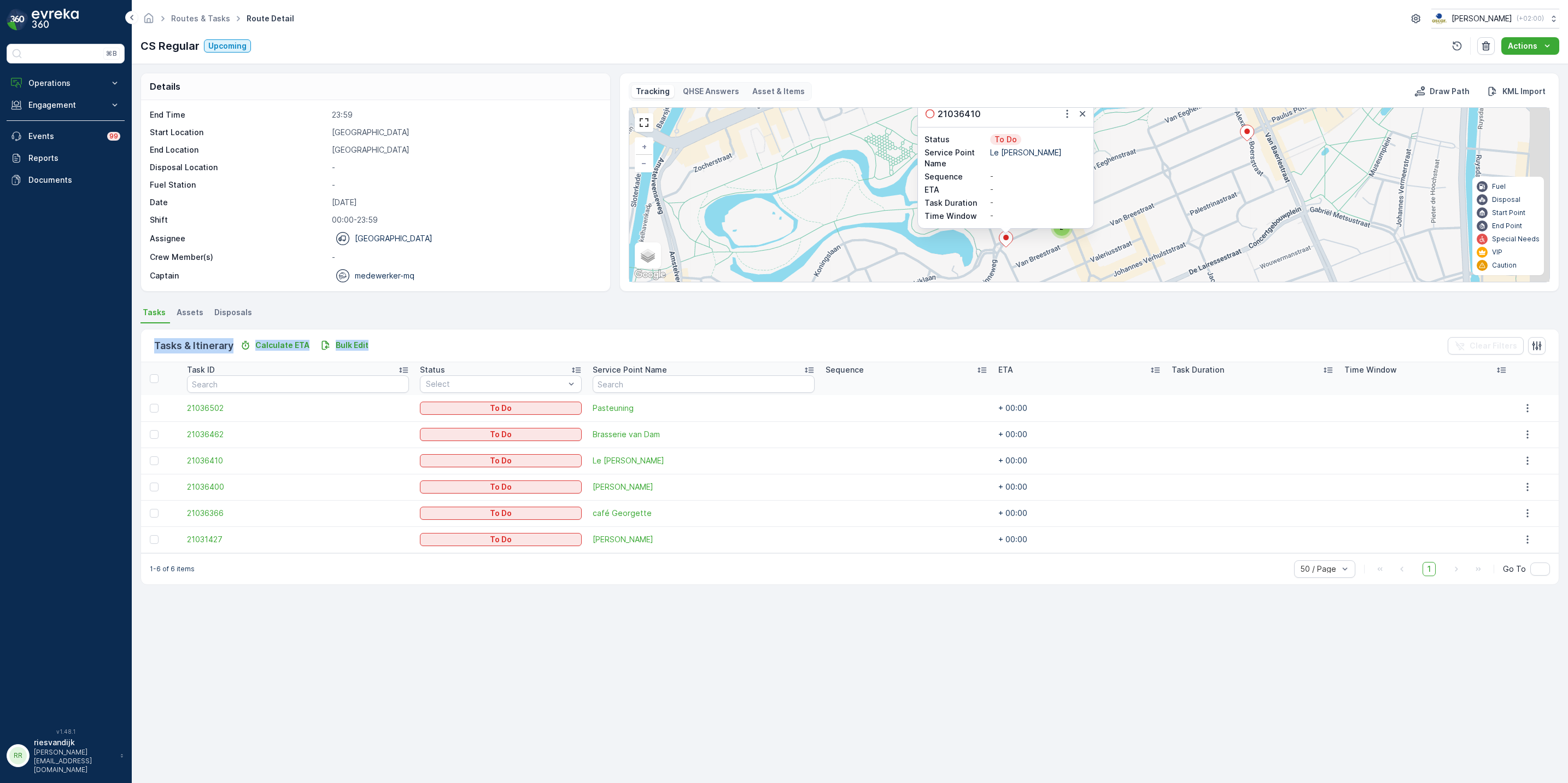
drag, startPoint x: 1214, startPoint y: 193, endPoint x: 1182, endPoint y: 265, distance: 78.8
click at [1182, 265] on div "2 21036410 Status To Do Service Point Name Le [PERSON_NAME] Sequence - ETA - Ta…" at bounding box center [1089, 195] width 920 height 174
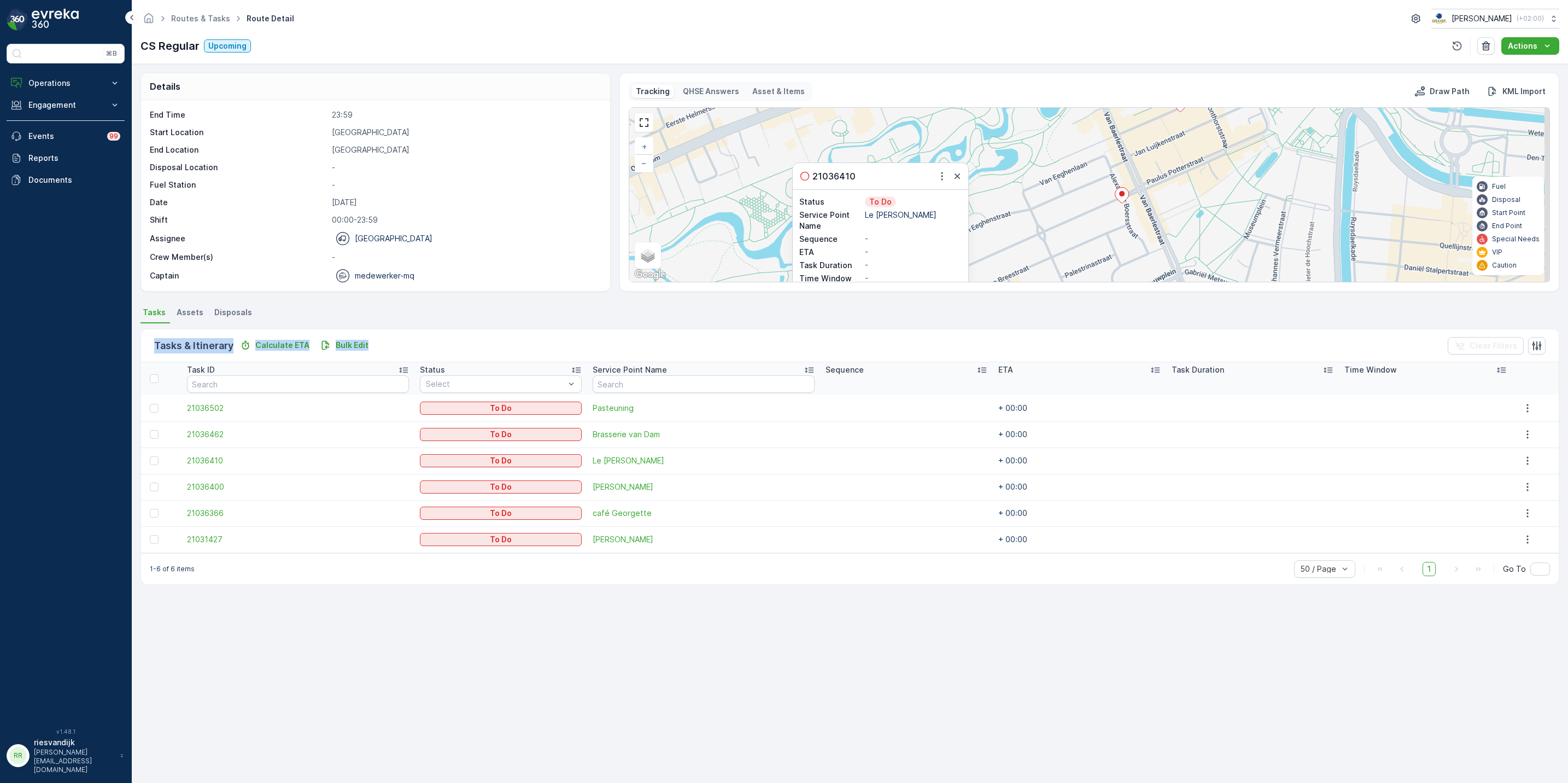
drag, startPoint x: 1265, startPoint y: 187, endPoint x: 1150, endPoint y: 235, distance: 124.6
click at [1150, 235] on div "2 21036410 Status To Do Service Point Name Le [PERSON_NAME] Sequence - ETA - Ta…" at bounding box center [1089, 195] width 920 height 174
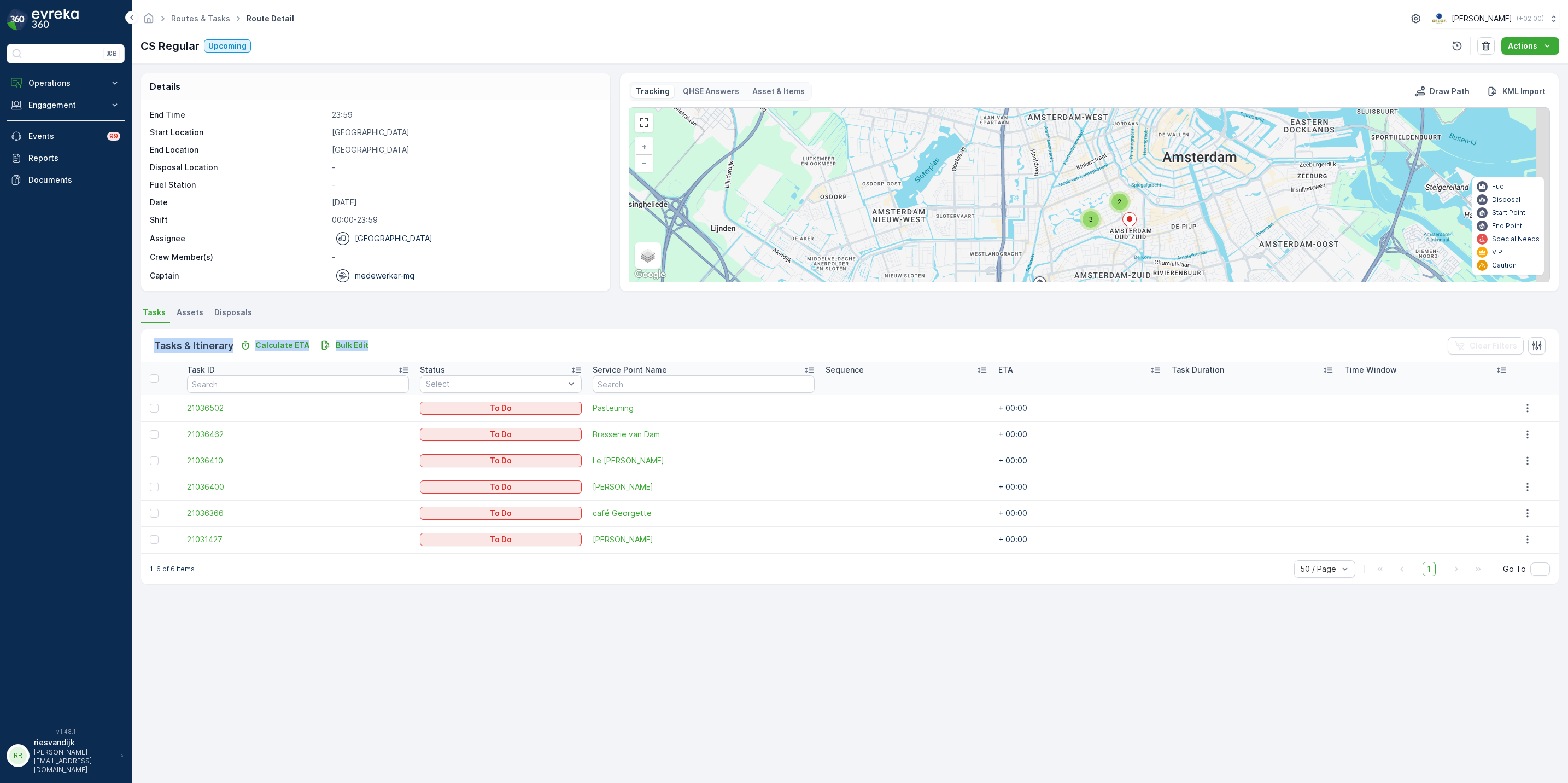
drag, startPoint x: 1261, startPoint y: 197, endPoint x: 1206, endPoint y: 203, distance: 55.3
click at [1206, 203] on div "3 2 + − Satellite Roadmap Terrain Hybrid Leaflet Keyboard shortcuts Map Data Ma…" at bounding box center [1089, 195] width 920 height 174
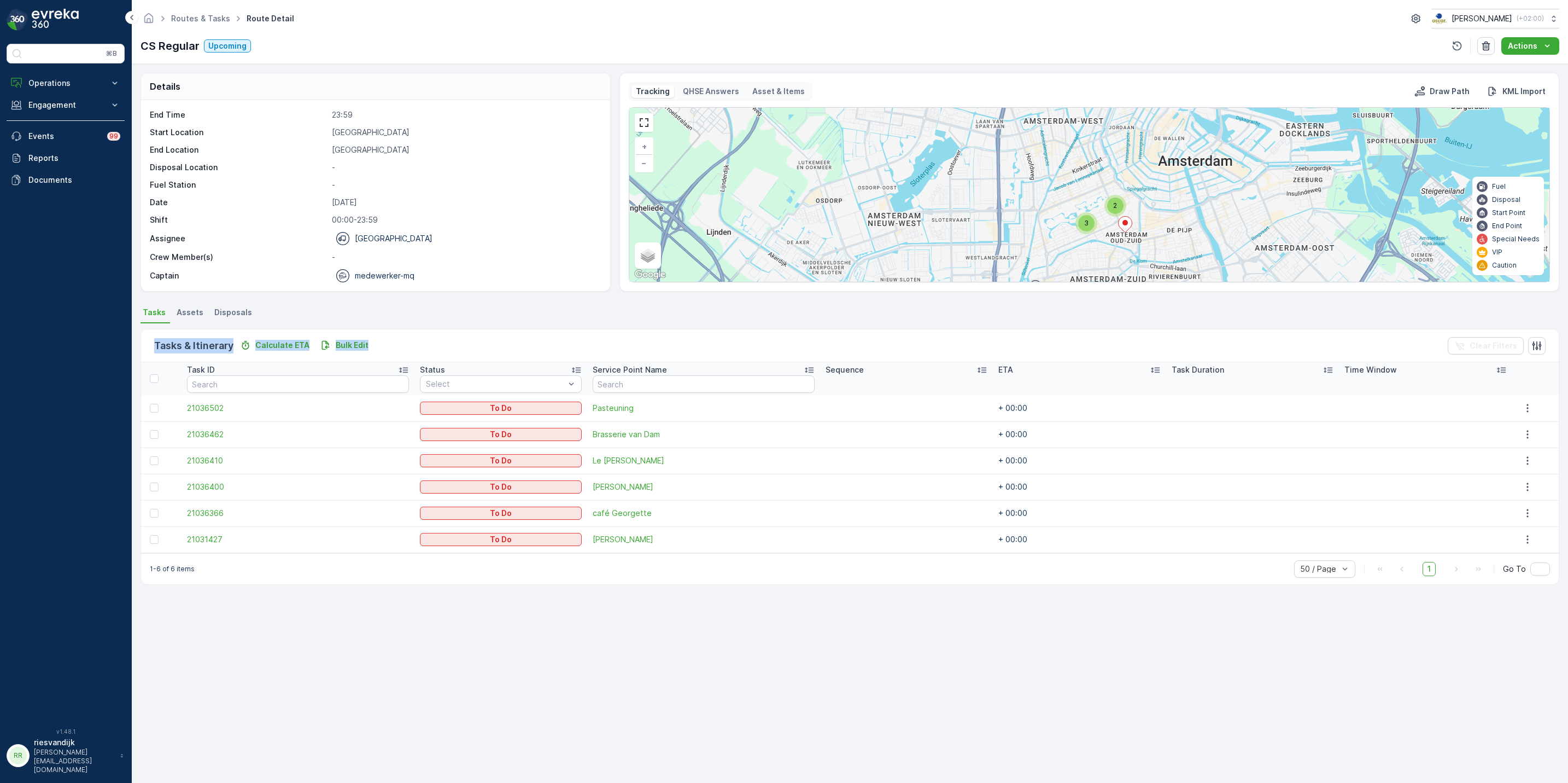
click at [1116, 204] on span "2" at bounding box center [1115, 205] width 4 height 8
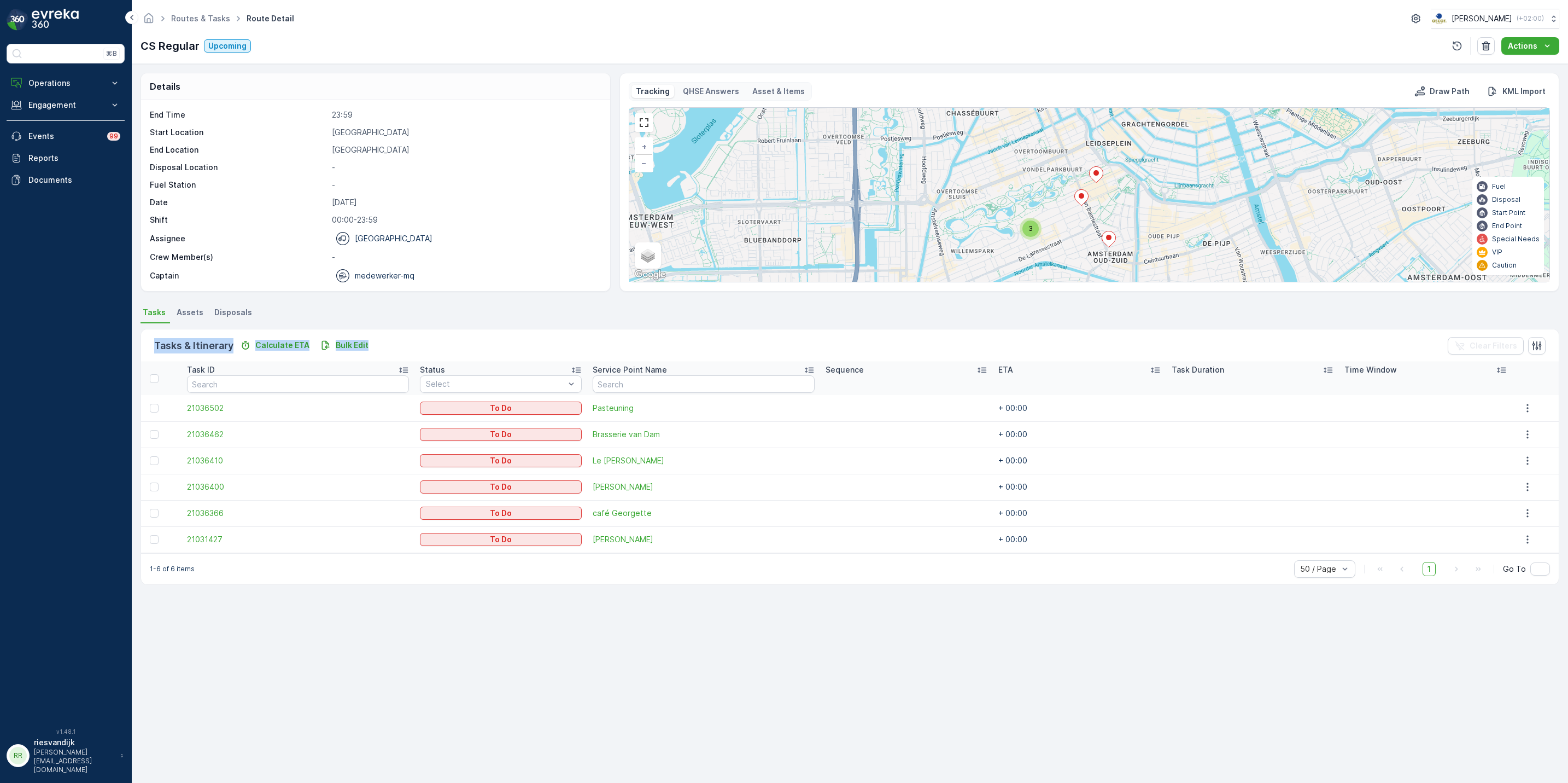
click at [1094, 176] on icon at bounding box center [1096, 174] width 14 height 16
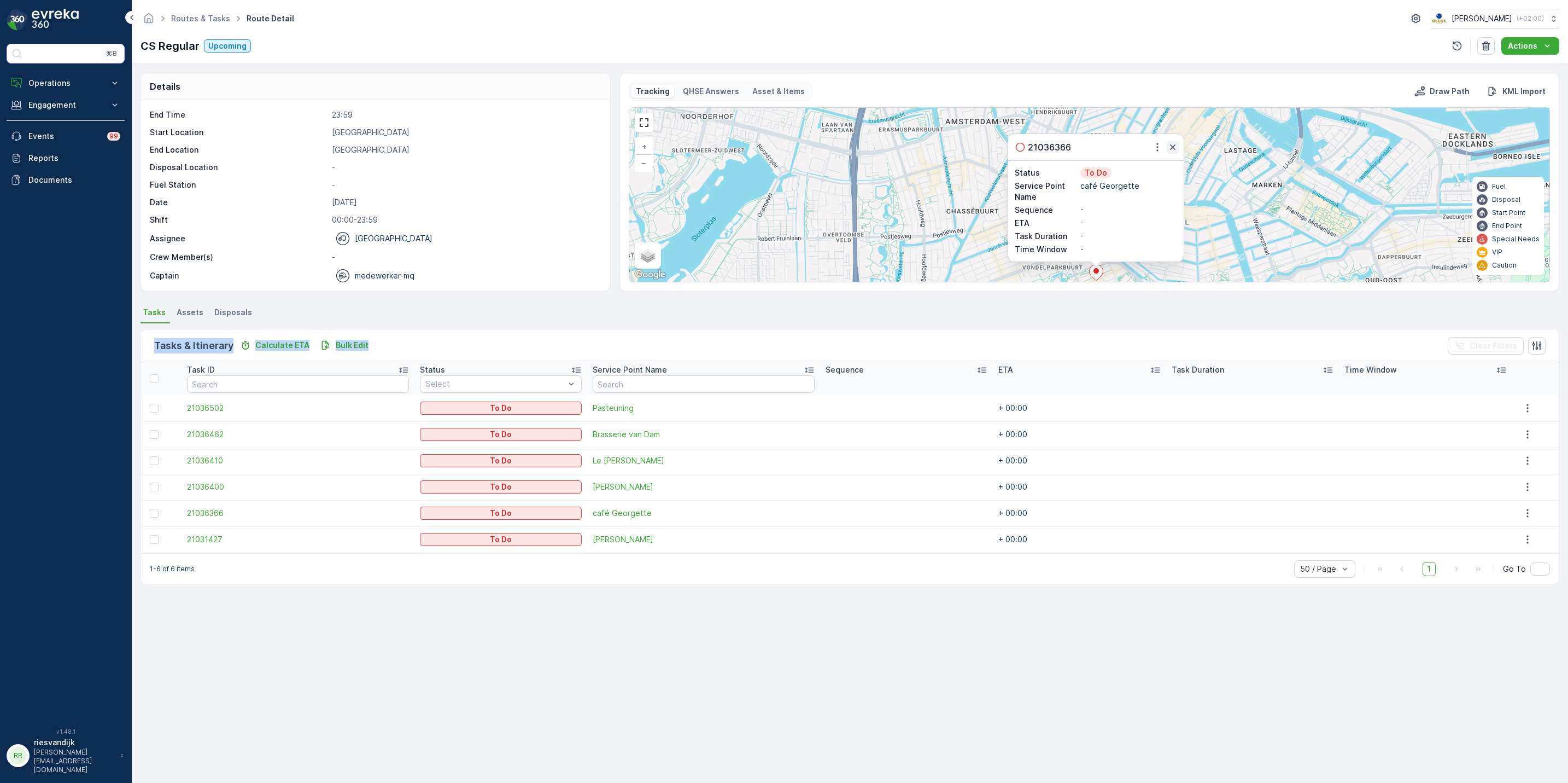
click at [1172, 148] on icon "button" at bounding box center [1172, 147] width 6 height 6
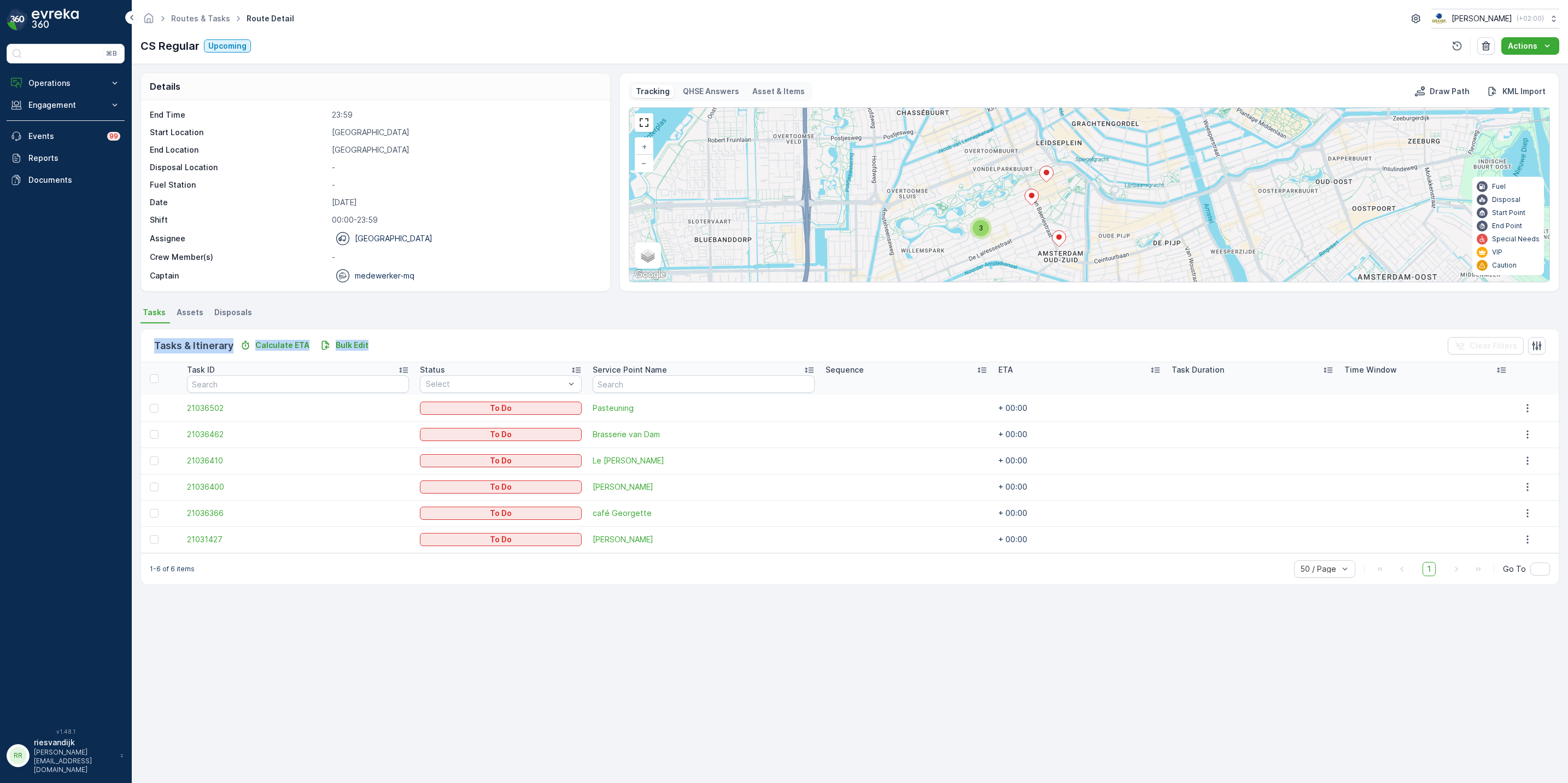
drag, startPoint x: 1201, startPoint y: 213, endPoint x: 1138, endPoint y: 87, distance: 140.9
click at [1138, 87] on div "Tracking QHSE Answers Asset & Items Draw Path KML Import 3 + − Satellite Roadma…" at bounding box center [1089, 182] width 921 height 200
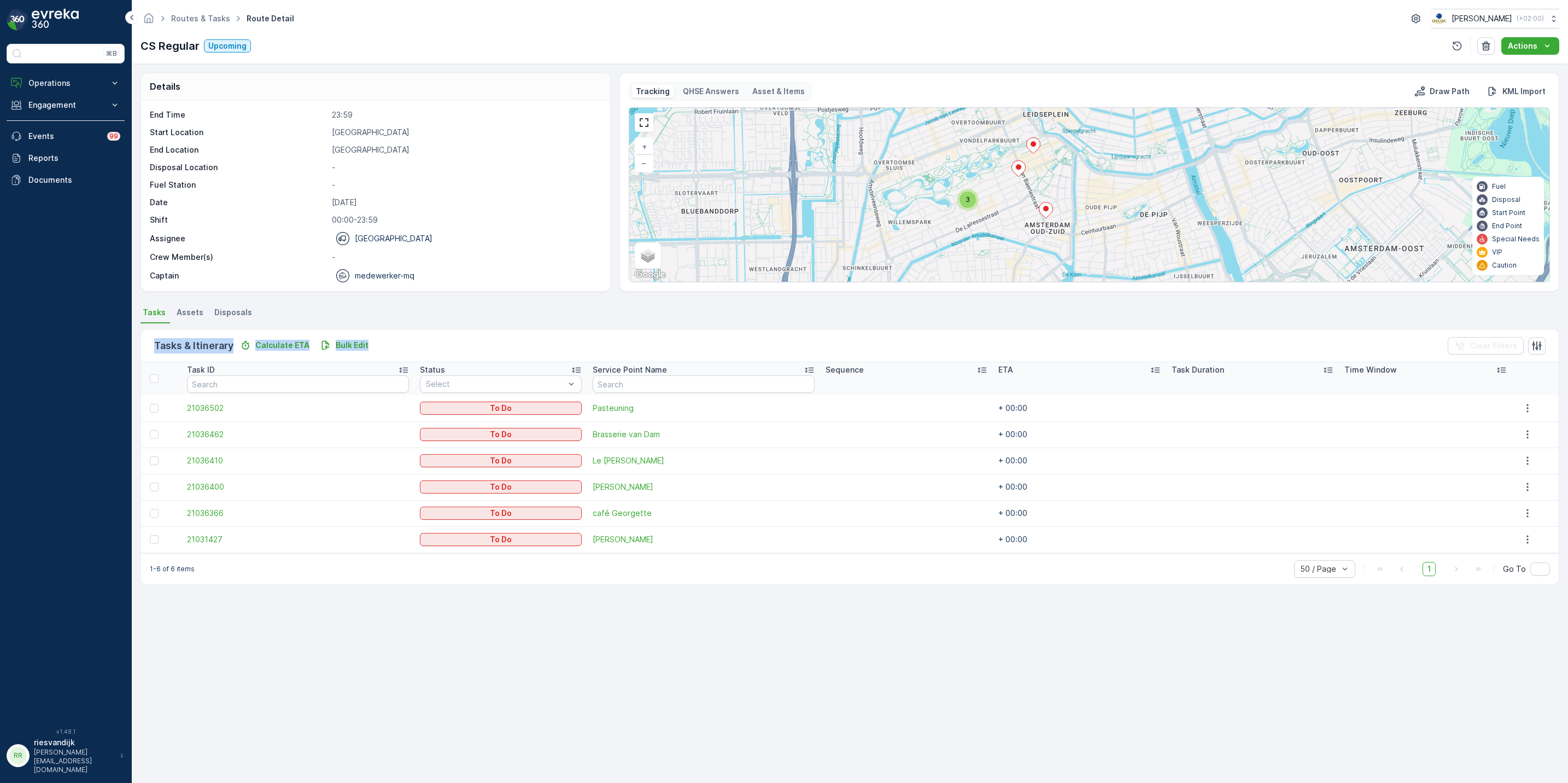
click at [1021, 172] on icon at bounding box center [1018, 168] width 14 height 16
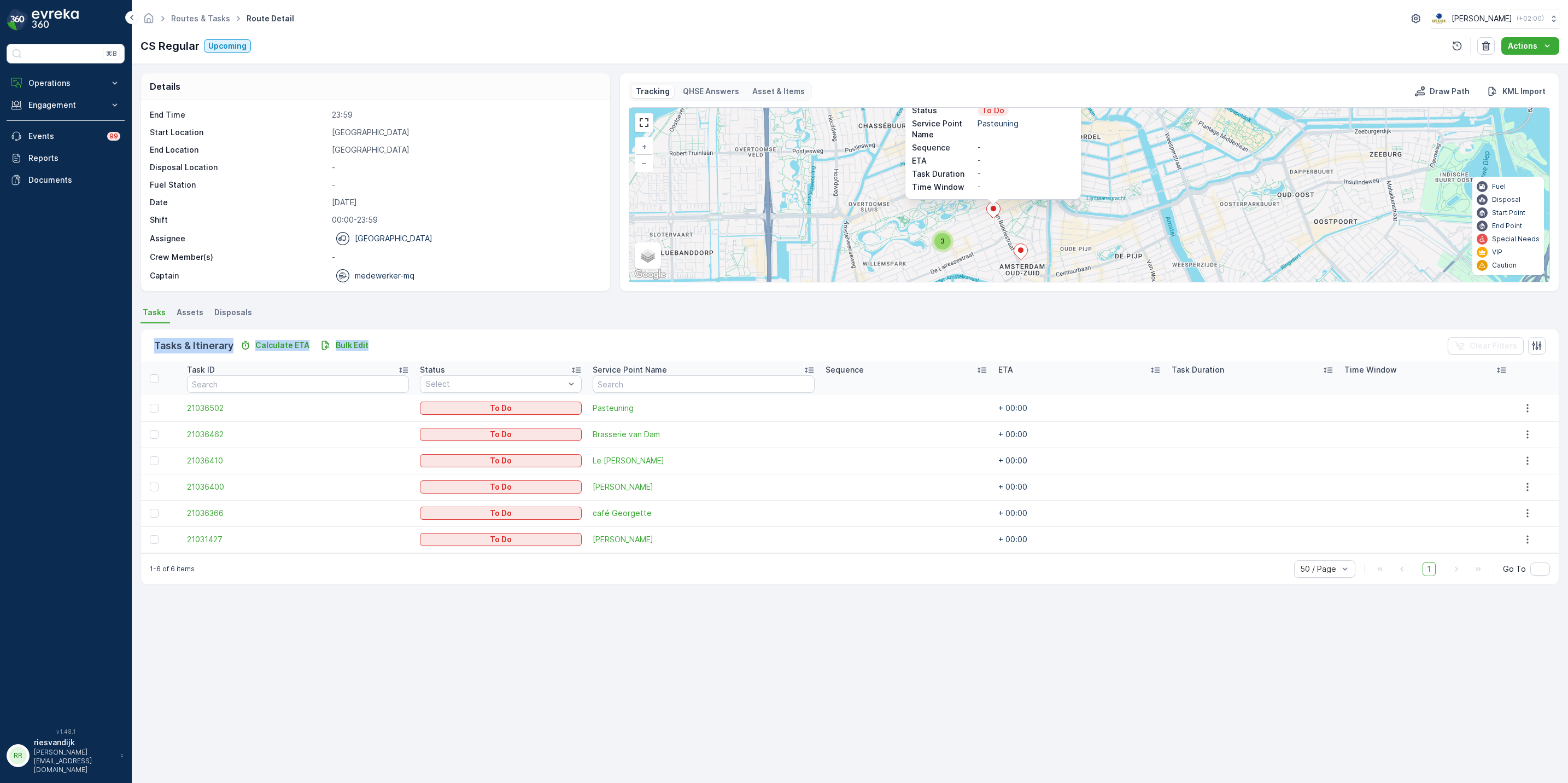
drag, startPoint x: 1258, startPoint y: 197, endPoint x: 1233, endPoint y: 129, distance: 72.4
click at [1233, 129] on div "3 21036502 Status To Do Service Point Name Pasteuning Sequence - ETA - Task Dur…" at bounding box center [1089, 195] width 920 height 174
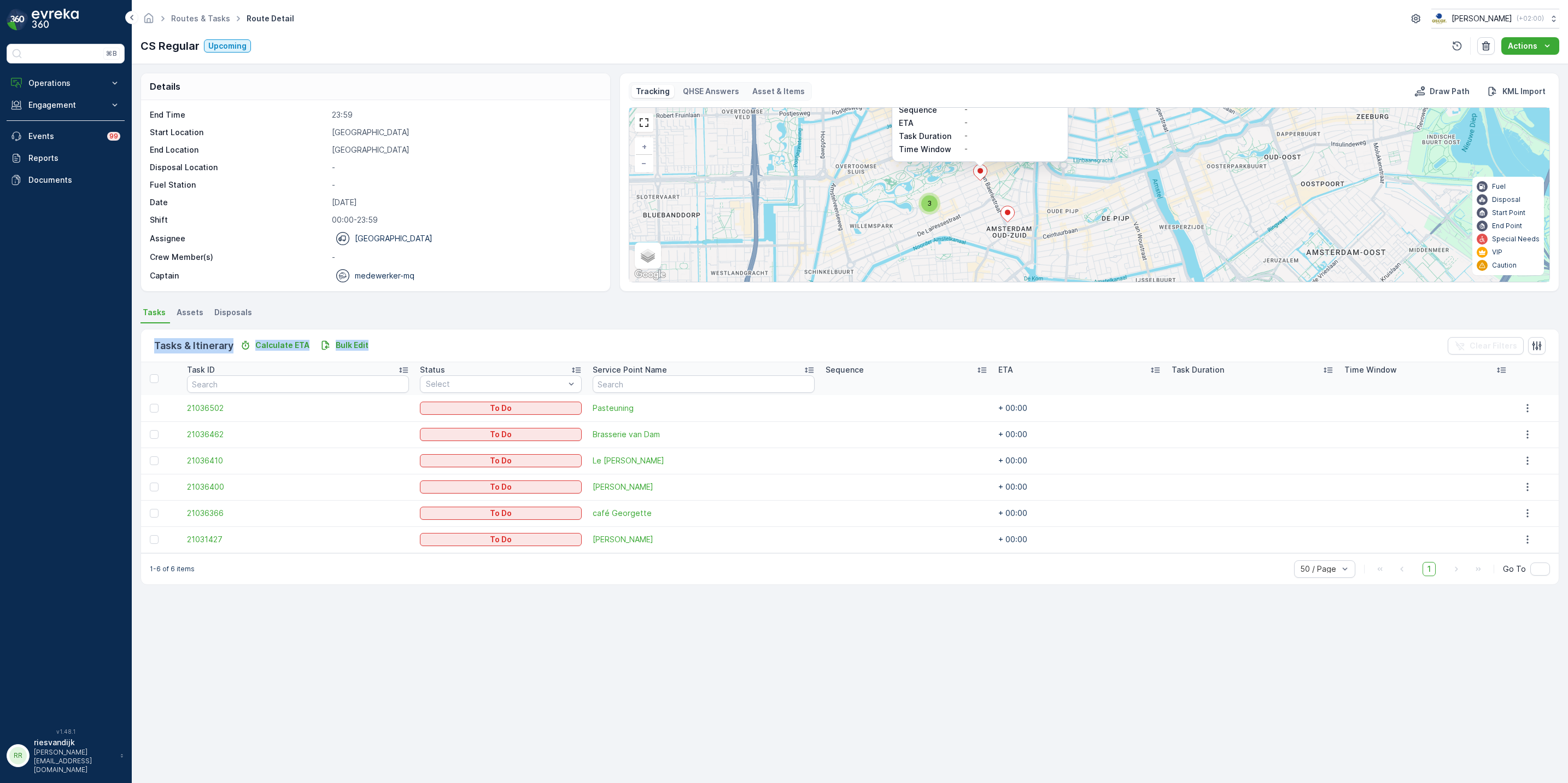
click at [1009, 220] on icon at bounding box center [1007, 213] width 14 height 16
